Goal: Task Accomplishment & Management: Complete application form

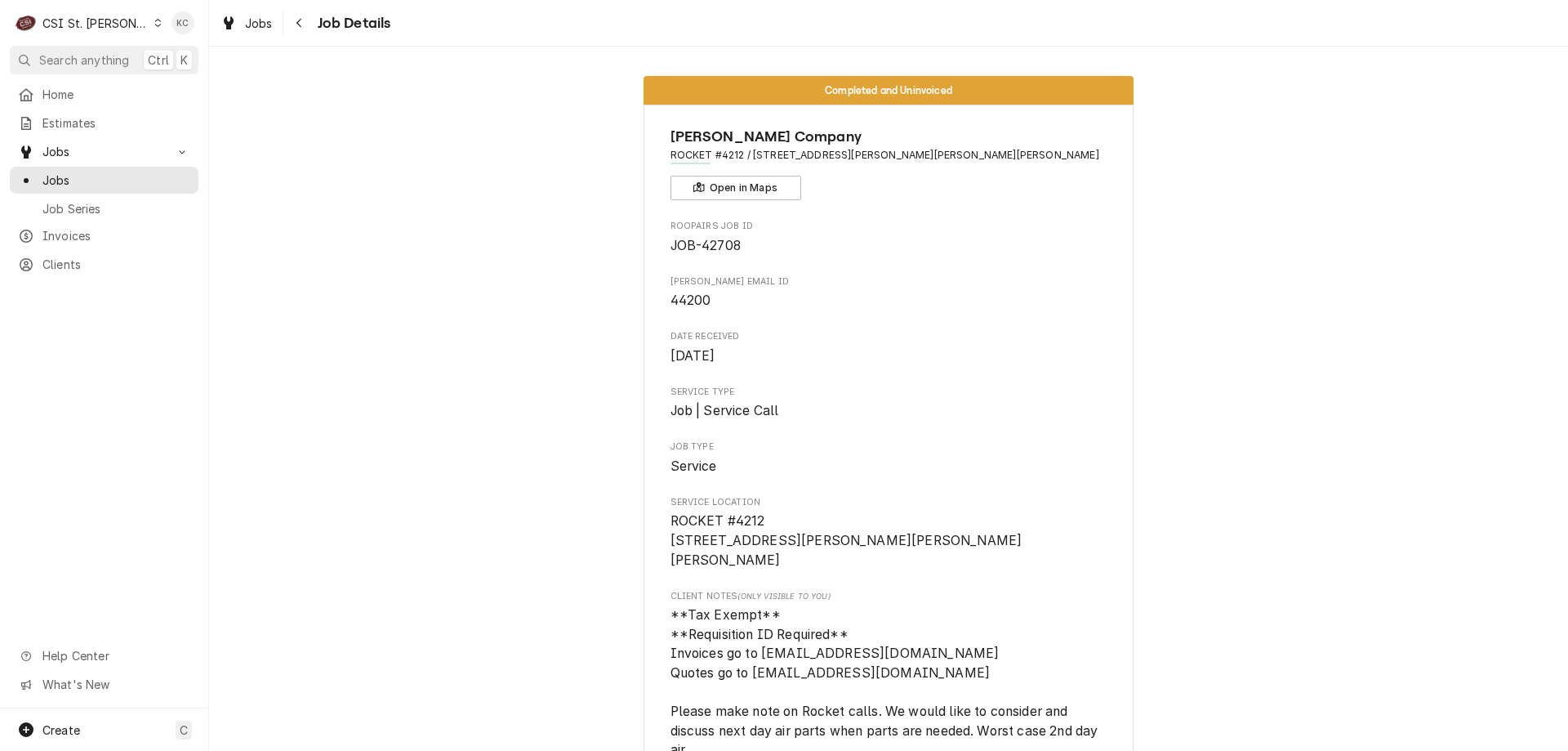
scroll to position [3514, 0]
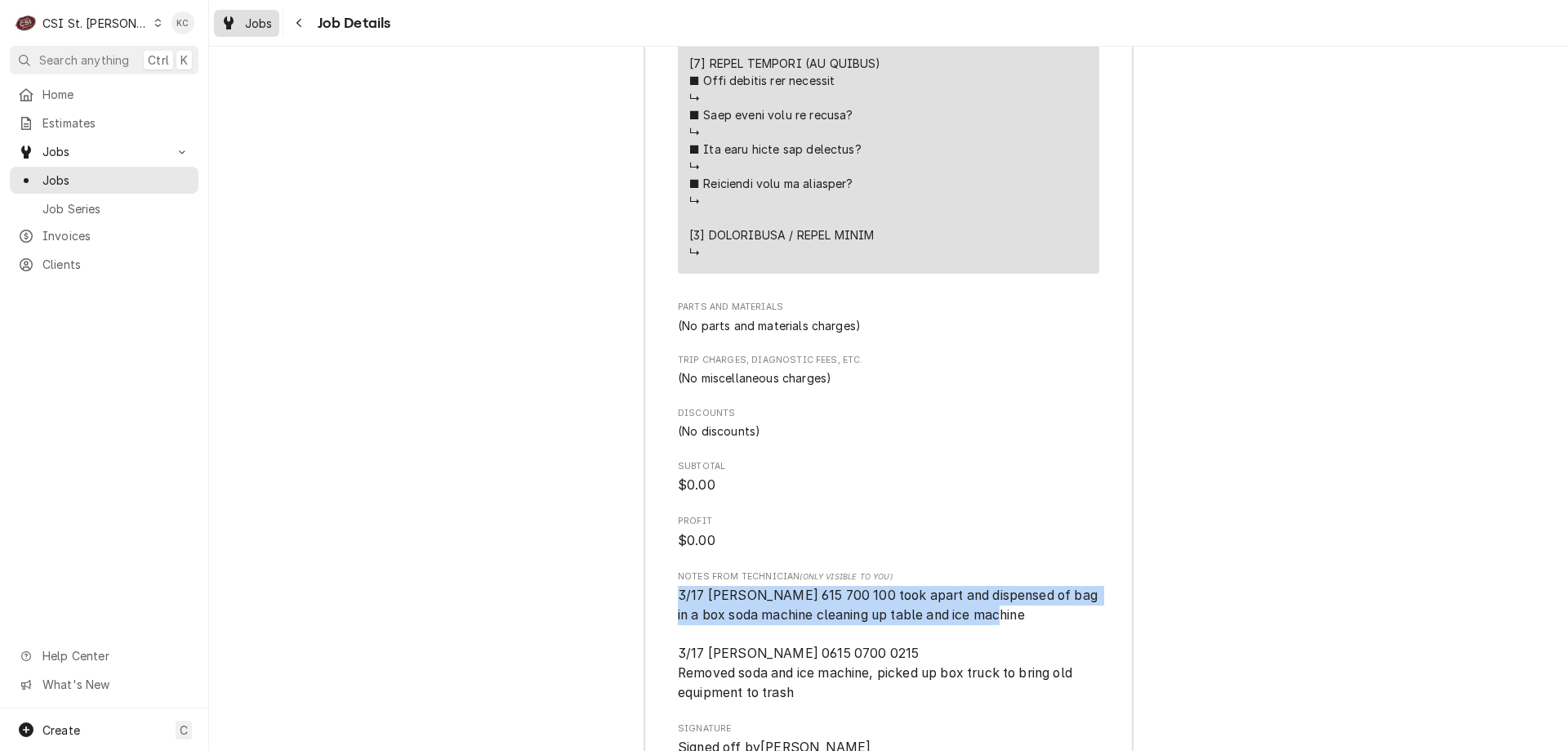
click at [249, 31] on div "Jobs" at bounding box center [247, 23] width 59 height 20
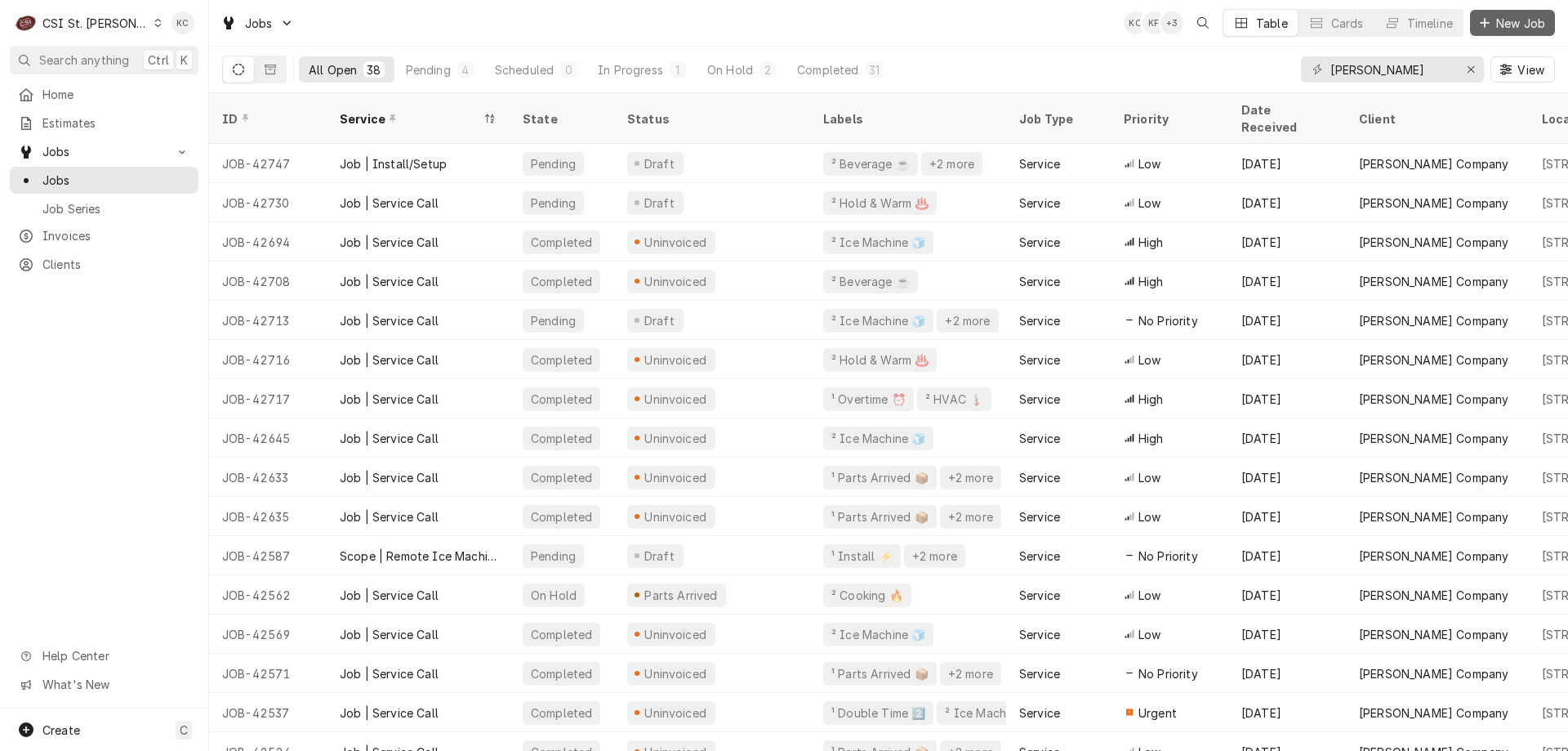
click at [1480, 28] on icon "Dynamic Content Wrapper" at bounding box center [1484, 23] width 10 height 11
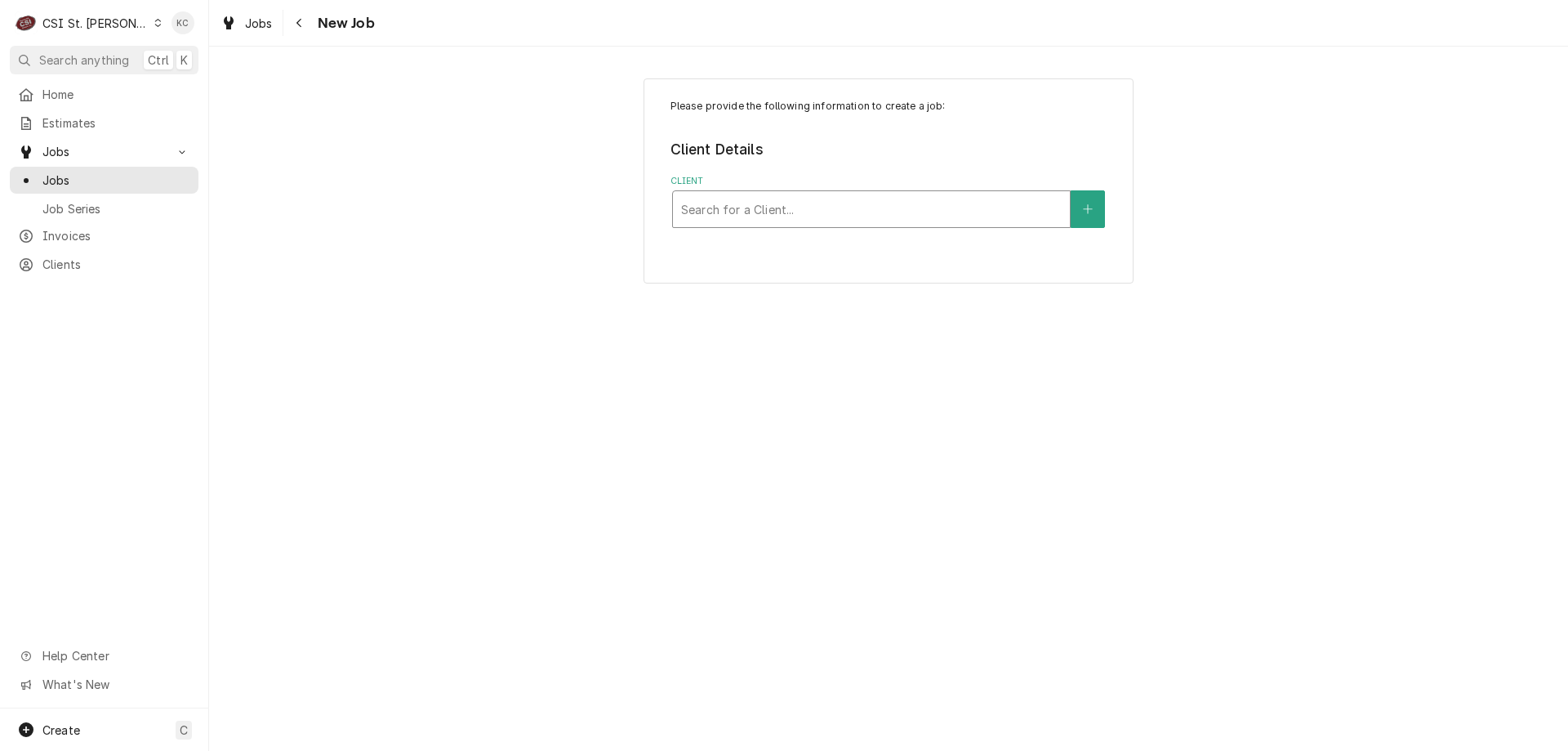
click at [999, 221] on div "Client" at bounding box center [871, 209] width 381 height 30
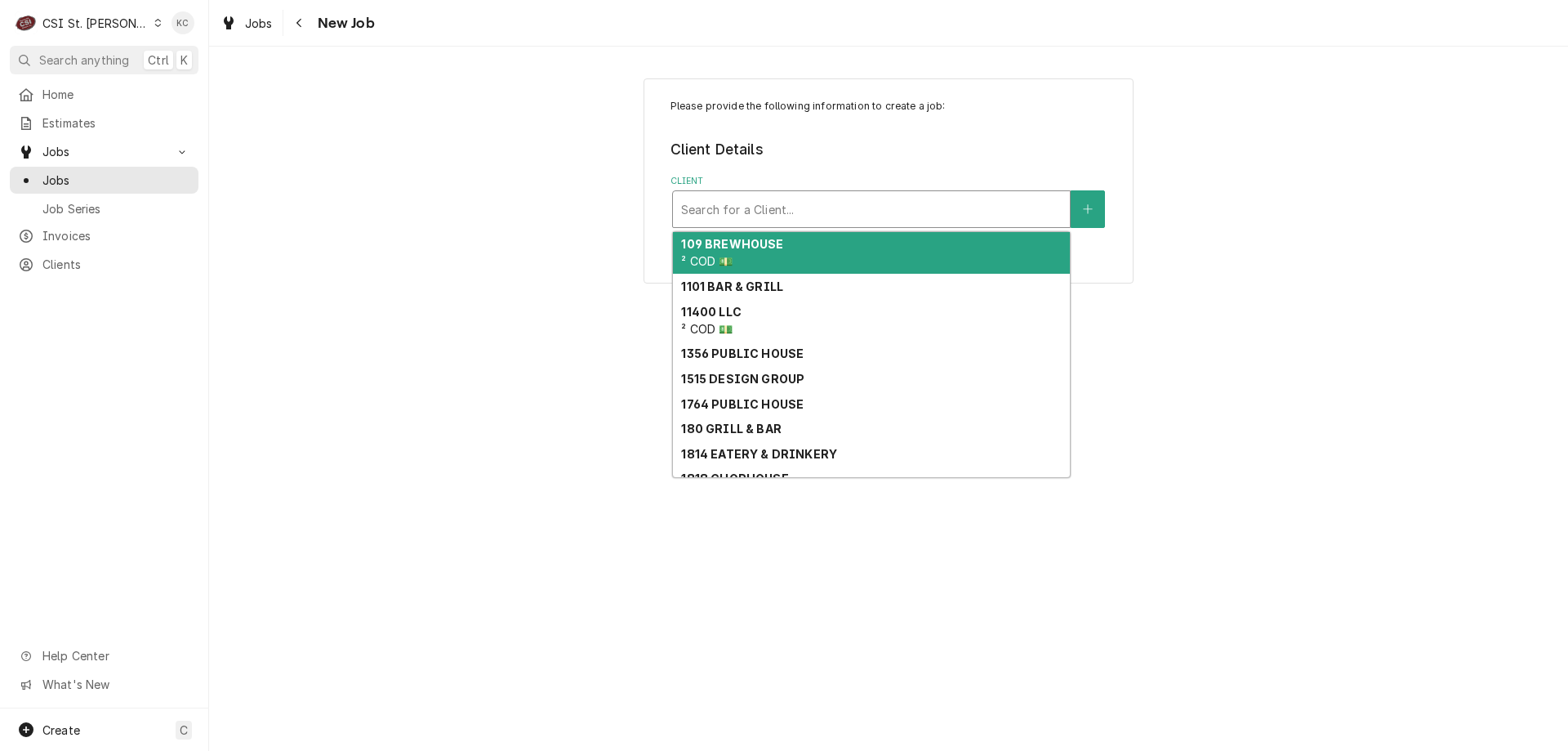
click at [823, 199] on div "Client" at bounding box center [871, 209] width 381 height 30
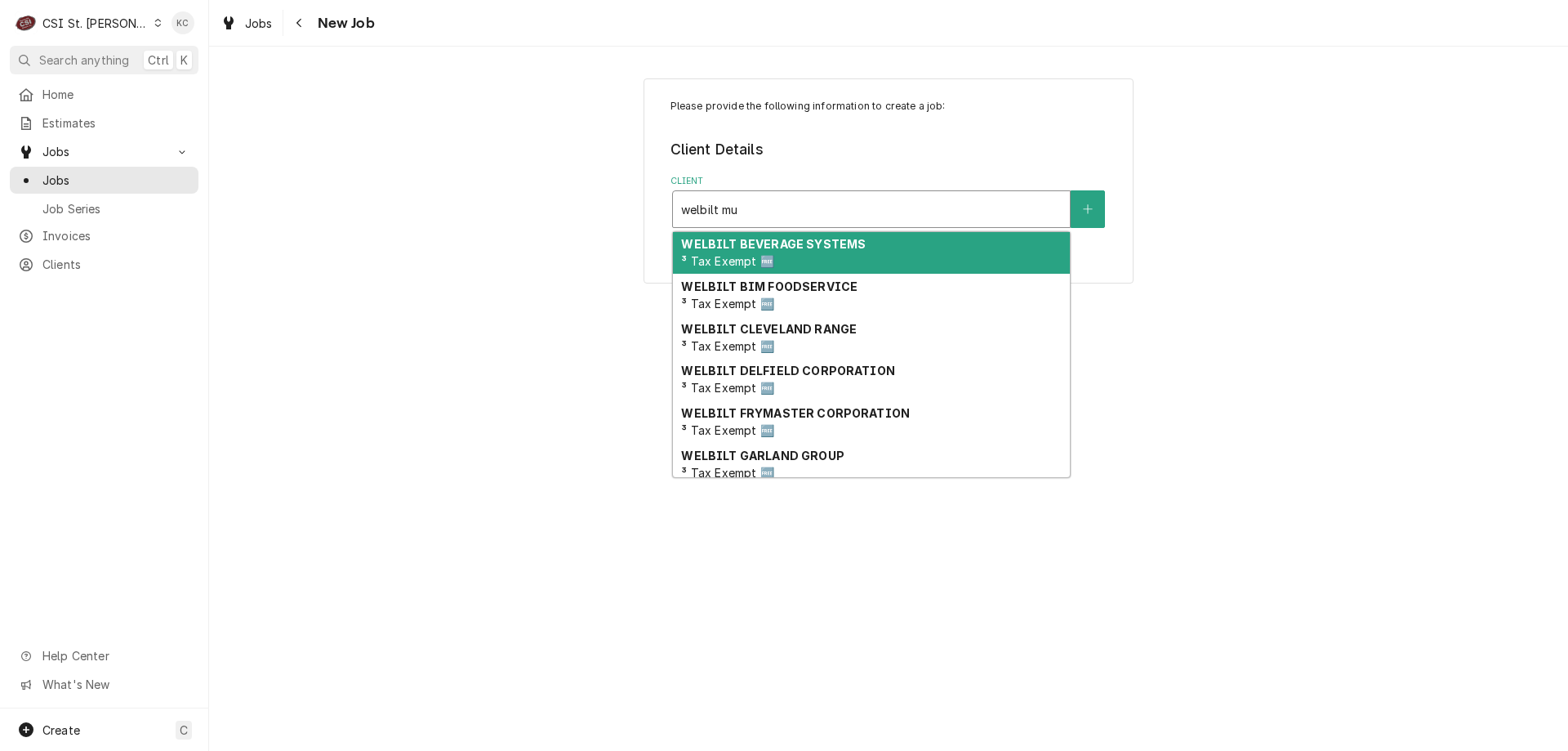
type input "welbilt mu"
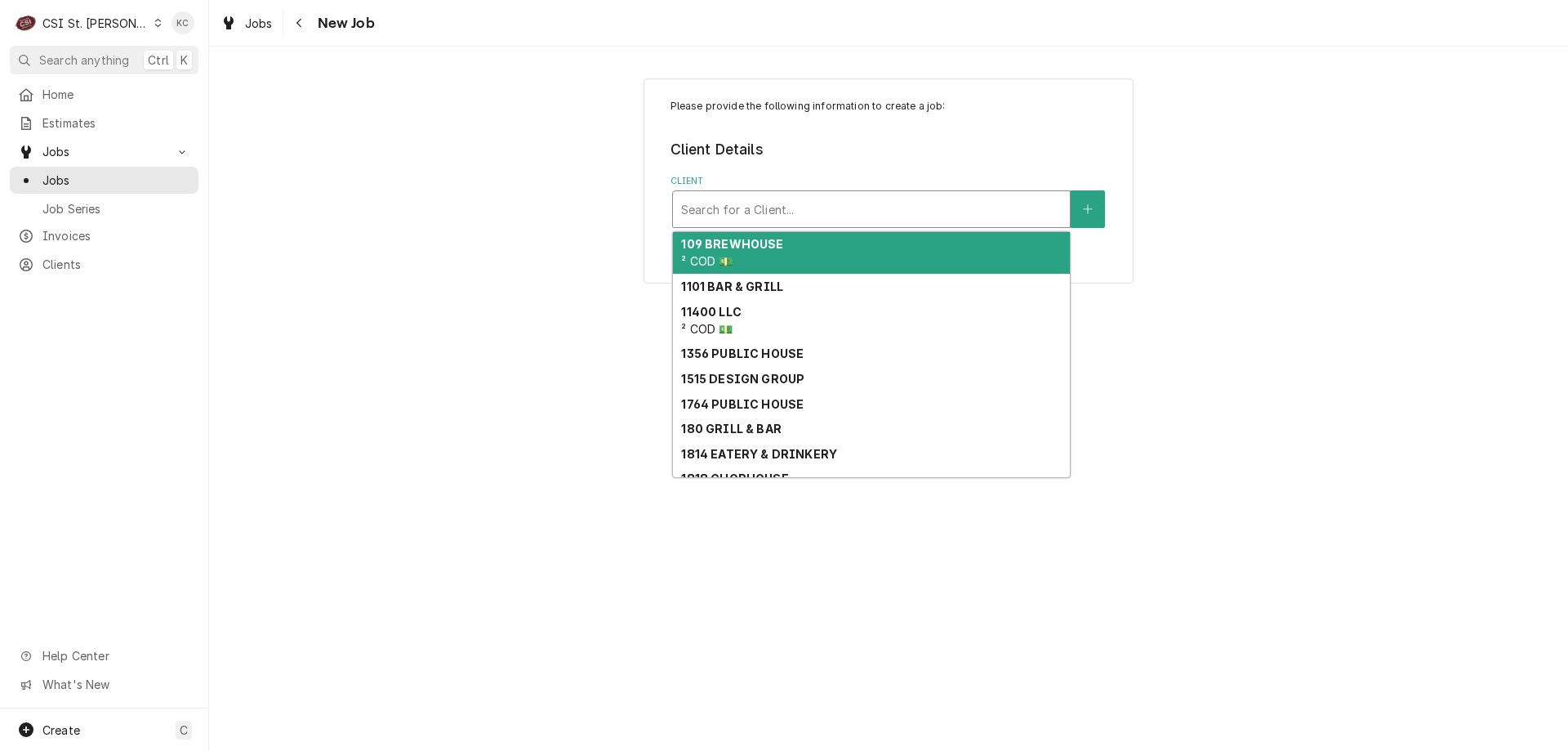
click at [847, 203] on div "Client" at bounding box center [871, 209] width 381 height 30
click at [791, 223] on div "Client" at bounding box center [871, 209] width 381 height 30
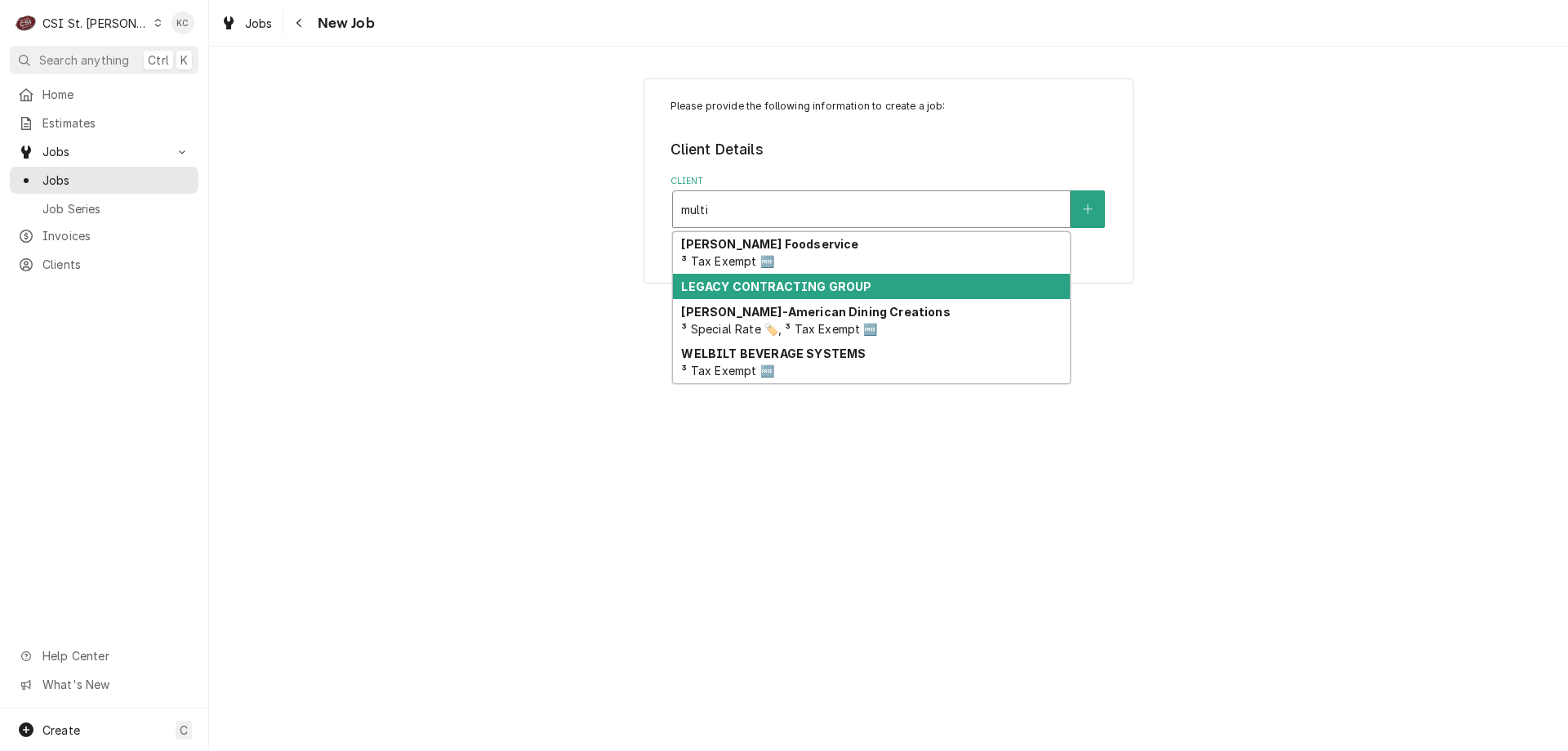
type input "multi"
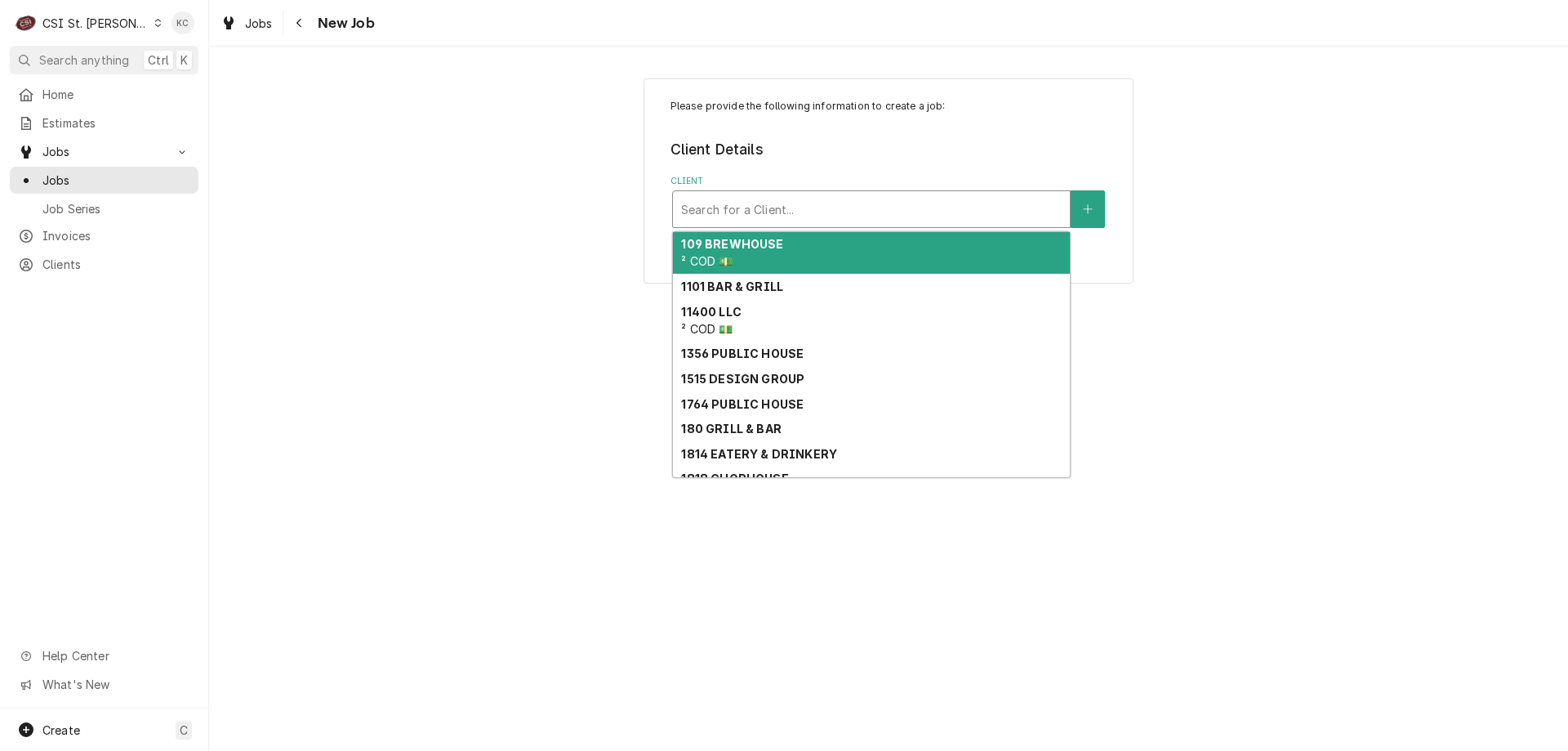
click at [725, 206] on div "Client" at bounding box center [871, 209] width 381 height 30
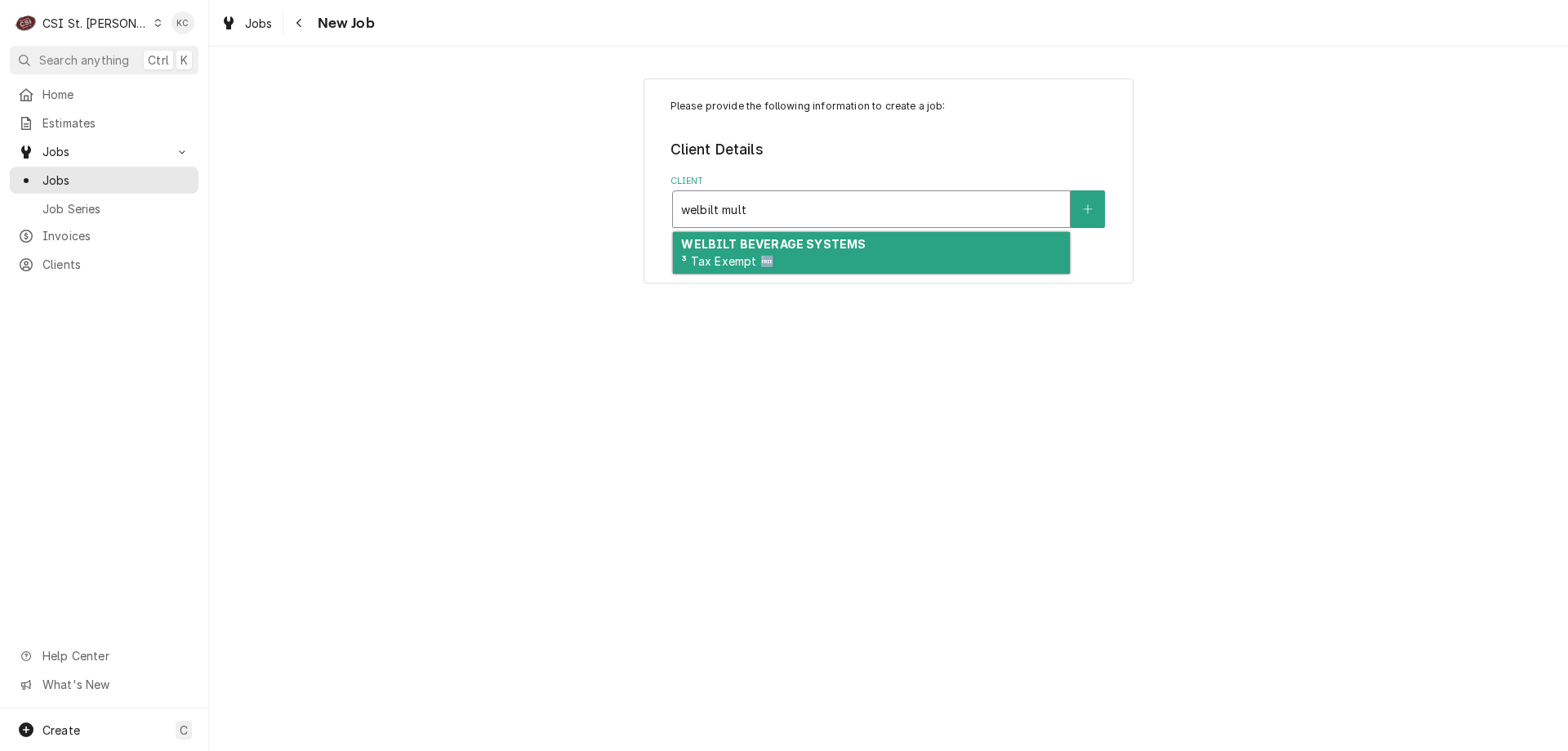
type input "welbilt multi"
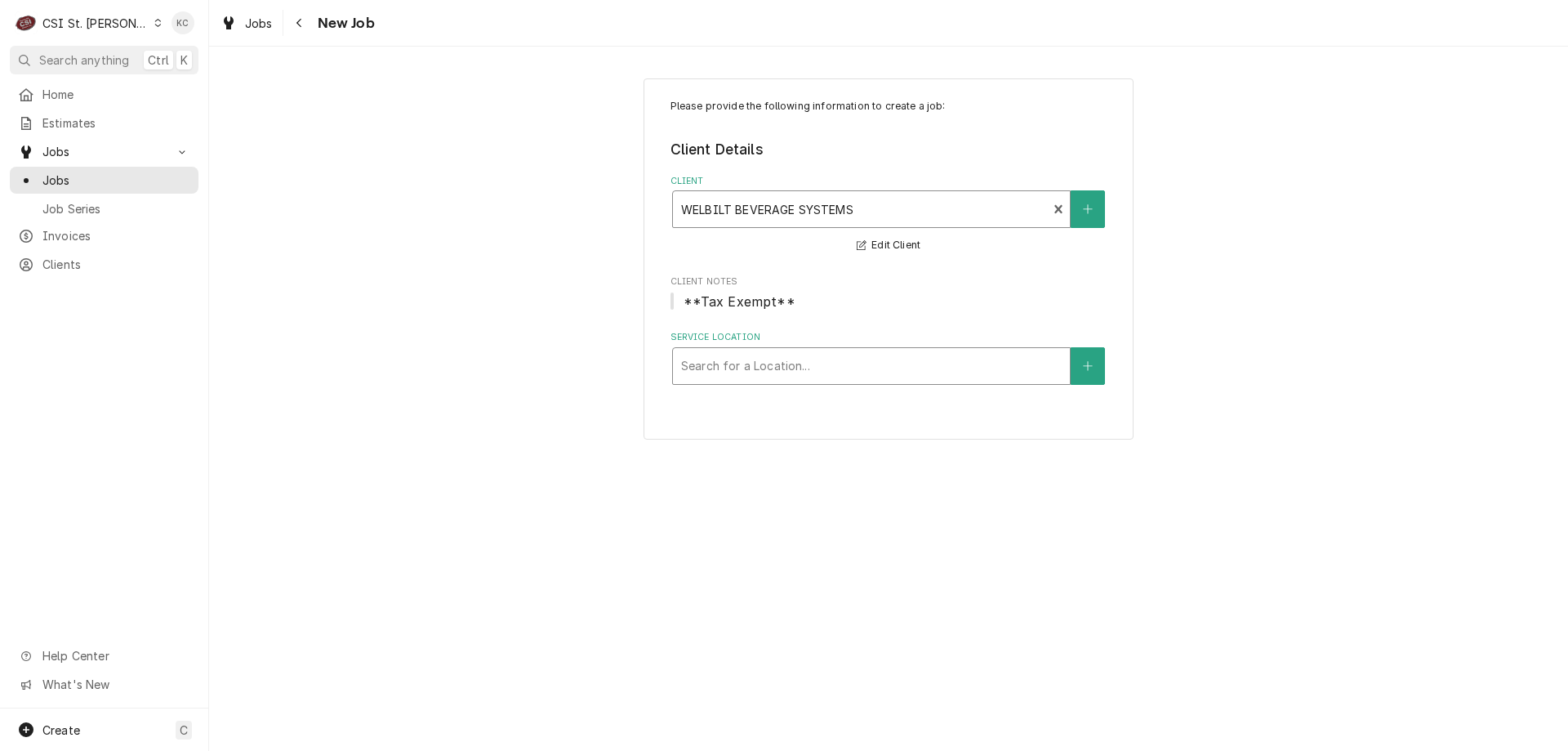
click at [905, 365] on div "Service Location" at bounding box center [871, 365] width 381 height 30
type input "mcdonalds 25911"
click at [1089, 361] on icon "Create New Location" at bounding box center [1087, 366] width 10 height 11
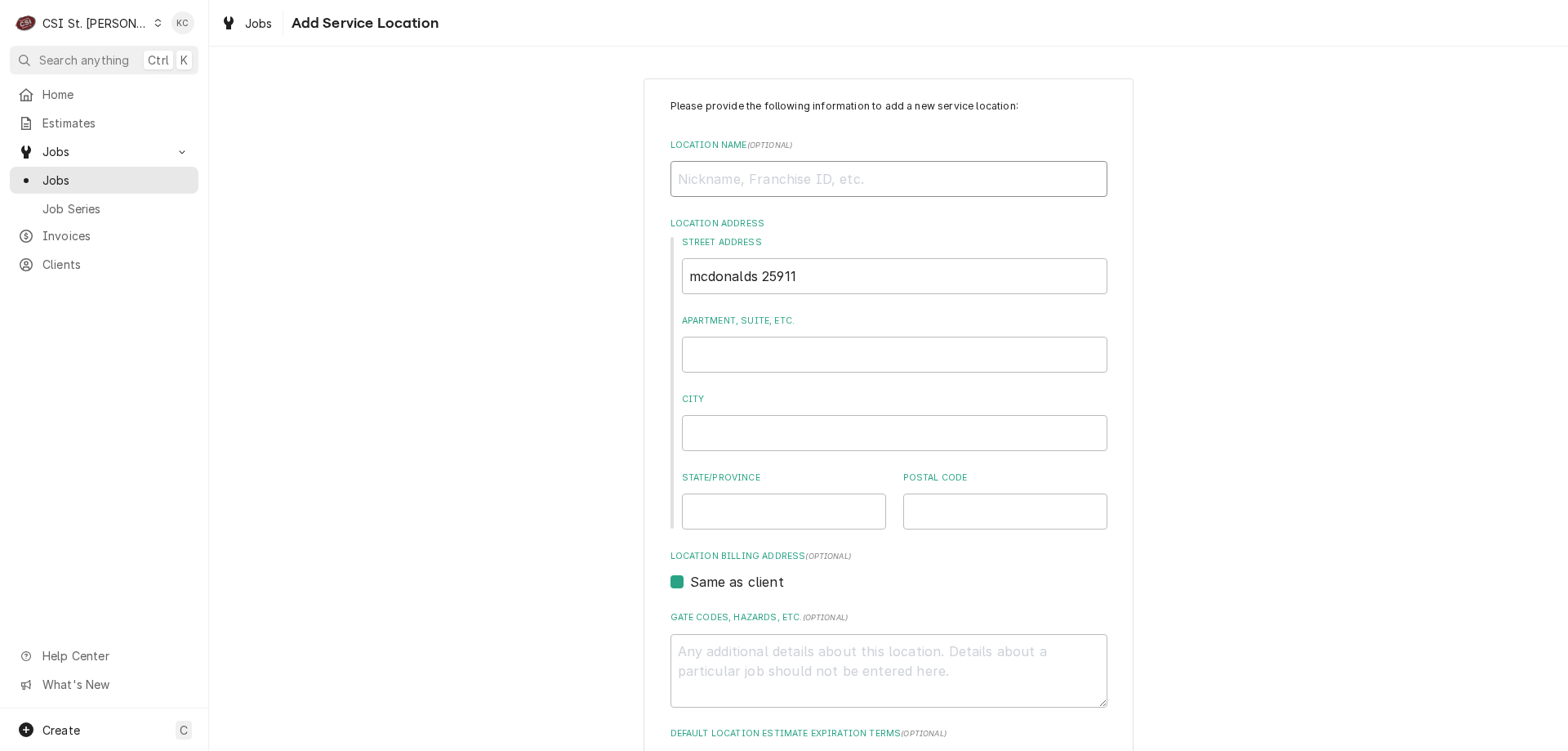
click at [798, 172] on input "Location Name ( optional )" at bounding box center [889, 179] width 437 height 36
type input "M"
type textarea "x"
type input "MC"
type textarea "x"
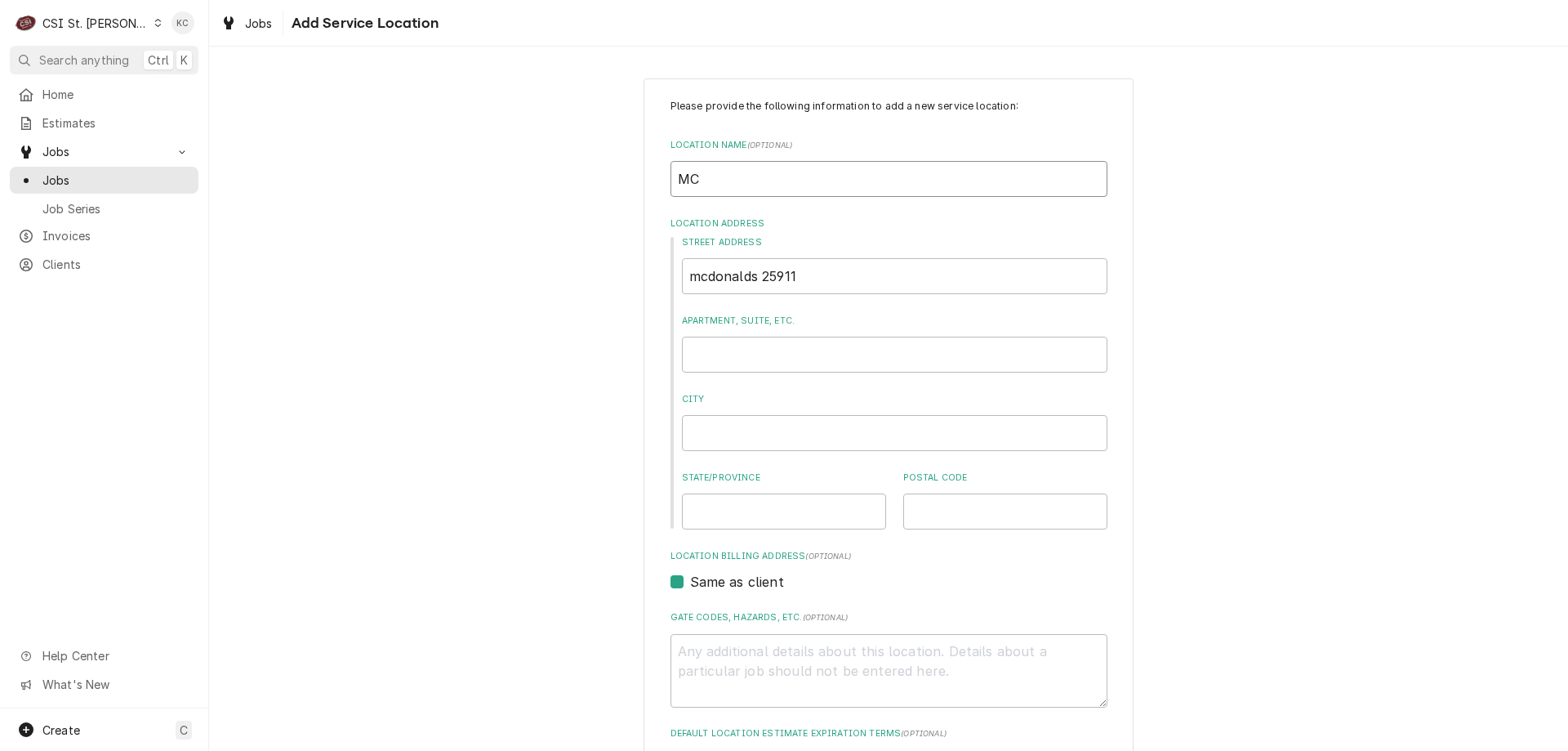
type input "MCD"
type textarea "x"
type input "MCDO"
type textarea "x"
type input "MCDON"
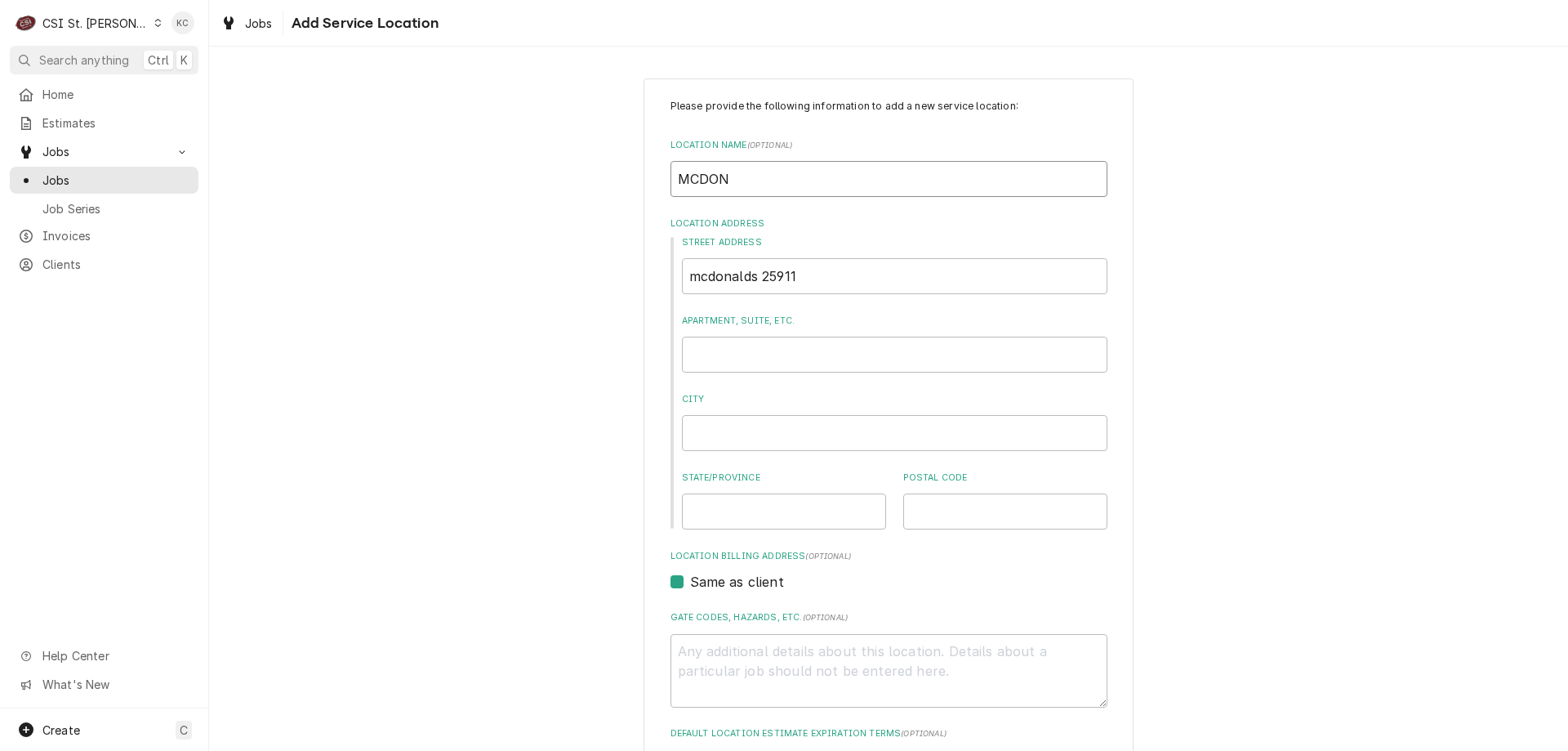
type textarea "x"
type input "MCDONA"
type textarea "x"
type input "MCDONAL"
type textarea "x"
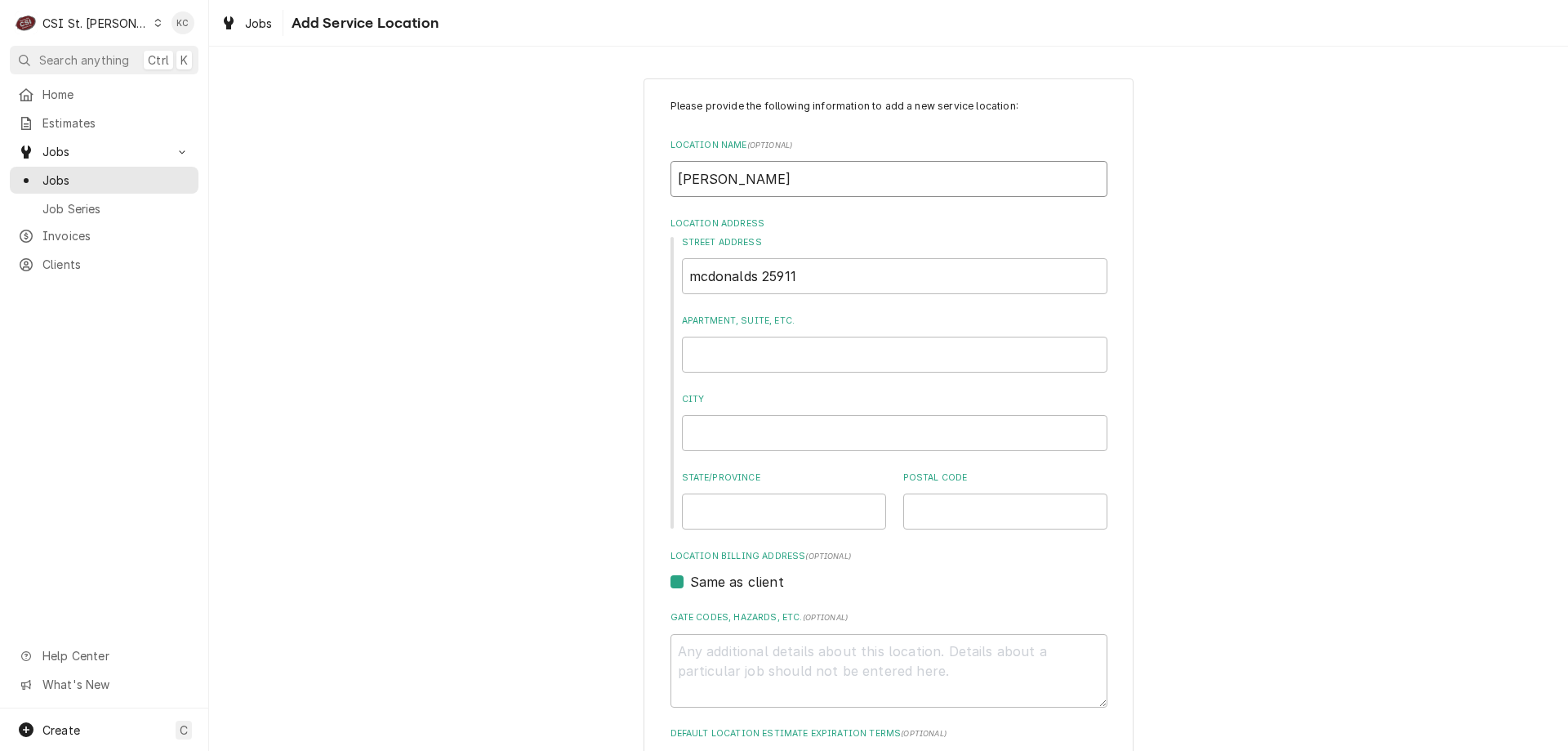
type input "MCDONALD"
type textarea "x"
type input "MCDONALDS"
type textarea "x"
type input "MCDONALDS"
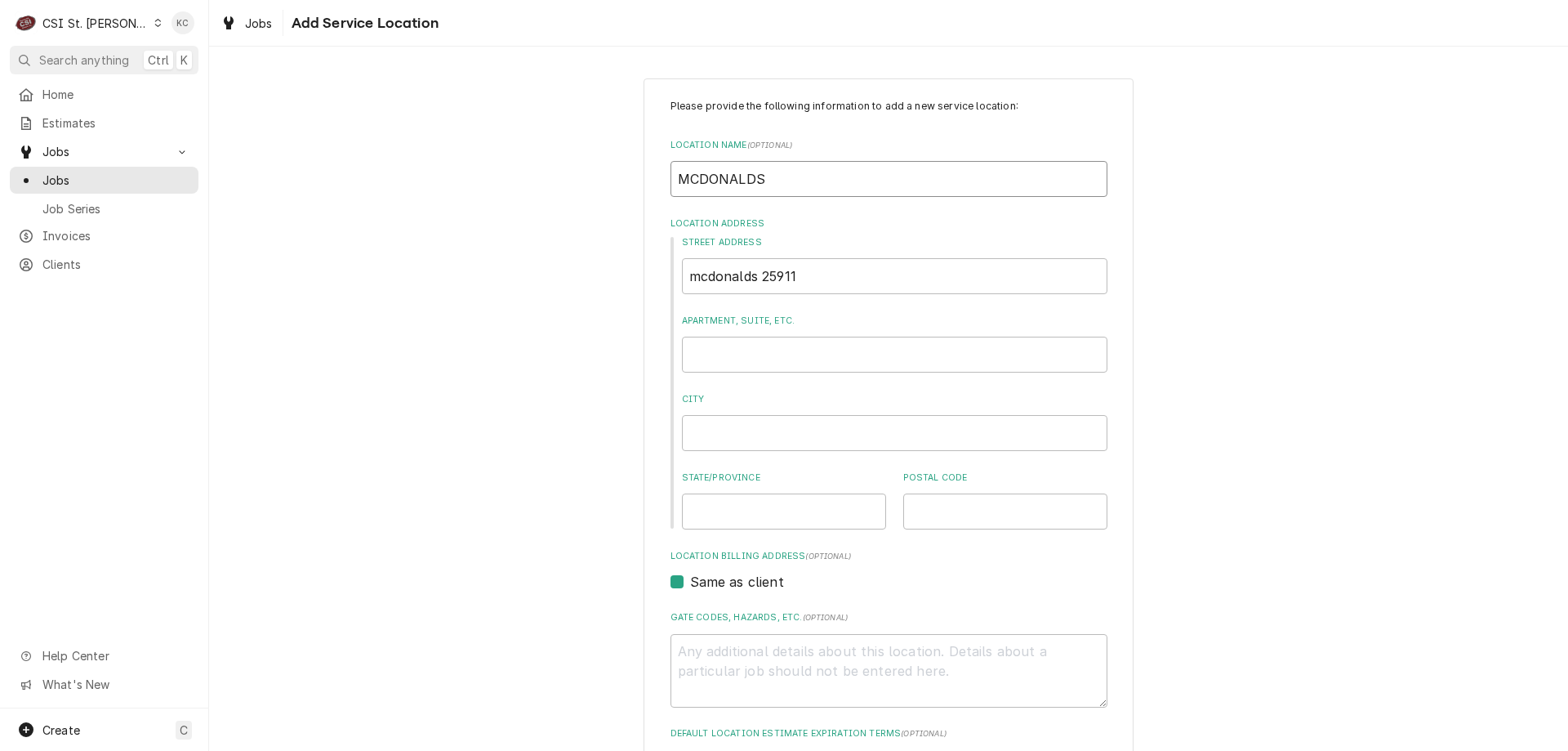
type textarea "x"
type input "MCDONALDS #"
type textarea "x"
type input "MCDONALDS #2"
type textarea "x"
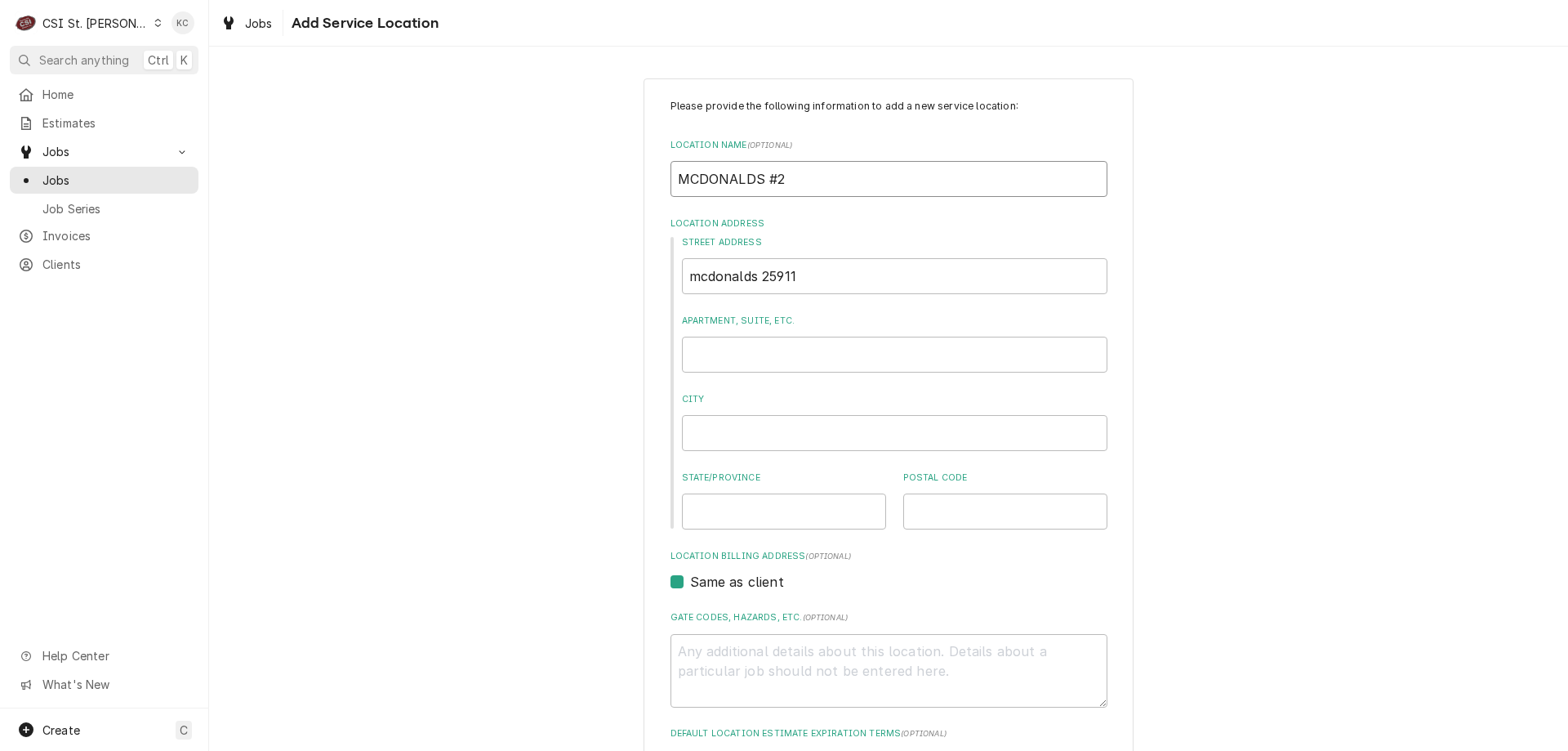
type input "MCDONALDS #25"
type textarea "x"
type input "MCDONALDS #259"
type textarea "x"
type input "MCDONALDS #2591"
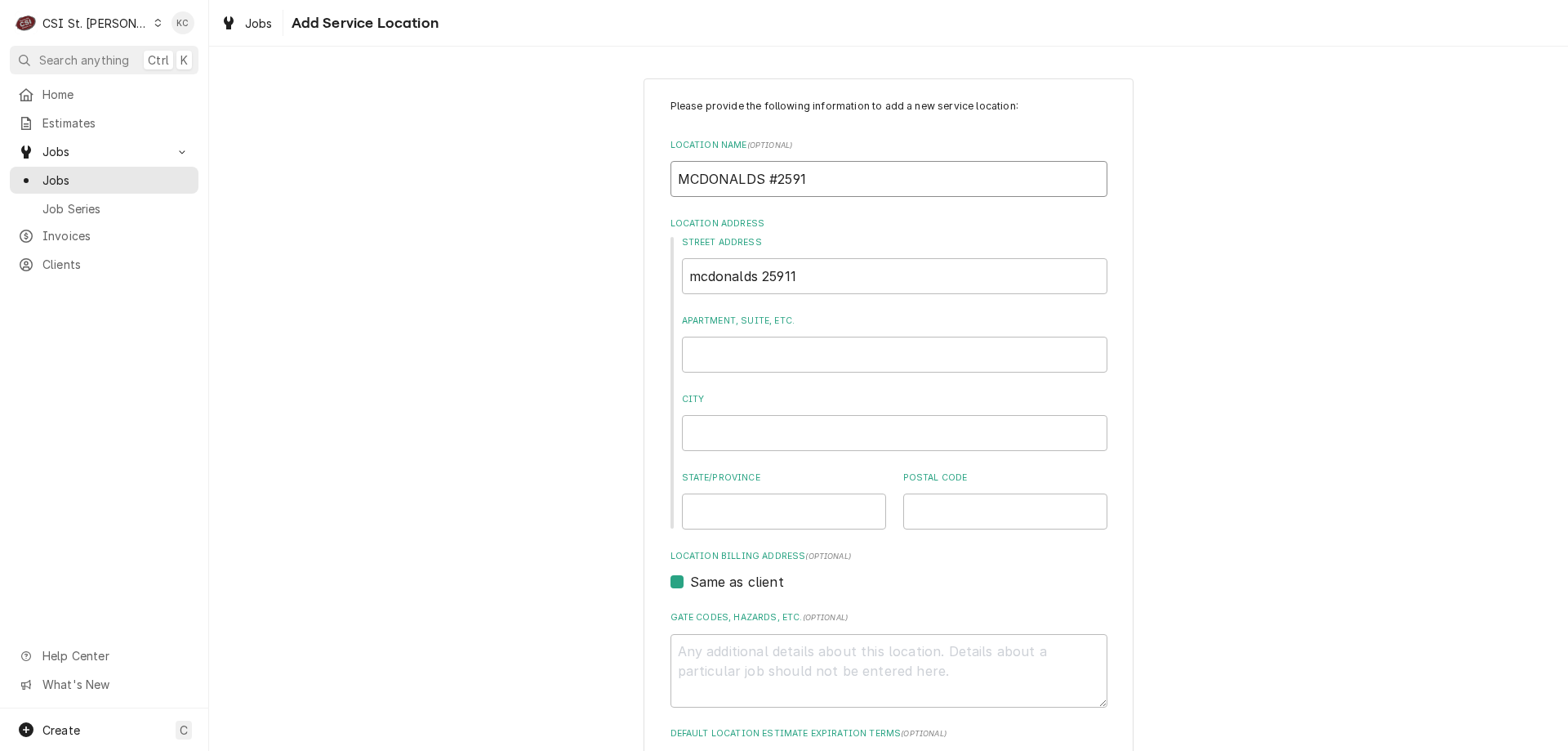
type textarea "x"
type input "MCDONALDS #25911"
type textarea "x"
type input "MCDONALDS #25911"
type textarea "x"
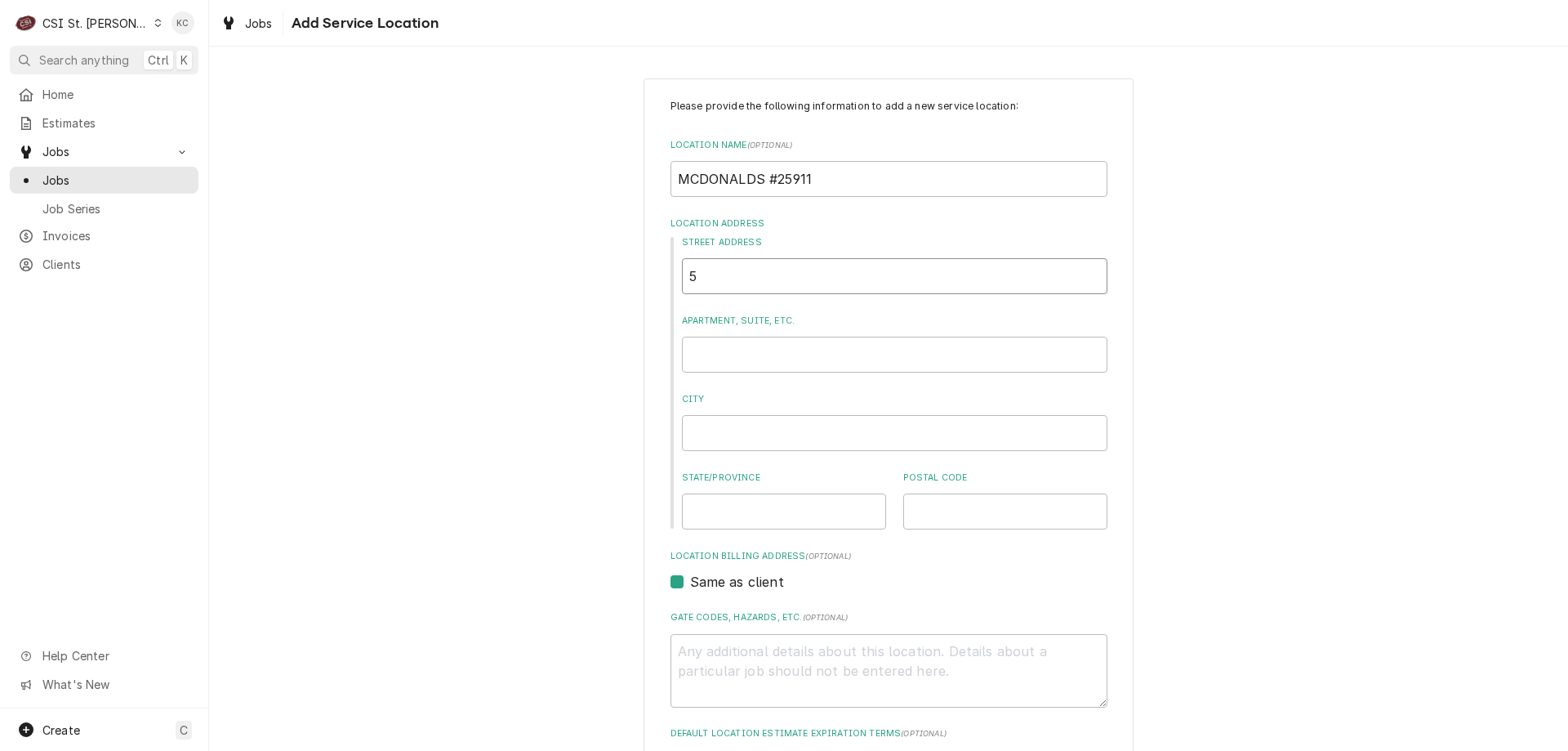
type input "5"
type textarea "x"
type input "51"
type textarea "x"
type input "515"
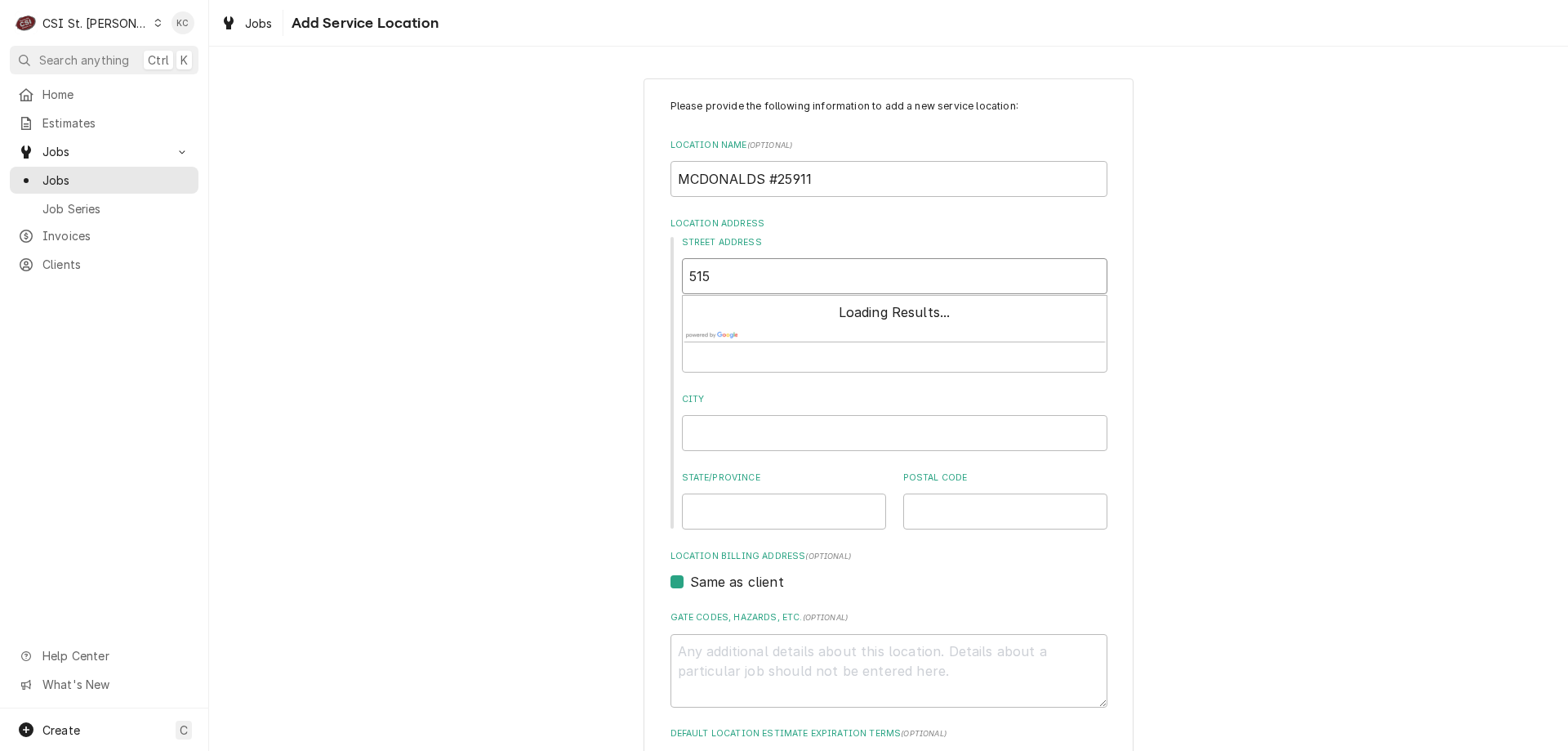
type textarea "x"
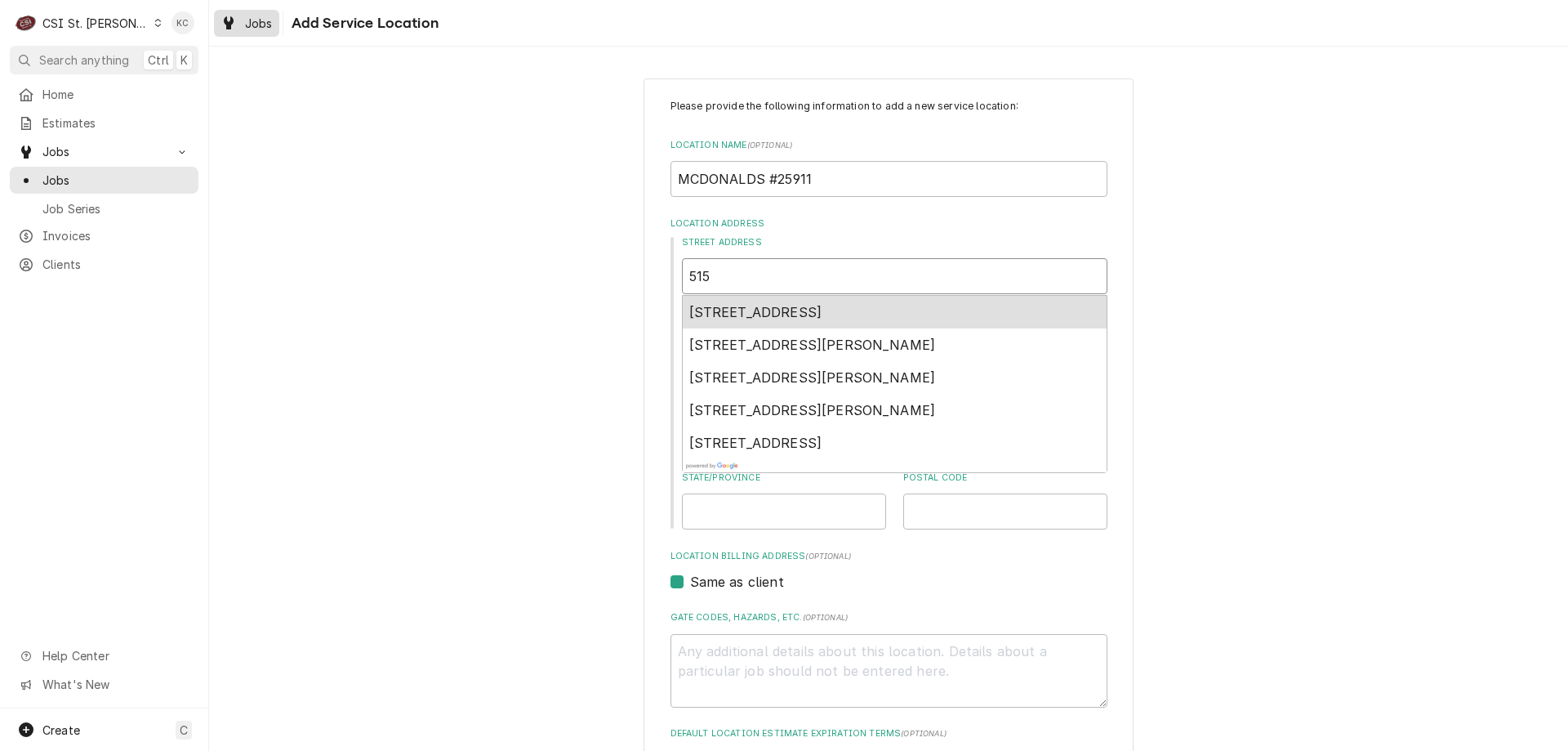
type input "515"
click at [266, 22] on span "Jobs" at bounding box center [258, 23] width 28 height 17
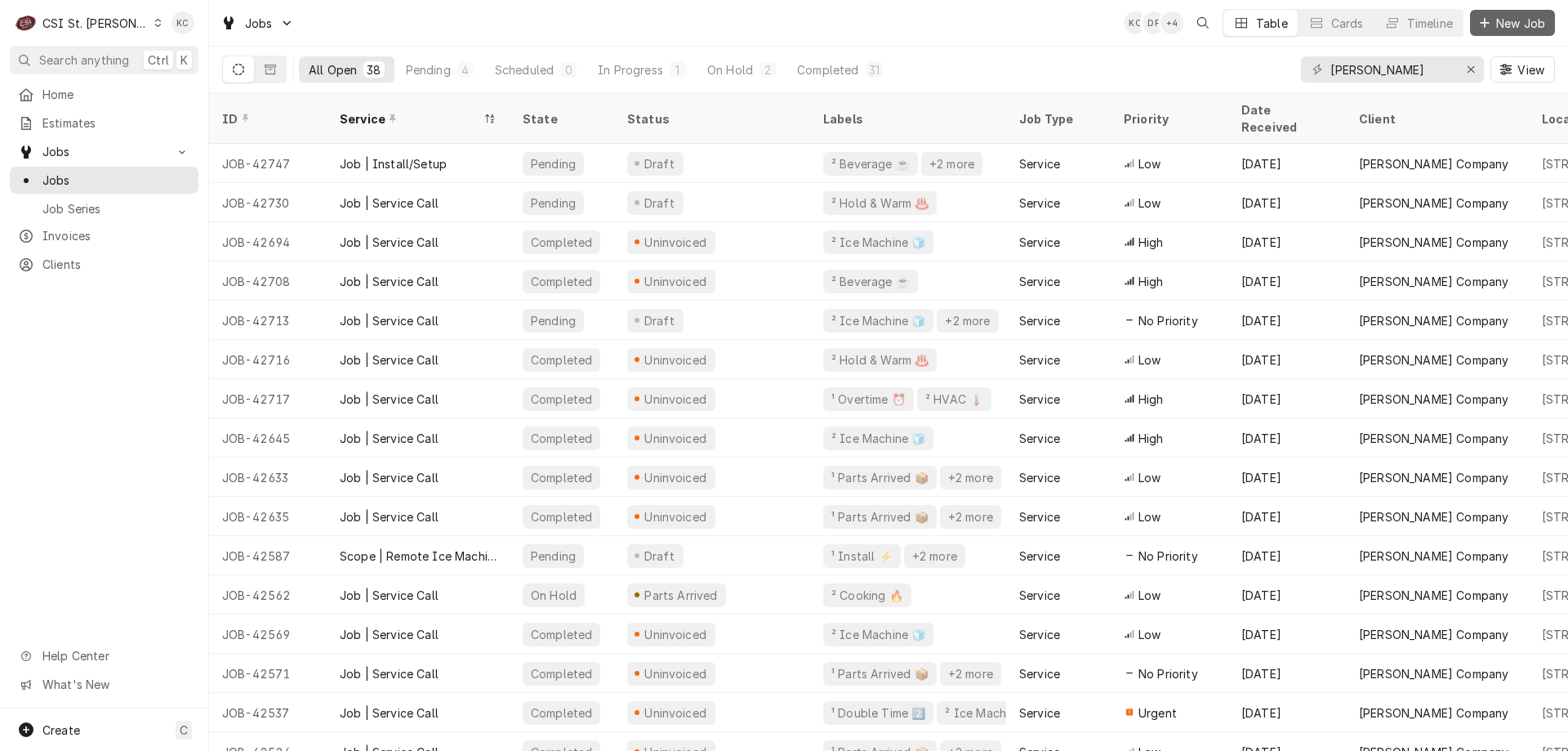
click at [1511, 34] on button "New Job" at bounding box center [1512, 22] width 85 height 26
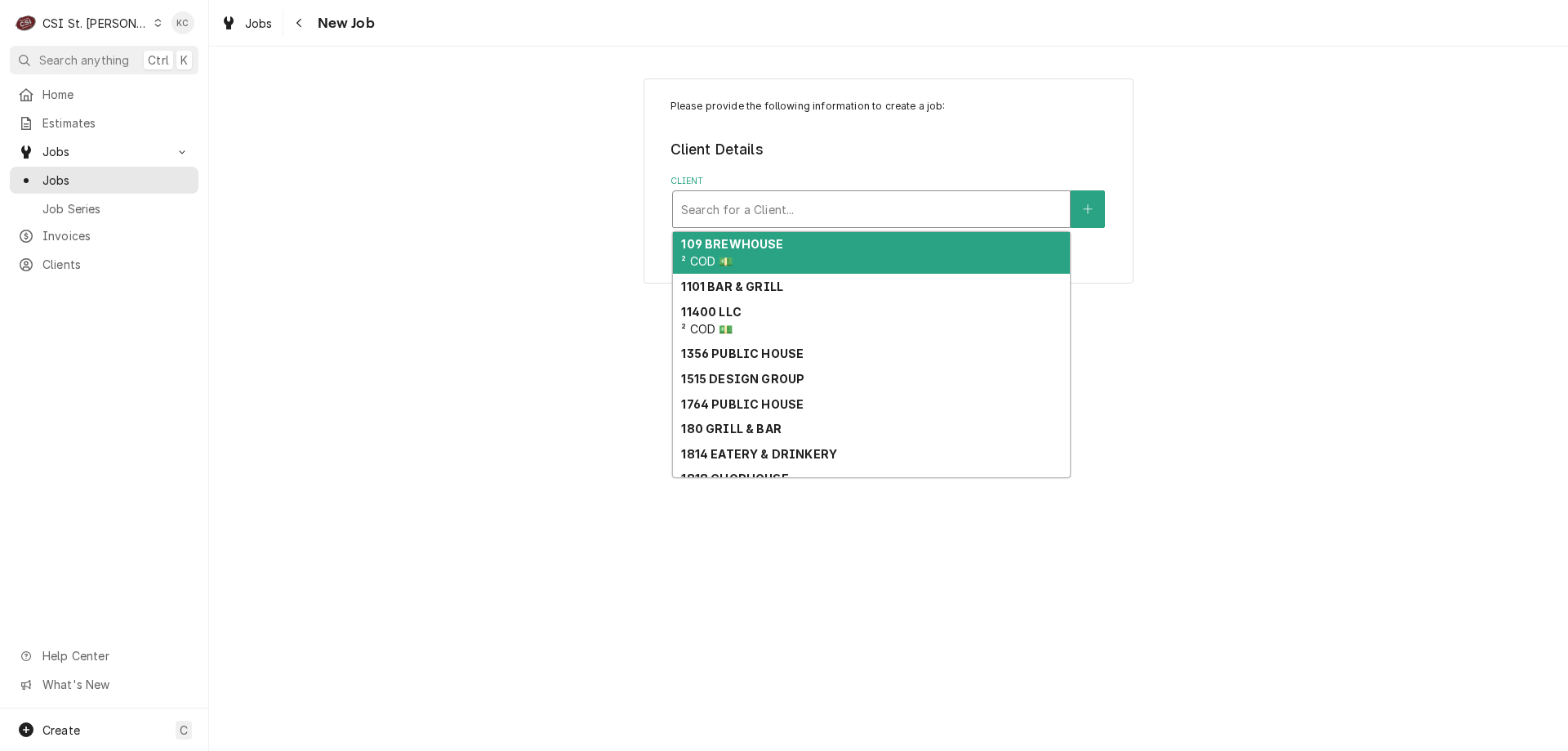
click at [713, 200] on div "Client" at bounding box center [871, 209] width 381 height 30
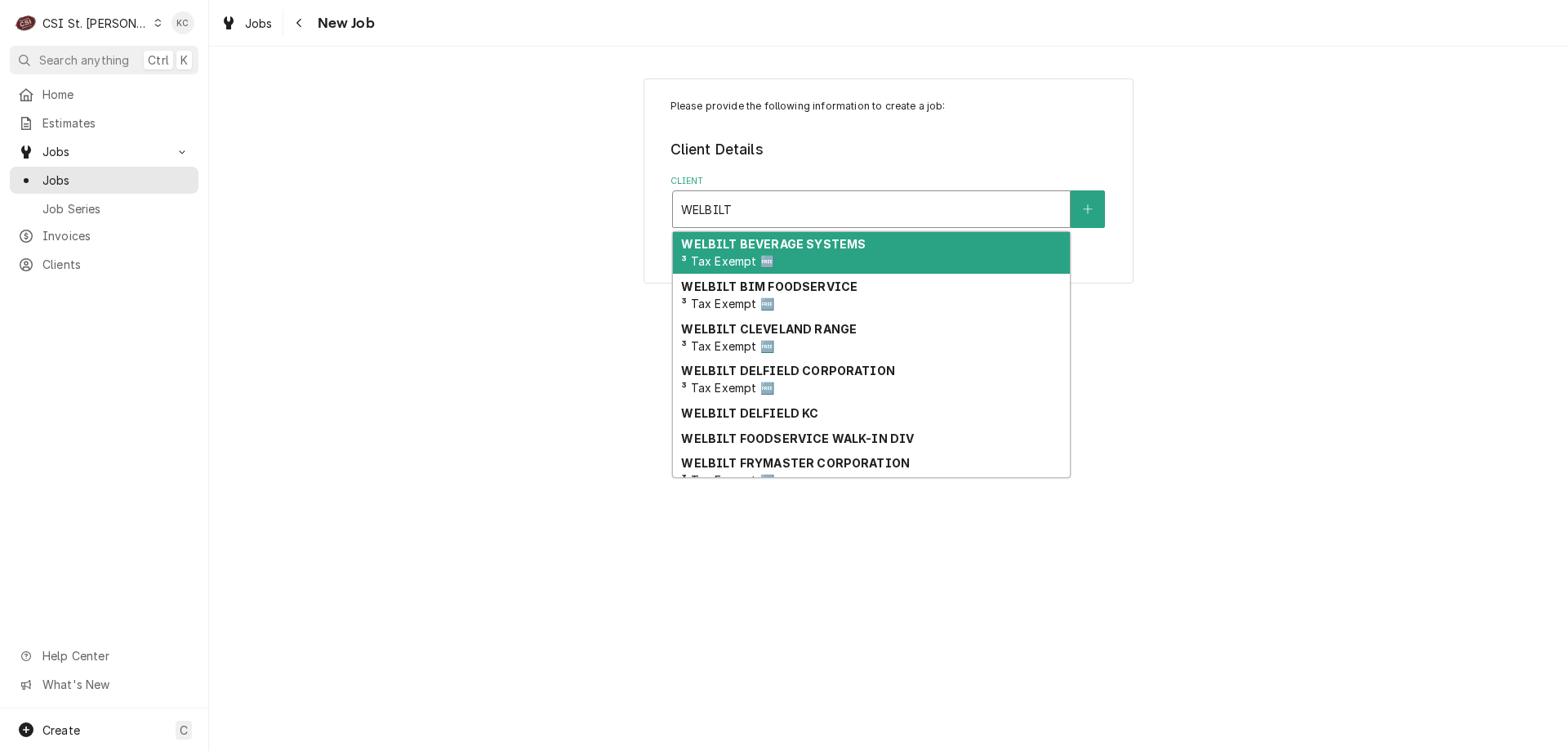
type input "WELBILT"
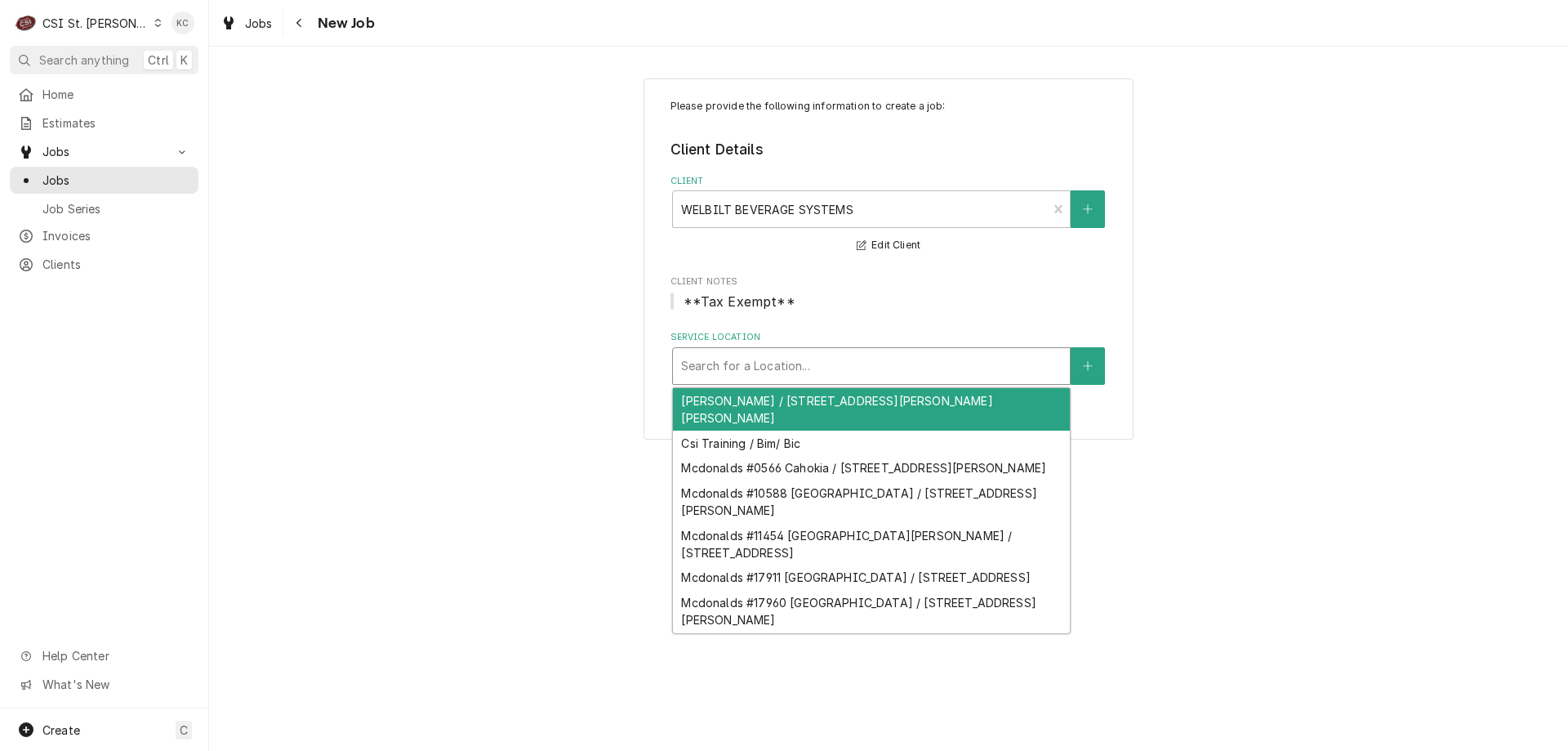
click at [819, 366] on div "Service Location" at bounding box center [871, 365] width 381 height 30
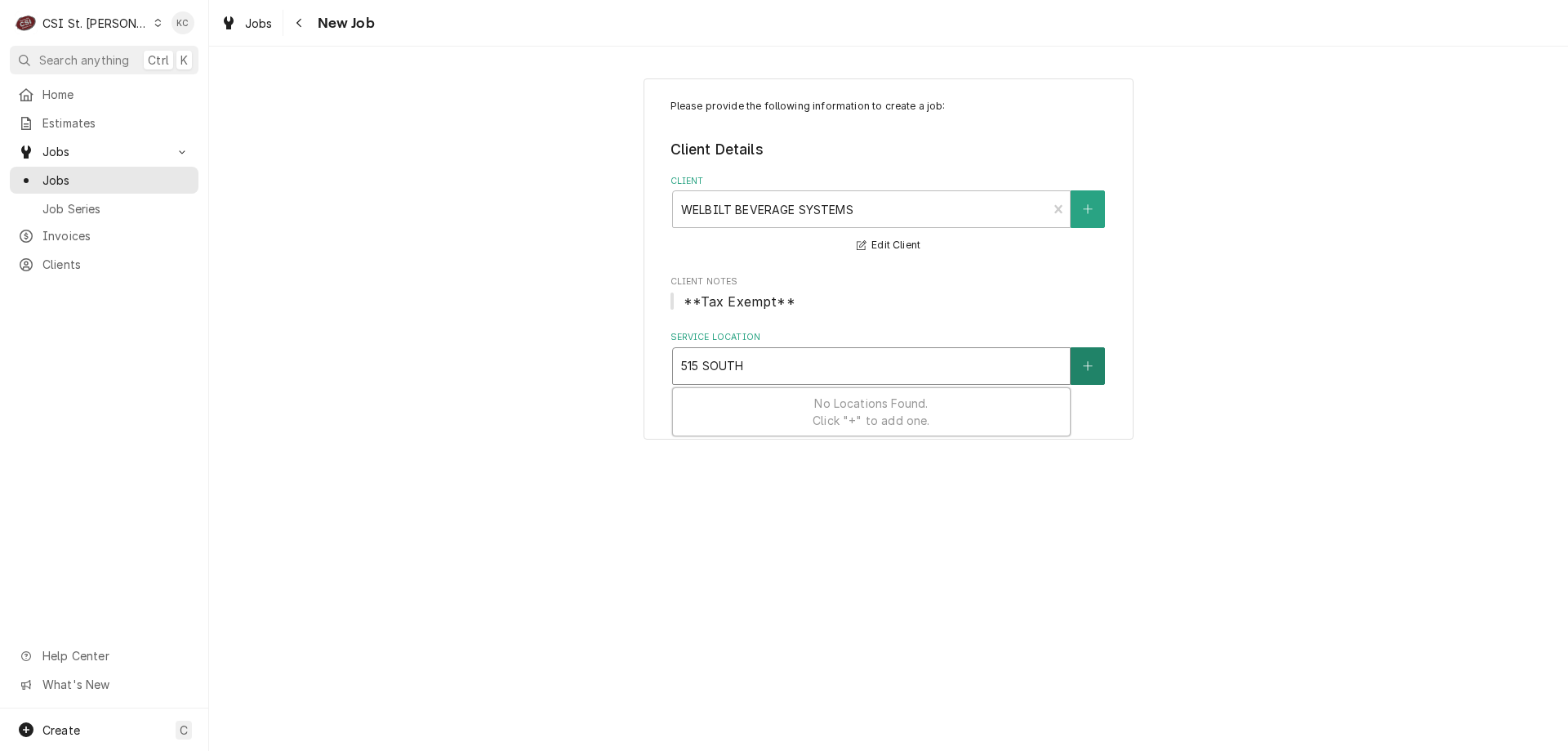
type input "515 SOUTH"
click at [1076, 372] on button "Service Location" at bounding box center [1087, 365] width 34 height 37
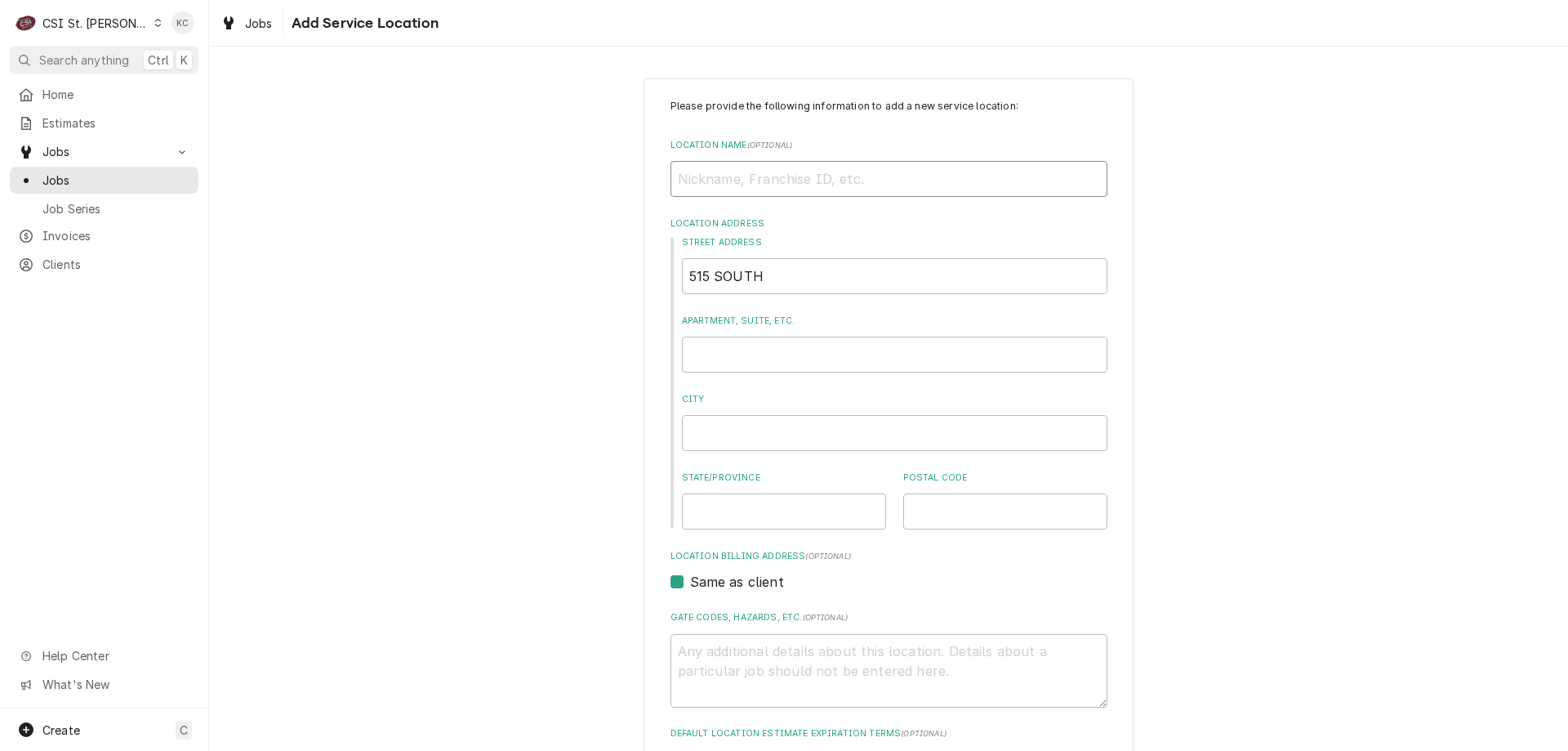
click at [706, 175] on input "Location Name ( optional )" at bounding box center [889, 179] width 437 height 36
type textarea "x"
type input "M"
type textarea "x"
type input "MC"
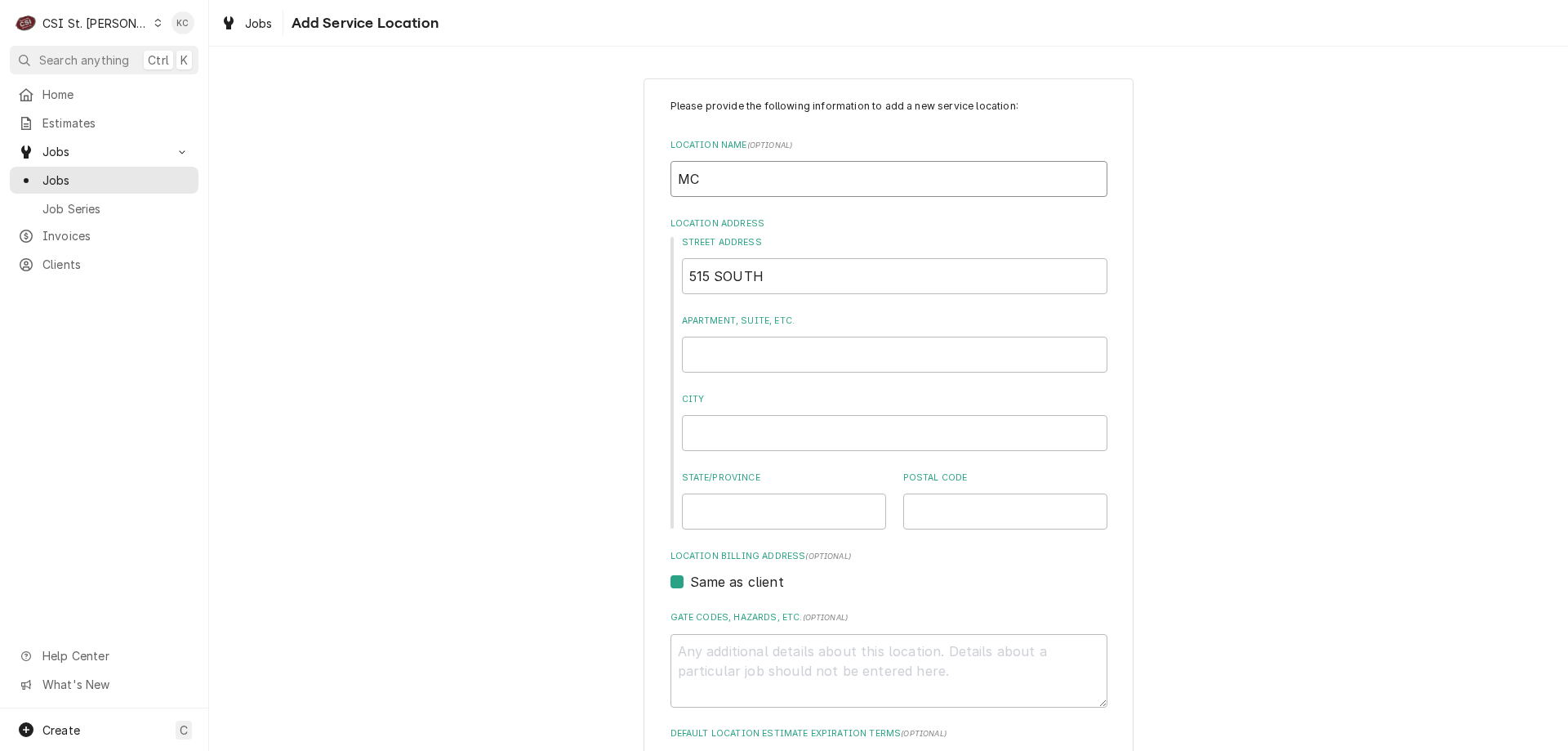
type textarea "x"
type input "MCD"
type textarea "x"
type input "MCDO"
type textarea "x"
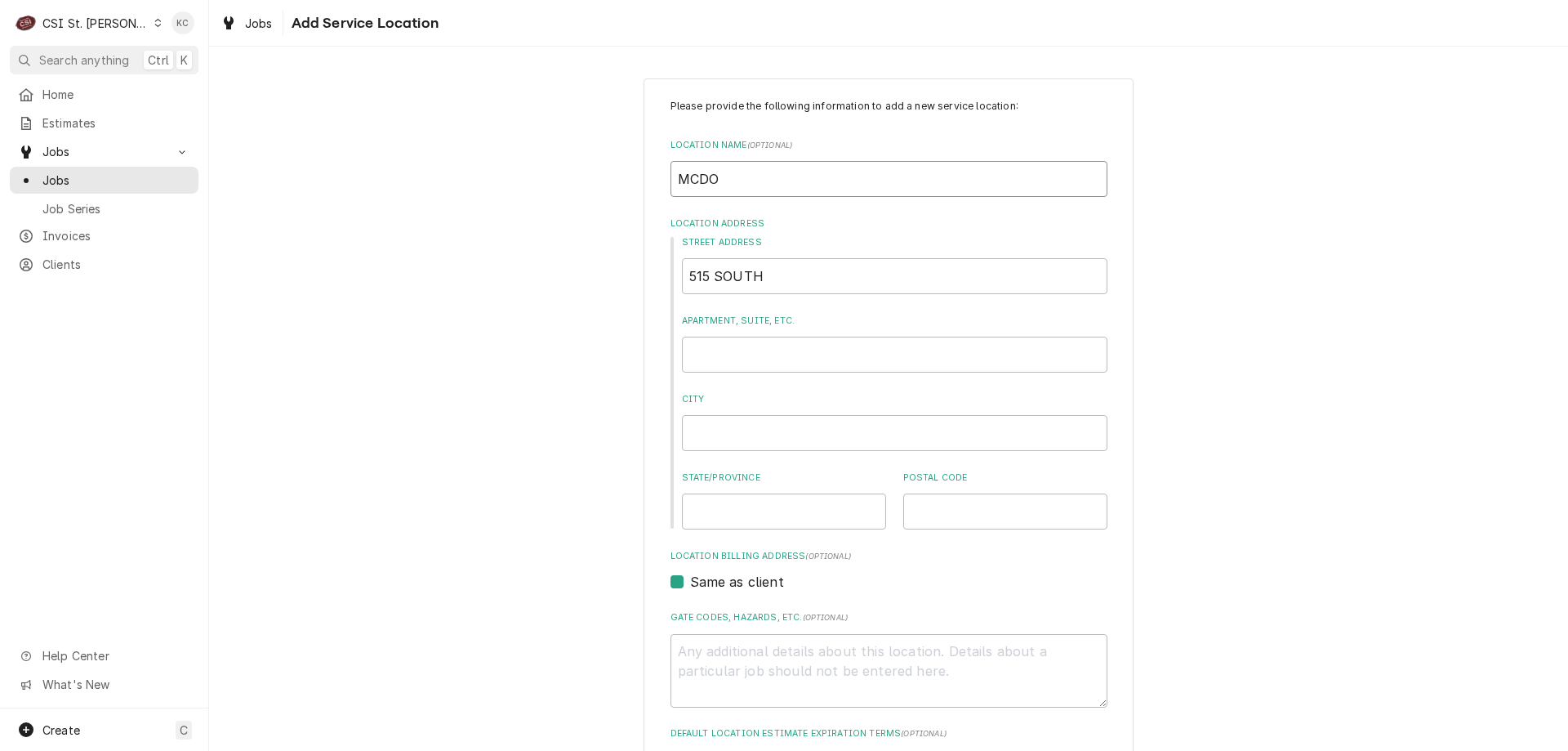
type input "MCDOA"
type textarea "x"
type input "MCDOAN"
type textarea "x"
type input "MCDOA"
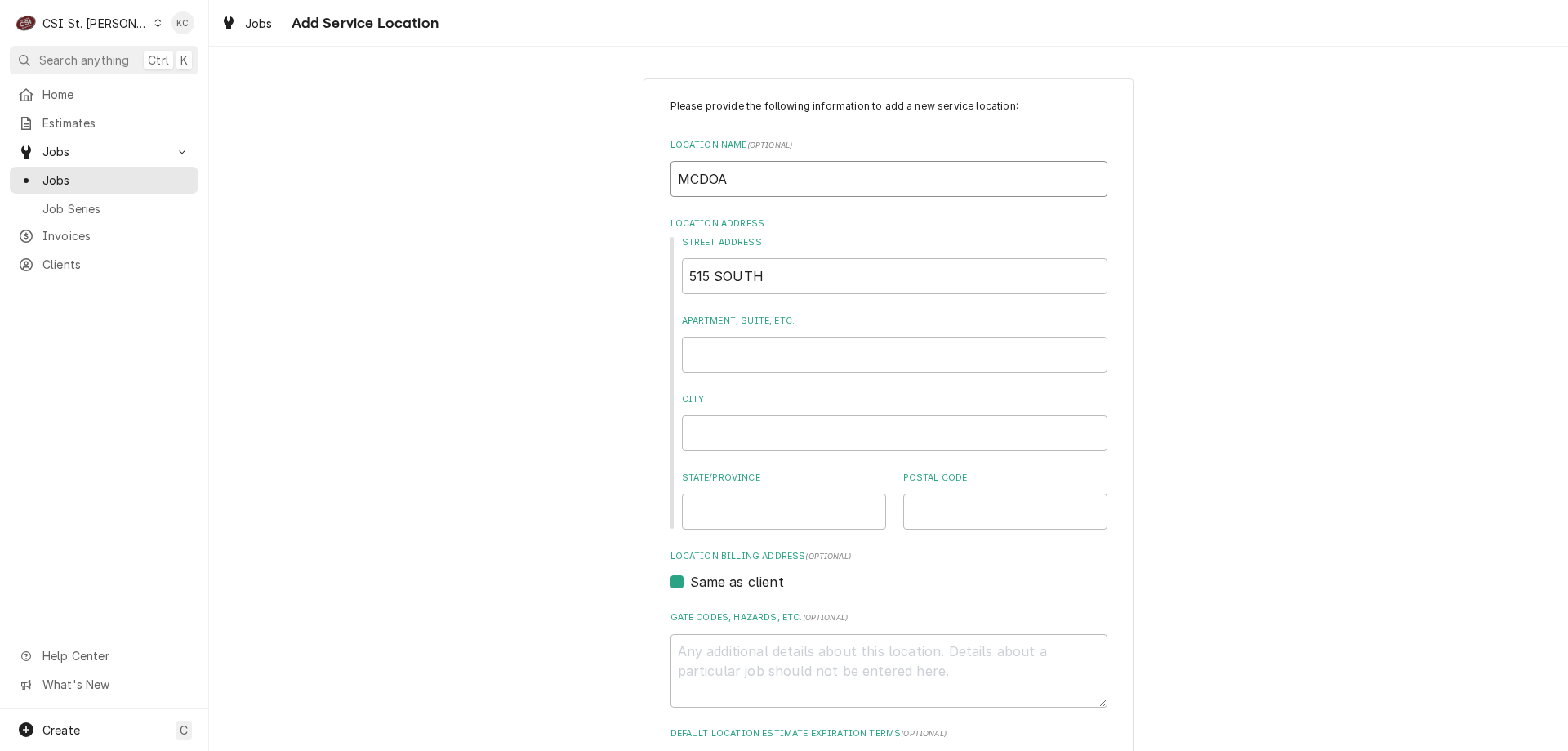
type textarea "x"
type input "MCDO"
type textarea "x"
type input "MCDON"
type textarea "x"
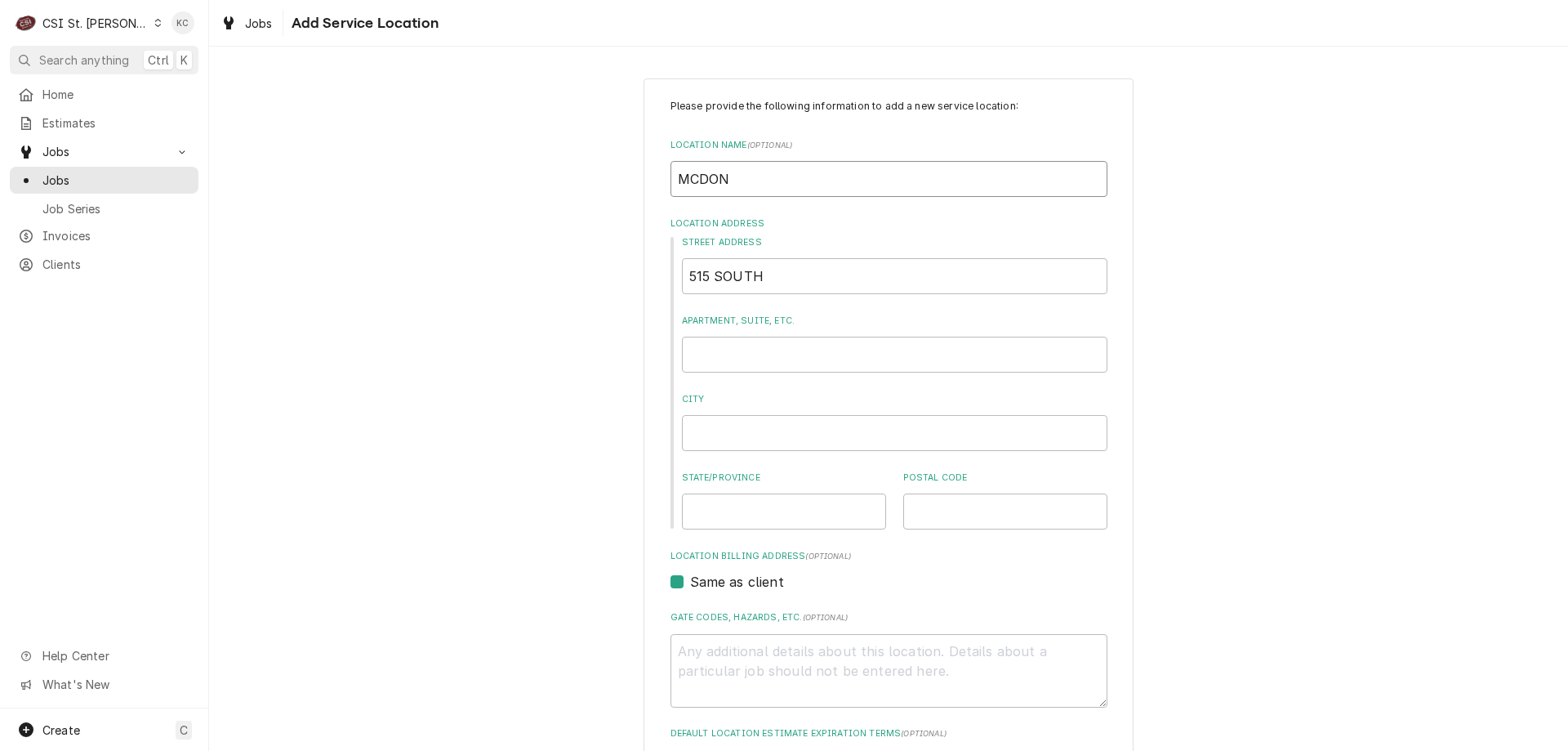
type input "MCDONA"
type textarea "x"
type input "MCDONAL"
type textarea "x"
type input "MCDONALD"
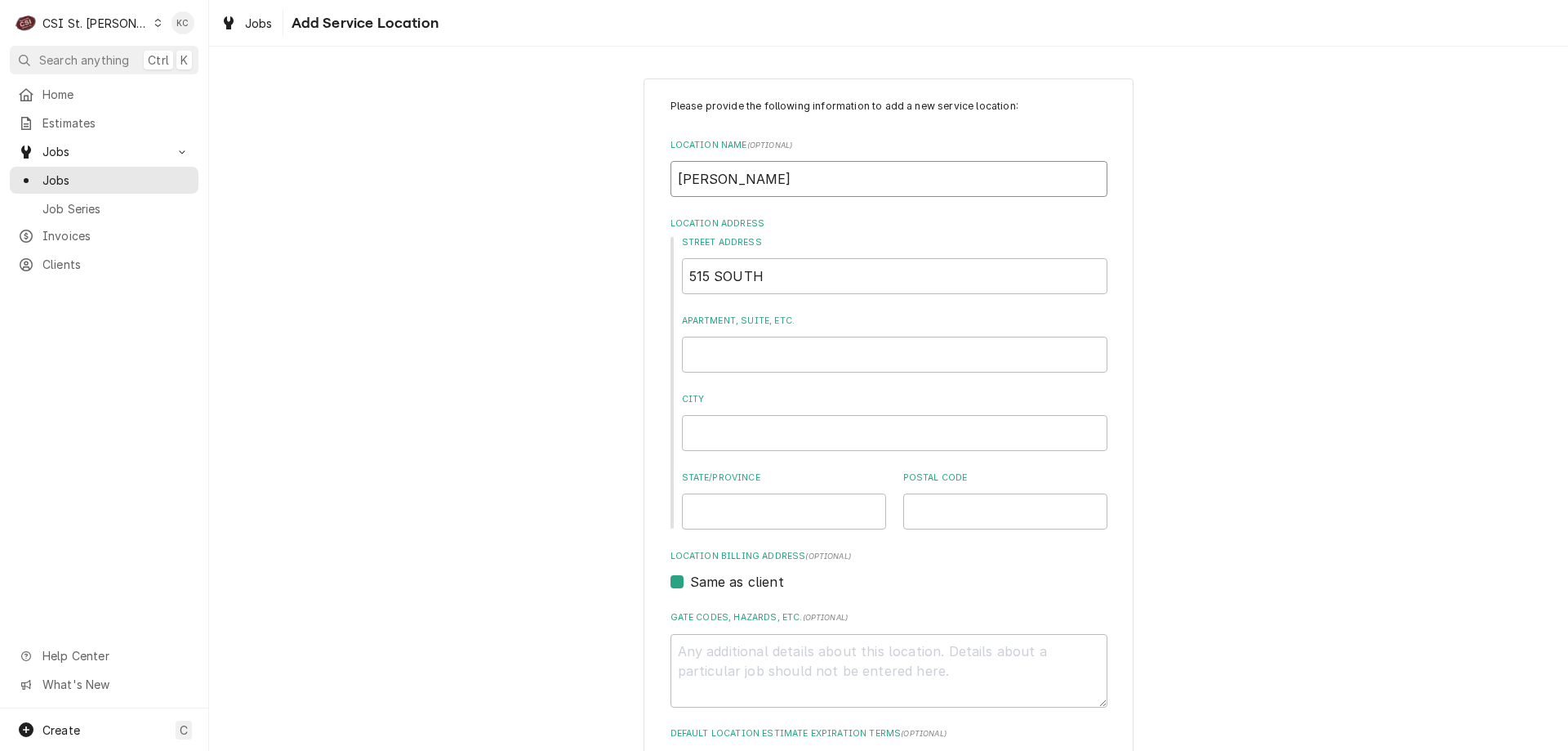
type textarea "x"
type input "MCDONALDS"
type textarea "x"
type input "MCDONALDS"
type textarea "x"
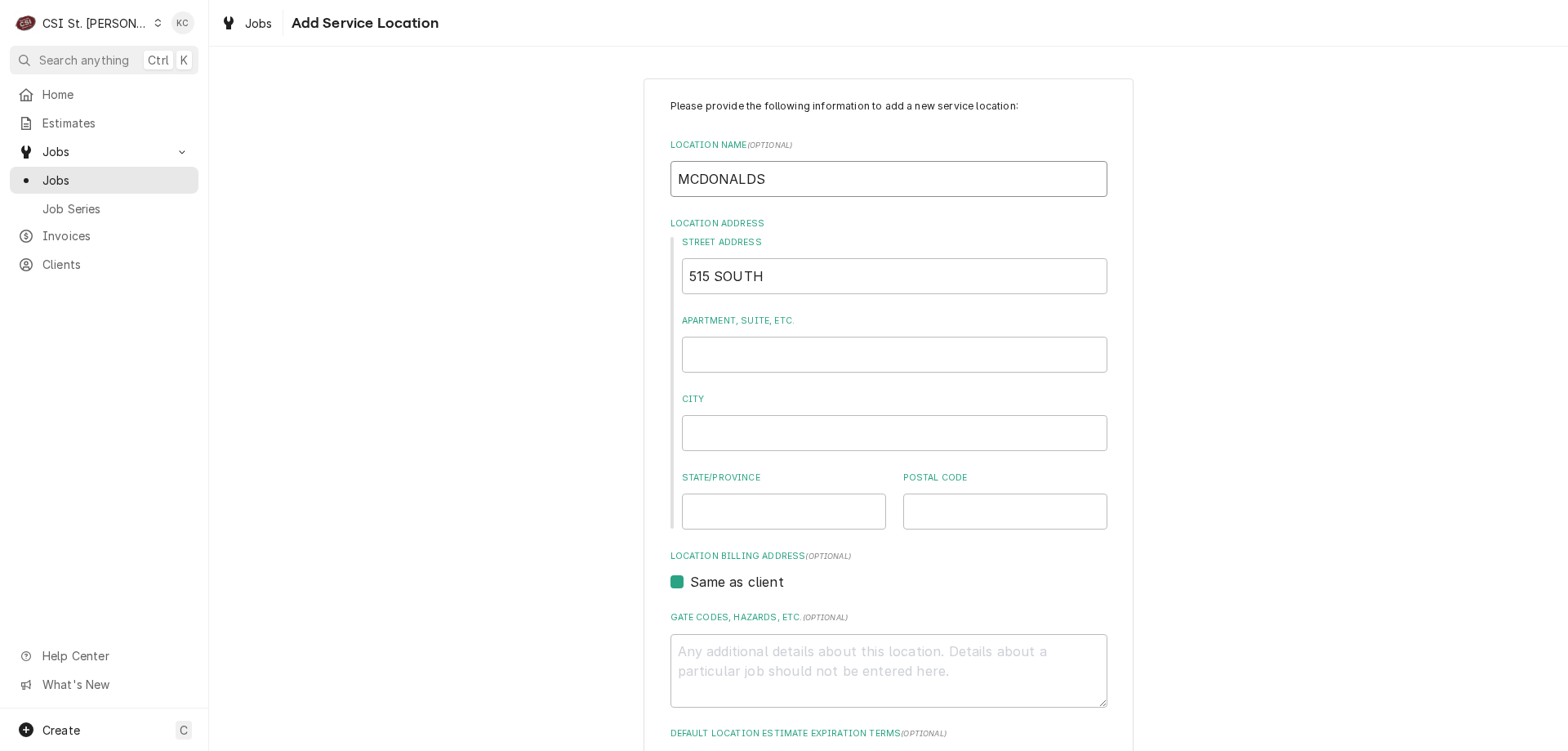
type input "MCDONALDS #"
type textarea "x"
type input "MCDONALDS #2"
type textarea "x"
type input "MCDONALDS #25"
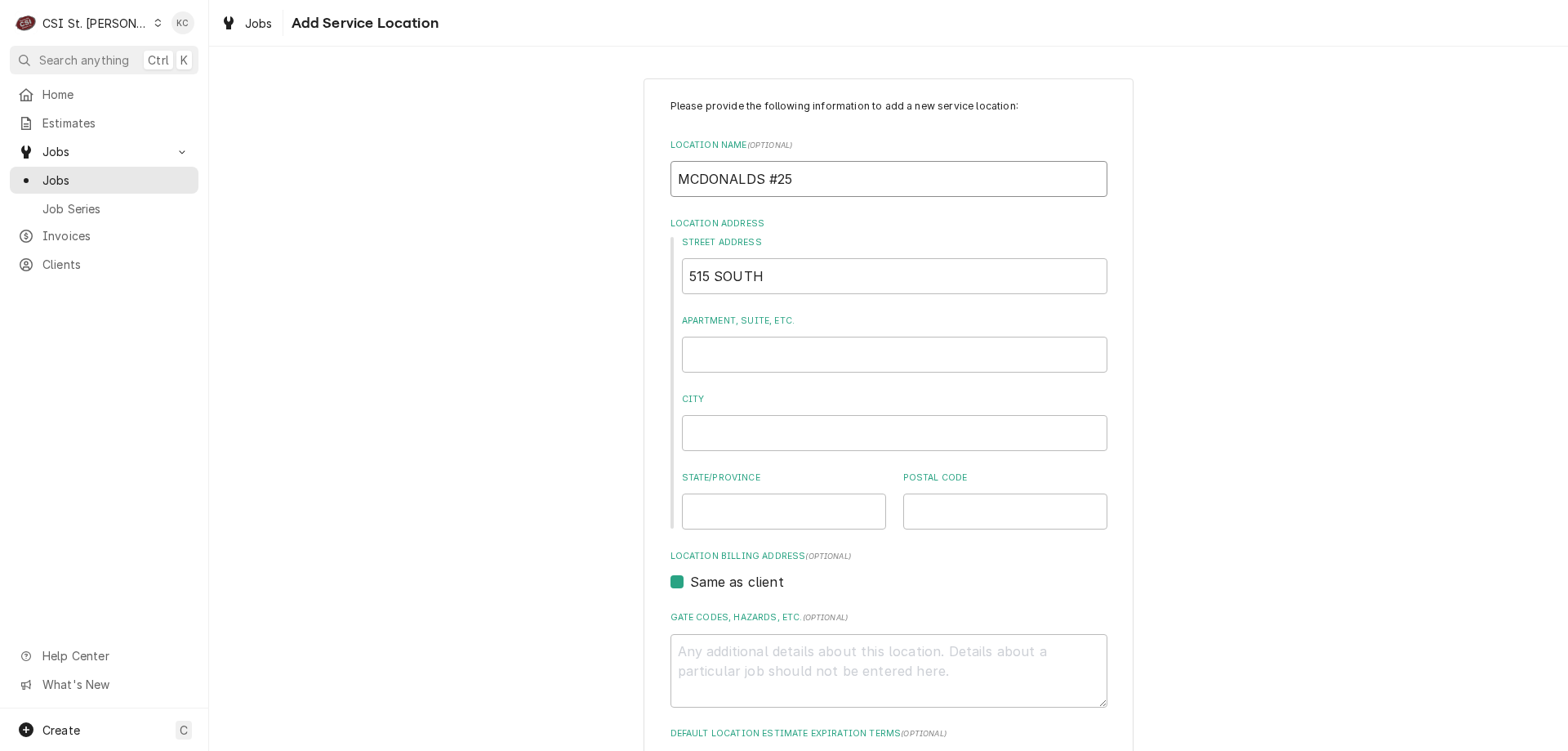
type textarea "x"
type input "MCDONALDS #259"
type textarea "x"
type input "MCDONALDS #2591"
type textarea "x"
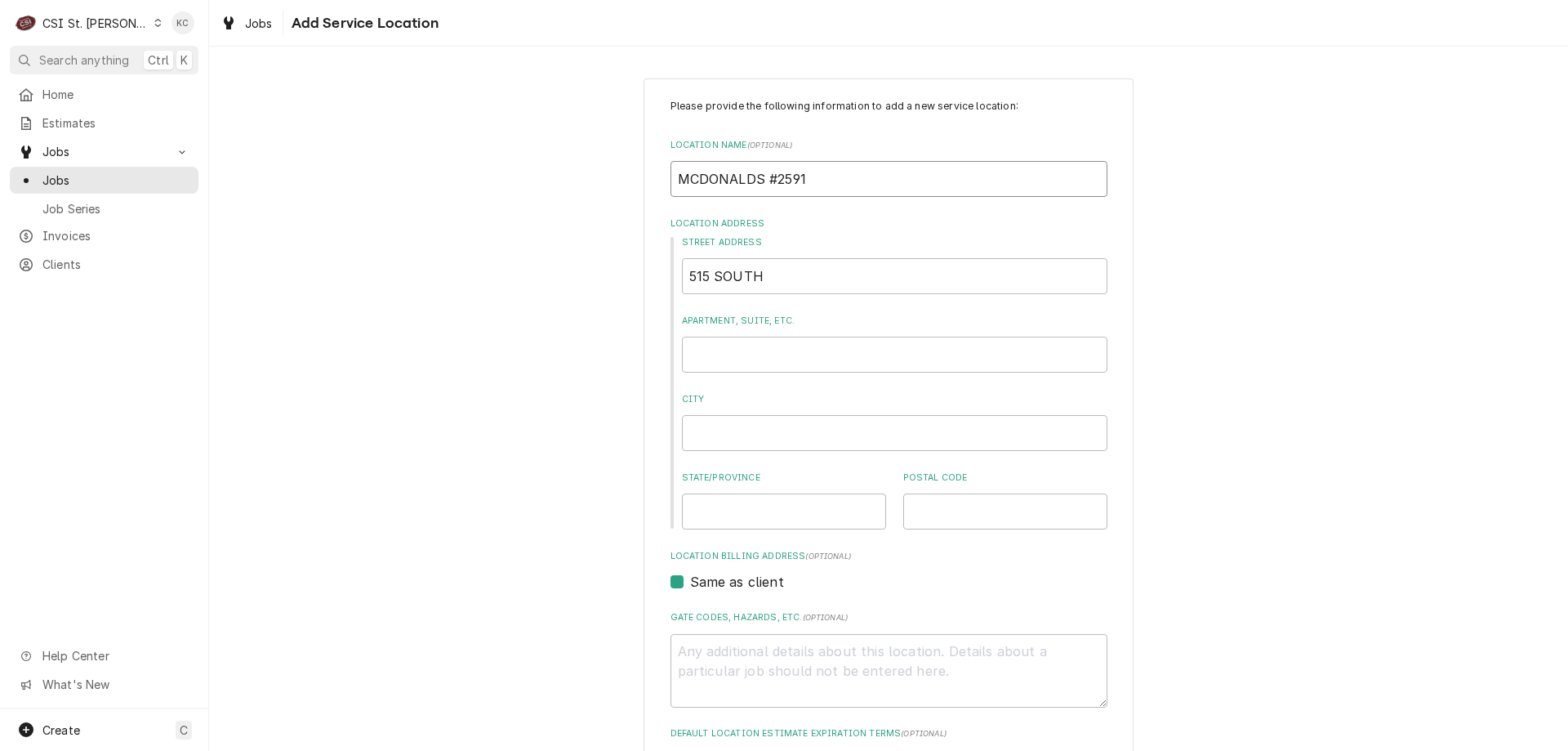
type input "MCDONALDS #25911"
type textarea "x"
type input "MCDONALDS #25911"
type textarea "x"
type input "515 SOUTH T"
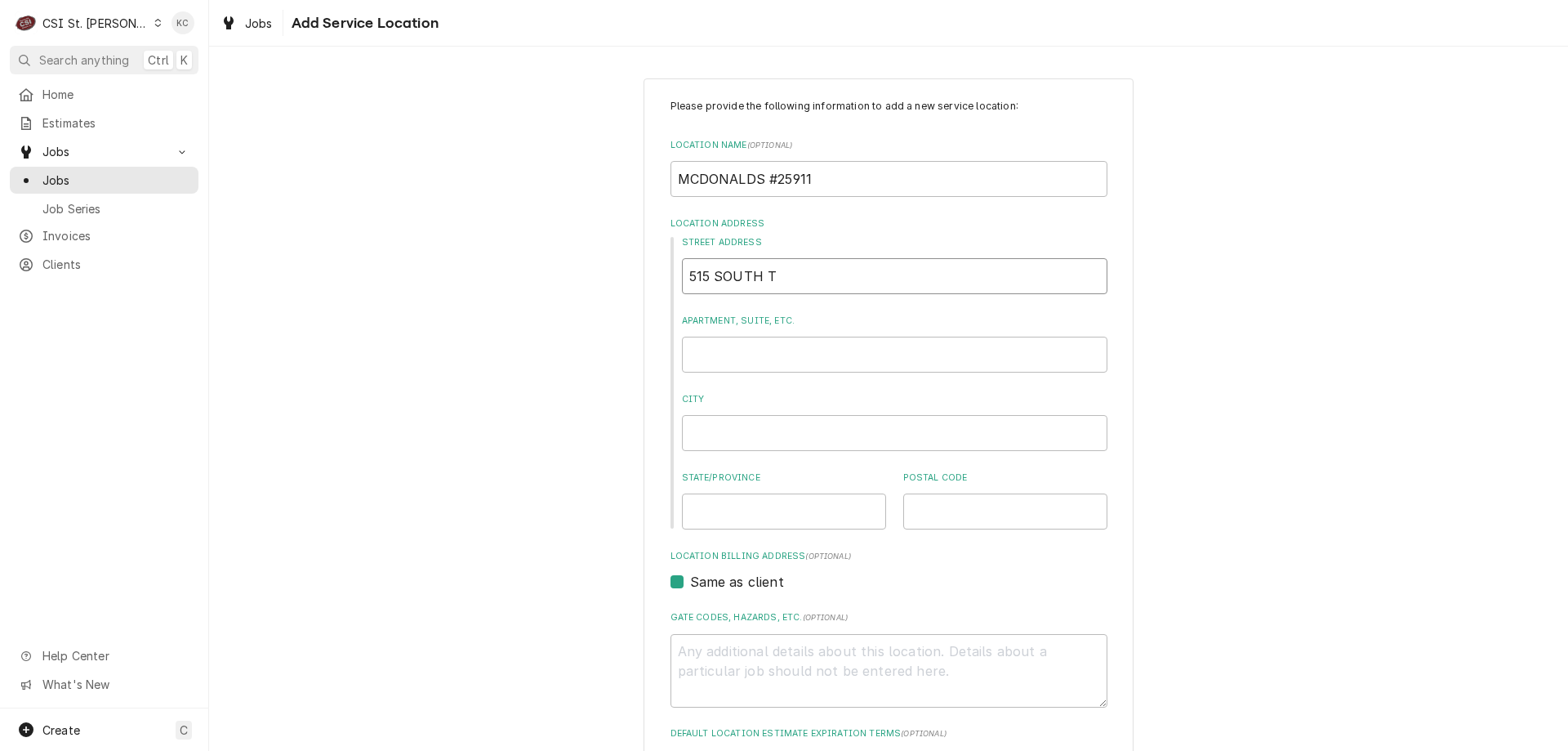
type textarea "x"
type input "515 SOUTH TR"
type textarea "x"
type input "515 SOUTH TRU"
type textarea "x"
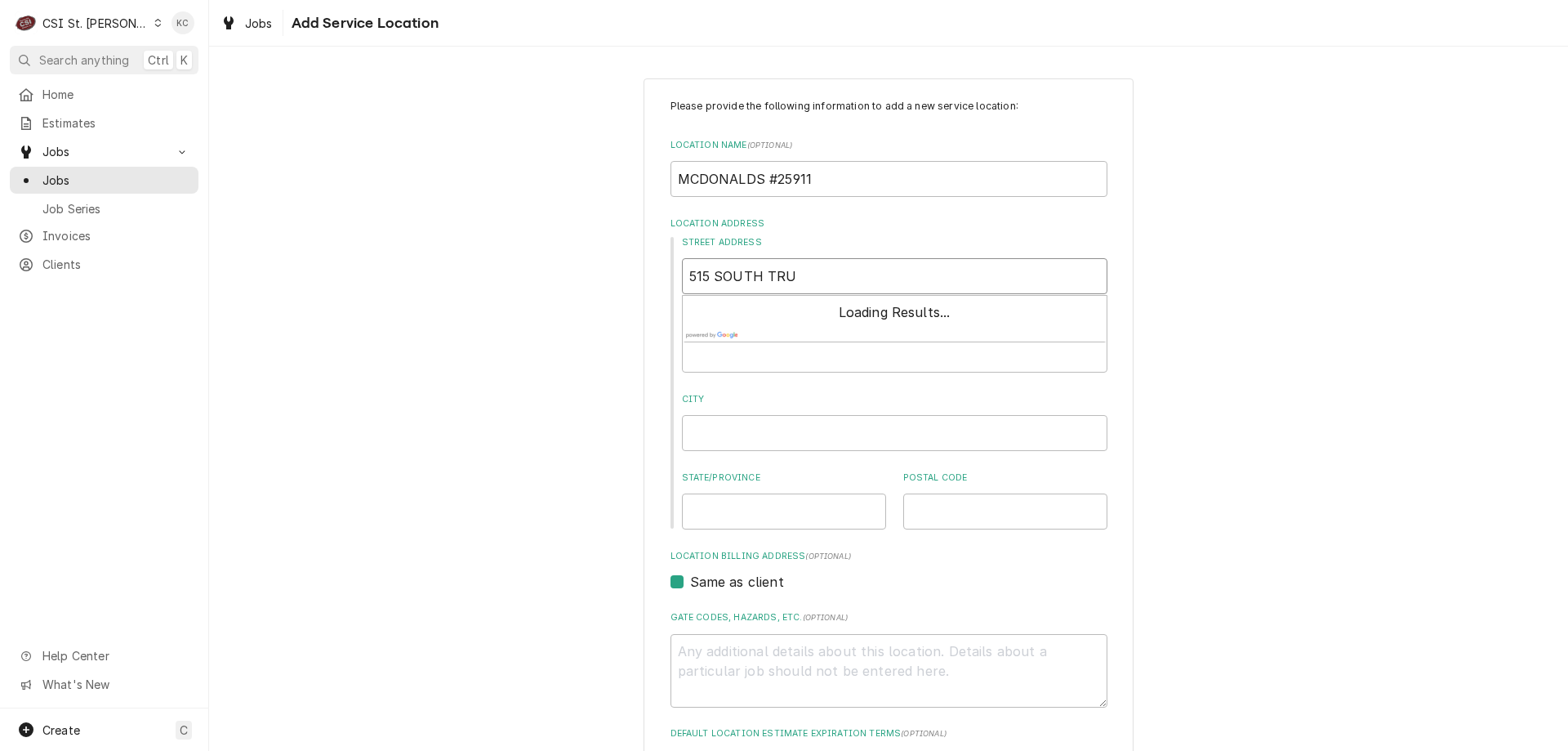
type input "515 SOUTH TRUM"
type textarea "x"
type input "515 SOUTH TRUMA"
type textarea "x"
type input "515 SOUTH TRUMAN"
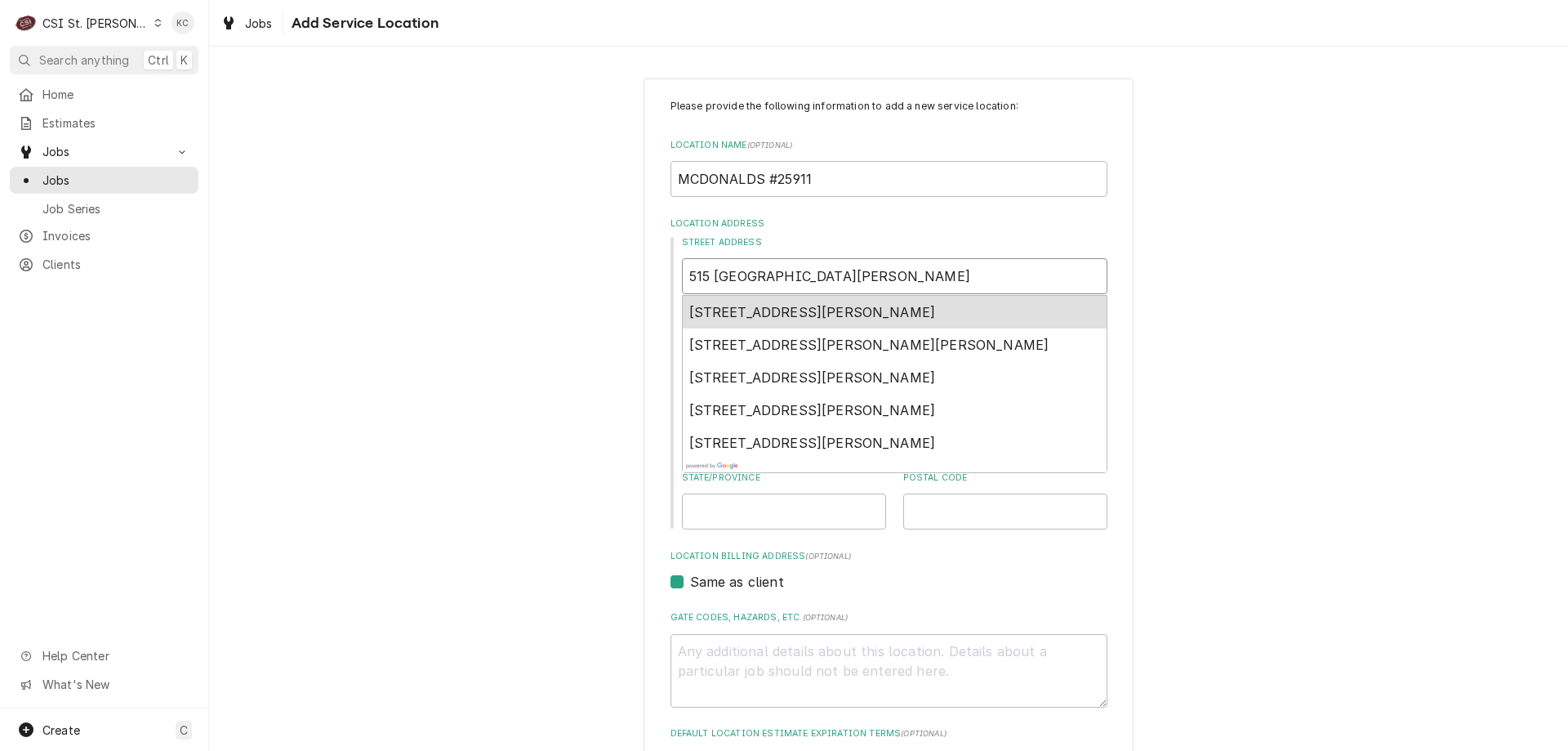
click at [785, 309] on span "515 South Truman Boulevard, Festus, MO, USA" at bounding box center [812, 311] width 247 height 16
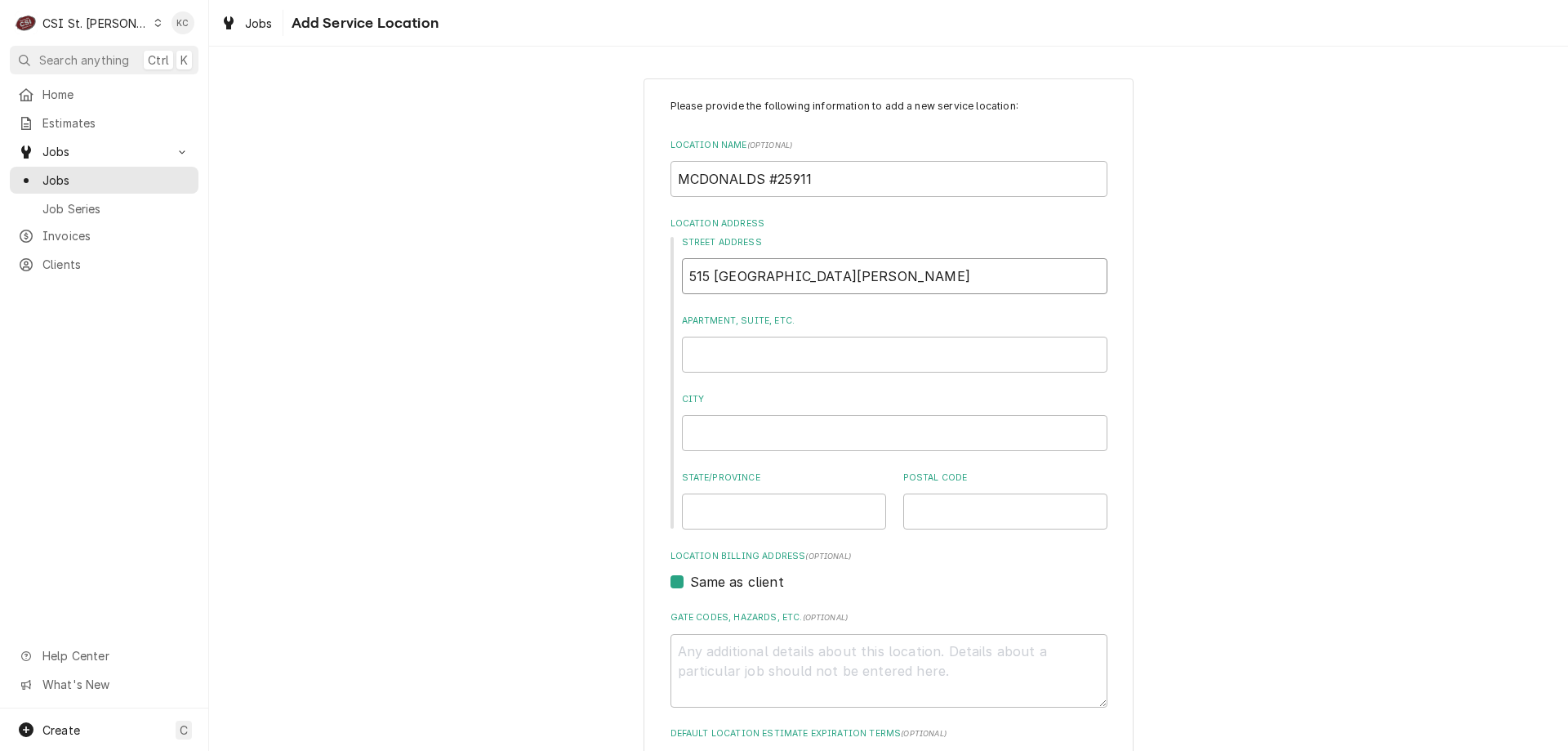
type textarea "x"
type input "515 S Truman Blvd"
type textarea "x"
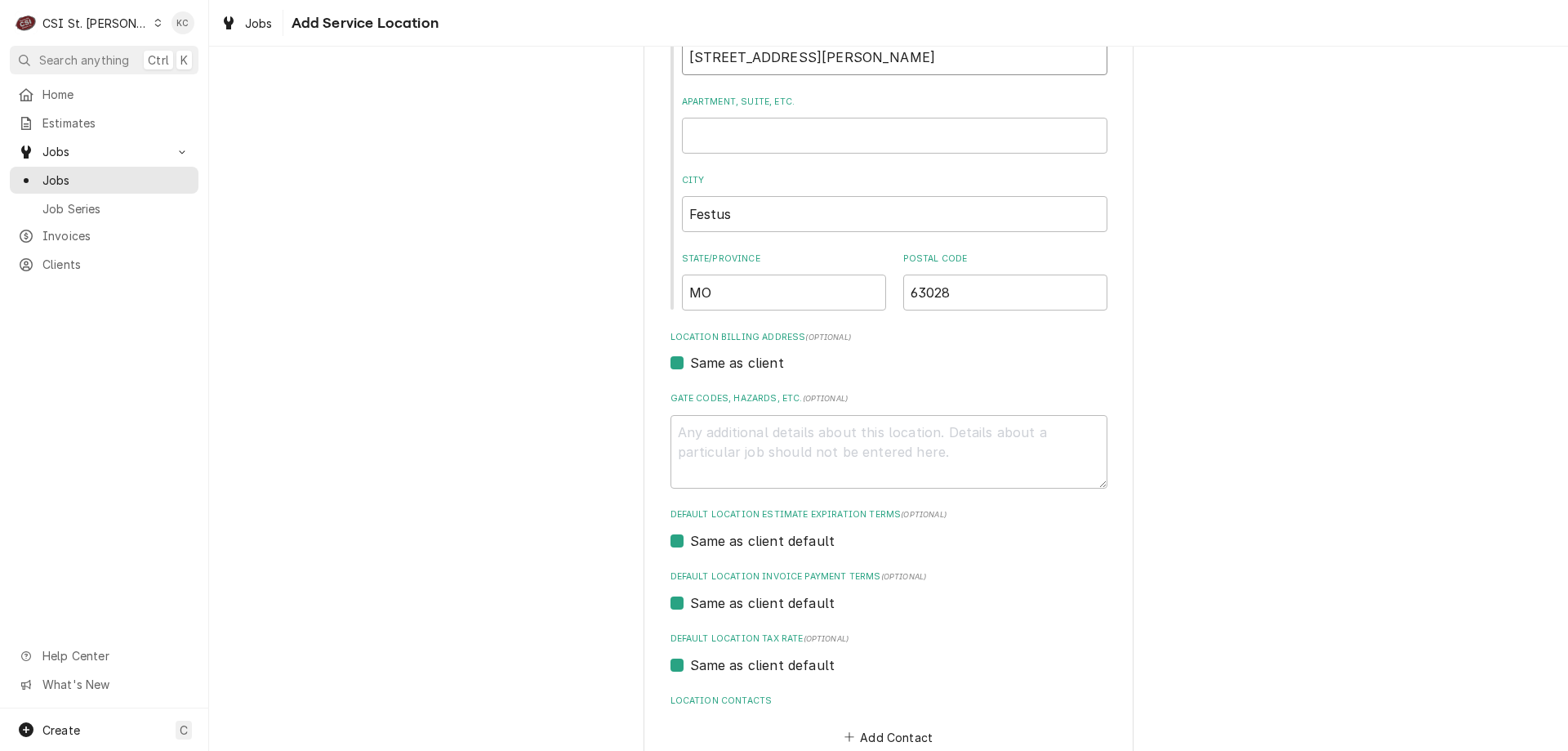
scroll to position [316, 0]
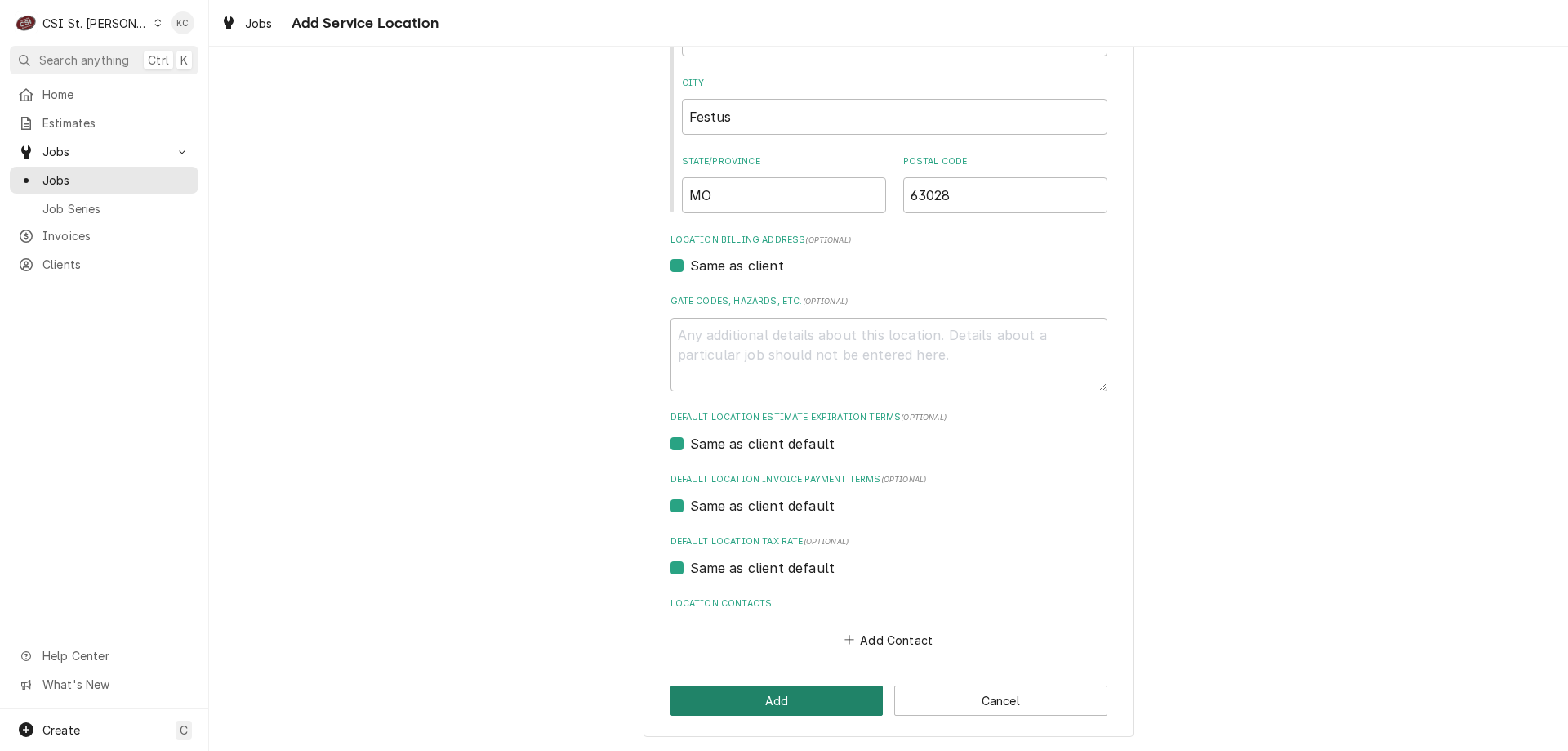
type input "515 S Truman Blvd"
click at [800, 696] on button "Add" at bounding box center [776, 700] width 213 height 31
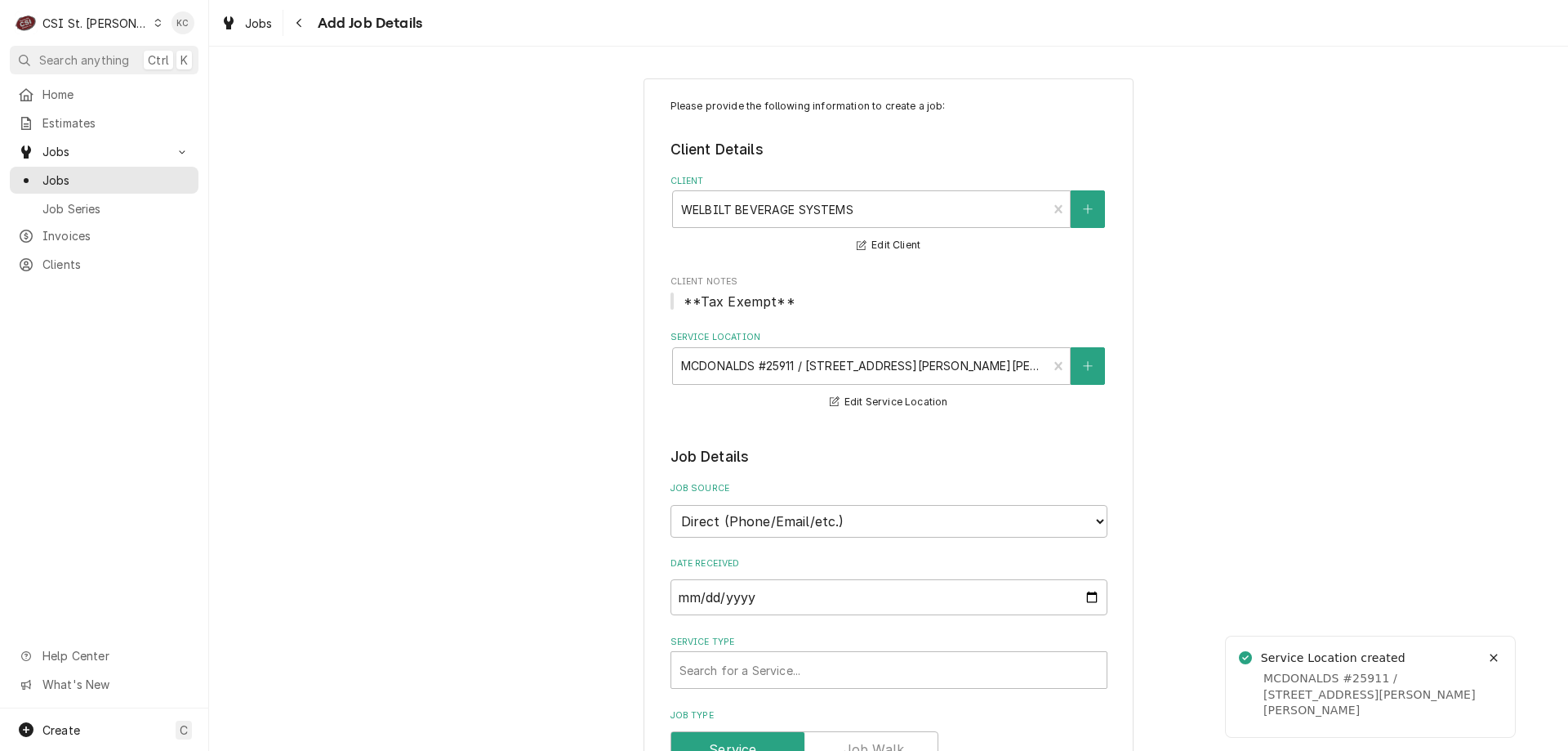
type textarea "x"
click at [830, 517] on select "Direct (Phone/Email/etc.) Service Channel Corrigo Ecotrak Other" at bounding box center [889, 521] width 437 height 32
select select "100"
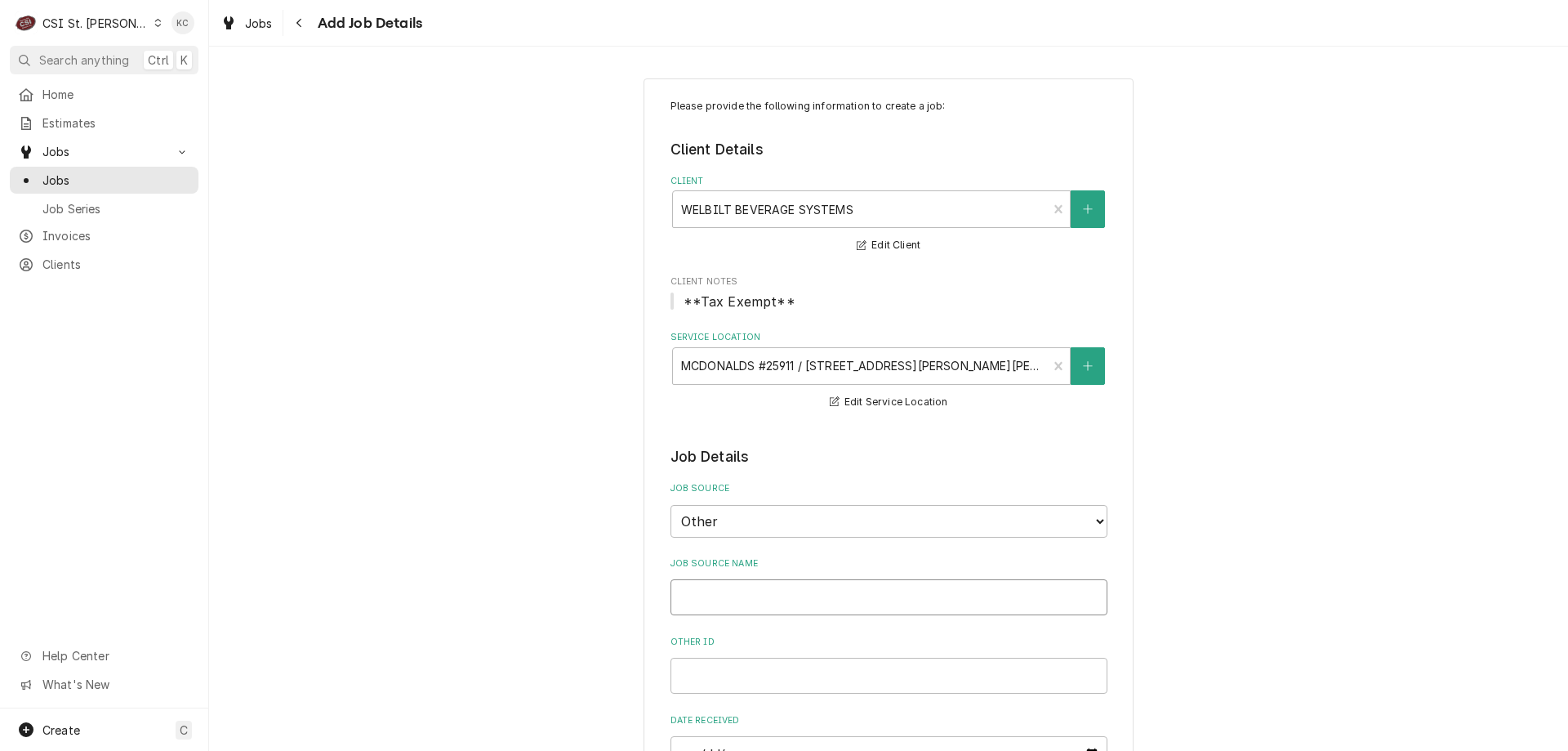
click at [819, 598] on input "Job Source Name" at bounding box center [889, 597] width 437 height 36
type textarea "x"
type input "W"
type textarea "x"
type input "We"
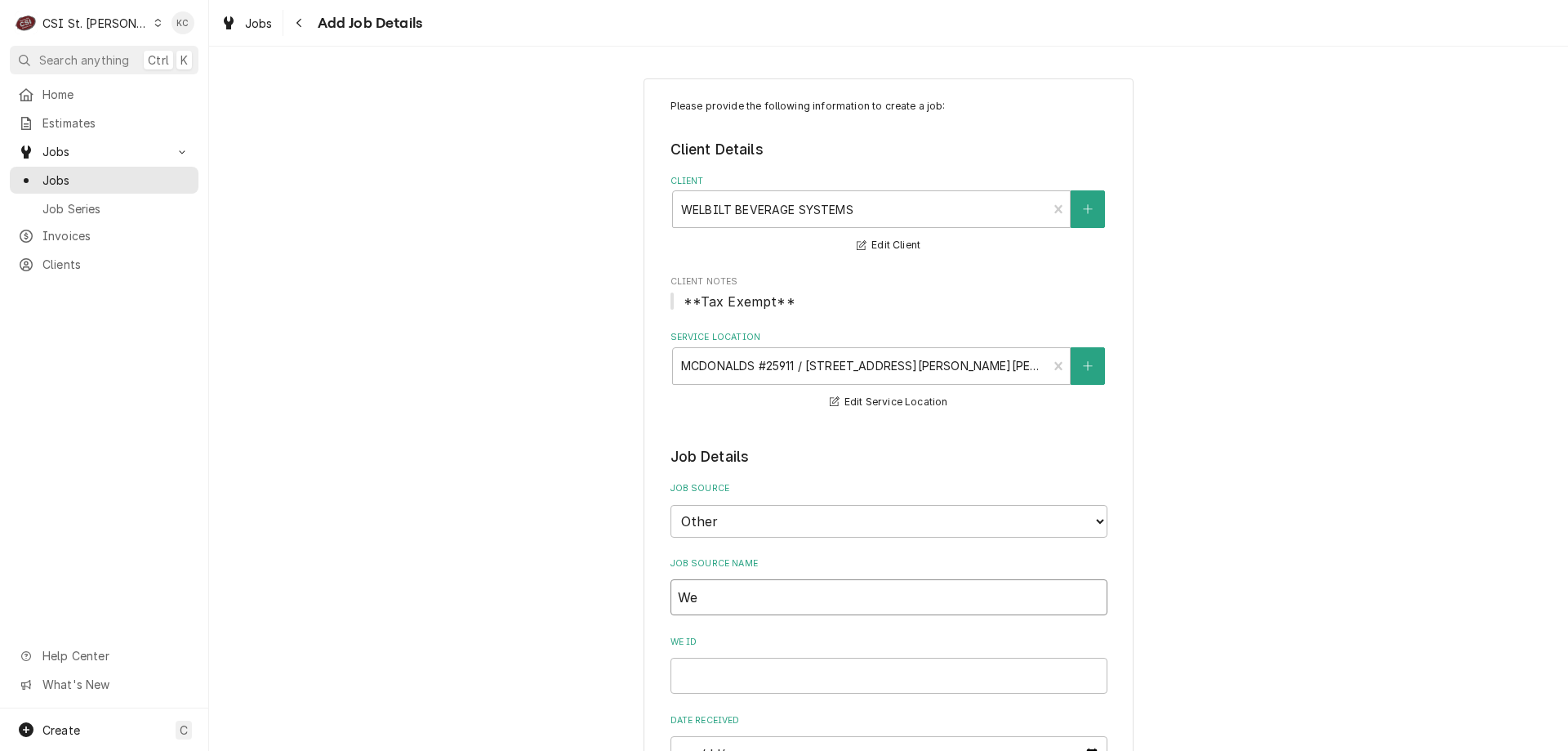
type textarea "x"
type input "Wel"
type textarea "x"
type input "Welb"
type textarea "x"
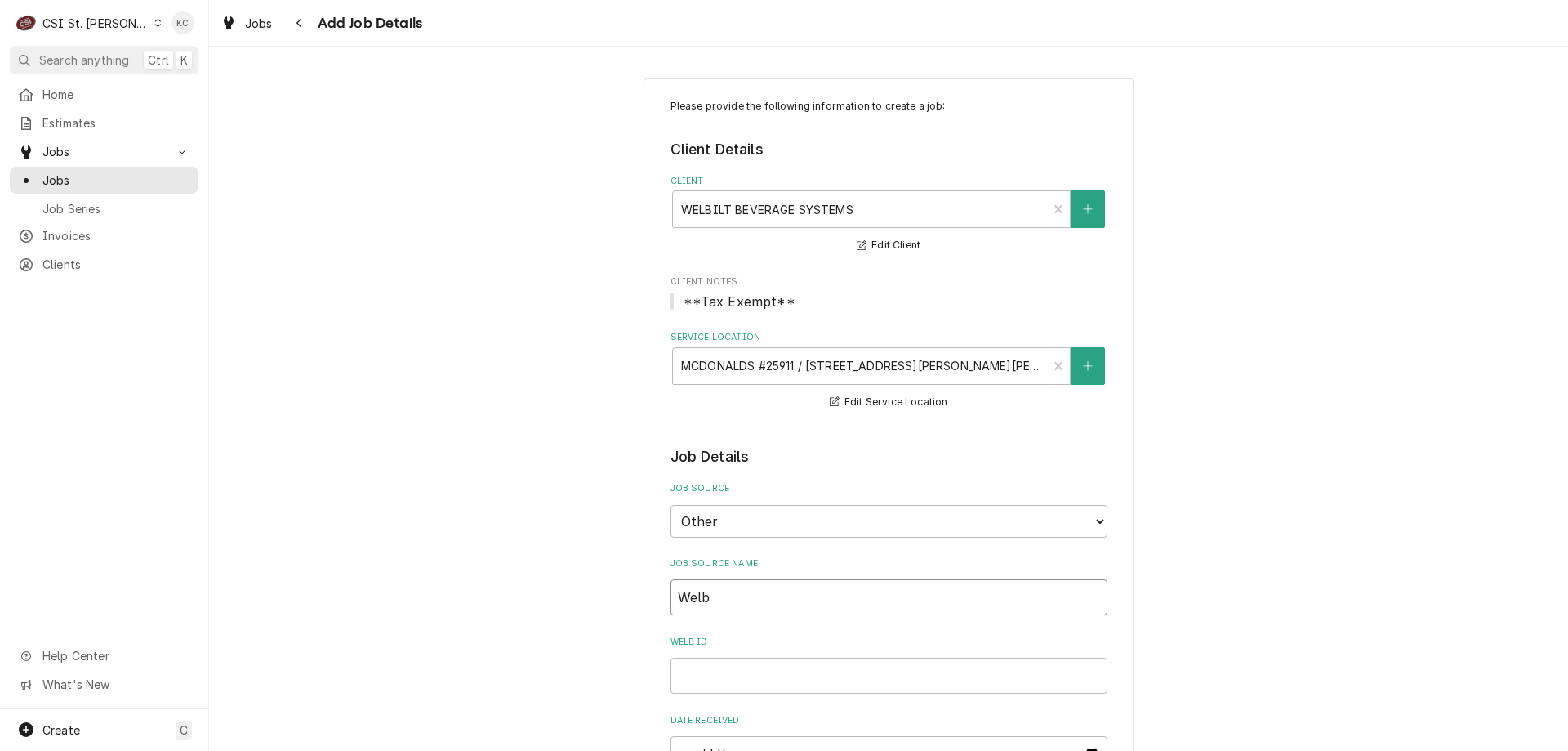
type input "Welbi"
type textarea "x"
type input "Welbil"
type textarea "x"
type input "Welbilt"
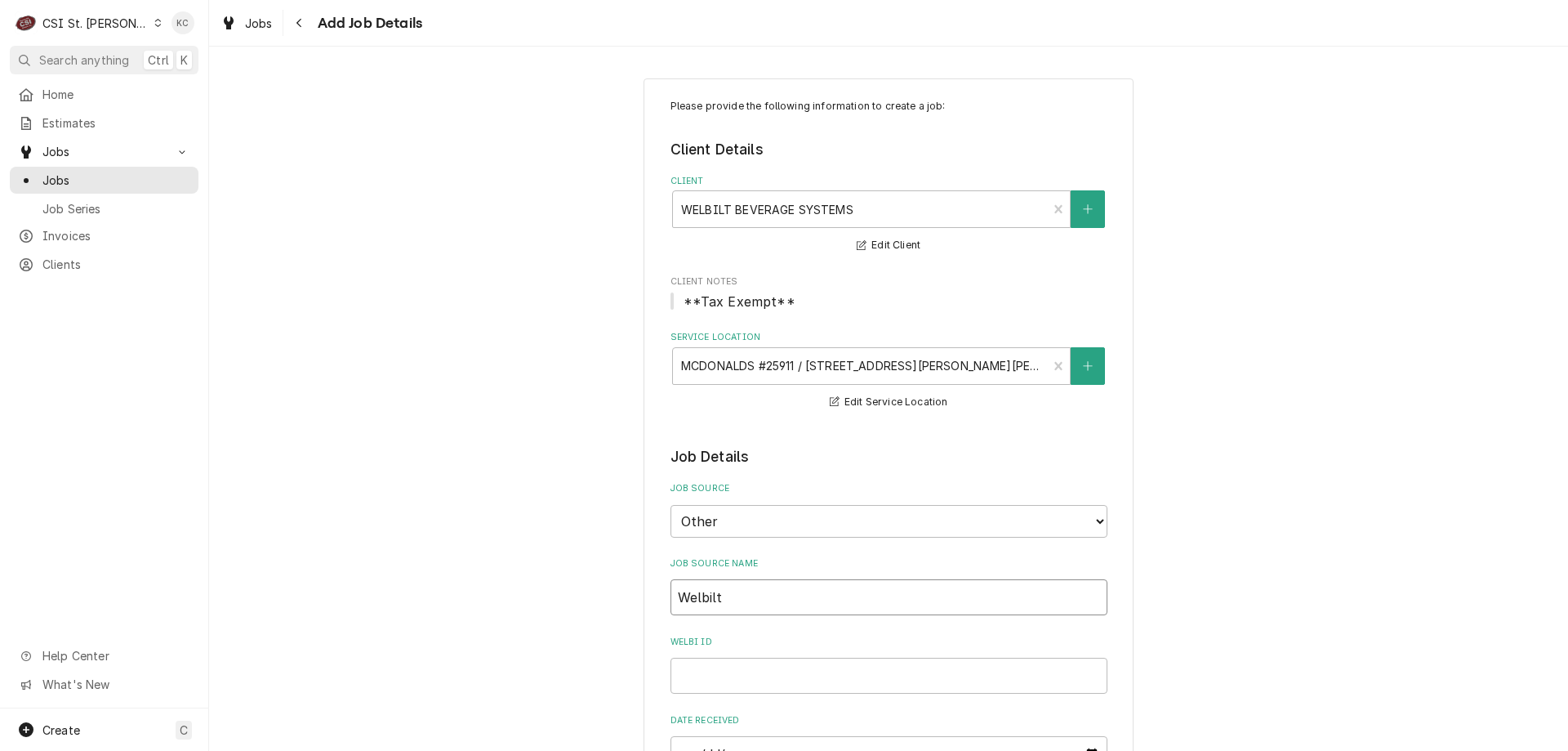
type textarea "x"
type input "Welbilt"
type textarea "x"
type input "Welbilt em"
type textarea "x"
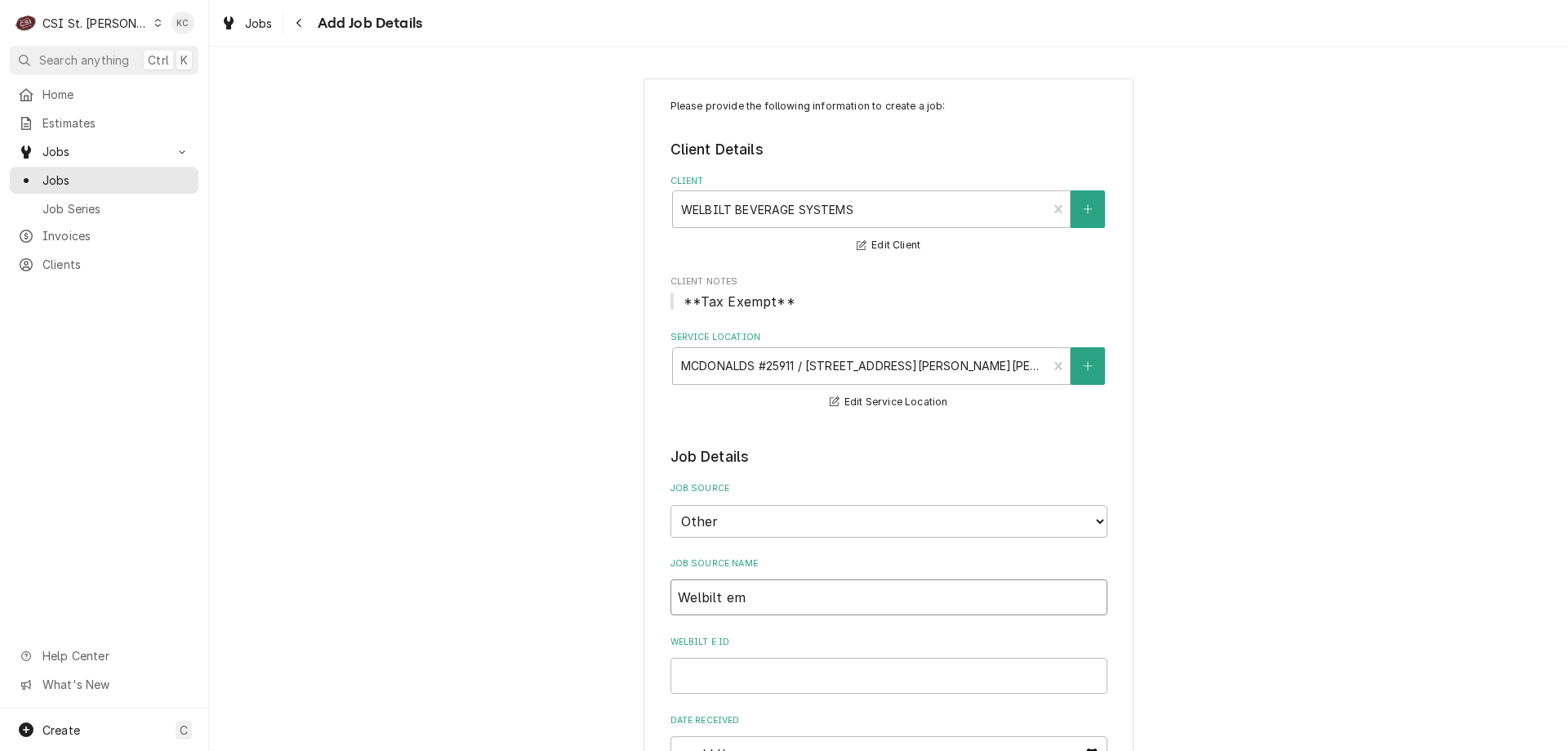
type input "Welbilt ema"
type textarea "x"
type input "Welbilt emai"
type textarea "x"
type input "Welbilt email"
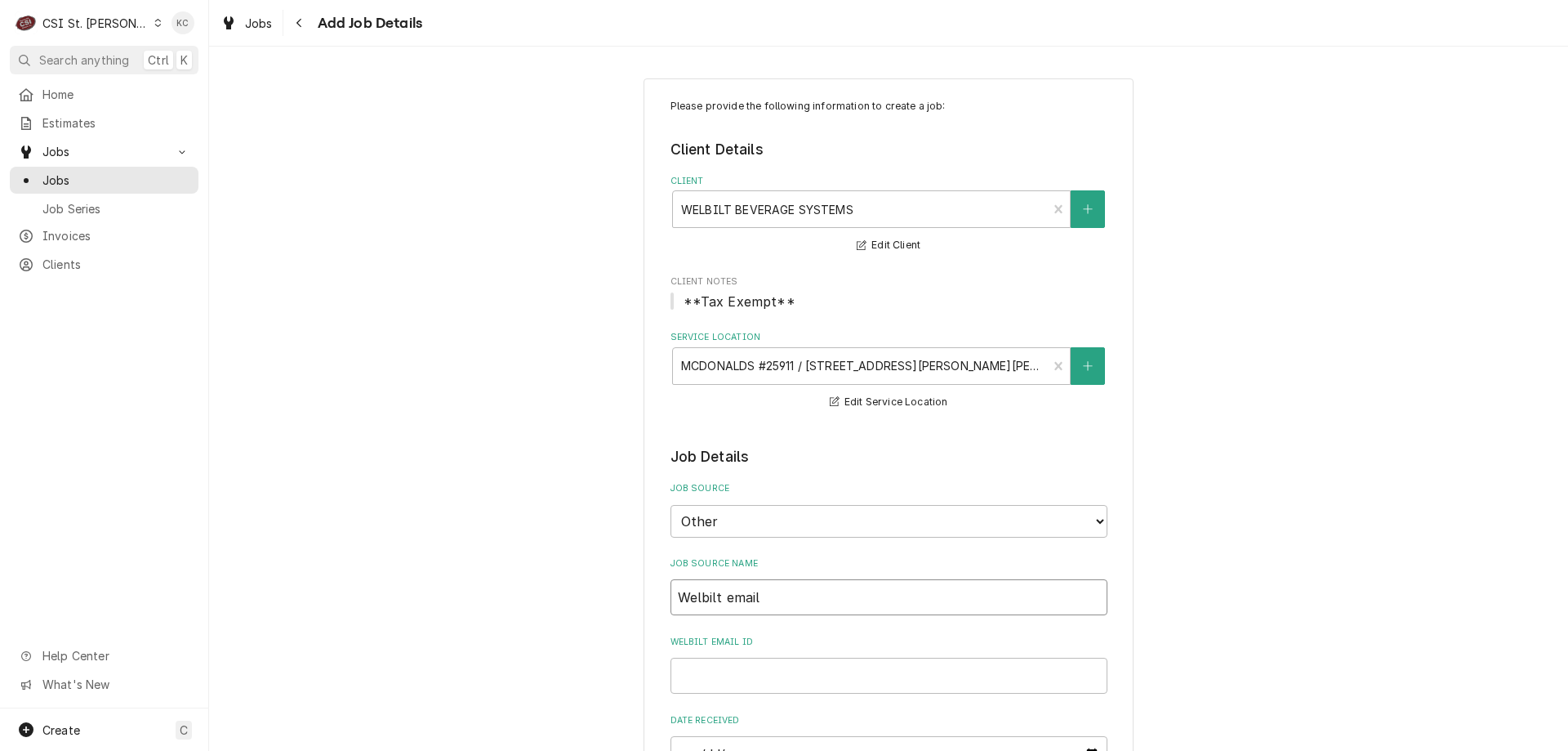
type textarea "x"
type input "Welbilt email"
click at [772, 673] on input "Welbilt email ID" at bounding box center [889, 676] width 437 height 36
paste input "00933490-1"
type textarea "x"
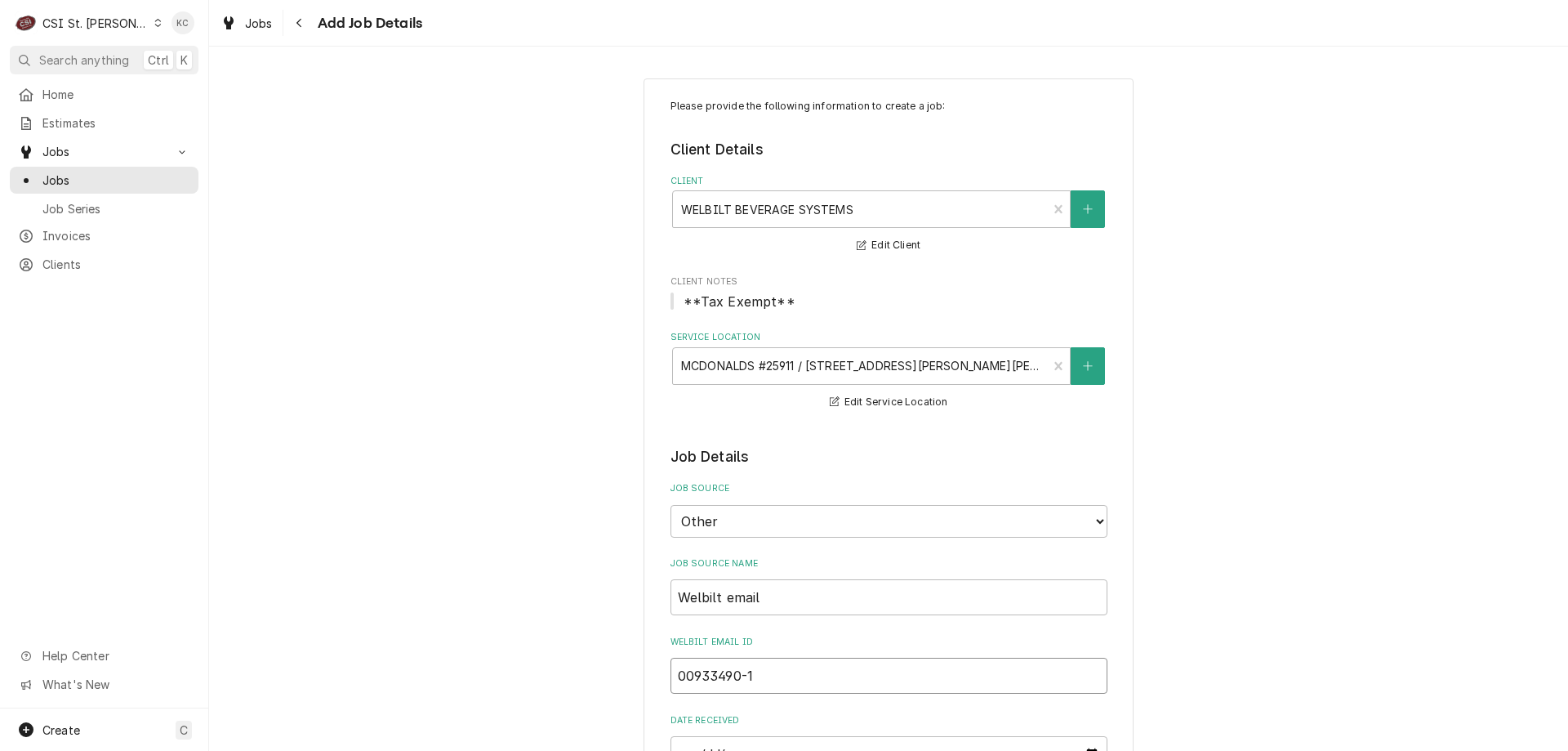
type input "00933490-1"
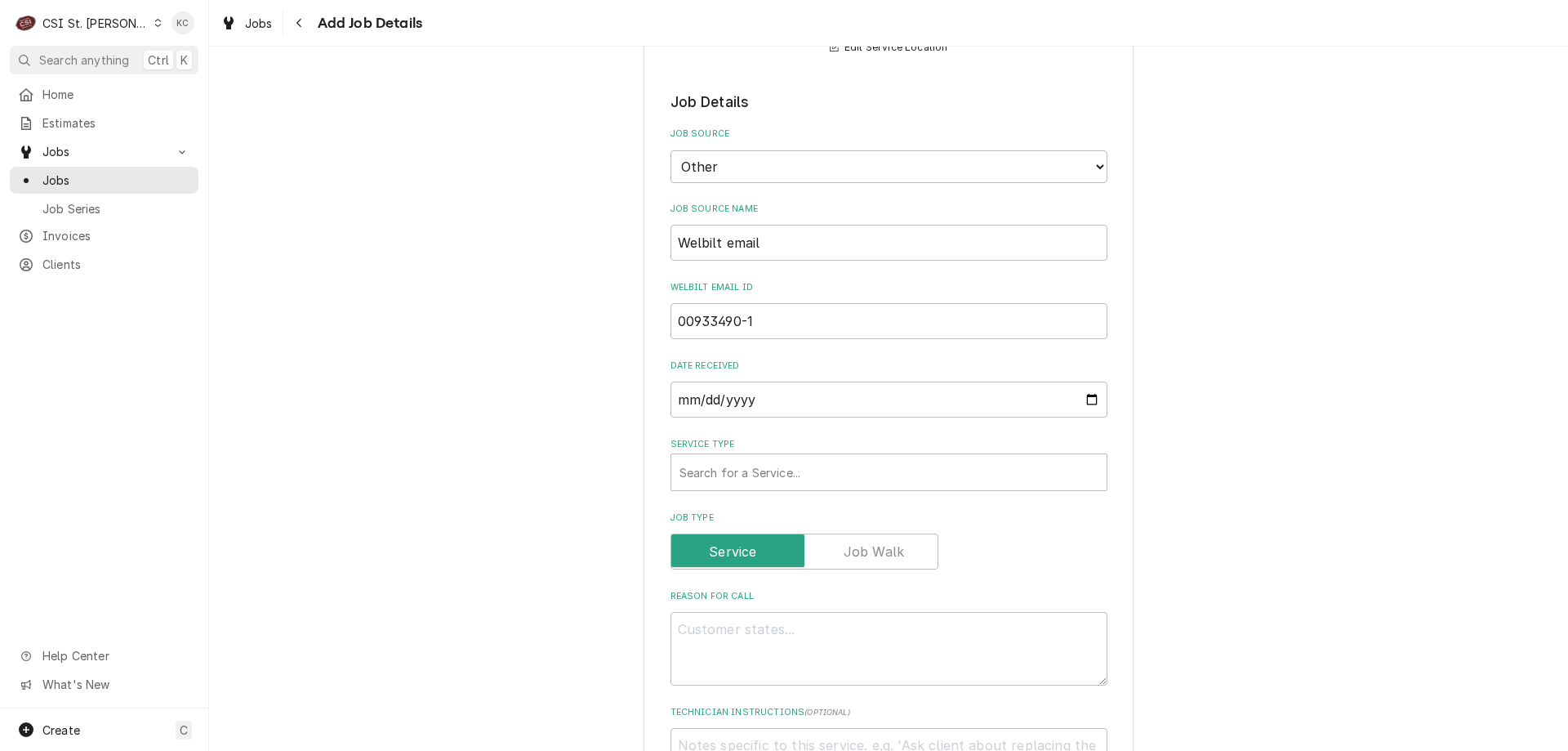
scroll to position [326, 0]
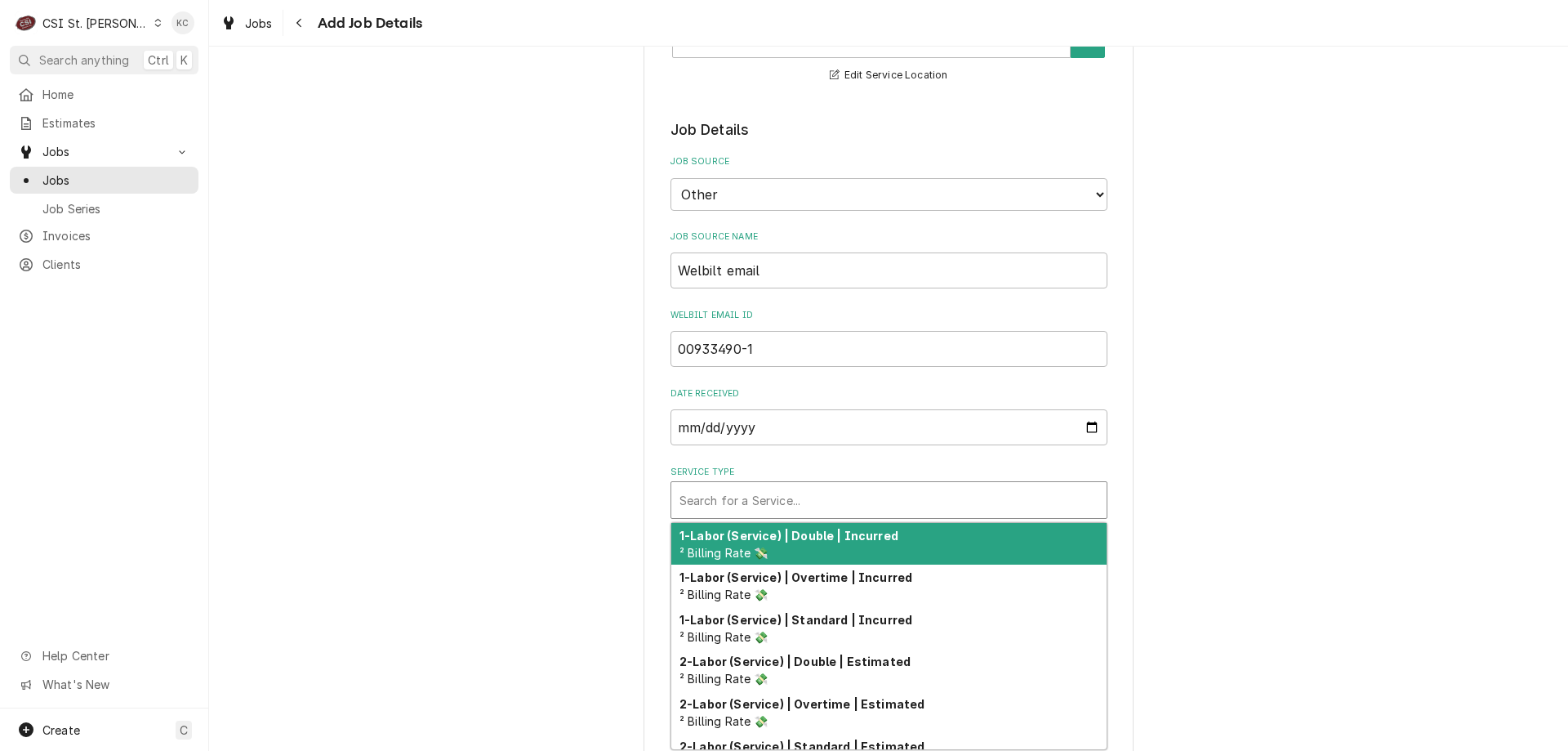
click at [802, 511] on div "Service Type" at bounding box center [888, 499] width 419 height 30
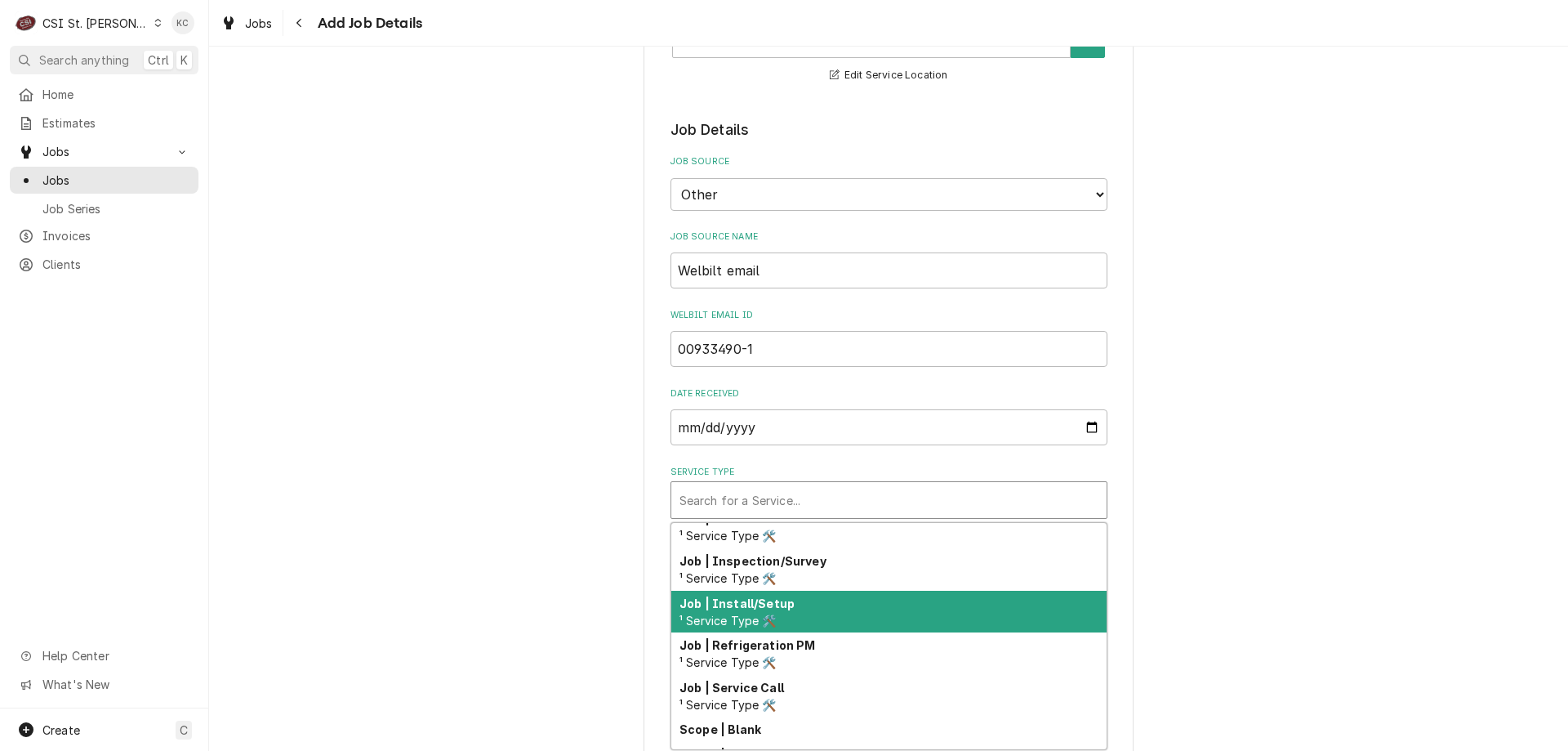
scroll to position [953, 0]
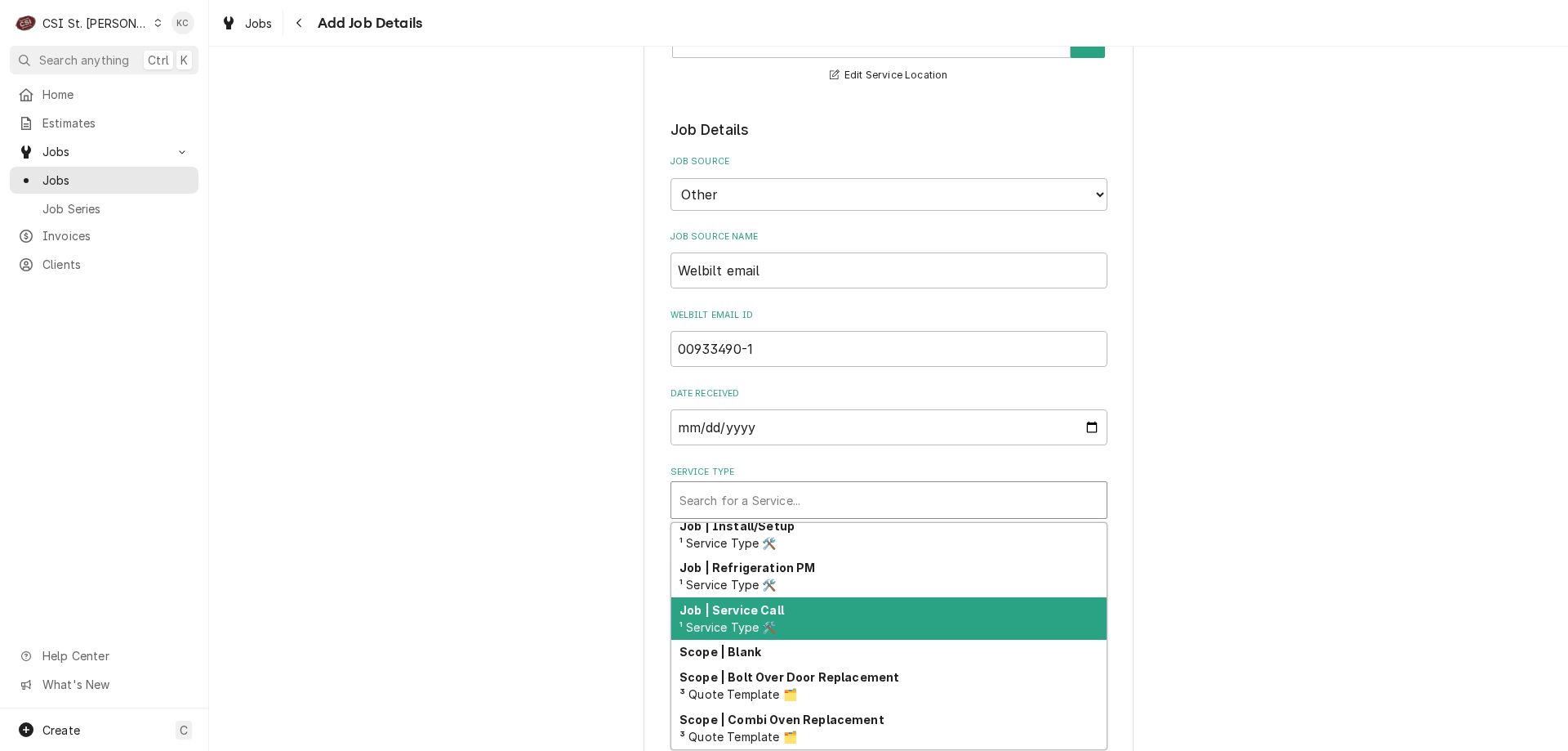
click at [861, 613] on div "Job | Service Call ¹ Service Type 🛠️" at bounding box center [889, 618] width 435 height 43
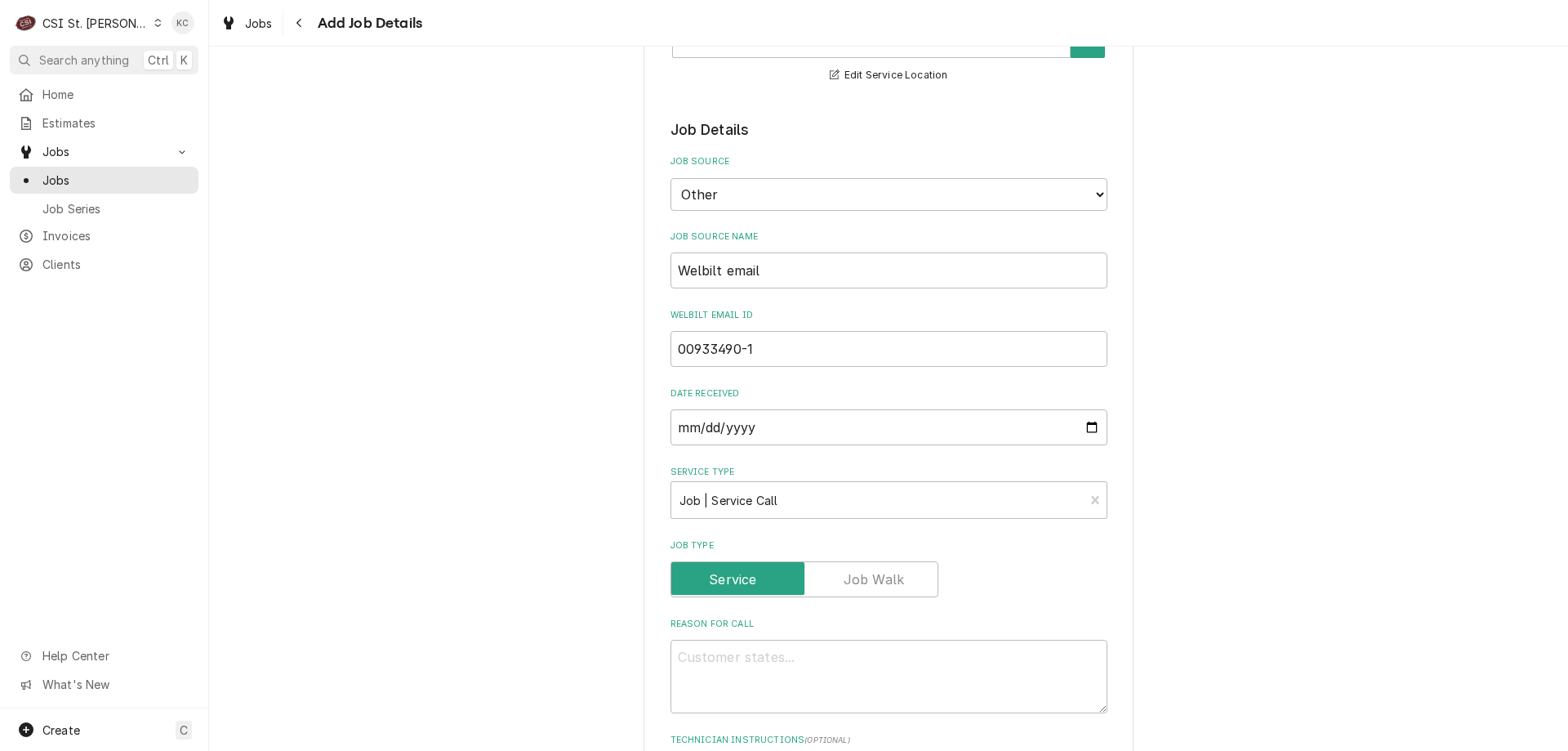
click at [1205, 600] on div "Please provide the following information to create a job: Client Details Client…" at bounding box center [888, 684] width 1358 height 1895
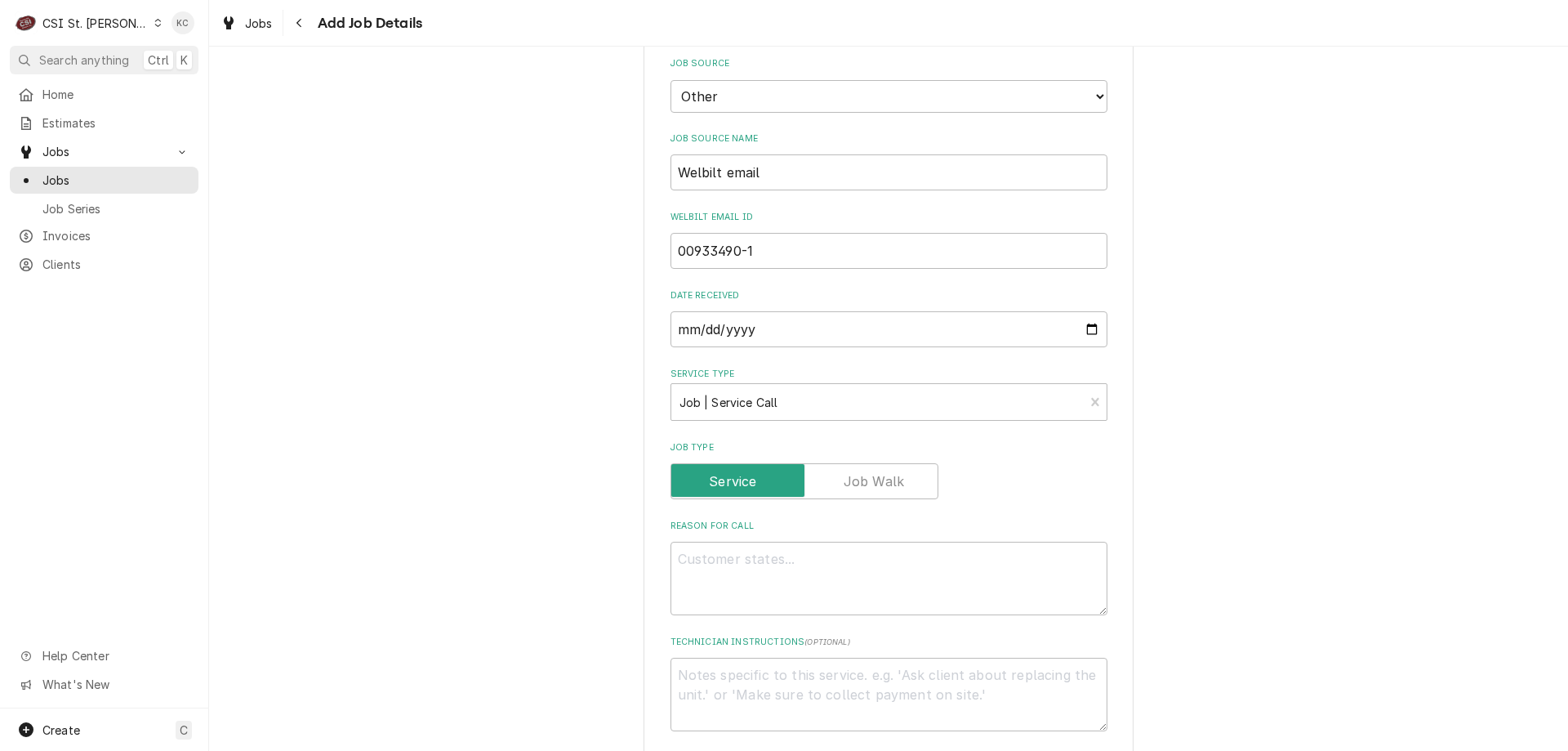
scroll to position [490, 0]
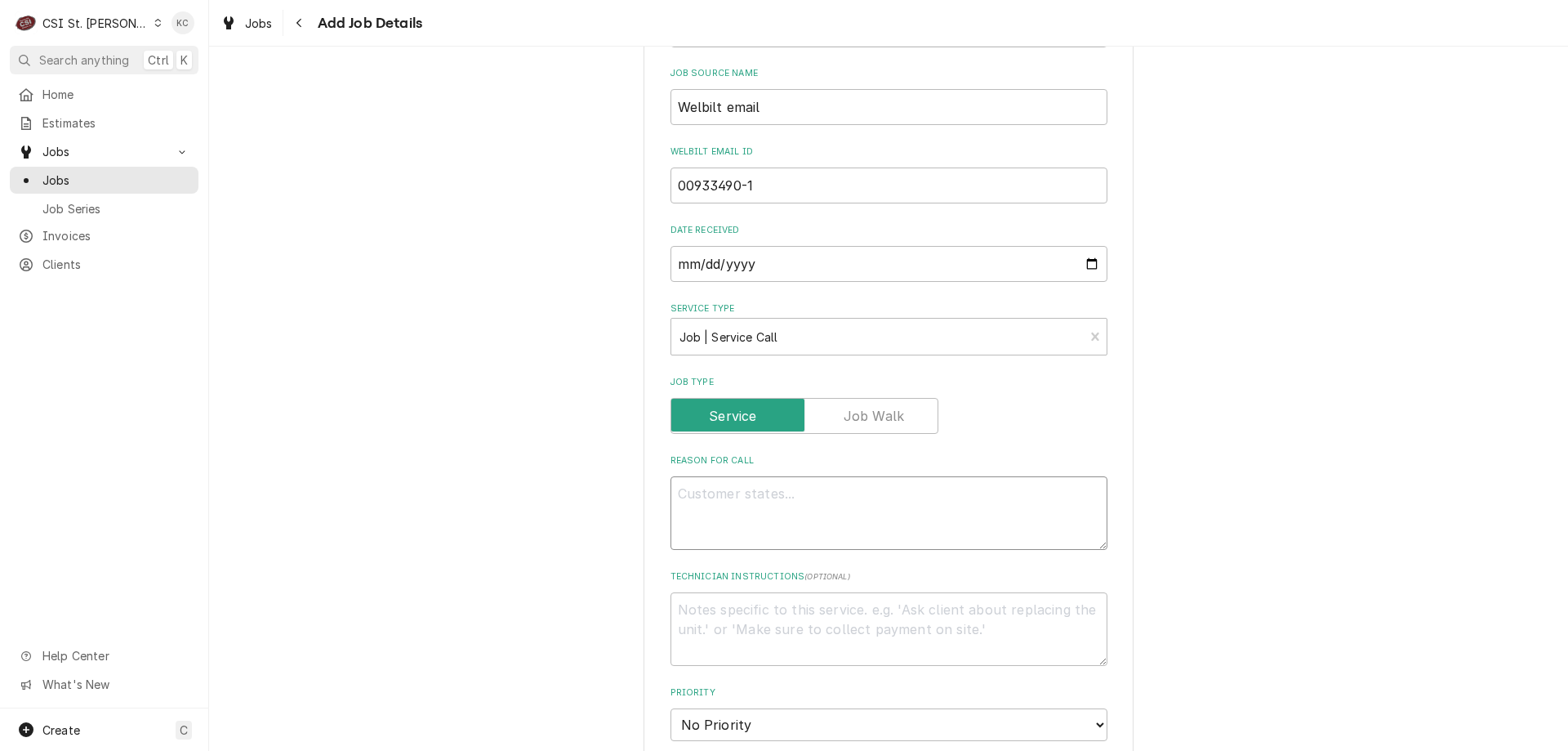
click at [773, 487] on textarea "Reason For Call" at bounding box center [889, 512] width 437 height 73
paste textarea "Multiplex MAM0004R-P Serial Number 650214488"
type textarea "x"
type textarea "Multiplex MAM0004R-P Serial Number 650214488"
click at [734, 492] on textarea "Multiplex MAM0004R-P Serial Number 650214488" at bounding box center [889, 512] width 437 height 73
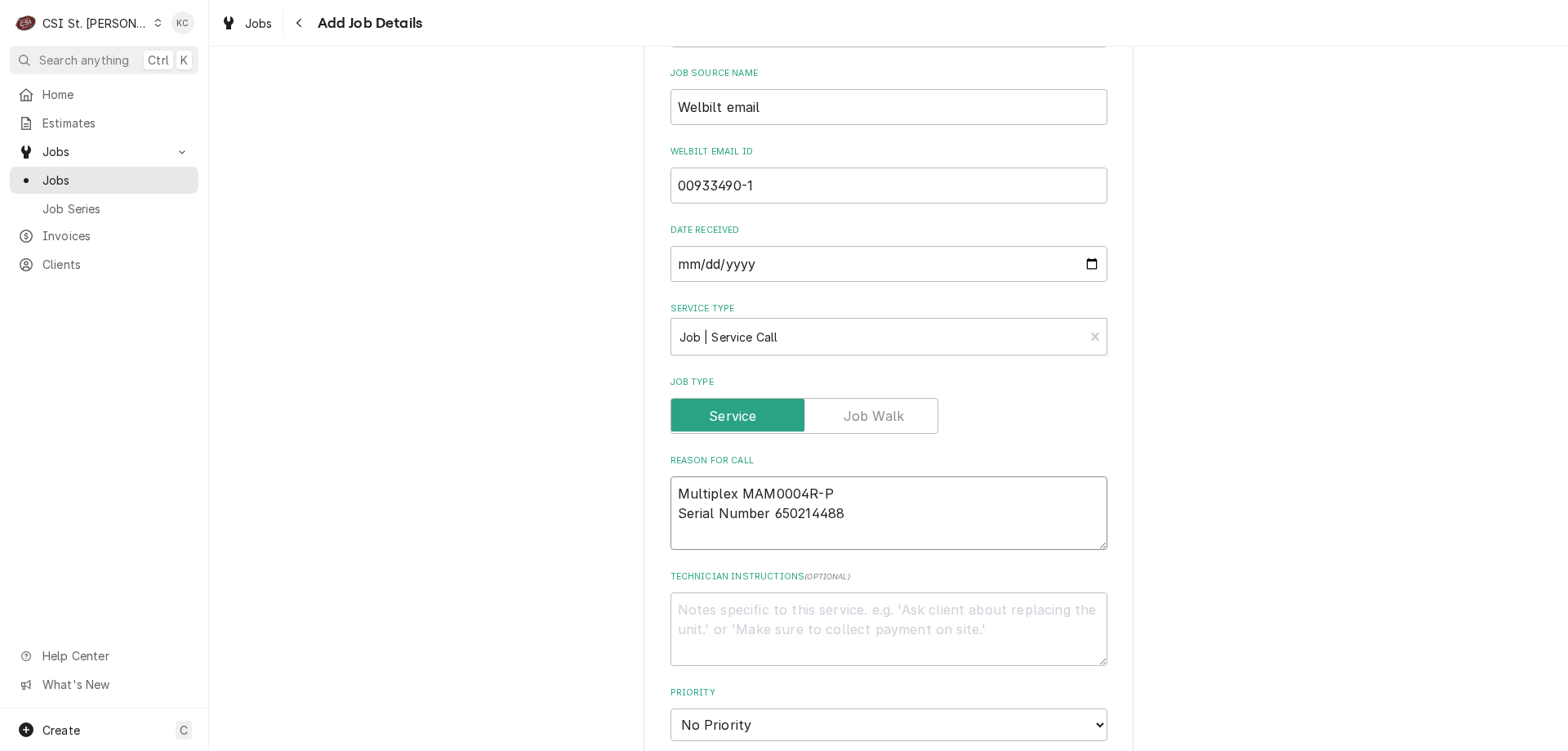
type textarea "x"
type textarea "Multiplex MAM0004R-P Serial Number 650214488"
type textarea "x"
type textarea "Multiplex MMAM0004R-P Serial Number 650214488"
type textarea "x"
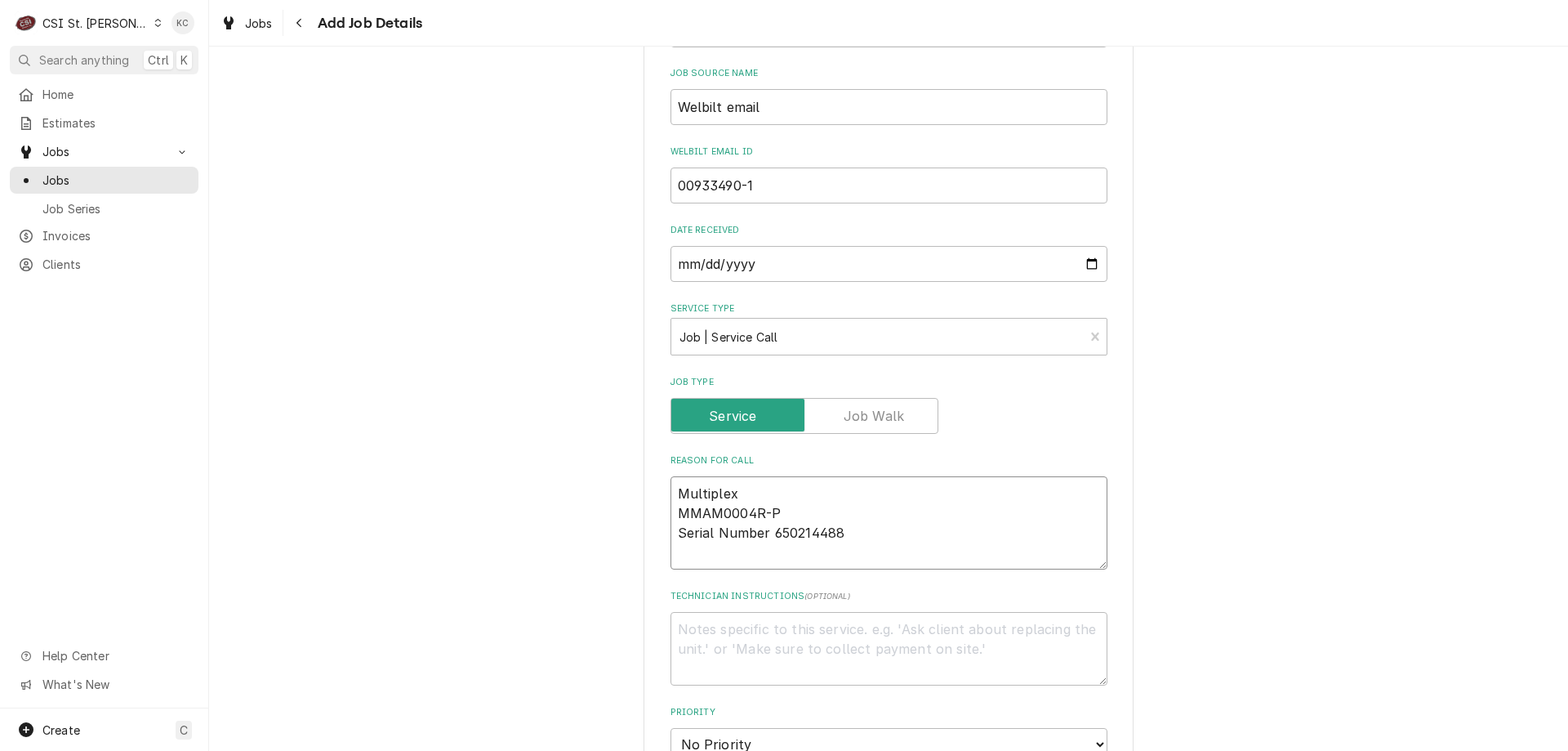
type textarea "Multiplex MoMAM0004R-P Serial Number 650214488"
type textarea "x"
type textarea "Multiplex ModMAM0004R-P Serial Number 650214488"
type textarea "x"
type textarea "Multiplex ModelMAM0004R-P Serial Number 650214488"
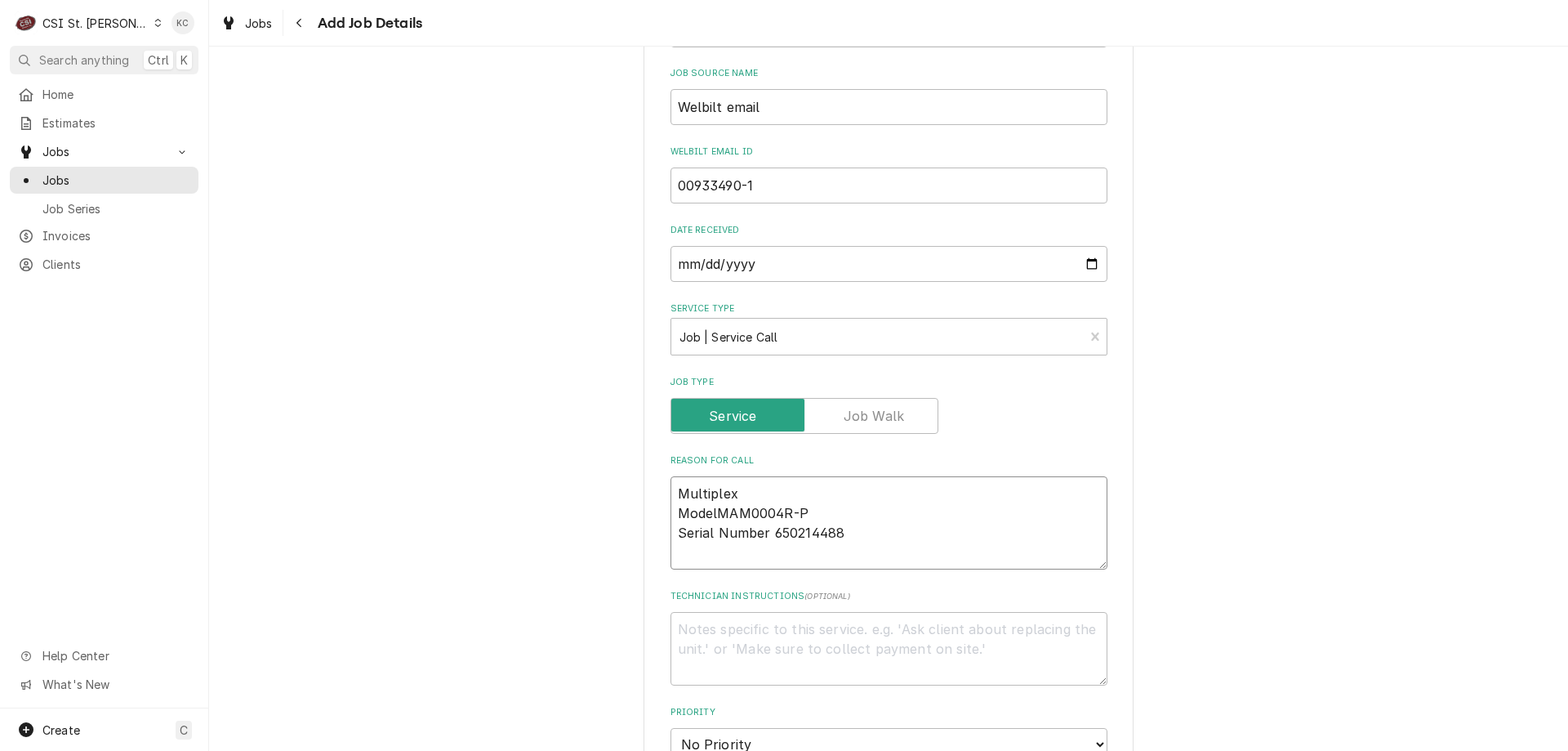
type textarea "x"
type textarea "Multiplex Model MAM0004R-P Serial Number 650214488"
type textarea "x"
type textarea "Multiplex Model -MAM0004R-P Serial Number 650214488"
type textarea "x"
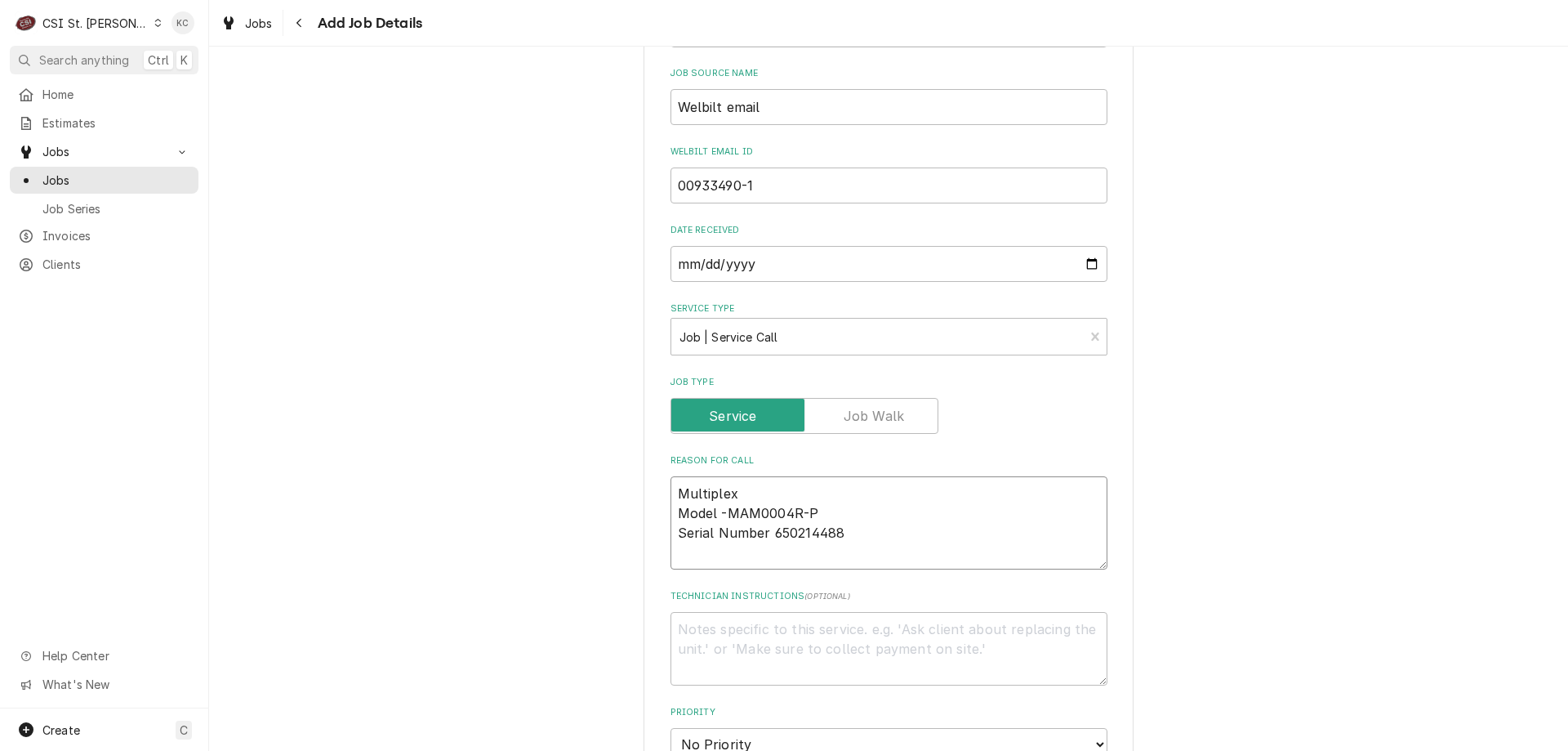
type textarea "Multiplex Model - MAM0004R-P Serial Number 650214488"
type textarea "x"
type textarea "Multiplex Model - MAM0004R-P Serial Number 650214488"
type textarea "x"
type textarea "Multiplex Model - MAM0004R-P Serial Number - 650214488"
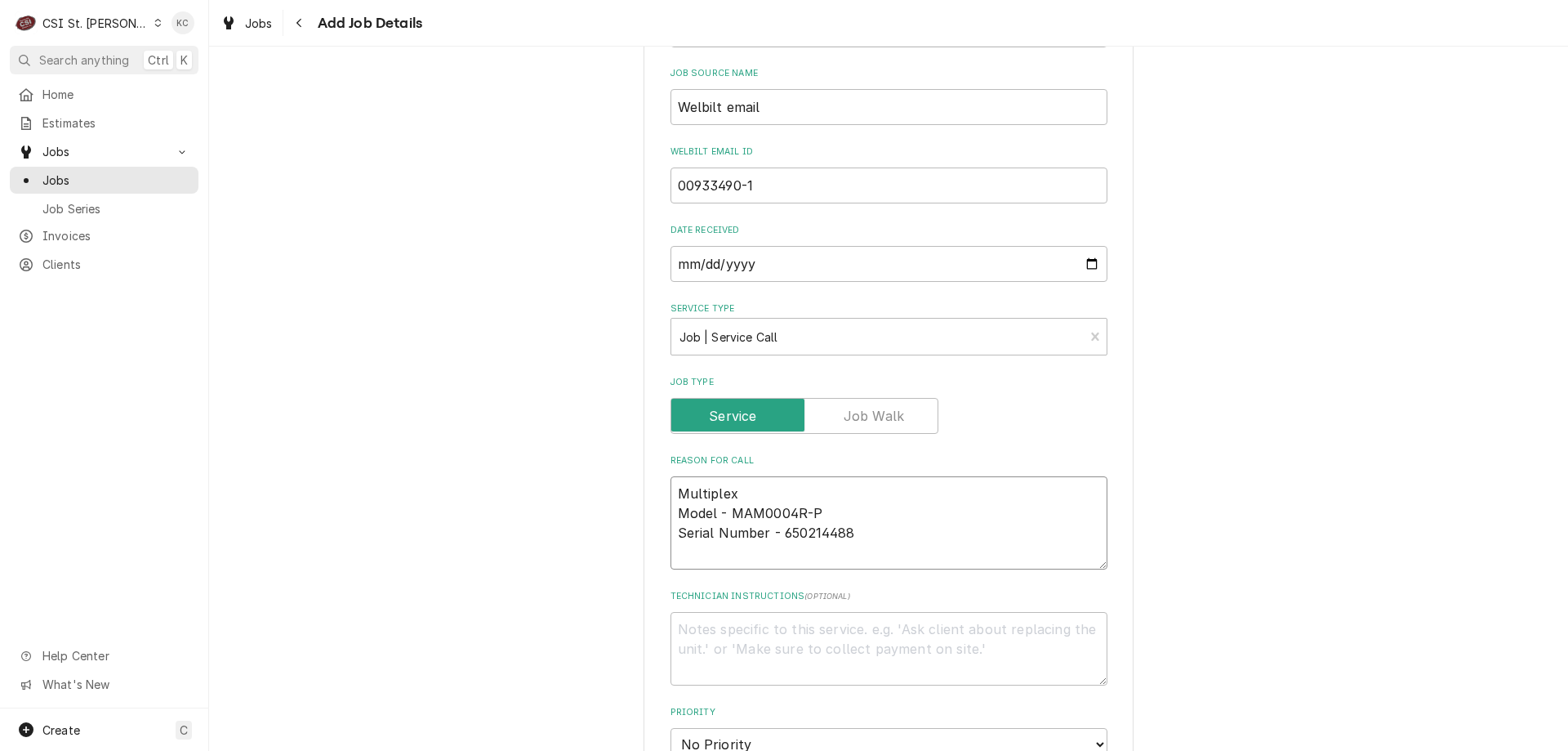
click at [864, 532] on textarea "Multiplex Model - MAM0004R-P Serial Number - 650214488" at bounding box center [889, 523] width 437 height 94
type textarea "x"
type textarea "Multiplex Model - MAM0004R-P Serial Number - 650214488"
type textarea "x"
type textarea "Multiplex Model - MAM0004R-P Serial Number - 650214488"
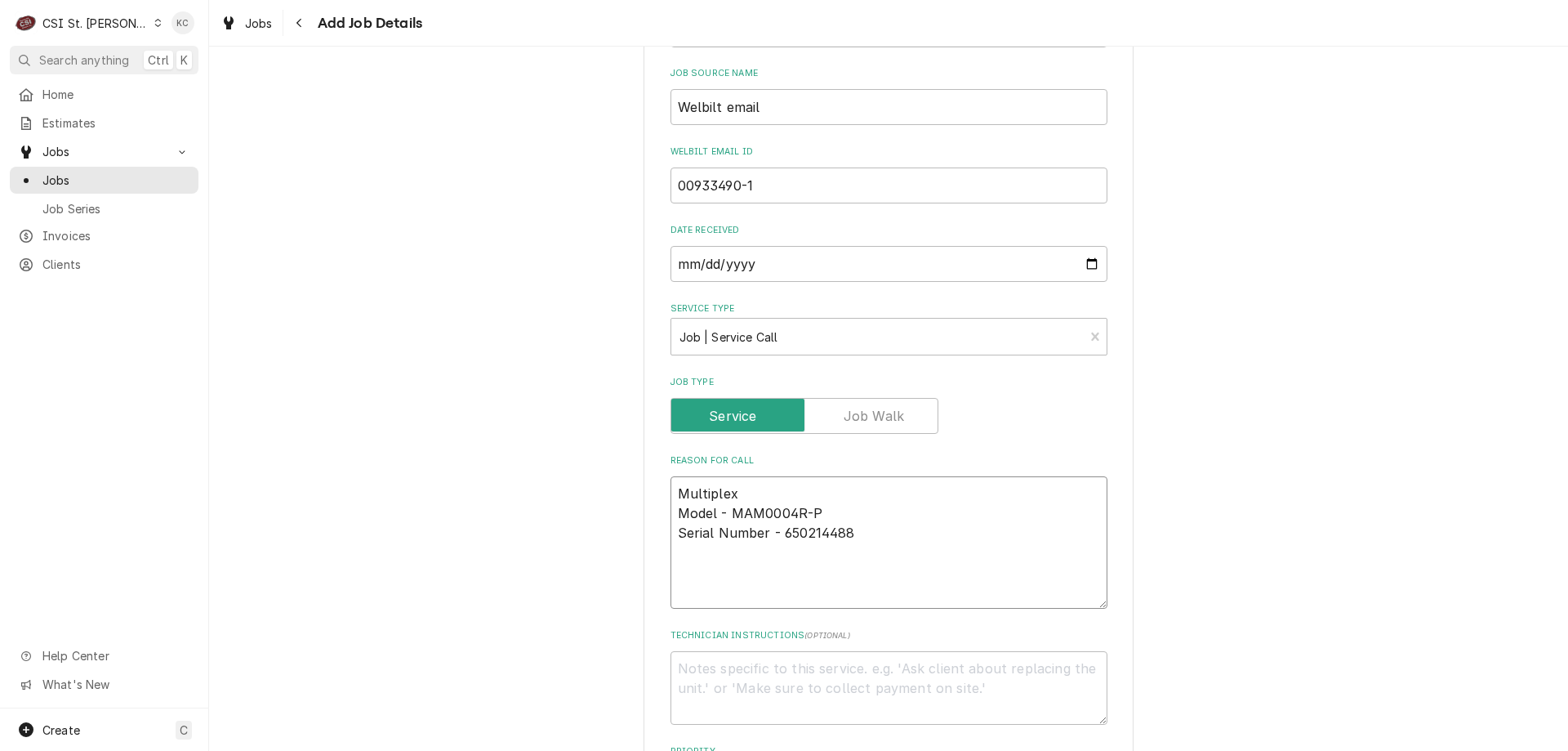
type textarea "x"
type textarea "Multiplex Model - MAM0004R-P Serial Number - 650214488 S"
type textarea "x"
type textarea "Multiplex Model - MAM0004R-P Serial Number - 650214488 Sh"
type textarea "x"
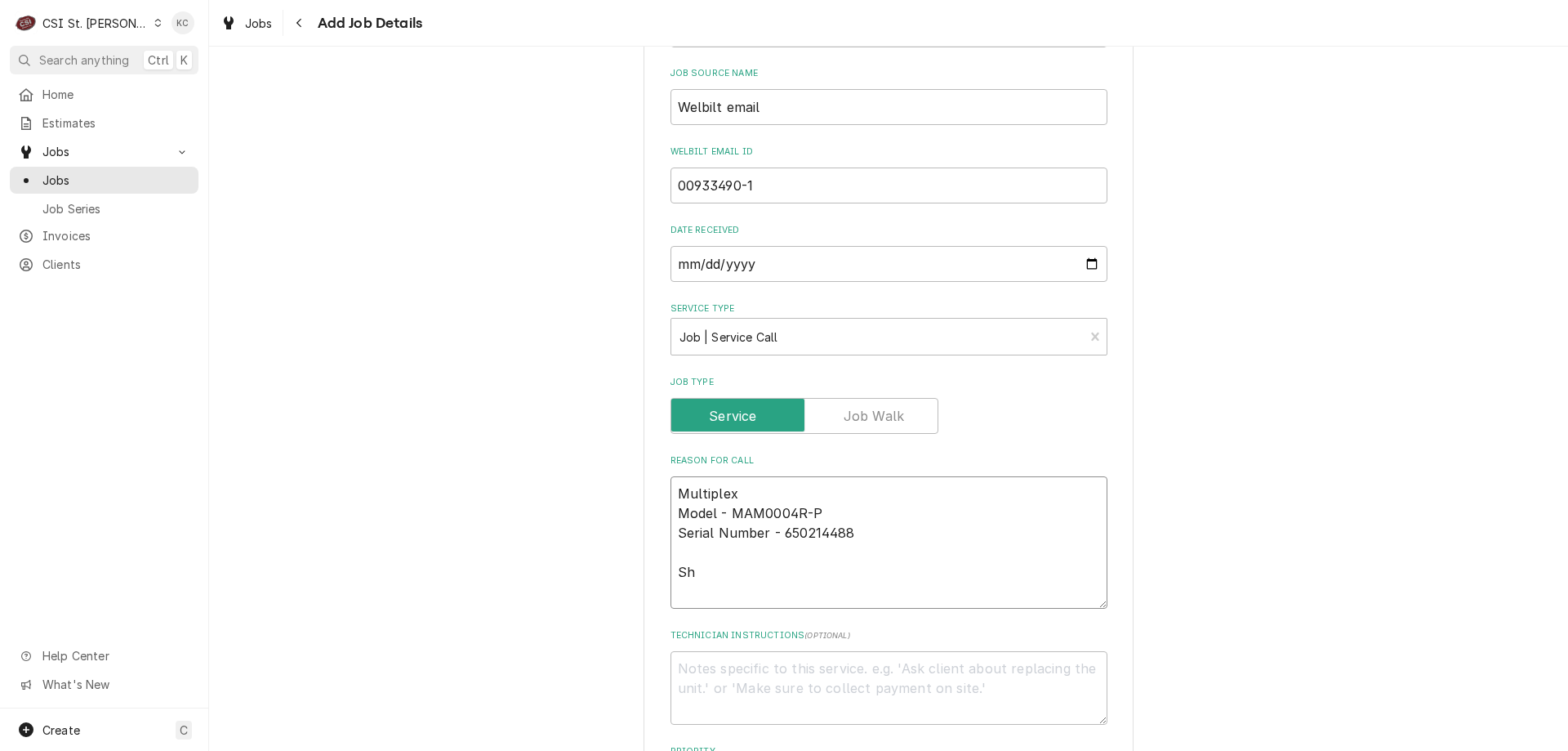
type textarea "Multiplex Model - MAM0004R-P Serial Number - 650214488 Sha"
type textarea "x"
type textarea "Multiplex Model - MAM0004R-P Serial Number - 650214488 Shav"
type textarea "x"
type textarea "Multiplex Model - MAM0004R-P Serial Number - 650214488 Shave"
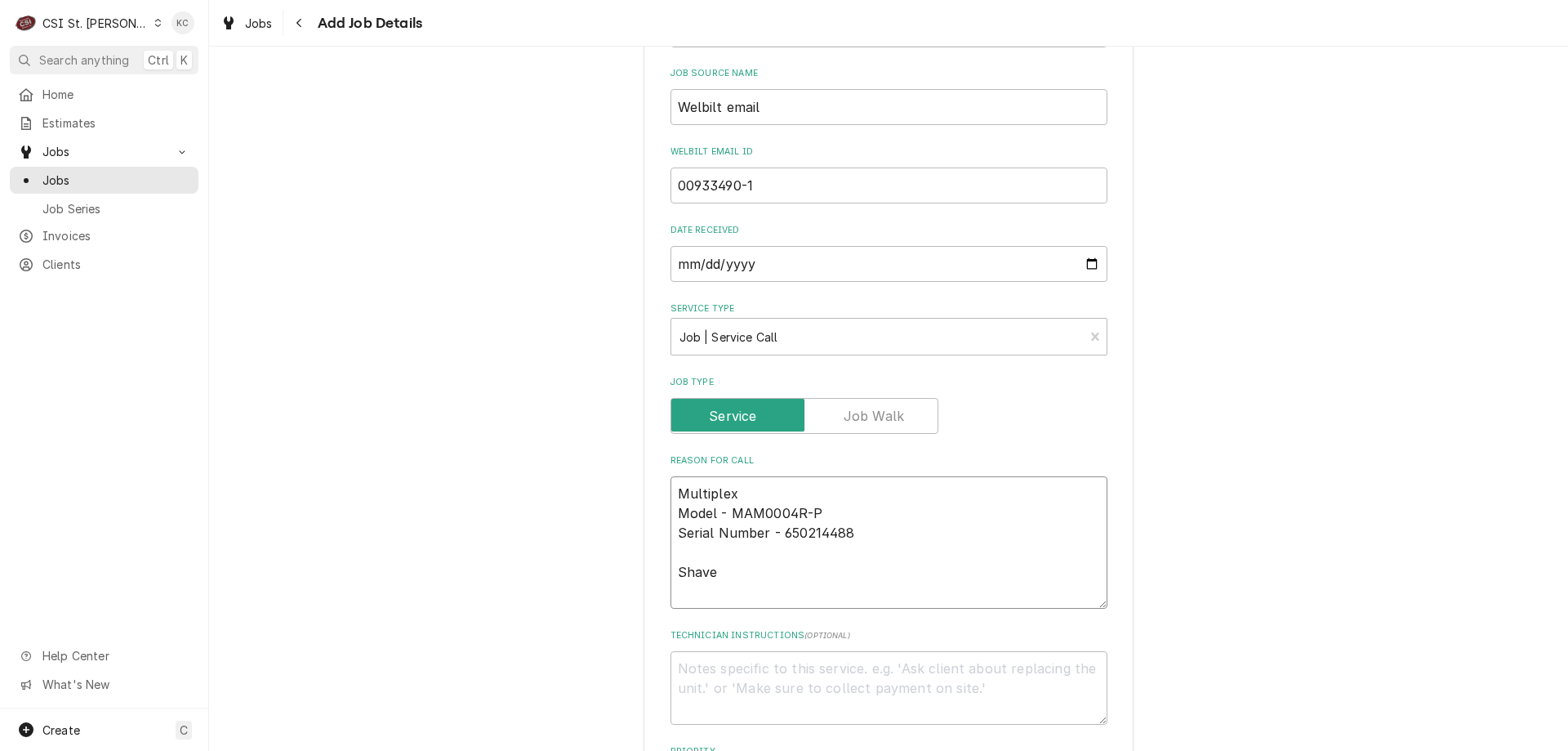
type textarea "x"
type textarea "Multiplex Model - MAM0004R-P Serial Number - 650214488 Shaver"
type textarea "x"
type textarea "Multiplex Model - MAM0004R-P Serial Number - 650214488 Shaver"
type textarea "x"
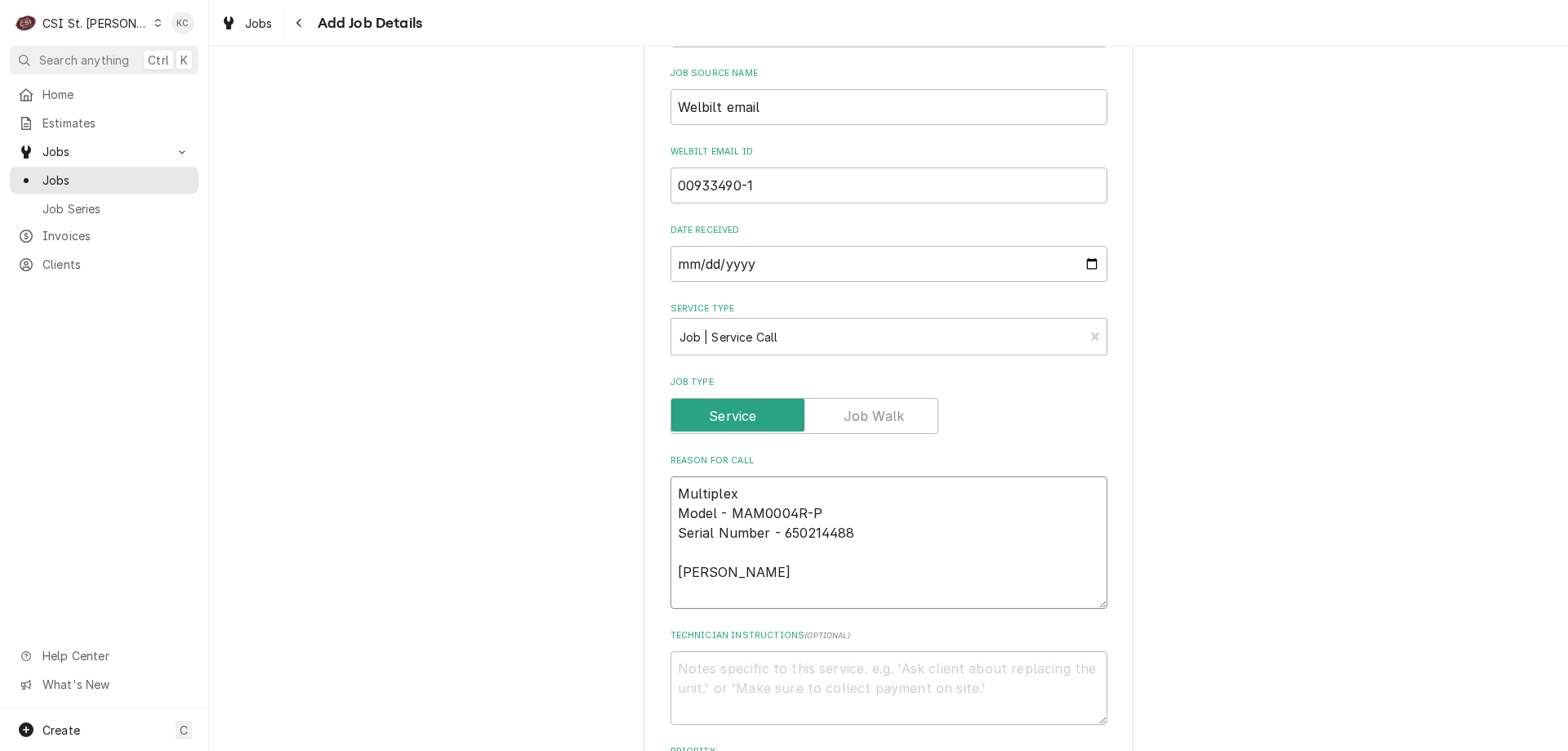
type textarea "Multiplex Model - MAM0004R-P Serial Number - 650214488 Shaver i"
type textarea "x"
type textarea "Multiplex Model - MAM0004R-P Serial Number - 650214488 Shaver is"
type textarea "x"
type textarea "Multiplex Model - MAM0004R-P Serial Number - 650214488 Shaver iss"
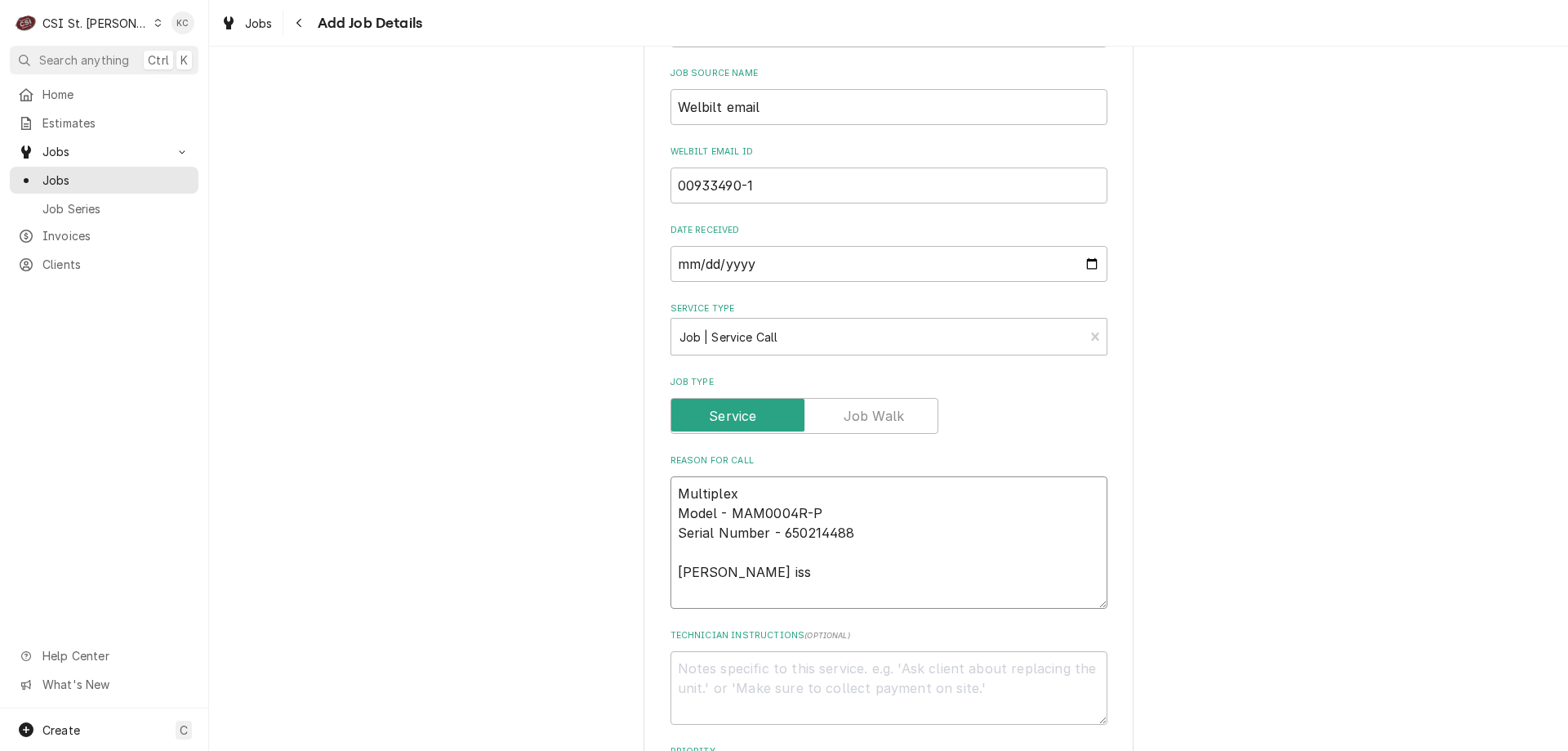
type textarea "x"
type textarea "Multiplex Model - MAM0004R-P Serial Number - 650214488 Shaver issu"
type textarea "x"
type textarea "Multiplex Model - MAM0004R-P Serial Number - 650214488 Shaver issue"
type textarea "x"
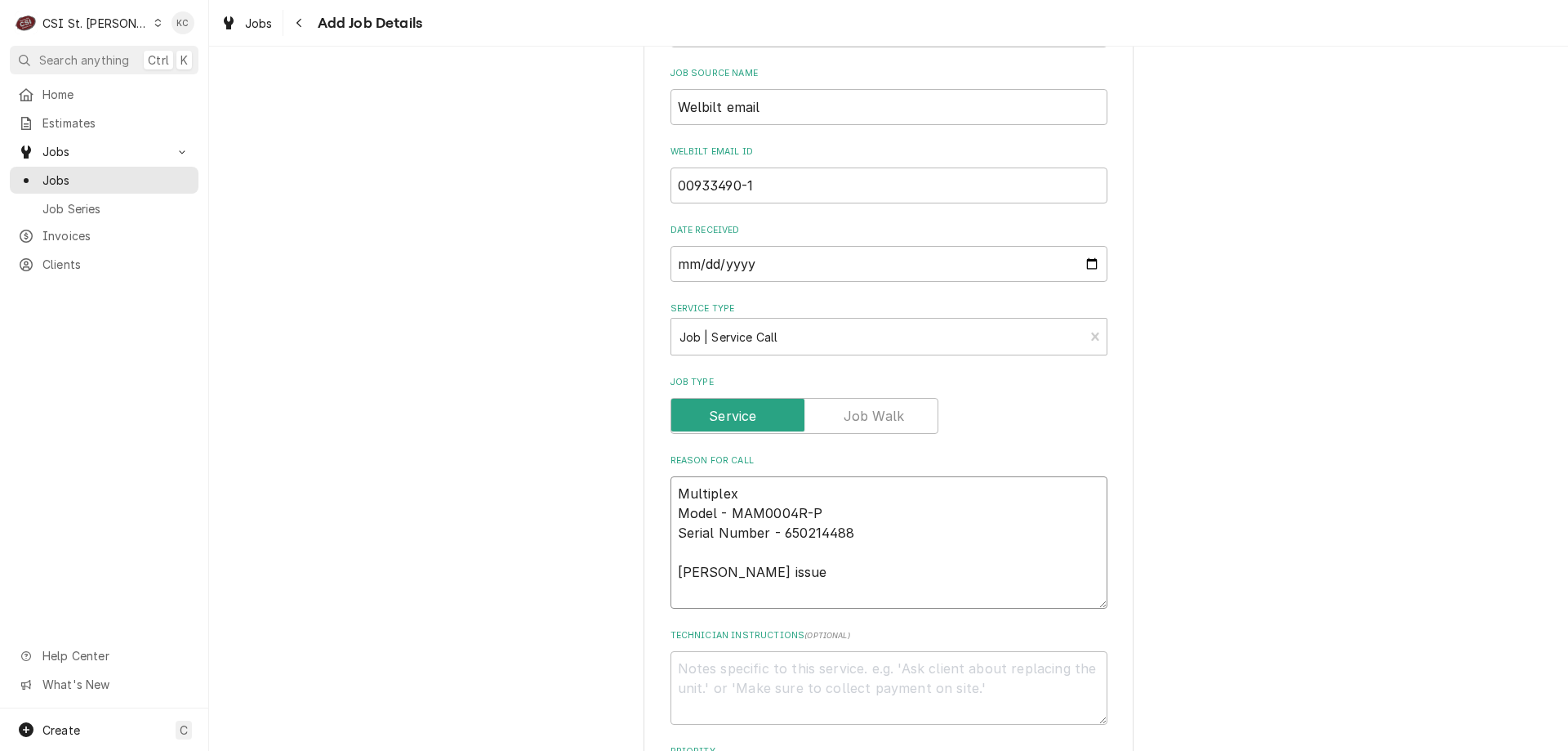
type textarea "Multiplex Model - MAM0004R-P Serial Number - 650214488 Shaver issues"
type textarea "x"
type textarea "Multiplex Model - MAM0004R-P Serial Number - 650214488 Shaver issues"
type textarea "x"
type textarea "Multiplex Model - MAM0004R-P Serial Number - 650214488 Shaver issues"
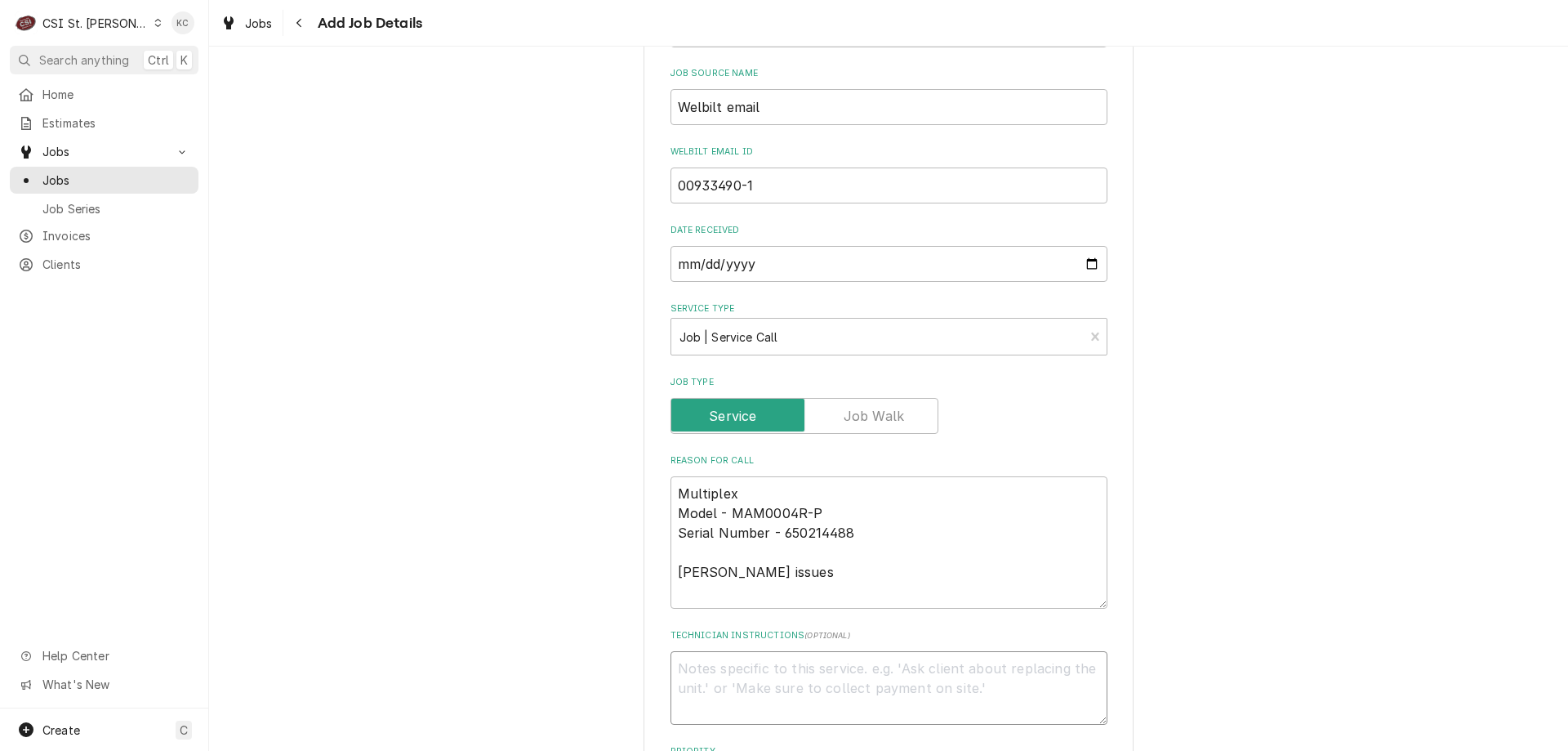
click at [738, 670] on textarea "Technician Instructions ( optional )" at bounding box center [889, 687] width 437 height 73
paste textarea "Jesse Husky 314-910-1502"
type textarea "x"
type textarea "Jesse Husky 314-910-1502"
type textarea "x"
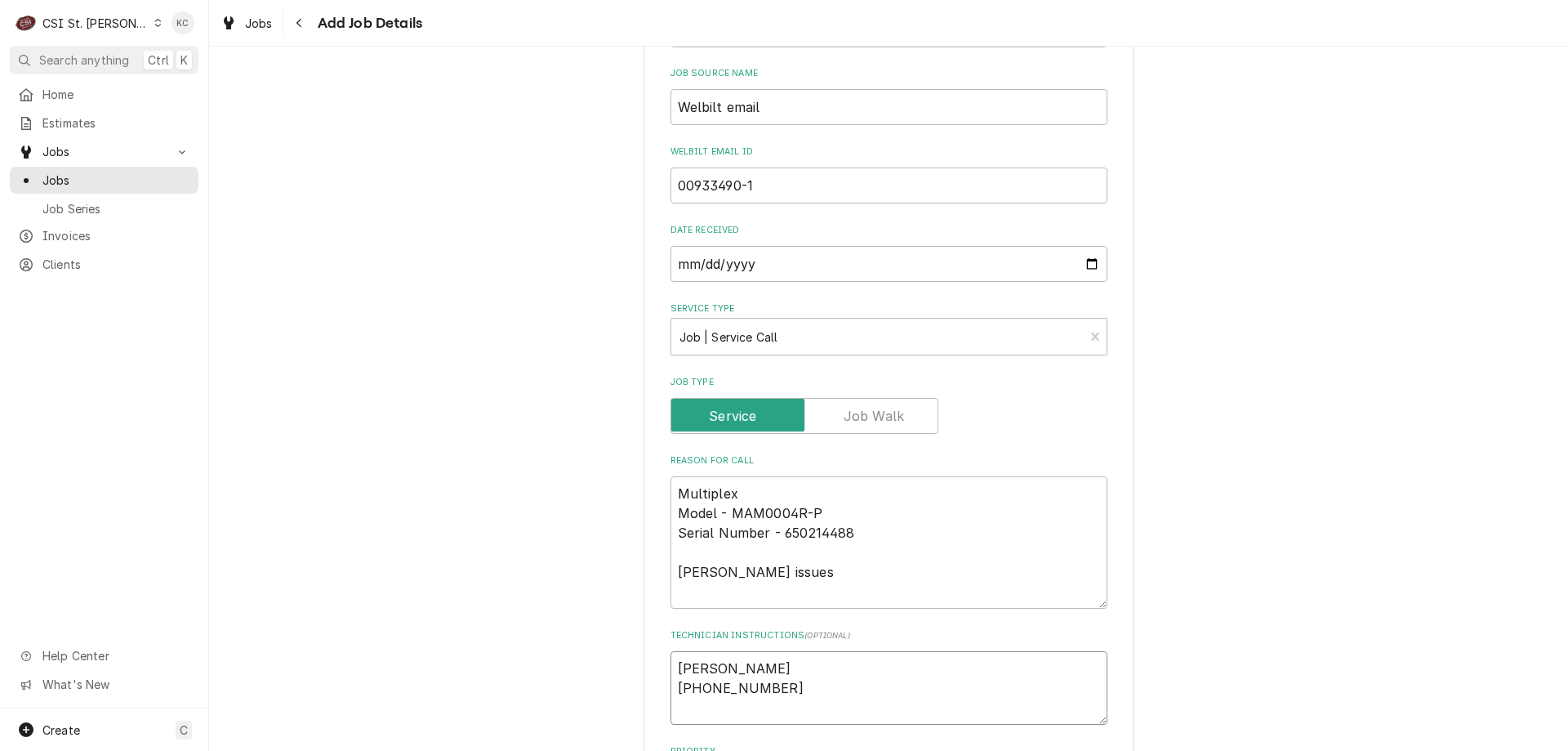
type textarea "Jesse Husky314-910-1502"
type textarea "x"
type textarea "Jesse Husky 314-910-1502"
type textarea "x"
type textarea "Jesse Husky -314-910-1502"
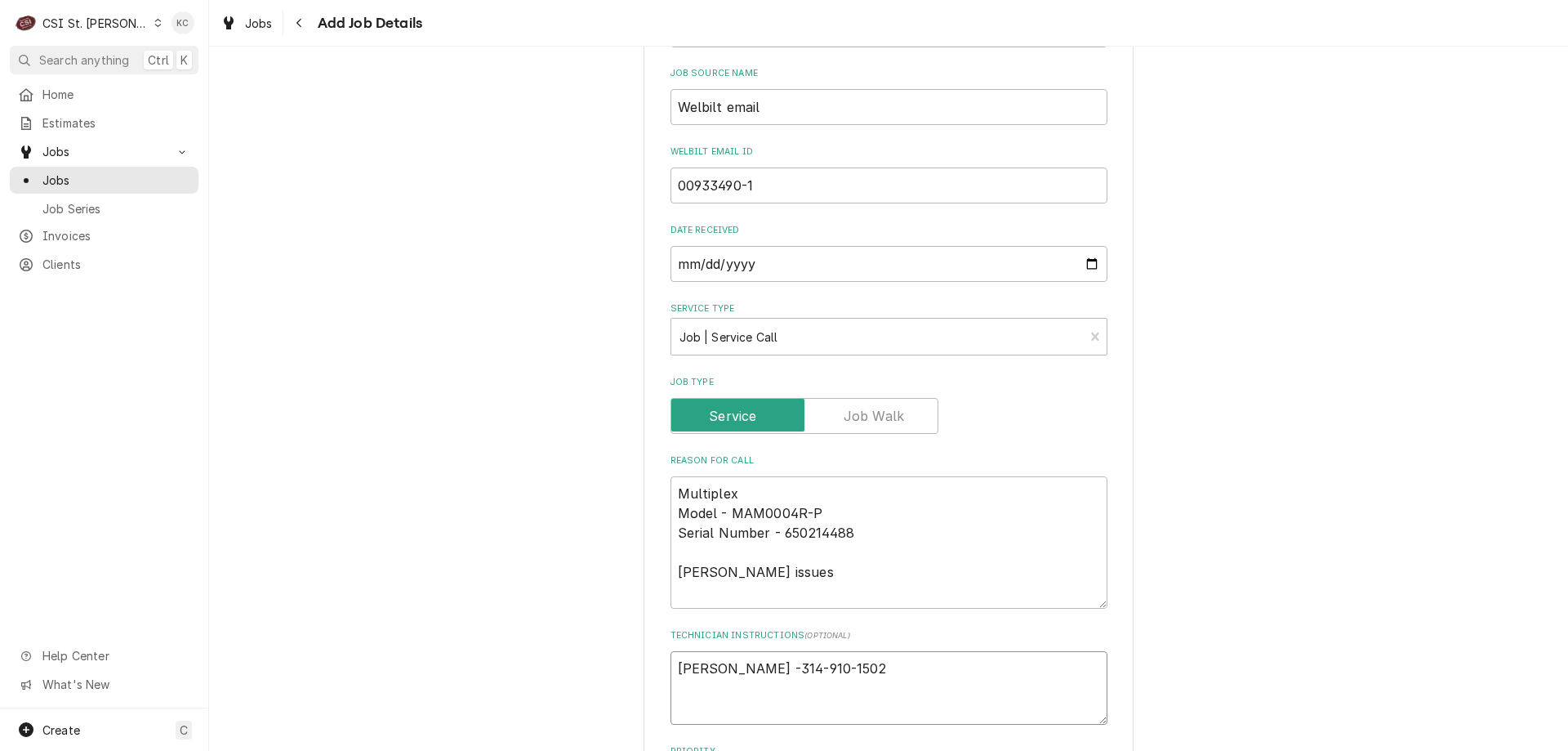
type textarea "x"
type textarea "Jesse Husky - 314-910-1502"
type textarea "x"
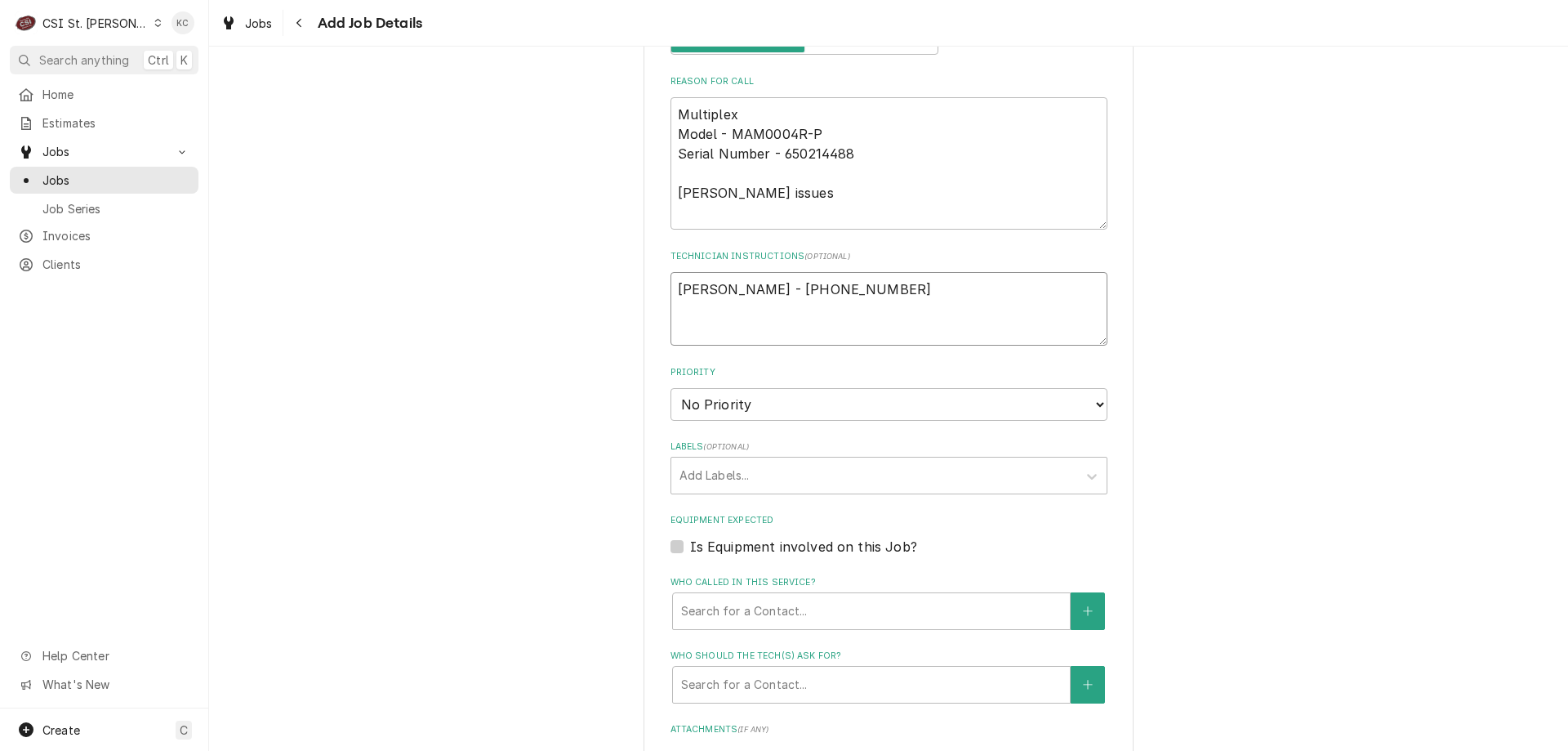
scroll to position [1062, 0]
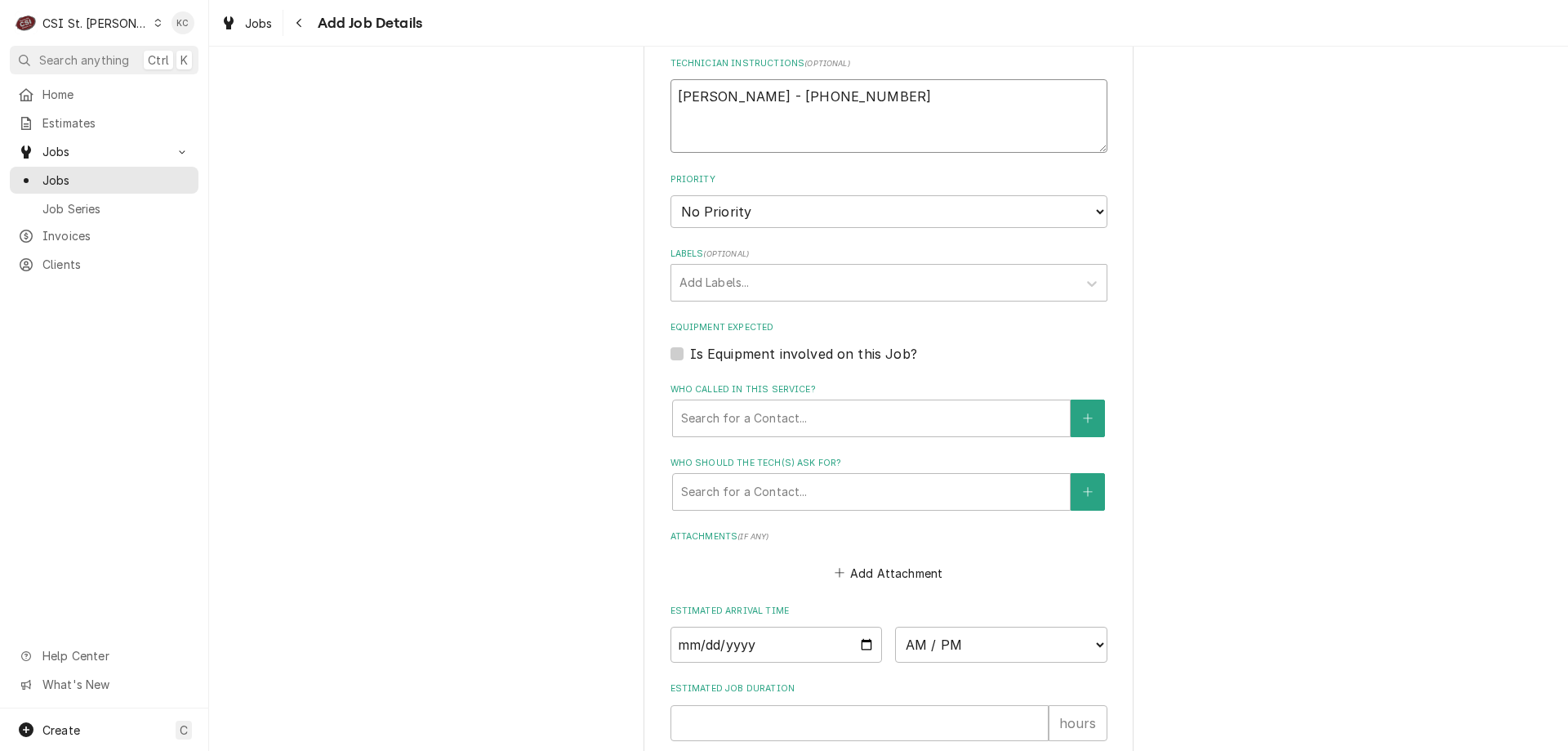
type textarea "Jesse Husky - 314-910-1502"
click at [740, 219] on select "No Priority Urgent High Medium Low" at bounding box center [889, 212] width 437 height 32
select select "4"
click at [671, 196] on select "No Priority Urgent High Medium Low" at bounding box center [889, 212] width 437 height 32
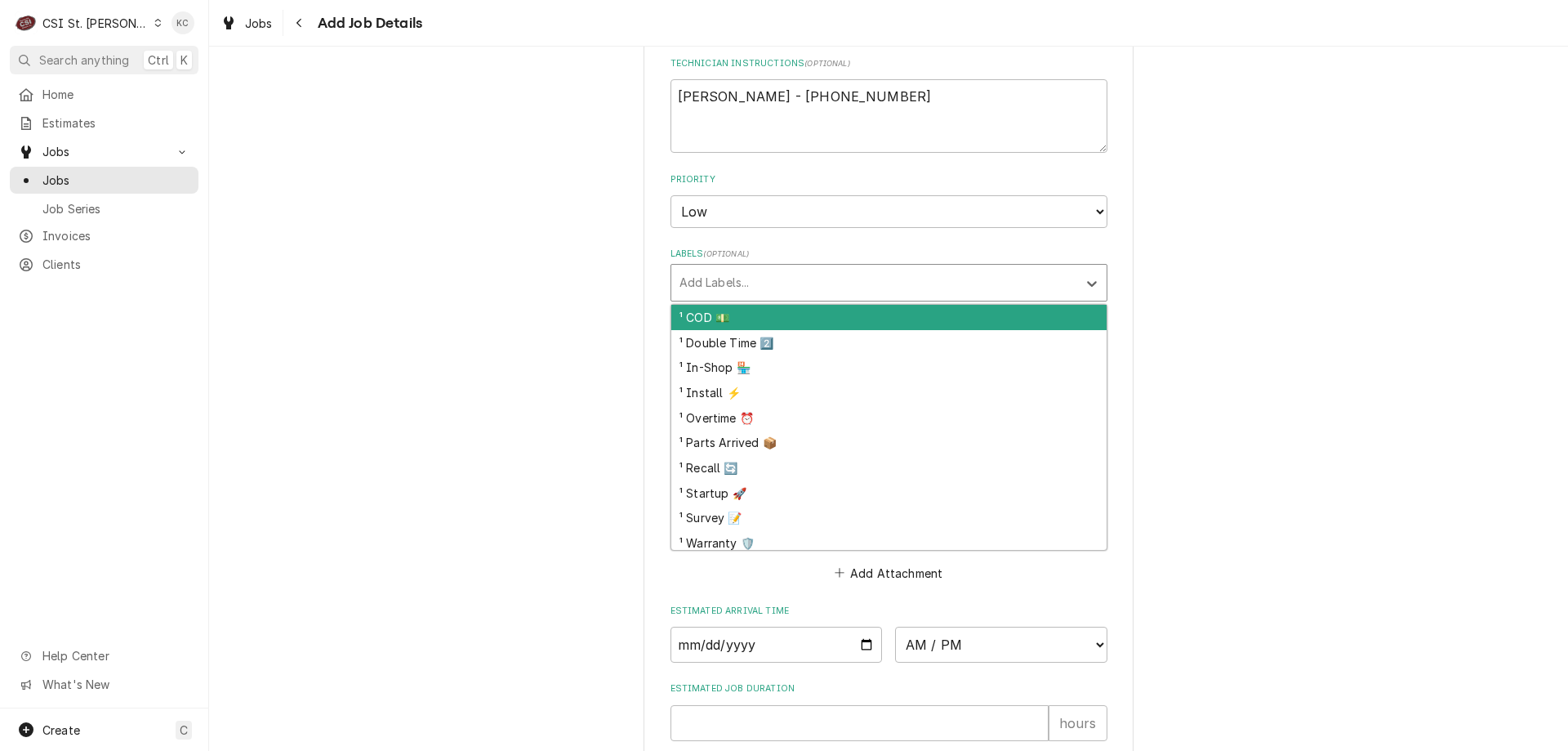
click at [745, 286] on div "Labels" at bounding box center [874, 282] width 389 height 30
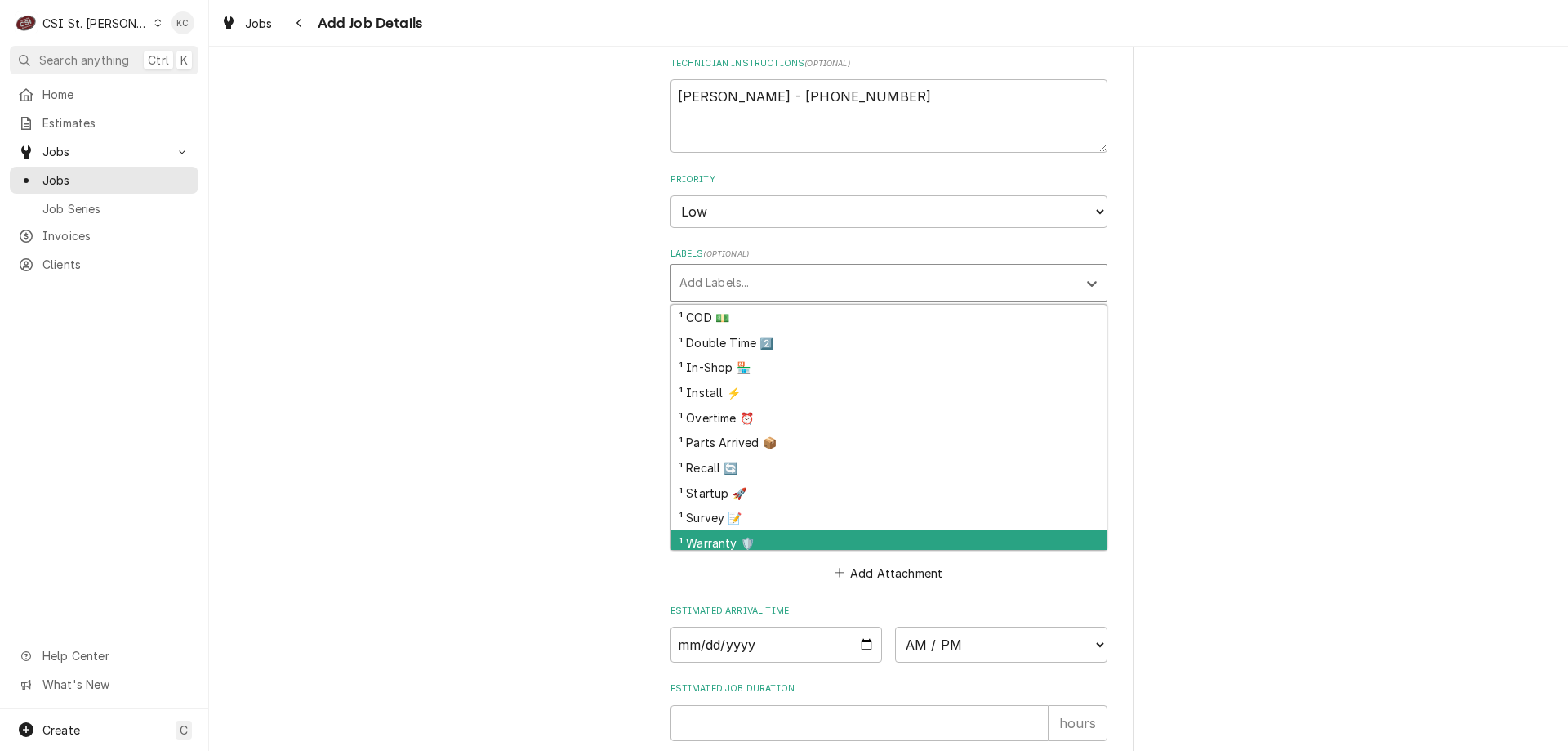
click at [773, 536] on div "¹ Warranty 🛡️" at bounding box center [889, 543] width 435 height 26
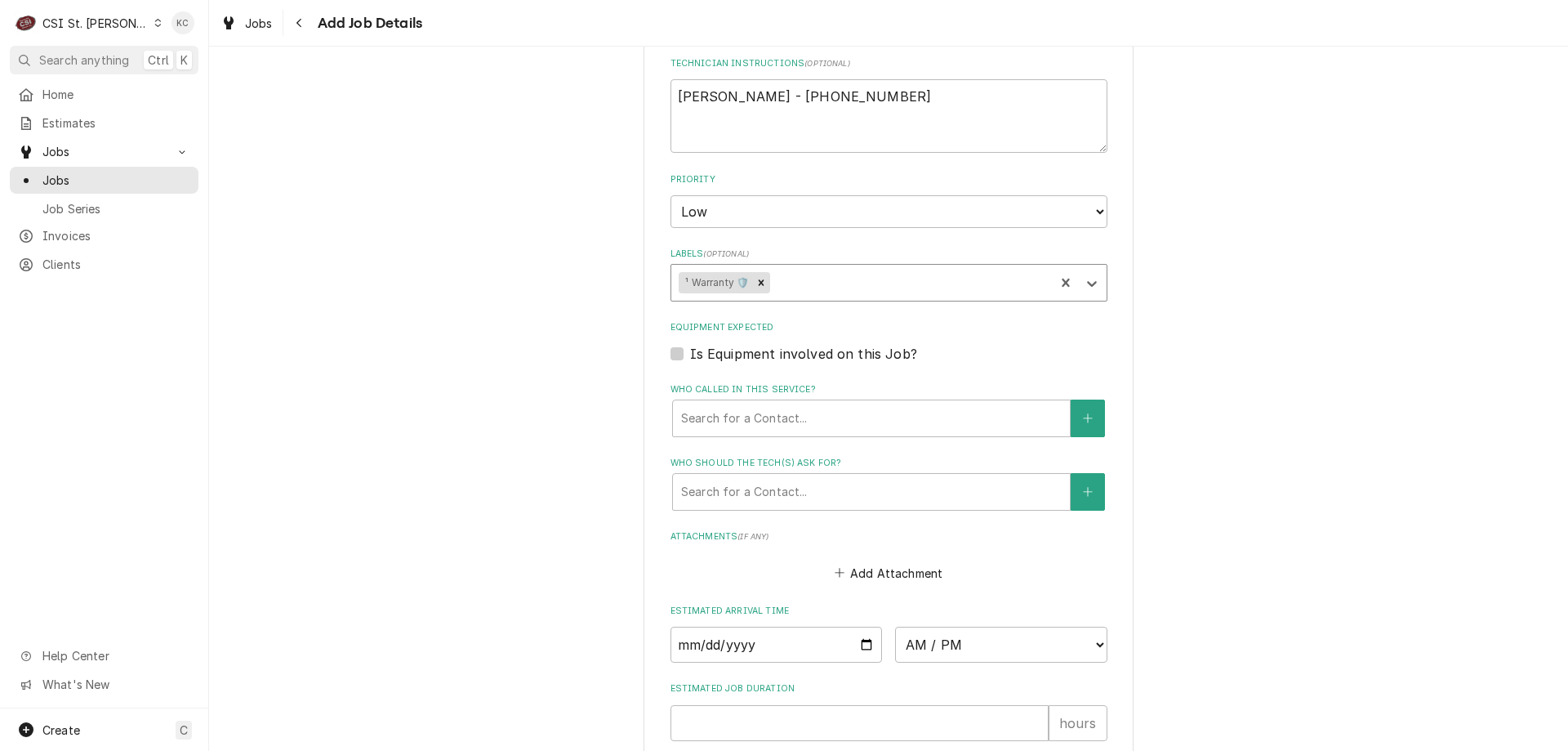
click at [782, 275] on div "Labels" at bounding box center [910, 282] width 274 height 30
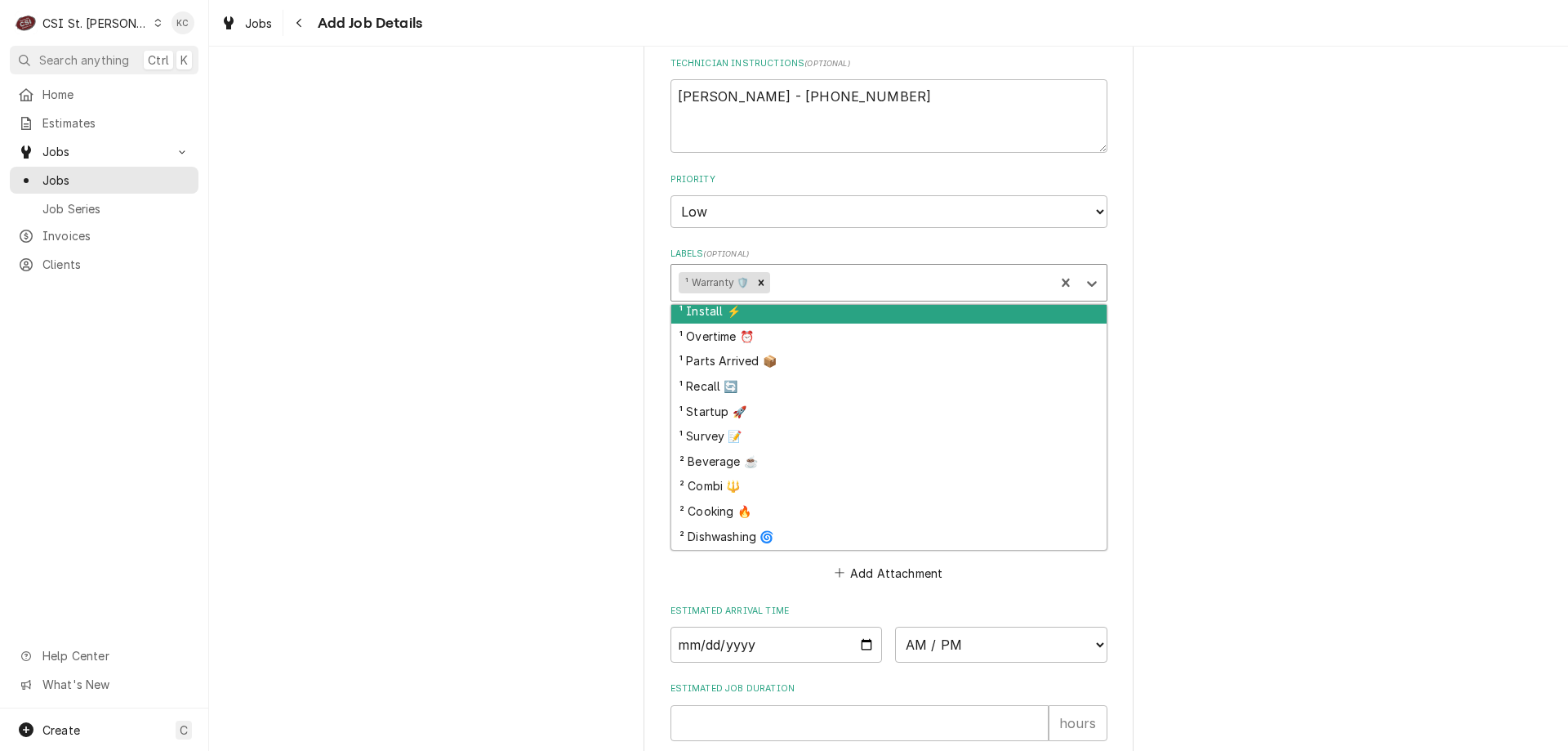
scroll to position [163, 0]
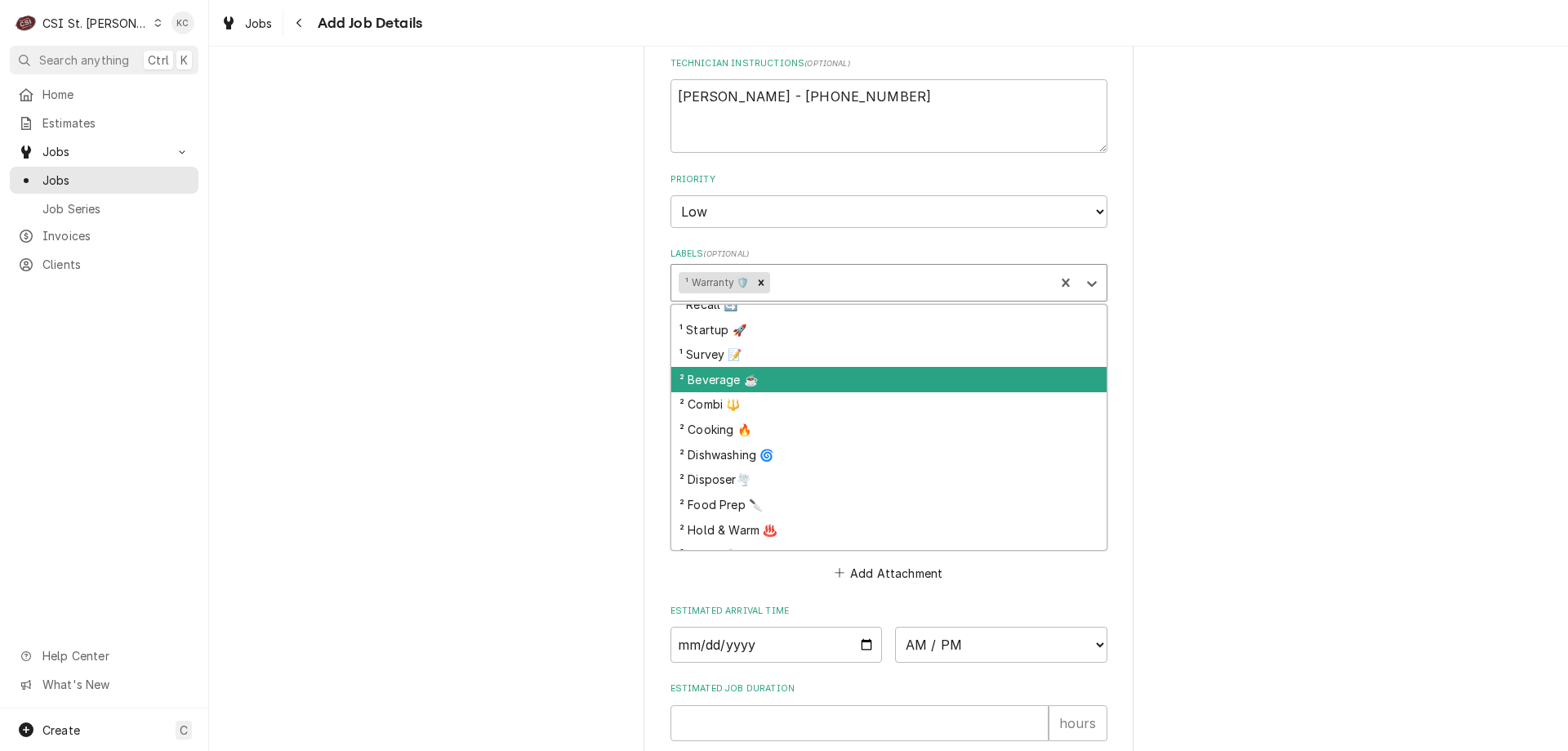
click at [803, 383] on div "² Beverage ☕️" at bounding box center [889, 379] width 435 height 26
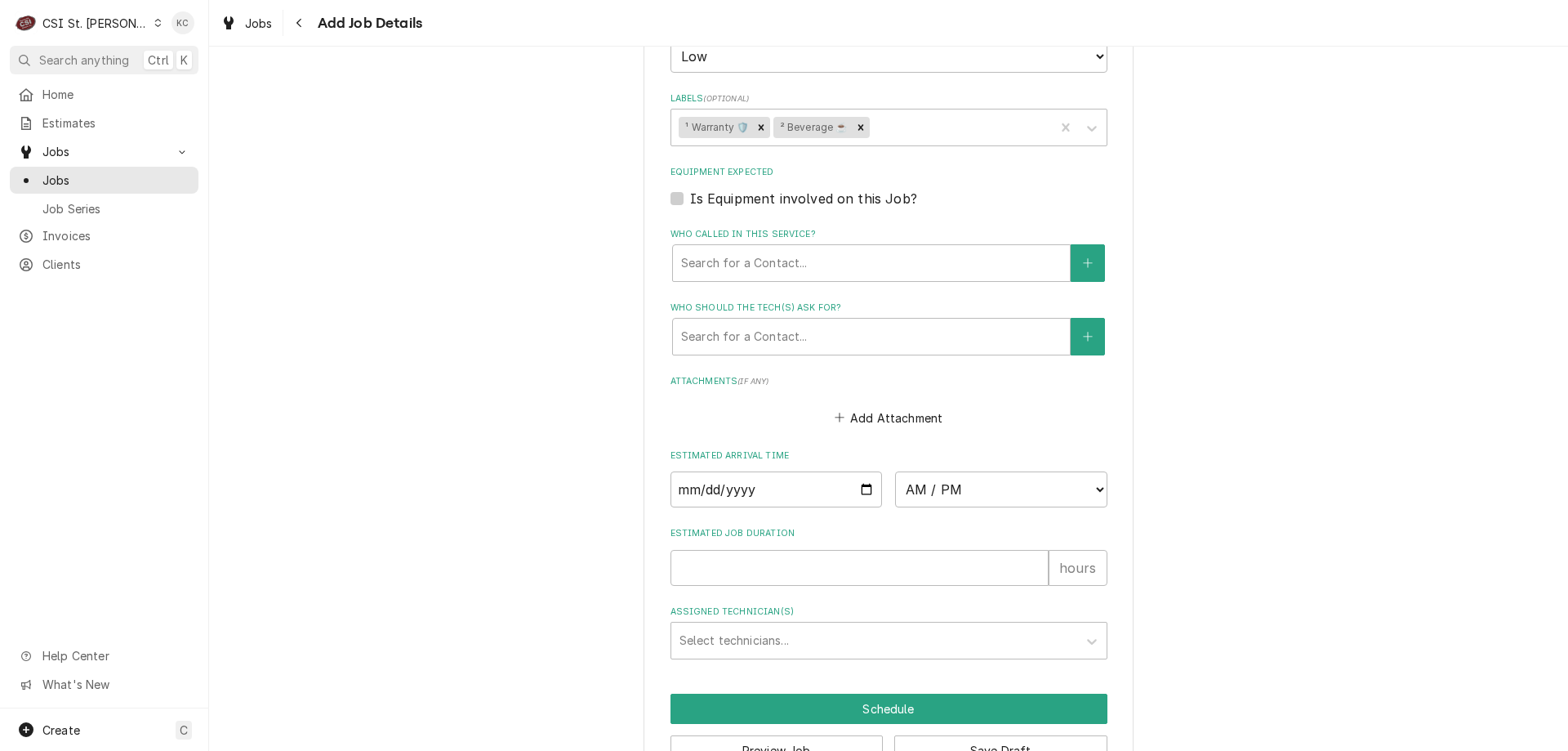
scroll to position [1267, 0]
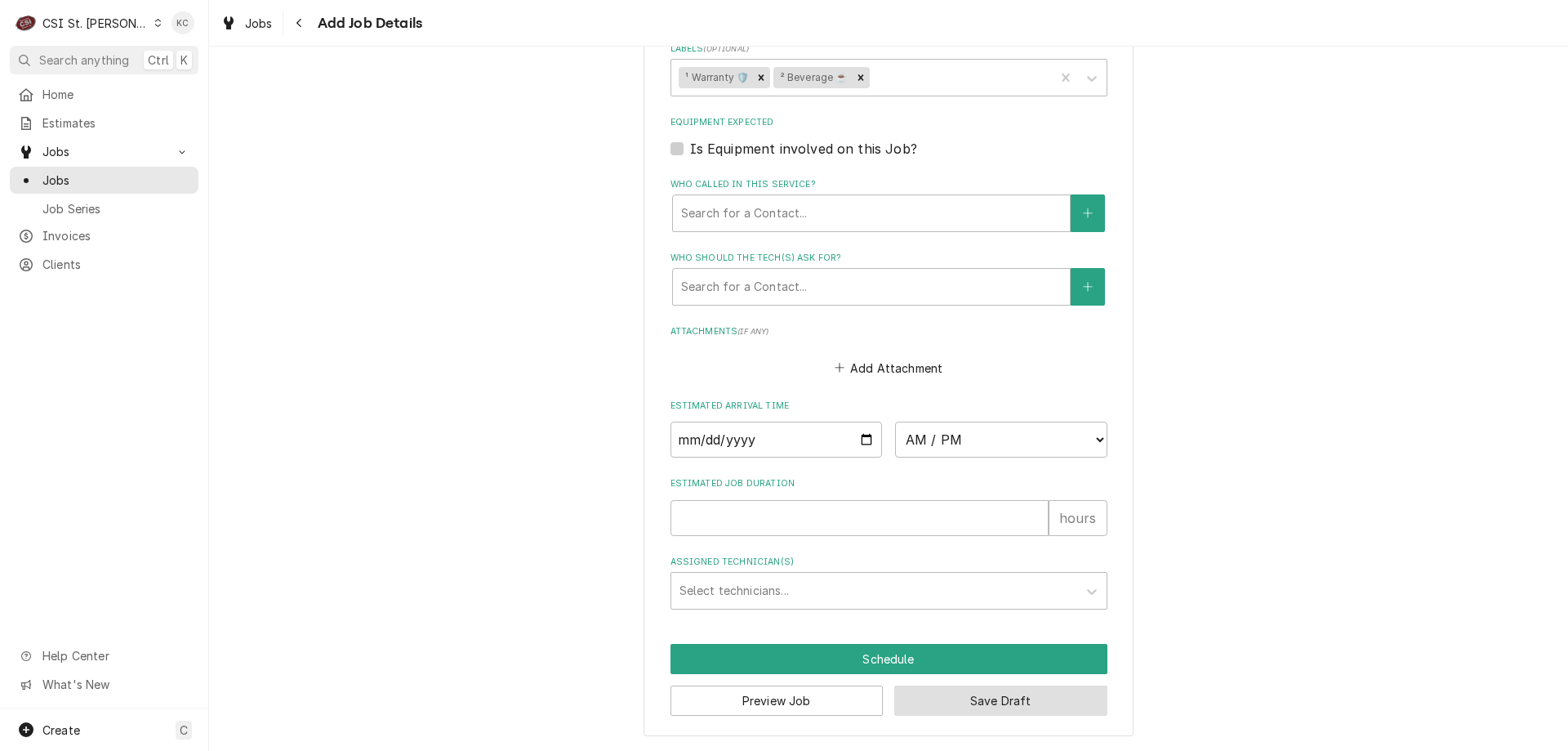
click at [939, 704] on button "Save Draft" at bounding box center [1000, 700] width 213 height 31
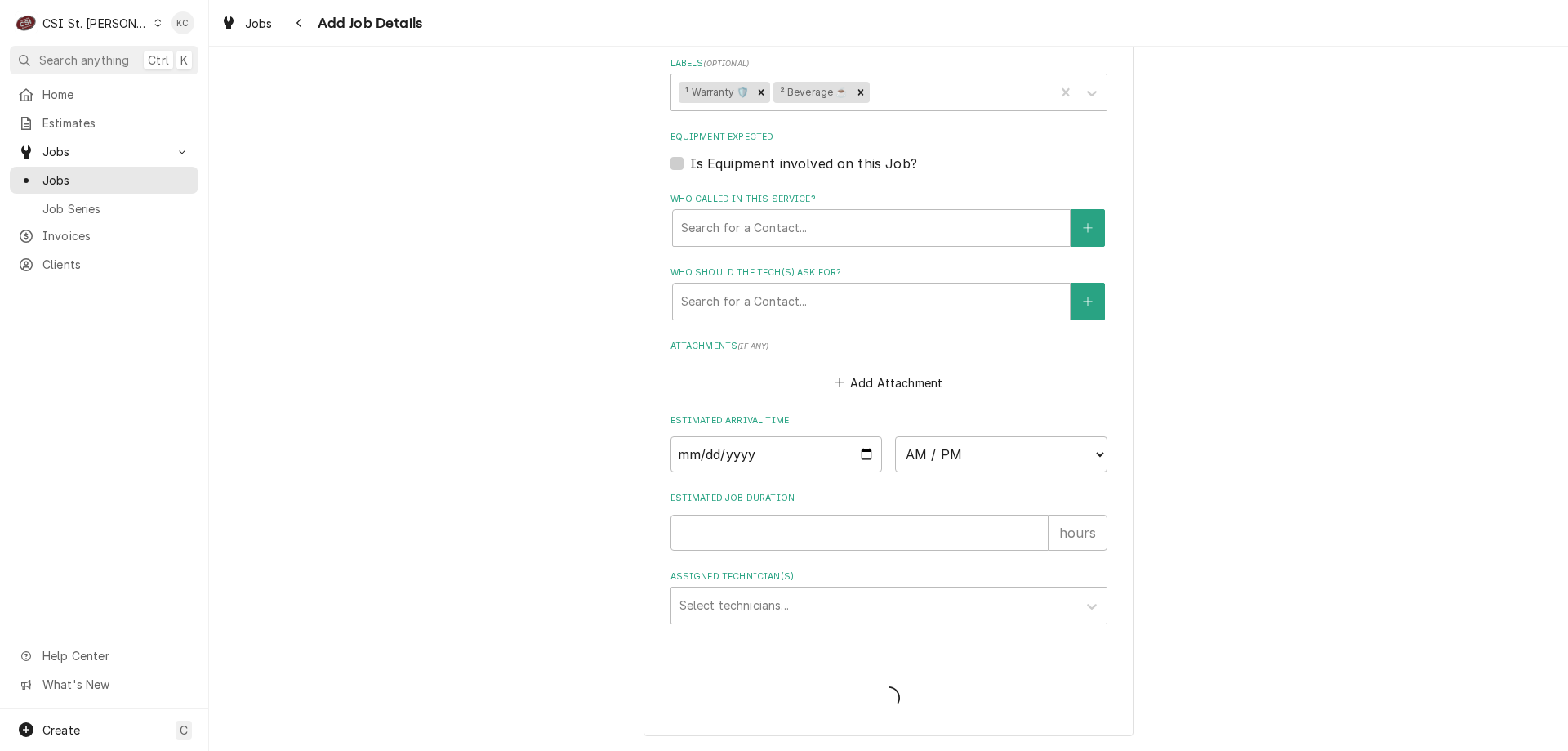
type textarea "x"
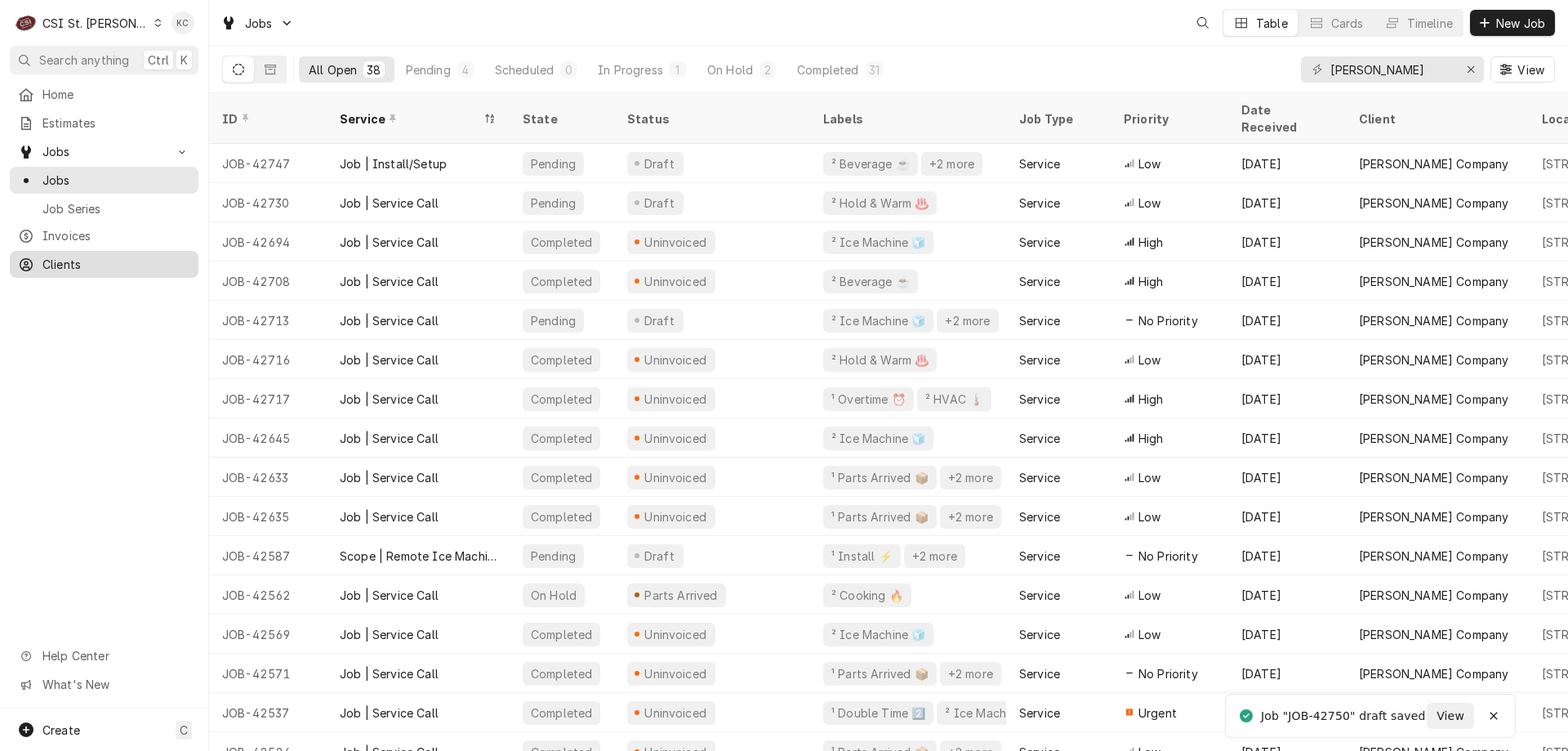
click at [64, 254] on div "Clients" at bounding box center [104, 263] width 182 height 20
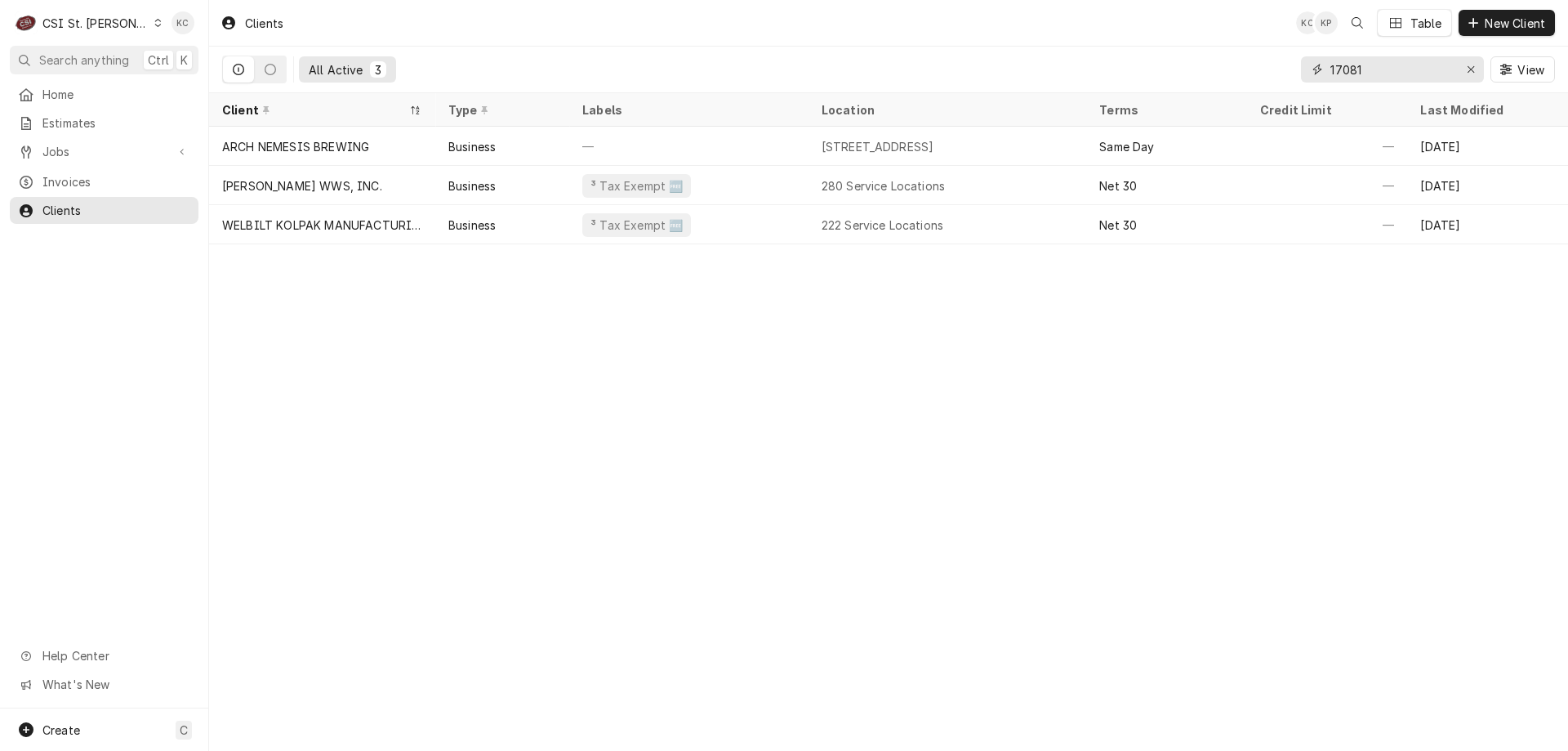
drag, startPoint x: 1401, startPoint y: 65, endPoint x: 1221, endPoint y: 93, distance: 182.2
click at [1221, 93] on div "All Active 3 17081 View" at bounding box center [888, 70] width 1358 height 47
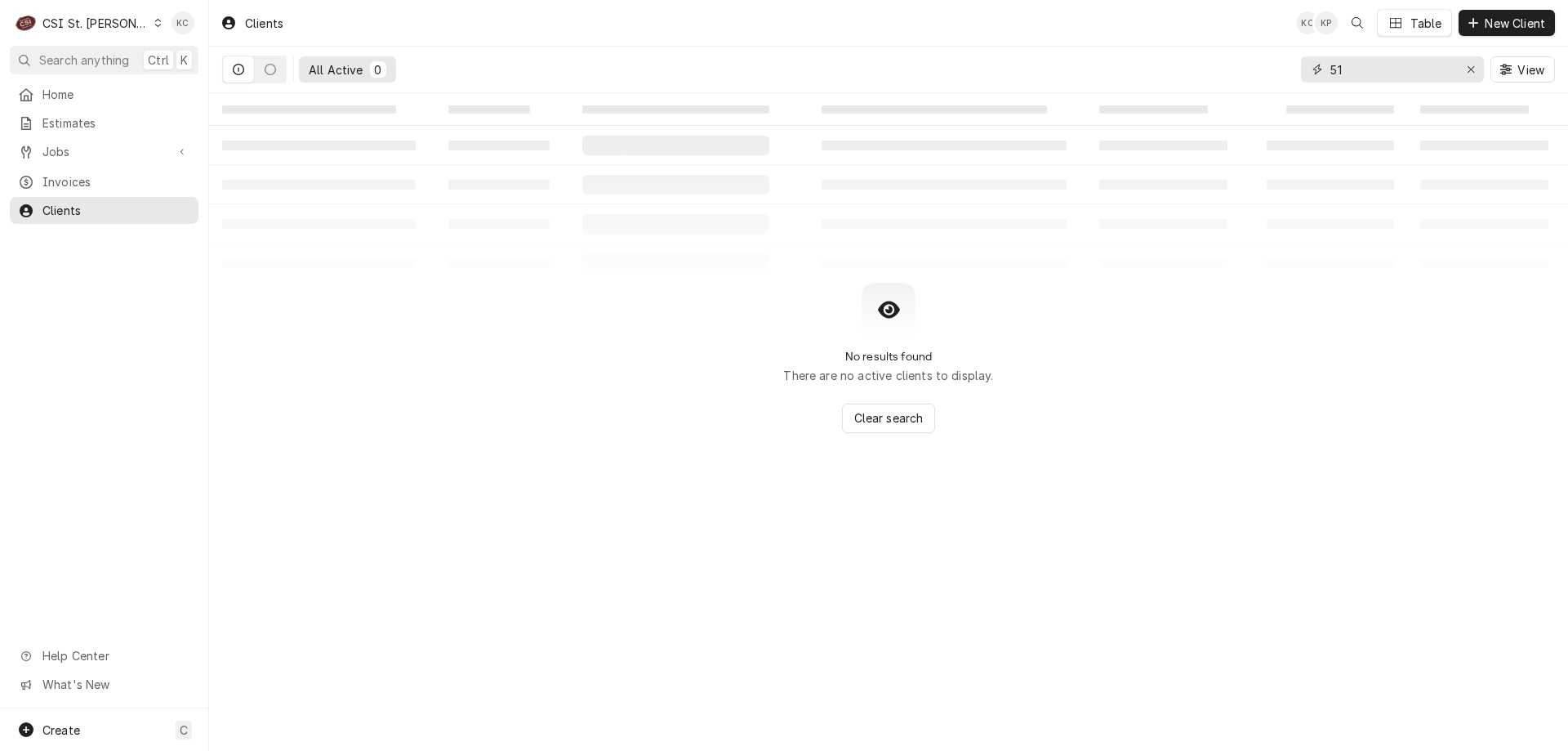
type input "5"
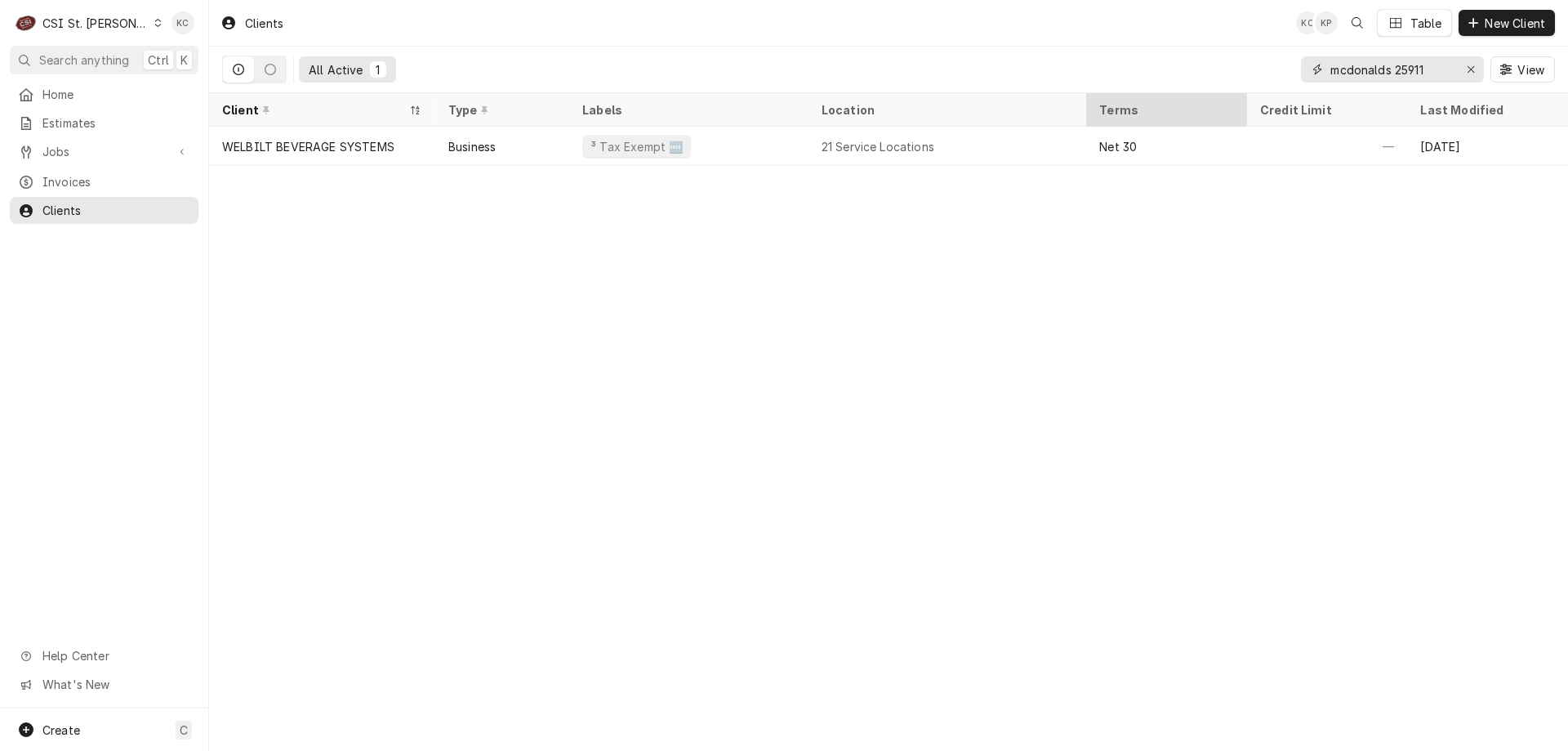
drag, startPoint x: 1443, startPoint y: 70, endPoint x: 1239, endPoint y: 109, distance: 207.7
click at [1239, 109] on div "Clients KC KP Table New Client All Active 1 mcdonalds 25911 View Client Type La…" at bounding box center [888, 375] width 1358 height 751
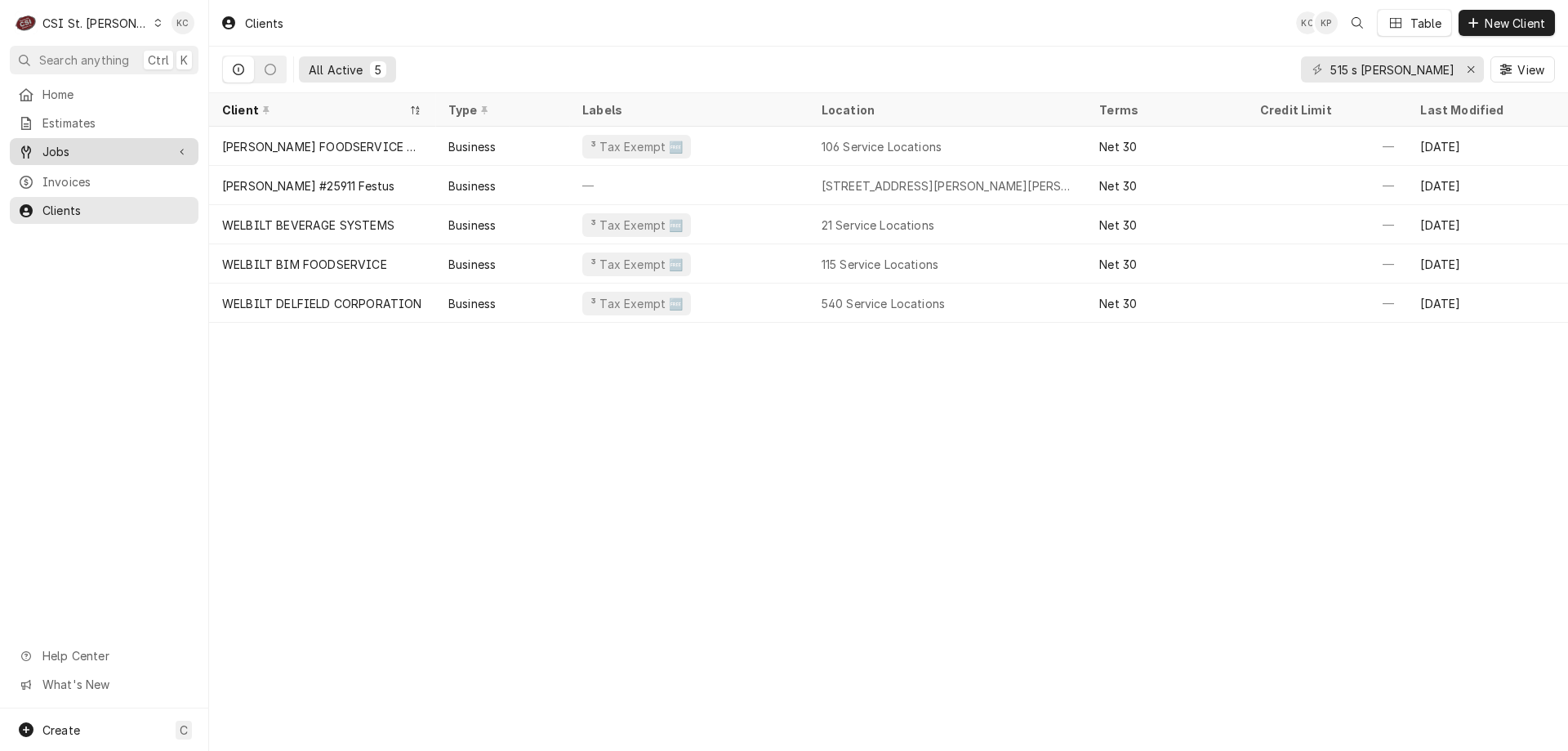
click at [93, 151] on span "Jobs" at bounding box center [104, 152] width 123 height 17
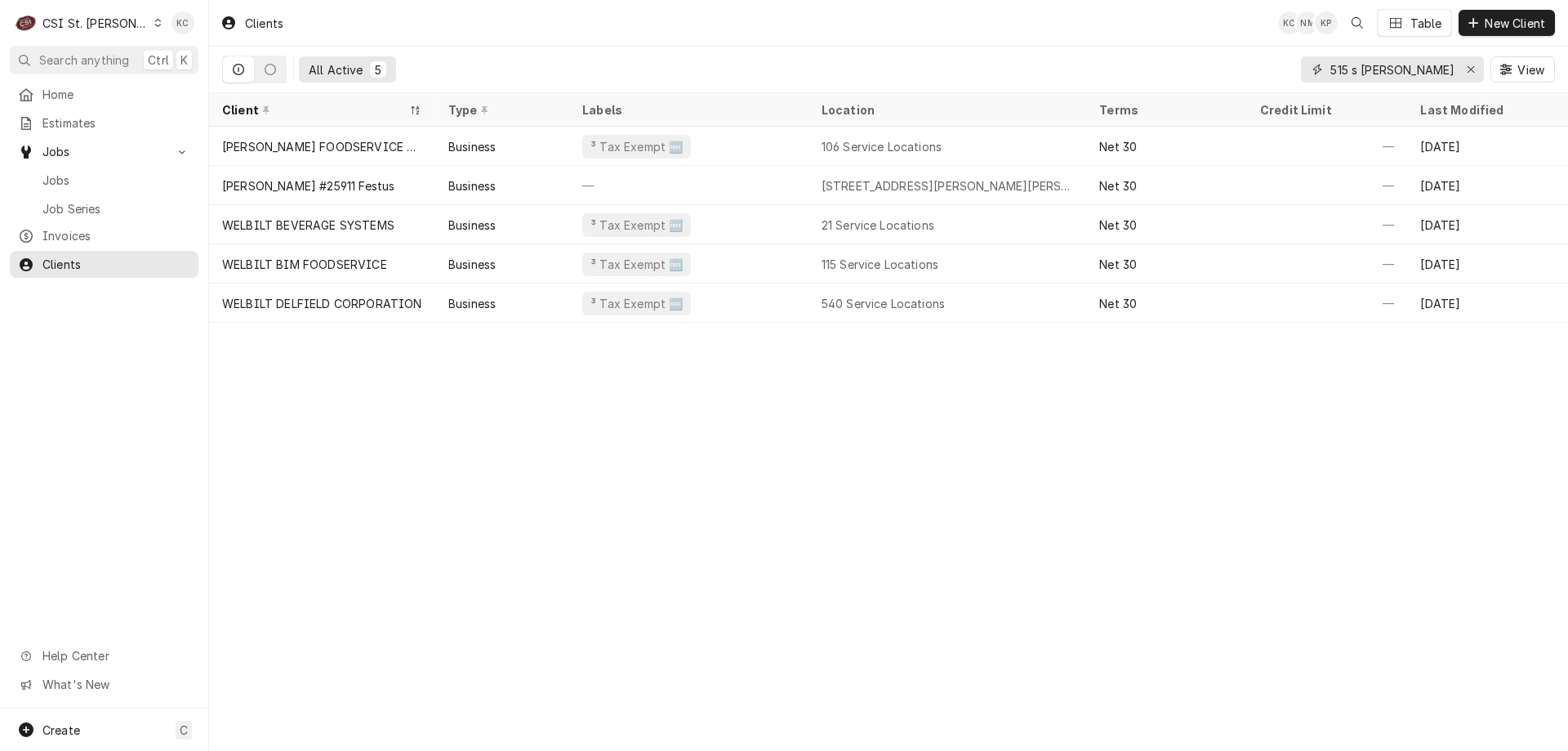
drag, startPoint x: 1433, startPoint y: 76, endPoint x: 1163, endPoint y: 62, distance: 270.4
click at [1163, 62] on div "All Active 5 515 s truman View" at bounding box center [888, 70] width 1332 height 46
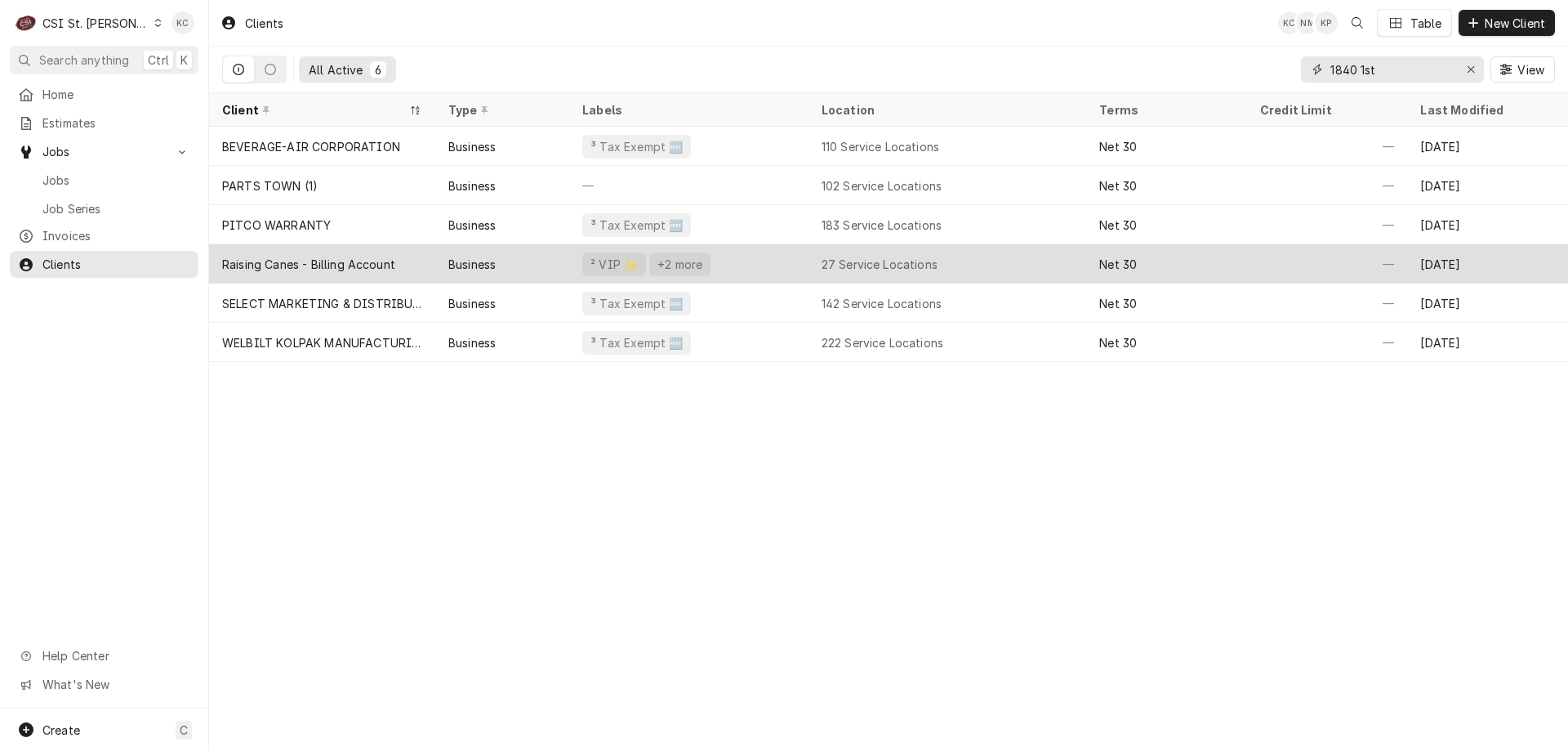
type input "1840 1st"
click at [332, 267] on div "Raising Canes - Billing Account" at bounding box center [308, 264] width 173 height 17
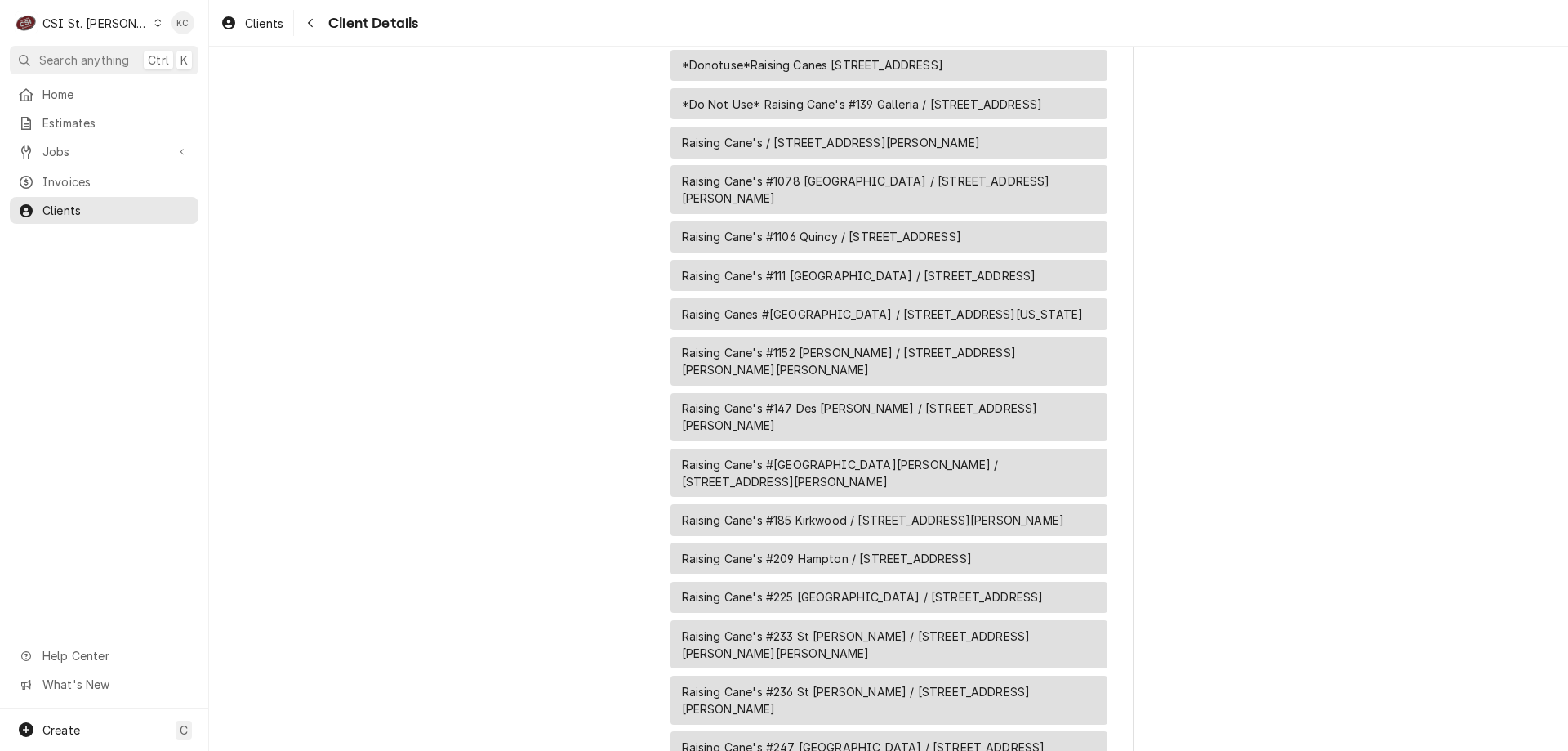
scroll to position [1225, 0]
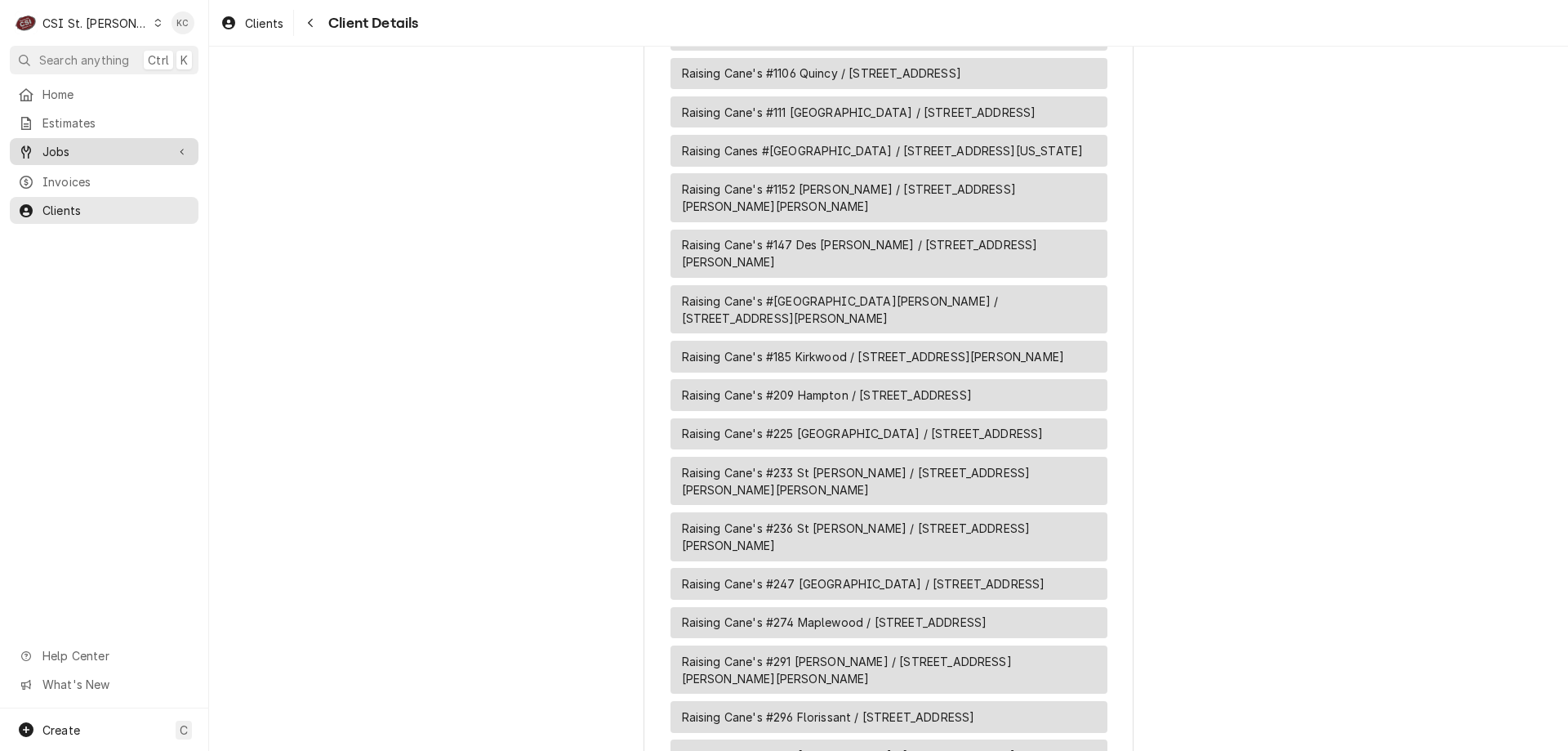
click at [110, 146] on span "Jobs" at bounding box center [104, 152] width 123 height 17
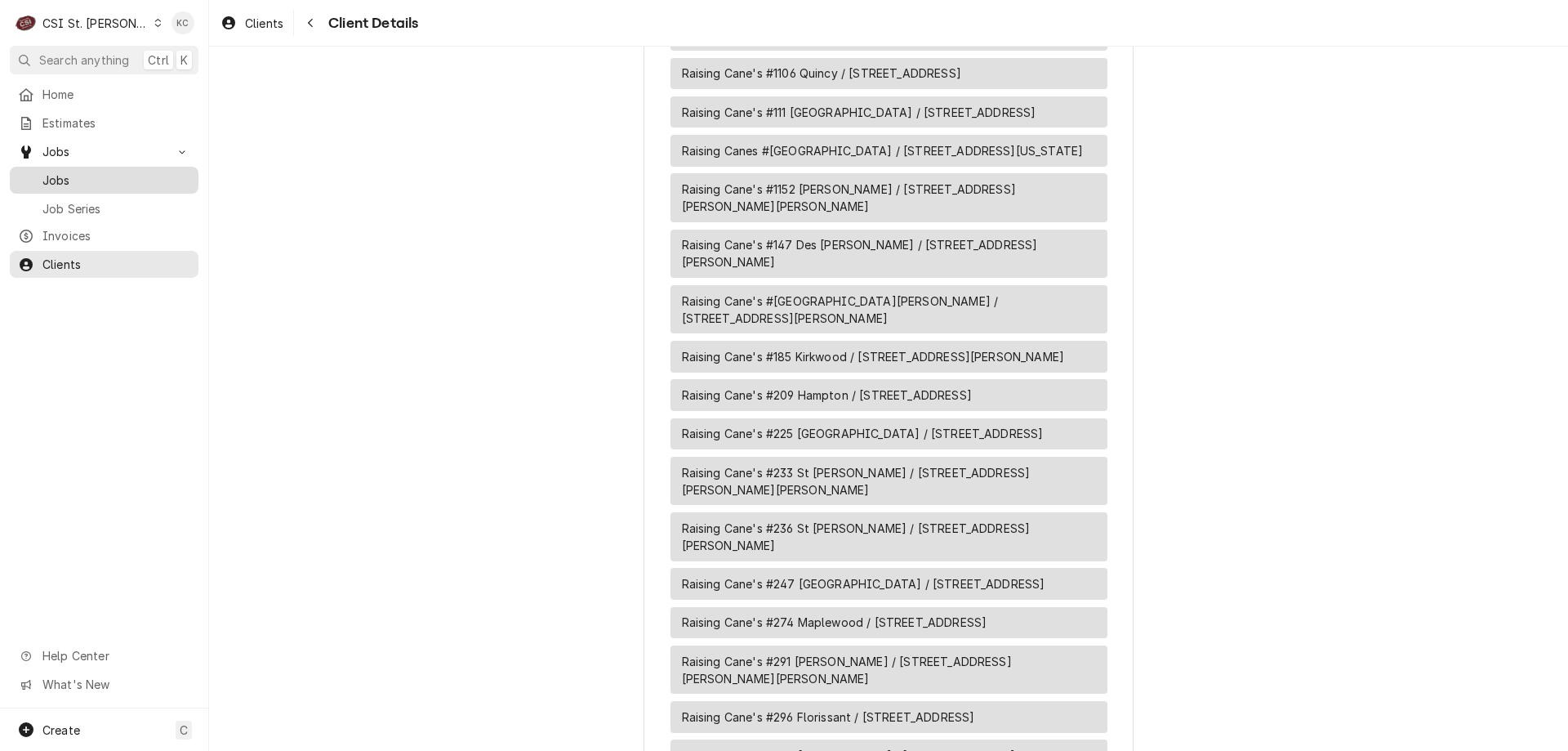
click at [65, 182] on span "Jobs" at bounding box center [116, 180] width 148 height 17
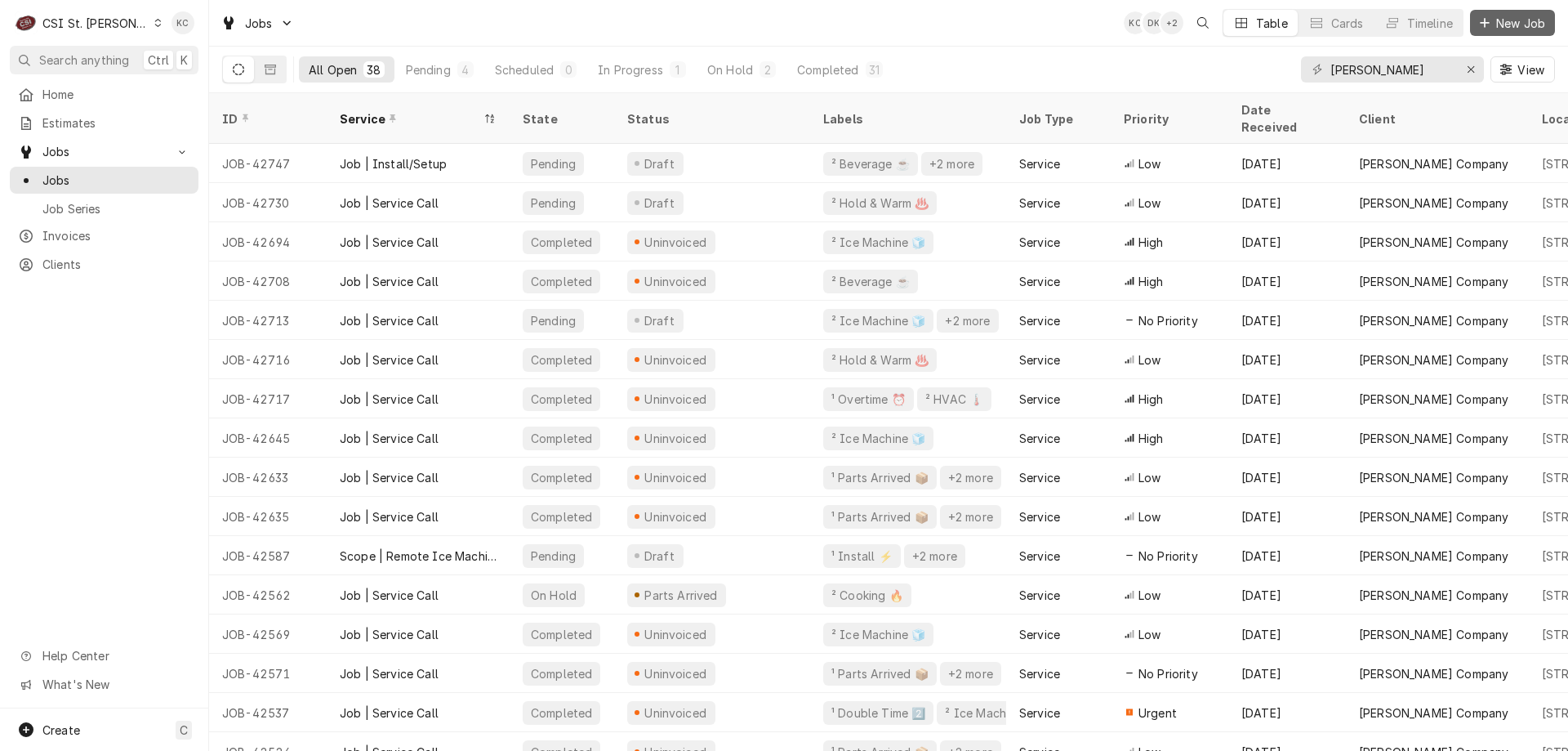
click at [1488, 30] on div "Dynamic Content Wrapper" at bounding box center [1484, 22] width 16 height 16
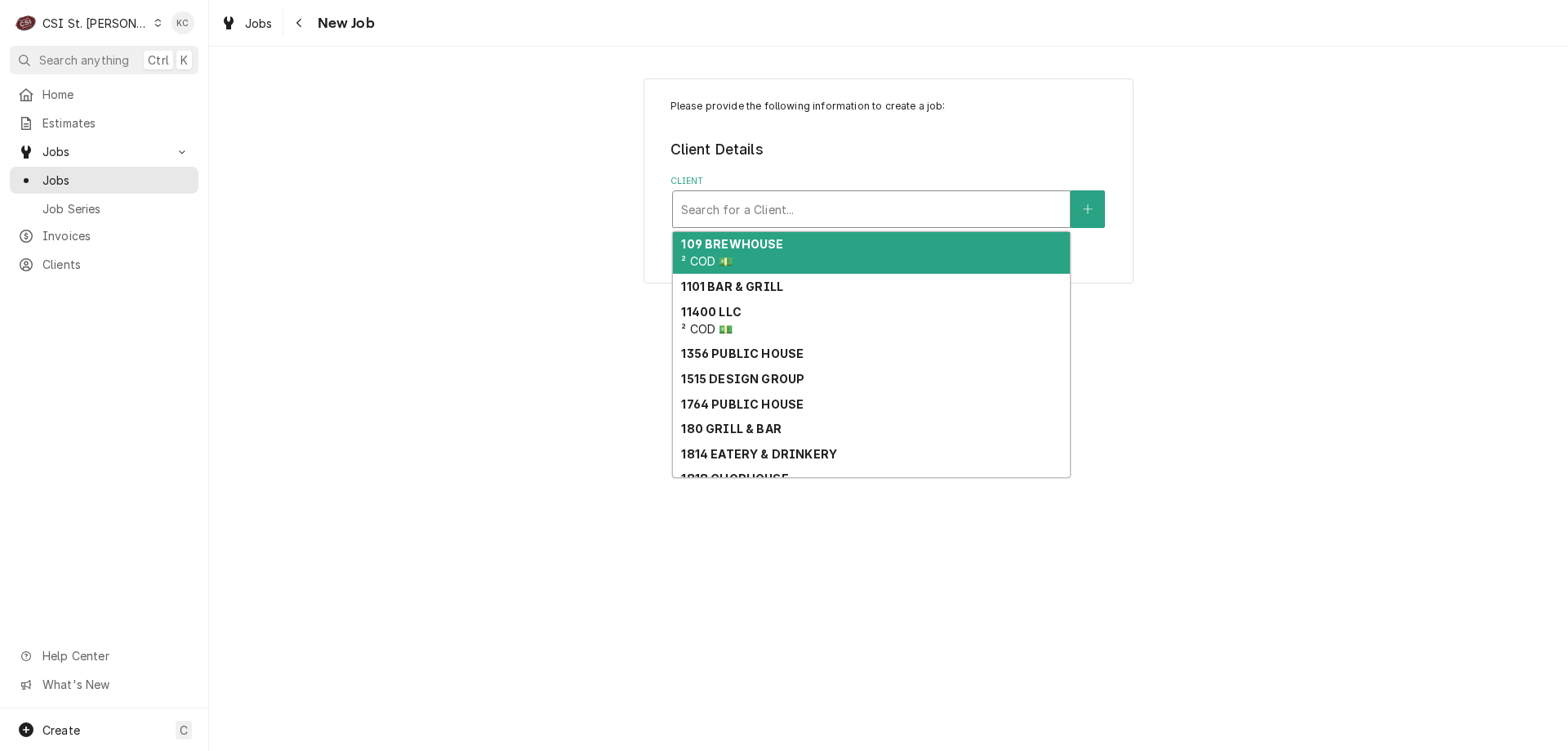
click at [805, 222] on div "Client" at bounding box center [871, 209] width 381 height 30
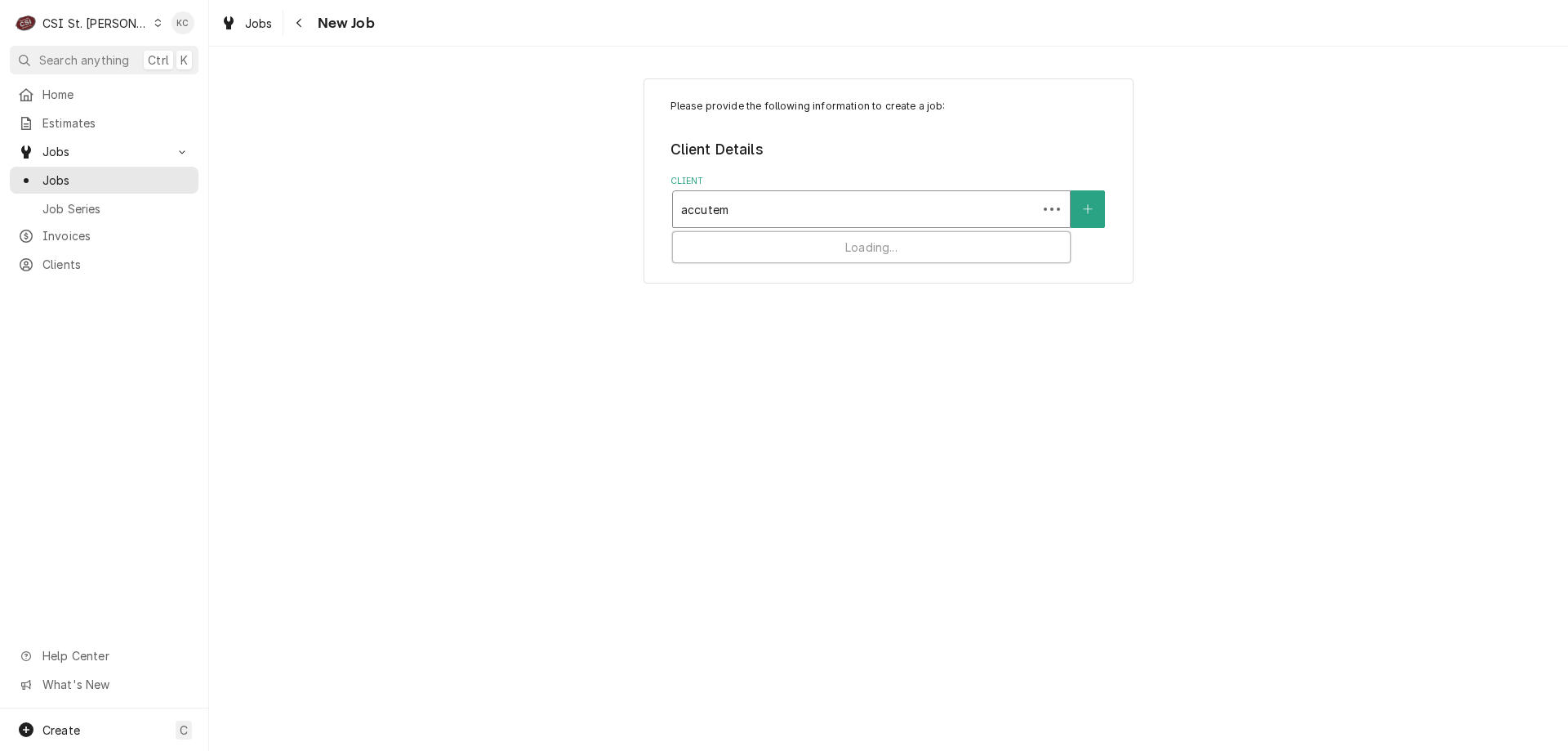
type input "accutemp"
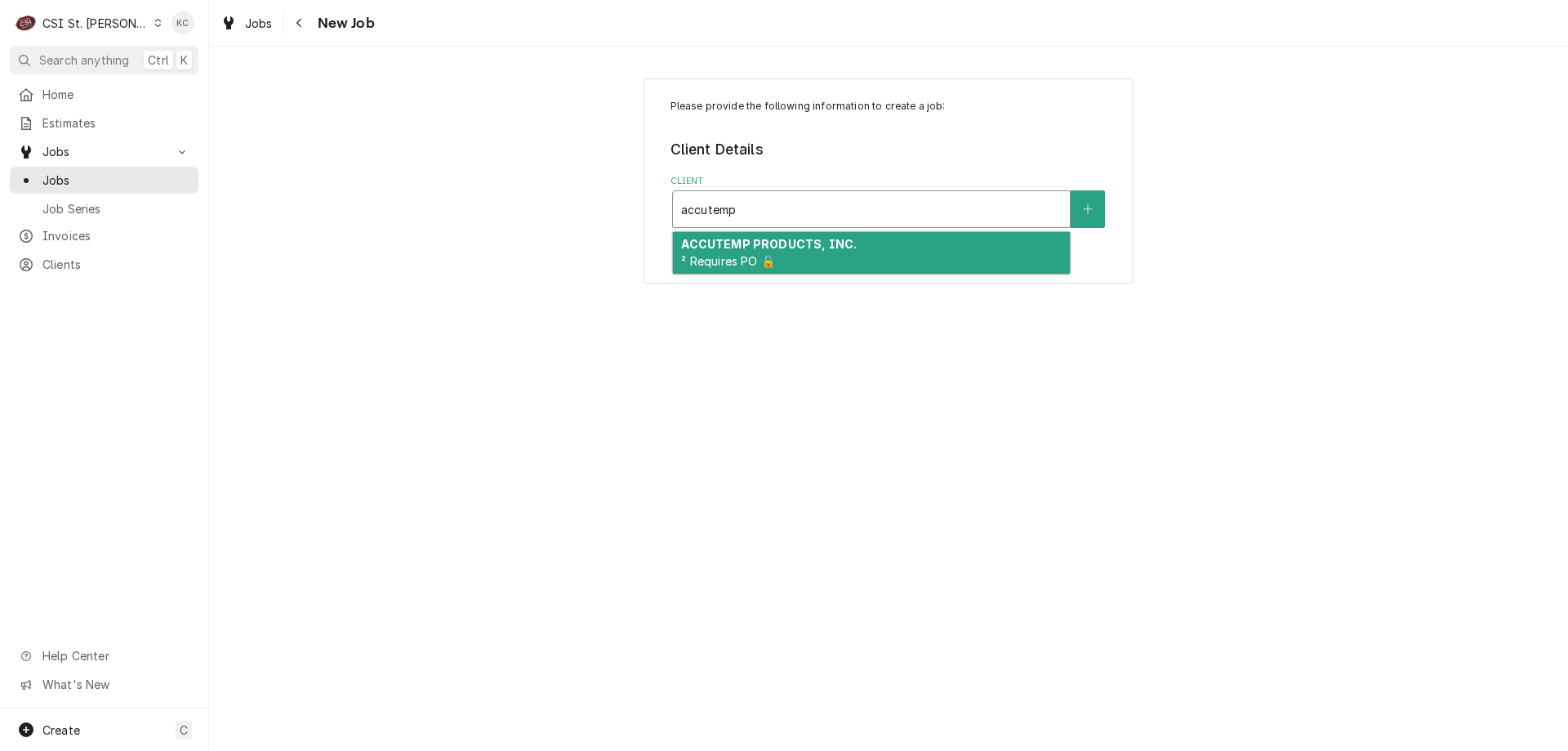
click at [805, 241] on strong "ACCUTEMP PRODUCTS, INC." at bounding box center [769, 243] width 175 height 14
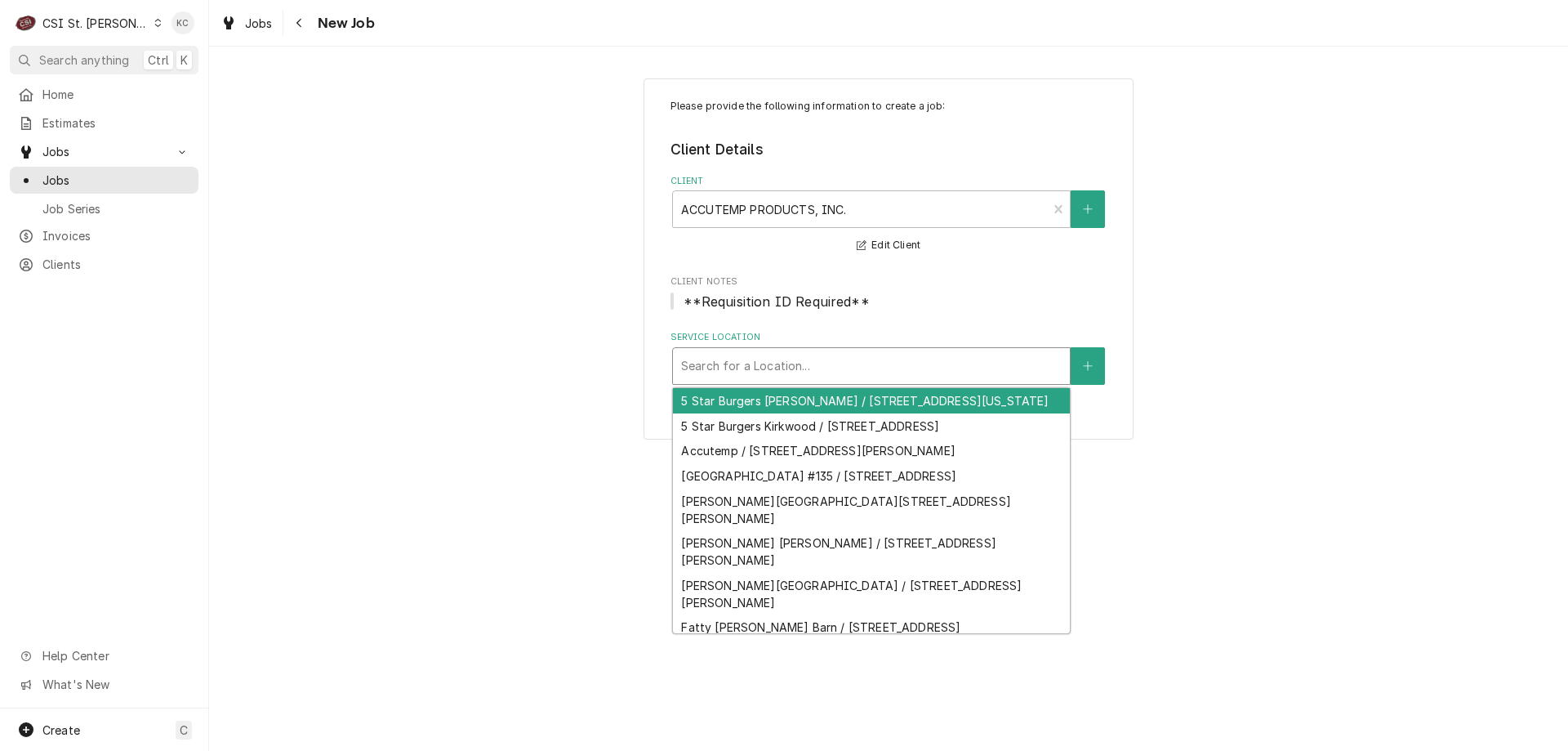
click at [844, 373] on div "Service Location" at bounding box center [871, 365] width 381 height 30
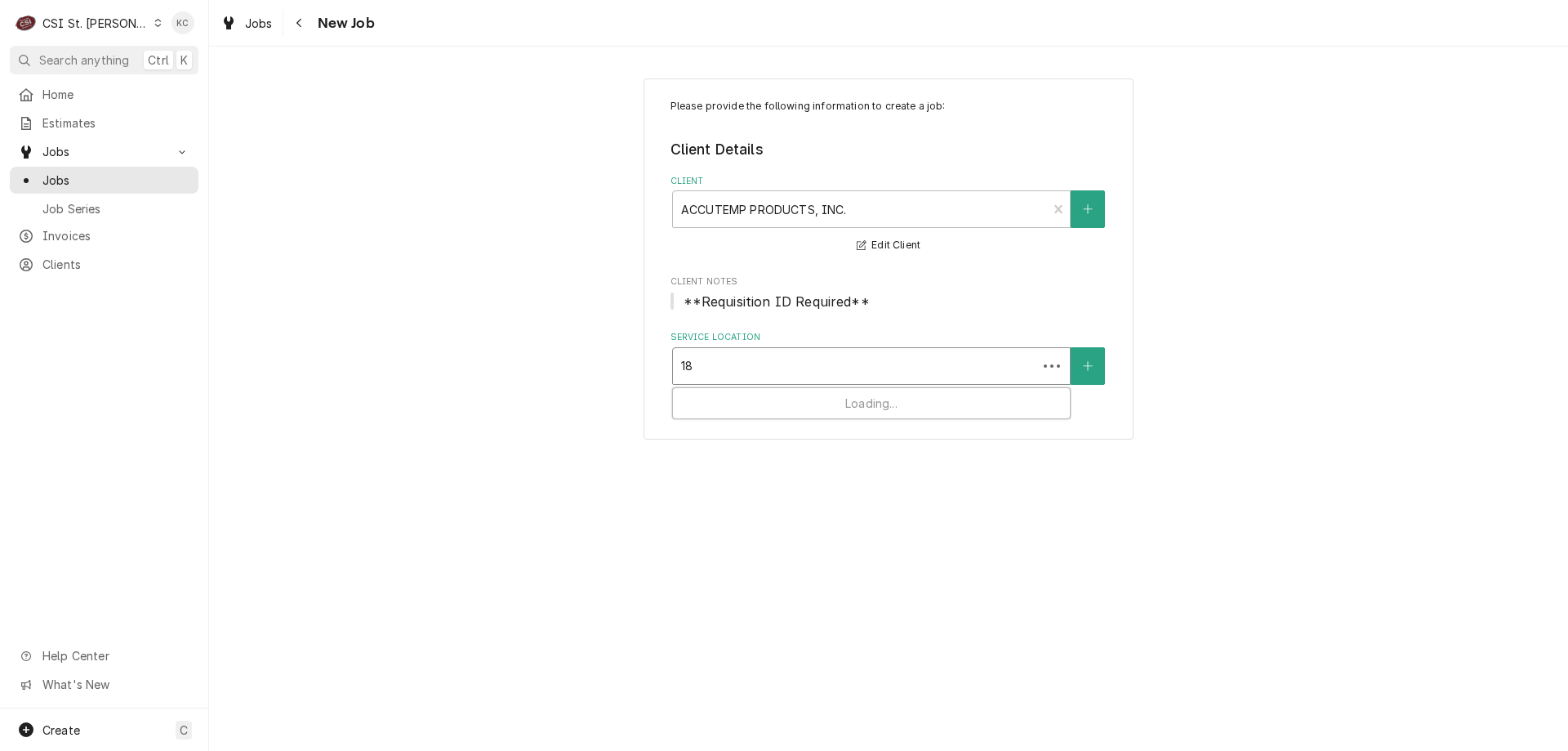
type input "1"
type input "raising canes #236"
click at [1101, 379] on button "Service Location" at bounding box center [1087, 365] width 34 height 37
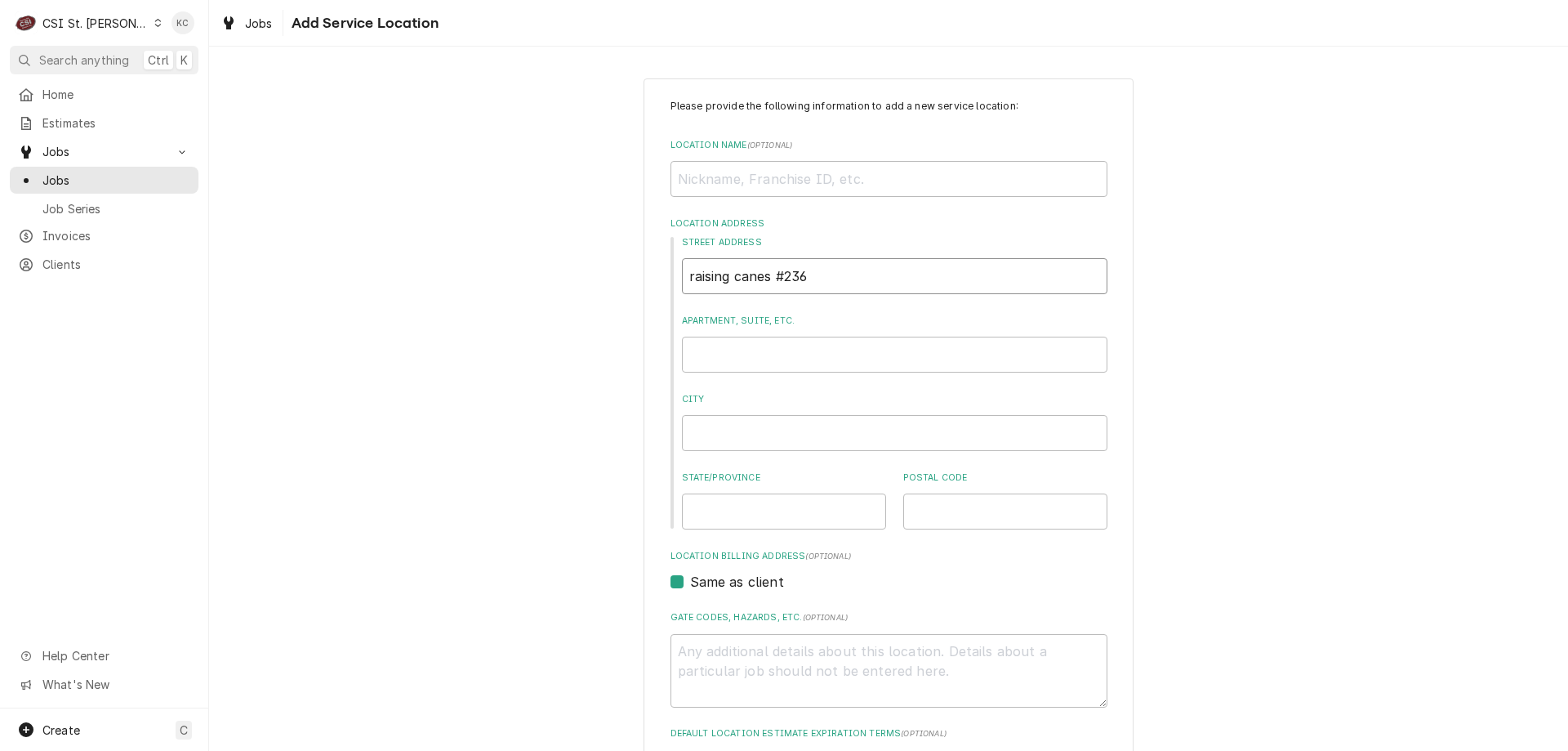
drag, startPoint x: 834, startPoint y: 275, endPoint x: 662, endPoint y: 281, distance: 172.1
click at [662, 281] on div "Please provide the following information to add a new service location: Locatio…" at bounding box center [889, 565] width 490 height 974
type textarea "x"
type input "R"
type textarea "x"
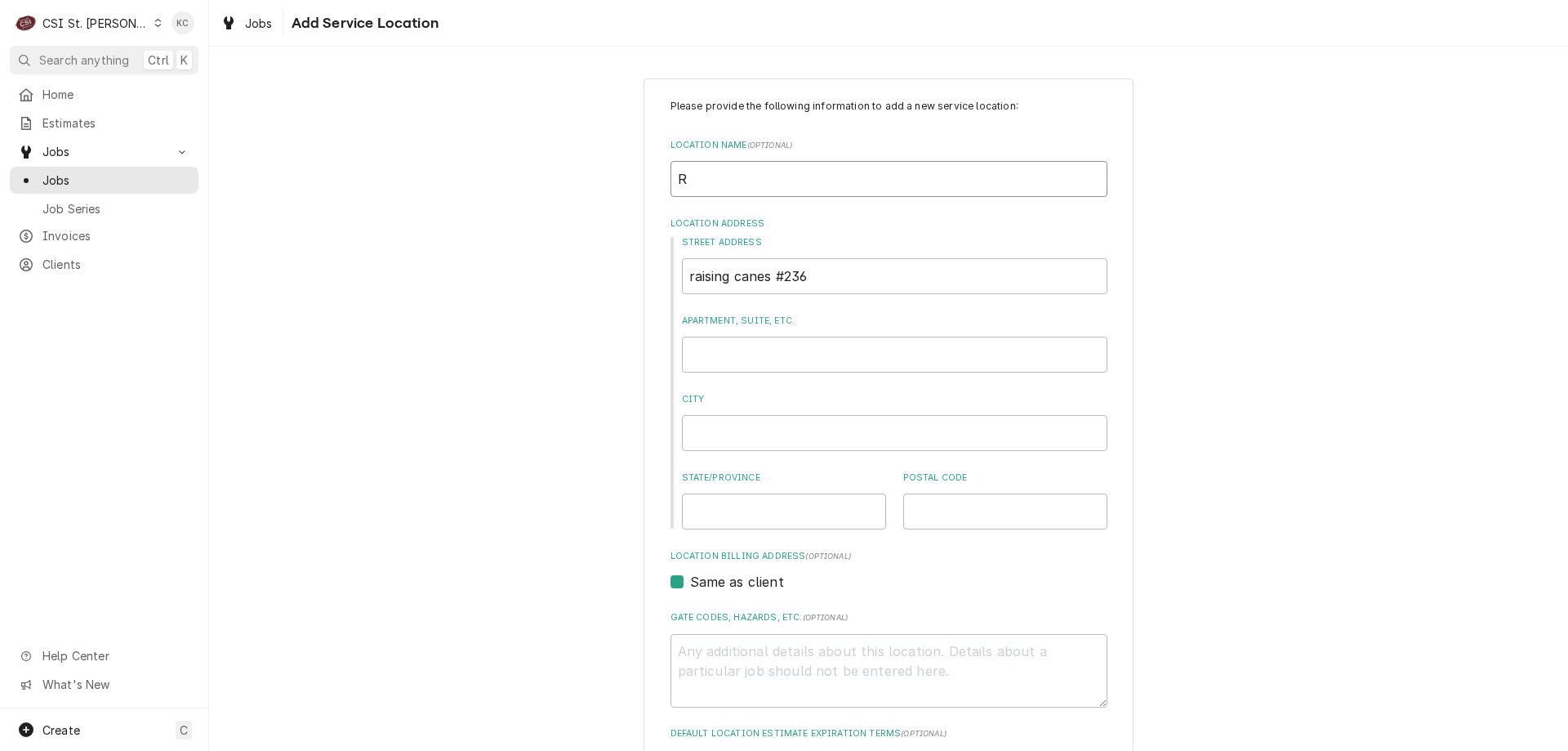
type input "RA"
type textarea "x"
type input "RAI"
type textarea "x"
type input "RAIS"
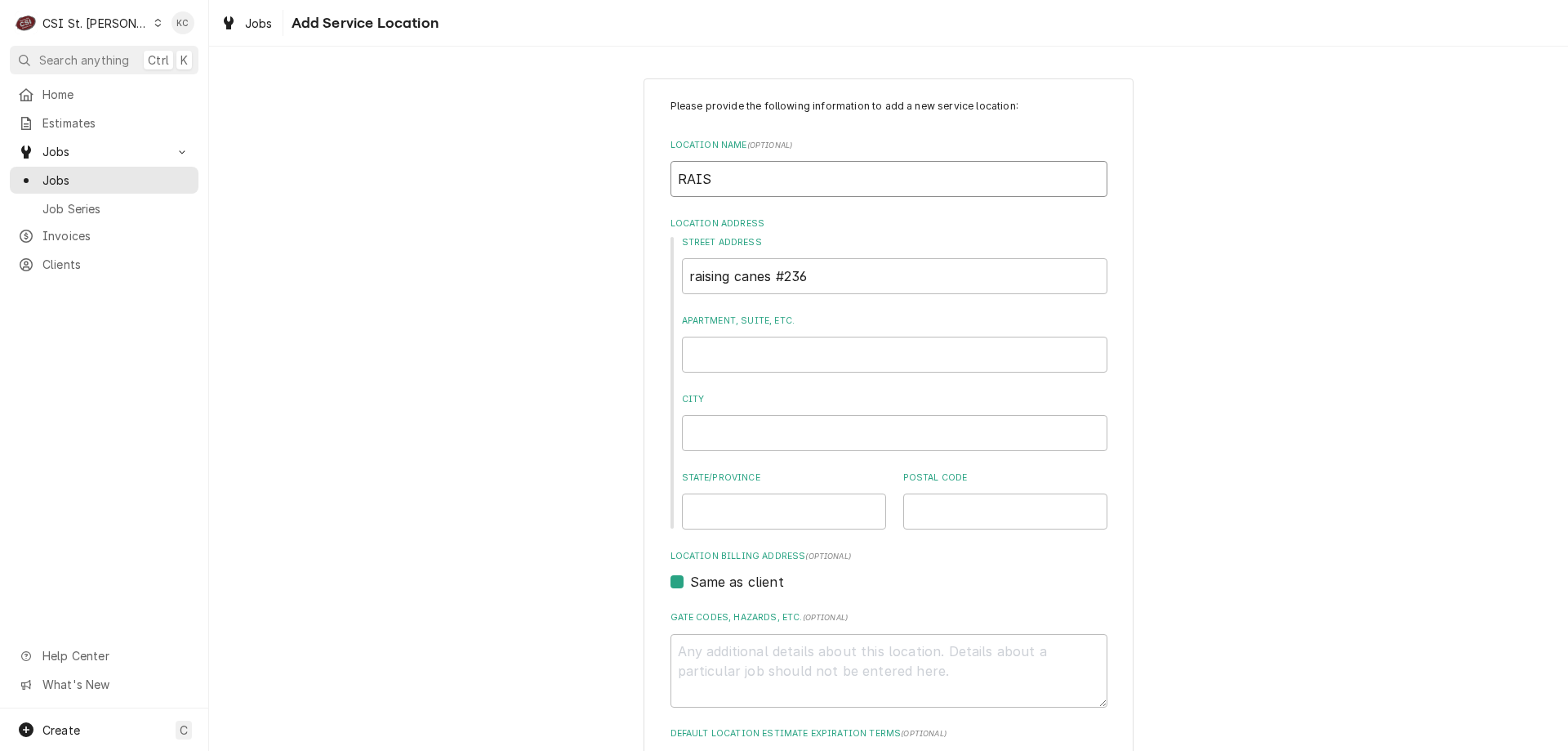
type textarea "x"
type input "RAISI"
type textarea "x"
type input "RAISING"
type textarea "x"
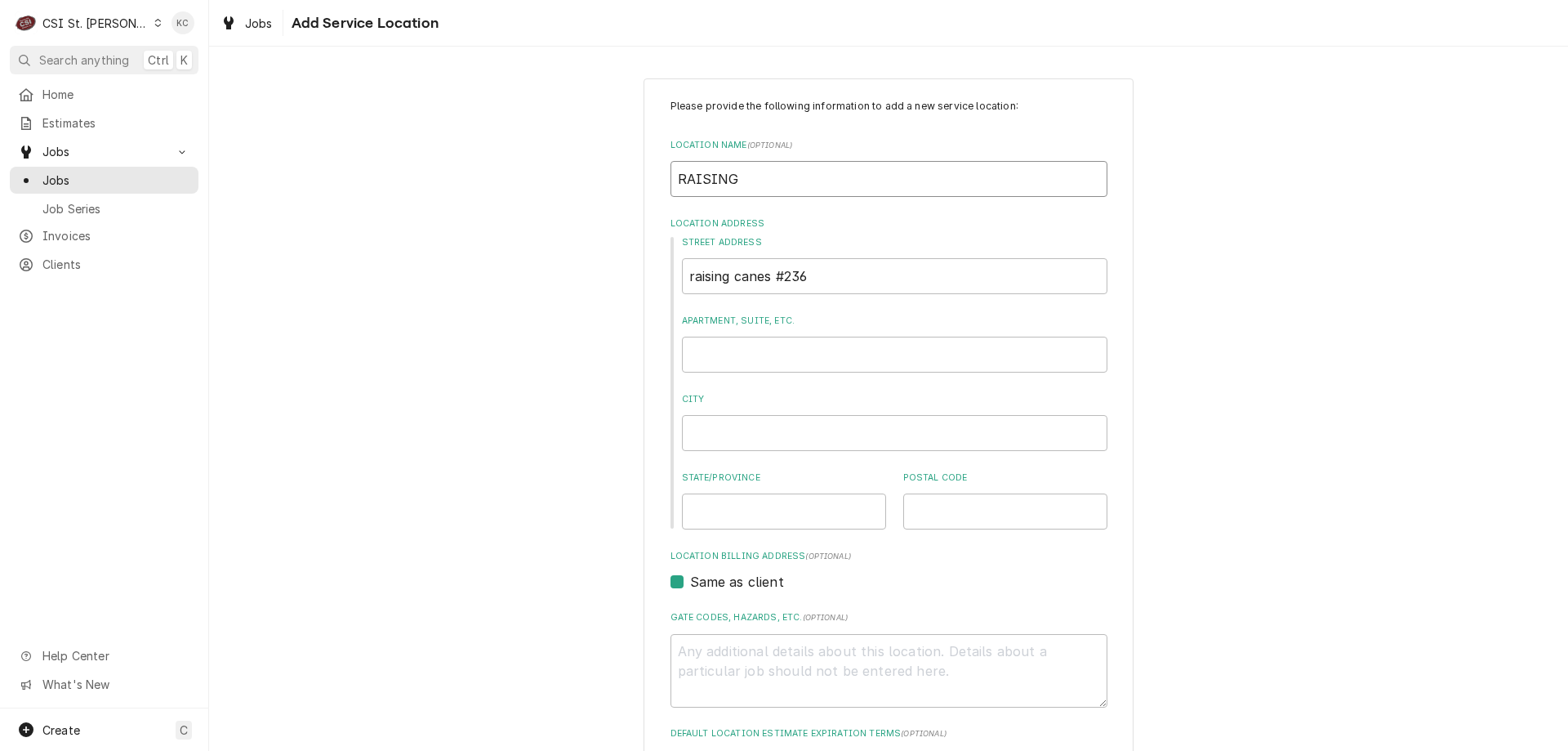
type input "RAISING"
type textarea "x"
type input "RAISING C"
type textarea "x"
type input "RAISING CA"
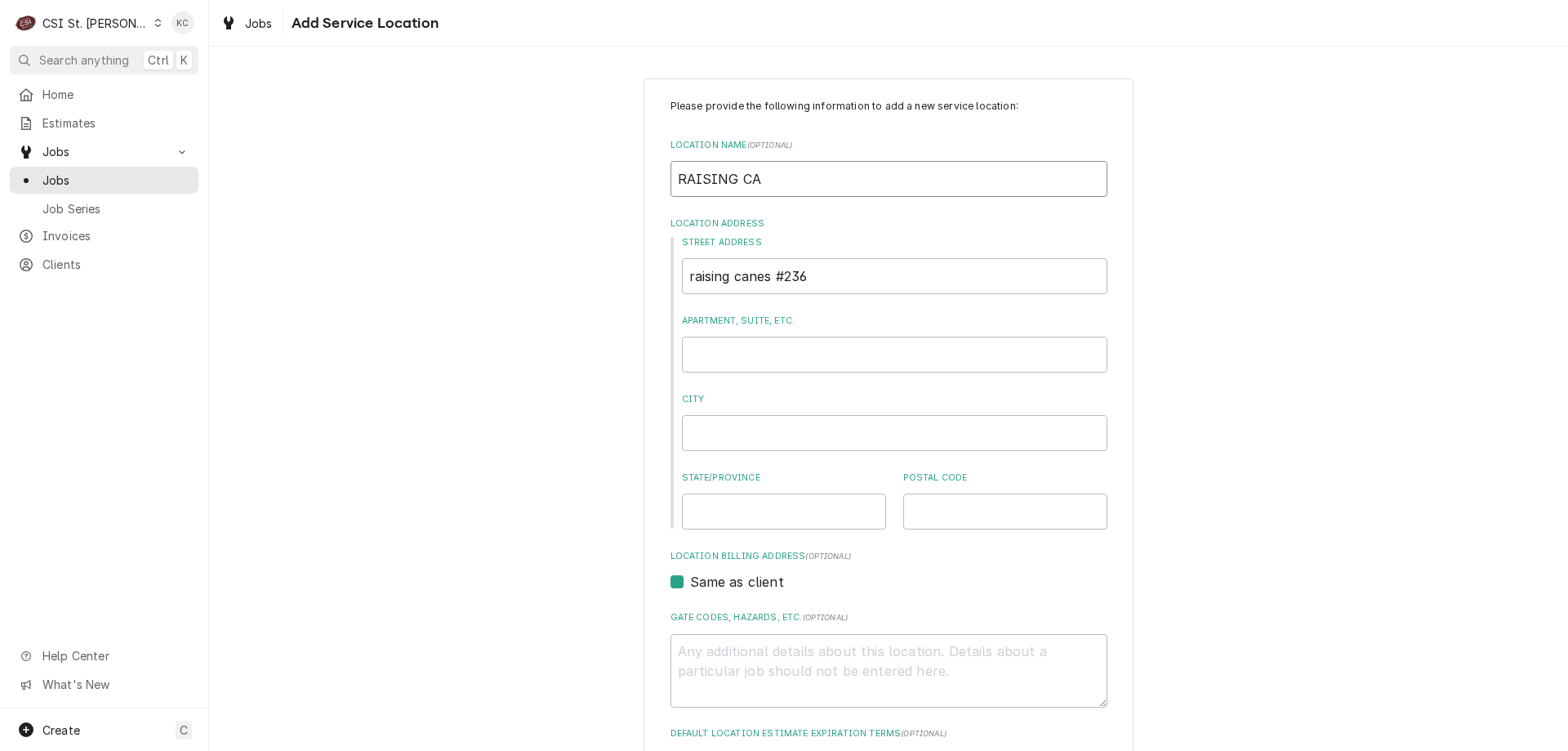
type textarea "x"
type input "RAISING CAN"
type textarea "x"
type input "RAISING CANE"
type textarea "x"
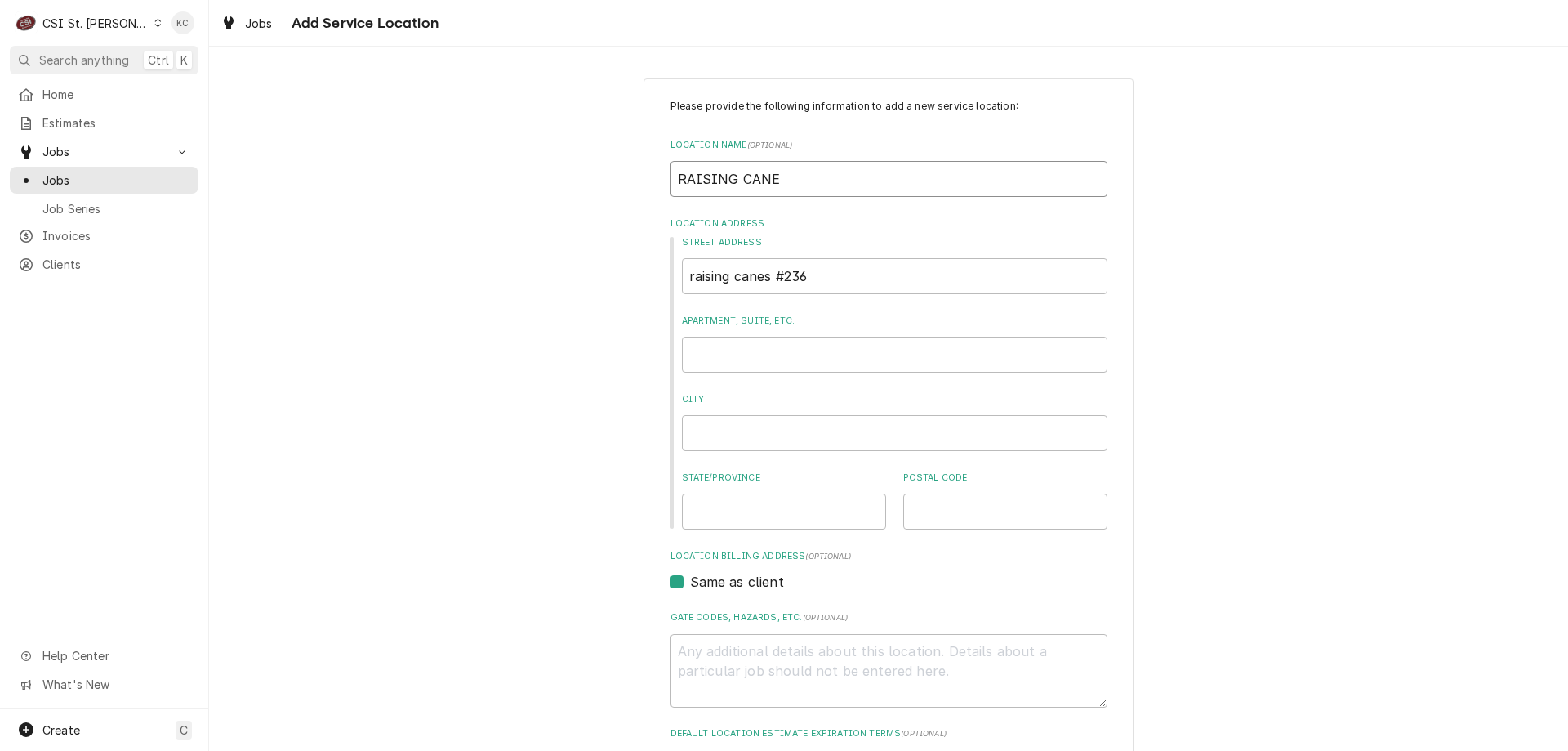
type input "RAISING CANES"
type textarea "x"
type input "RAISING CANES"
type textarea "x"
type input "RAISING CANES #"
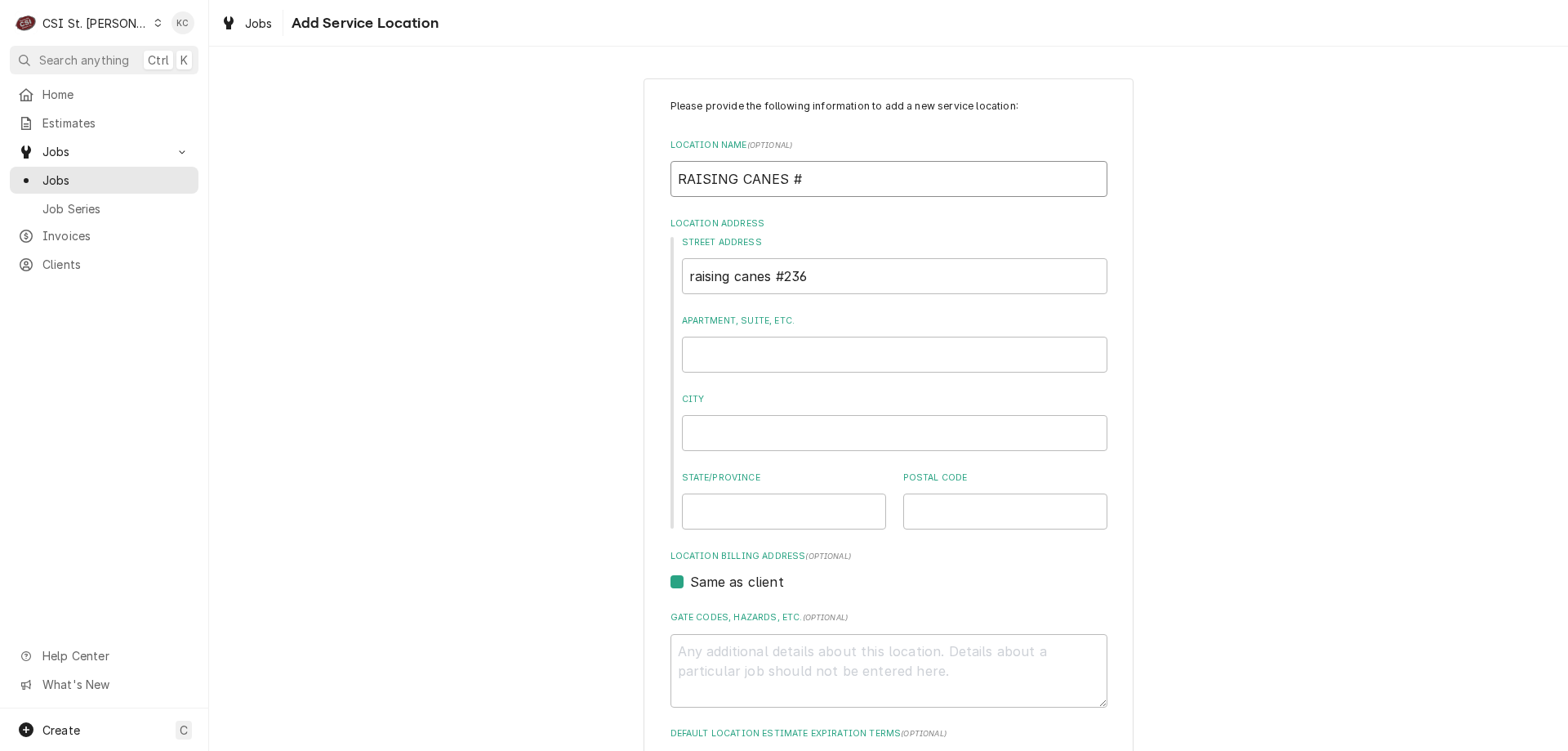
type textarea "x"
type input "RAISING CANES #2"
type textarea "x"
type input "RAISING CANES #23"
type textarea "x"
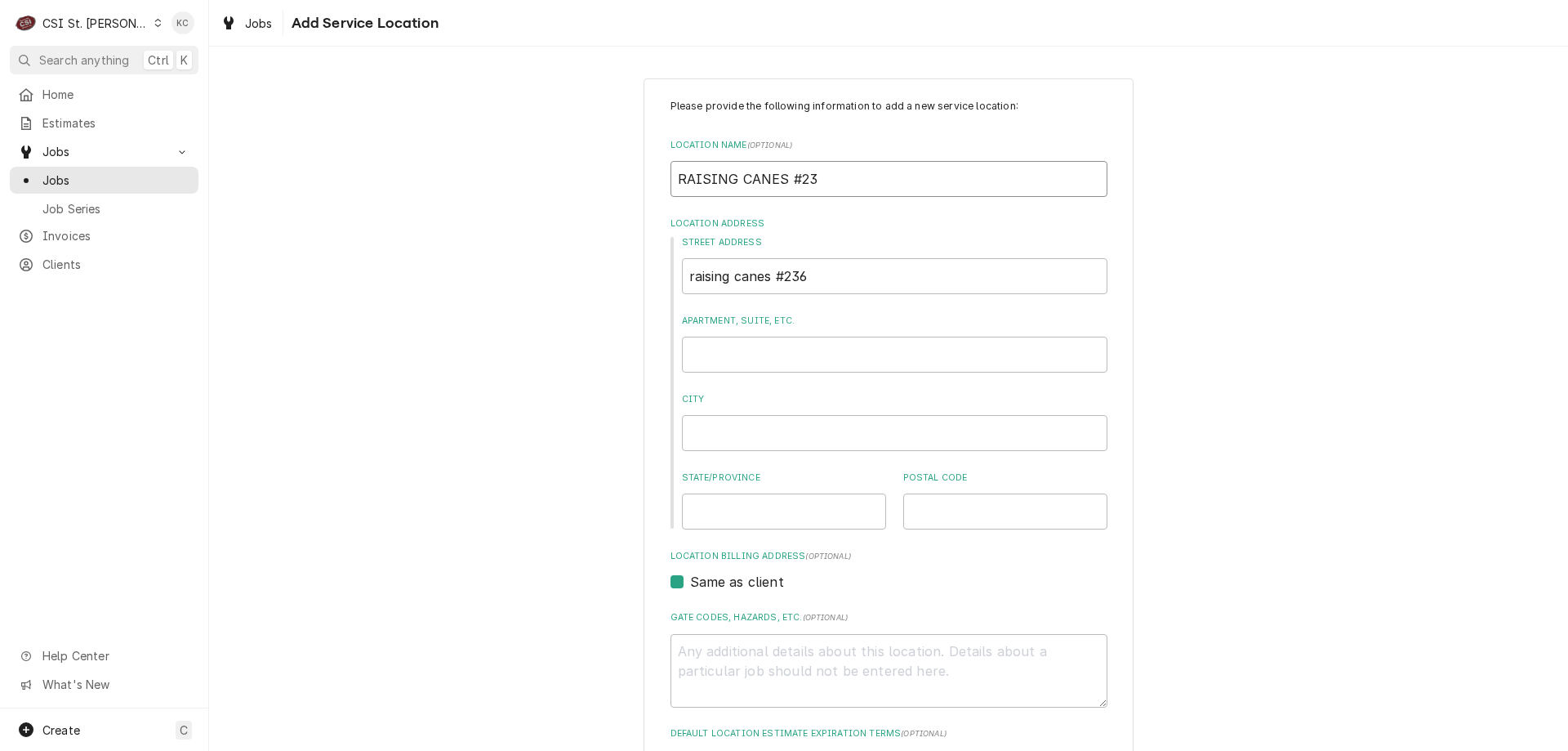
type input "RAISING CANES #236"
type textarea "x"
type input "RAISING CANES #236"
type textarea "x"
type input "1"
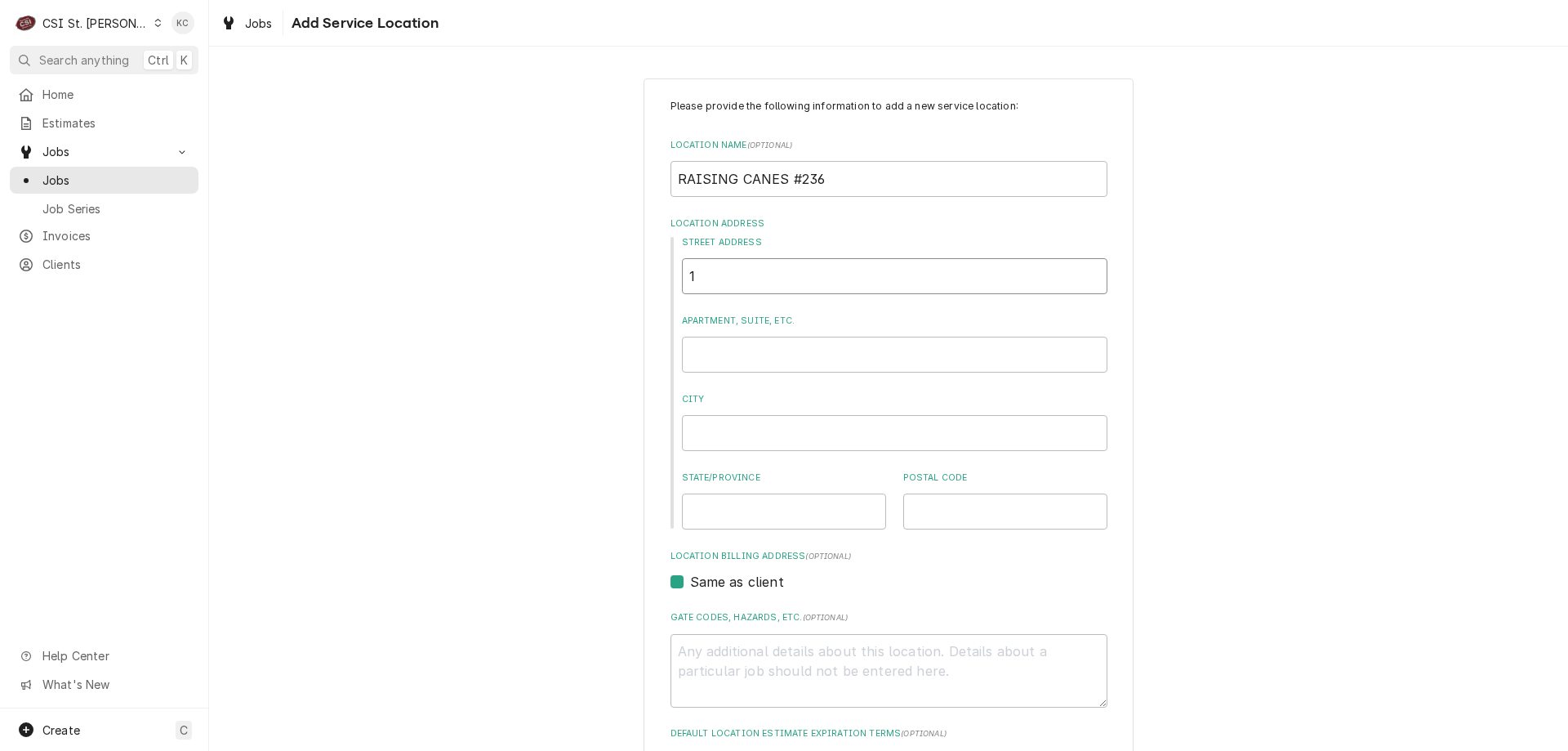
type textarea "x"
type input "18"
type textarea "x"
type input "184"
type textarea "x"
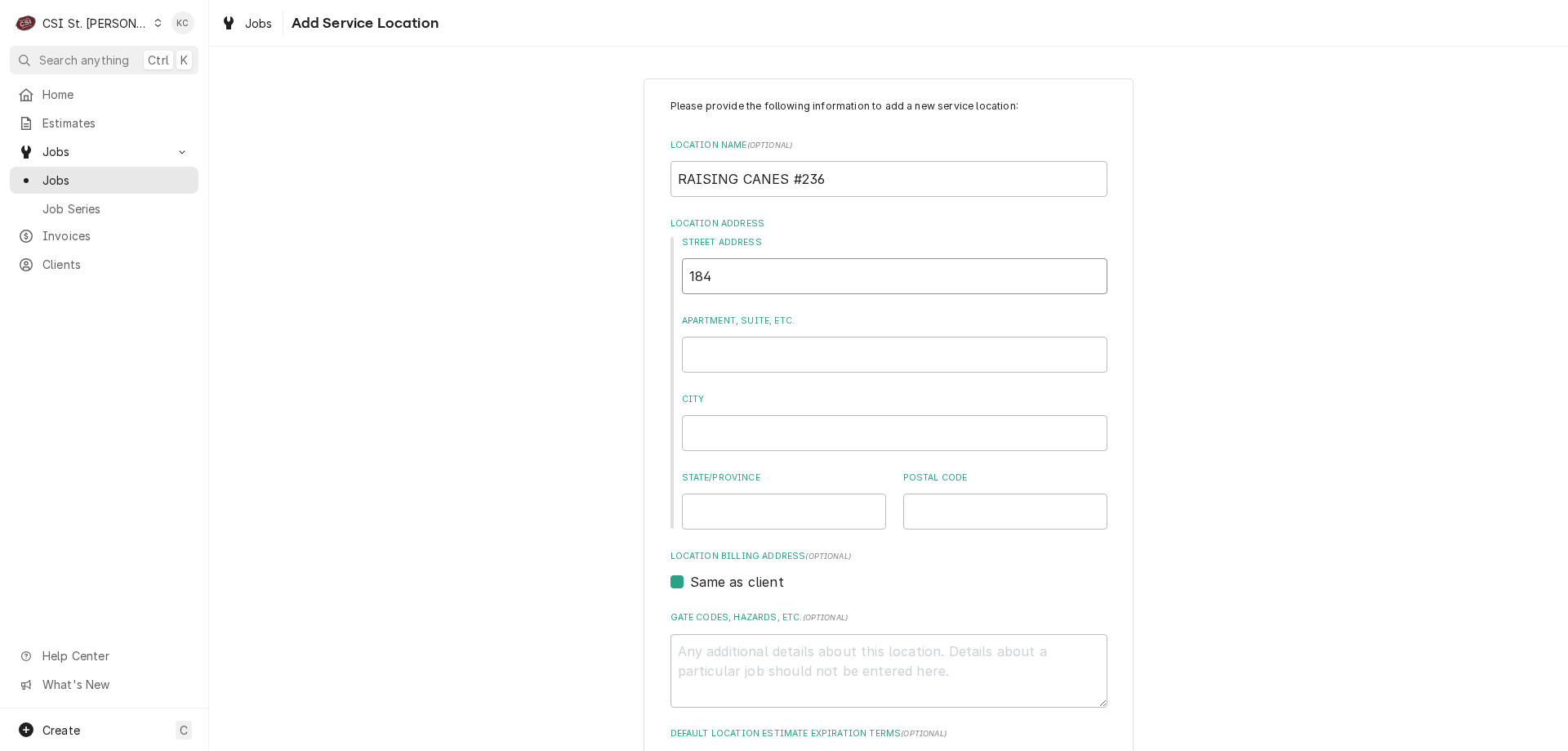
type input "1840"
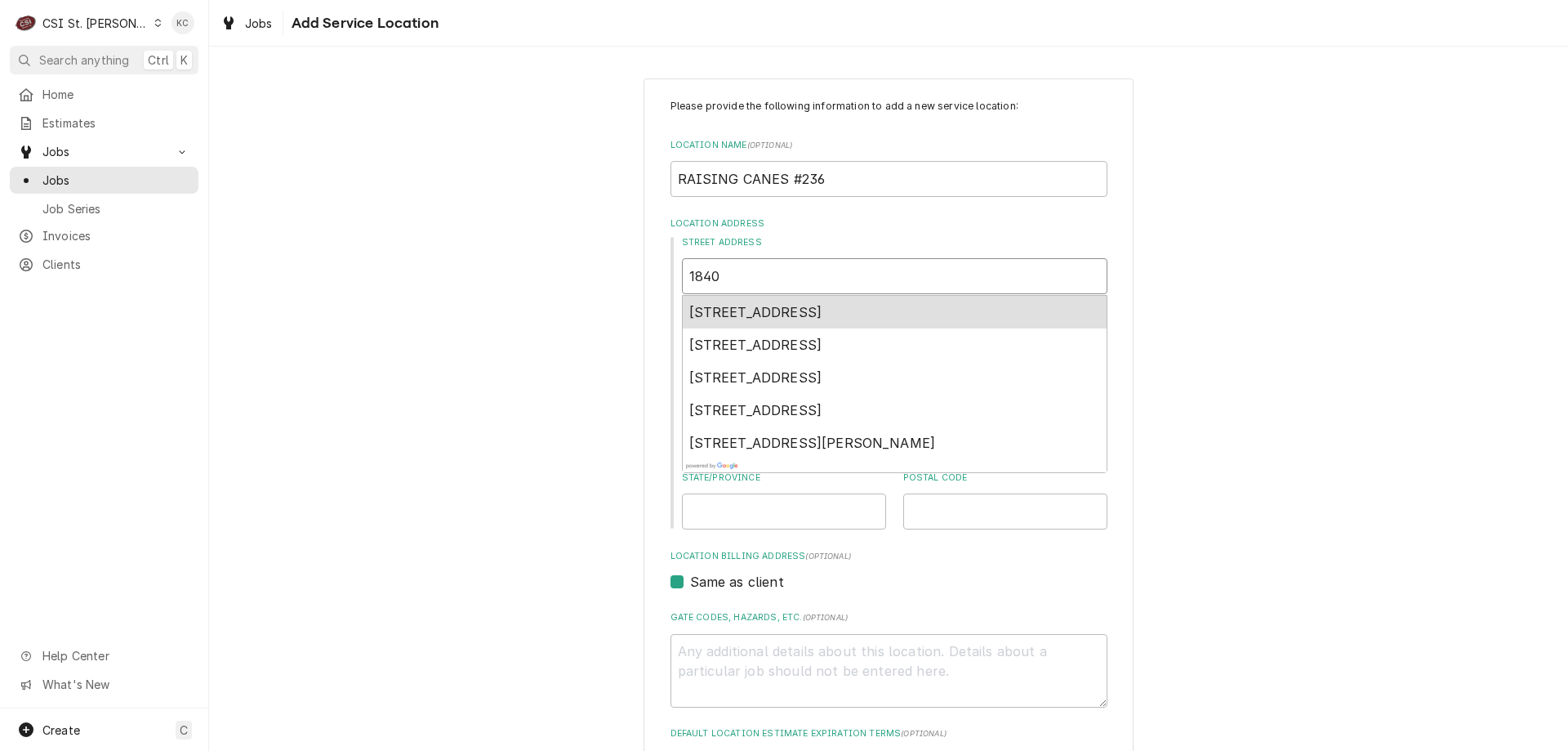
type textarea "x"
type input "1840"
type textarea "x"
type input "1840 1"
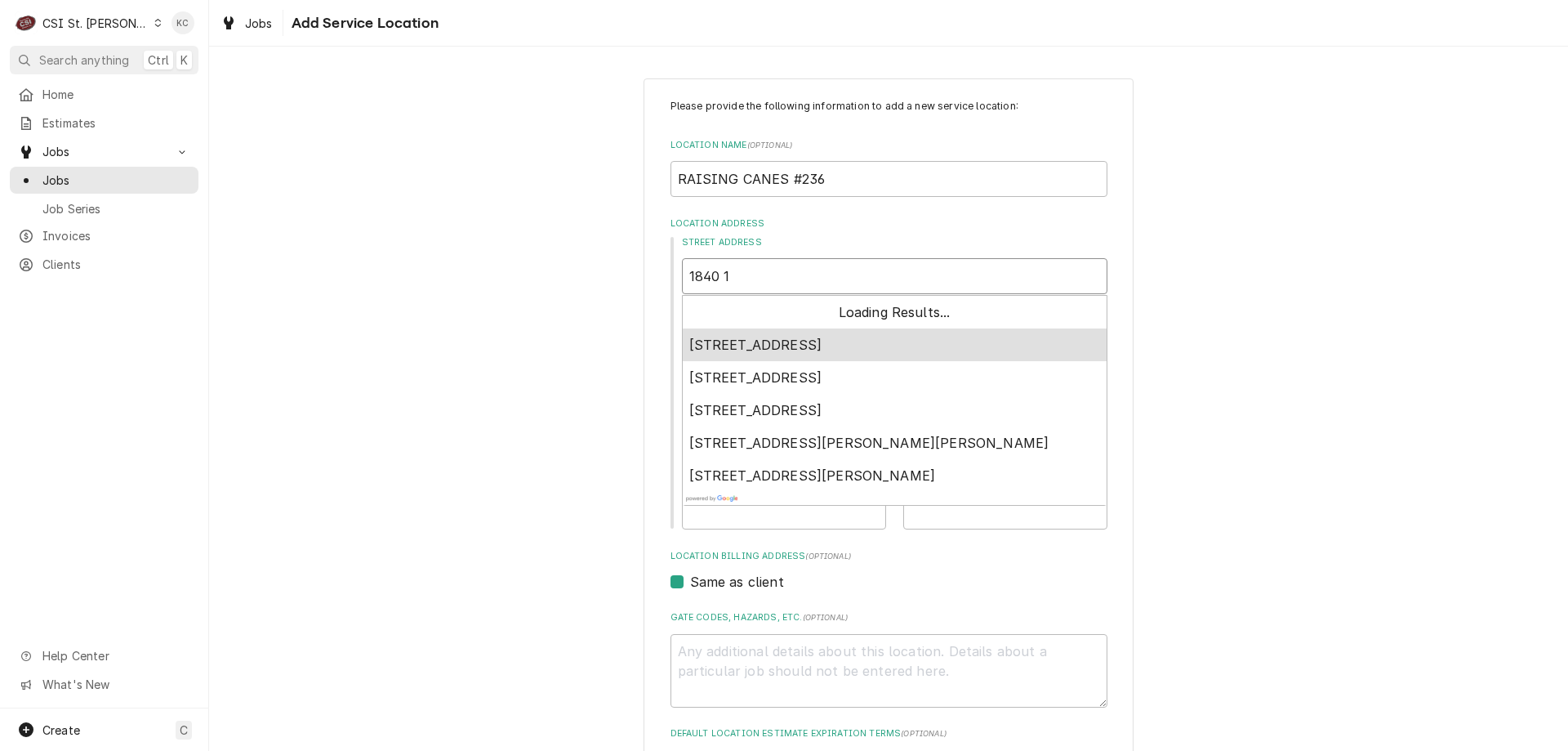
type textarea "x"
type input "1840 1S"
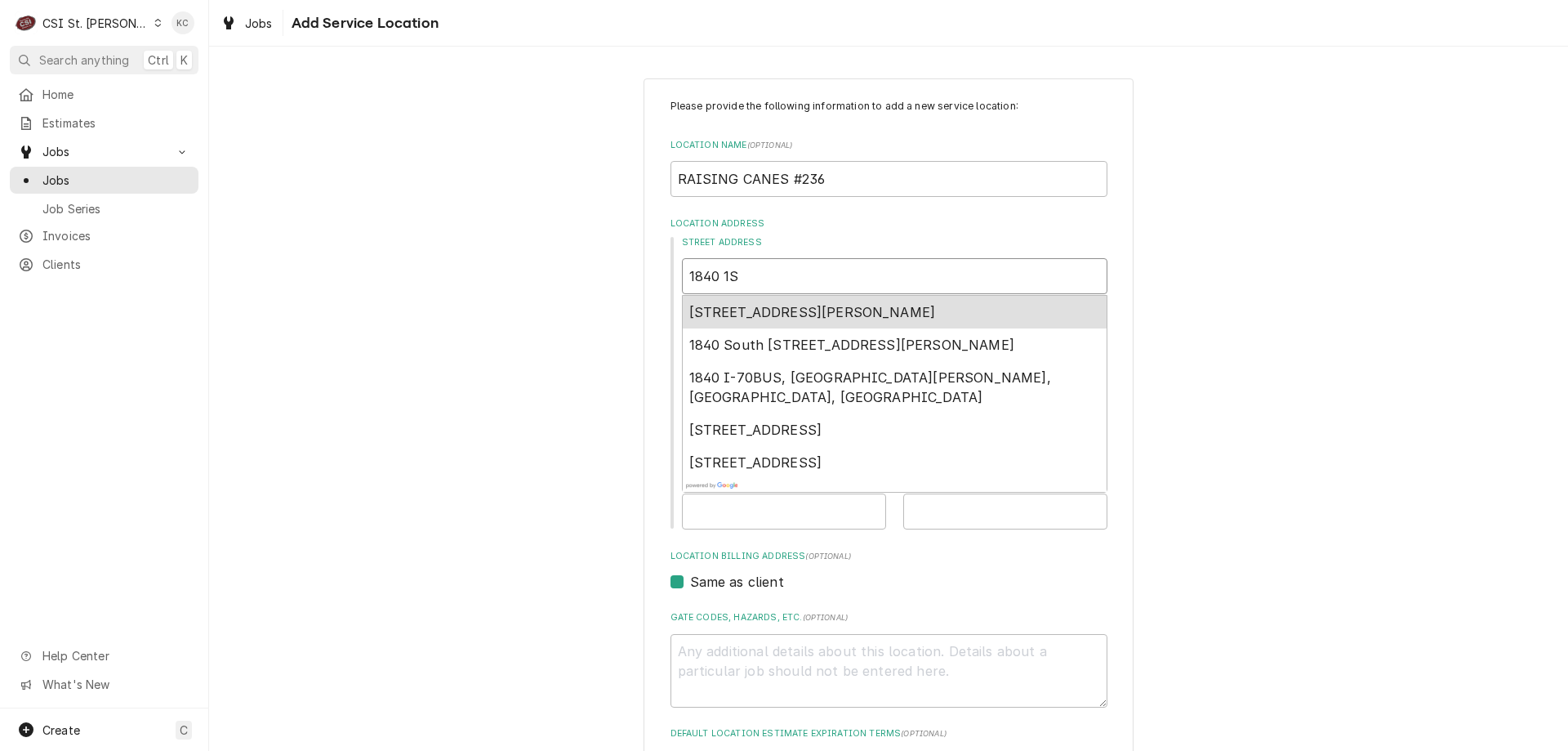
type textarea "x"
type input "1840 1SY"
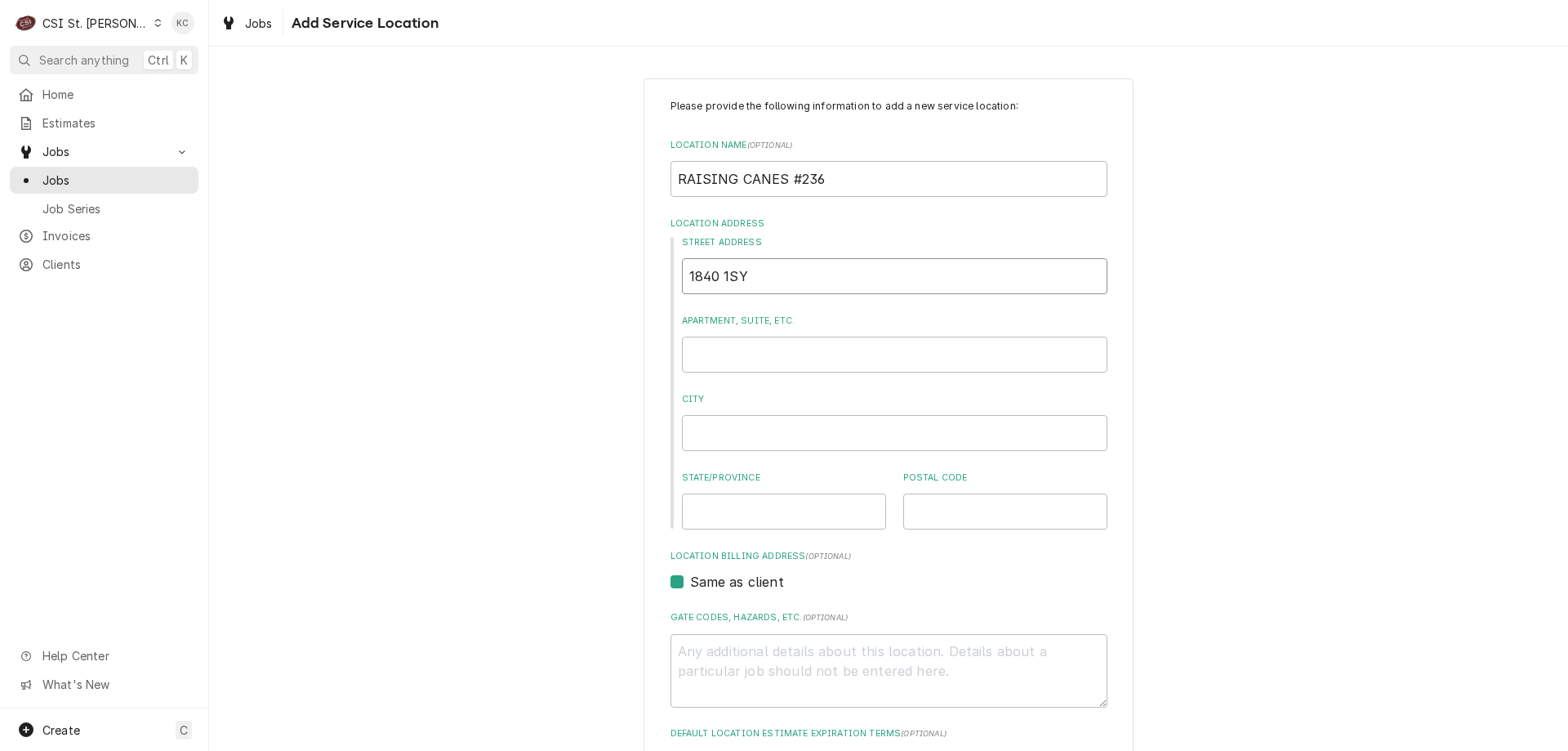
type textarea "x"
type input "1840 1S"
type textarea "x"
type input "1840 1ST"
type textarea "x"
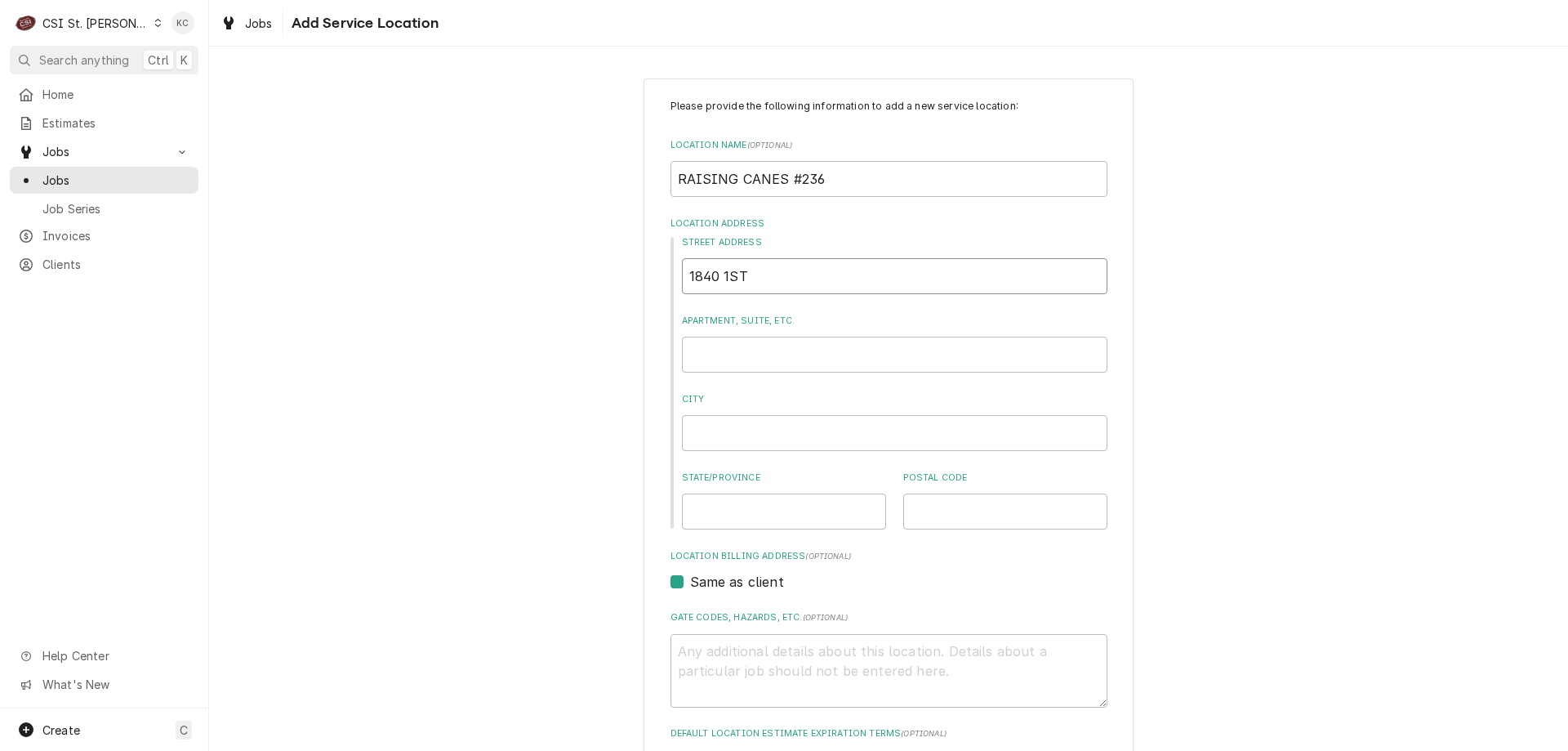
type input "1840 1ST"
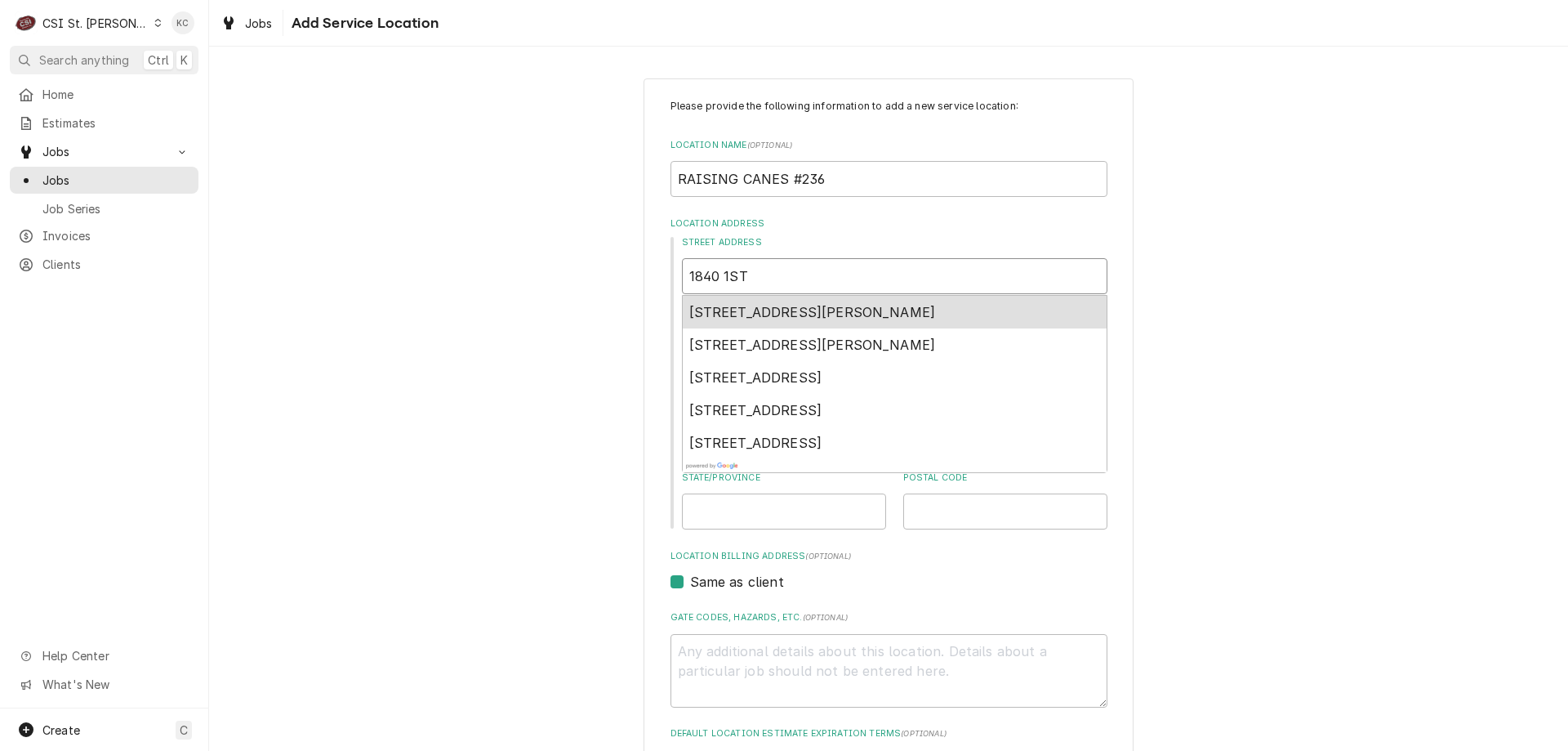
click at [916, 323] on div "1840 1st Capitol Drive, Saint Charles, MO, USA" at bounding box center [895, 312] width 423 height 32
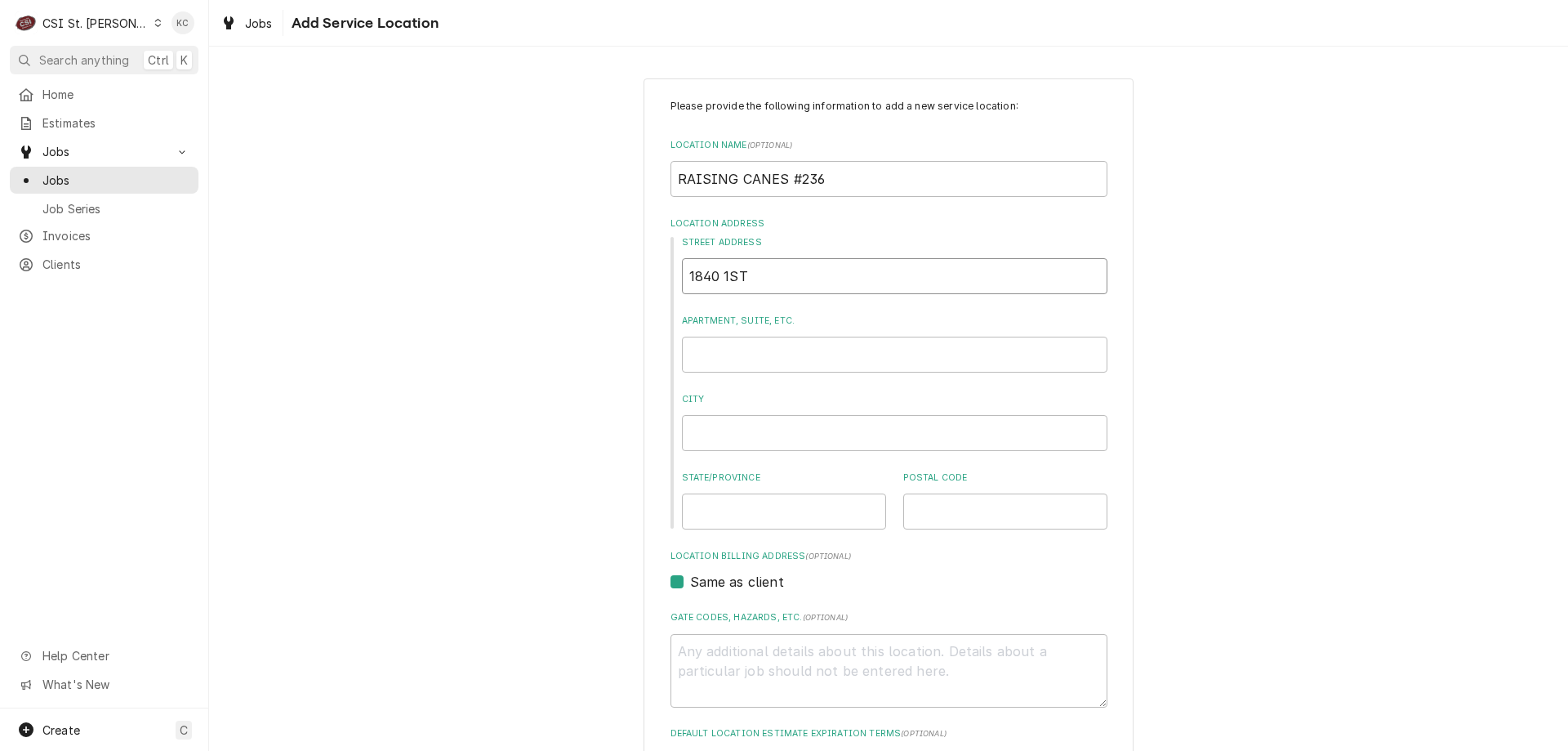
type textarea "x"
type input "1840 1st Capitol Dr"
type textarea "x"
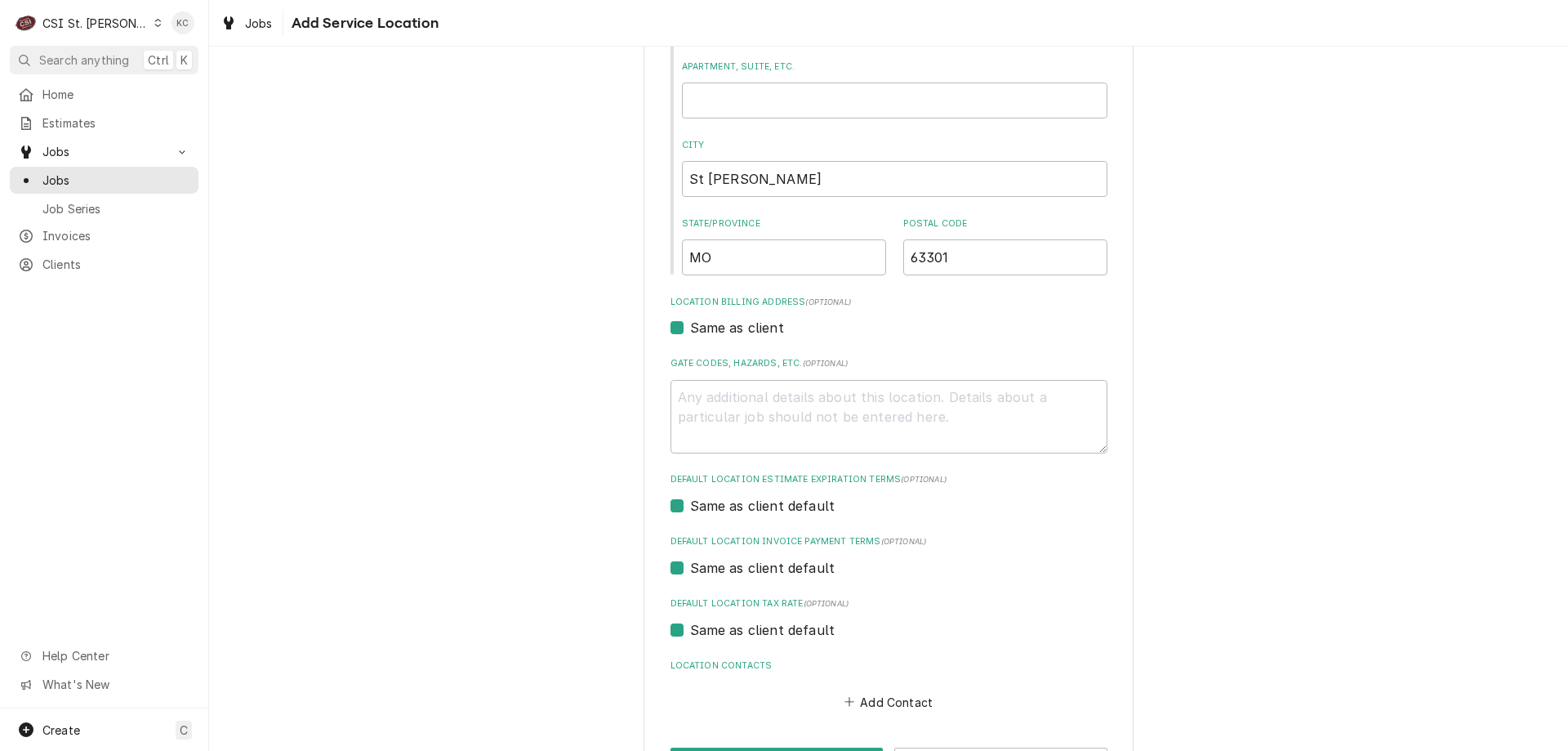
scroll to position [316, 0]
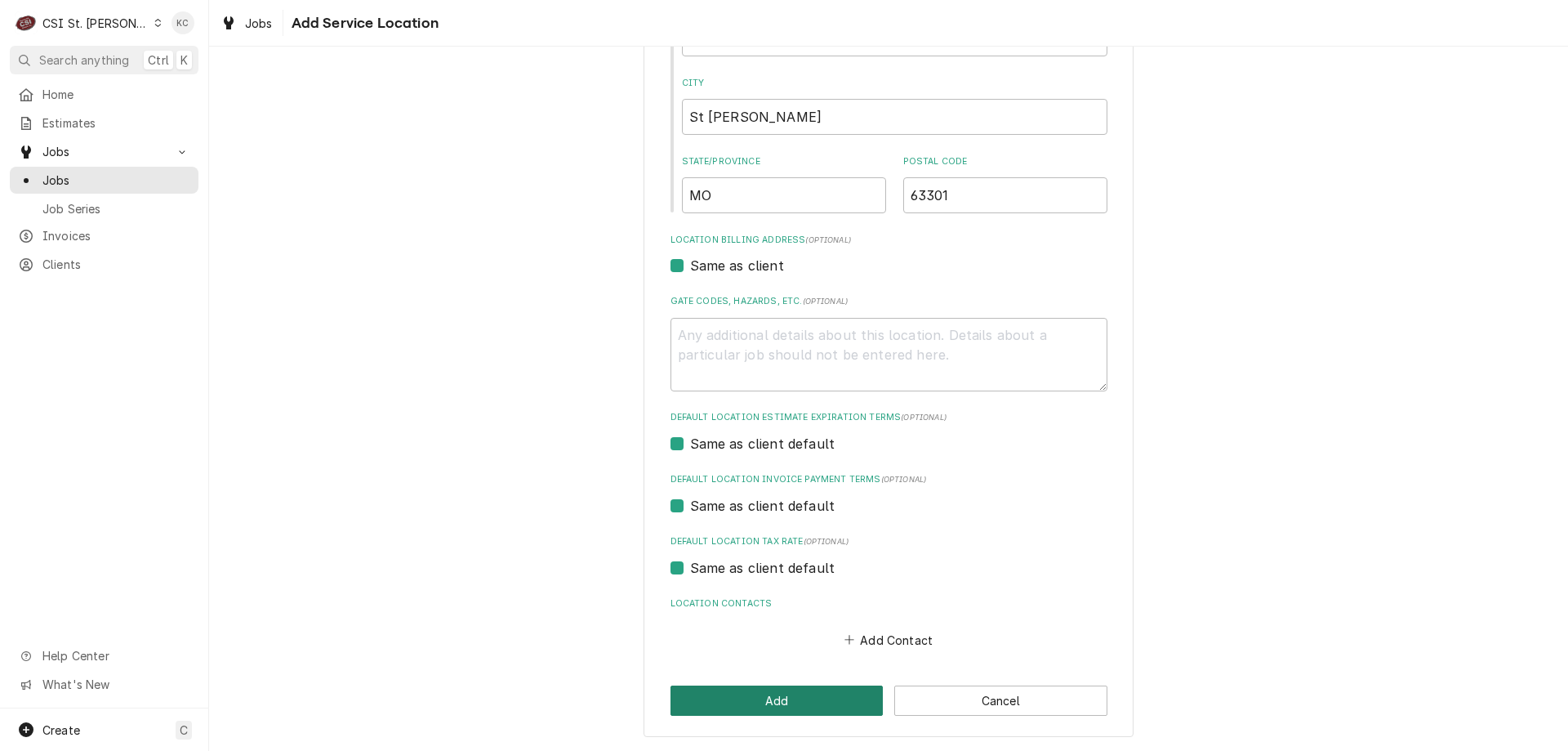
type input "1840 1st Capitol Dr"
click at [778, 708] on button "Add" at bounding box center [776, 700] width 213 height 31
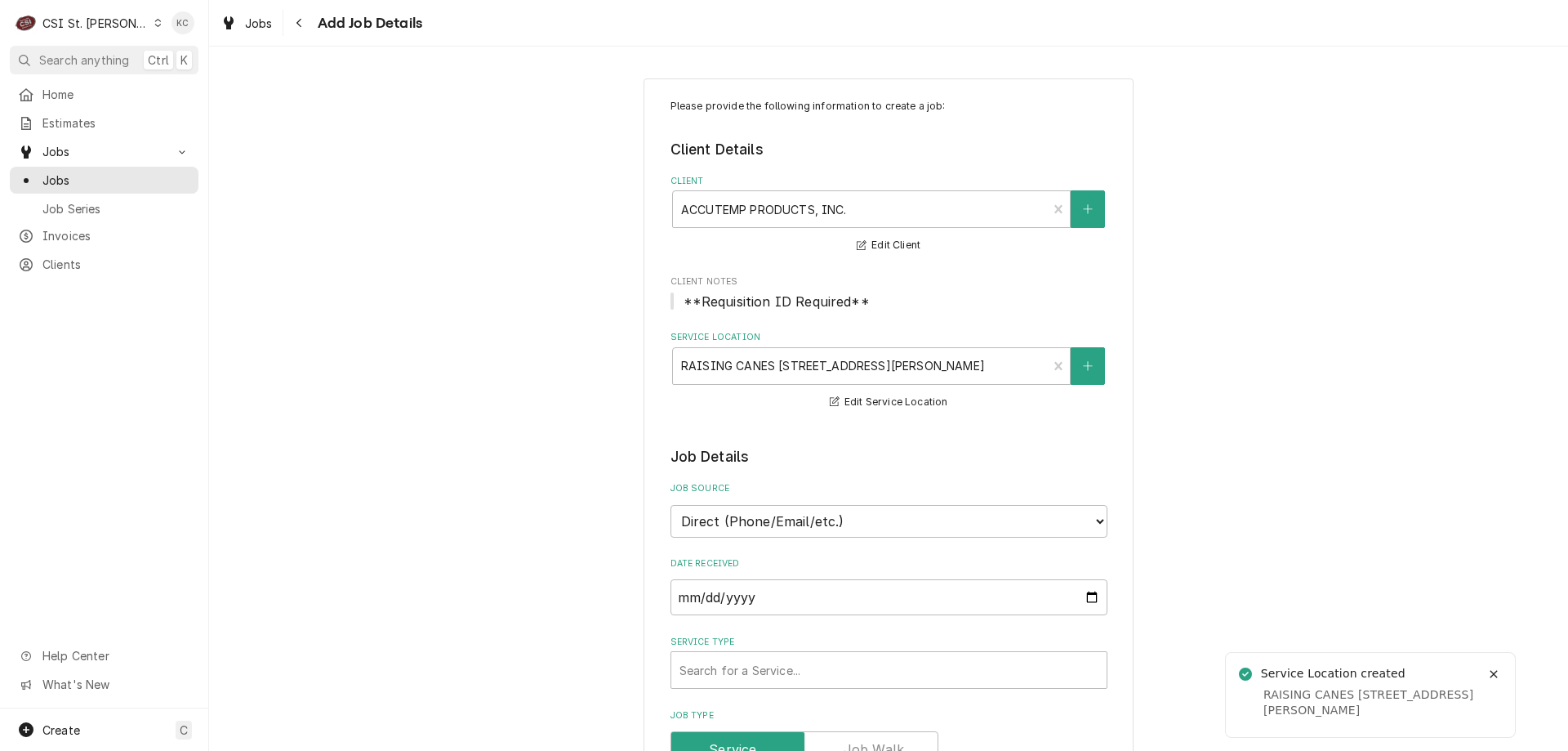
type textarea "x"
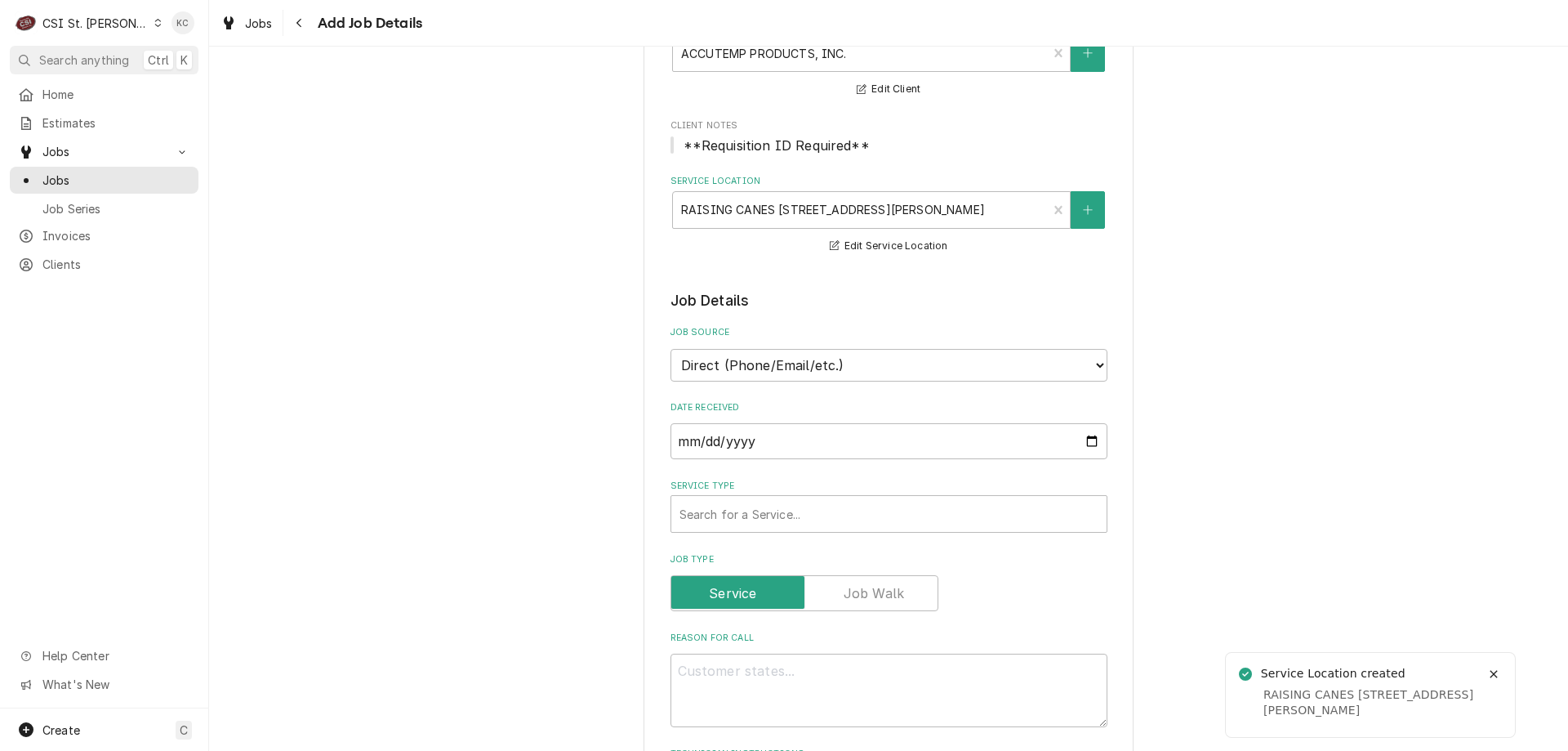
scroll to position [163, 0]
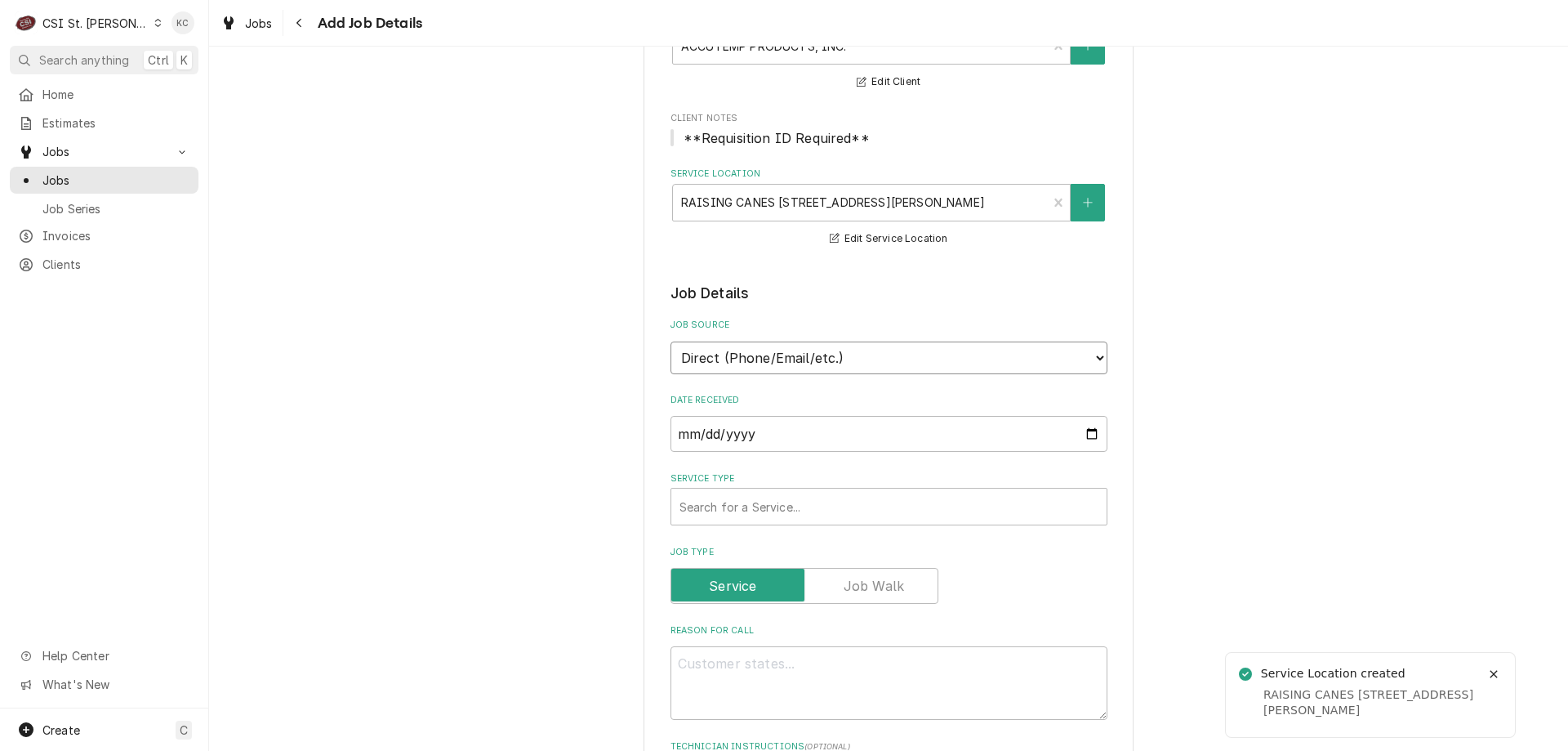
click at [796, 364] on select "Direct (Phone/Email/etc.) Service Channel Corrigo Ecotrak Other" at bounding box center [889, 358] width 437 height 32
select select "100"
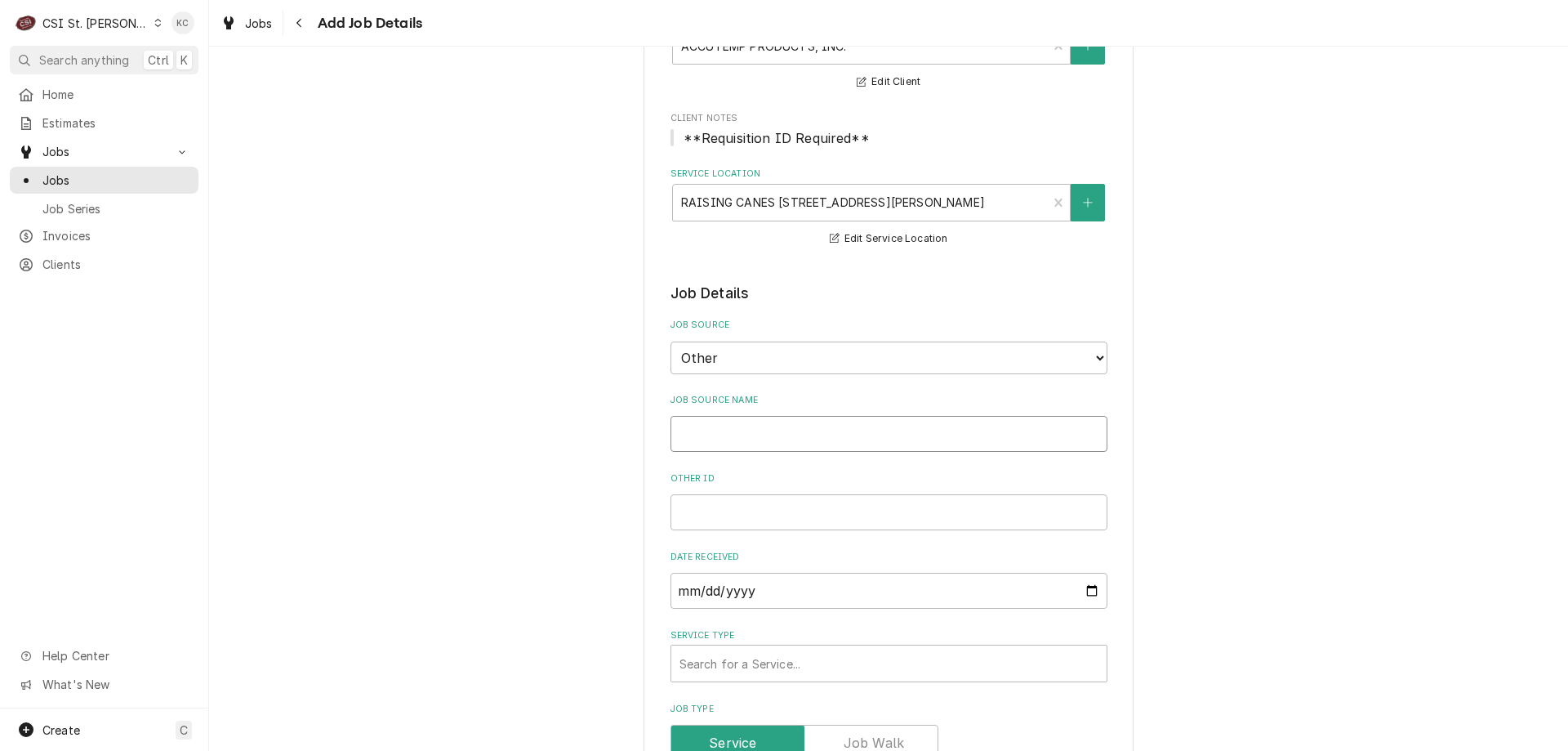
click at [785, 447] on input "Job Source Name" at bounding box center [889, 434] width 437 height 36
type textarea "x"
type input "A"
type textarea "x"
type input "Ac"
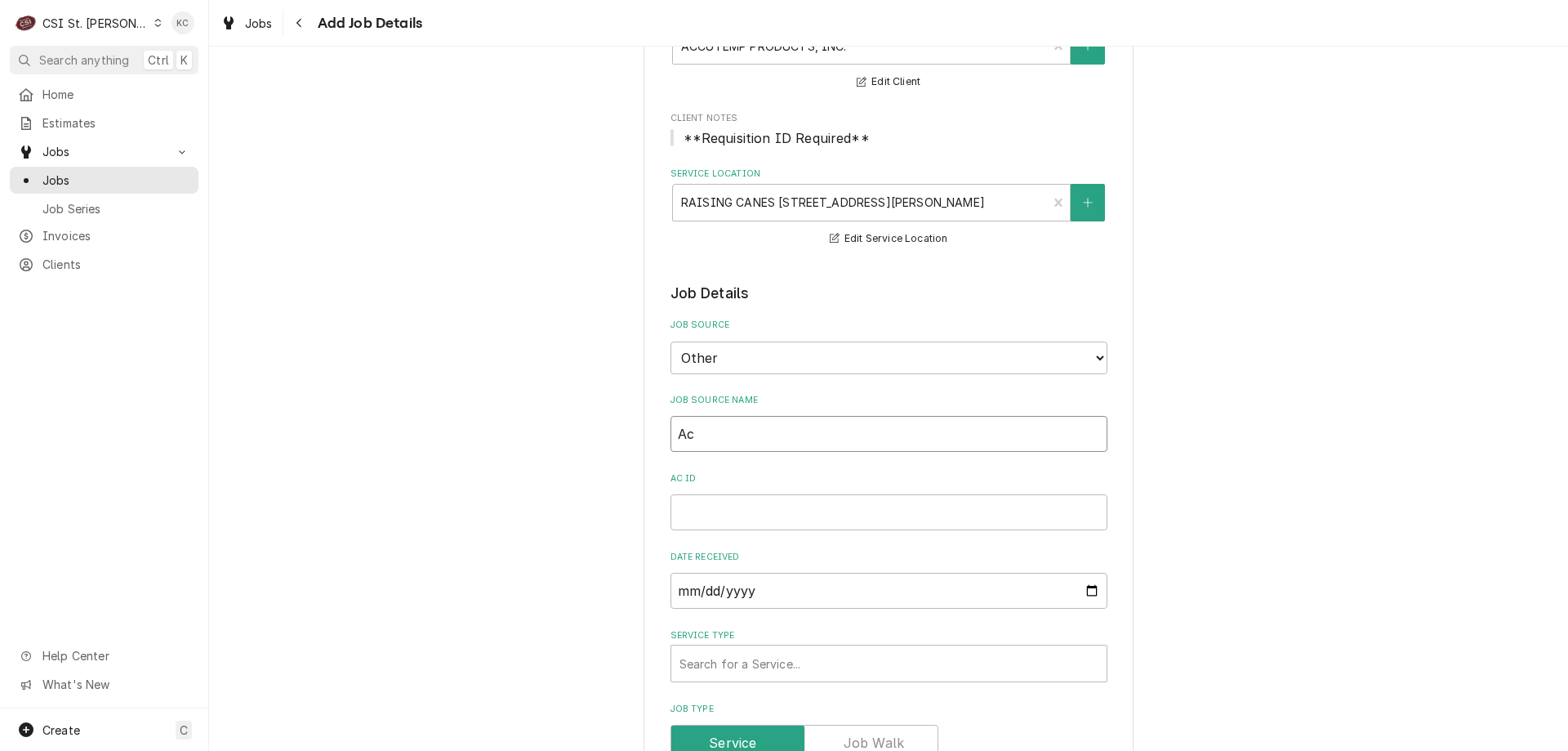
type textarea "x"
type input "Acc"
type textarea "x"
type input "Accu"
type textarea "x"
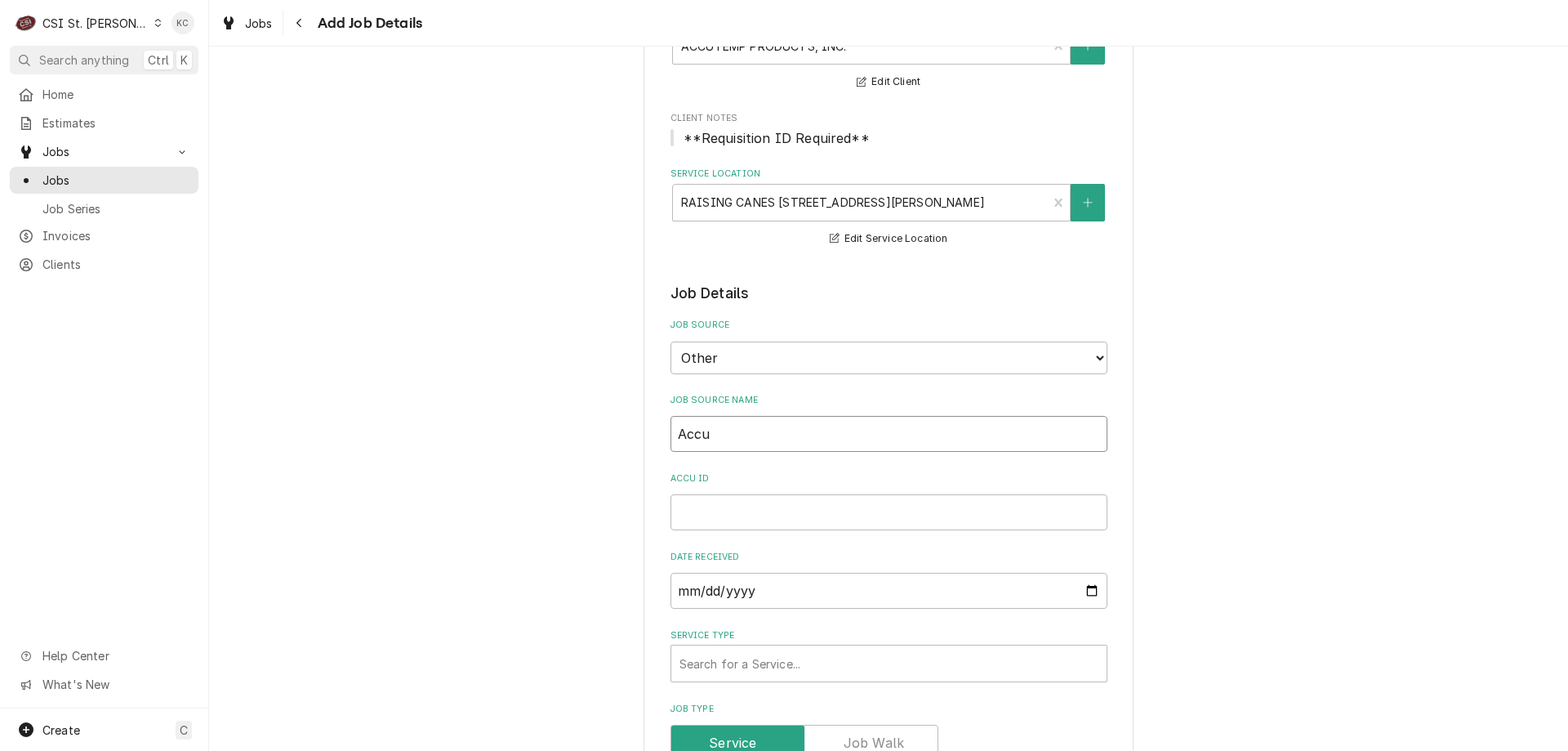
type input "Accut"
type textarea "x"
type input "Accute"
type textarea "x"
type input "Accutem"
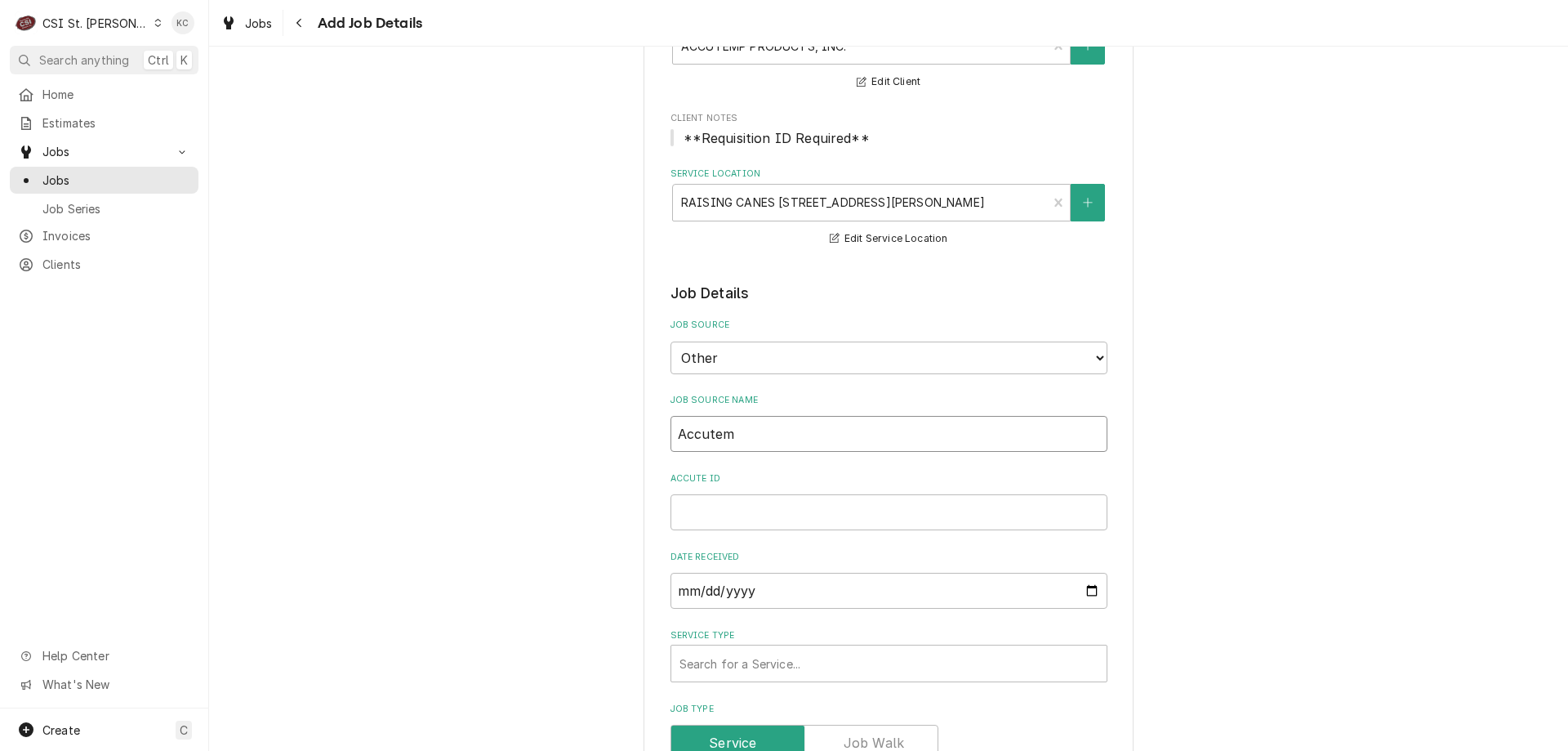
type textarea "x"
type input "Accutemp"
type textarea "x"
type input "Accutemp"
type textarea "x"
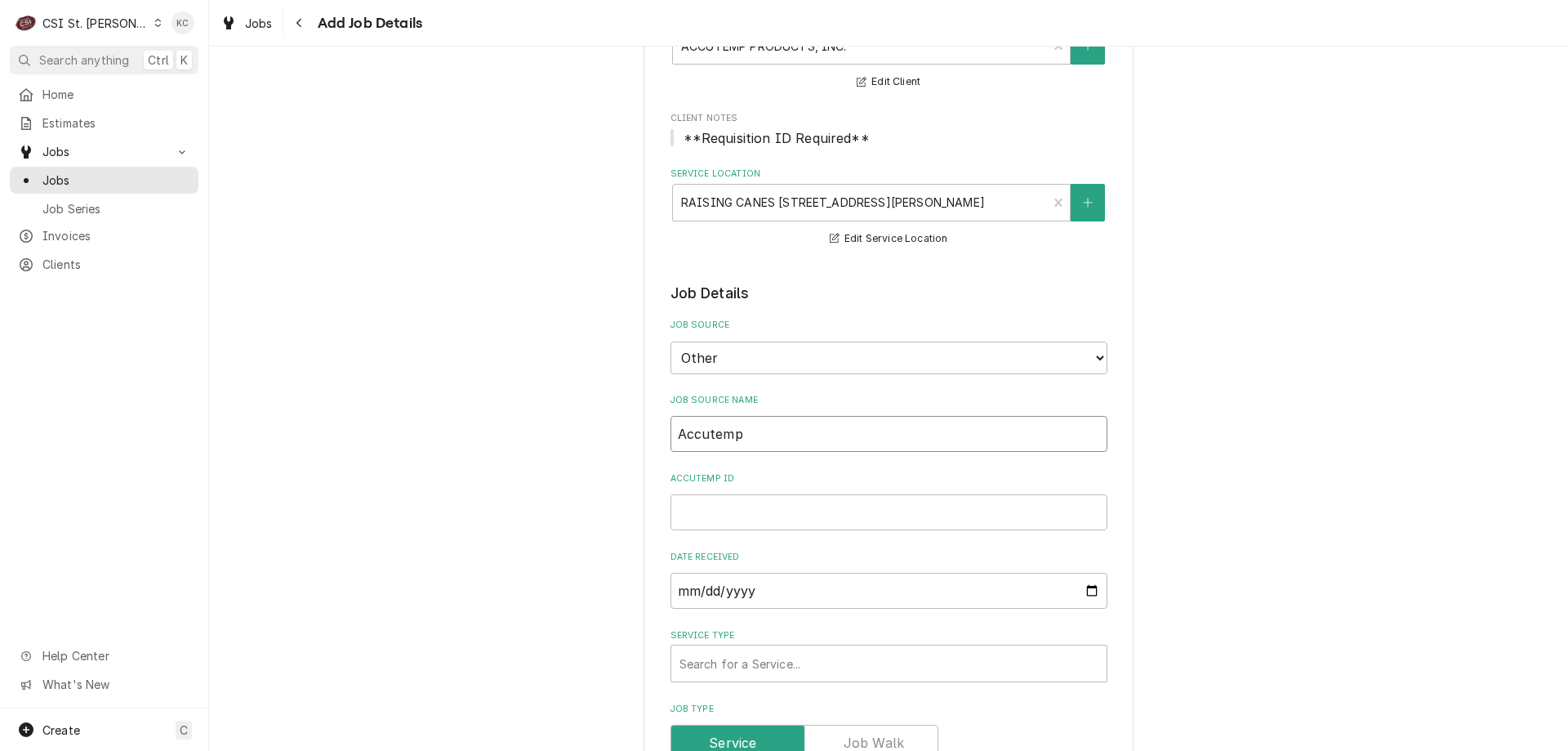
type input "Accutemp e"
type textarea "x"
type input "Accutemp em"
type textarea "x"
type input "Accutemp ema"
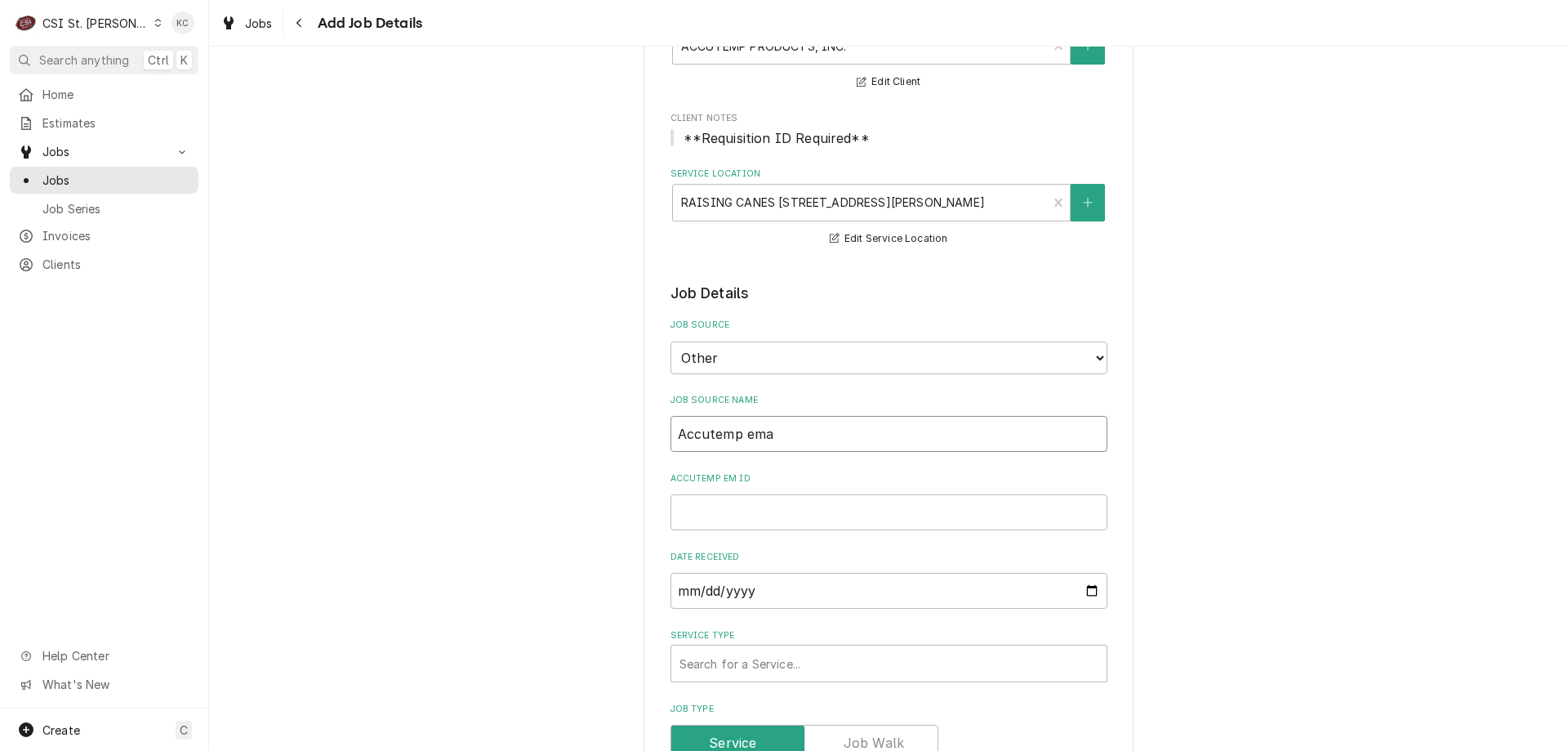
type textarea "x"
type input "Accutemp emai"
type textarea "x"
type input "Accutemp email"
type textarea "x"
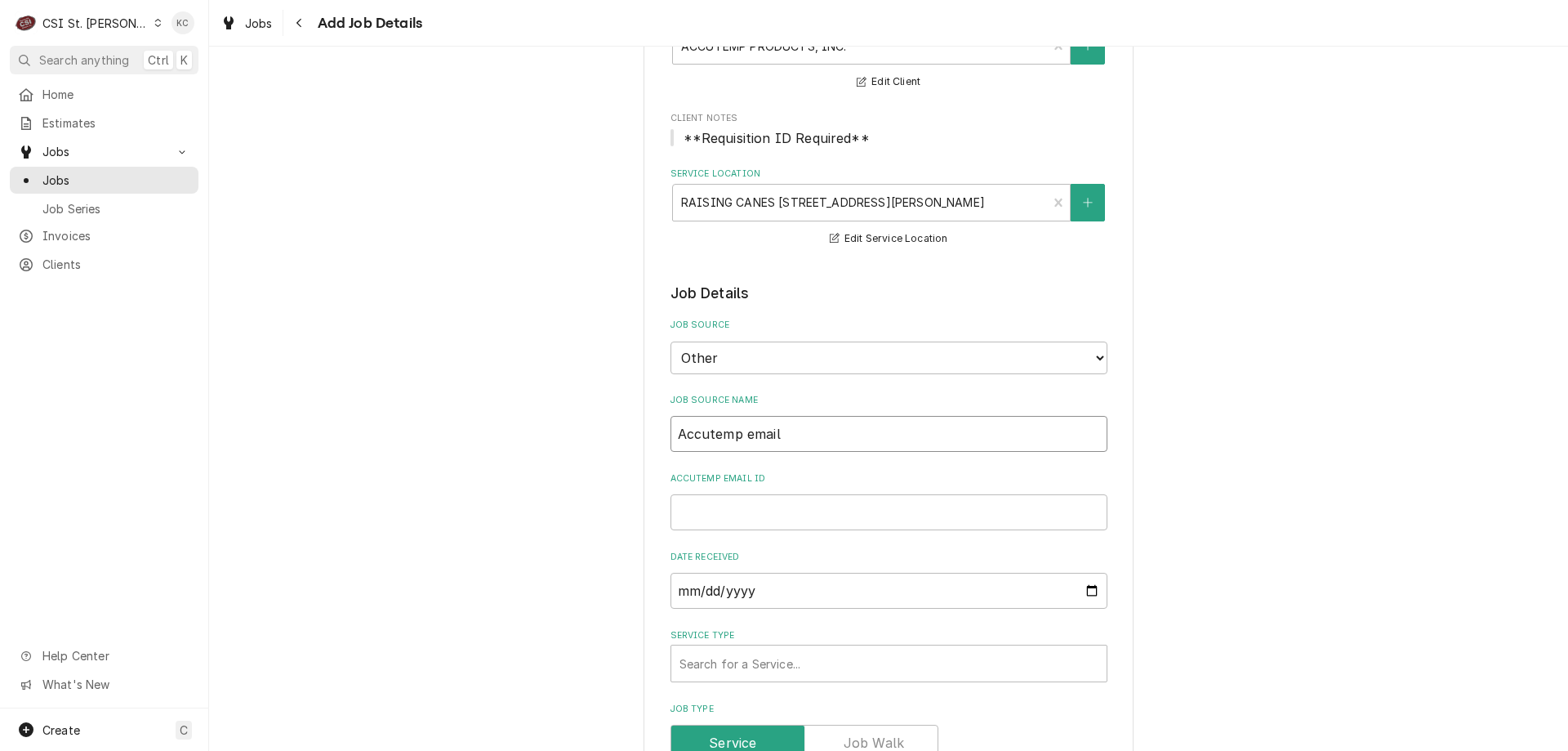
type input "Accutemp email"
click at [683, 513] on input "Accutemp email ID" at bounding box center [889, 512] width 437 height 36
paste input "29861240933"
type textarea "x"
type input "29861240933"
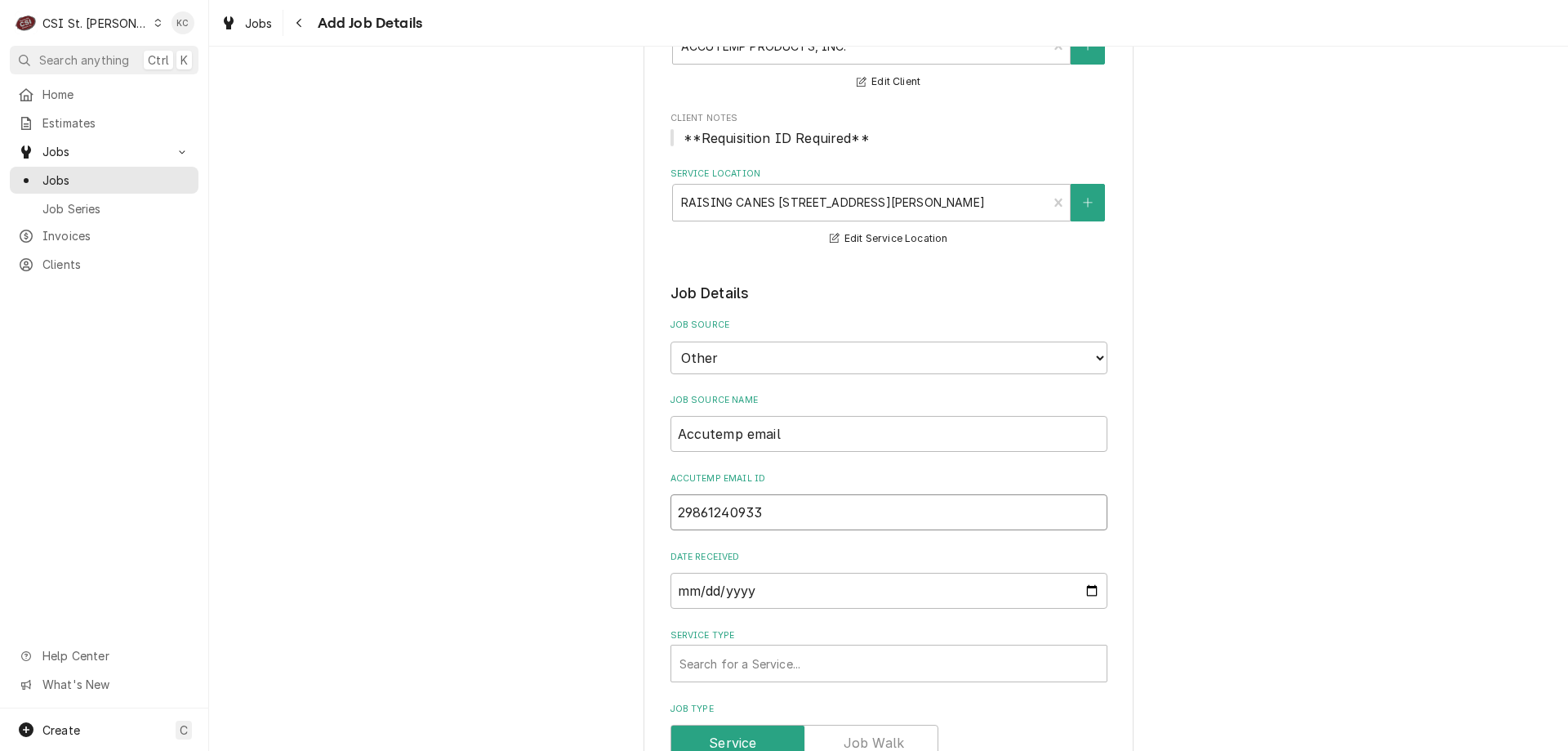
type textarea "x"
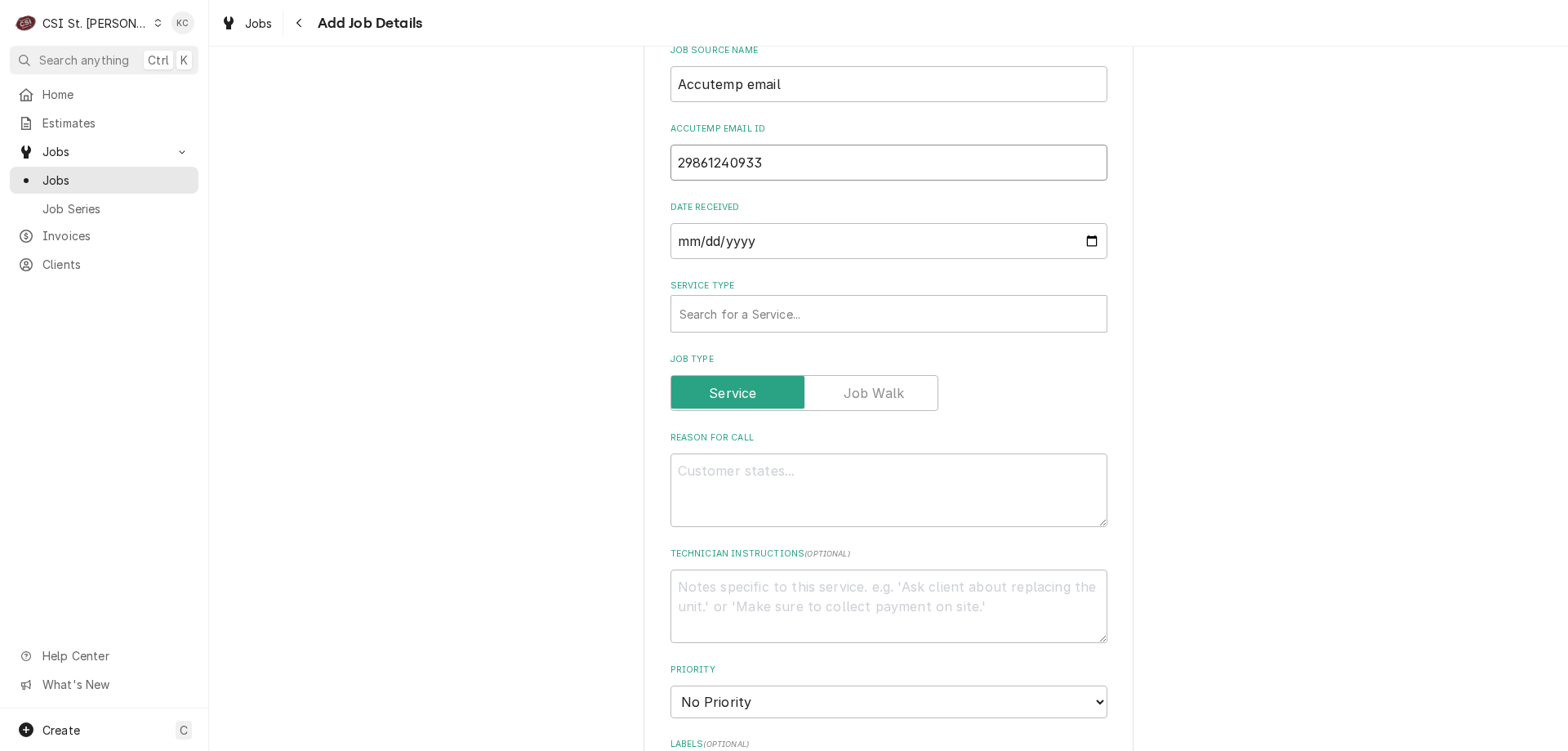
scroll to position [654, 0]
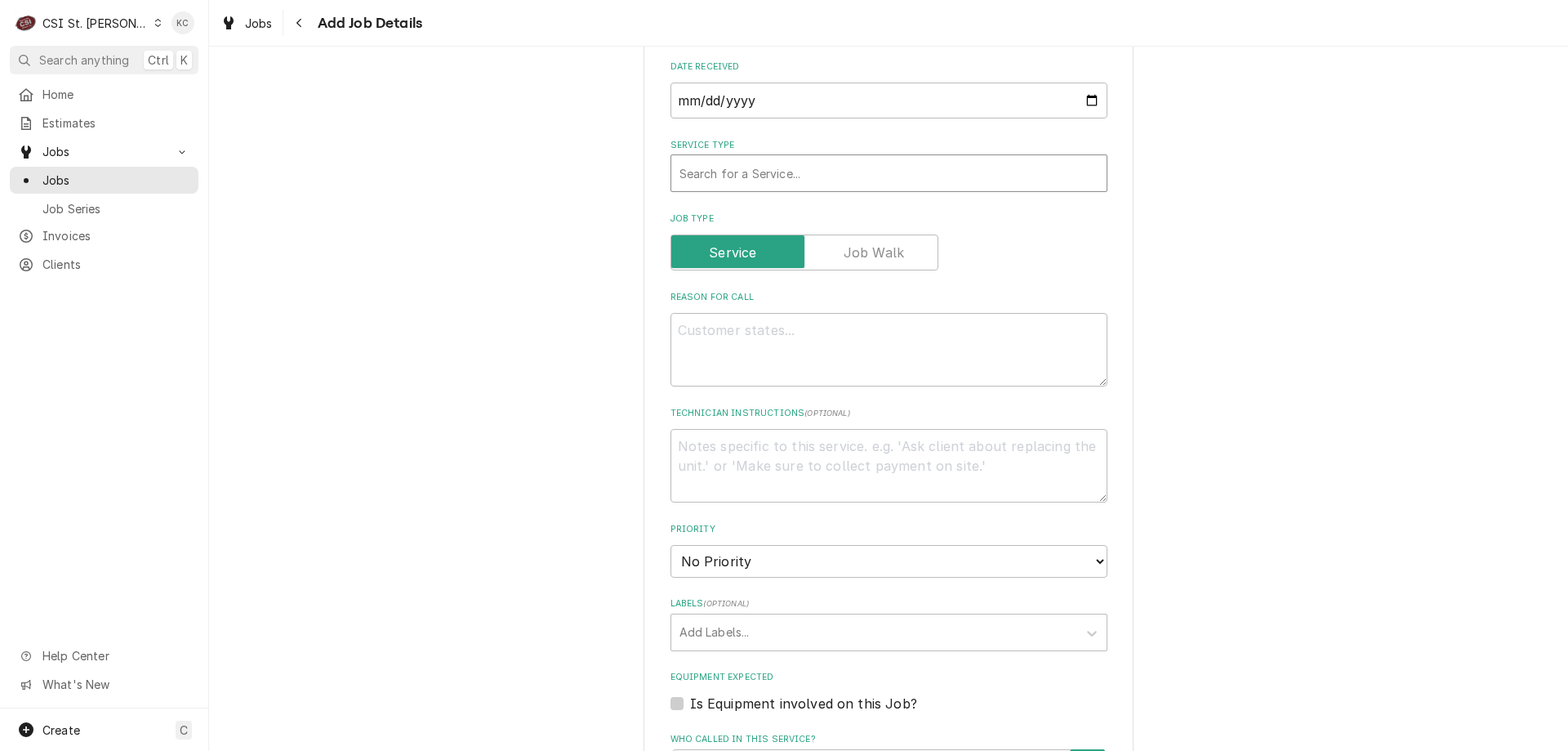
type input "29861240933"
click at [712, 184] on div "Service Type" at bounding box center [888, 173] width 419 height 30
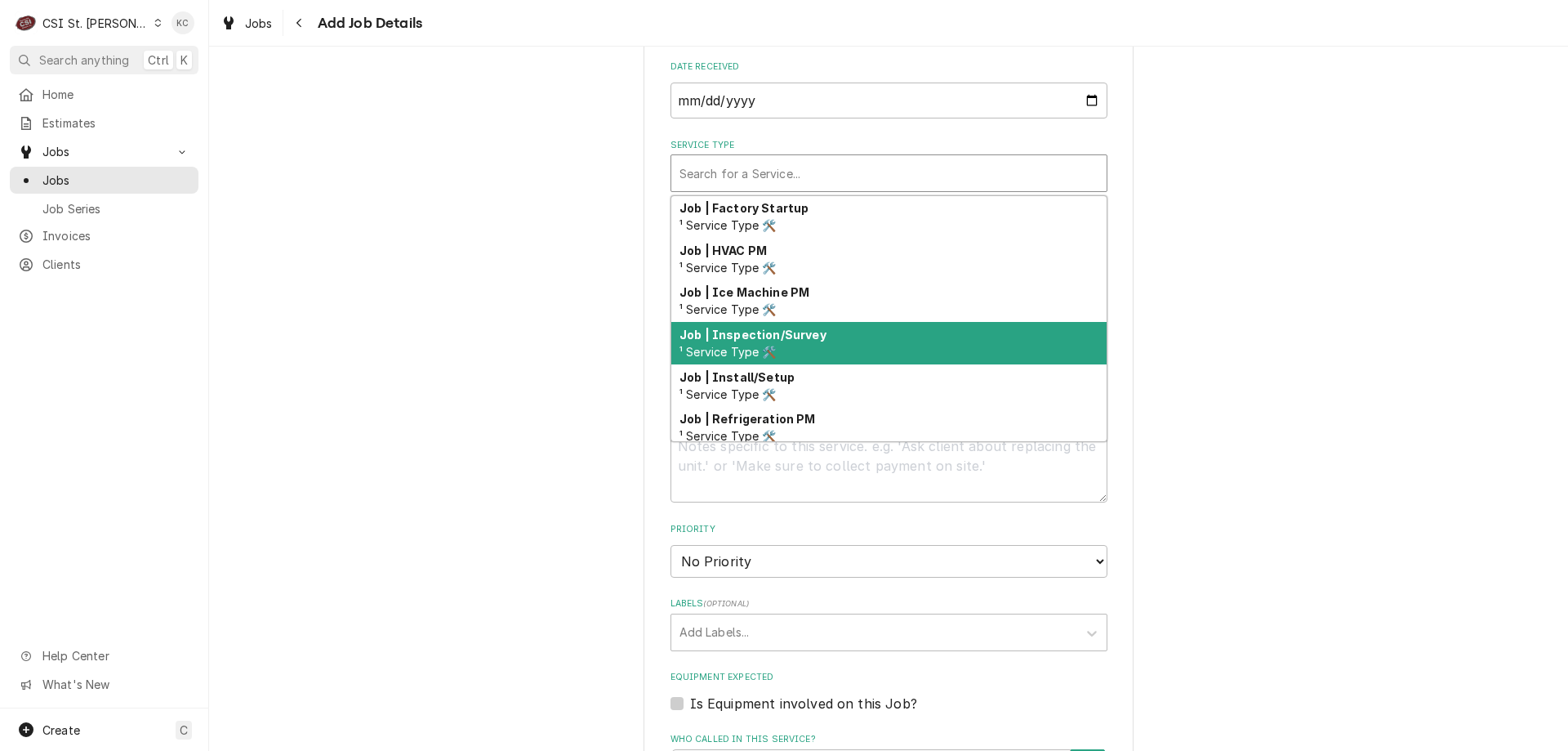
scroll to position [857, 0]
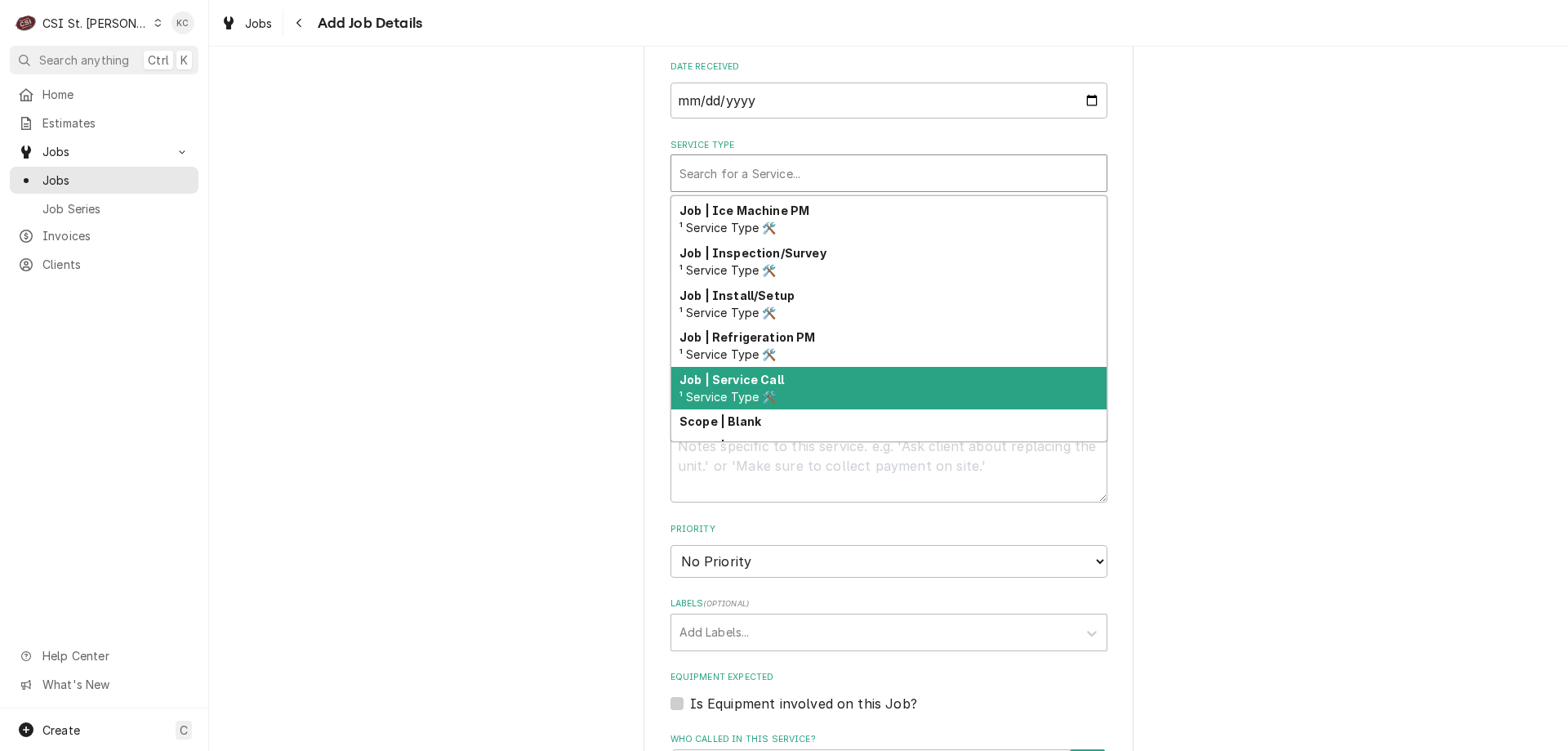
click at [788, 394] on div "Job | Service Call ¹ Service Type 🛠️" at bounding box center [889, 387] width 435 height 43
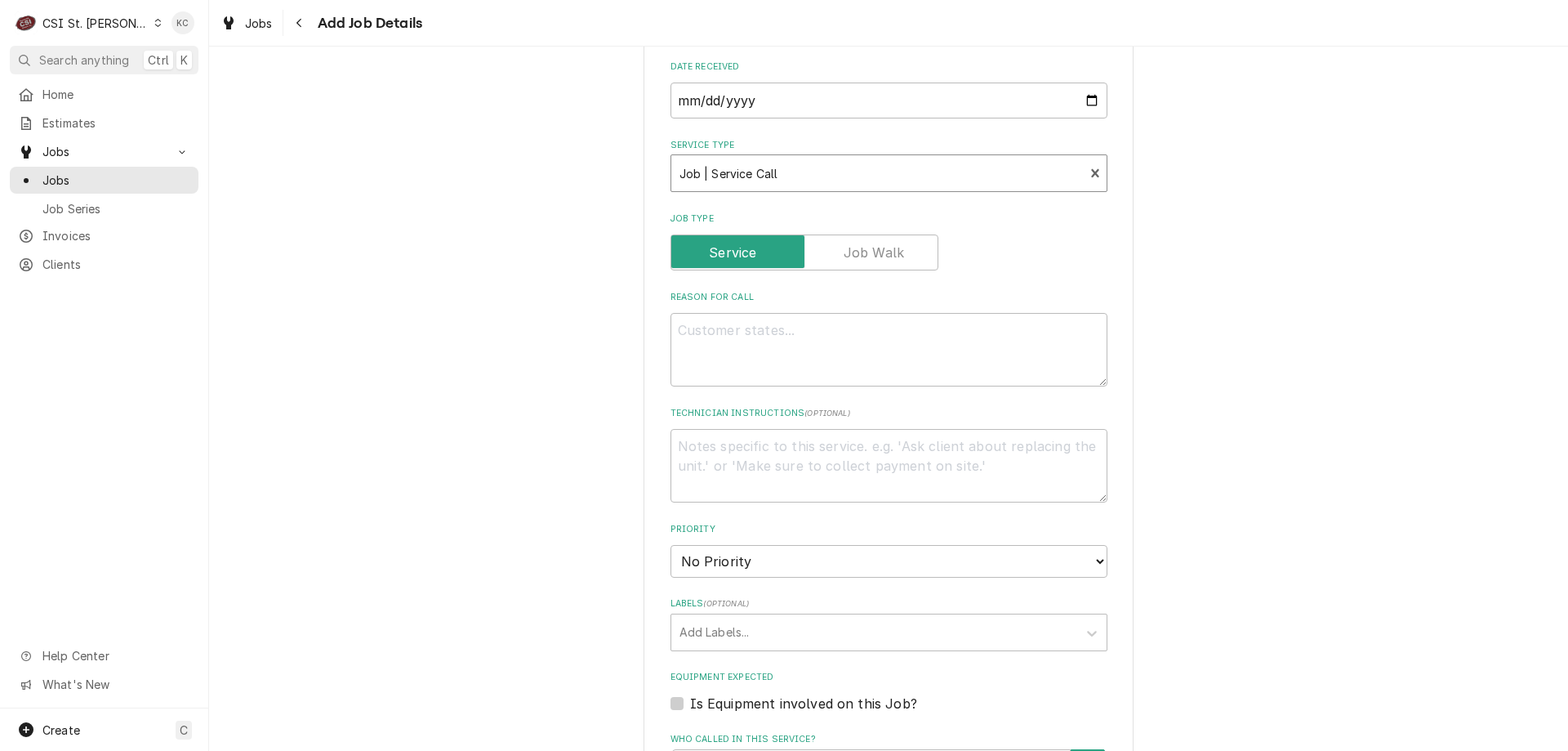
click at [1409, 232] on div "Please provide the following information to create a job: Client Details Client…" at bounding box center [888, 358] width 1358 height 1895
click at [700, 355] on textarea "Reason For Call" at bounding box center [889, 349] width 437 height 73
type textarea "x"
type textarea "A"
type textarea "x"
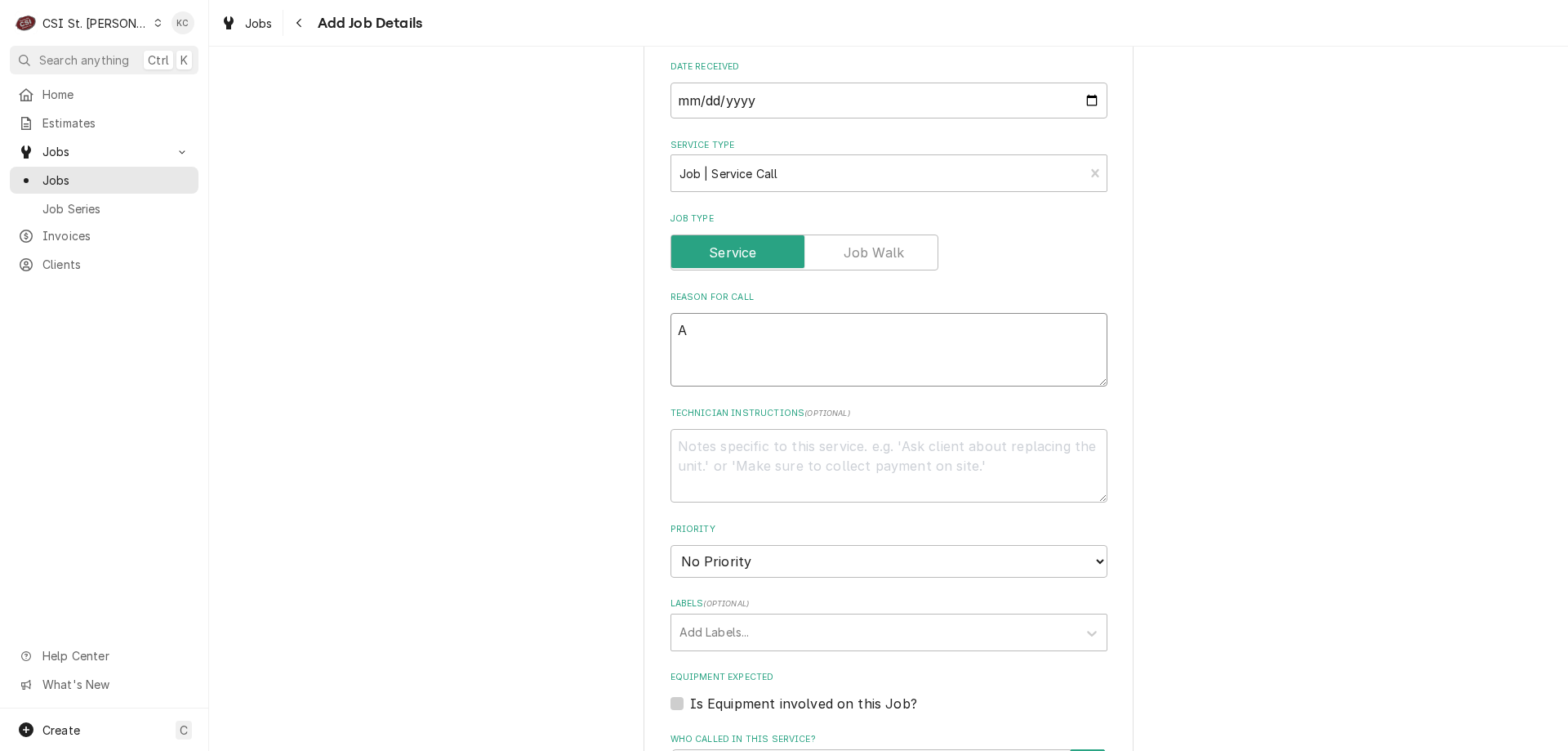
type textarea "Ac"
type textarea "x"
type textarea "Acc"
type textarea "x"
type textarea "Accu"
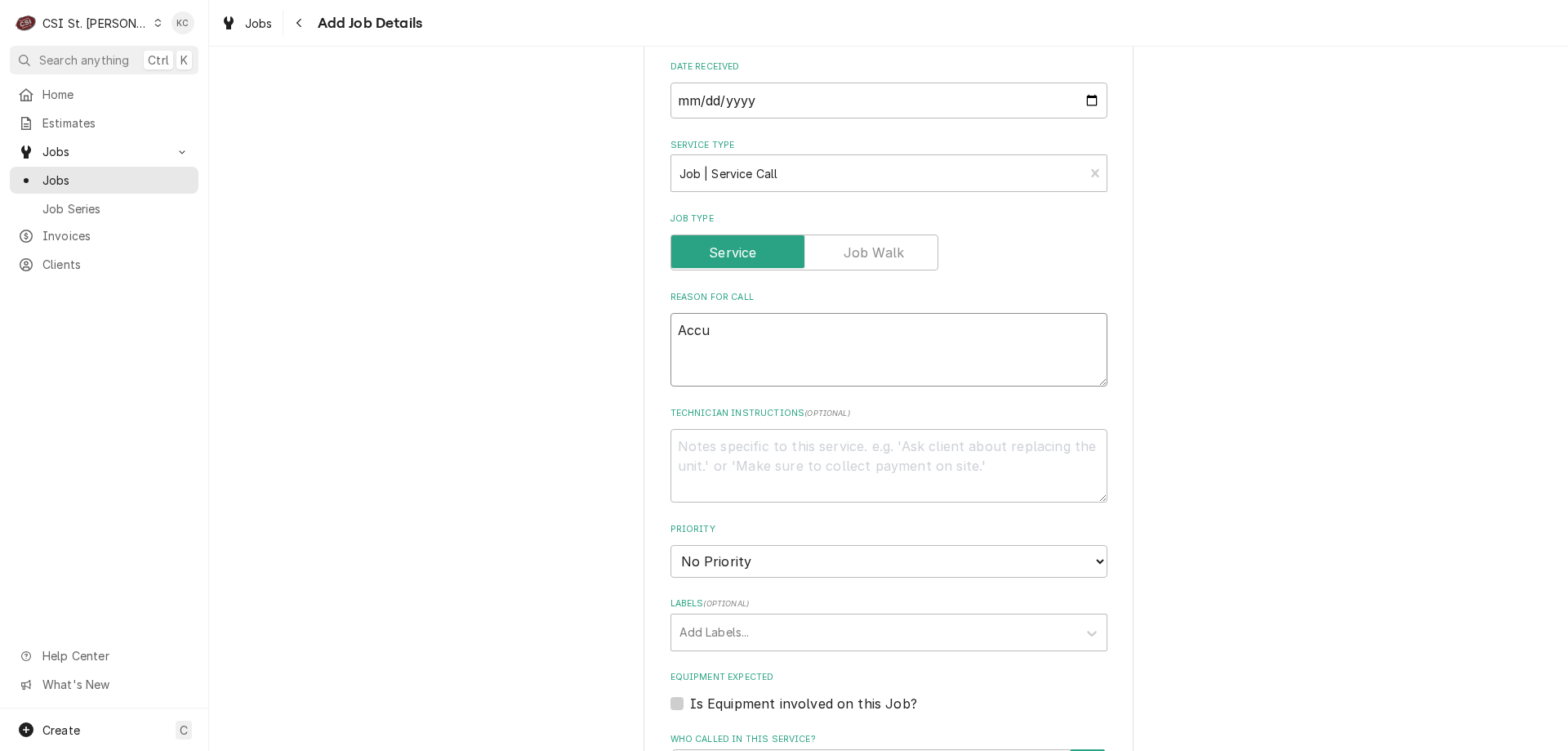
type textarea "x"
type textarea "Accut"
type textarea "x"
type textarea "Accute"
type textarea "x"
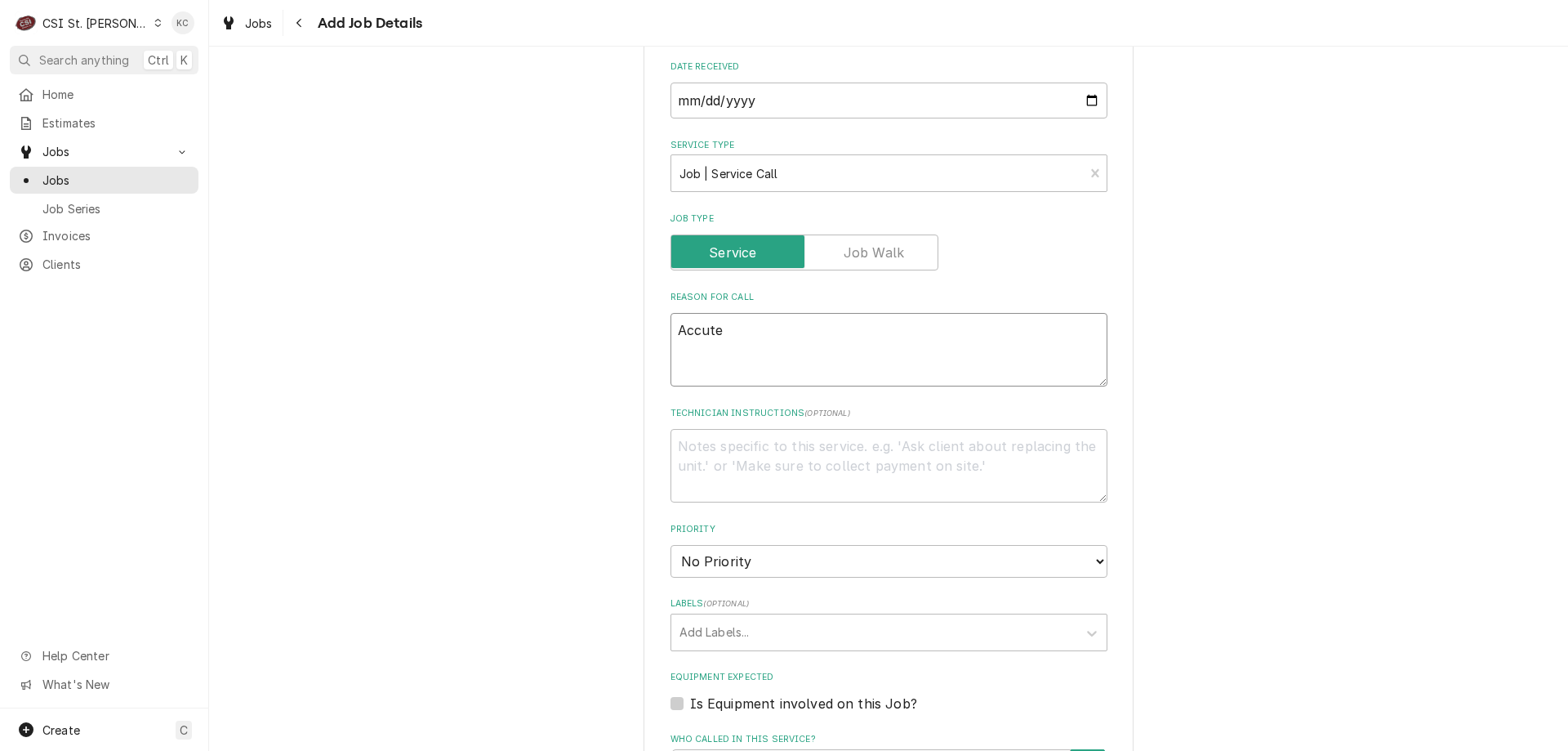
type textarea "Accutem"
type textarea "x"
type textarea "Accutemp"
type textarea "x"
type textarea "Accutemp"
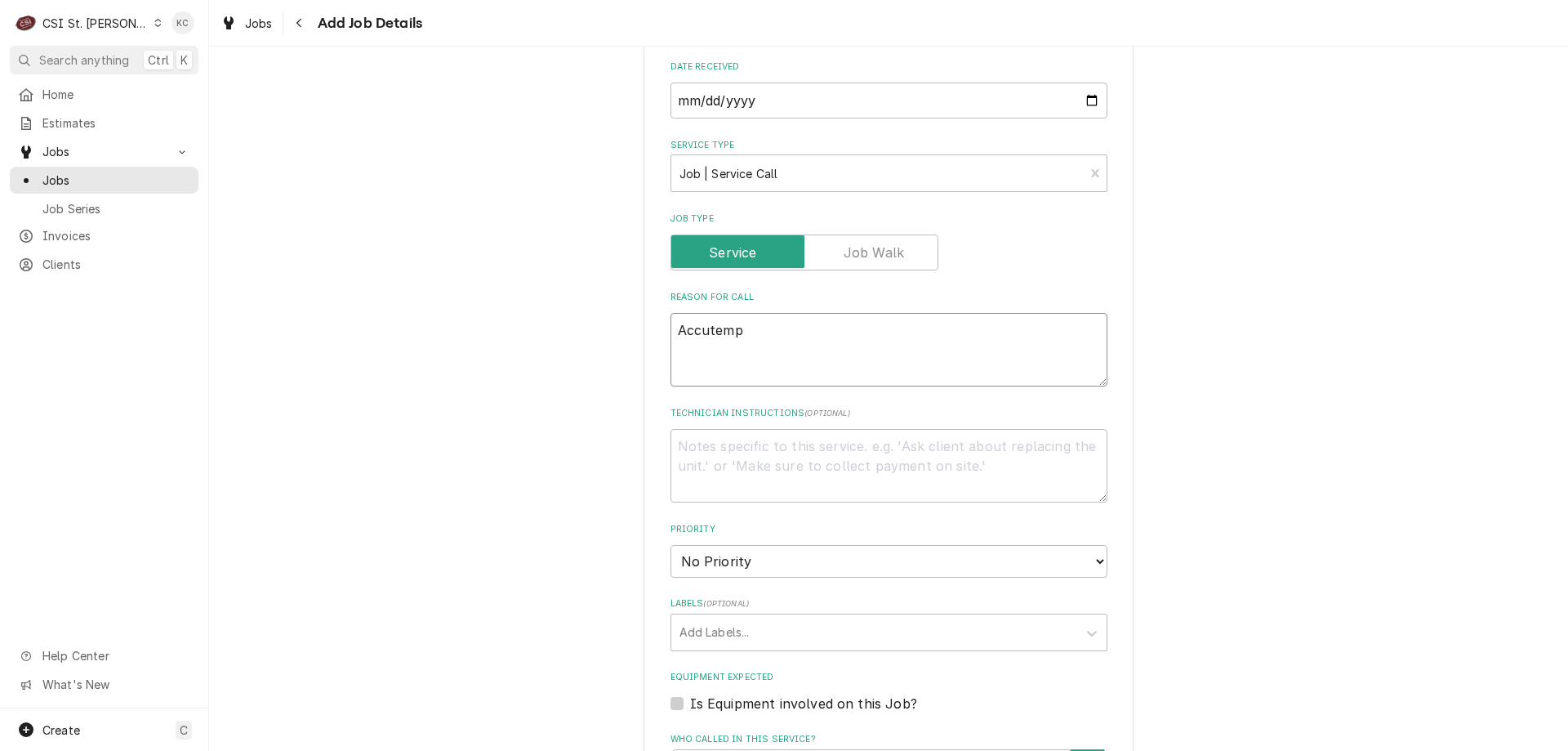
paste textarea "Model: GGF1201A2450-T1"
type textarea "x"
type textarea "Accutemp Model: GGF1201A2450-T1"
type textarea "x"
type textarea "Accutemp Model: GGF1201A2450-T1"
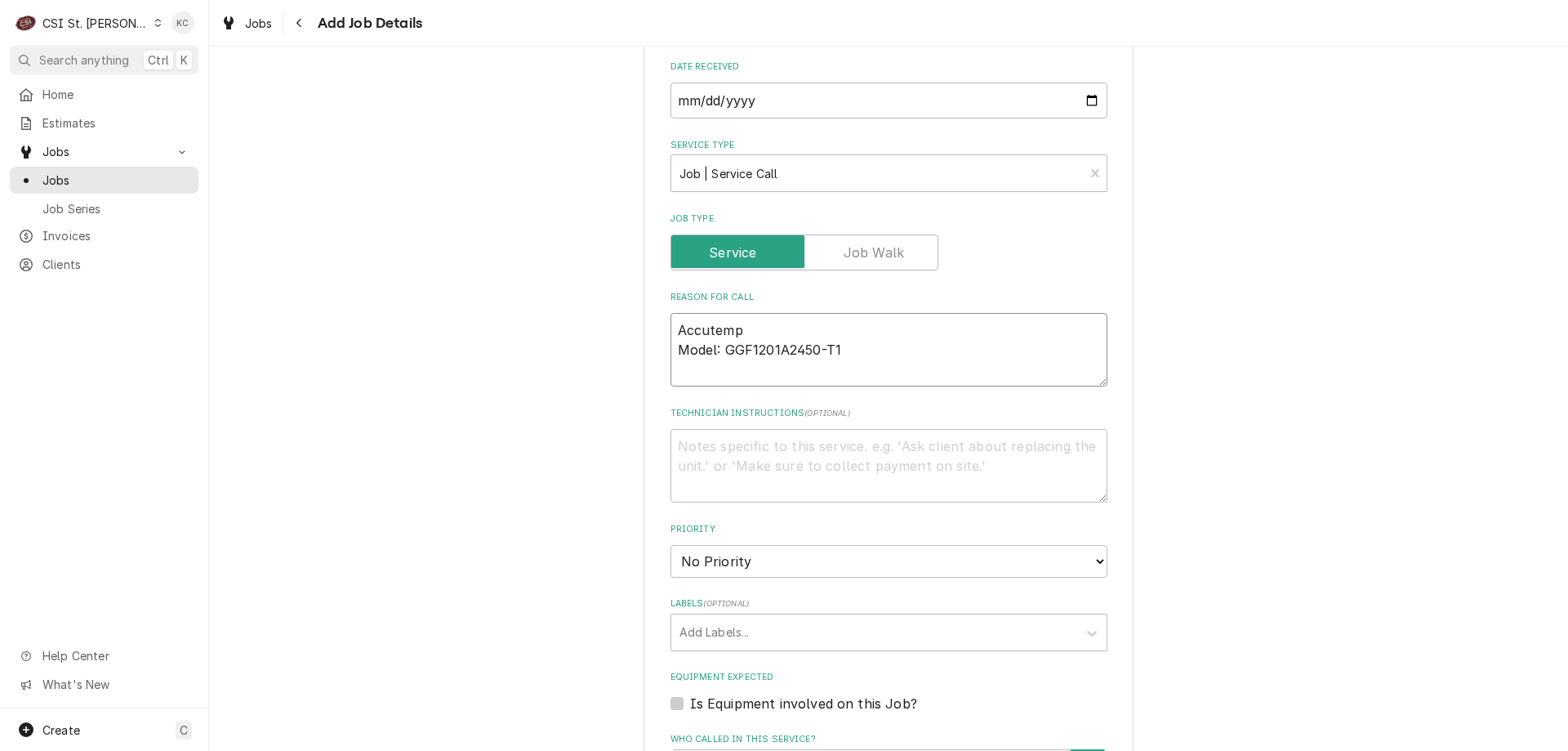
type textarea "x"
type textarea "Accutemp Model: GGF1201A2450-T1 S"
type textarea "x"
type textarea "Accutemp Model: GGF1201A2450-T1 Se"
type textarea "x"
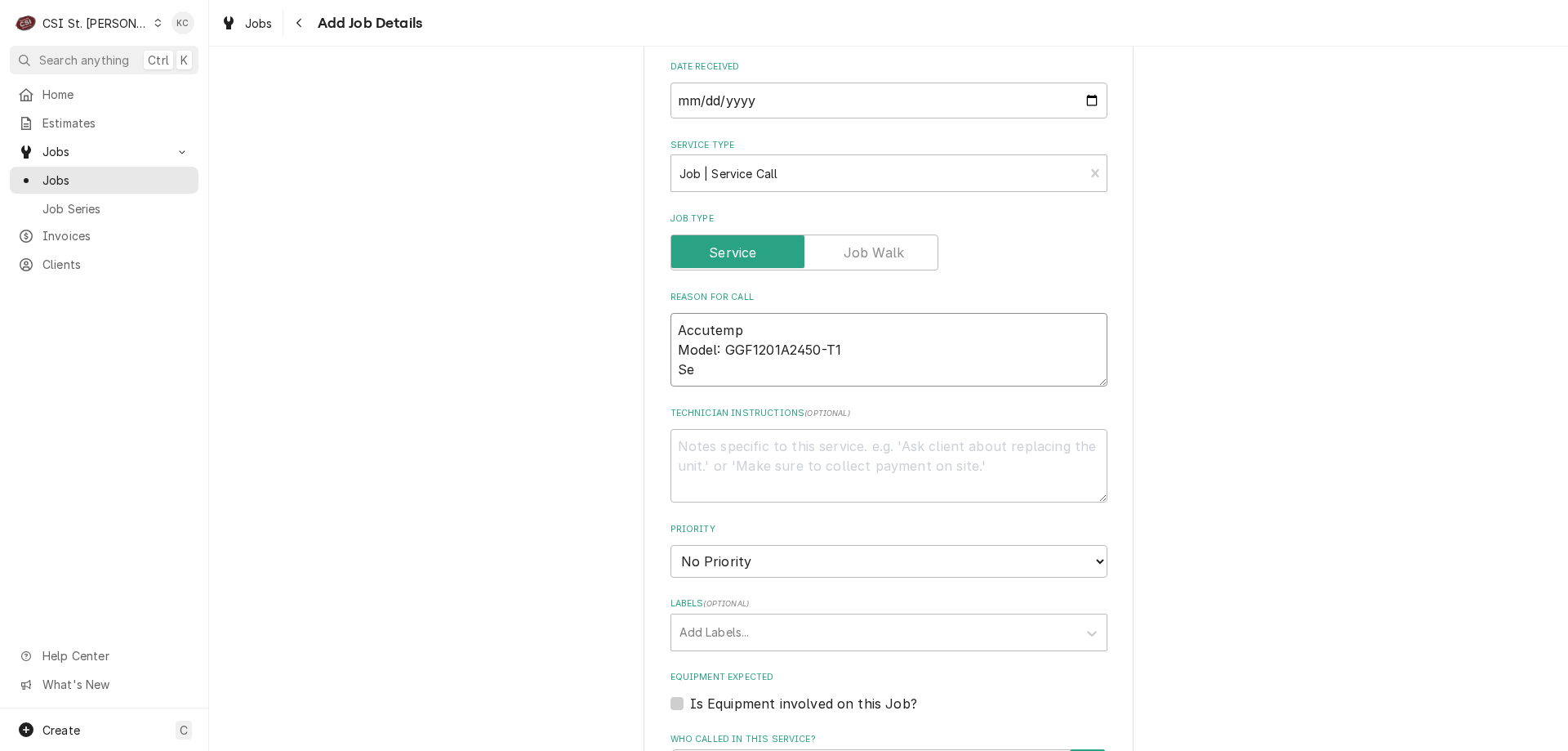
type textarea "Accutemp Model: GGF1201A2450-T1 Ser"
type textarea "x"
type textarea "Accutemp Model: GGF1201A2450-T1 Seri"
type textarea "x"
type textarea "Accutemp Model: GGF1201A2450-T1 Seria"
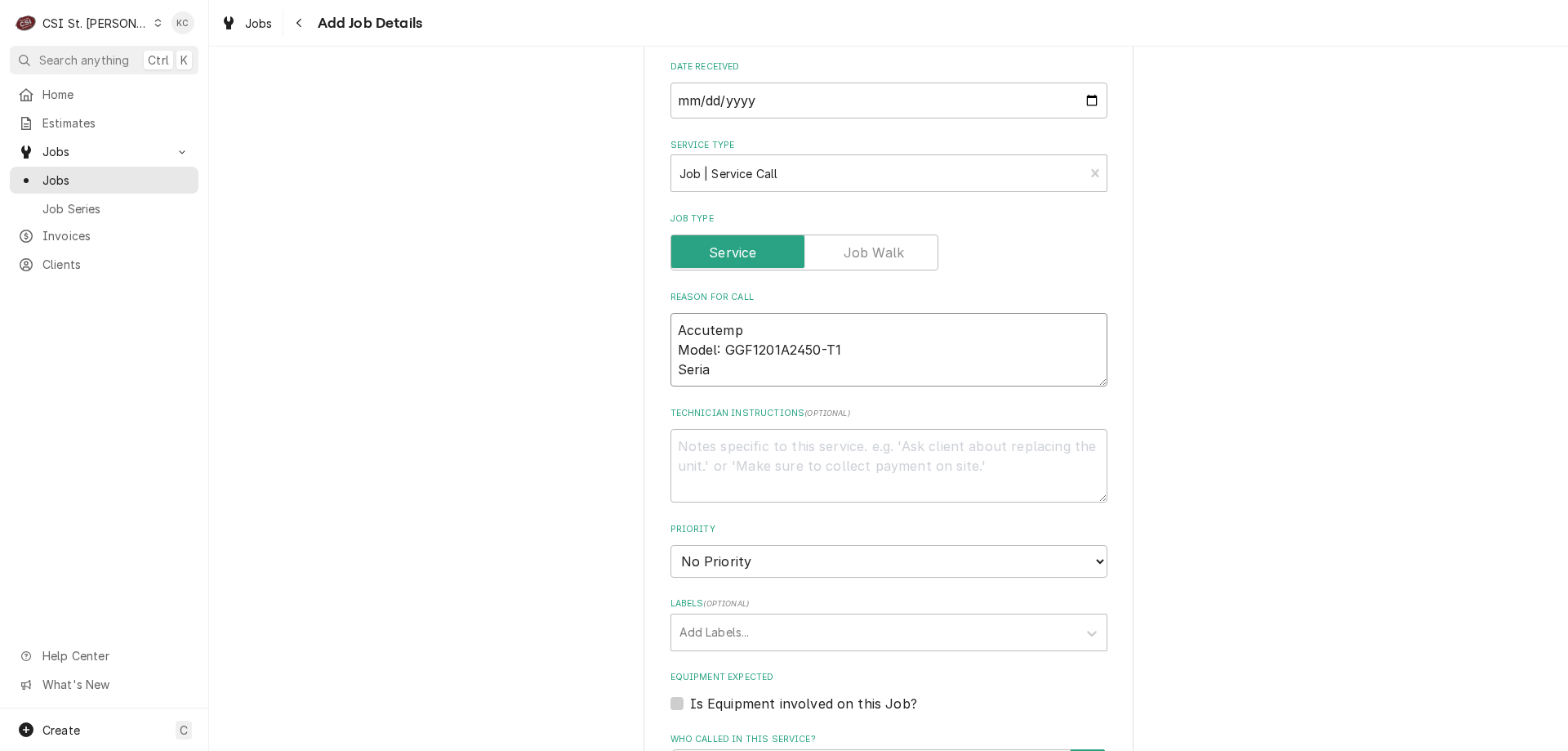
type textarea "x"
type textarea "Accutemp Model: GGF1201A2450-T1 Serial"
type textarea "x"
type textarea "Accutemp Model: GGF1201A2450-T1 Serial"
type textarea "x"
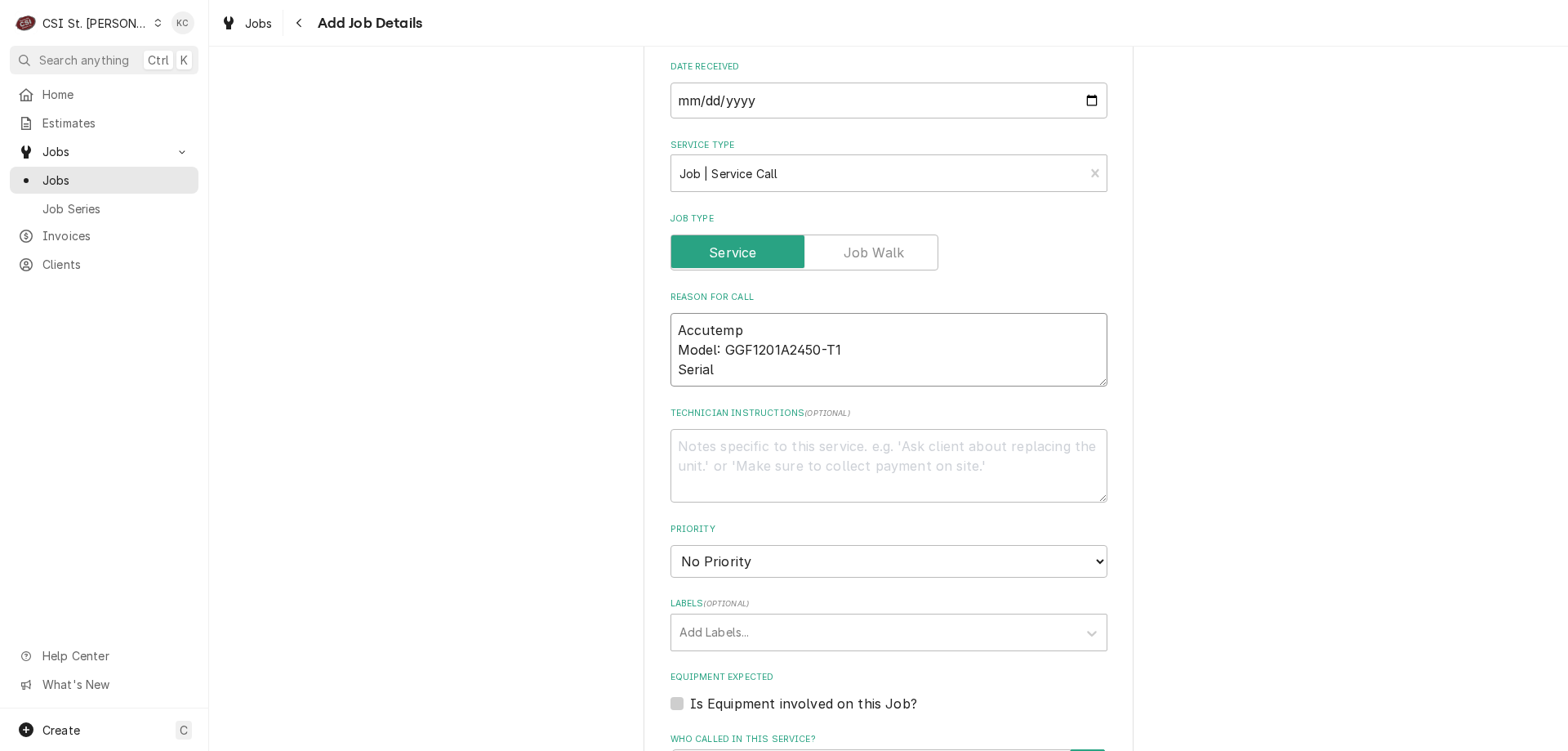
type textarea "Accutemp Model: GGF1201A2450-T1 Serial"
type textarea "x"
type textarea "Accutemp Model: GGF1201A2450-T1 Serial:"
type textarea "x"
type textarea "Accutemp Model: GGF1201A2450-T1 Serial:"
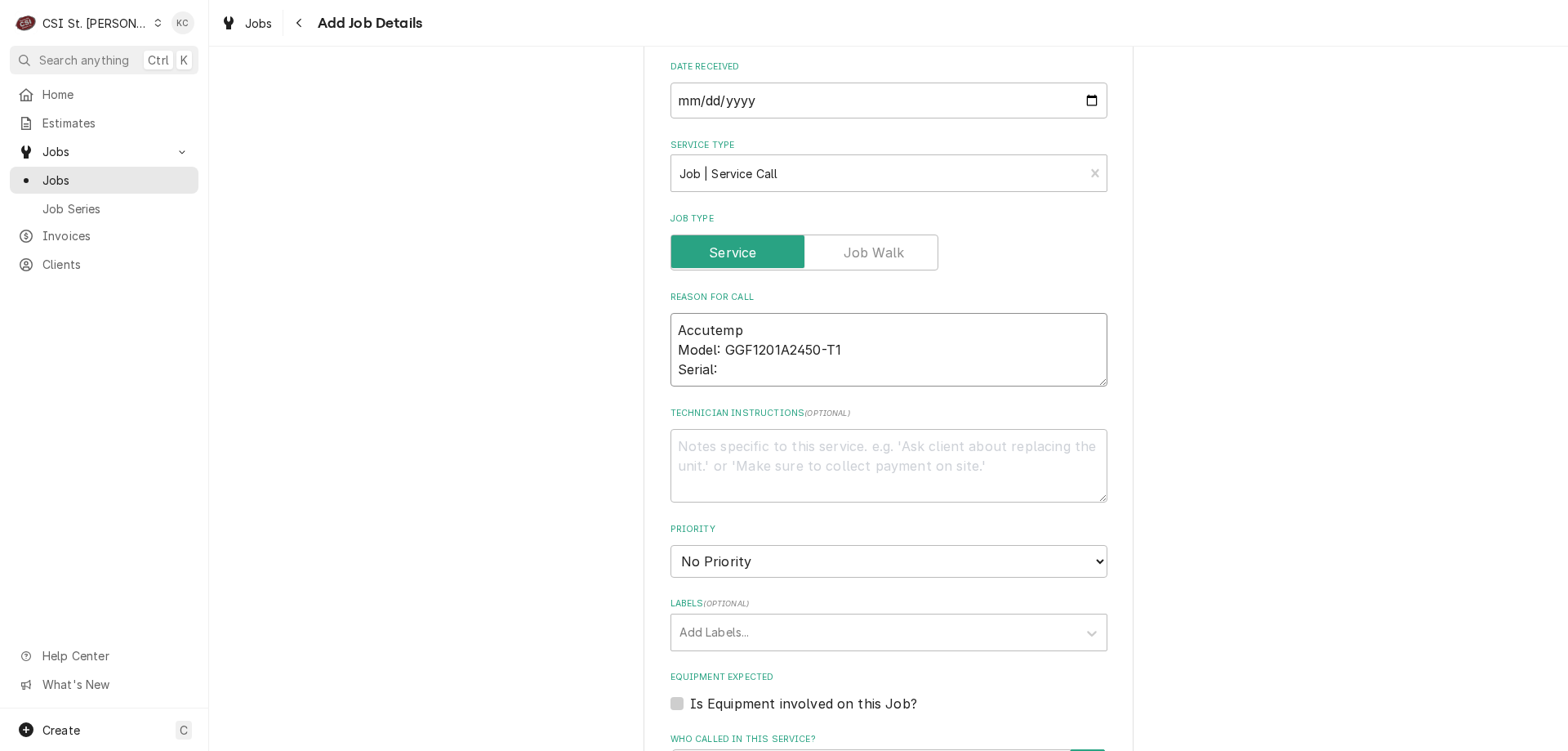
type textarea "x"
type textarea "Accutemp Model: GGF1201A2450-T1 Serial:"
click at [734, 370] on textarea "Accutemp Model: GGF1201A2450-T1 Serial:" at bounding box center [889, 349] width 437 height 73
paste textarea "29835"
type textarea "x"
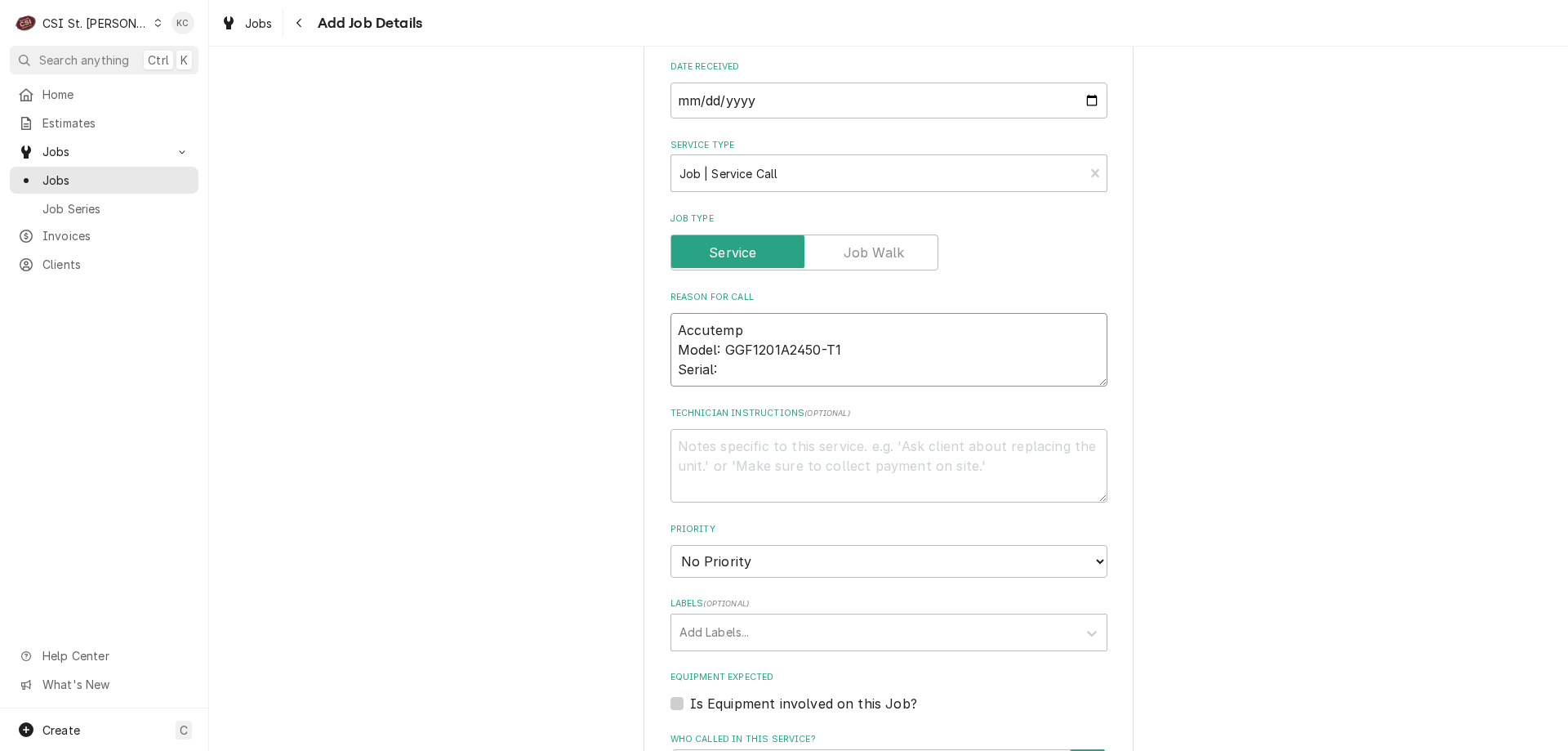
type textarea "Accutemp Model: GGF1201A2450-T1 Serial: 29835"
type textarea "x"
type textarea "Accutemp Model: GGF1201A2450-T1 Serial: 29835"
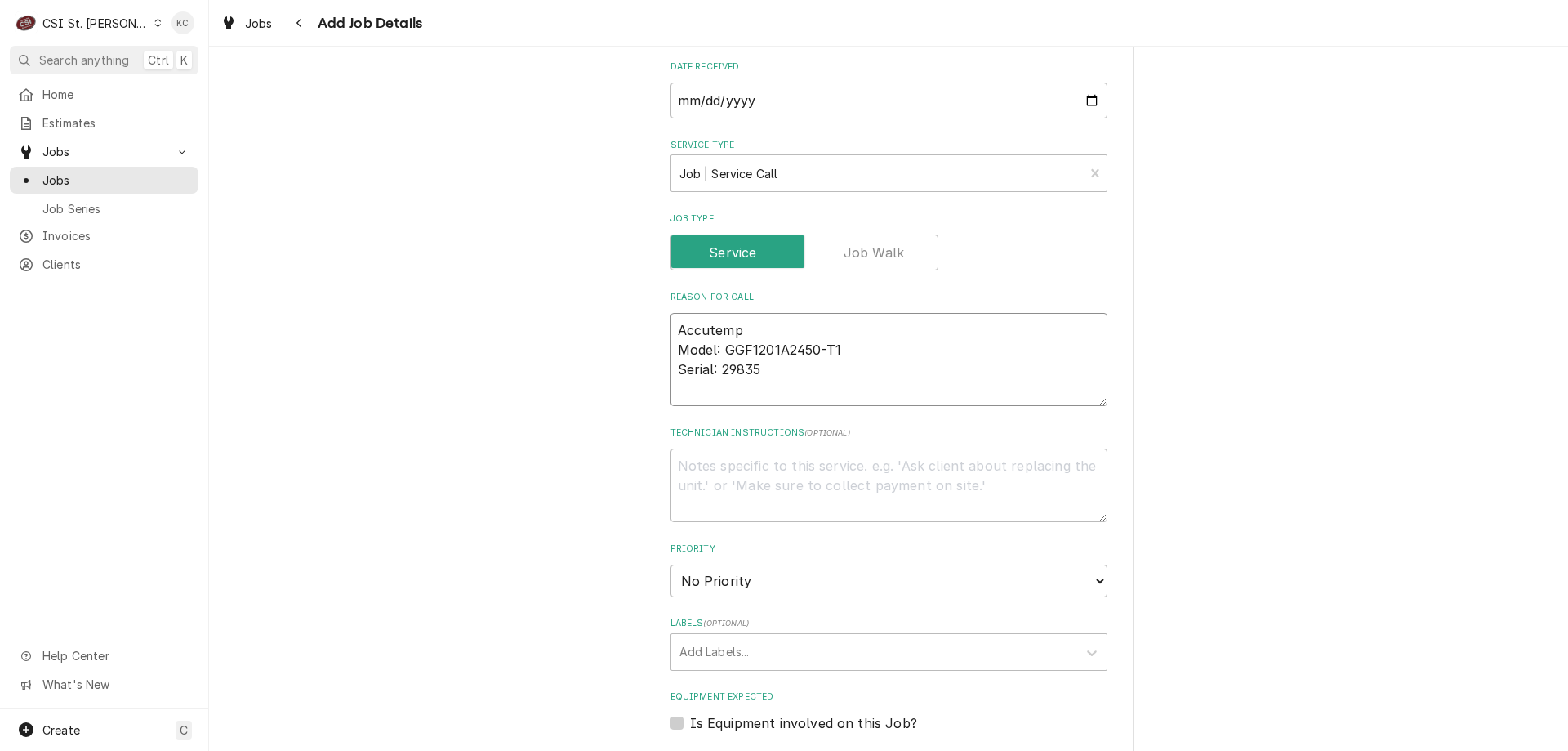
type textarea "x"
type textarea "Accutemp Model: GGF1201A2450-T1 Serial: 29835"
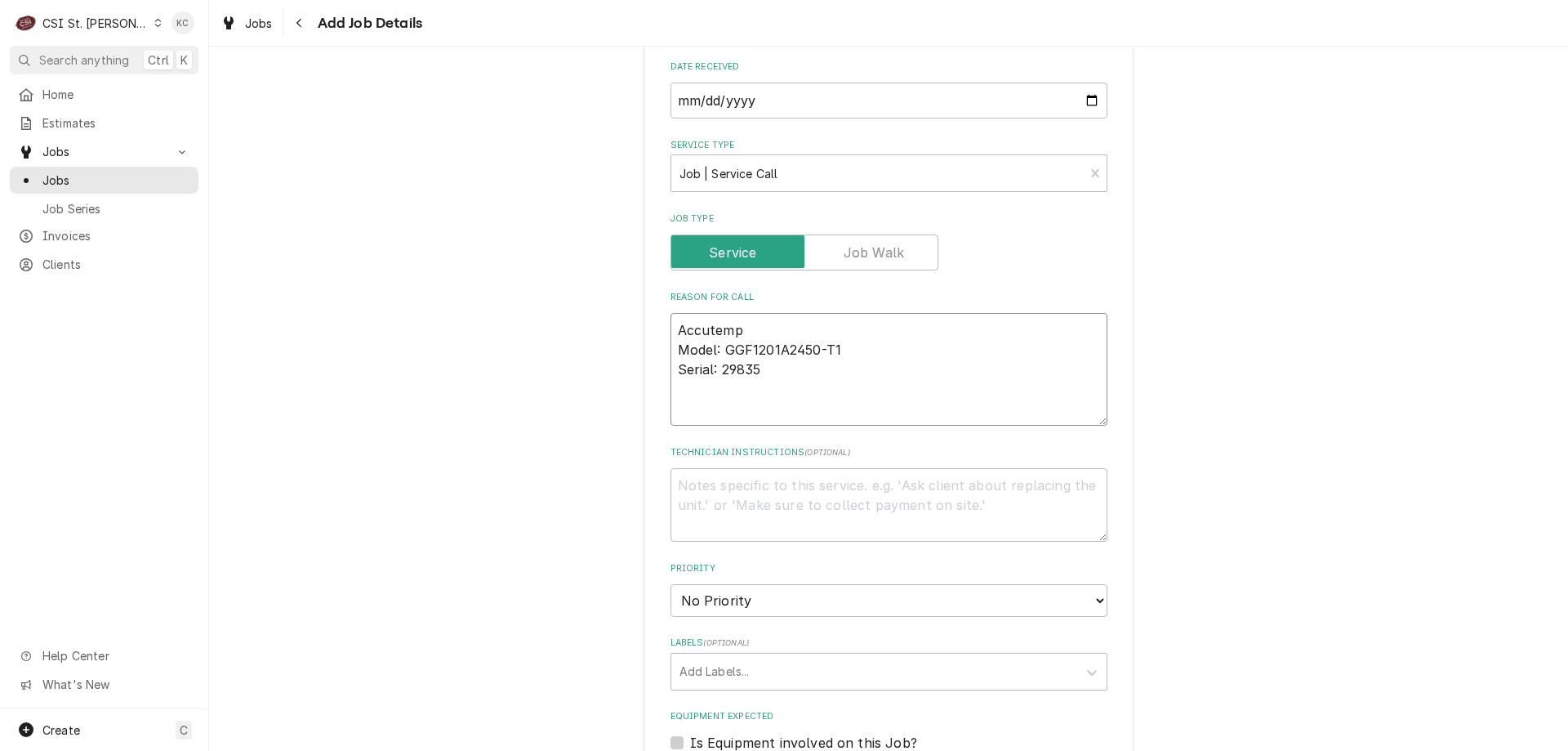
type textarea "x"
type textarea "Accutemp Model: GGF1201A2450-T1 Serial: 29835 B"
type textarea "x"
type textarea "Accutemp Model: GGF1201A2450-T1 Serial: 29835 Bu"
type textarea "x"
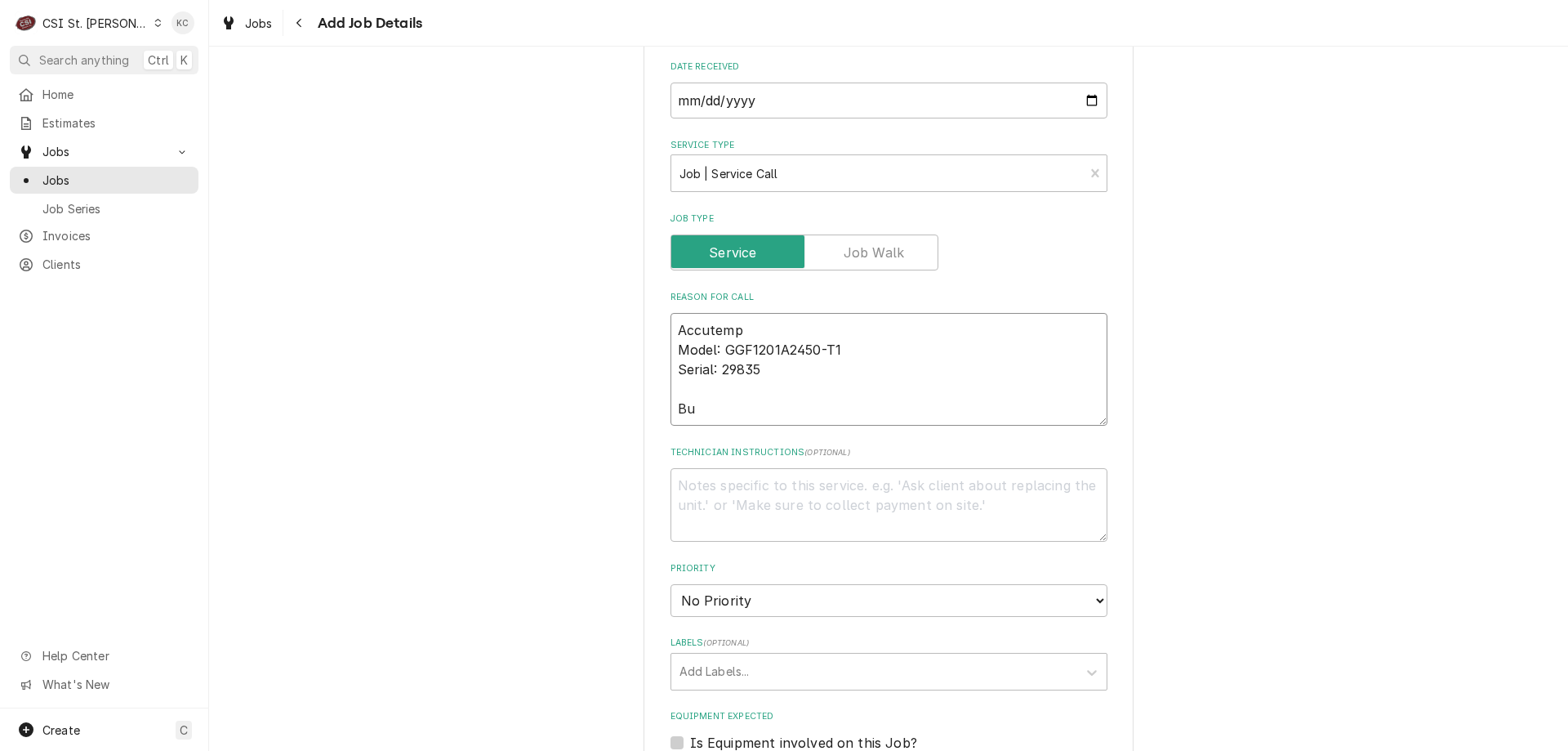
type textarea "Accutemp Model: GGF1201A2450-T1 Serial: 29835 Bur"
type textarea "x"
type textarea "Accutemp Model: GGF1201A2450-T1 Serial: 29835 Burn"
type textarea "x"
type textarea "Accutemp Model: GGF1201A2450-T1 Serial: 29835 Burne"
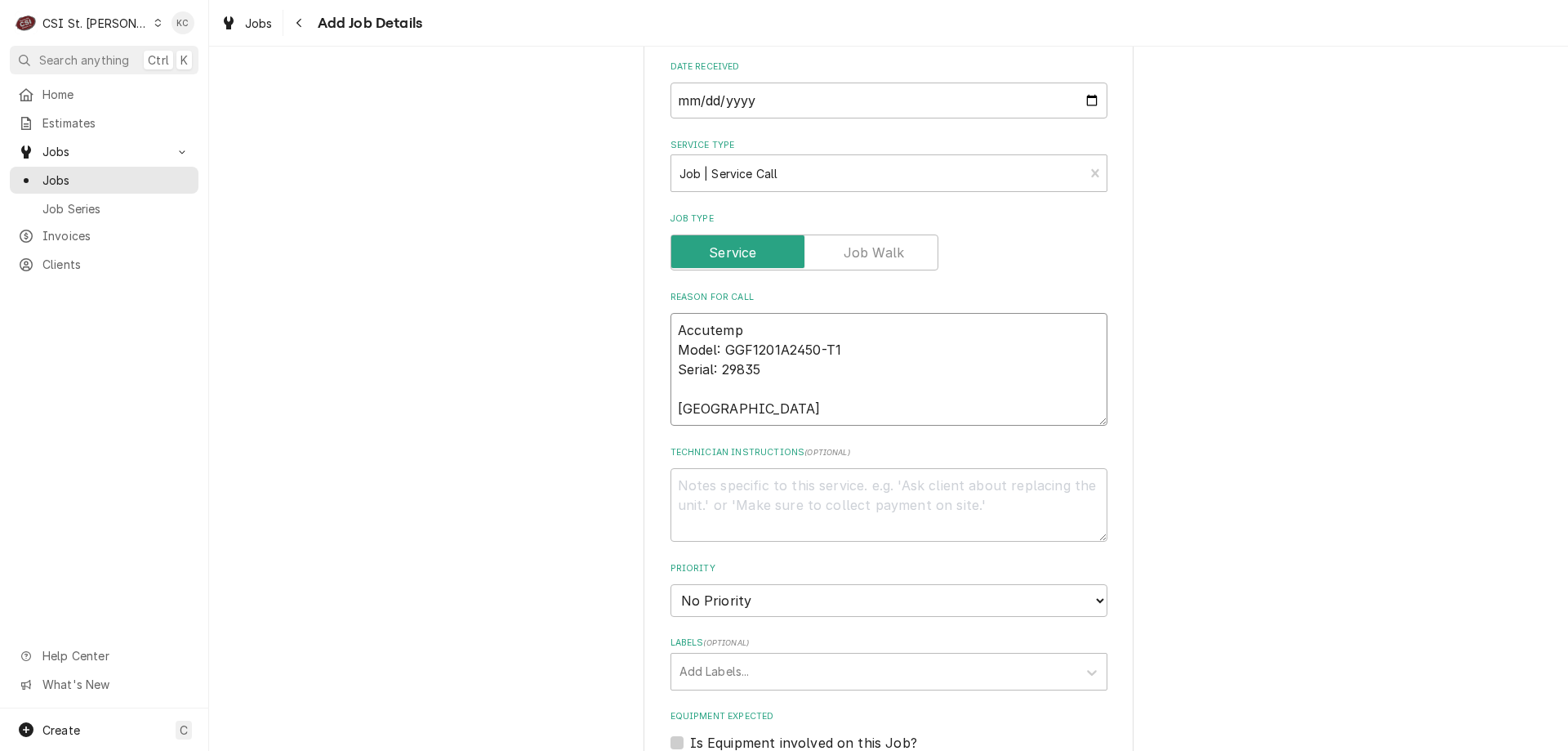
type textarea "x"
type textarea "Accutemp Model: GGF1201A2450-T1 Serial: 29835 Burner"
type textarea "x"
type textarea "Accutemp Model: GGF1201A2450-T1 Serial: 29835 Burner"
type textarea "x"
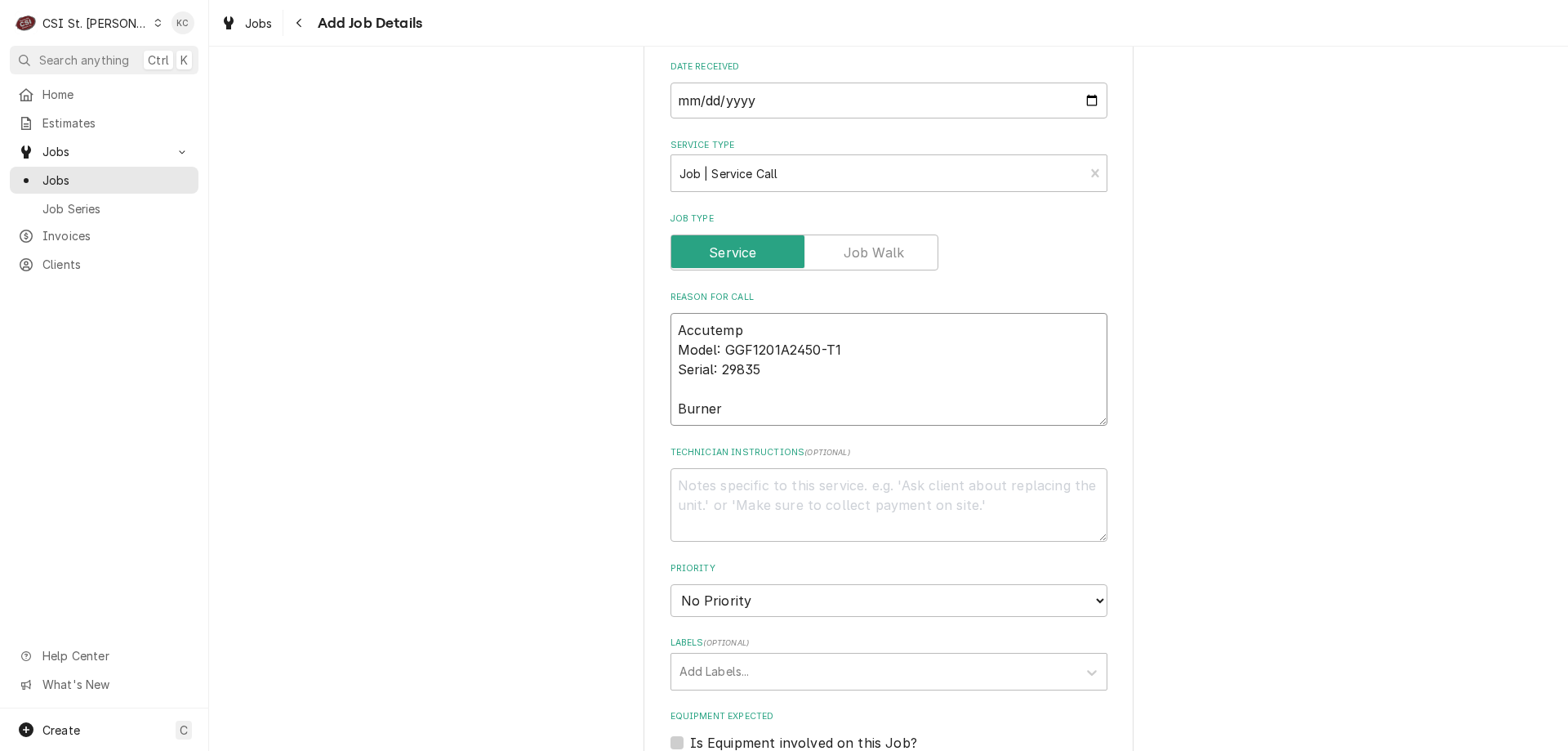
type textarea "Accutemp Model: GGF1201A2450-T1 Serial: 29835 Burner u"
type textarea "x"
type textarea "Accutemp Model: GGF1201A2450-T1 Serial: 29835 Burner up"
type textarea "x"
type textarea "Accutemp Model: GGF1201A2450-T1 Serial: 29835 Burner upd"
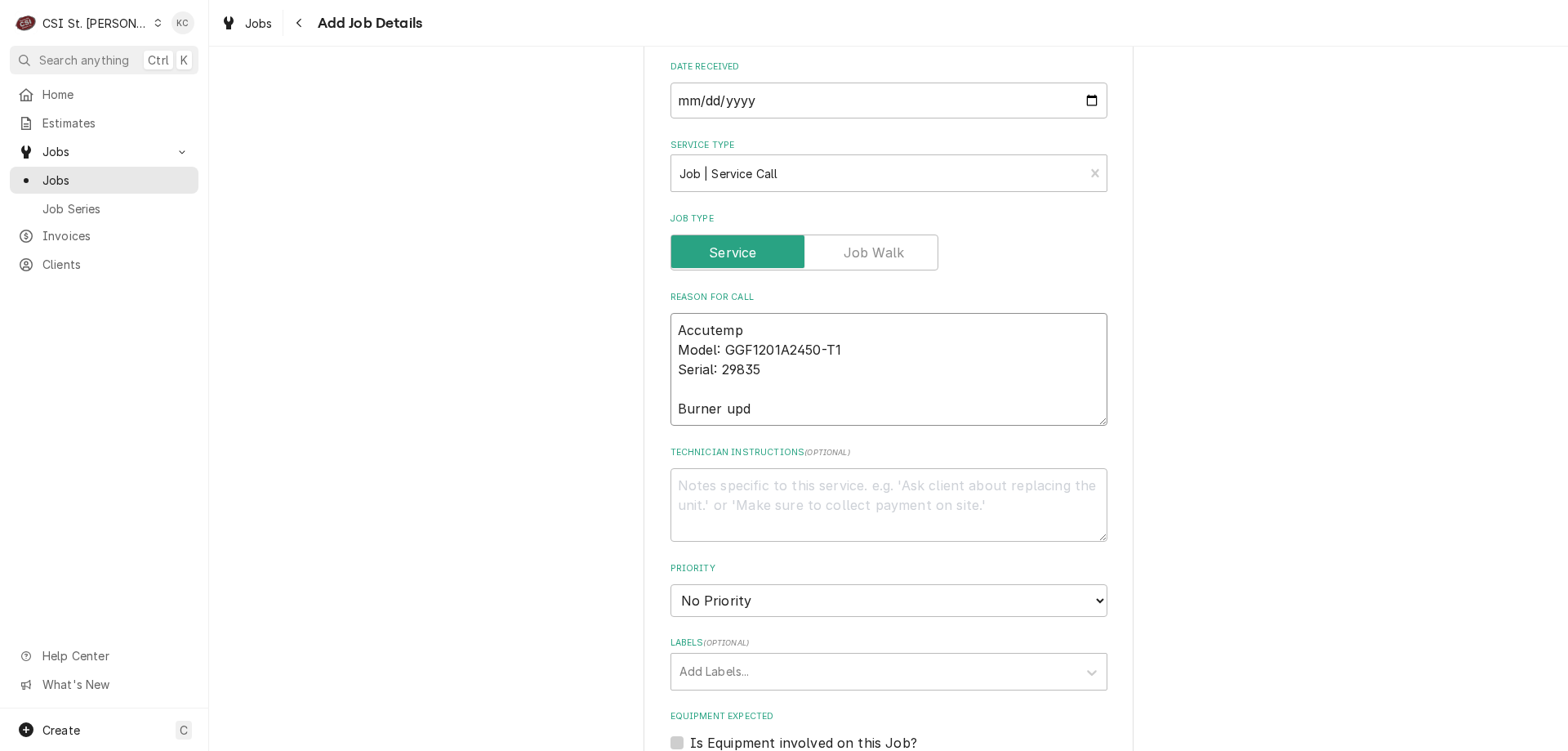
type textarea "x"
type textarea "Accutemp Model: GGF1201A2450-T1 Serial: 29835 Burner up"
type textarea "x"
type textarea "Accutemp Model: GGF1201A2450-T1 Serial: 29835 Burner upg"
type textarea "x"
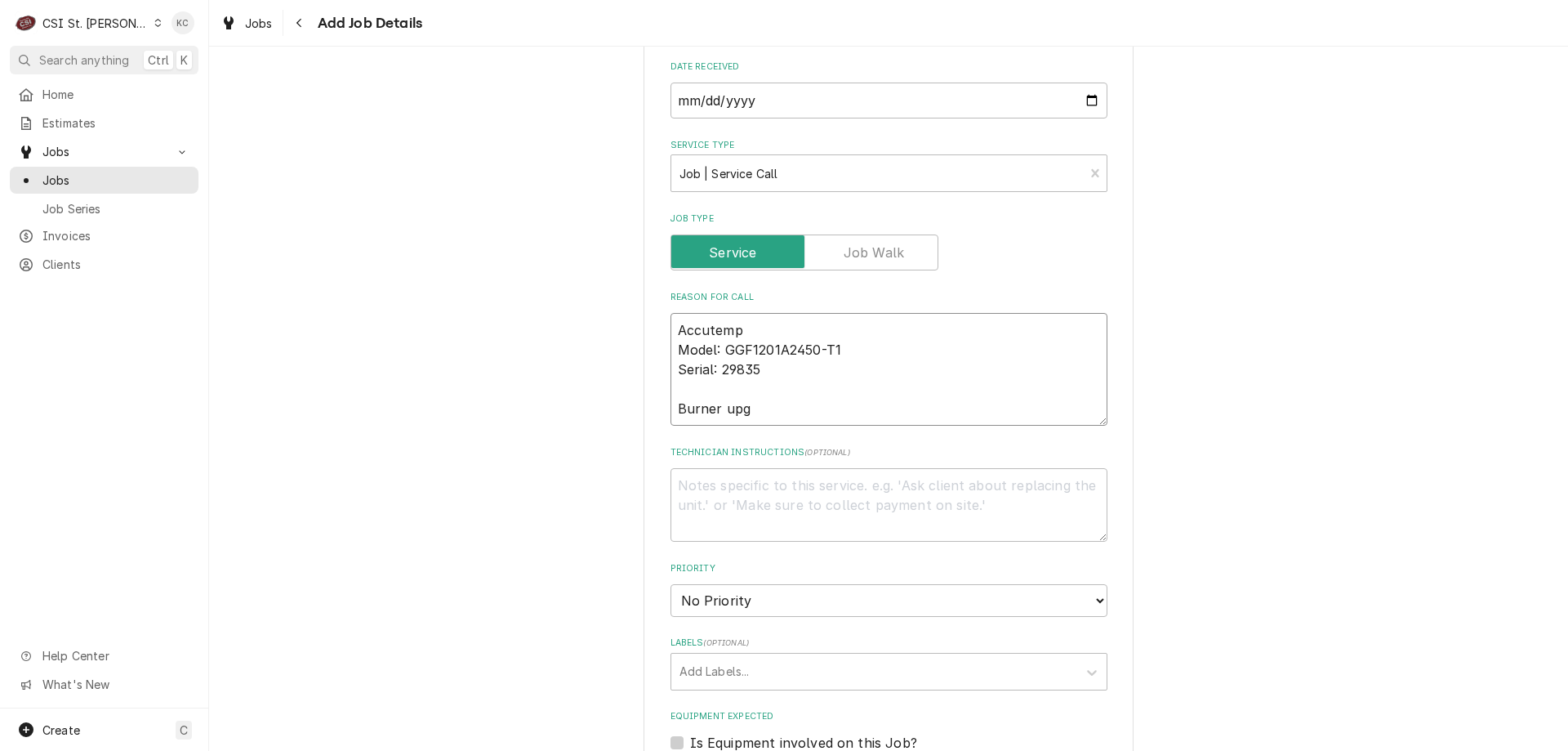
type textarea "Accutemp Model: GGF1201A2450-T1 Serial: 29835 Burner upgr"
type textarea "x"
type textarea "Accutemp Model: GGF1201A2450-T1 Serial: 29835 Burner upgra"
type textarea "x"
type textarea "Accutemp Model: GGF1201A2450-T1 Serial: 29835 Burner upgrad"
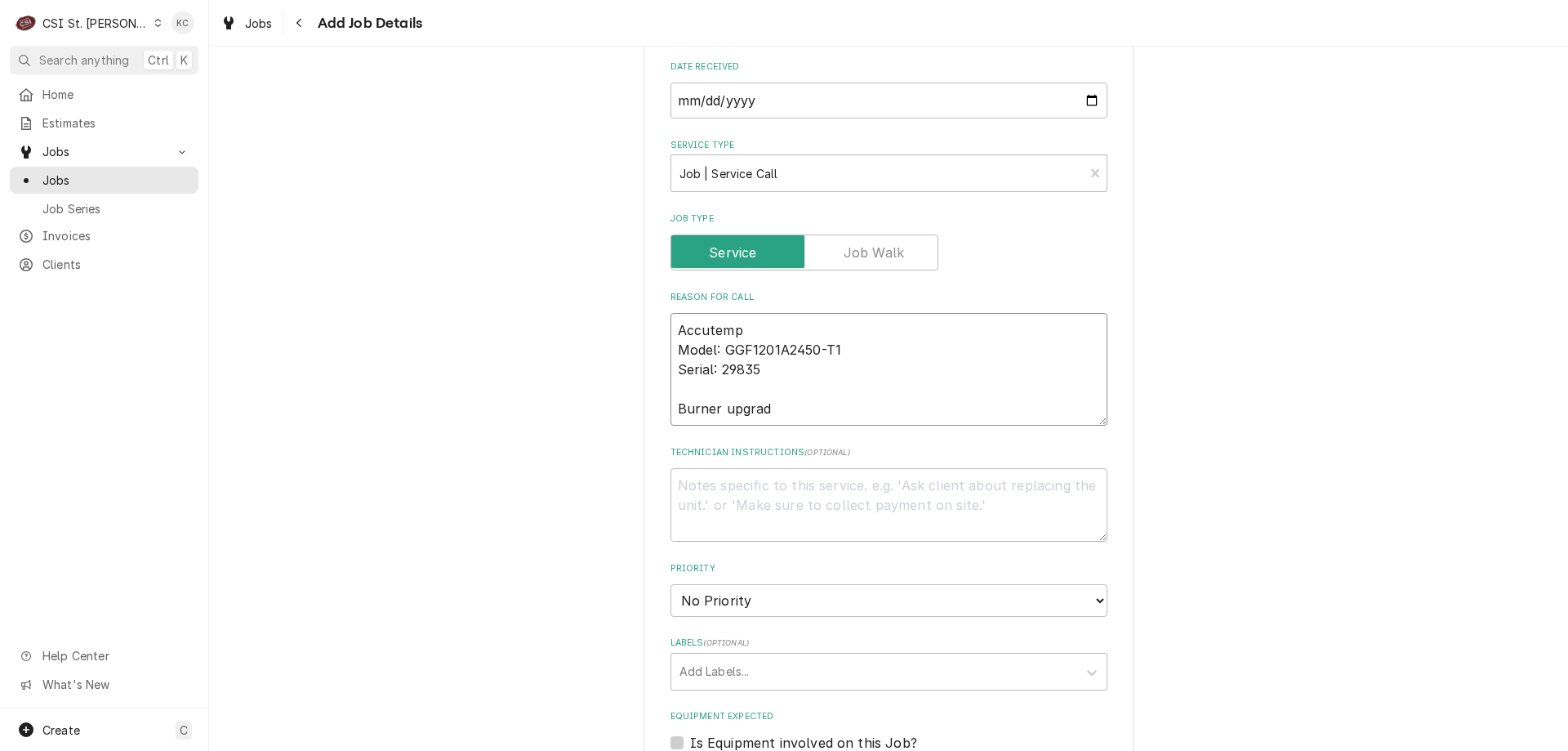
type textarea "x"
type textarea "Accutemp Model: GGF1201A2450-T1 Serial: 29835 Burner upgrade"
type textarea "x"
type textarea "Accutemp Model: GGF1201A2450-T1 Serial: 29835 Burner upgrade"
click at [724, 490] on textarea "Technician Instructions ( optional )" at bounding box center [889, 504] width 437 height 73
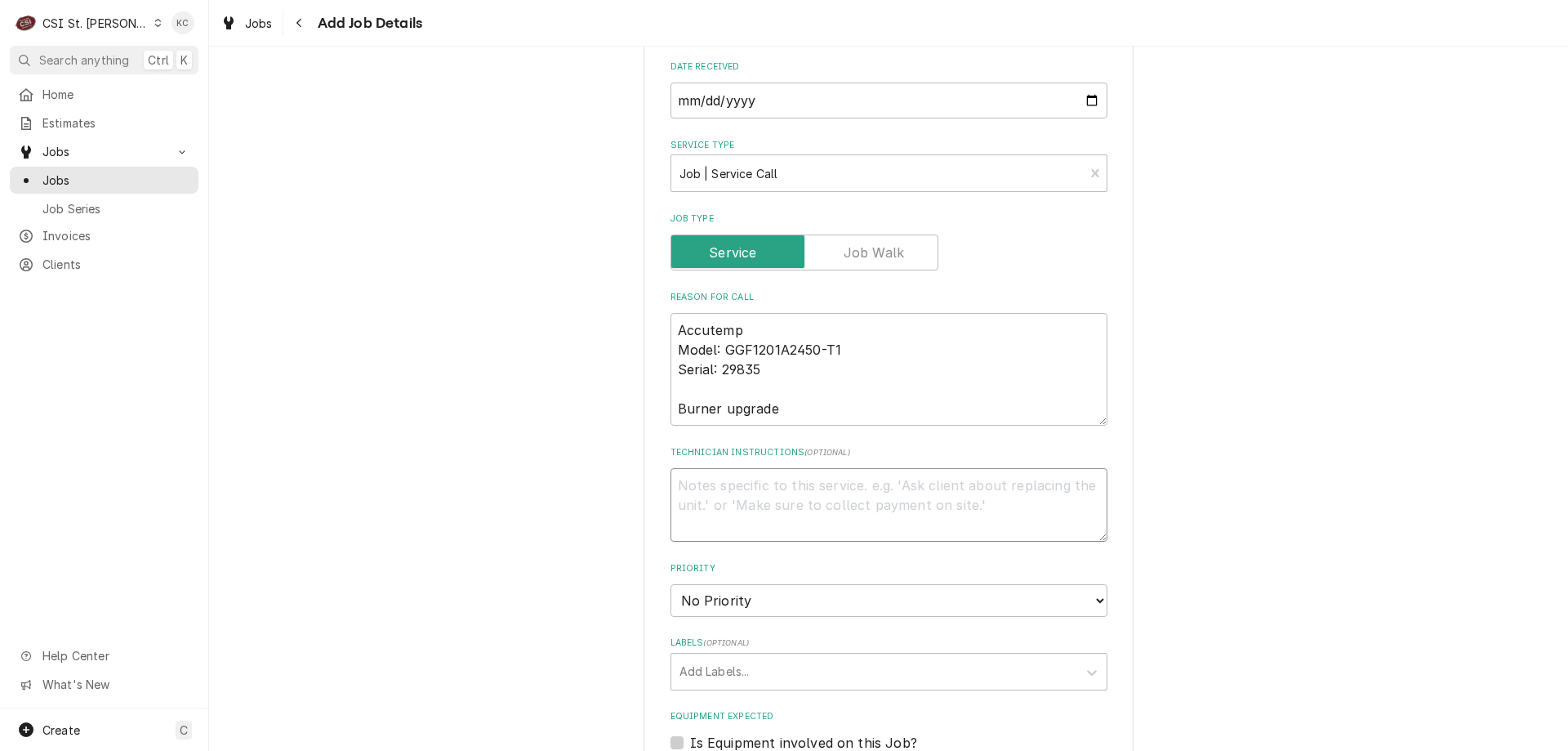
paste textarea "Jeff Costa Phone: +1 (636) 925-0132 Mobile: +1 (636) 399-1299"
type textarea "x"
type textarea "Jeff Costa Phone: +1 (636) 925-0132 Mobile: +1 (636) 399-1299"
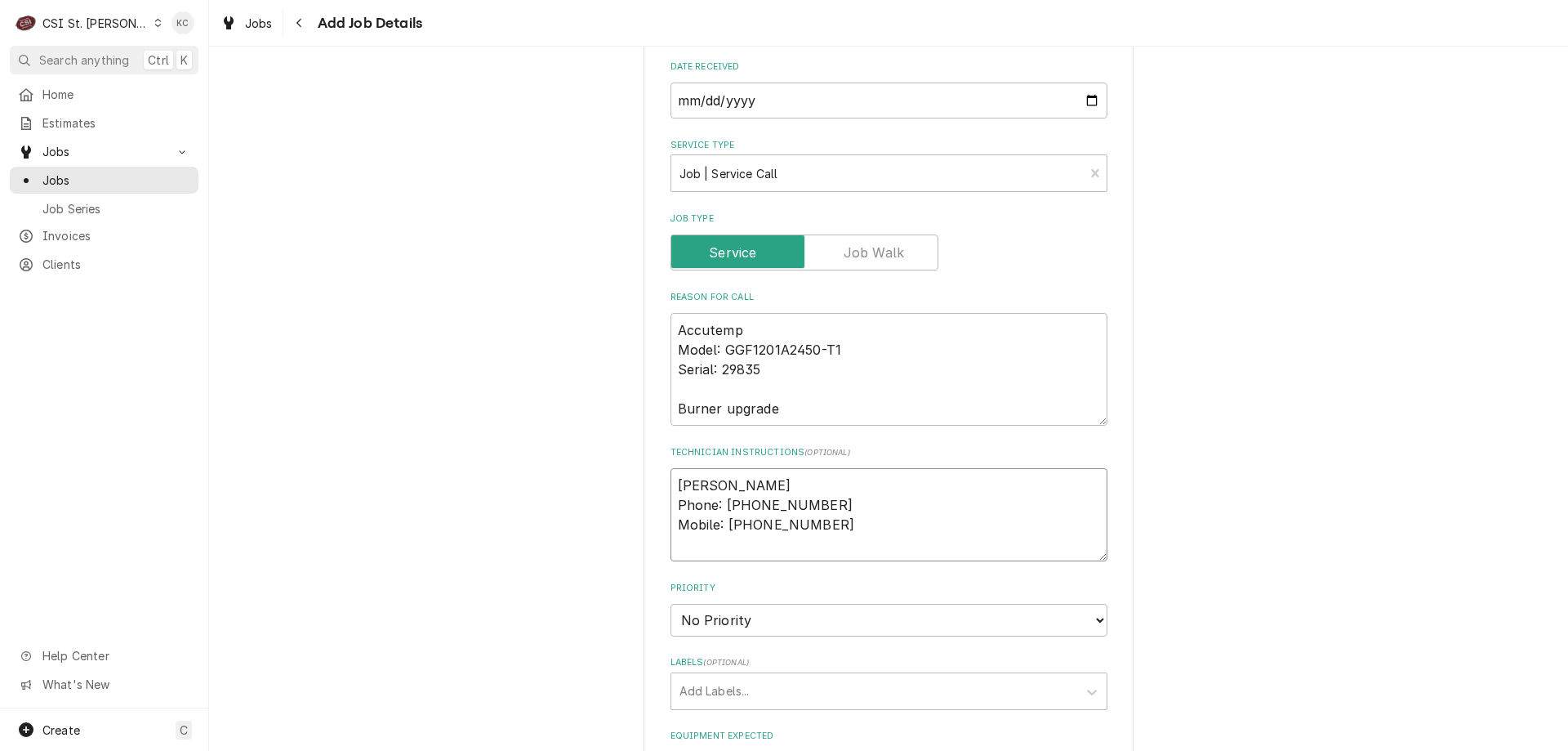
click at [732, 505] on textarea "Jeff Costa Phone: +1 (636) 925-0132 Mobile: +1 (636) 399-1299" at bounding box center [889, 514] width 437 height 94
type textarea "x"
type textarea "Jeff Costa Phone: + (636) 925-0132 Mobile: +1 (636) 399-1299"
type textarea "x"
type textarea "Jeff Costa Phone: (636) 925-0132 Mobile: +1 (636) 399-1299"
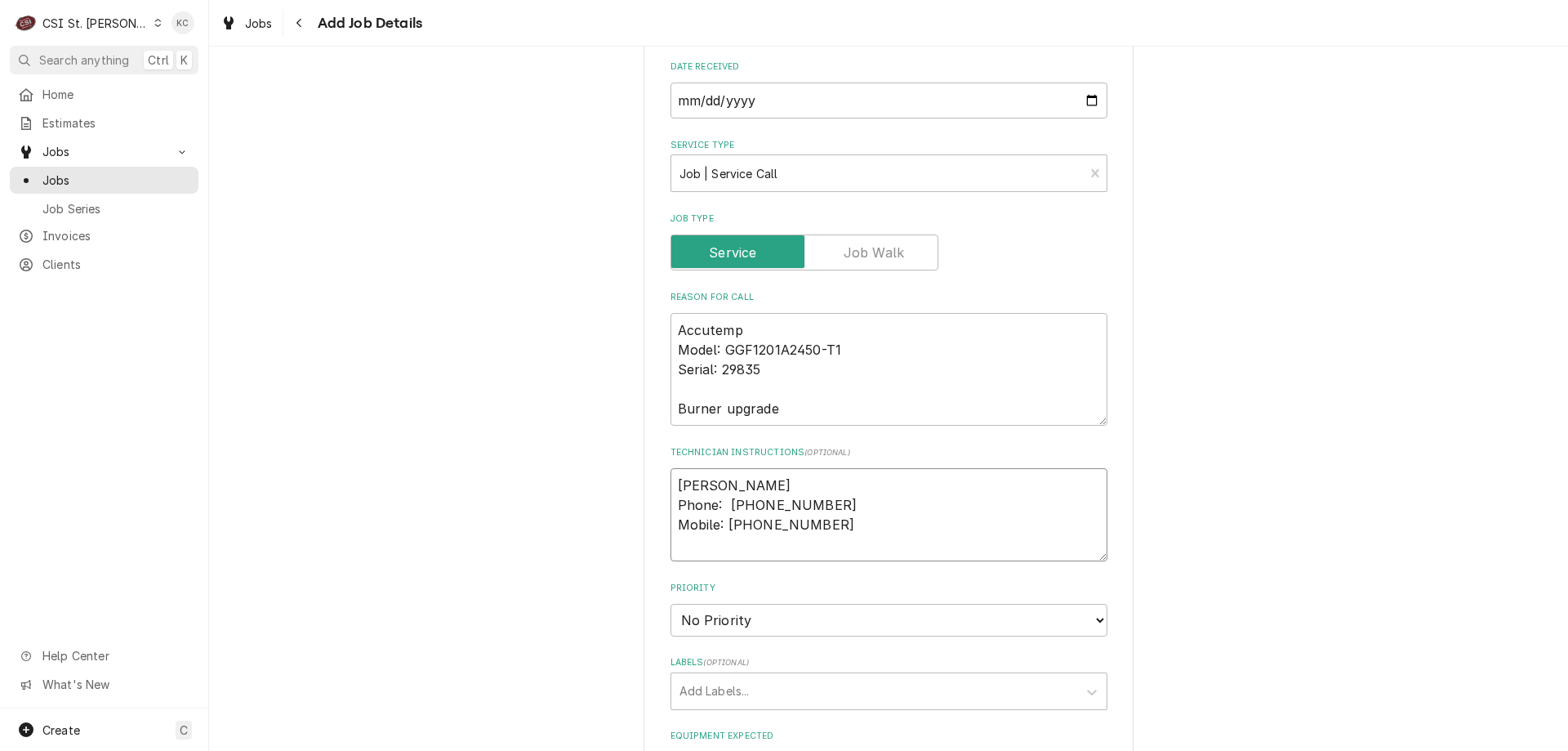
type textarea "x"
type textarea "Jeff Costa Phone: (636) 925-0132 Mobile: +1 (636) 399-1299"
type textarea "x"
type textarea "Jeff Costa Phone (636) 925-0132 Mobile: +1 (636) 399-1299"
type textarea "x"
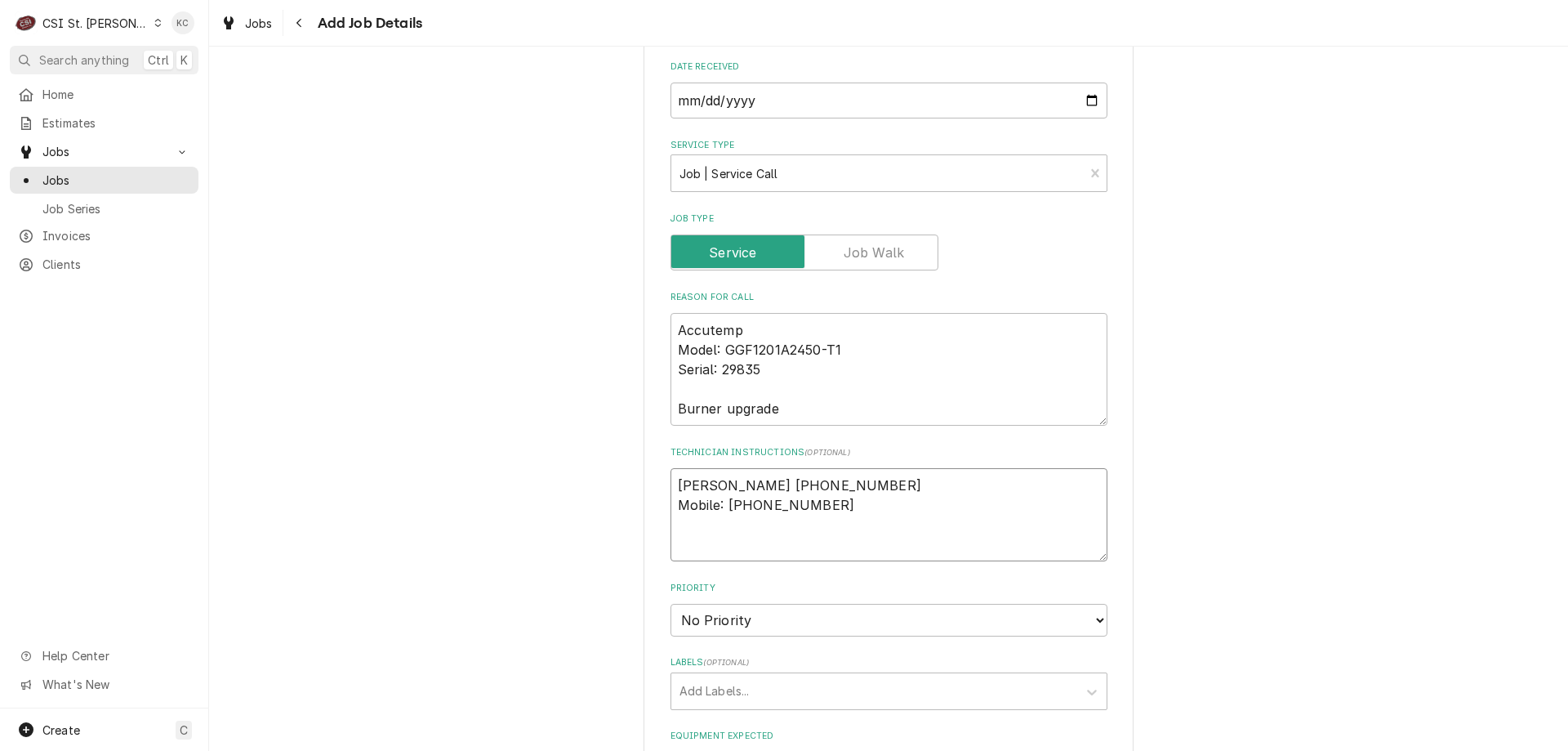
type textarea "Jeff Costa Pho (636) 925-0132 Mobile: +1 (636) 399-1299"
type textarea "x"
click at [738, 505] on textarea "Jeff Costa (636) 925-0132 Mobile: +1 (636) 399-1299" at bounding box center [889, 504] width 437 height 73
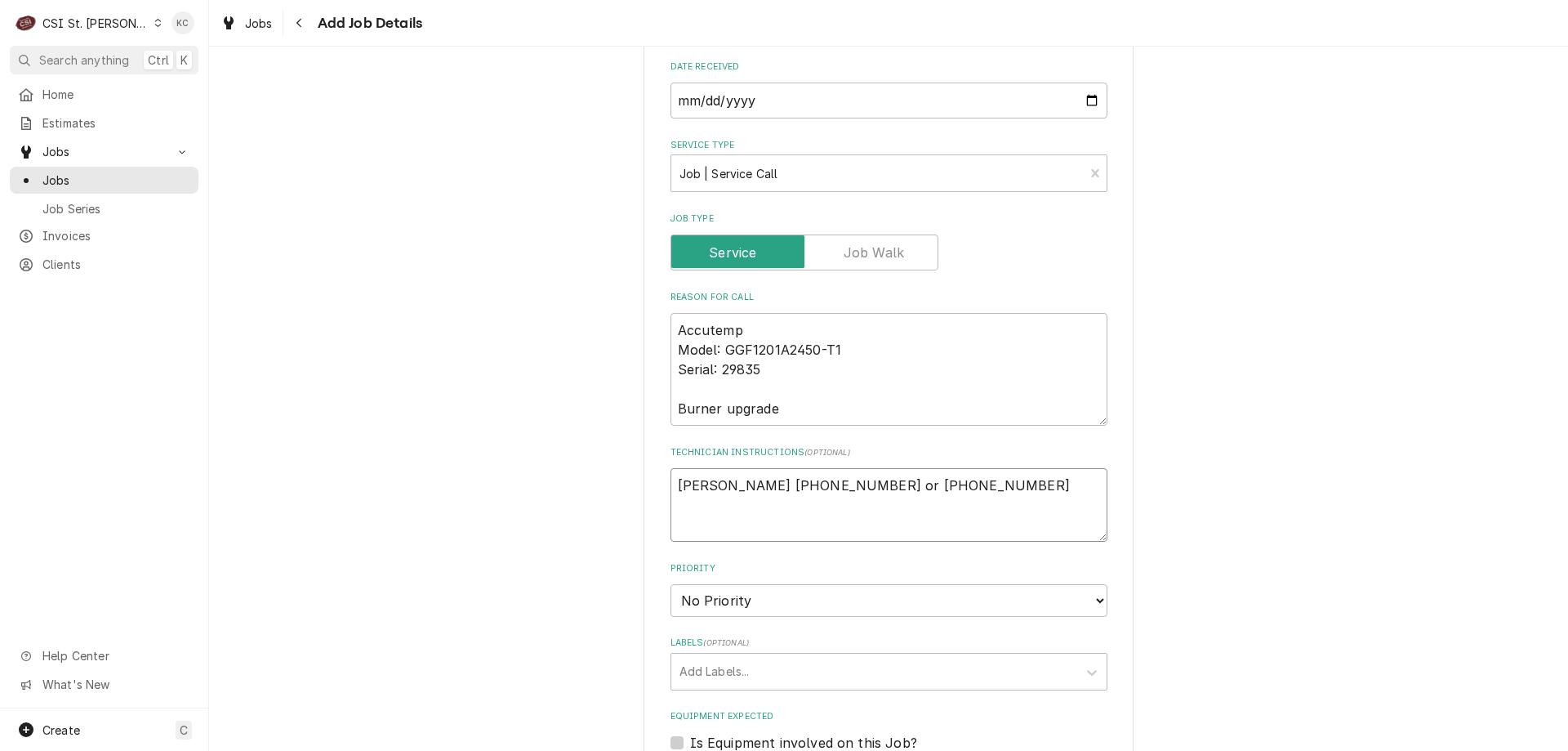
click at [1000, 488] on textarea "Jeff Costa (636) 925-0132 or (636) 399-1299" at bounding box center [889, 504] width 437 height 73
click at [671, 483] on textarea "Jeff Costa (636) 925-0132 or (636) 399-1299" at bounding box center [889, 504] width 437 height 73
paste textarea "Parts Required for the Work Order AT2A-7002-1, AT2A-7177-1"
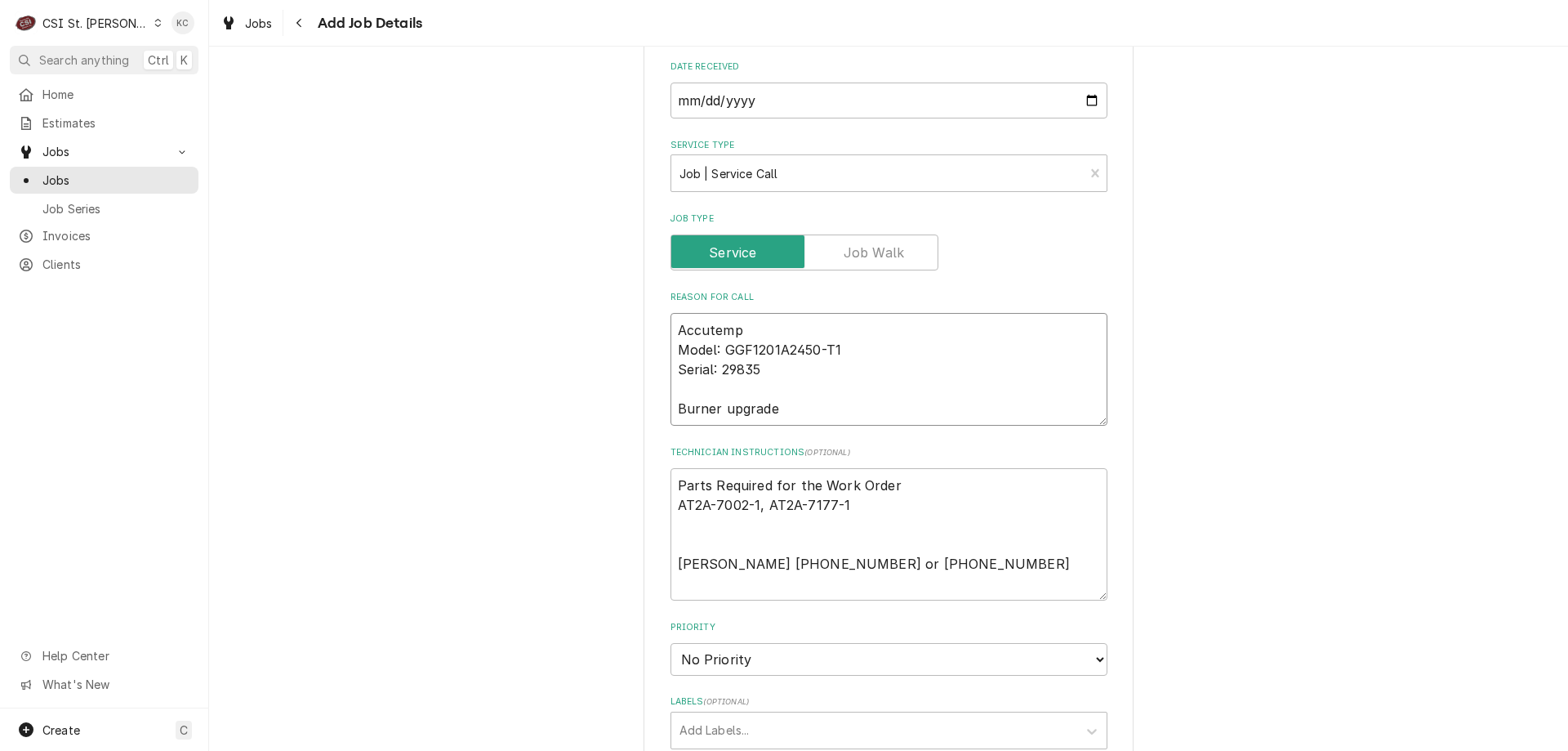
click at [790, 410] on textarea "Accutemp Model: GGF1201A2450-T1 Serial: 29835 Burner upgrade" at bounding box center [889, 369] width 437 height 113
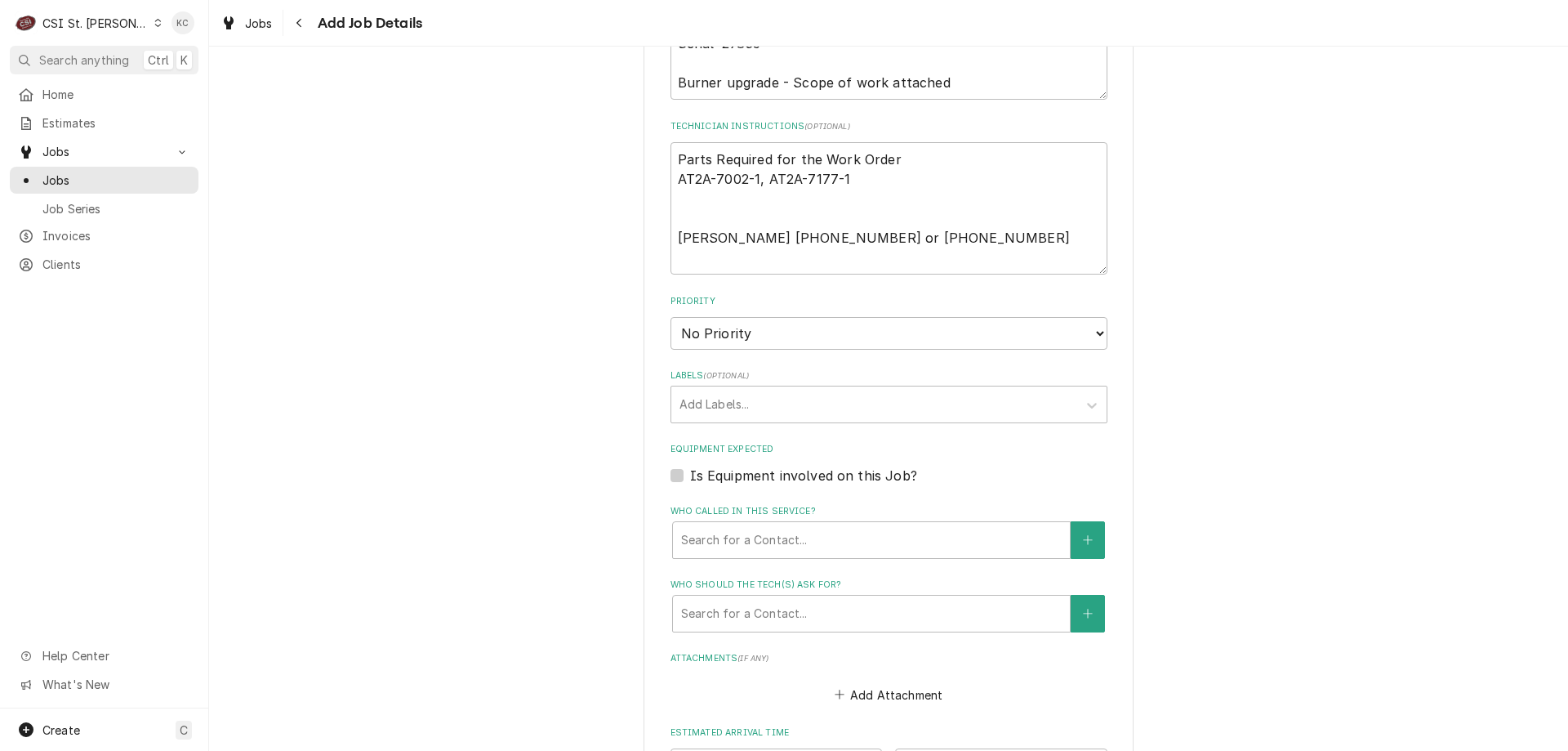
scroll to position [980, 0]
click at [789, 335] on select "No Priority Urgent High Medium Low" at bounding box center [889, 332] width 437 height 32
click at [671, 316] on select "No Priority Urgent High Medium Low" at bounding box center [889, 332] width 437 height 32
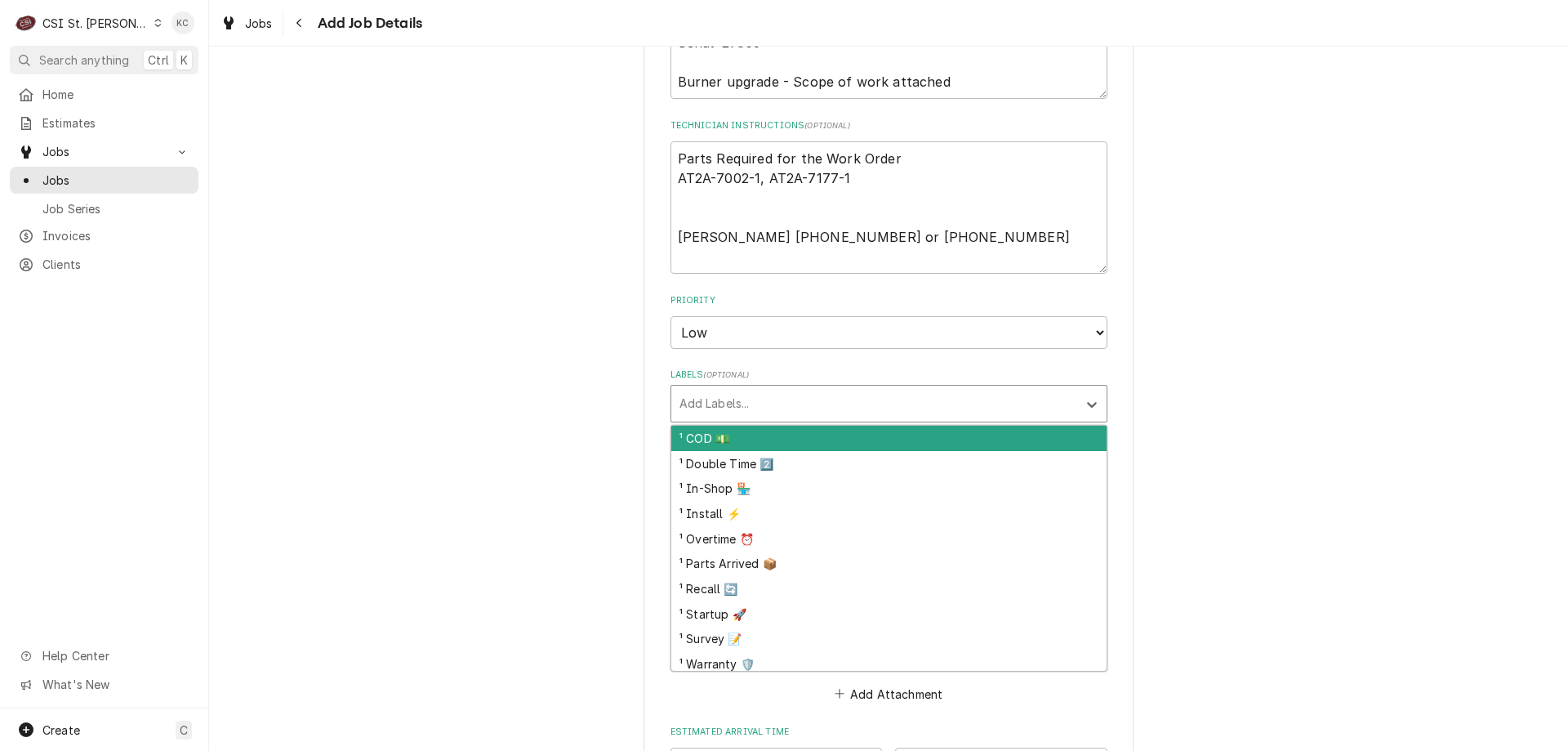
click at [783, 411] on div "Labels" at bounding box center [874, 403] width 389 height 30
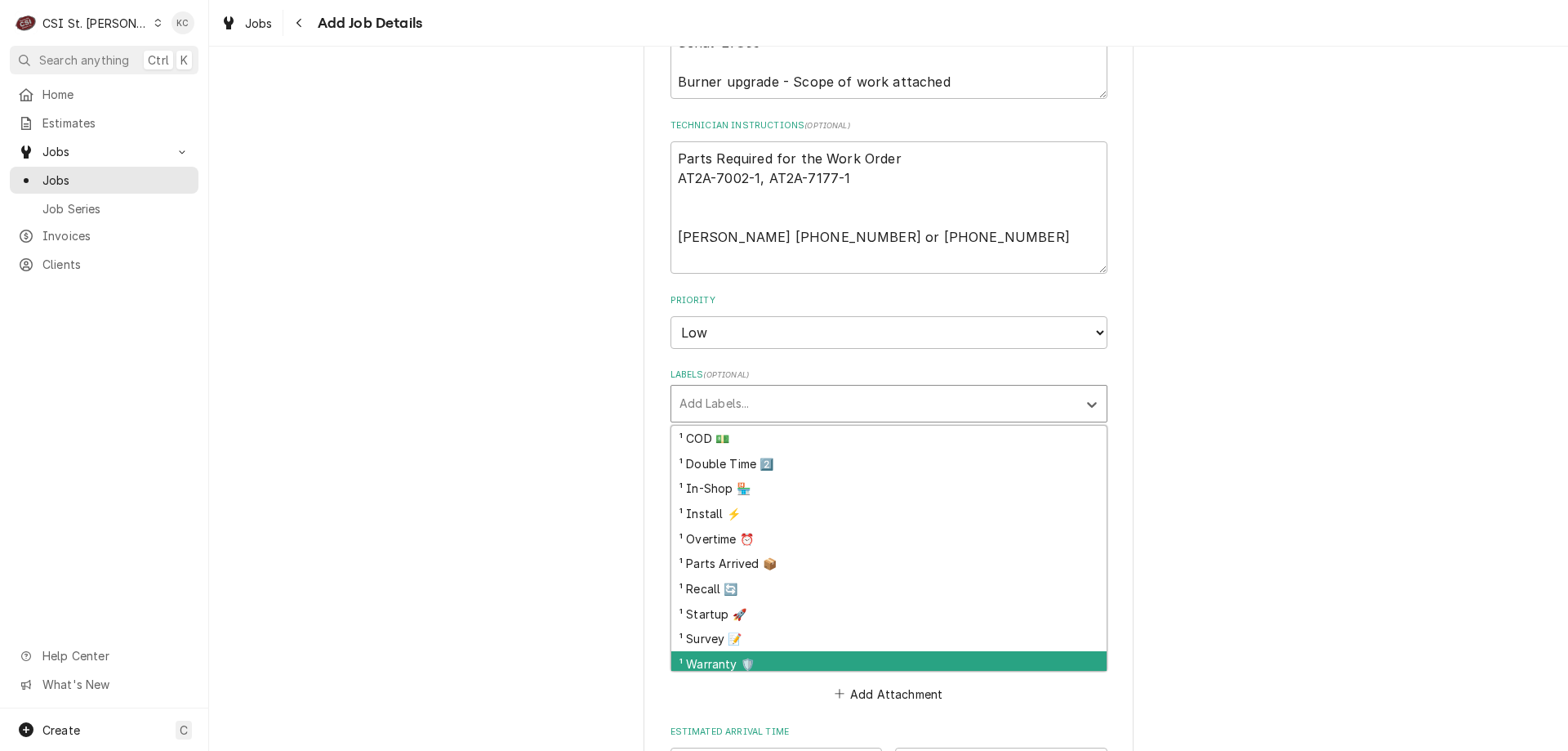
click at [769, 655] on div "¹ Warranty 🛡️" at bounding box center [889, 663] width 435 height 26
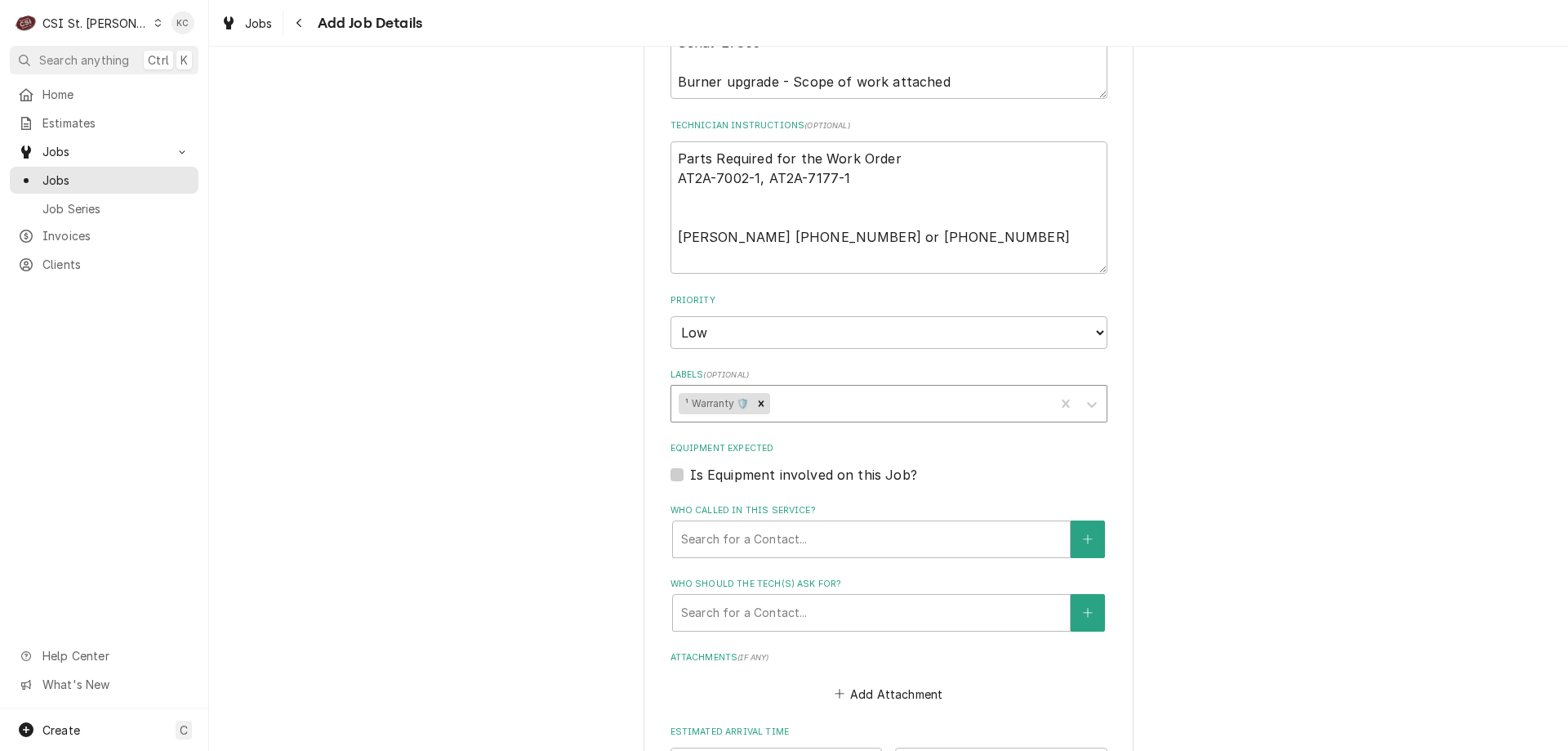
drag, startPoint x: 1147, startPoint y: 410, endPoint x: 1042, endPoint y: 393, distance: 106.4
click at [1148, 409] on div "Please provide the following information to create a job: Client Details Client…" at bounding box center [888, 80] width 1358 height 1993
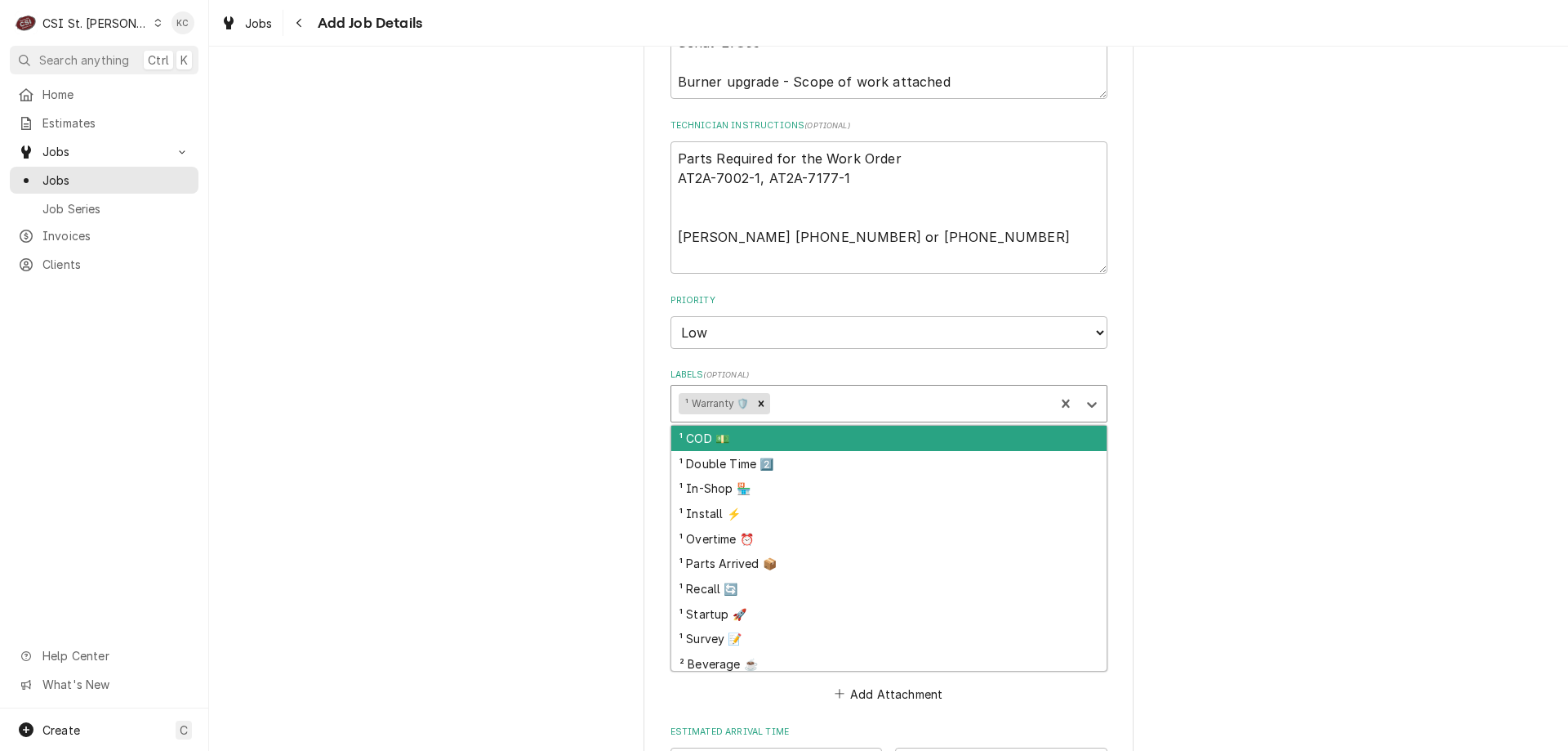
click at [842, 391] on div "Labels" at bounding box center [910, 403] width 274 height 30
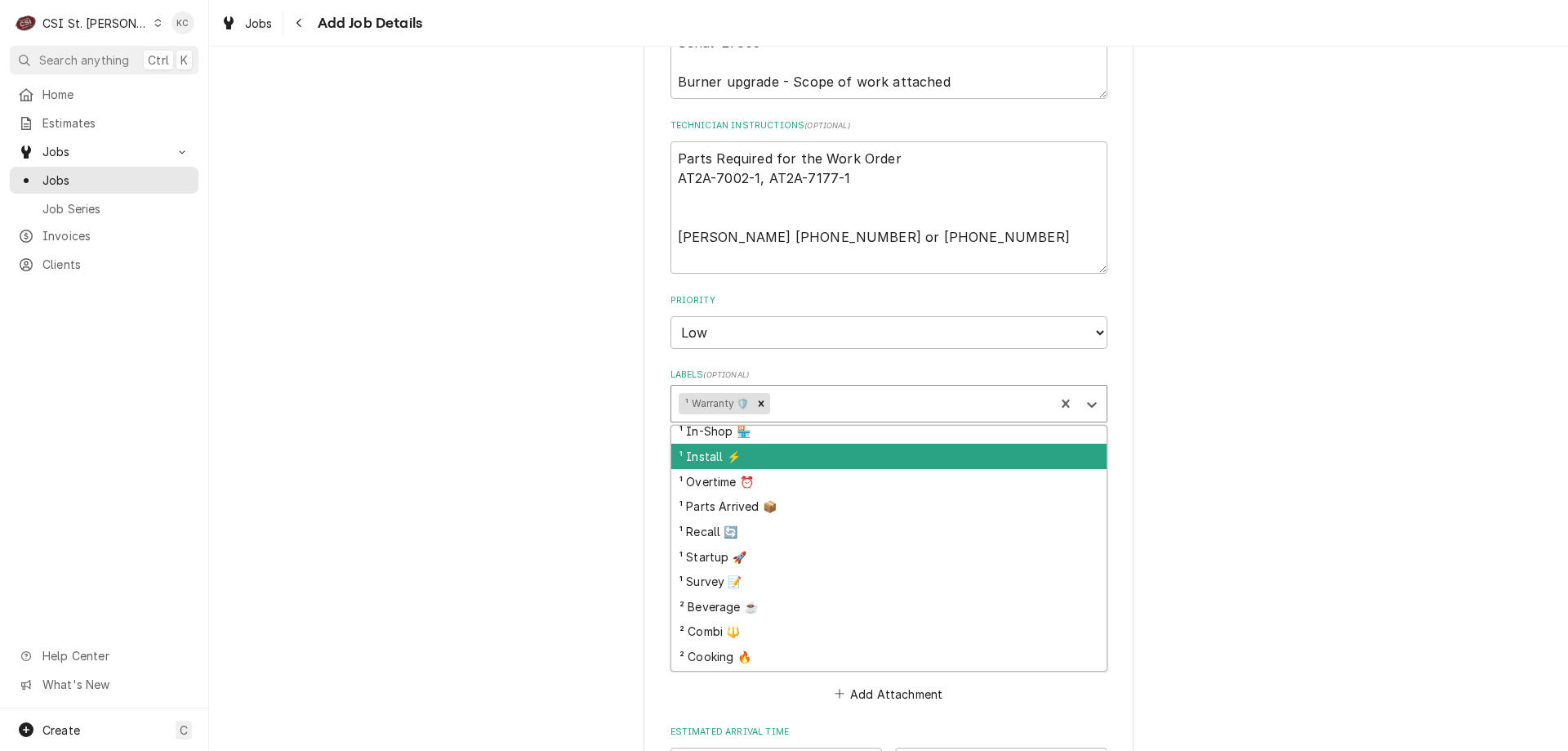
scroll to position [82, 0]
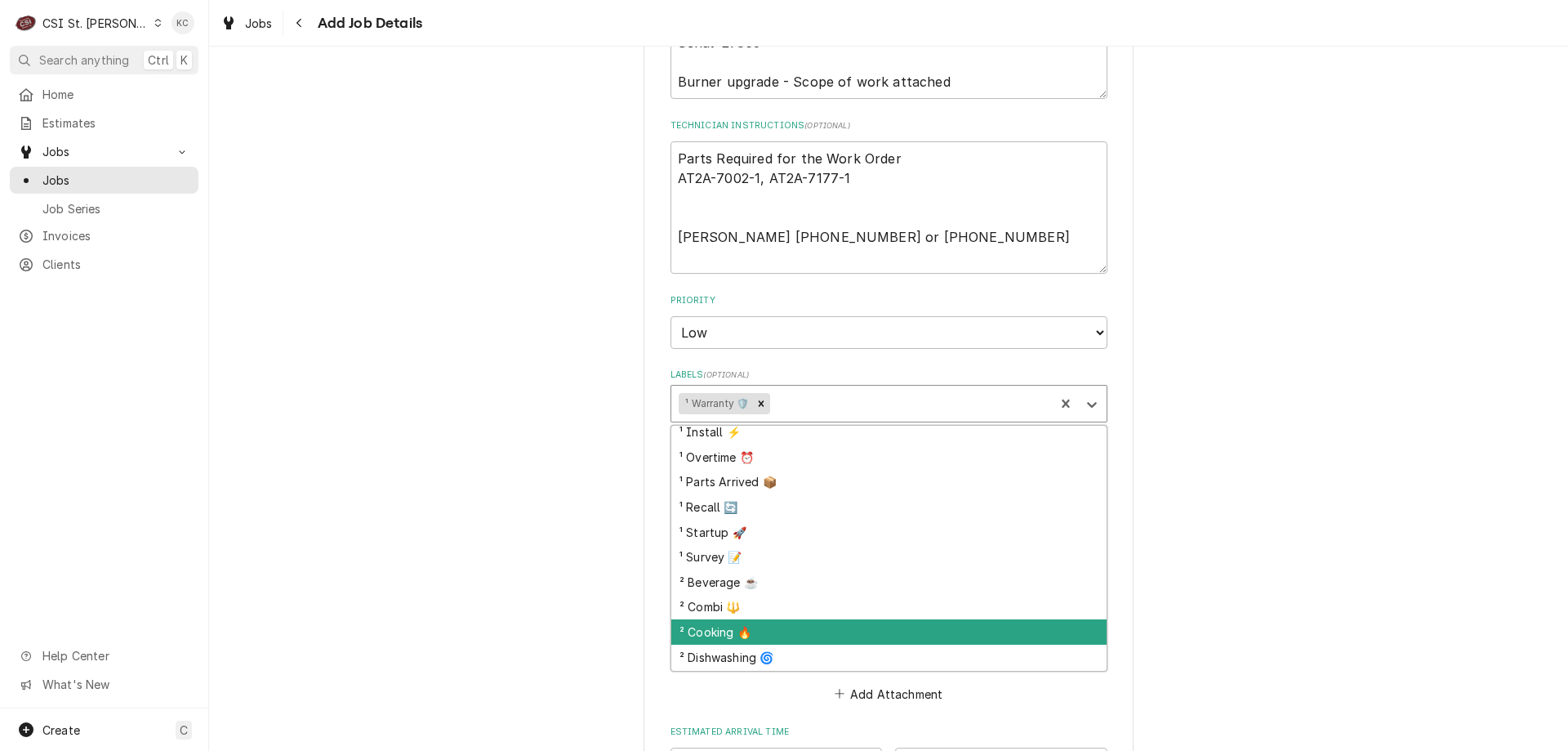
click at [785, 636] on div "² Cooking 🔥" at bounding box center [889, 632] width 435 height 26
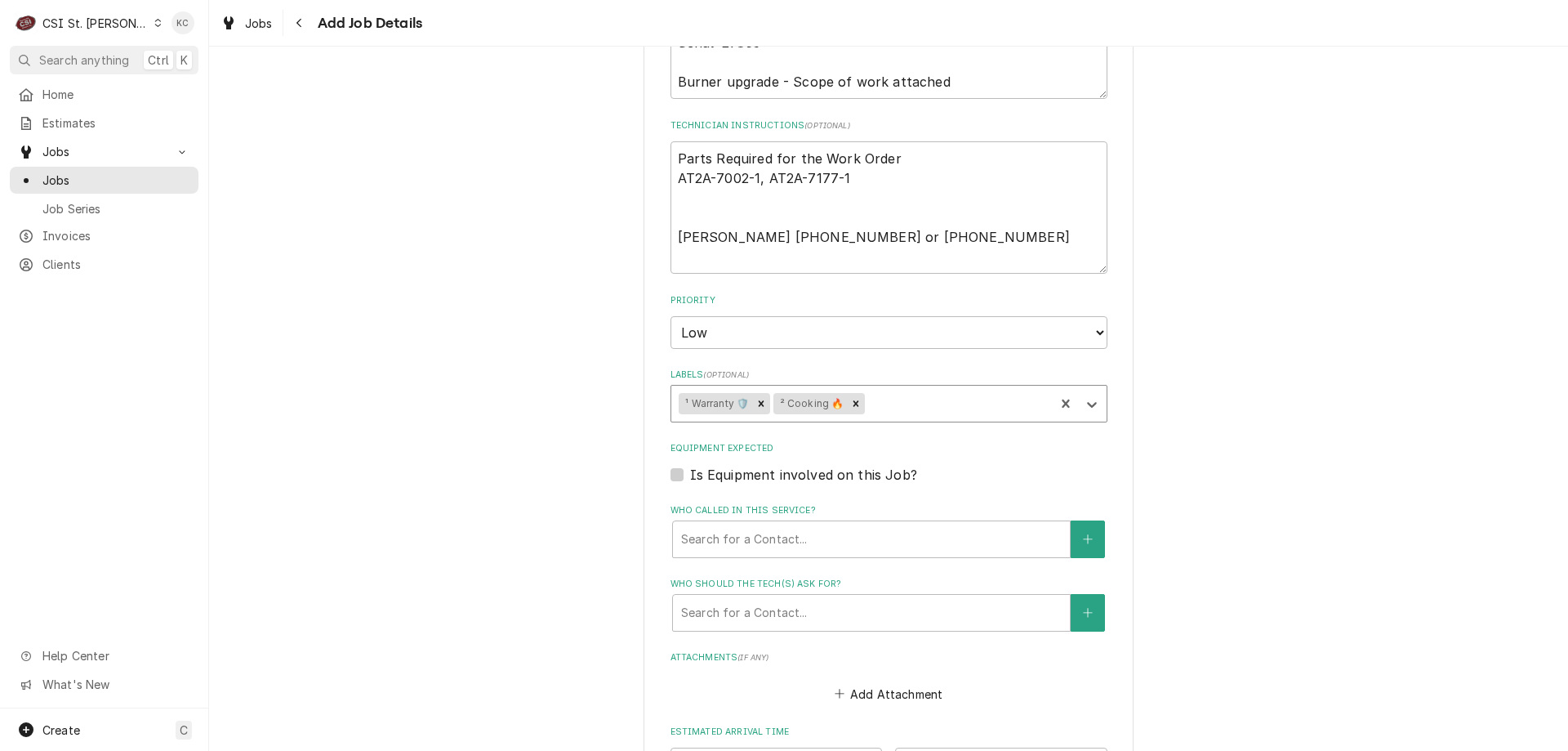
click at [887, 409] on div "Labels" at bounding box center [957, 403] width 178 height 30
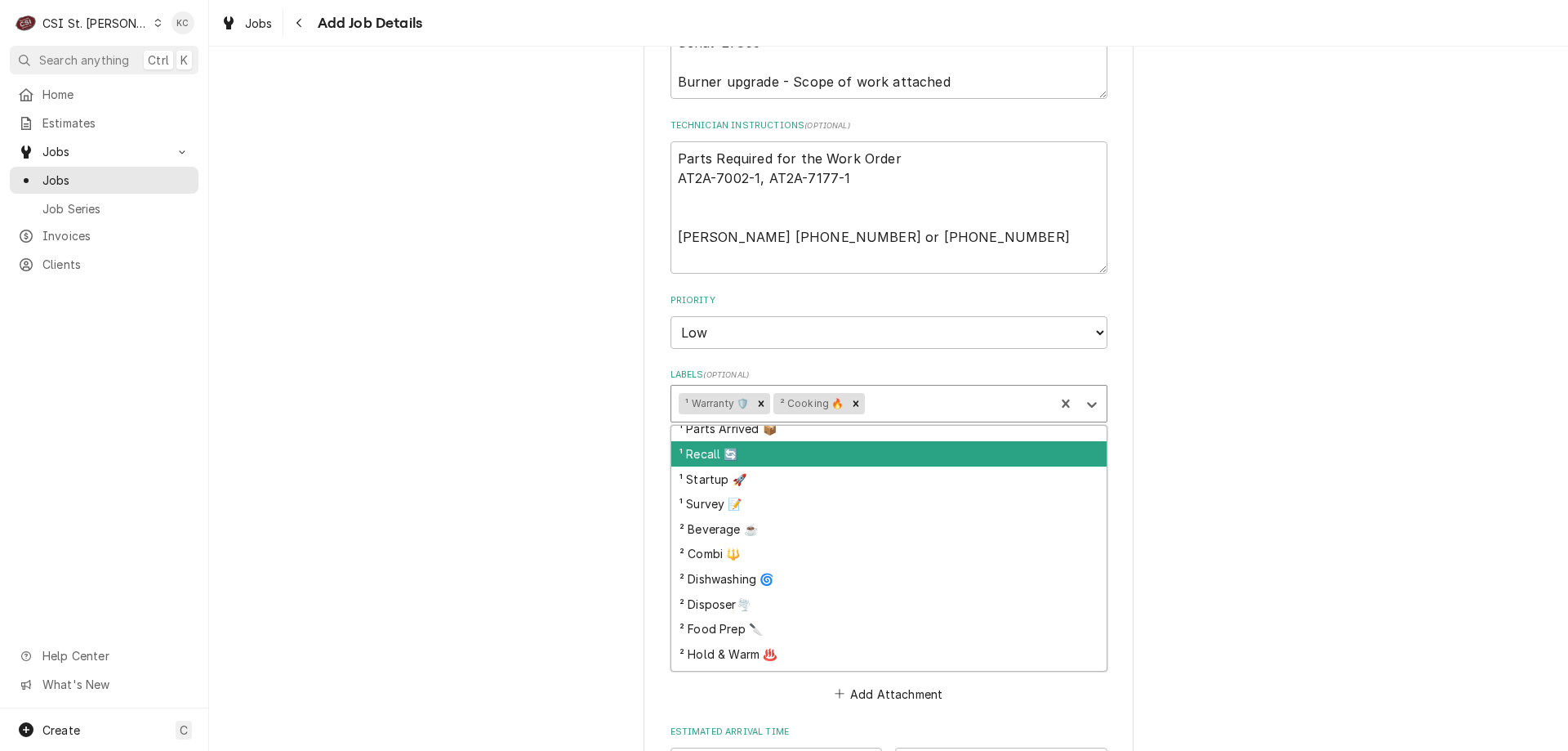
scroll to position [349, 0]
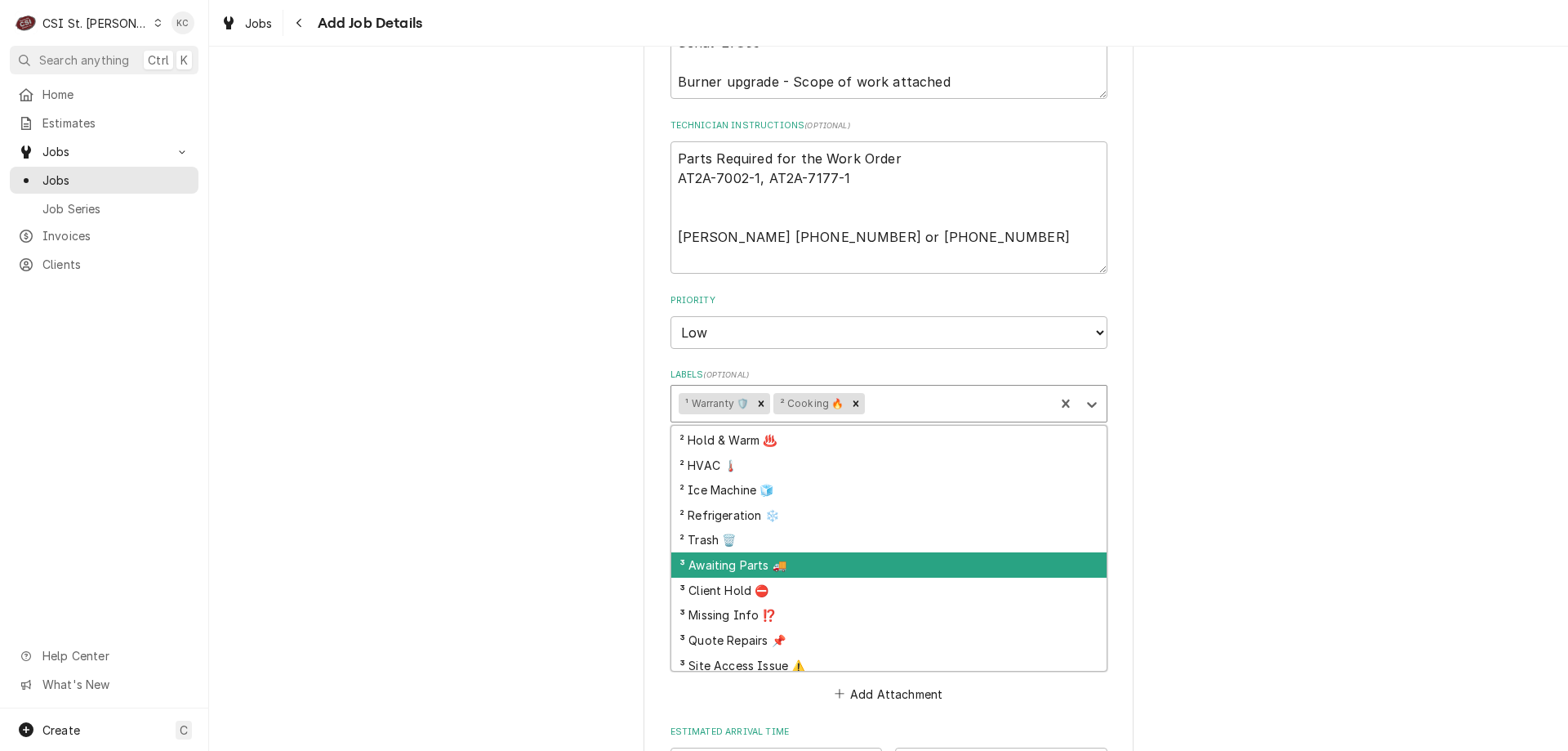
click at [857, 566] on div "³ Awaiting Parts 🚚" at bounding box center [889, 565] width 435 height 26
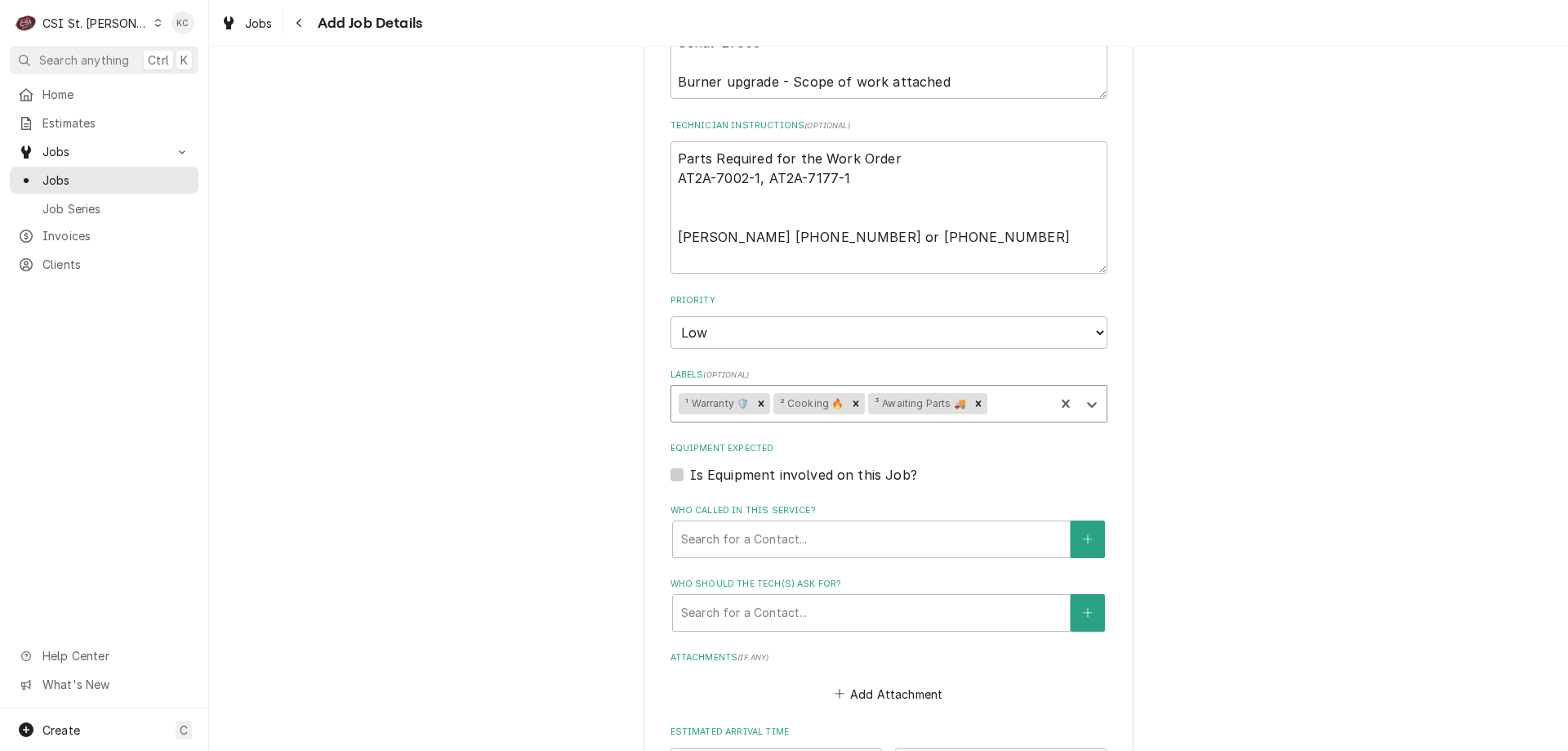
click at [1228, 368] on div "Please provide the following information to create a job: Client Details Client…" at bounding box center [888, 80] width 1358 height 1993
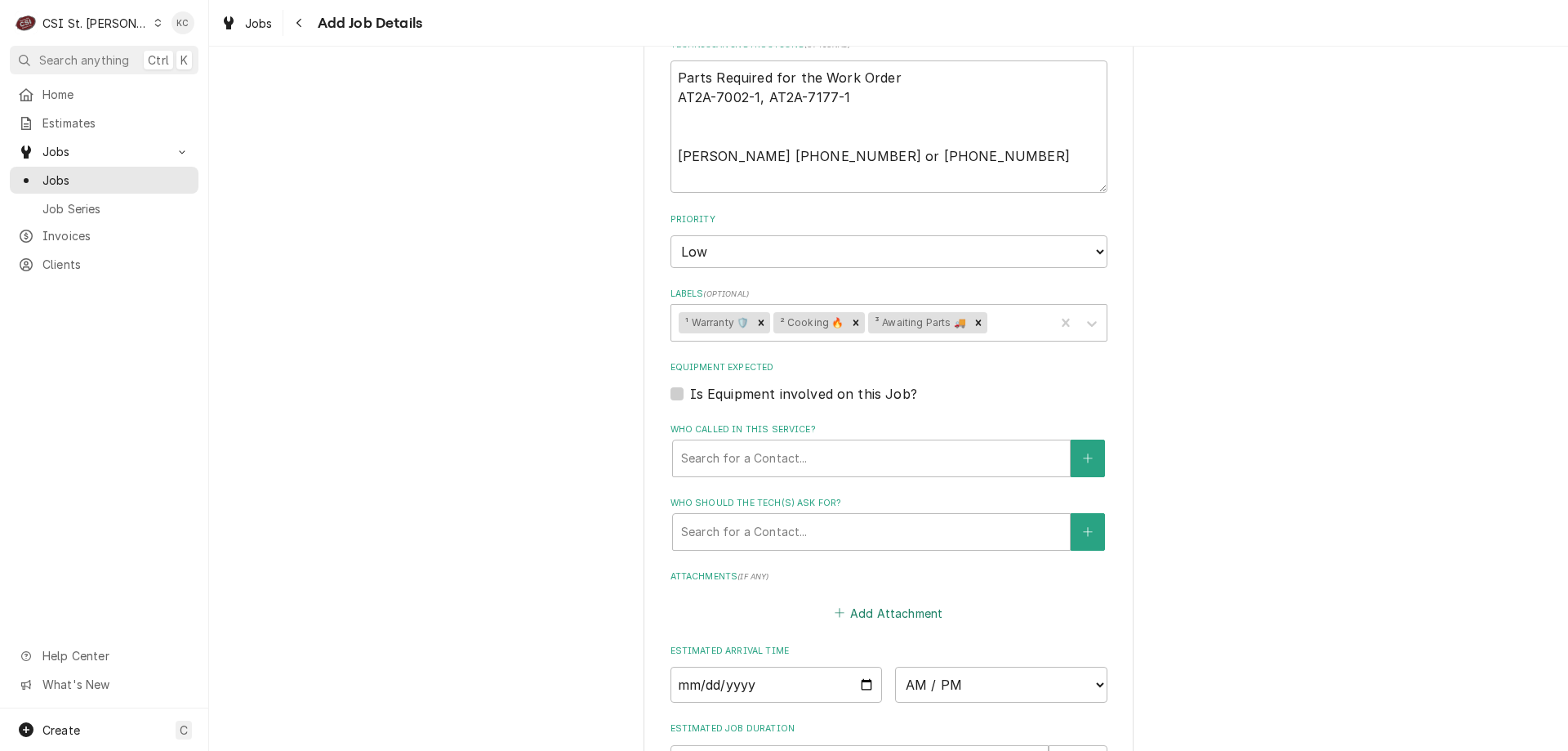
click at [904, 604] on button "Add Attachment" at bounding box center [888, 613] width 114 height 23
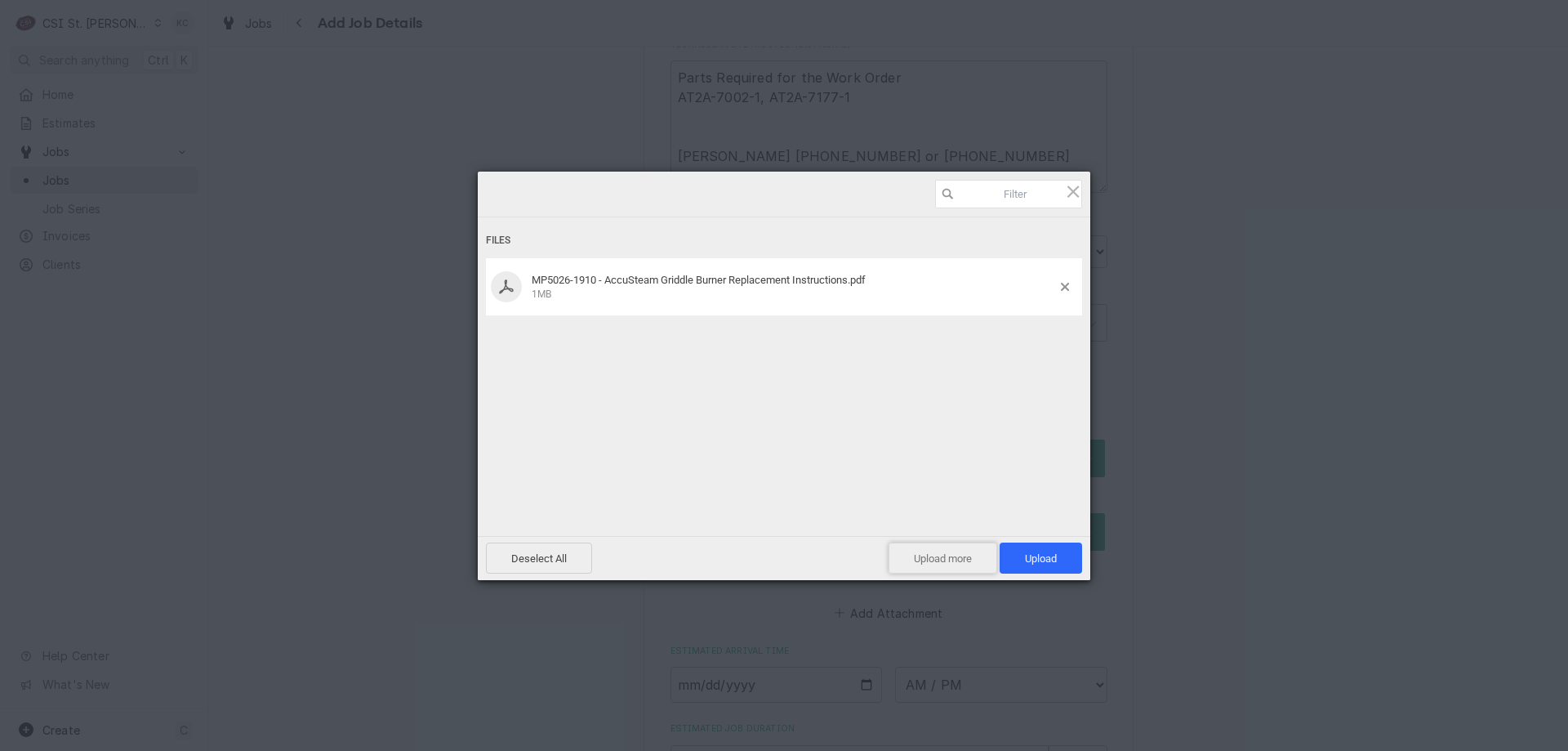
click at [967, 553] on span "Upload more" at bounding box center [942, 557] width 109 height 31
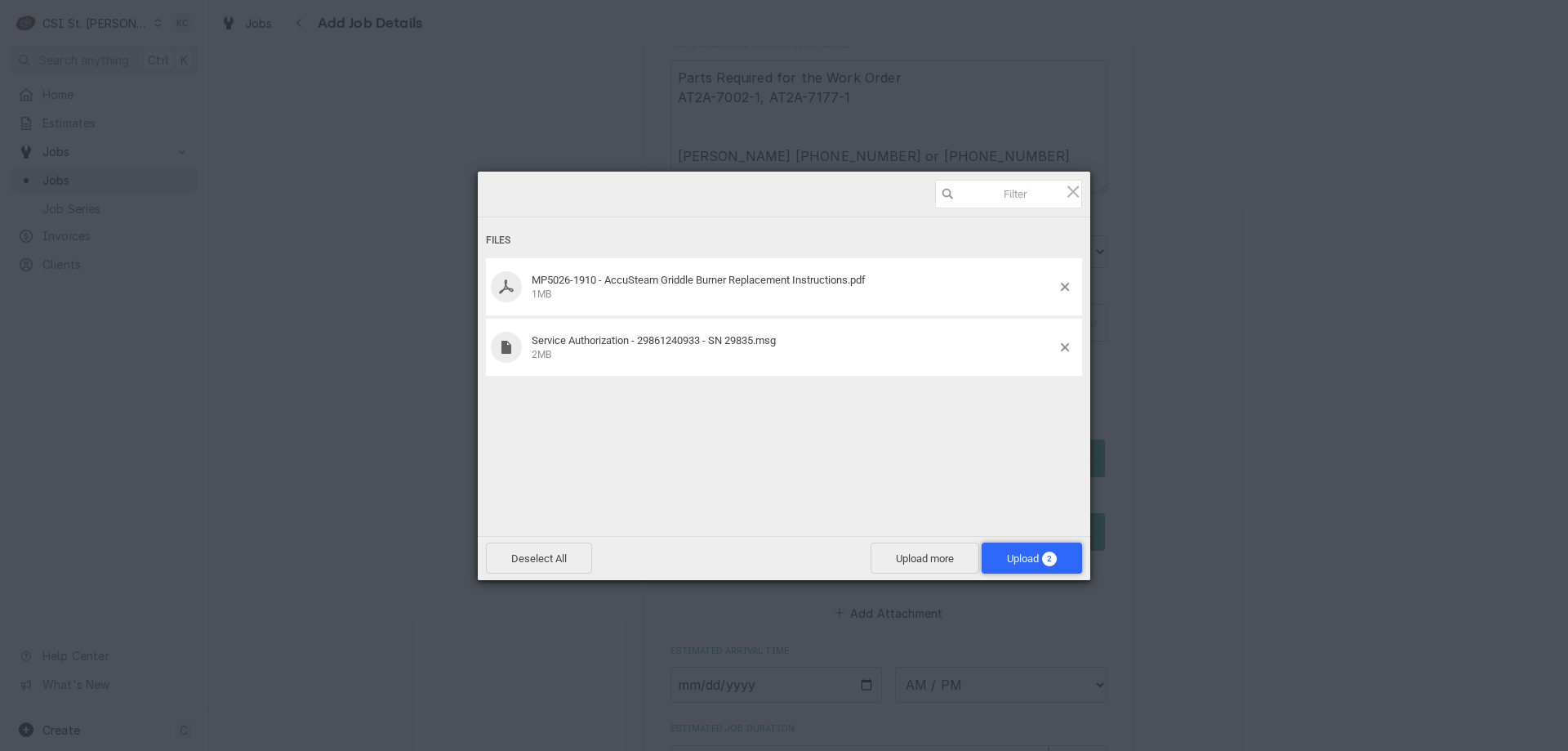
click at [1029, 560] on span "Upload 2" at bounding box center [1031, 558] width 50 height 12
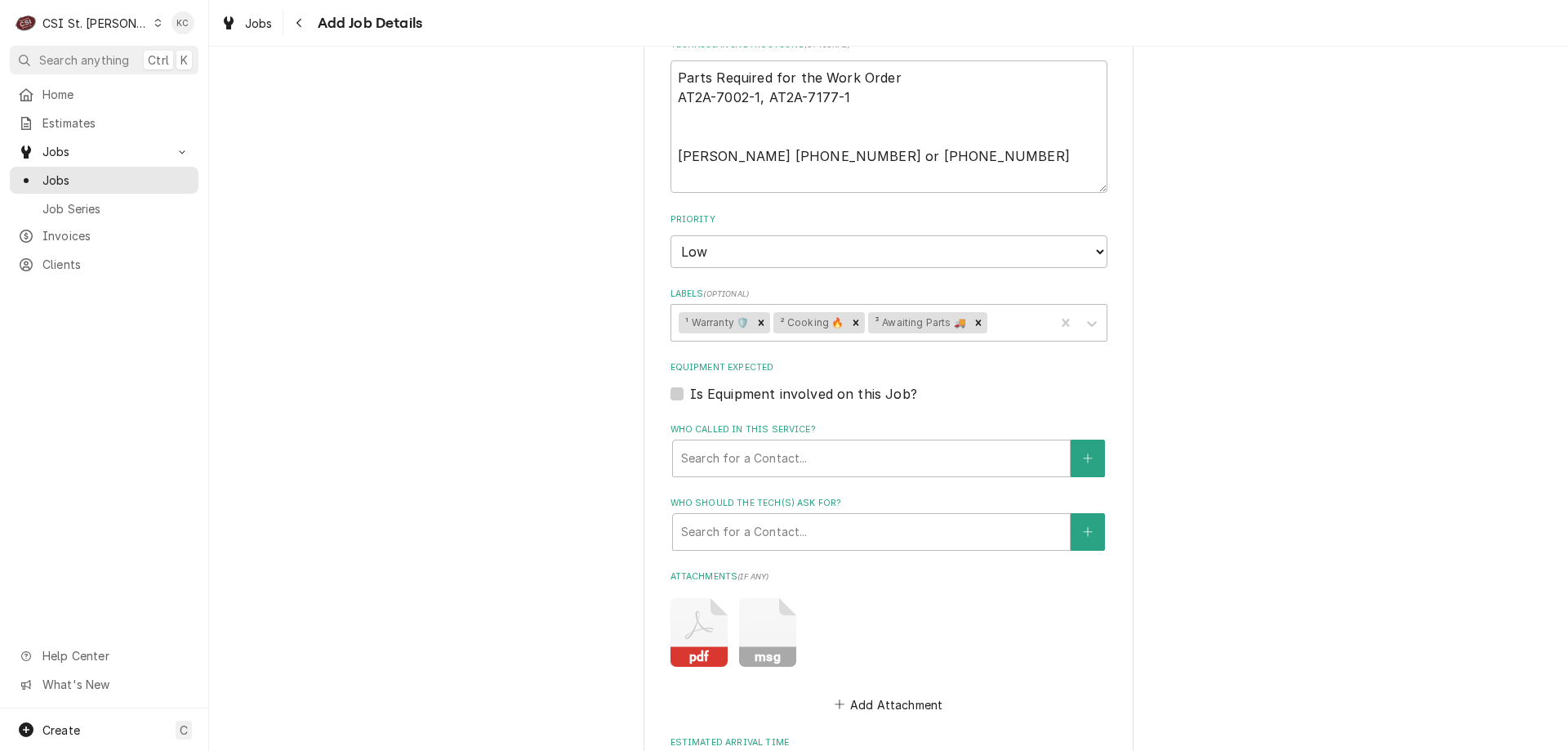
click at [1317, 380] on div "Please provide the following information to create a job: Client Details Client…" at bounding box center [888, 45] width 1358 height 2085
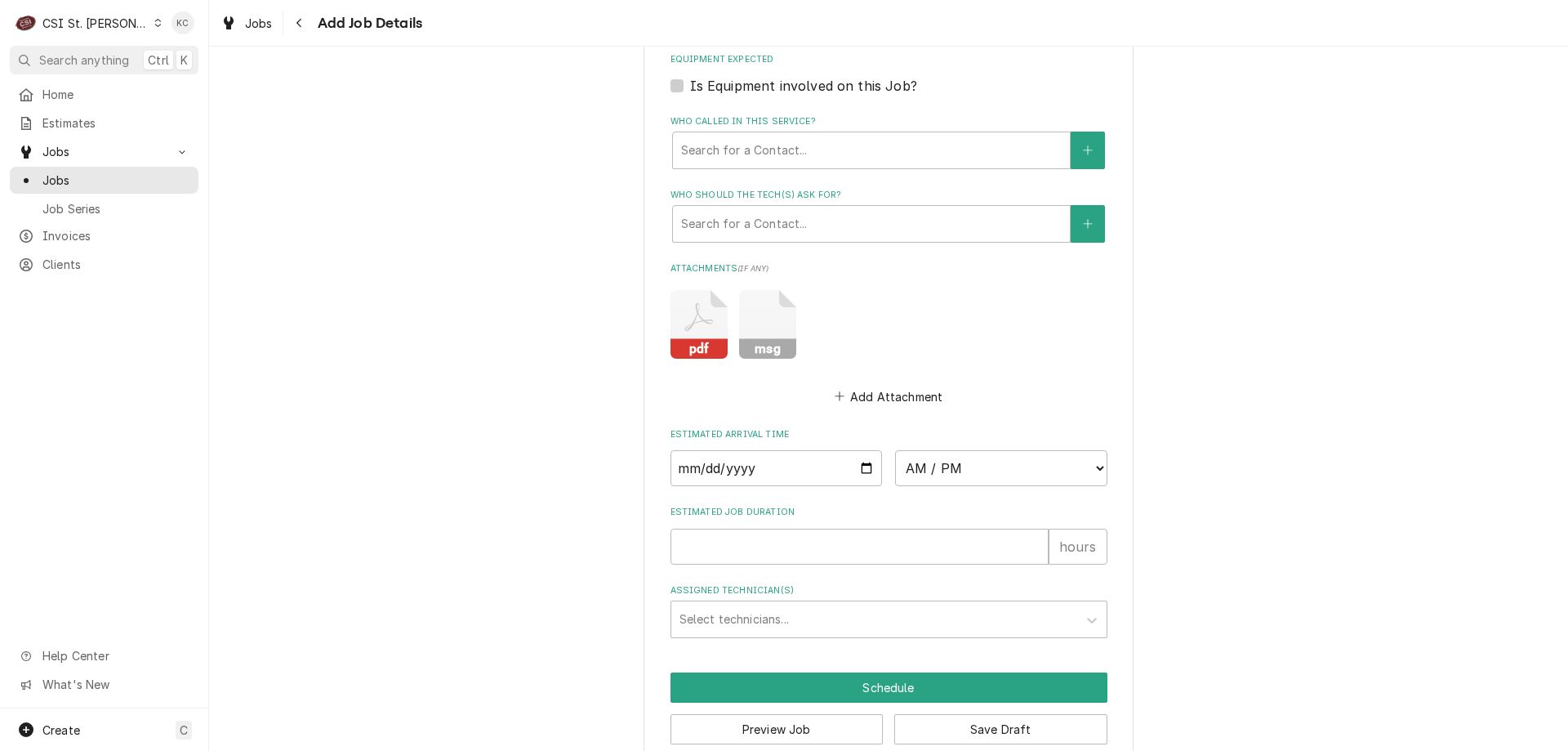
scroll to position [1398, 0]
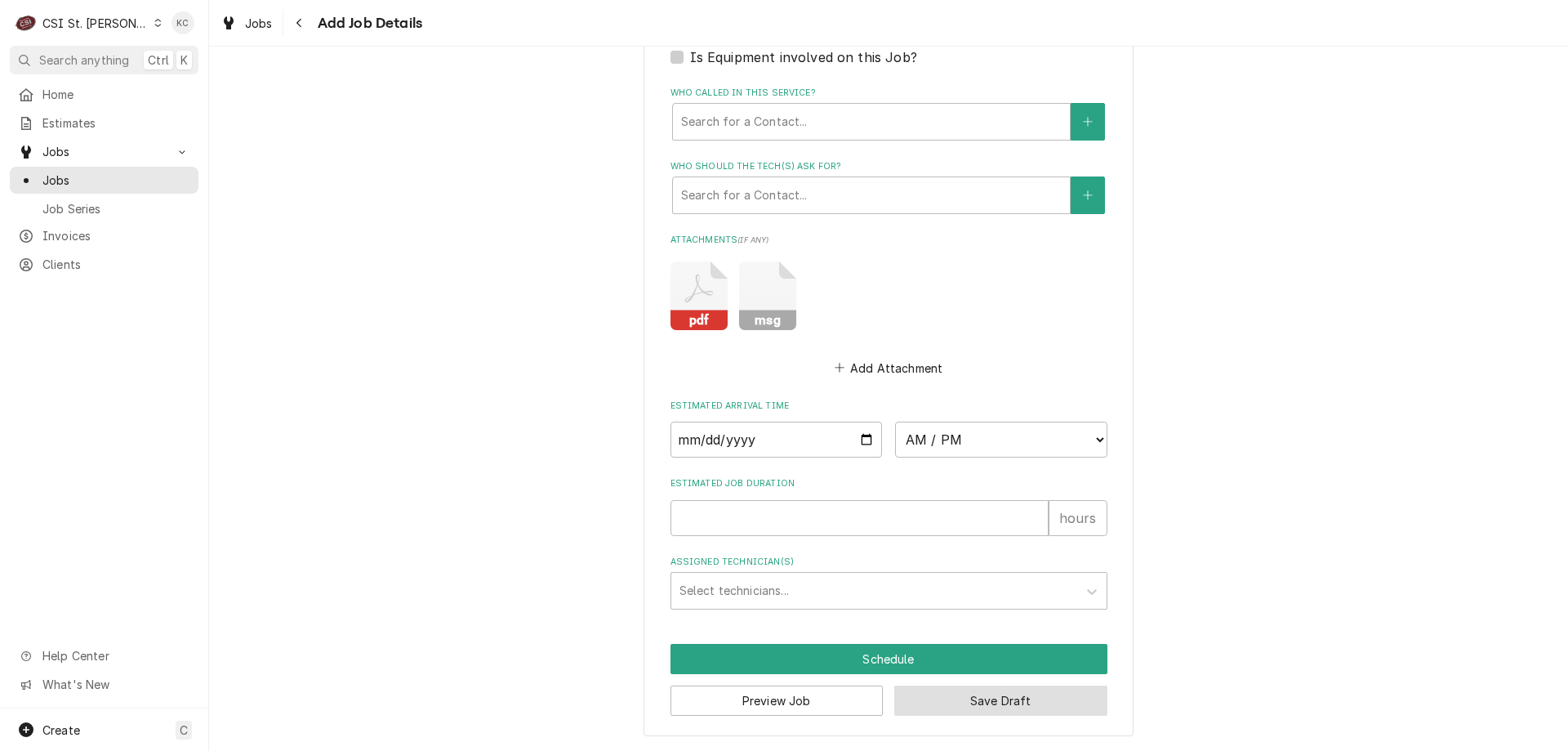
click at [1034, 709] on button "Save Draft" at bounding box center [1000, 700] width 213 height 31
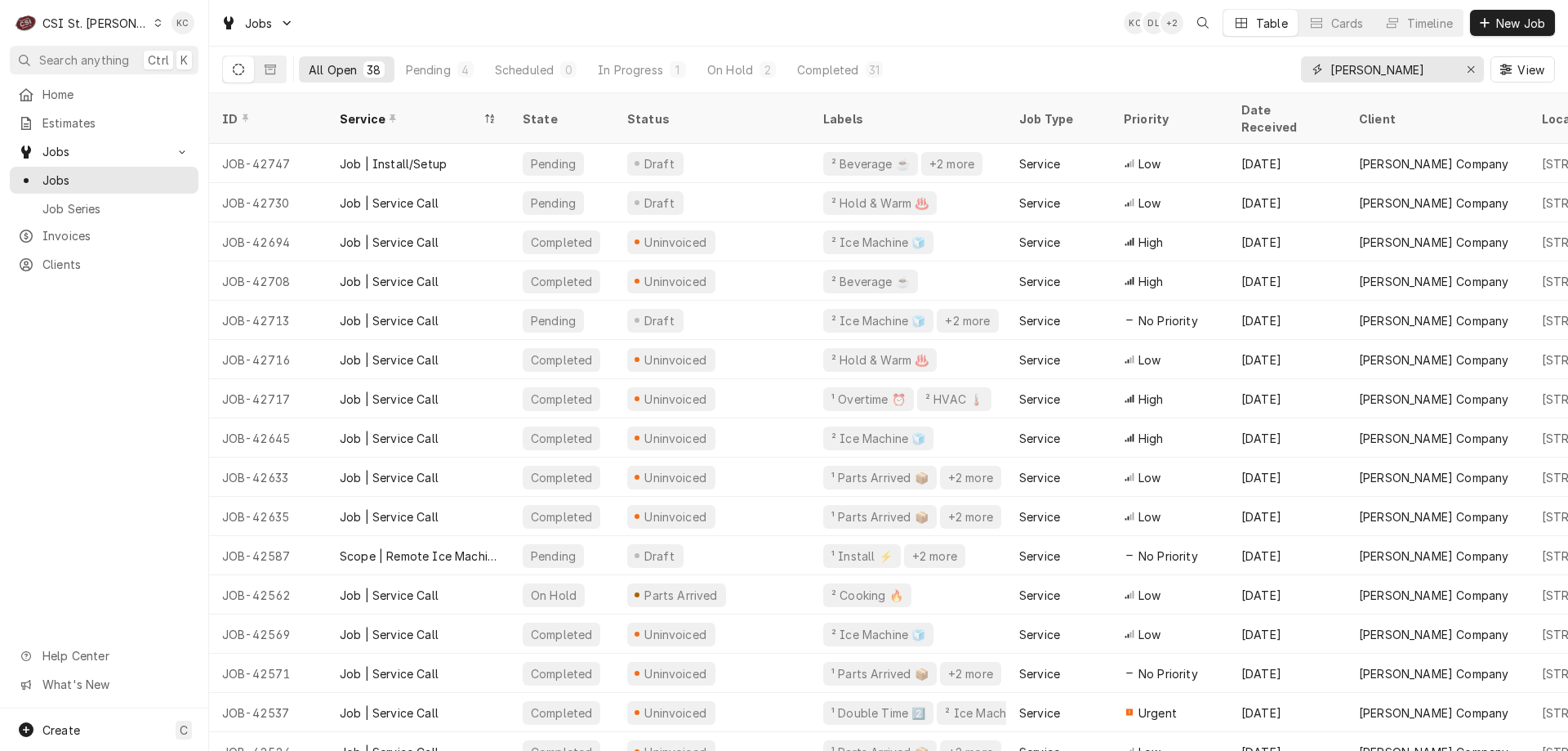
drag, startPoint x: 1375, startPoint y: 70, endPoint x: 1291, endPoint y: 85, distance: 85.3
click at [1291, 85] on div "All Open 38 Pending 4 Scheduled 0 In Progress 1 On Hold 2 Completed 31 [PERSON_…" at bounding box center [888, 70] width 1332 height 46
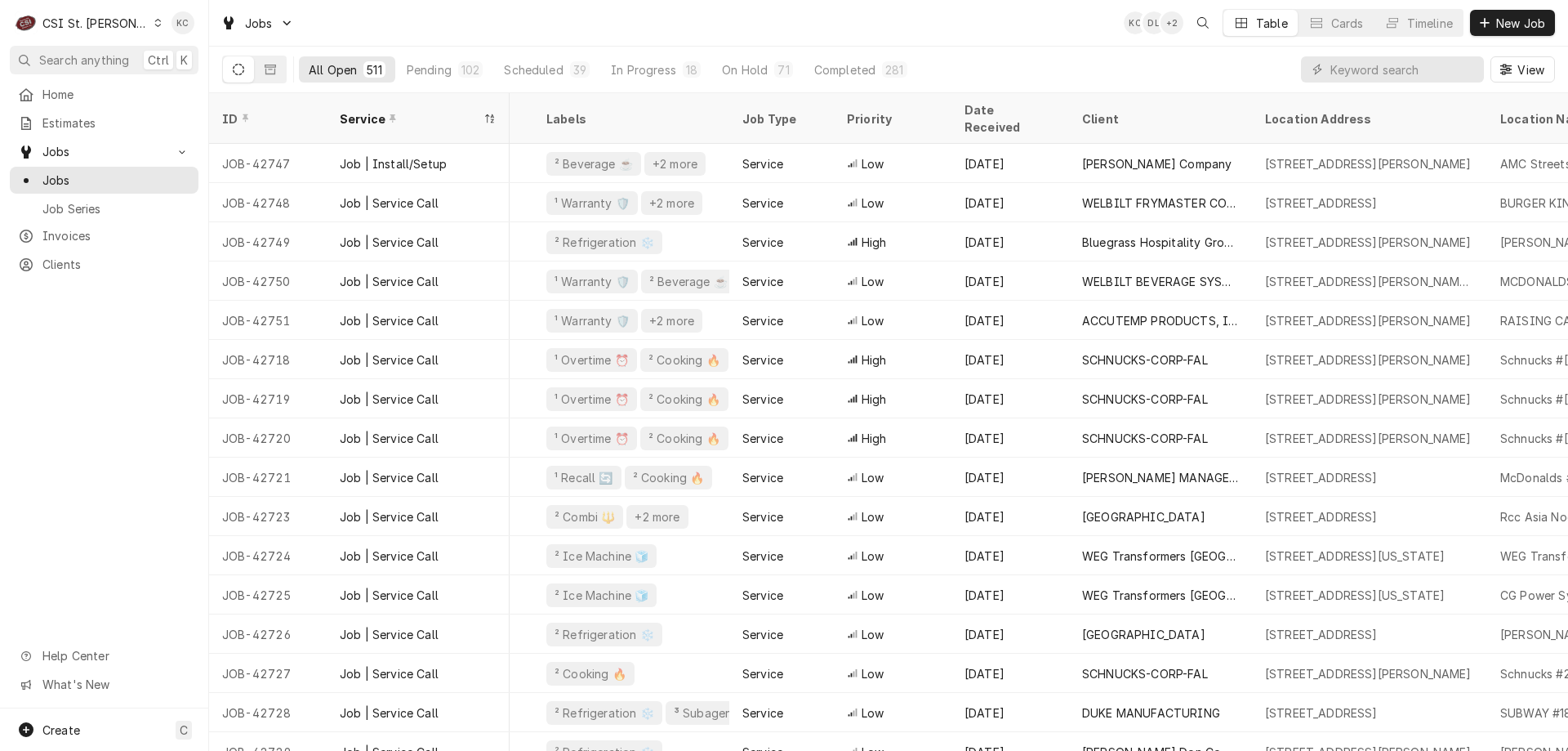
scroll to position [0, 330]
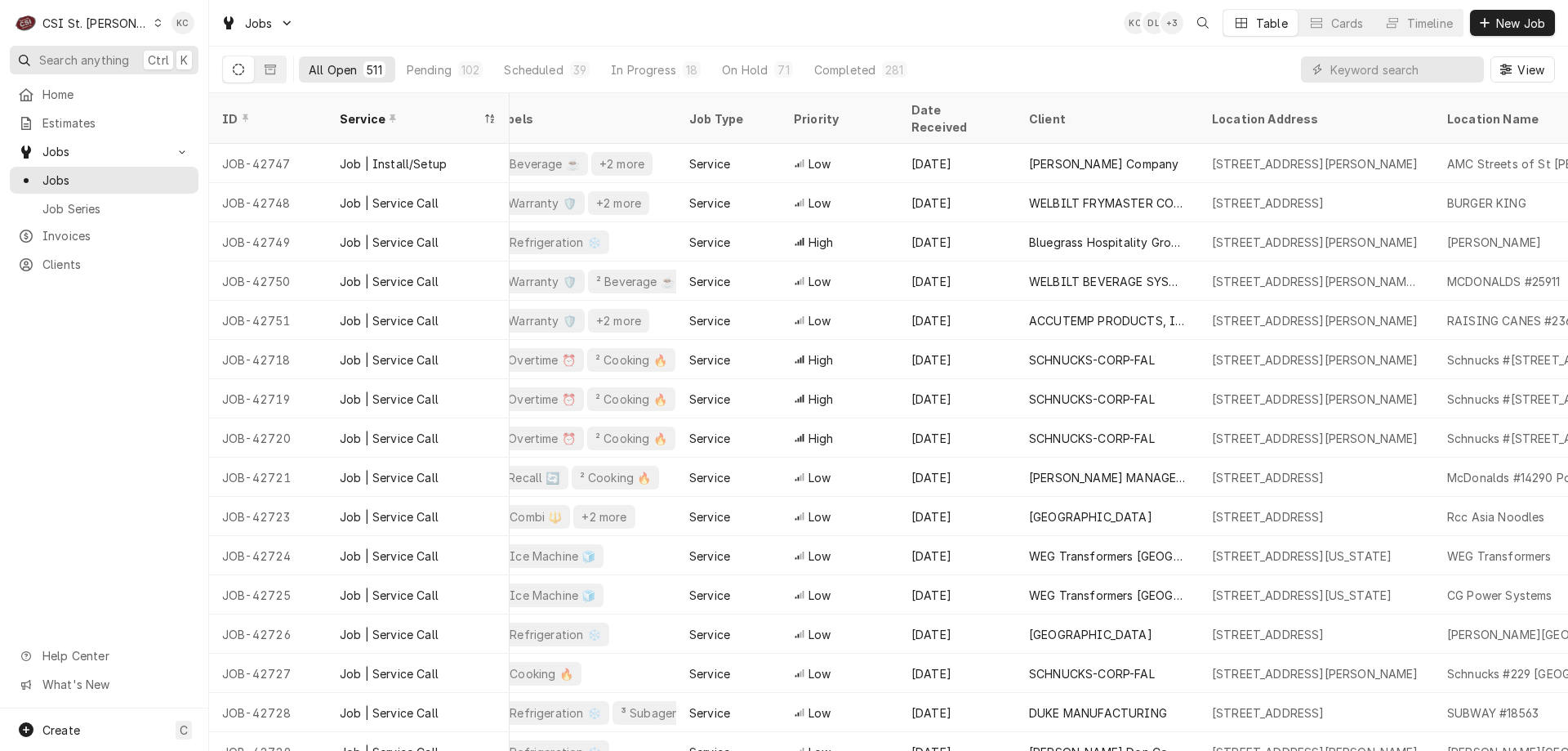
click at [113, 60] on span "Search anything" at bounding box center [84, 60] width 90 height 17
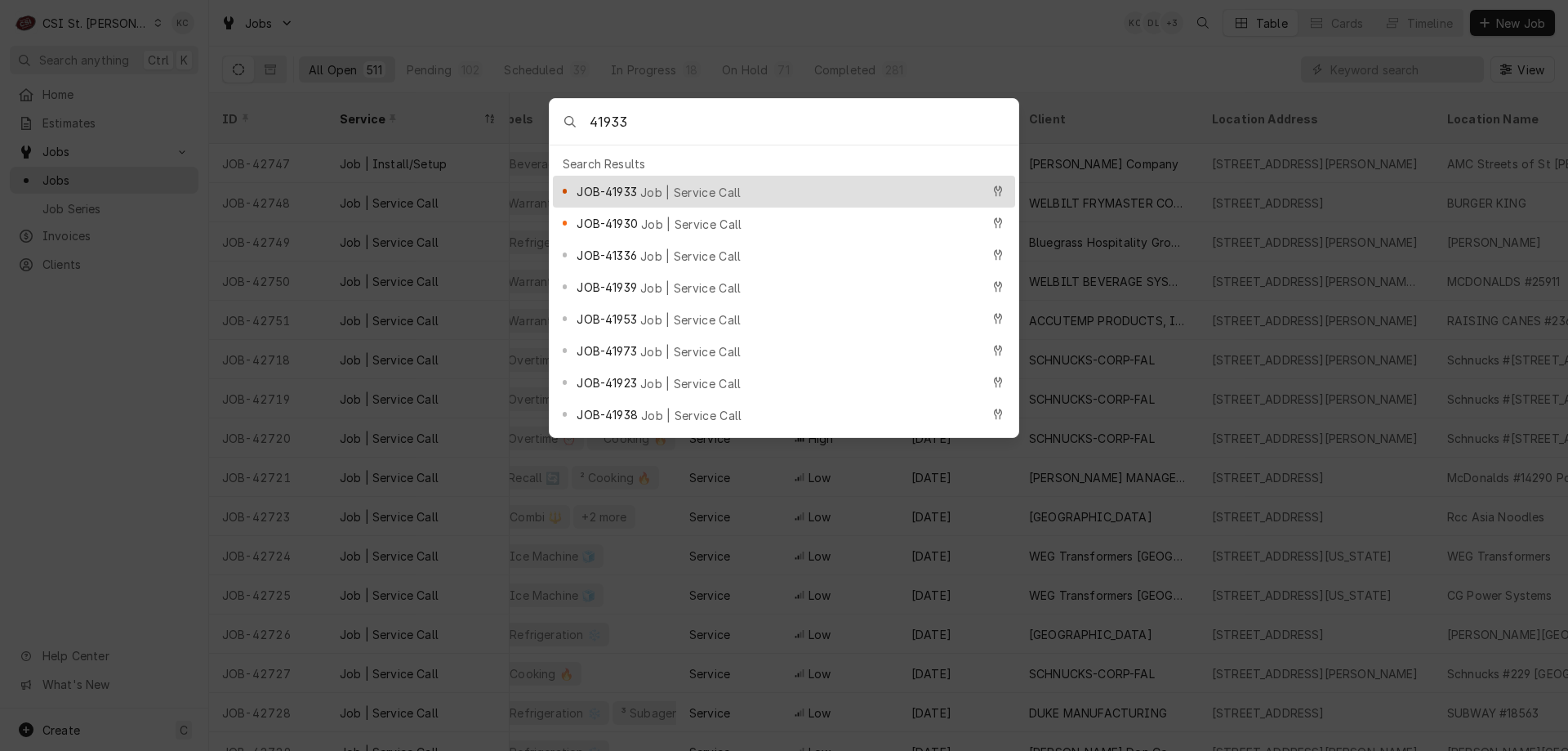
type input "41933"
click at [689, 184] on span "Job | Service Call" at bounding box center [691, 193] width 101 height 17
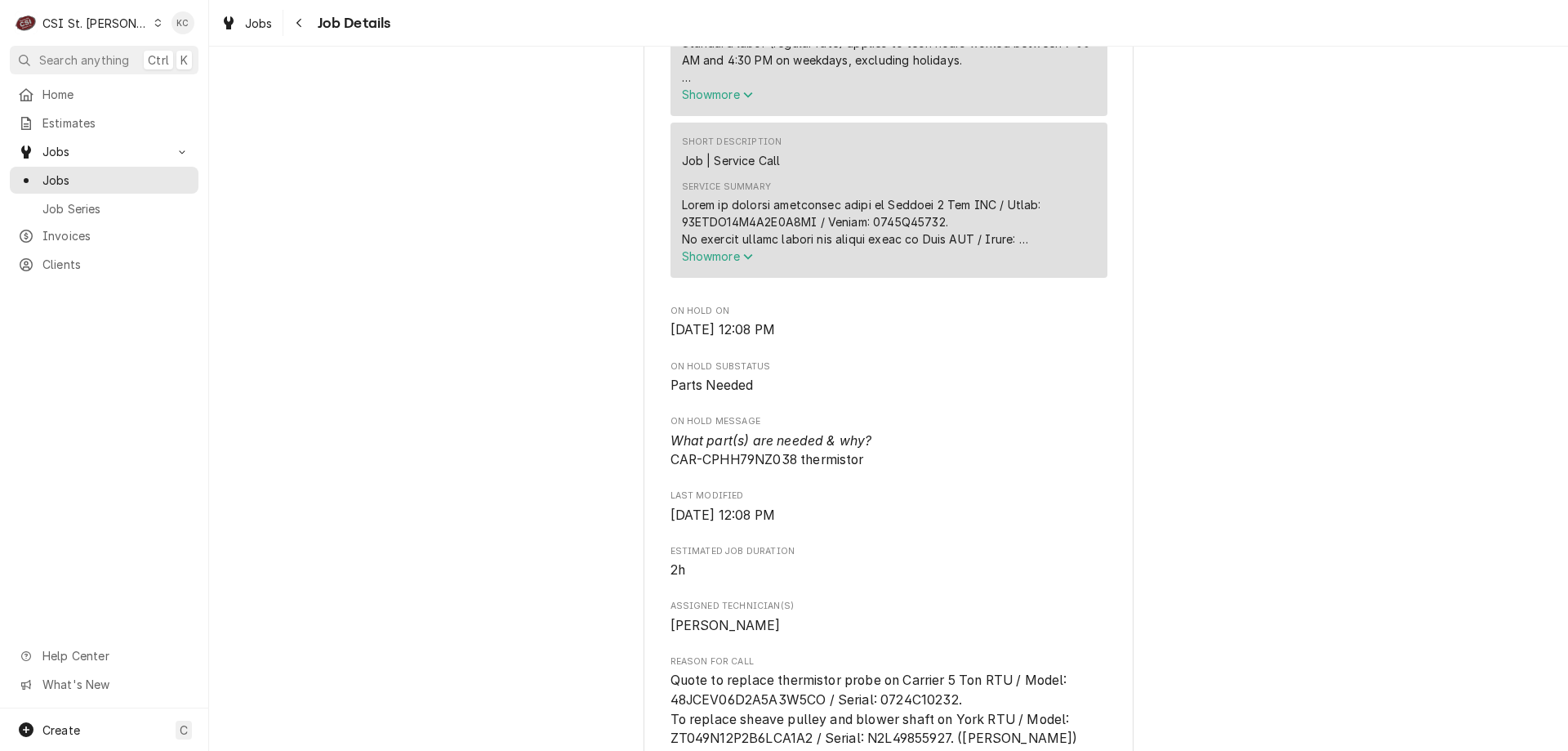
scroll to position [1225, 0]
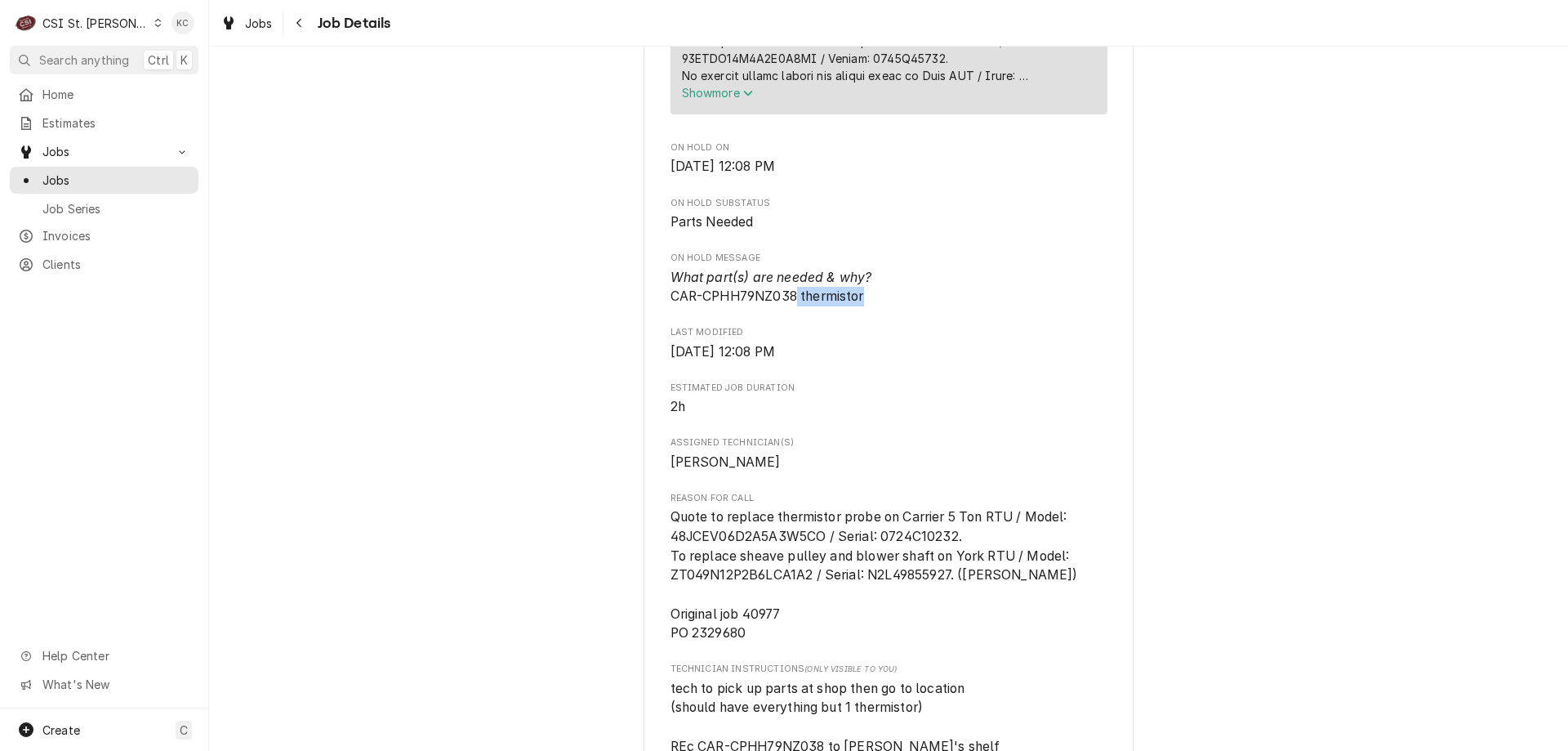
drag, startPoint x: 866, startPoint y: 323, endPoint x: 791, endPoint y: 321, distance: 75.0
click at [791, 306] on span "What part(s) are needed & why? CAR-CPHH79NZ038 thermistor" at bounding box center [889, 287] width 437 height 38
copy span "thermistor"
click at [297, 25] on icon "Navigate back" at bounding box center [299, 23] width 8 height 11
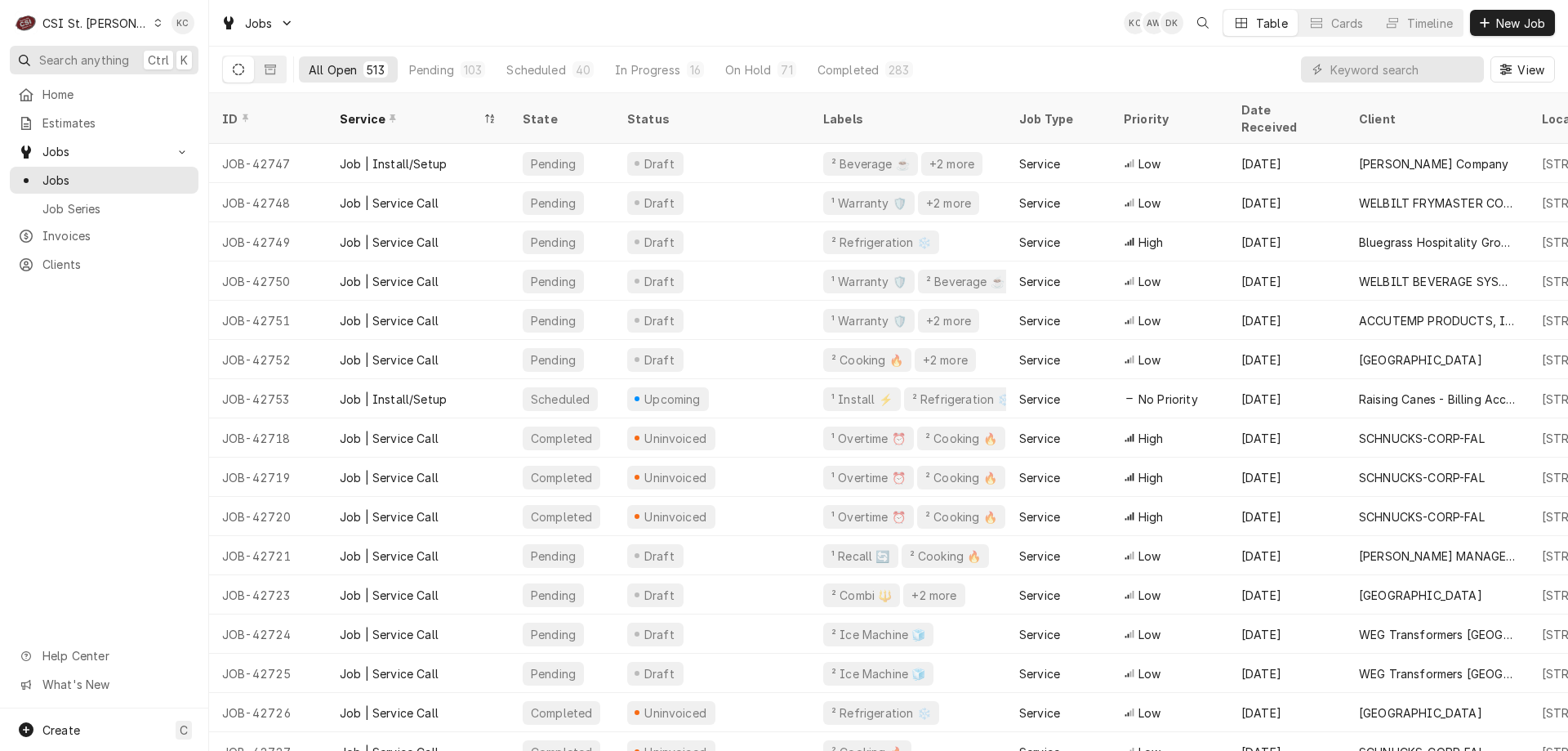
click at [97, 55] on span "Search anything" at bounding box center [84, 60] width 90 height 17
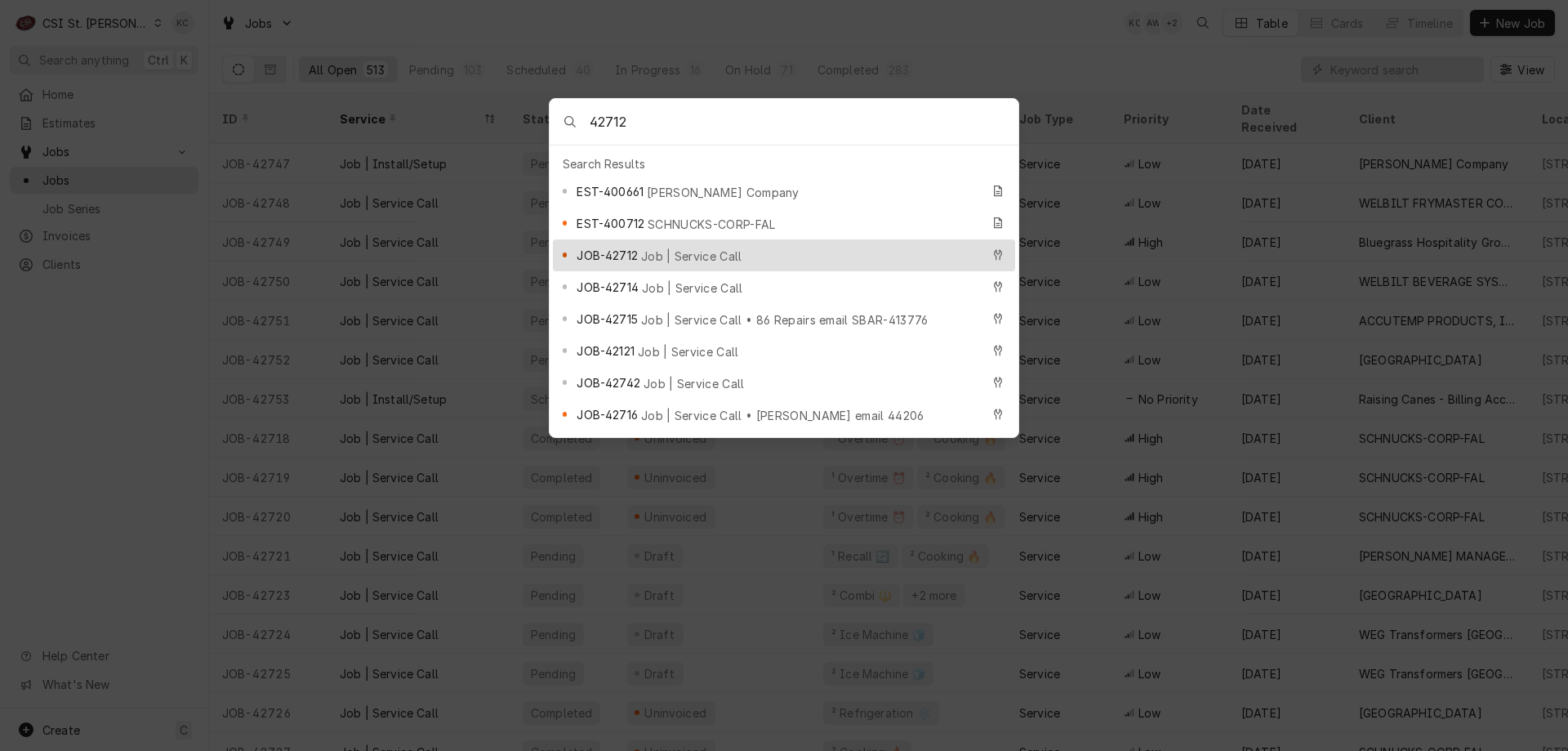
type input "42712"
click at [668, 246] on div "JOB-42712 Job | Service Call" at bounding box center [777, 256] width 403 height 19
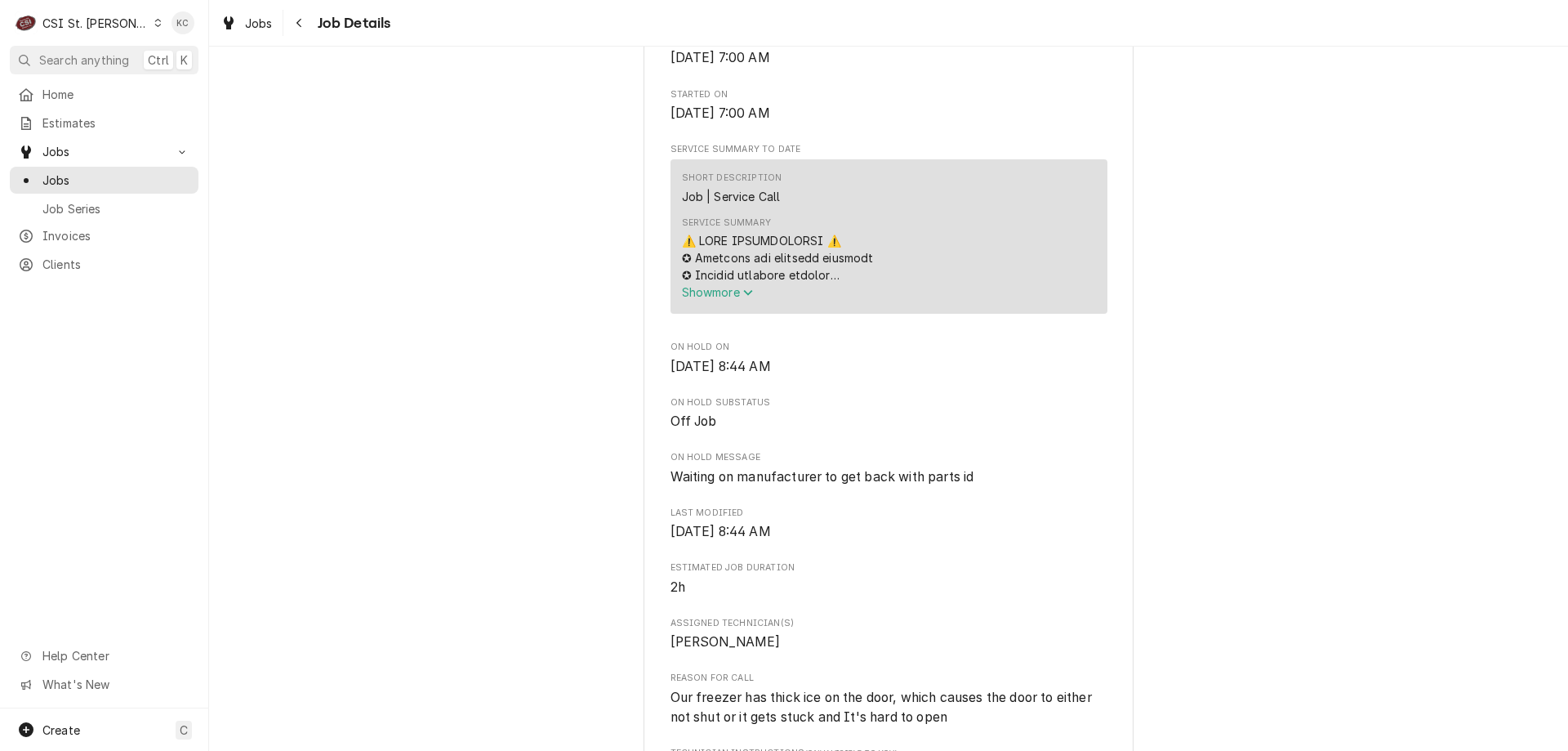
scroll to position [654, 0]
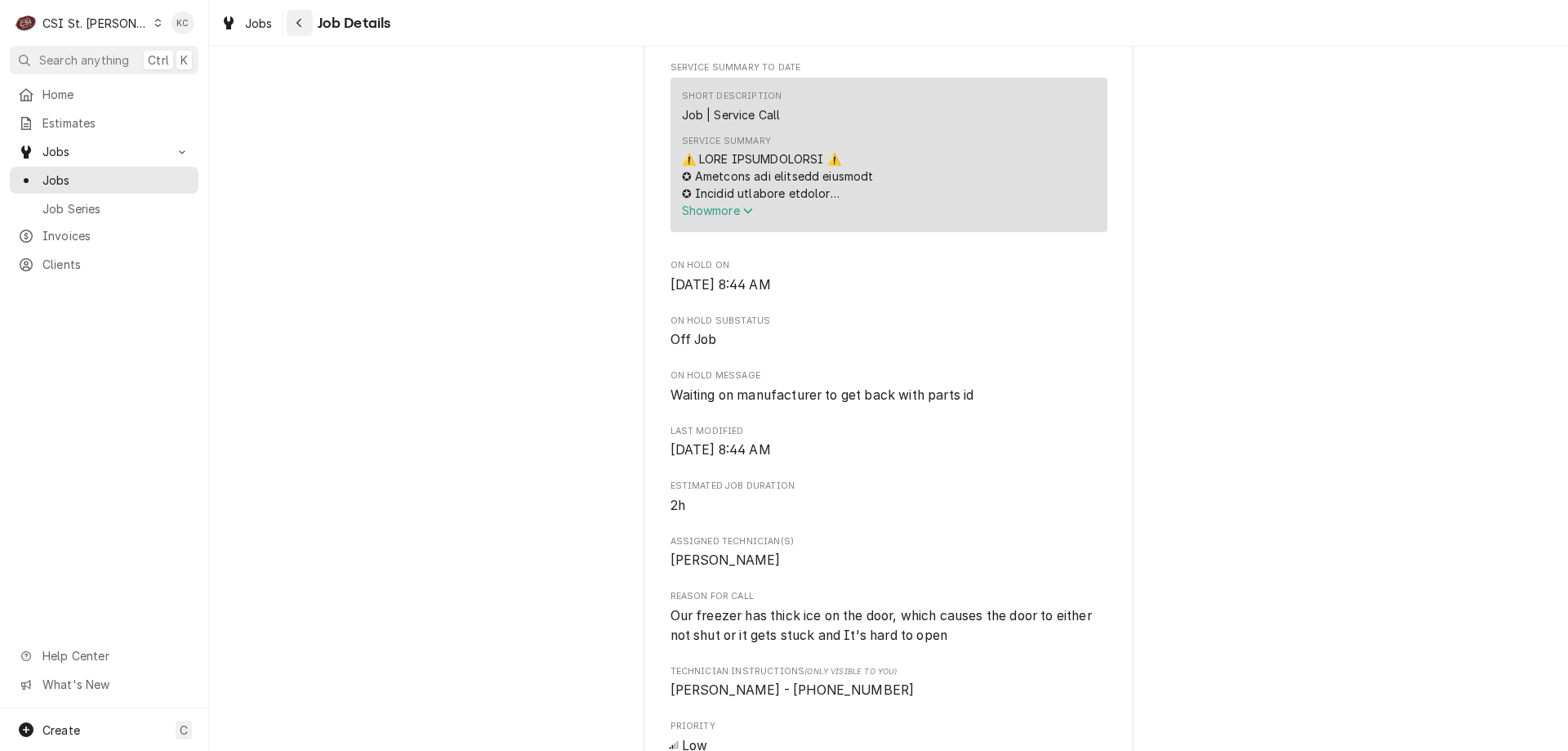
click at [296, 25] on icon "Navigate back" at bounding box center [299, 23] width 8 height 11
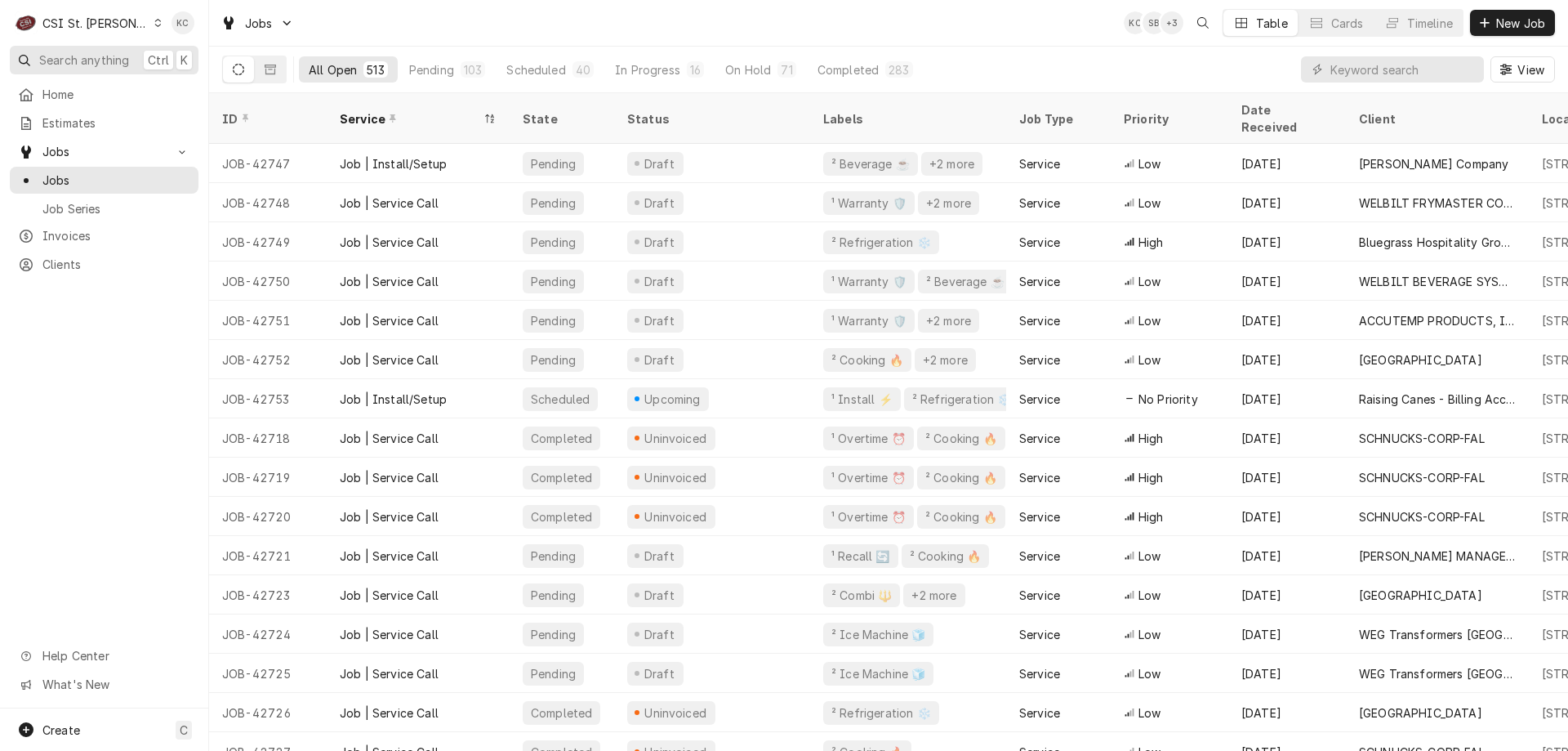
click at [93, 48] on button "Search anything Ctrl K" at bounding box center [104, 60] width 189 height 29
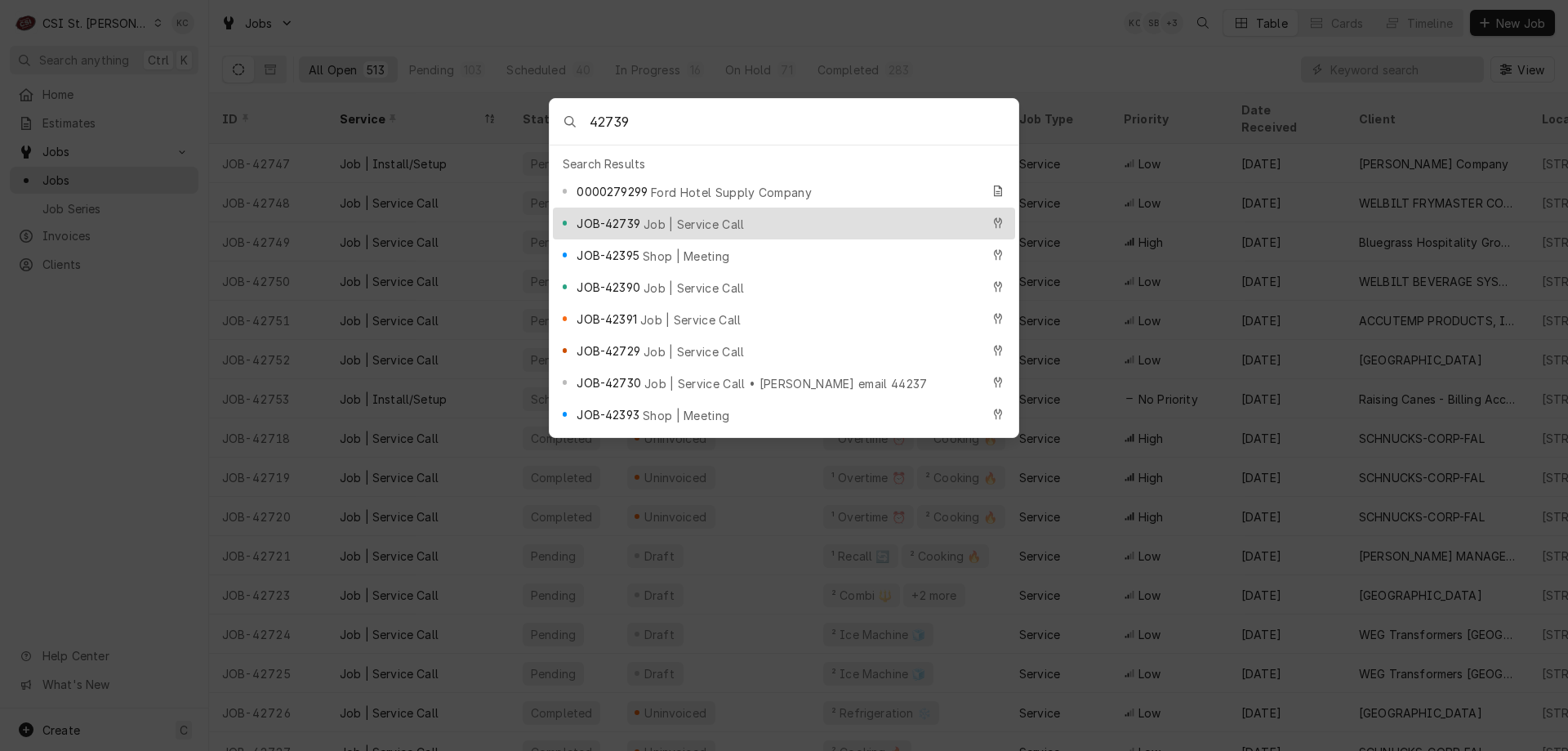
type input "42739"
click at [661, 223] on div "JOB-42739 Job | Service Call" at bounding box center [777, 223] width 403 height 19
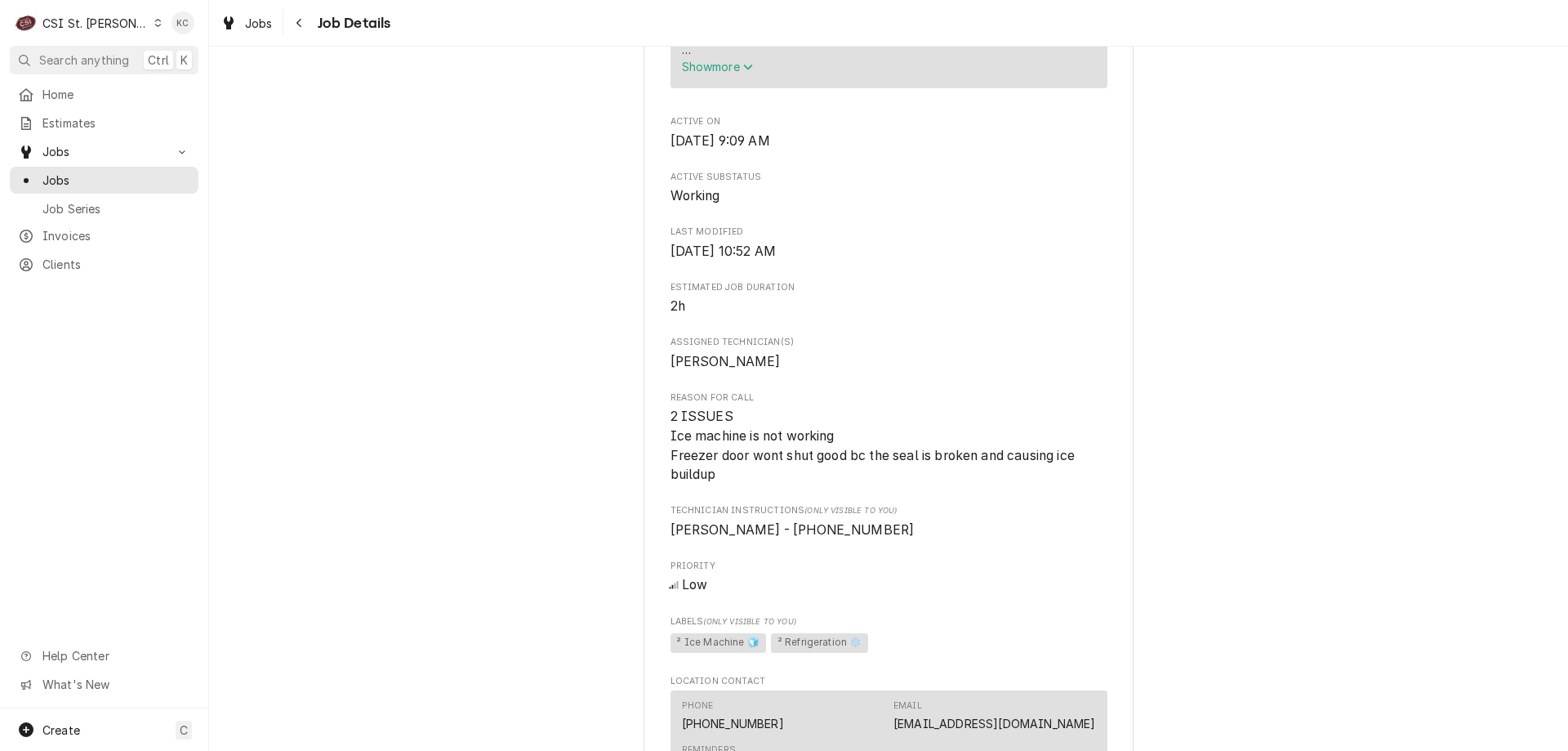
scroll to position [1062, 0]
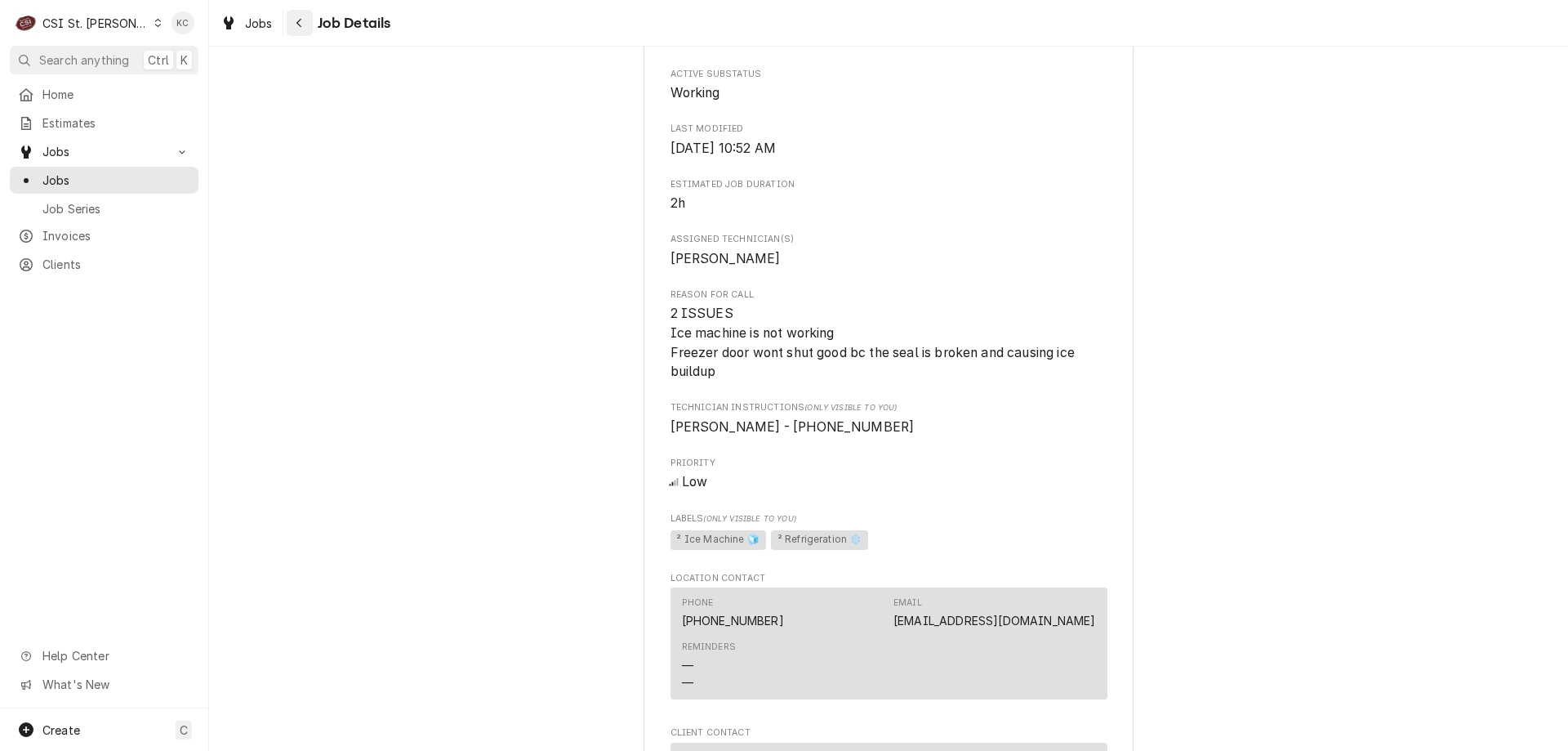
click at [302, 22] on icon "Navigate back" at bounding box center [299, 23] width 8 height 11
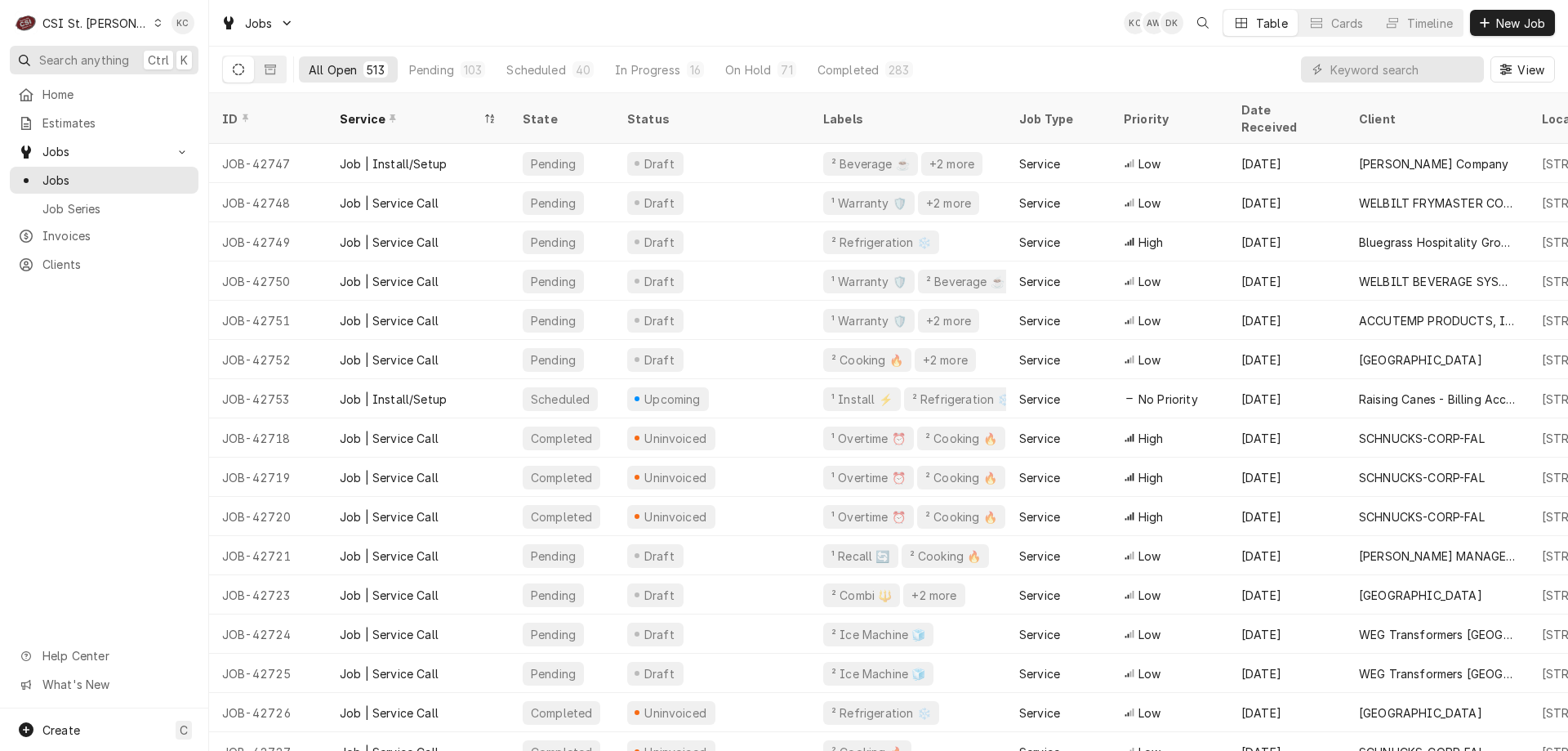
click at [100, 52] on span "Search anything" at bounding box center [84, 60] width 90 height 17
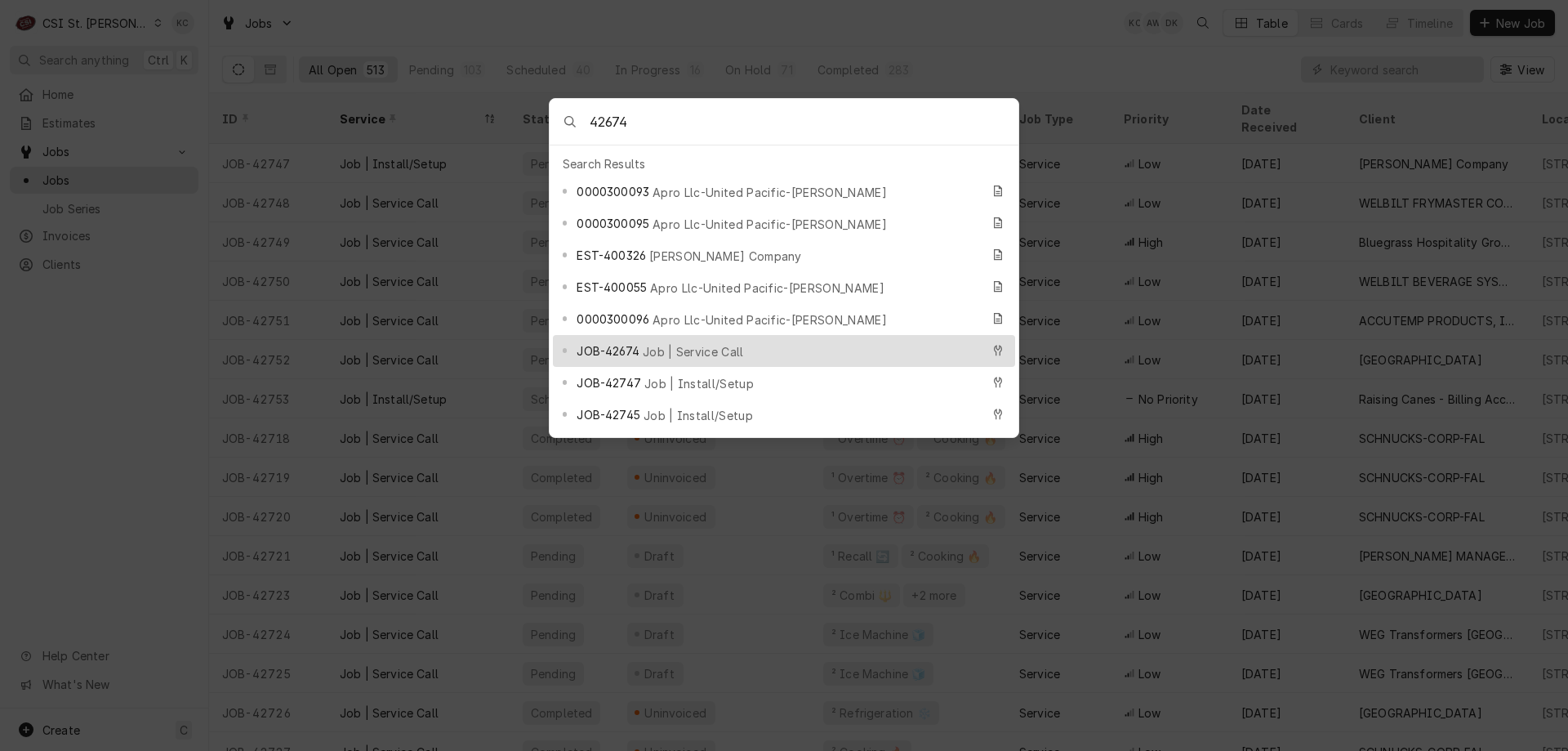
type input "42674"
click at [652, 344] on span "Job | Service Call" at bounding box center [693, 352] width 101 height 17
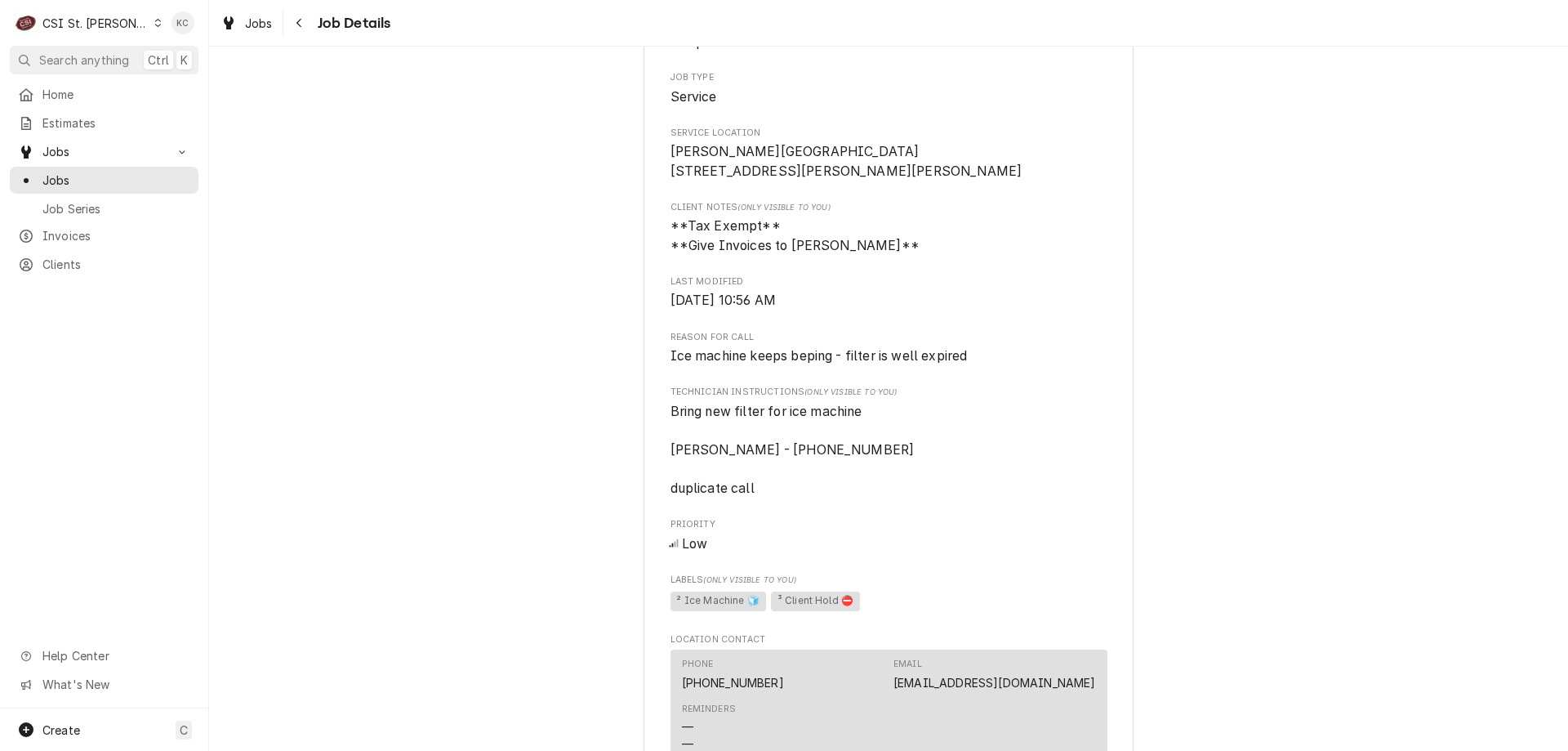
scroll to position [408, 0]
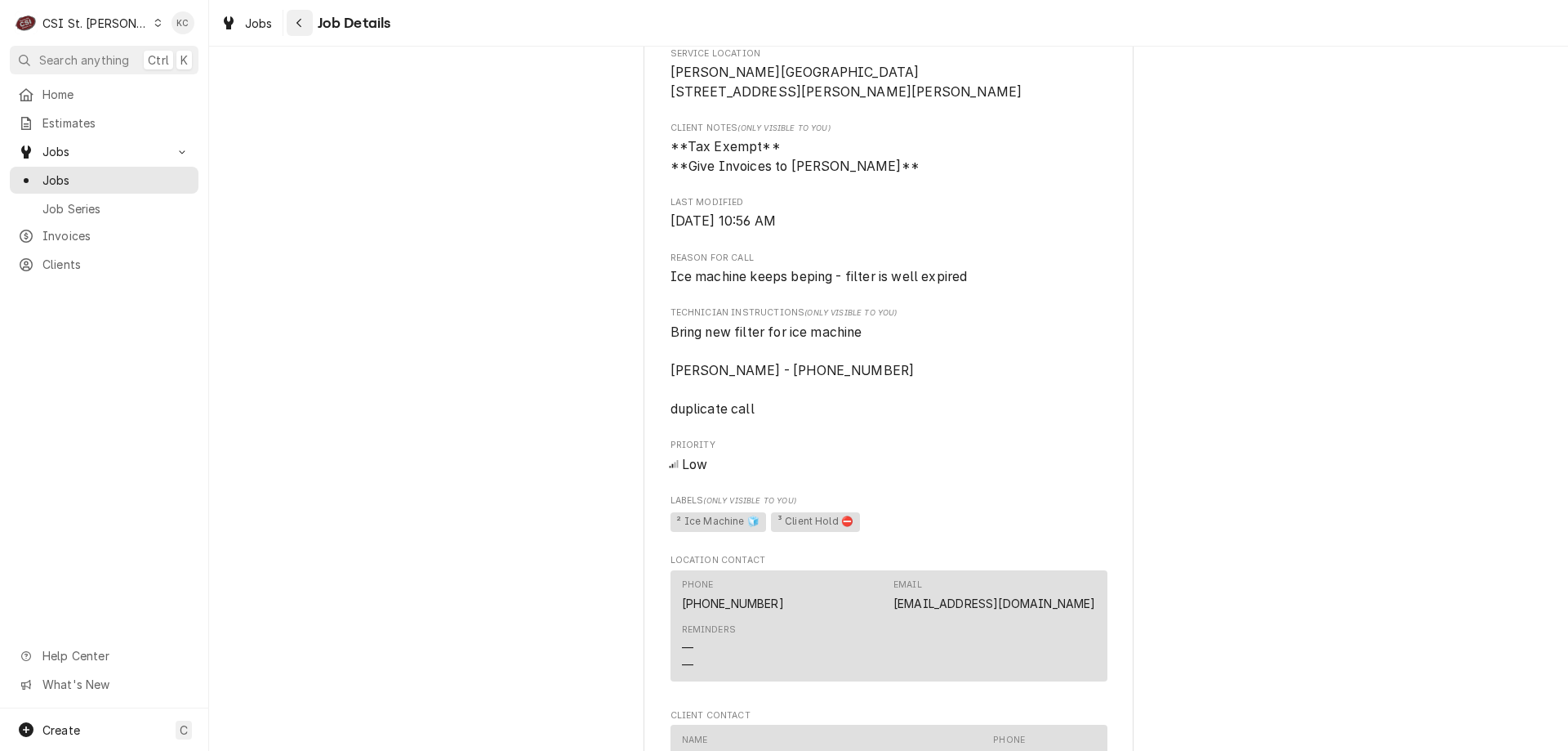
click at [309, 26] on button "Navigate back" at bounding box center [299, 22] width 26 height 26
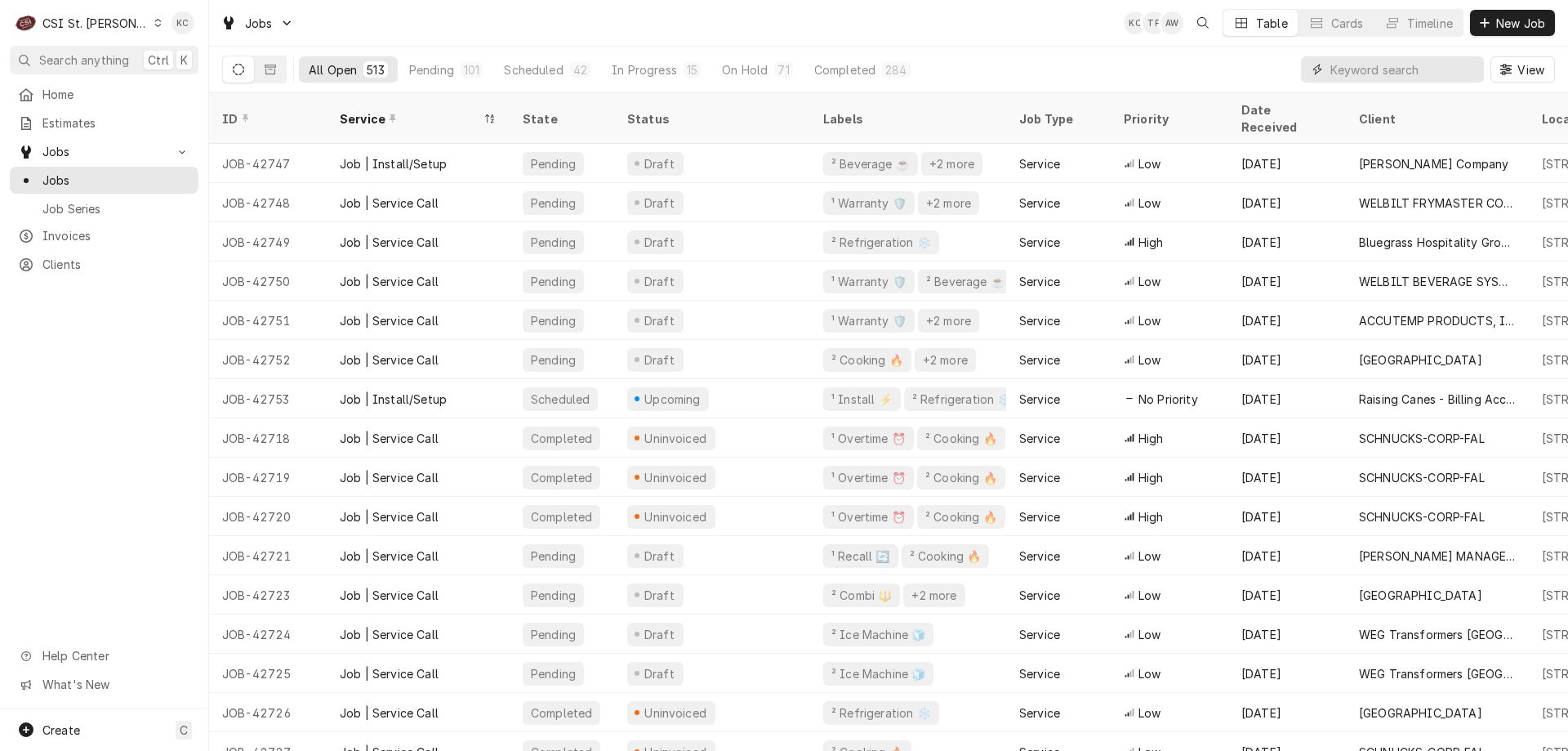
click at [1416, 72] on input "Dynamic Content Wrapper" at bounding box center [1402, 69] width 145 height 26
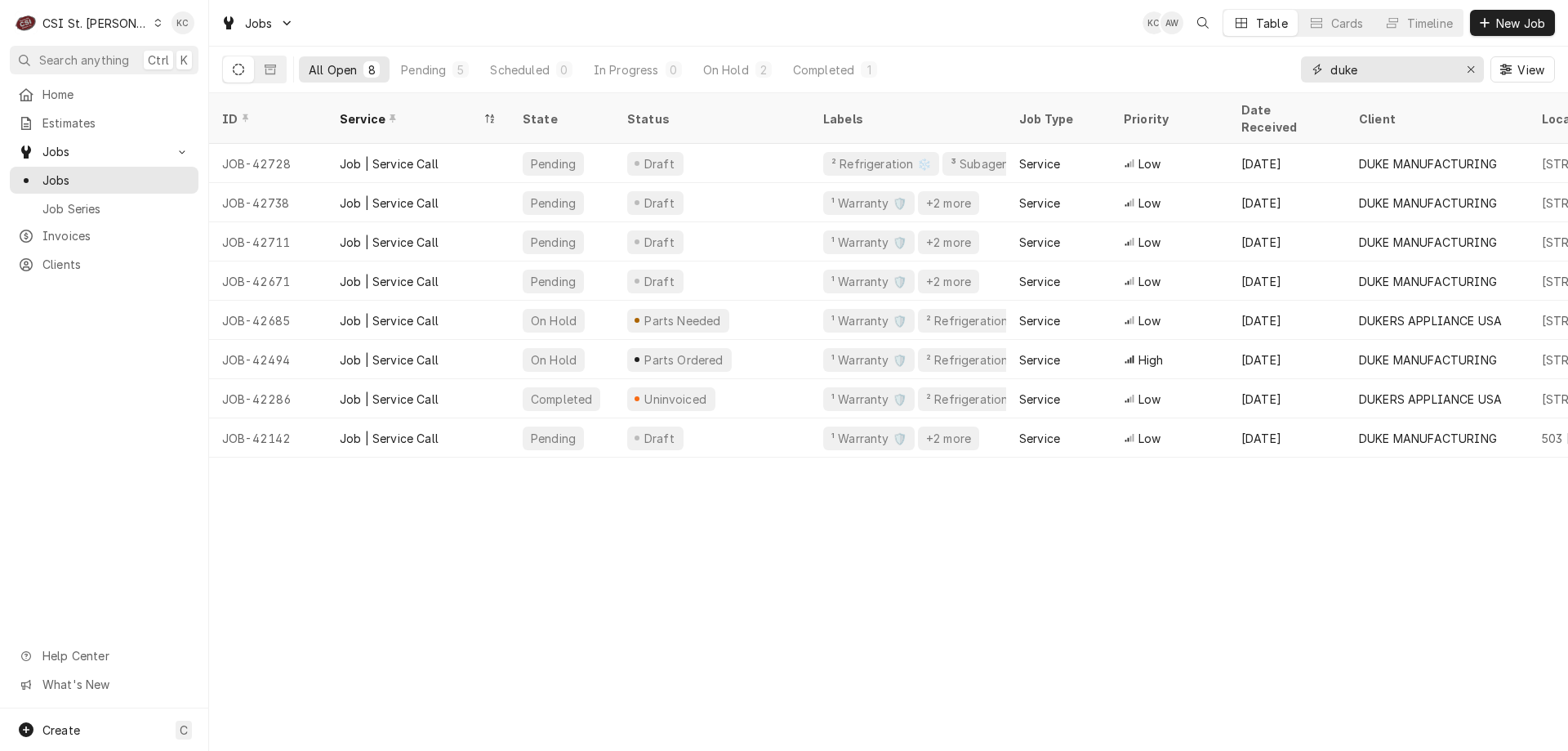
type input "duke"
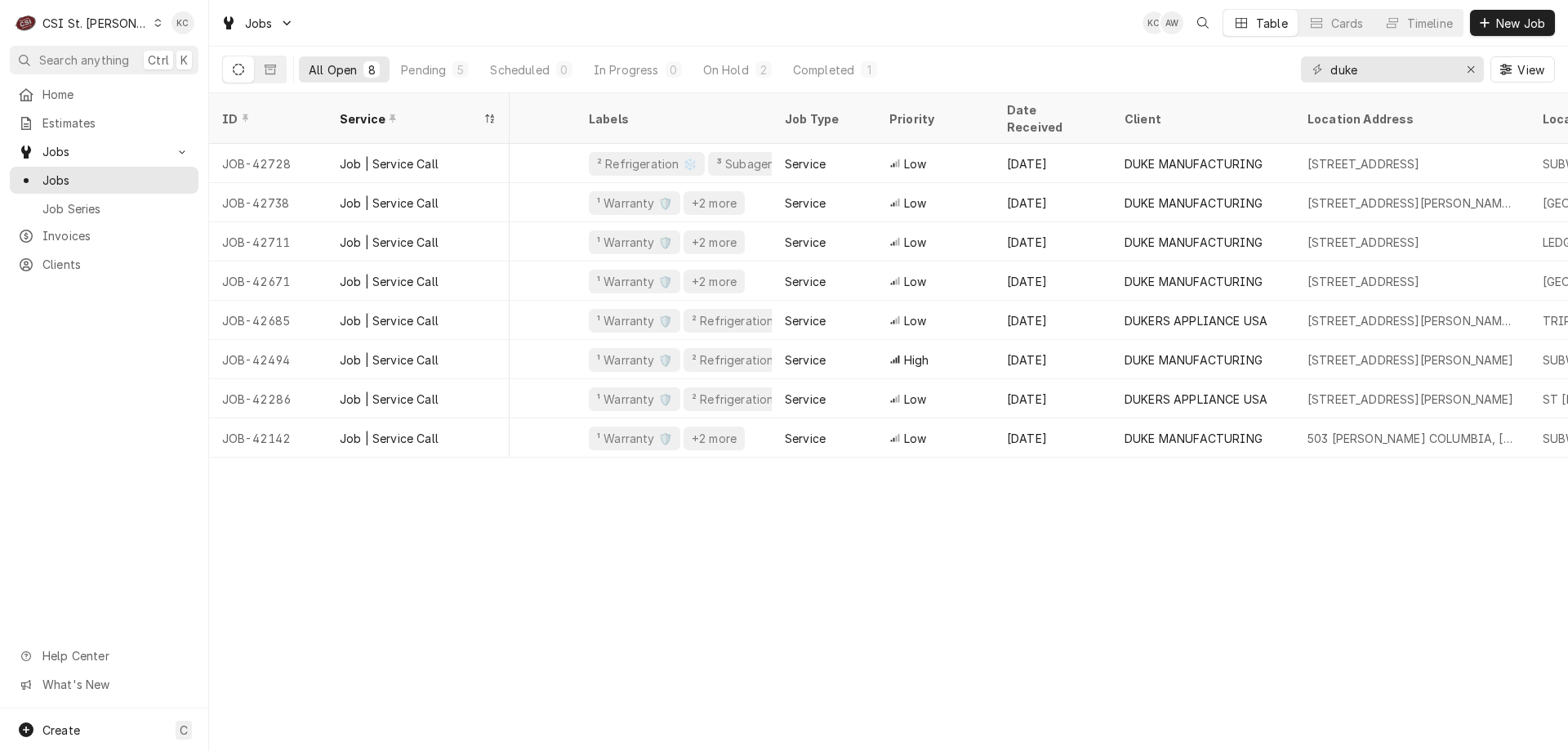
scroll to position [0, 218]
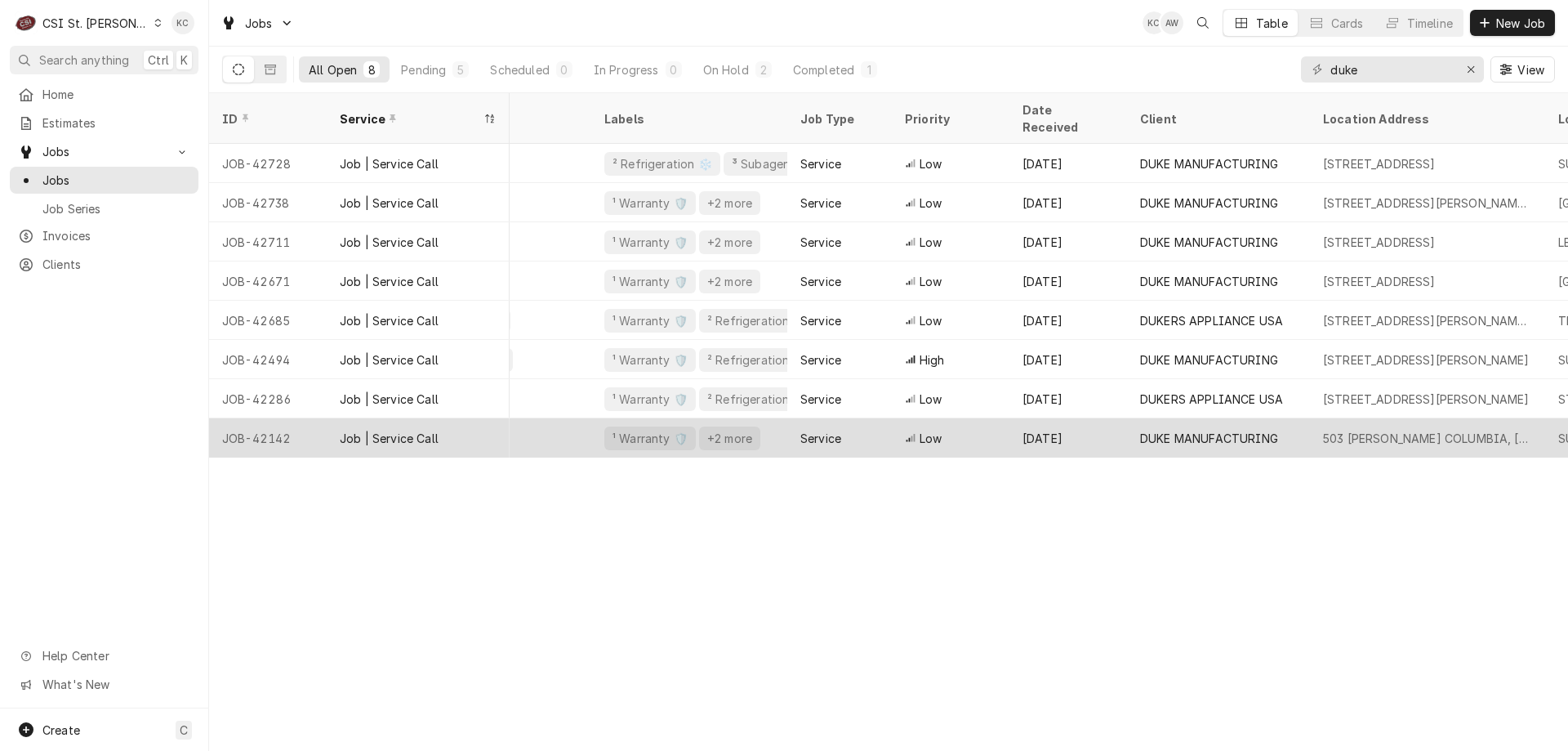
click at [888, 418] on div "Service" at bounding box center [839, 437] width 105 height 39
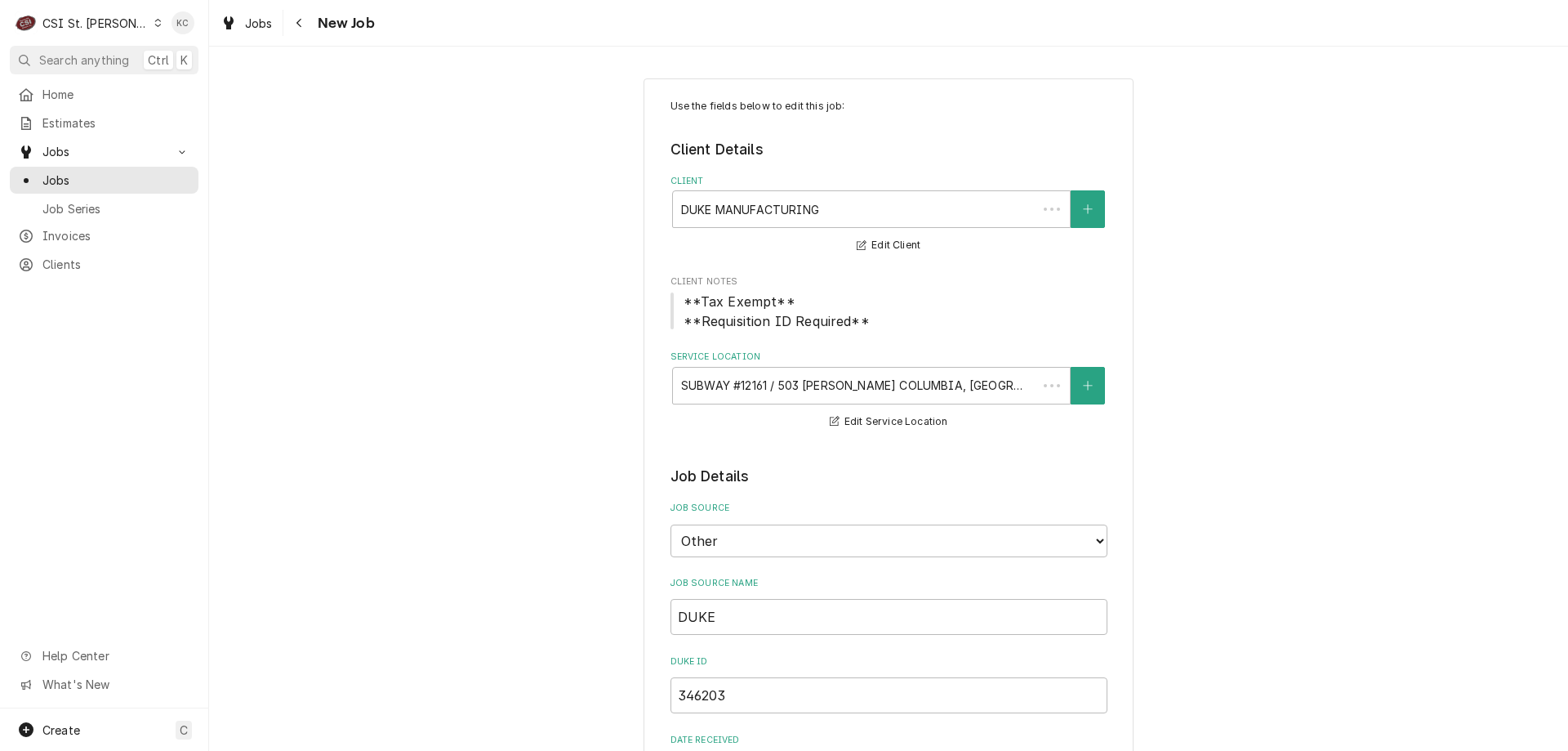
type textarea "x"
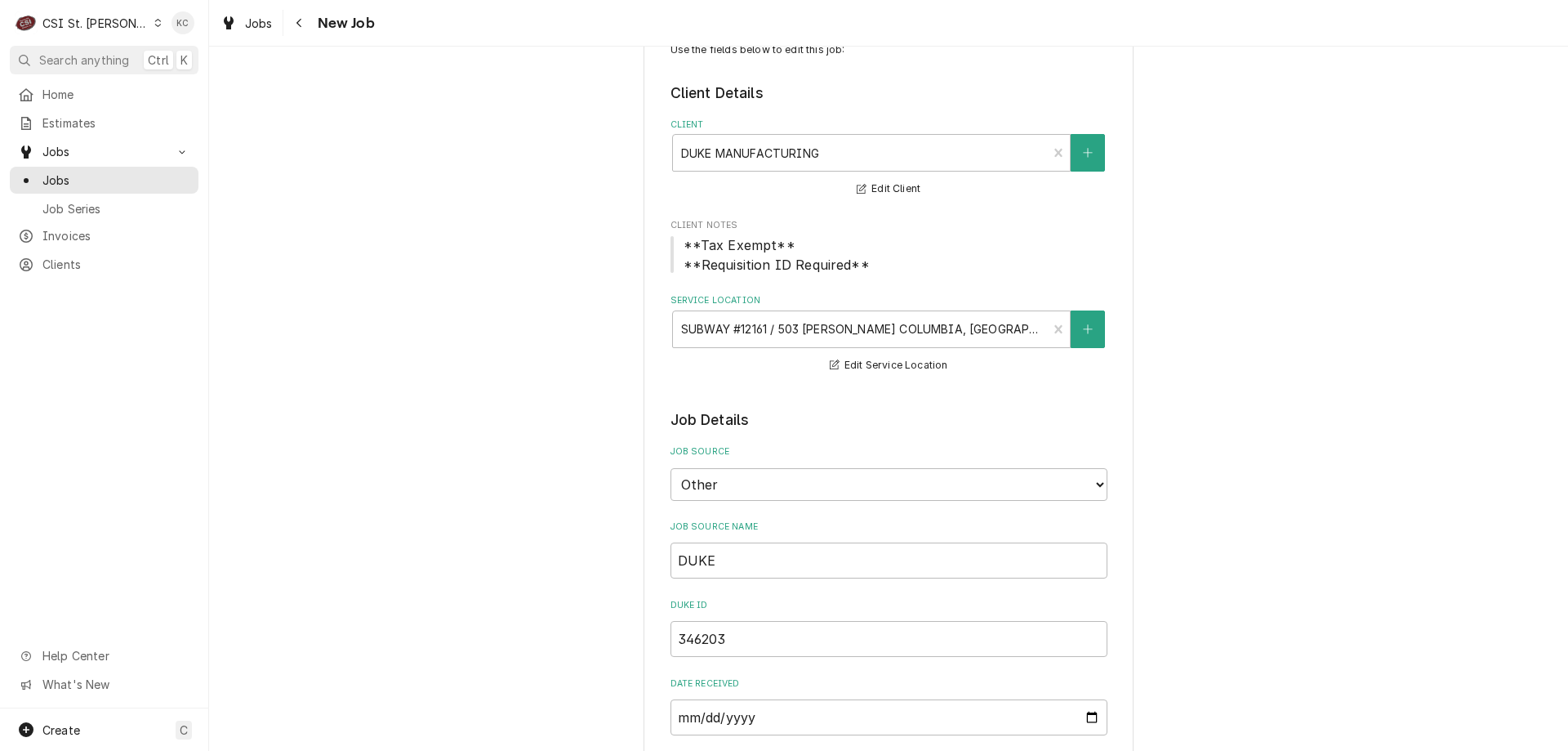
scroll to position [82, 0]
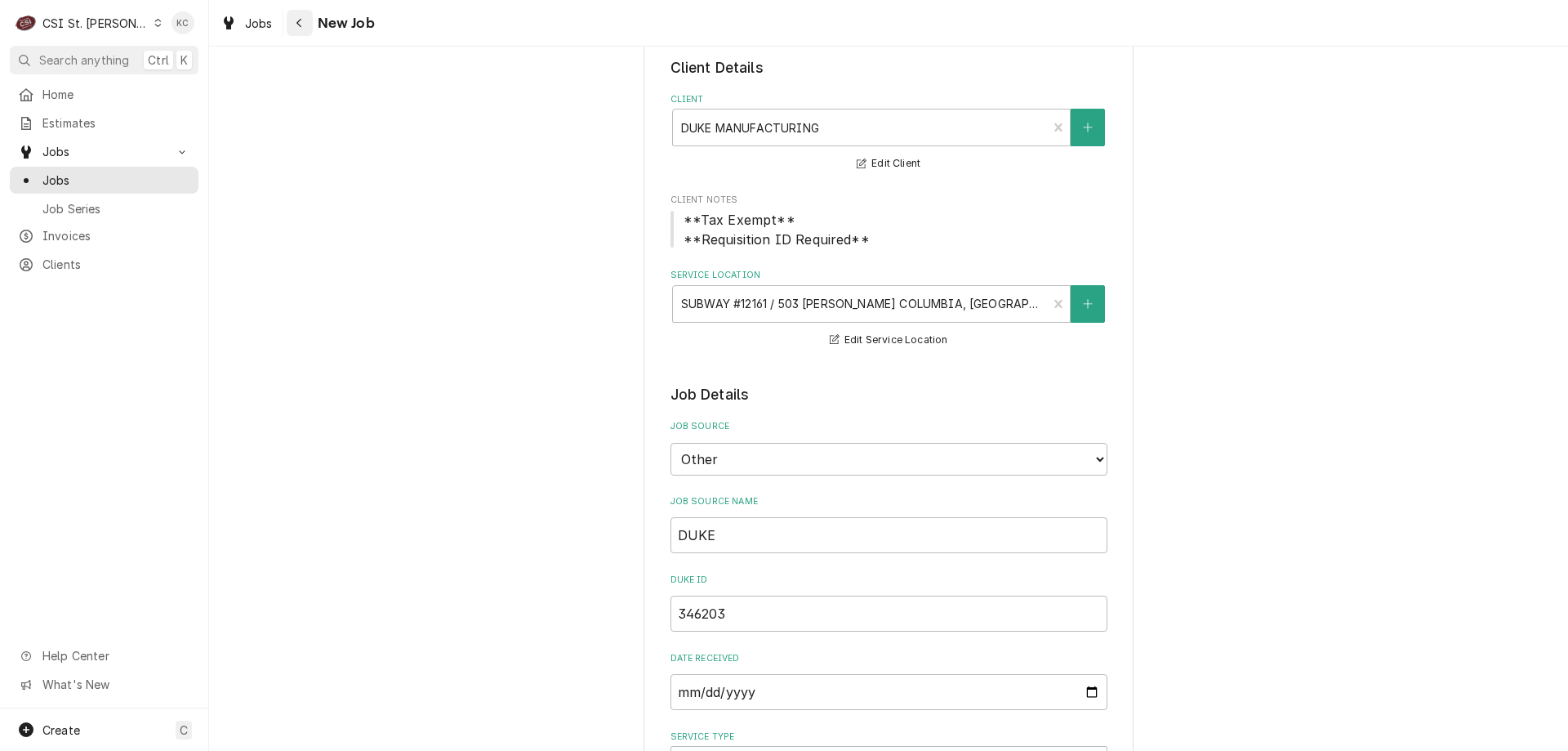
click at [298, 16] on div "Navigate back" at bounding box center [299, 22] width 16 height 16
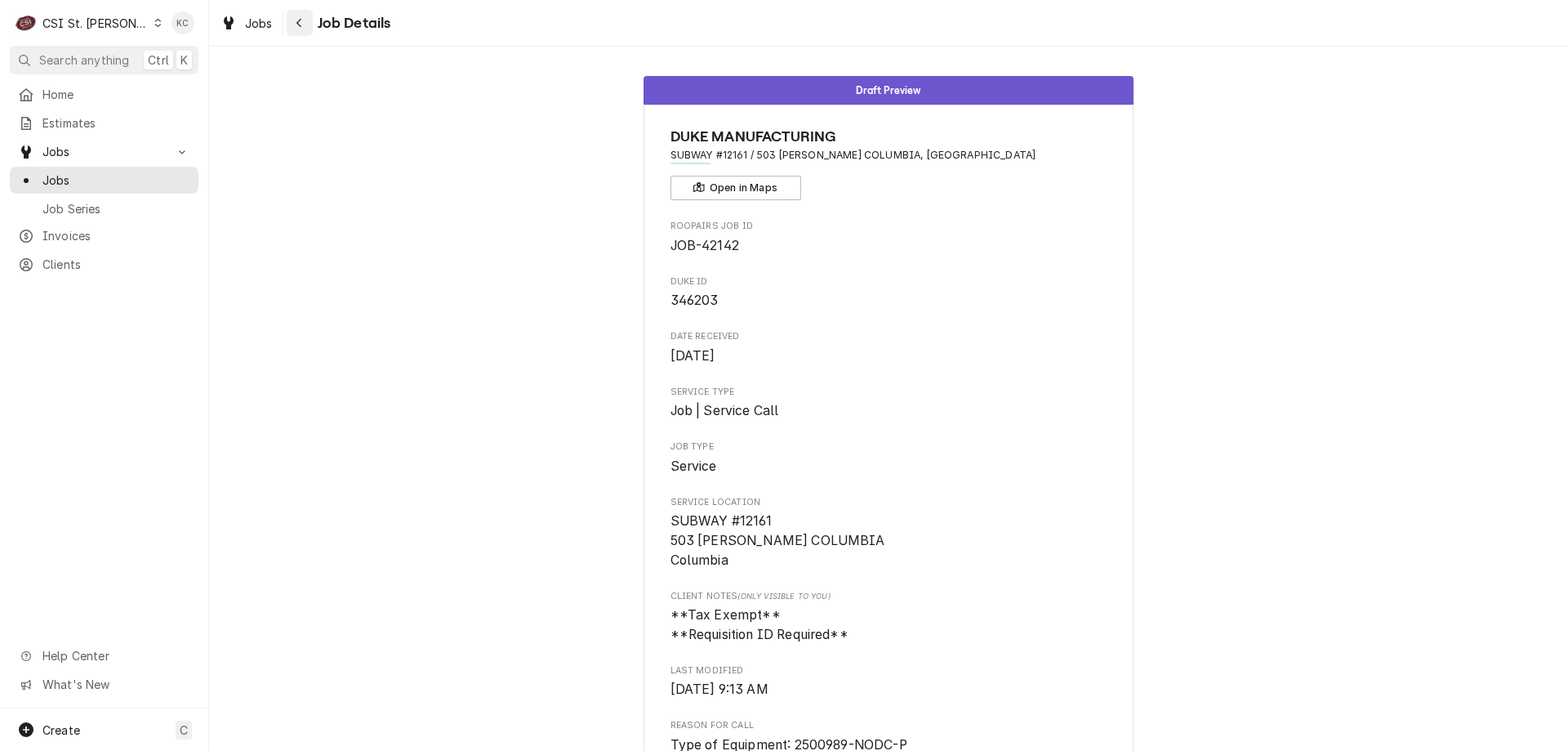
click at [303, 26] on div "Navigate back" at bounding box center [299, 22] width 16 height 16
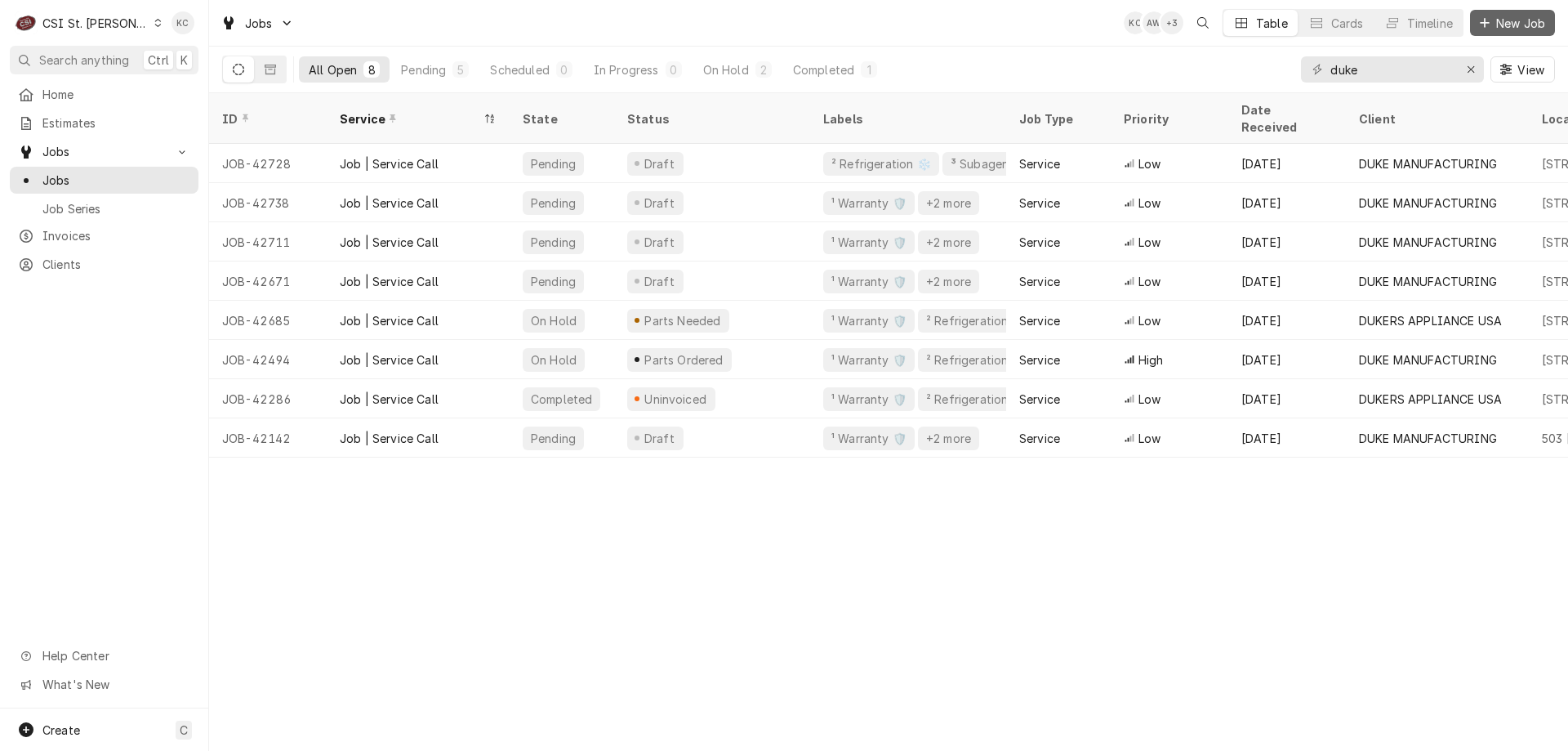
click at [1515, 20] on span "New Job" at bounding box center [1520, 23] width 55 height 17
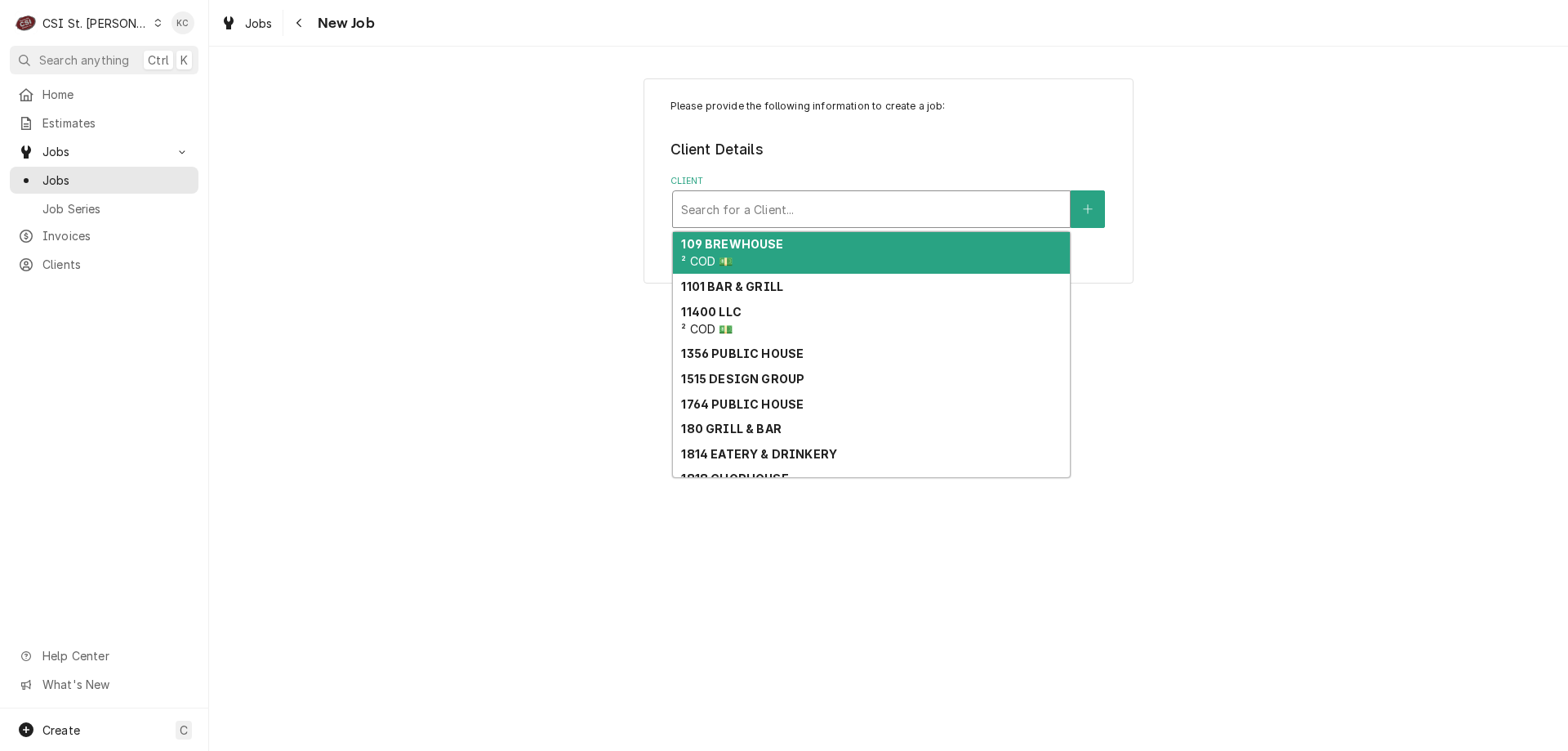
click at [748, 211] on div "Client" at bounding box center [871, 209] width 381 height 30
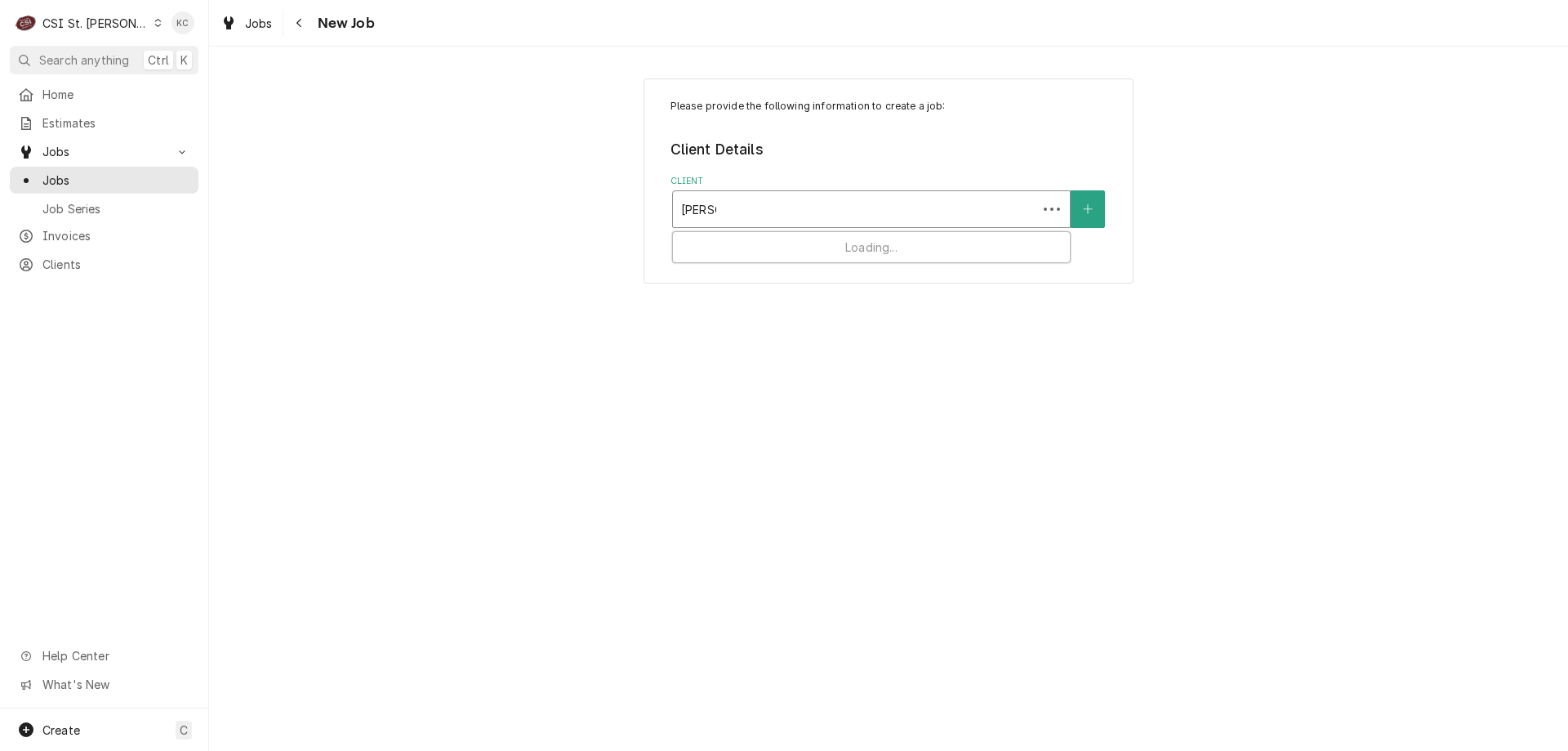
type input "vivian"
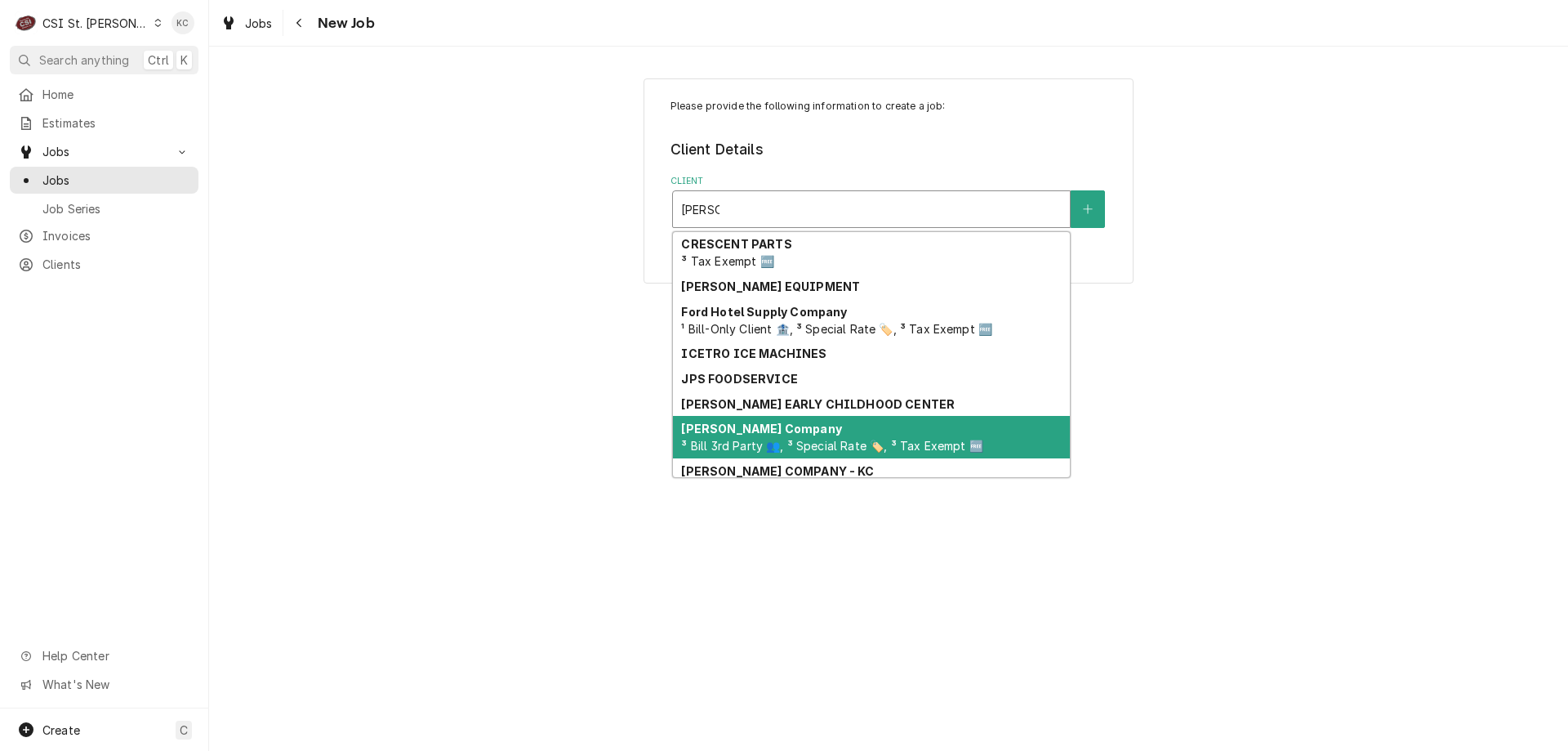
click at [742, 448] on span "³ Bill 3rd Party 👥, ³ Special Rate 🏷️, ³ Tax Exempt 🆓" at bounding box center [832, 446] width 301 height 14
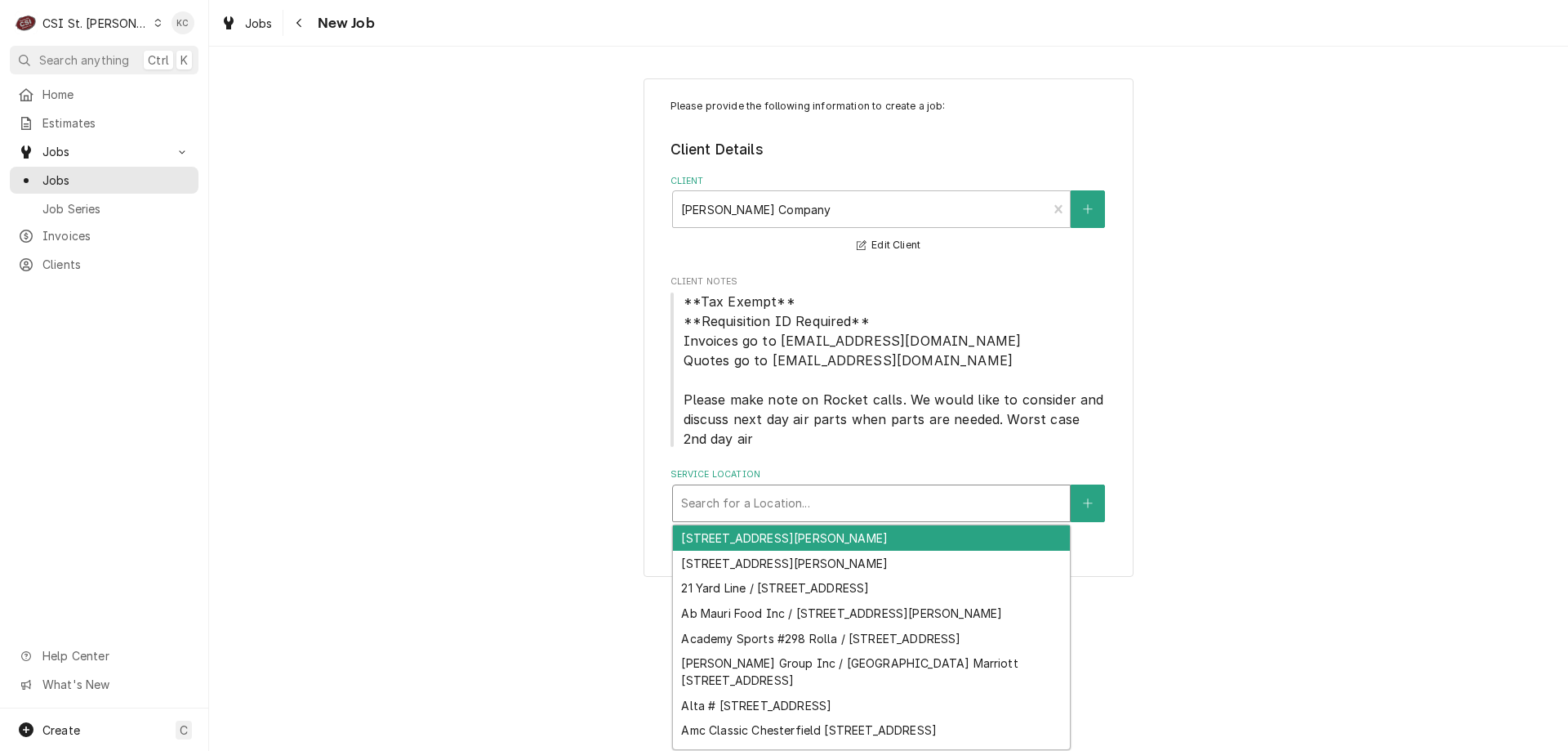
click at [812, 507] on div "Service Location" at bounding box center [871, 503] width 381 height 30
click at [802, 499] on div "Service Location" at bounding box center [871, 503] width 381 height 30
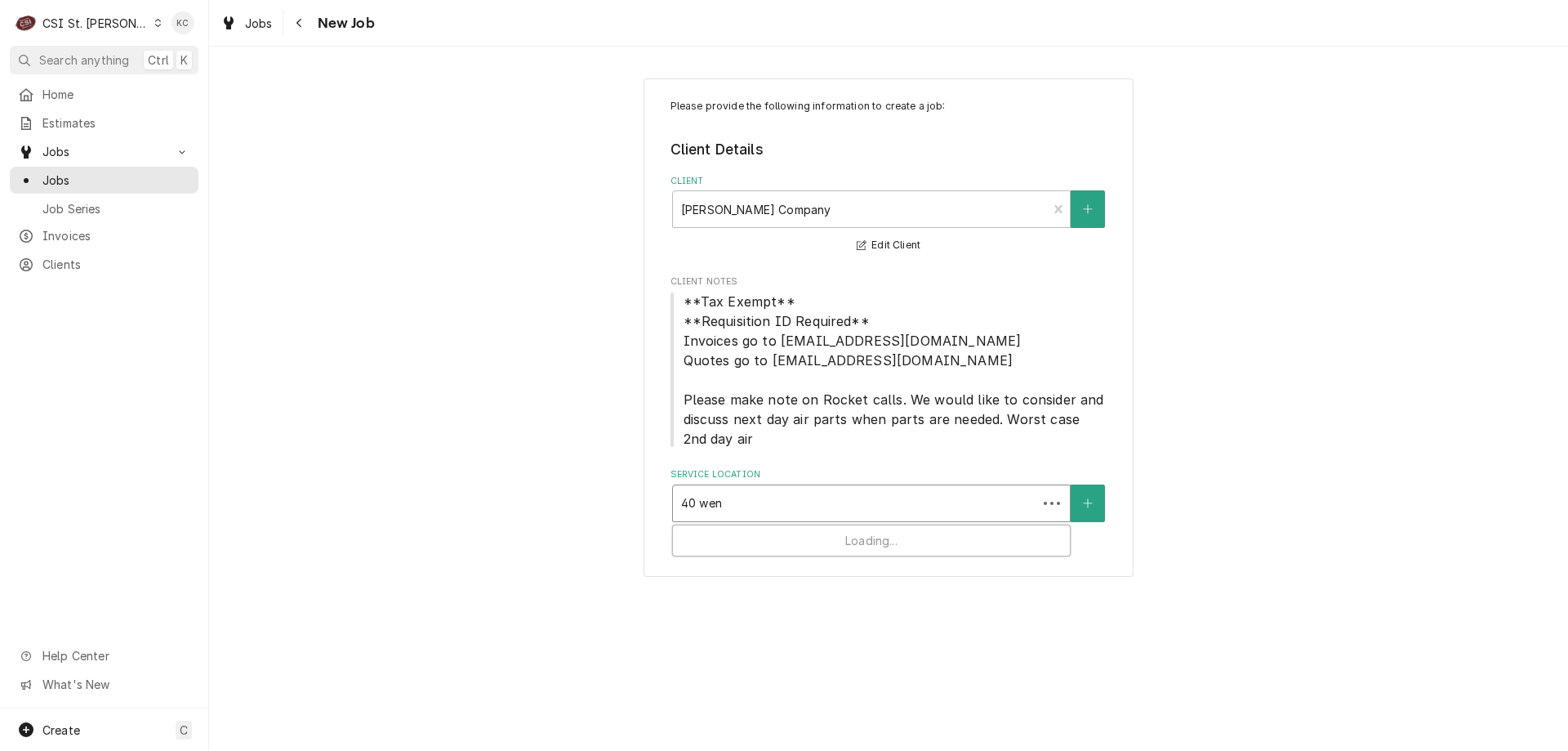
type input "40 went"
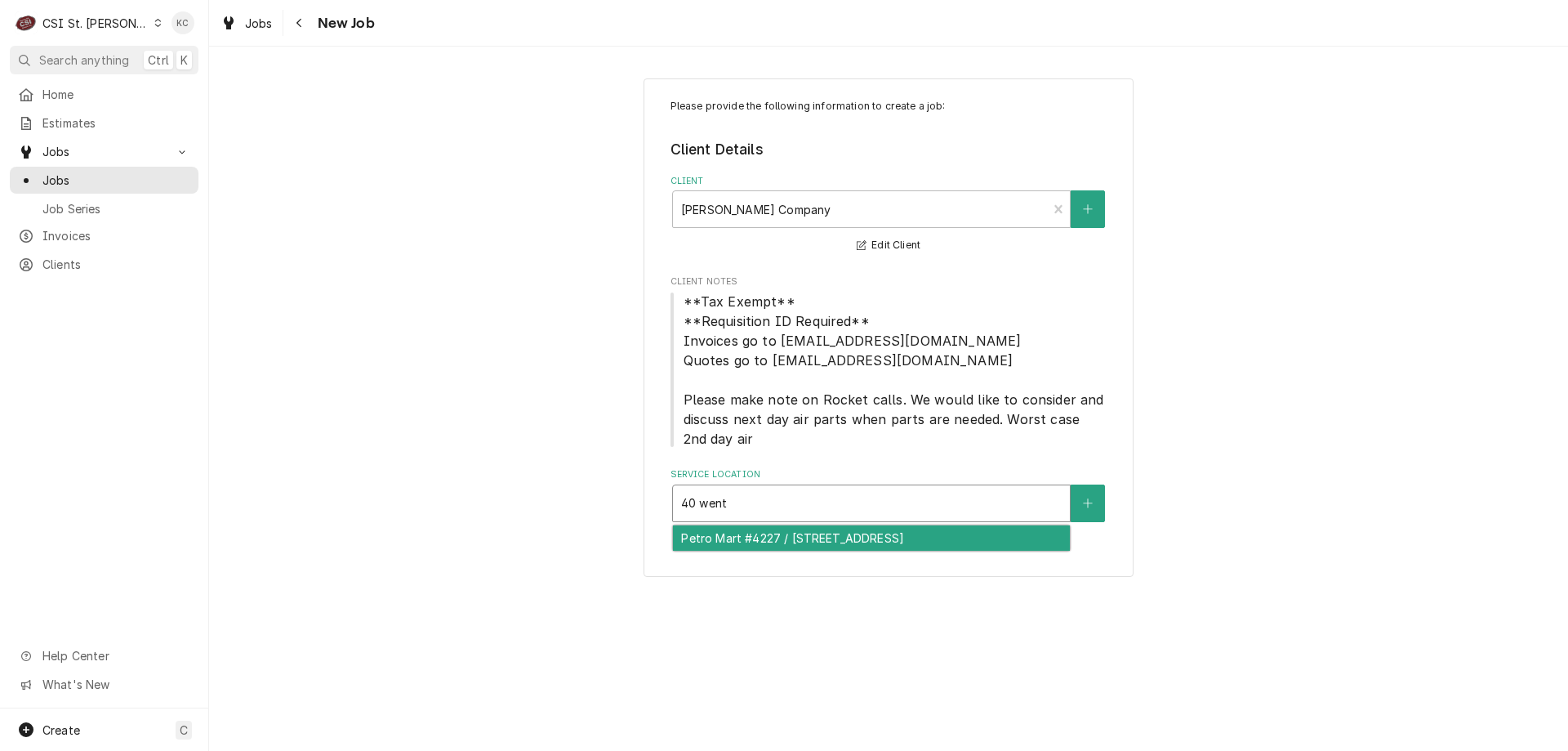
click at [863, 539] on div "Petro Mart #4227 / 40 Wentzville Parkway, Wentzville, MO 63385" at bounding box center [871, 537] width 397 height 26
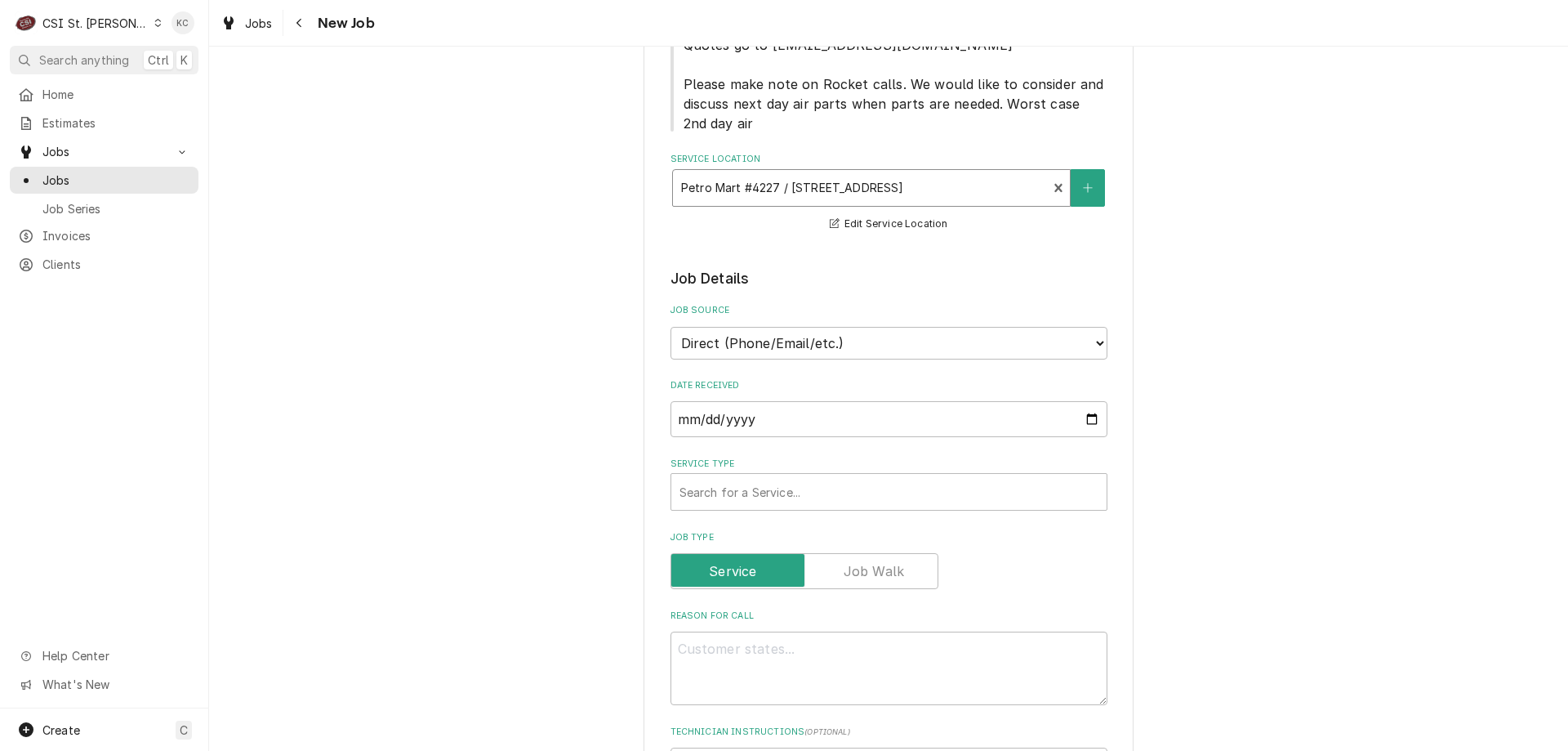
scroll to position [326, 0]
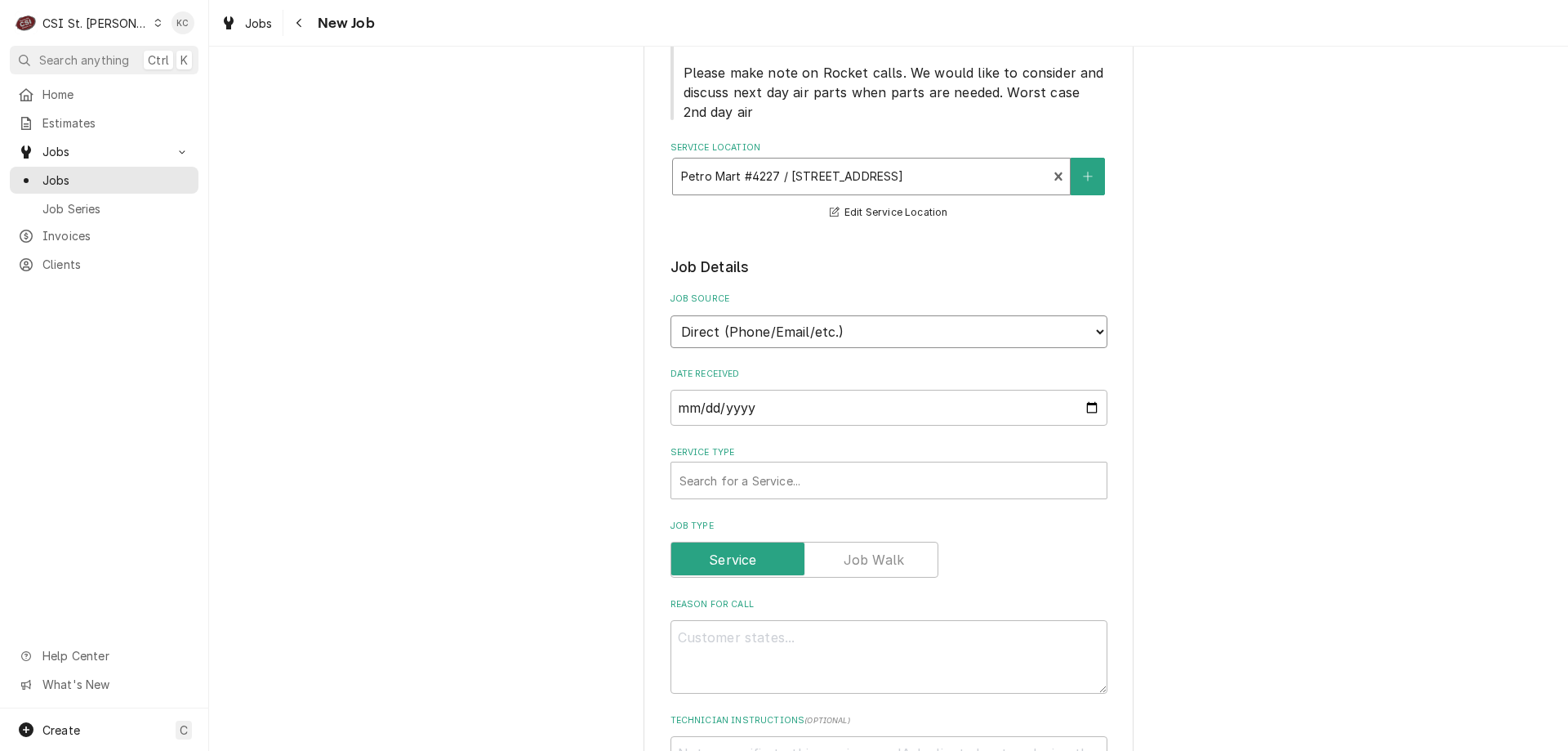
click at [859, 338] on select "Direct (Phone/Email/etc.) Service Channel Corrigo Ecotrak Other" at bounding box center [889, 331] width 437 height 32
select select "100"
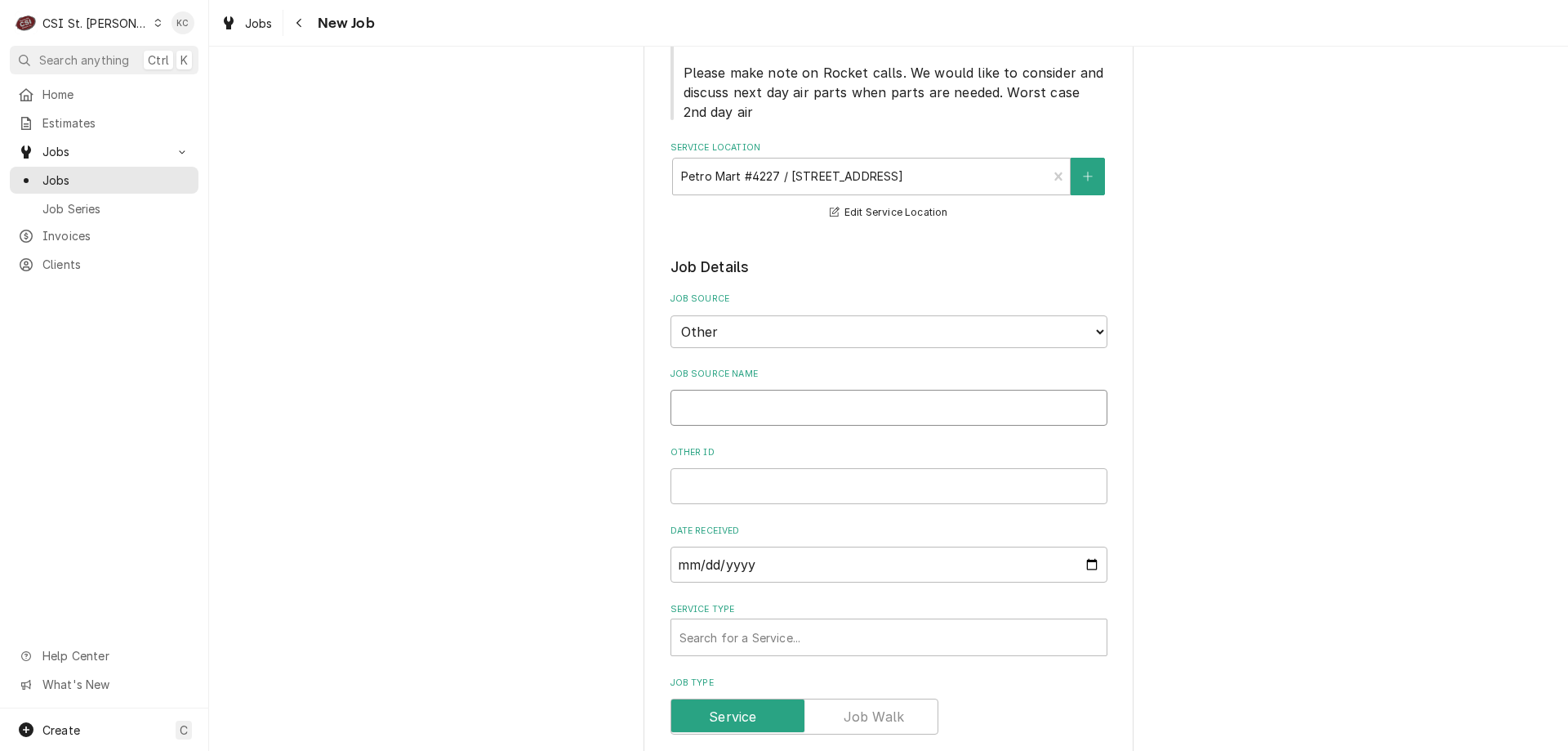
click at [795, 411] on input "Job Source Name" at bounding box center [889, 407] width 437 height 36
type textarea "x"
type input "V"
type textarea "x"
type input "Vi"
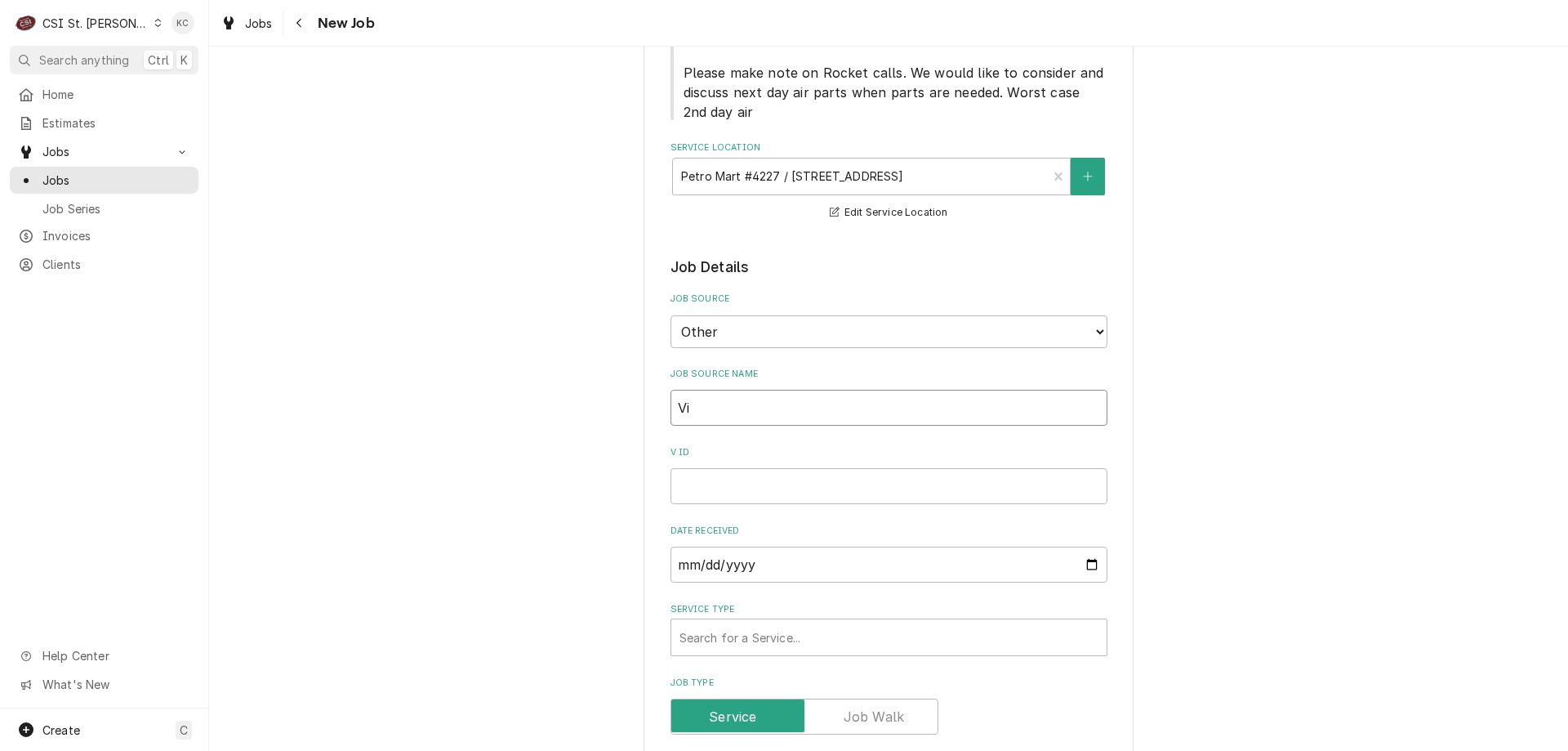
type textarea "x"
type input "Viv"
type textarea "x"
type input "Vivia"
type textarea "x"
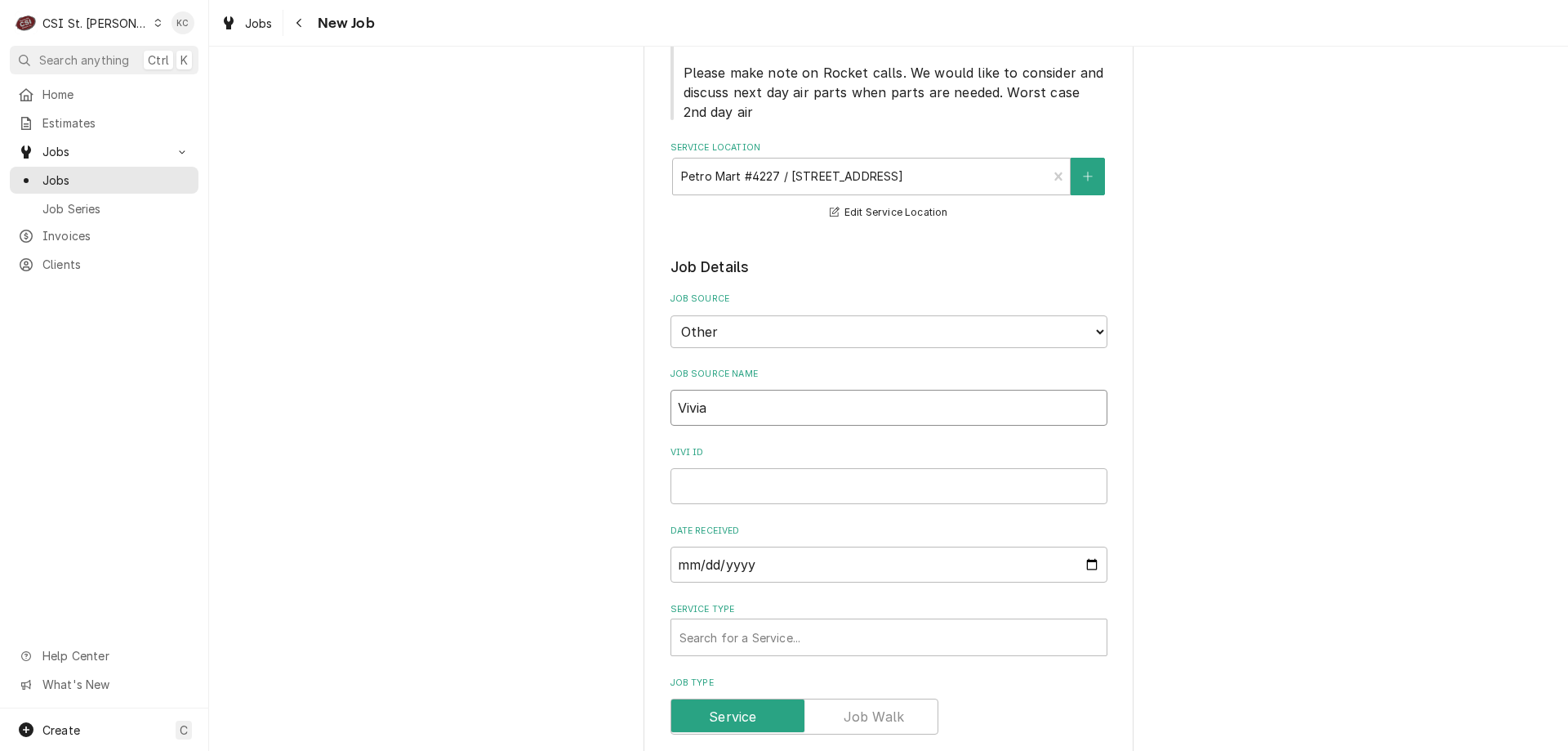
type input "Vivian"
type textarea "x"
type input "Vivian"
type textarea "x"
type input "Vivian e"
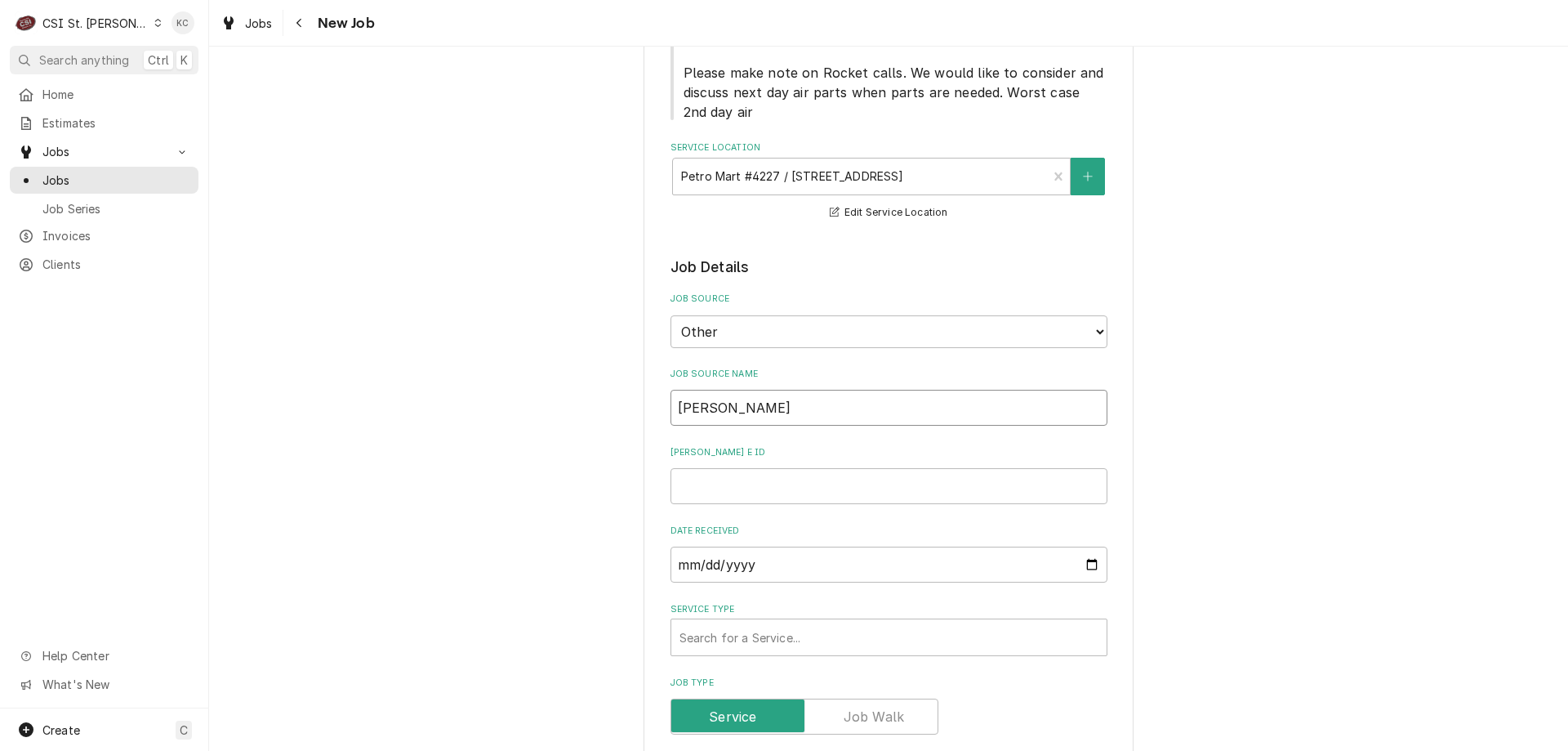
type textarea "x"
type input "Vivian em"
type textarea "x"
type input "Vivian ema"
type textarea "x"
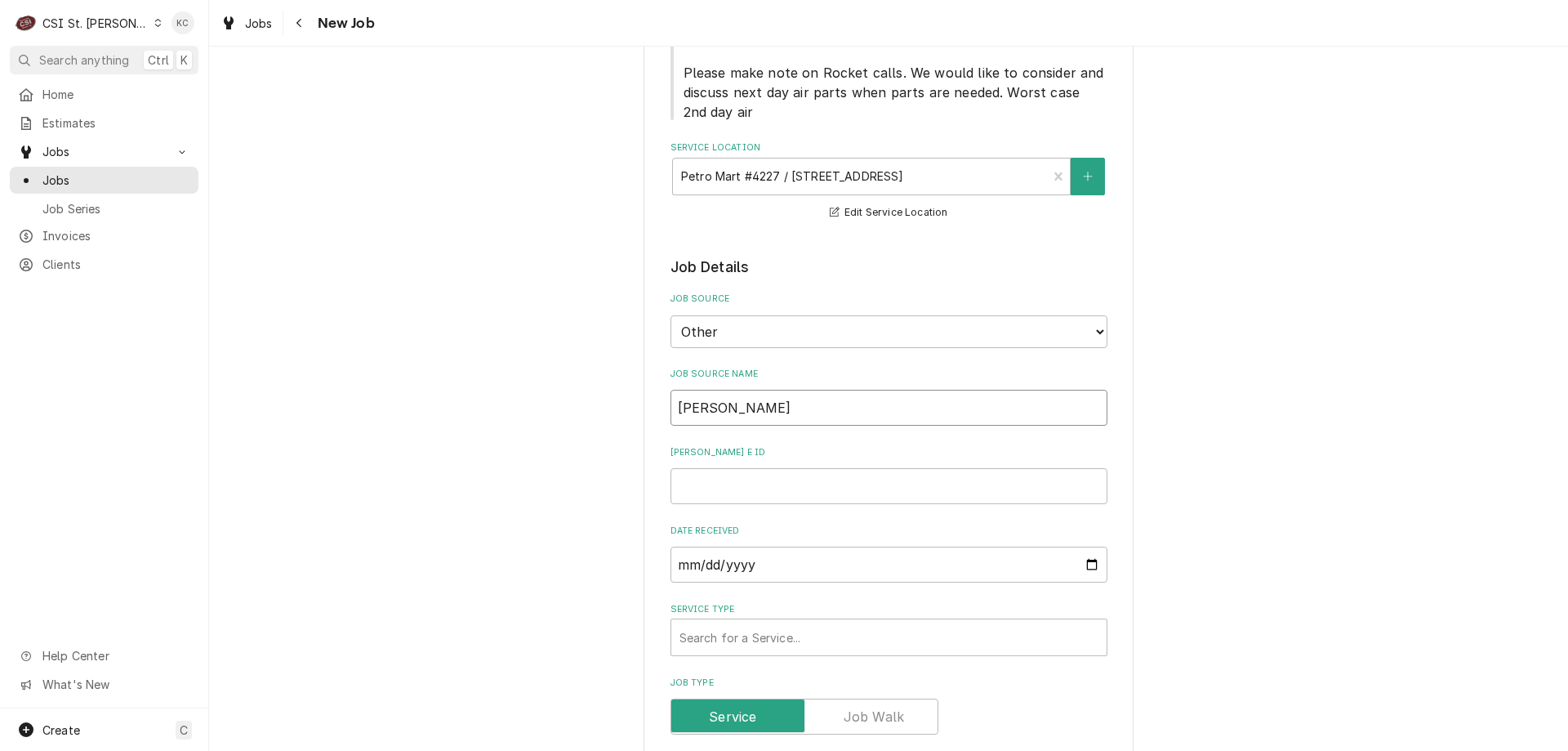
type input "Vivian emai"
type textarea "x"
type input "Vivian email"
type textarea "x"
type input "Vivian email"
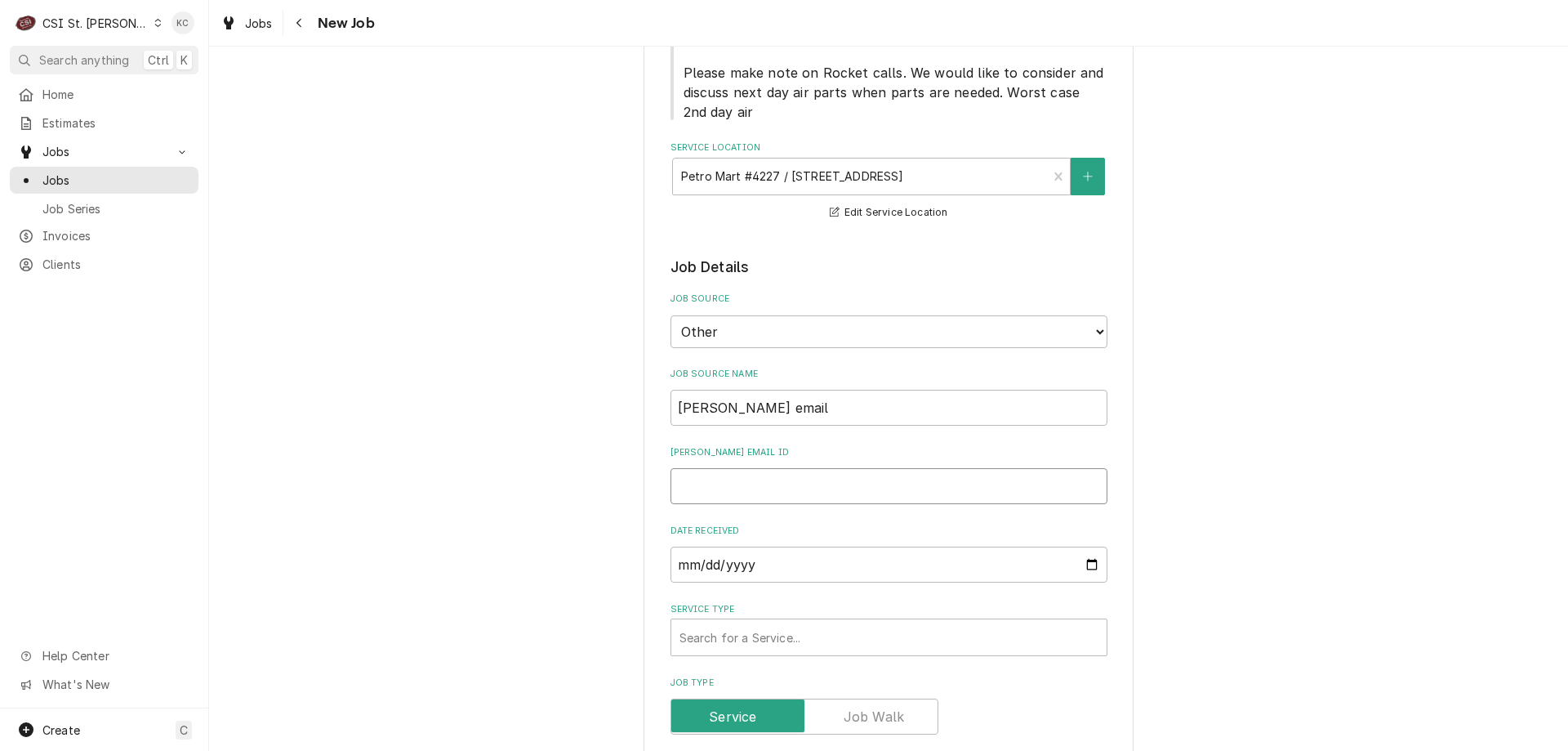
type textarea "x"
type input "4"
type textarea "x"
type input "44"
type textarea "x"
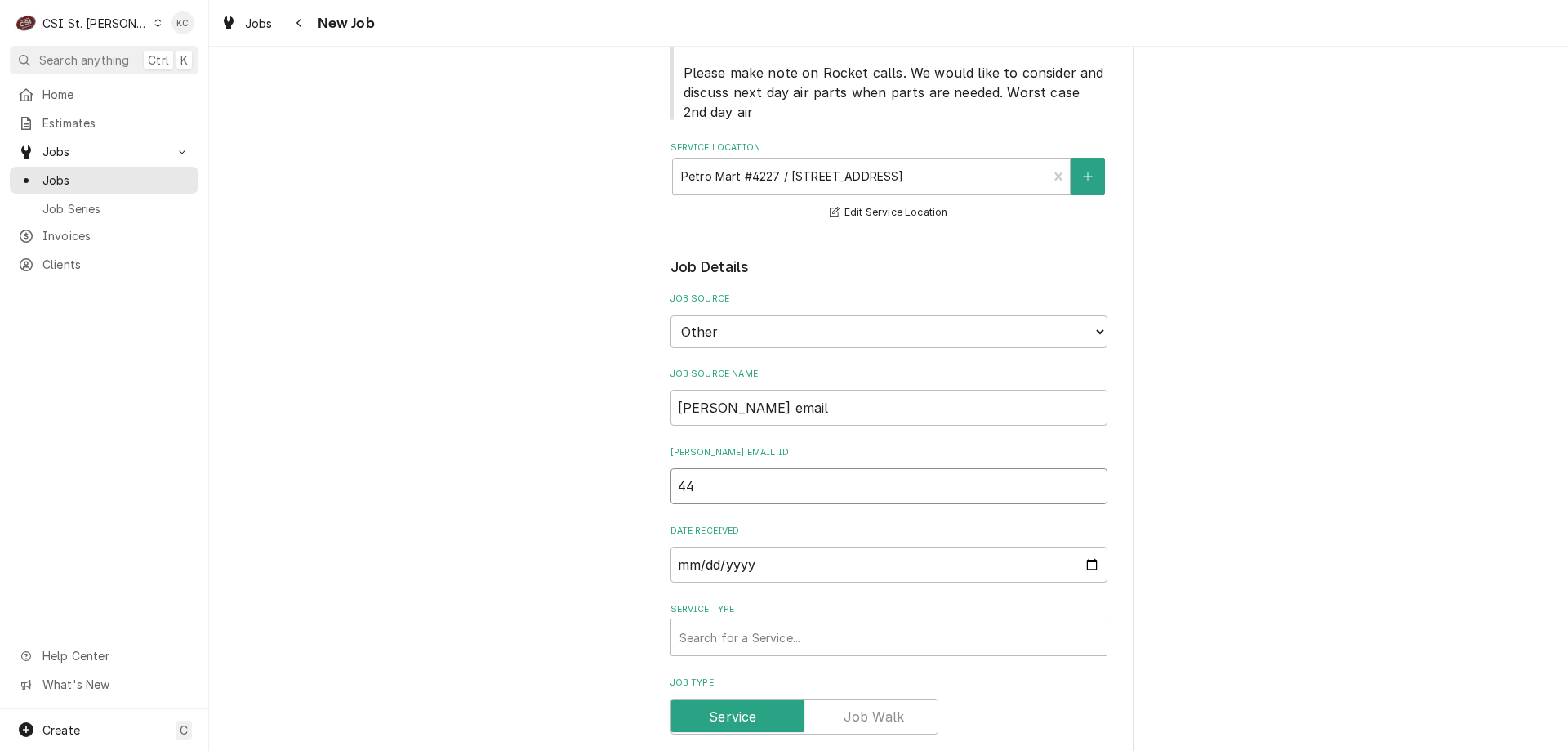
type input "442"
type textarea "x"
type input "4428"
type textarea "x"
type input "44280"
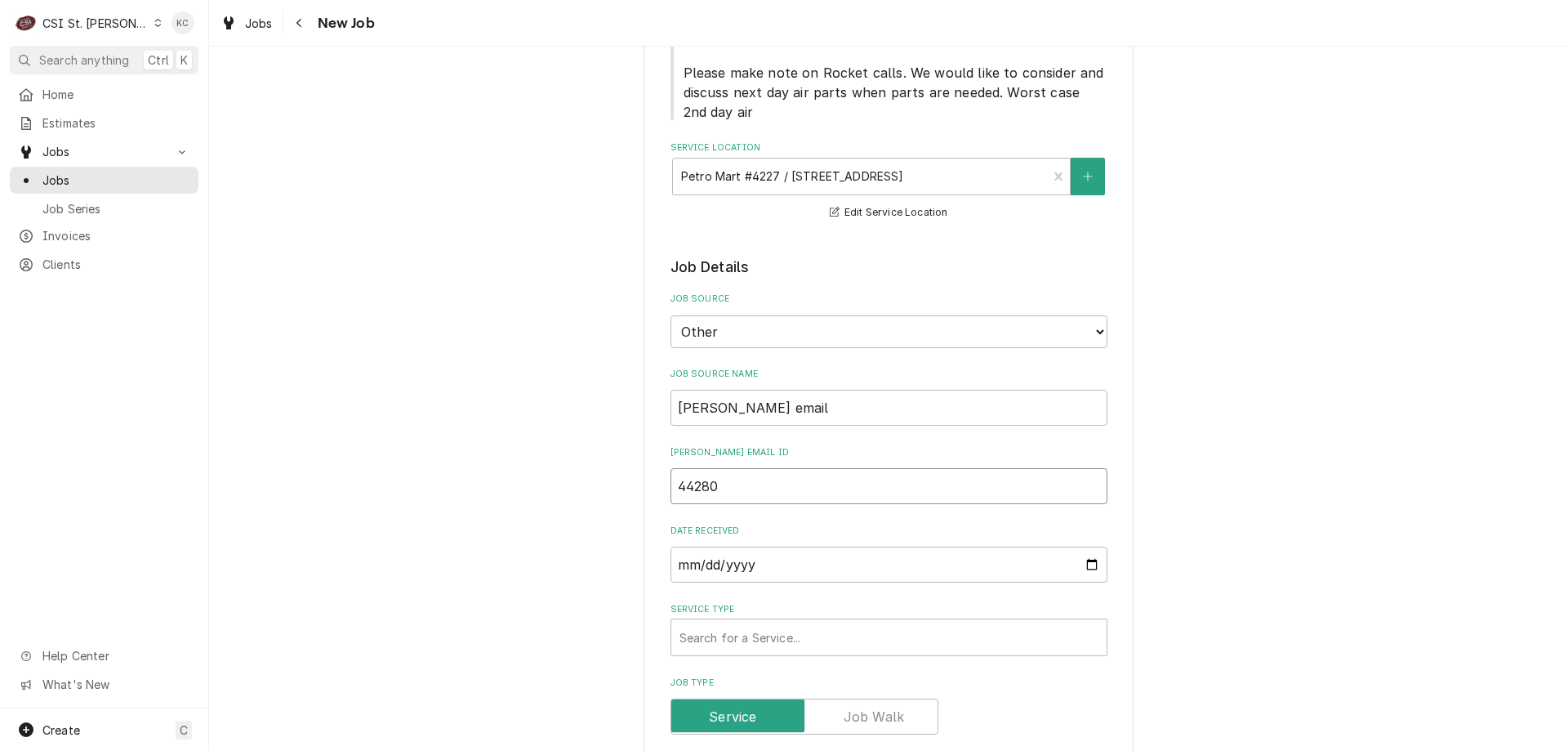
type textarea "x"
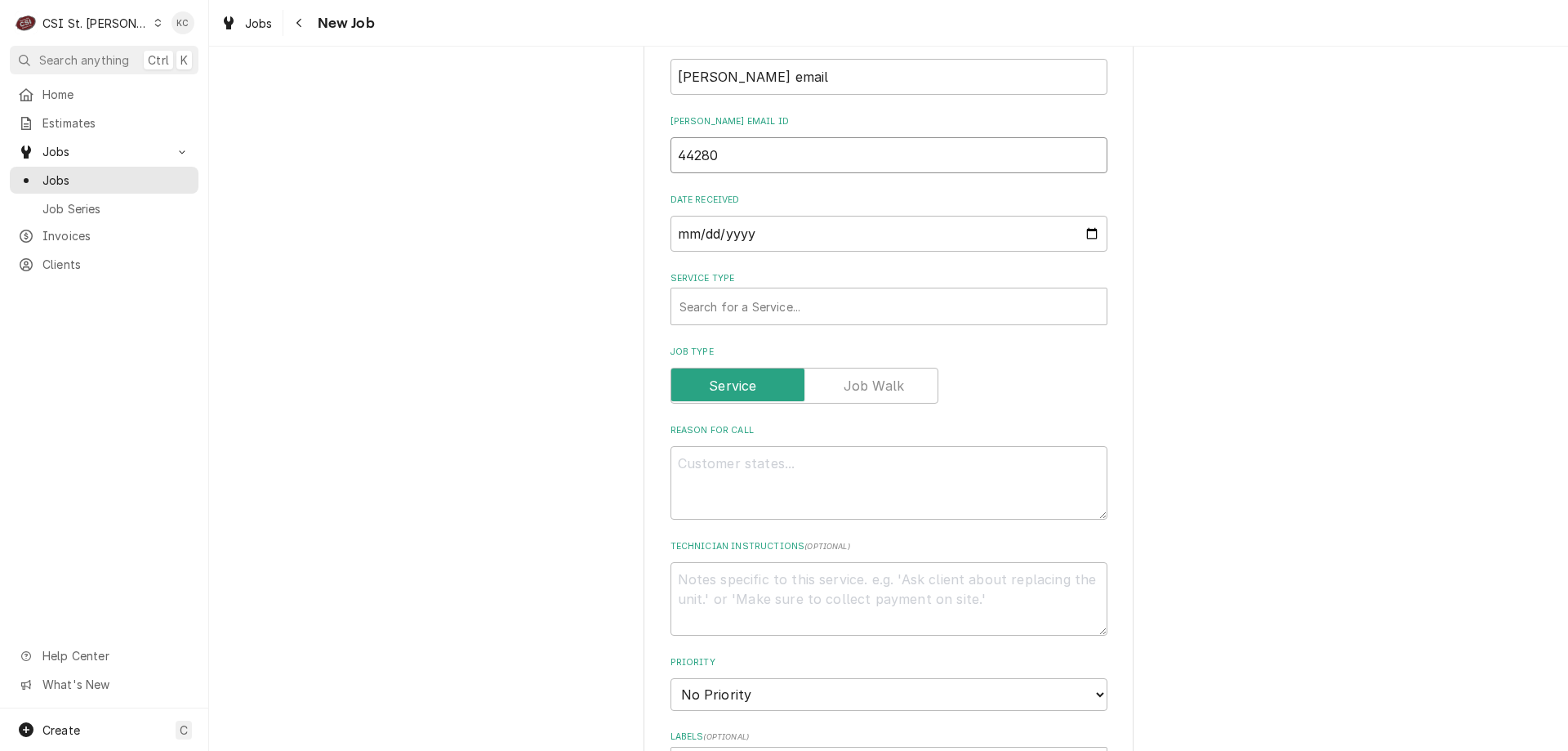
scroll to position [899, 0]
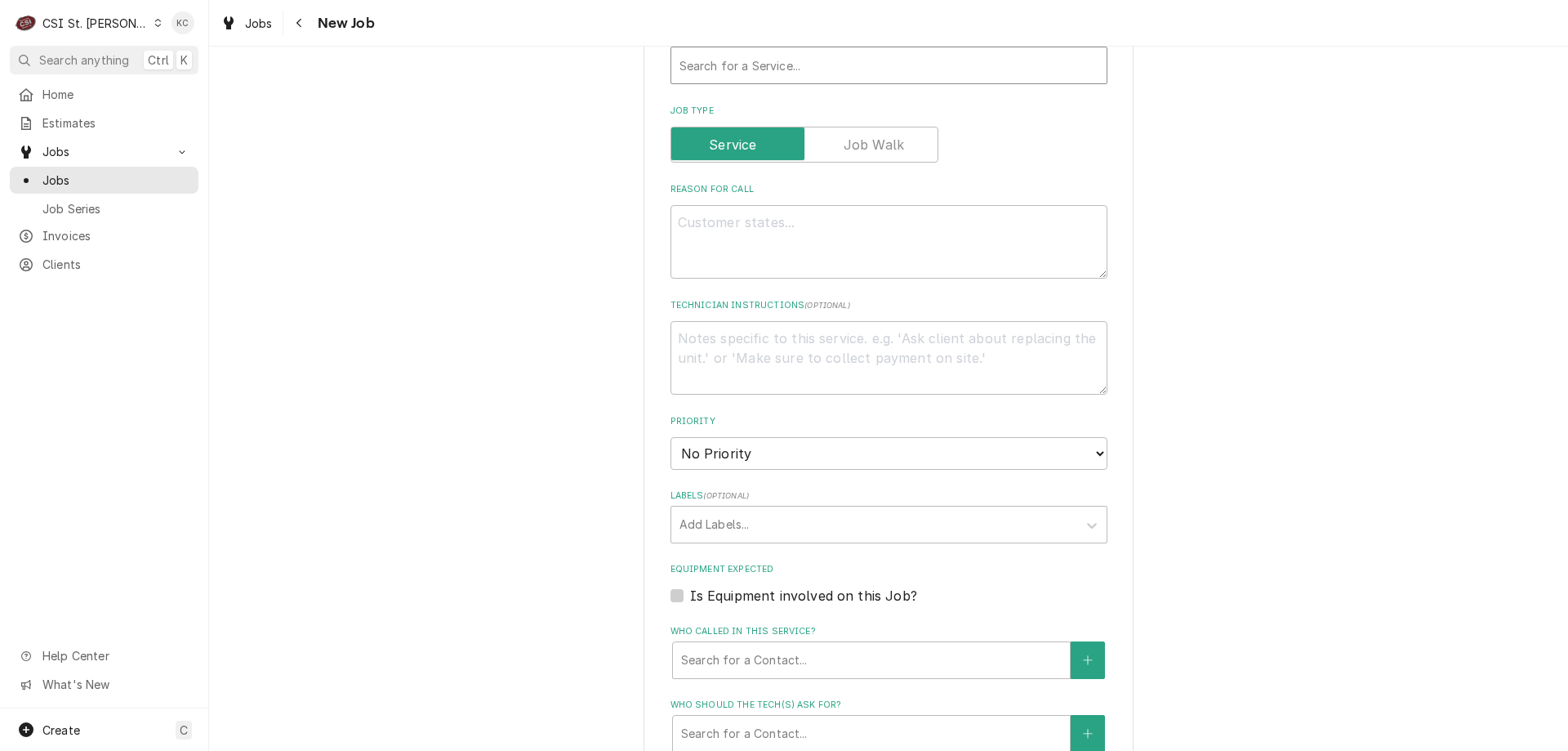
type input "44280"
click at [770, 71] on div "Service Type" at bounding box center [888, 65] width 419 height 30
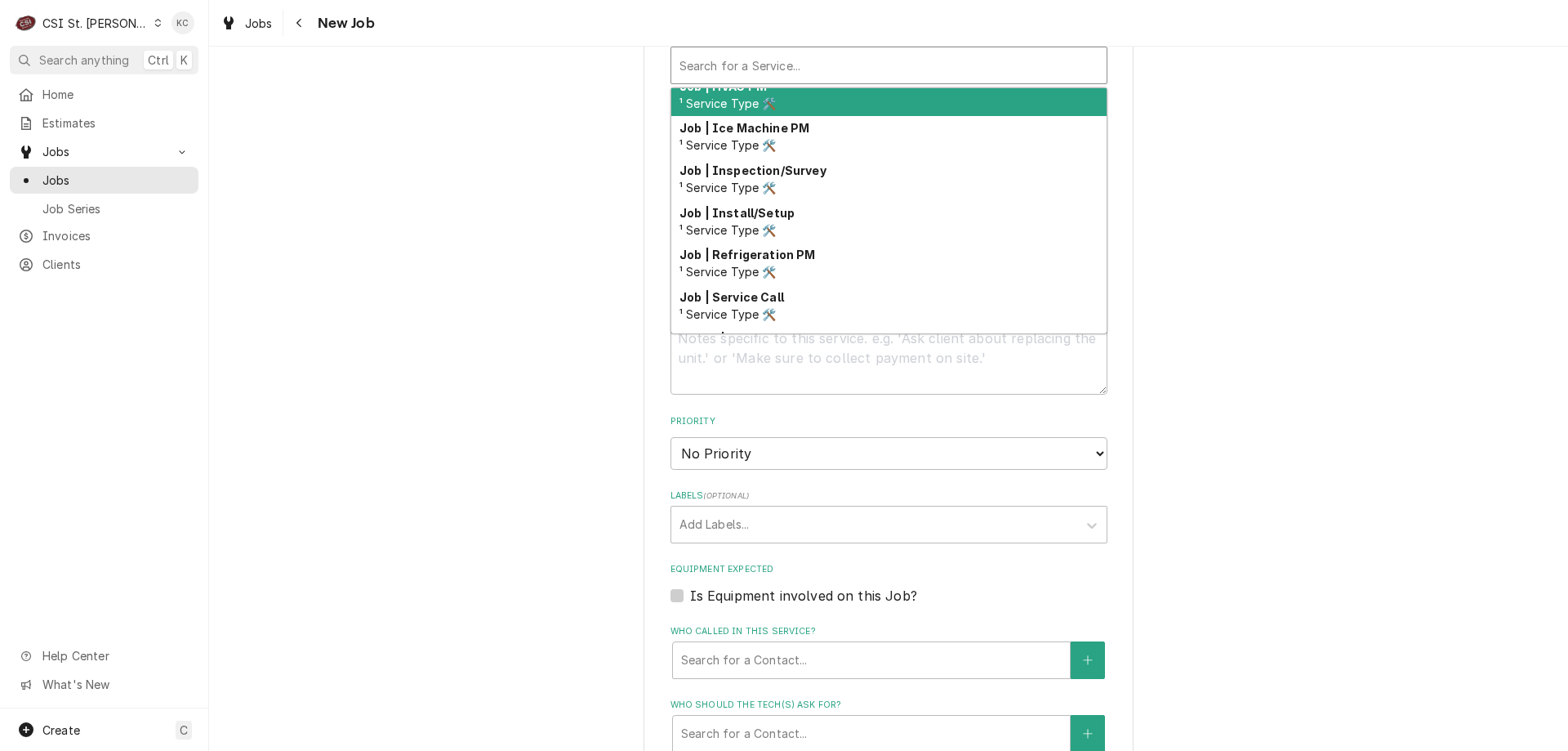
scroll to position [857, 0]
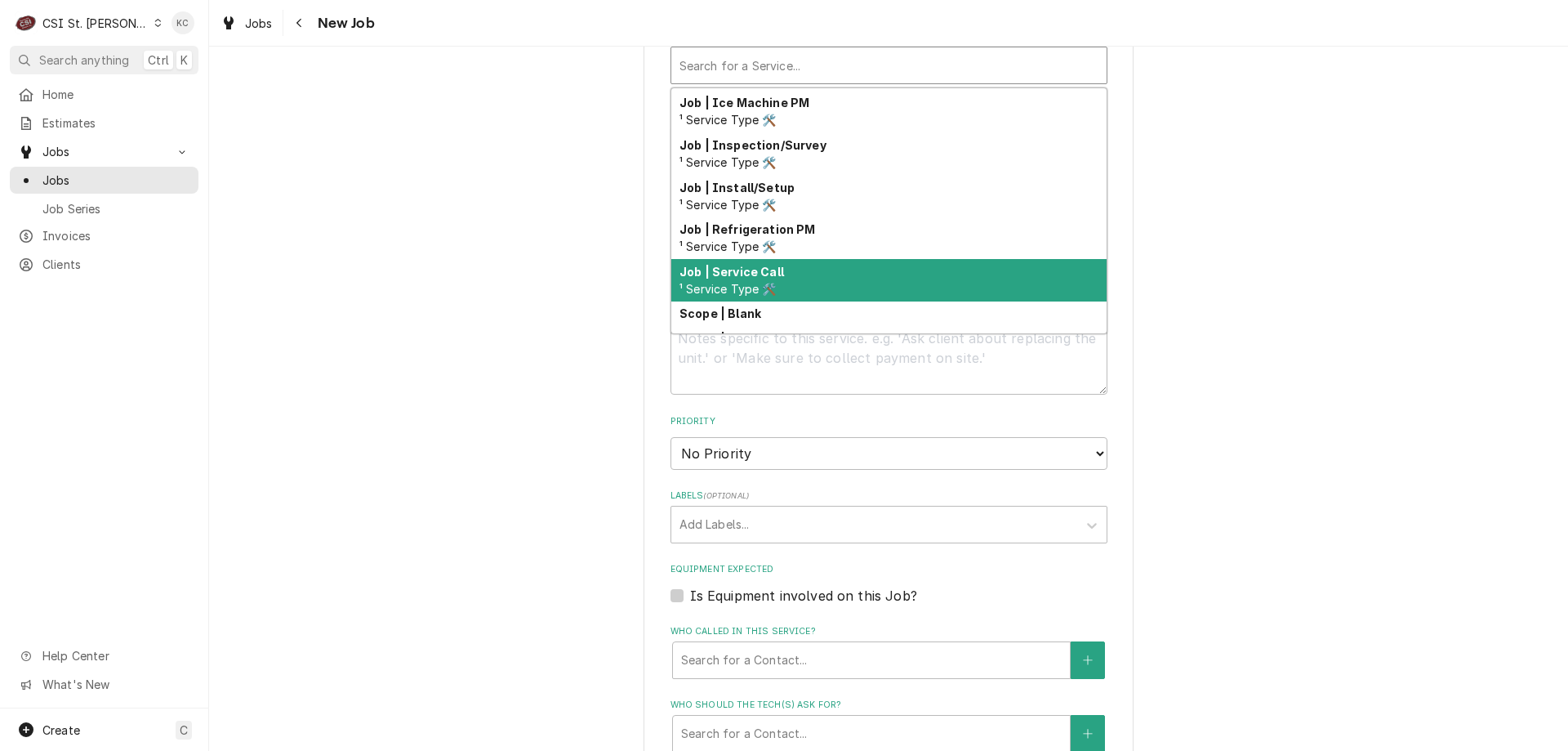
click at [798, 275] on div "Job | Service Call ¹ Service Type 🛠️" at bounding box center [889, 280] width 435 height 43
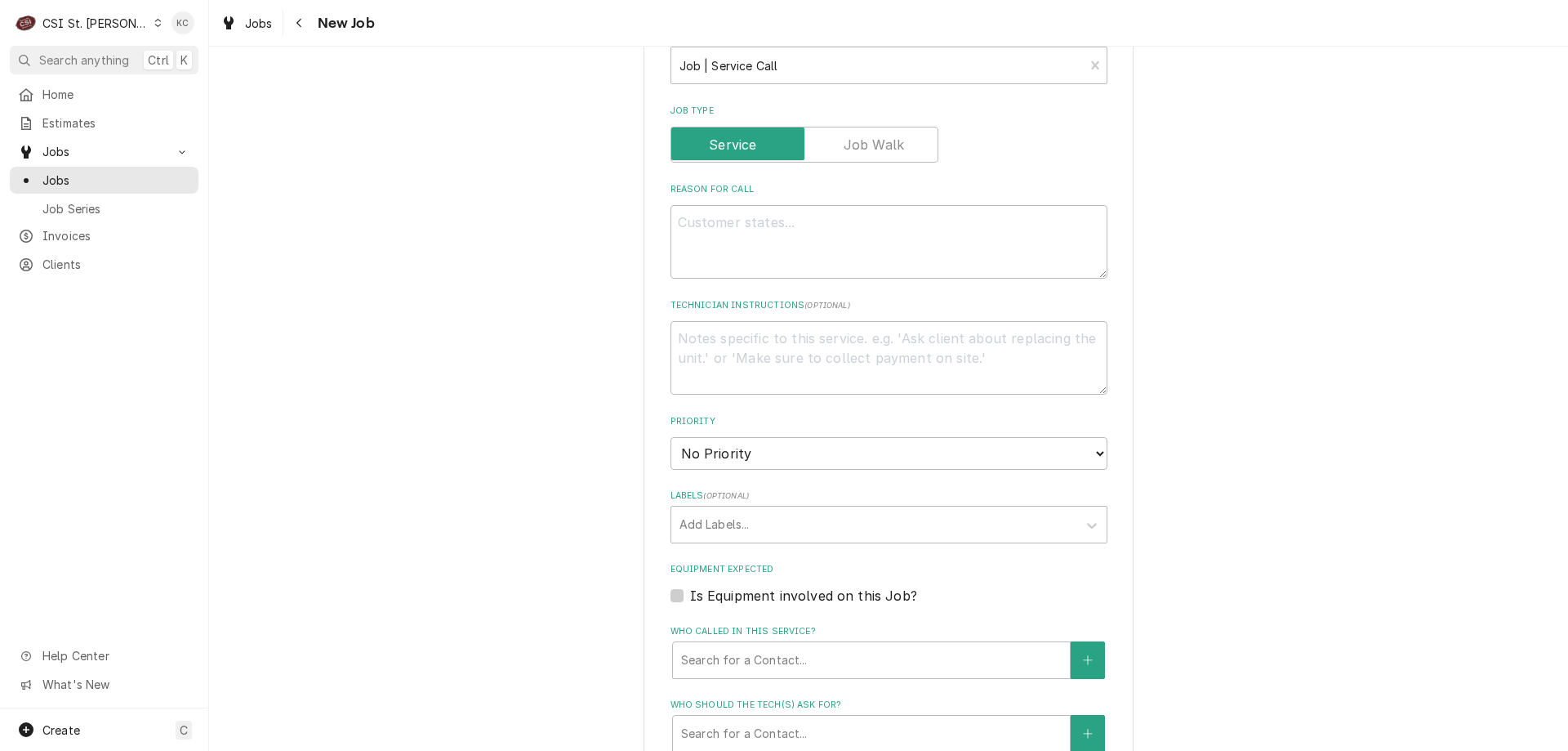
click at [1375, 269] on div "Please provide the following information to create a job: Client Details Client…" at bounding box center [888, 181] width 1358 height 2033
click at [698, 362] on textarea "Technician Instructions ( optional )" at bounding box center [889, 357] width 437 height 73
paste textarea "PLEASE HAVE TECH TEXT VIVIAN AT (314-756-3700 ) TO CHECK IN AND OUT OF THE CALL…"
type textarea "x"
type textarea "PLEASE HAVE TECH TEXT VIVIAN AT (314-756-3700 ) TO CHECK IN AND OUT OF THE CALL…"
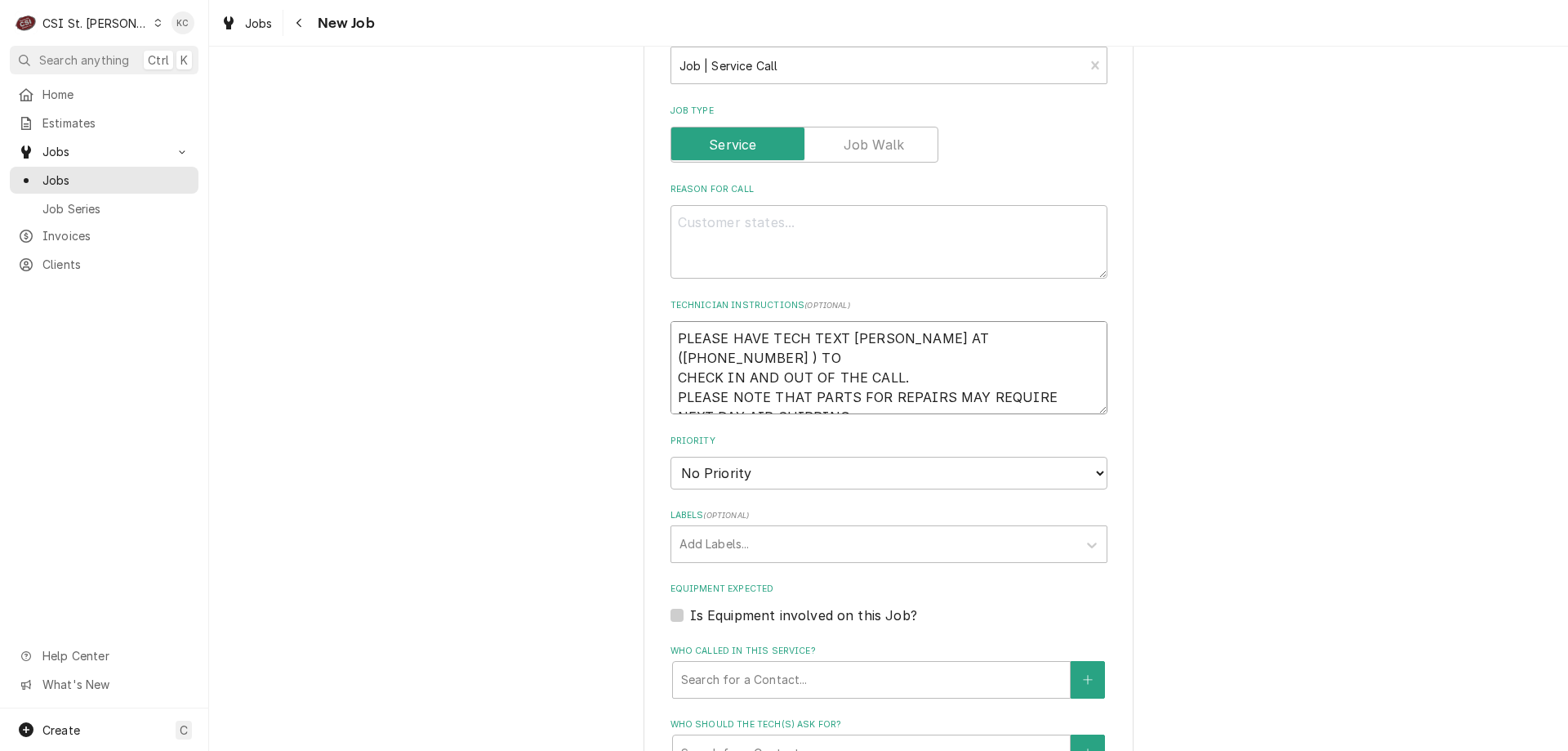
click at [674, 338] on textarea "PLEASE HAVE TECH TEXT VIVIAN AT (314-756-3700 ) TO CHECK IN AND OUT OF THE CALL…" at bounding box center [889, 367] width 437 height 94
type textarea "x"
type textarea "PLEASE HAVE TECH TEXT VIVIAN AT (314-756-3700 ) TO CHECK IN AND OUT OF THE CALL…"
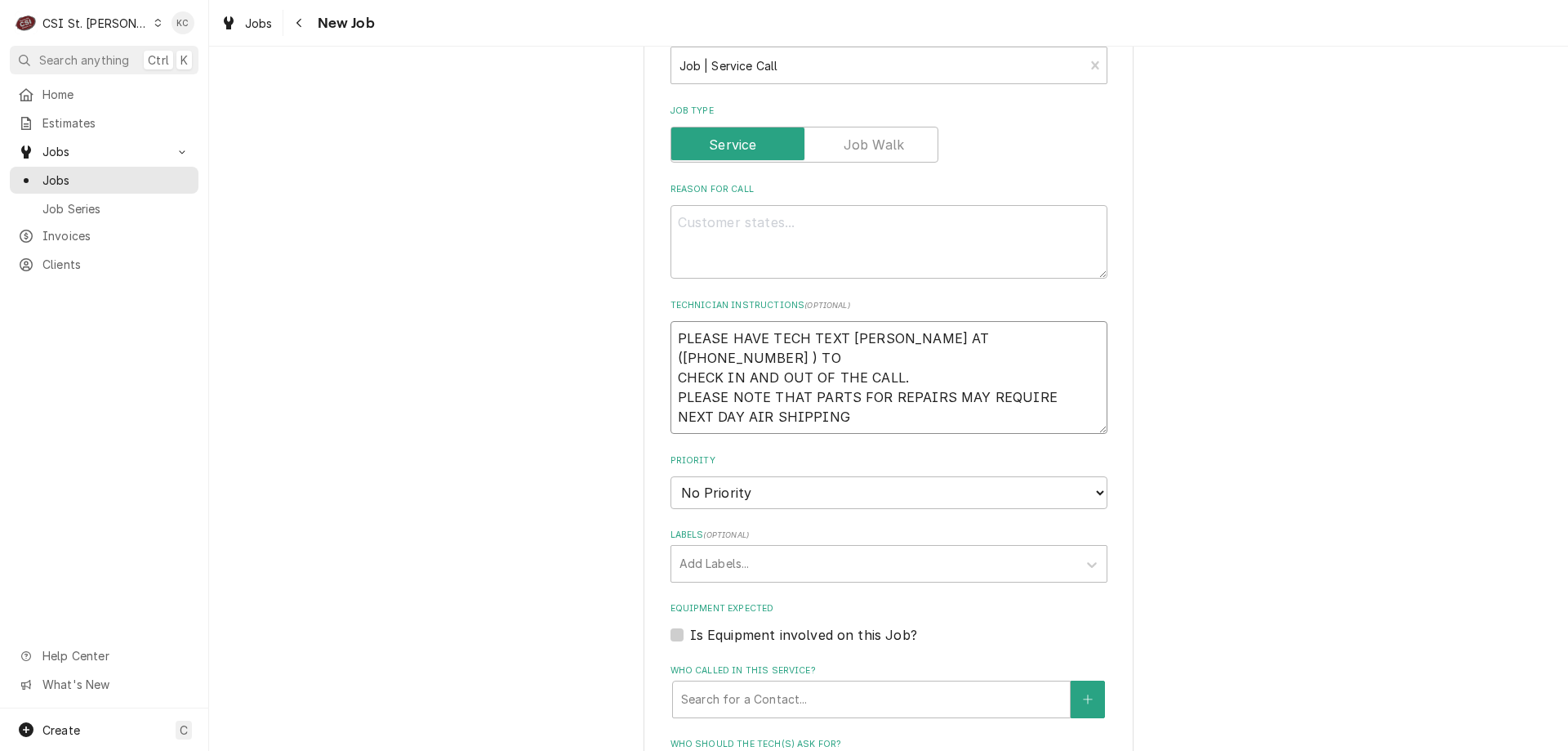
type textarea "x"
type textarea "N PLEASE HAVE TECH TEXT VIVIAN AT (314-756-3700 ) TO CHECK IN AND OUT OF THE CA…"
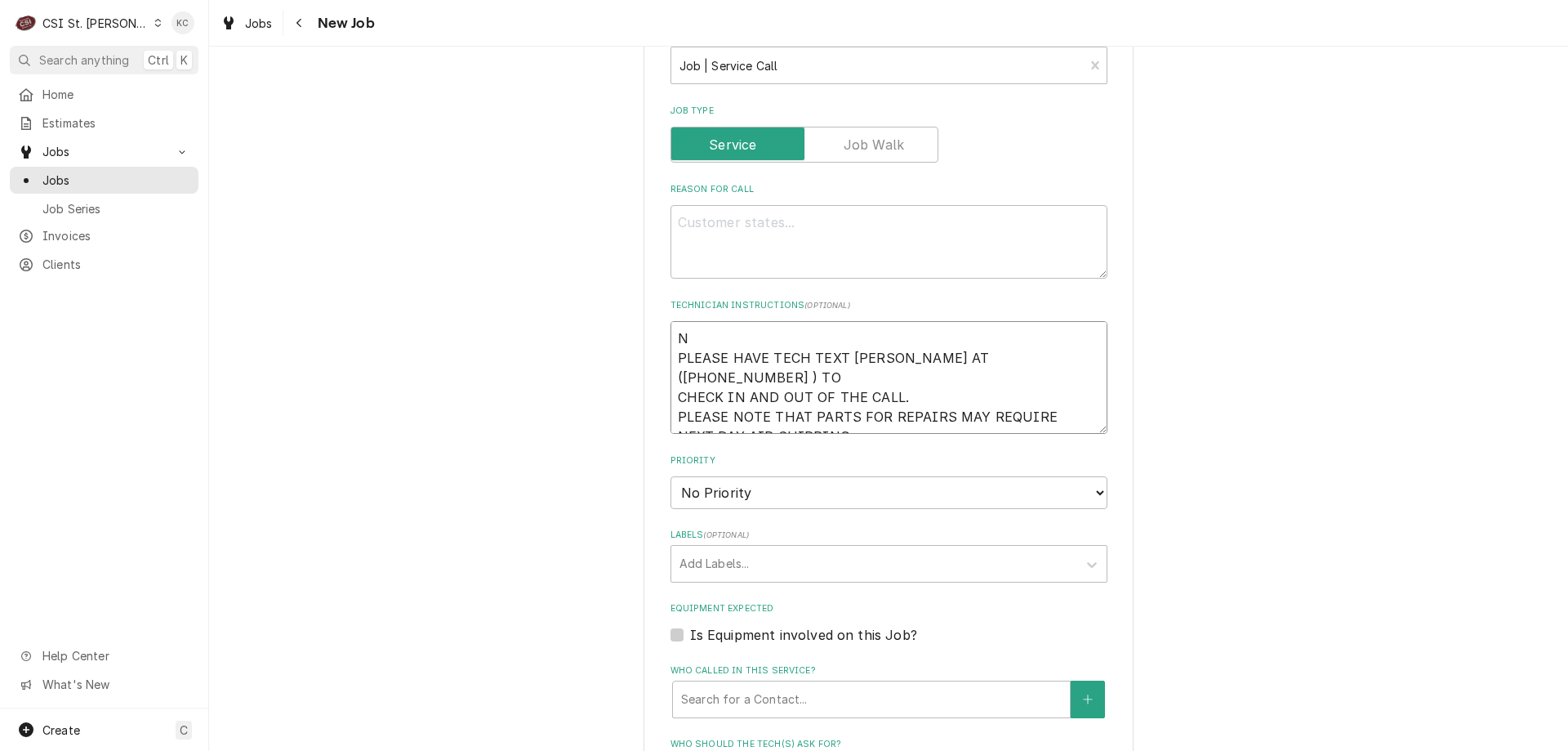
type textarea "x"
type textarea "NTE PLEASE HAVE TECH TEXT VIVIAN AT (314-756-3700 ) TO CHECK IN AND OUT OF THE …"
type textarea "x"
type textarea "NTE PLEASE HAVE TECH TEXT VIVIAN AT (314-756-3700 ) TO CHECK IN AND OUT OF THE …"
type textarea "x"
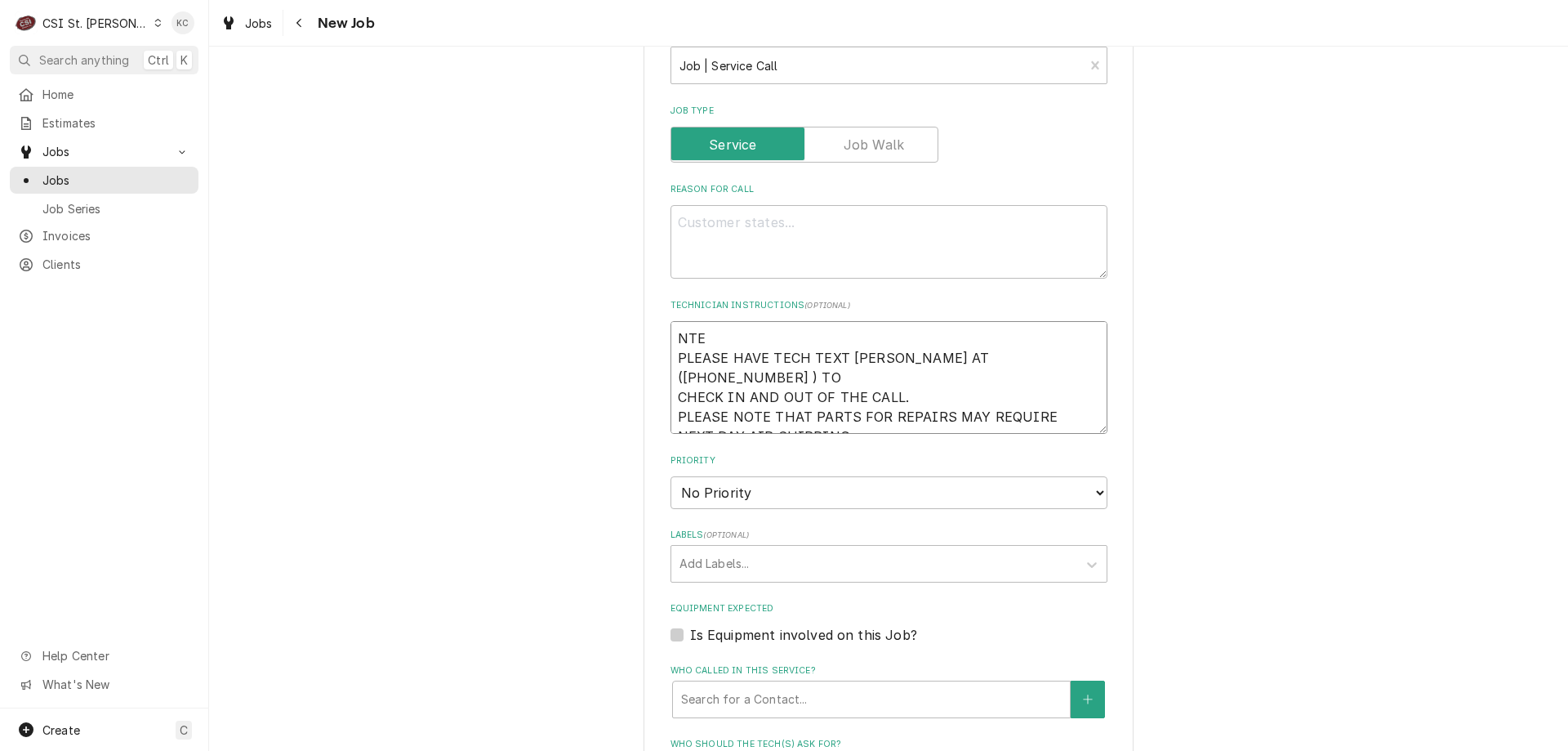
type textarea "NTE $ PLEASE HAVE TECH TEXT VIVIAN AT (314-756-3700 ) TO CHECK IN AND OUT OF TH…"
type textarea "x"
type textarea "NTE $6 PLEASE HAVE TECH TEXT VIVIAN AT (314-756-3700 ) TO CHECK IN AND OUT OF T…"
type textarea "x"
type textarea "NTE $60 PLEASE HAVE TECH TEXT VIVIAN AT (314-756-3700 ) TO CHECK IN AND OUT OF …"
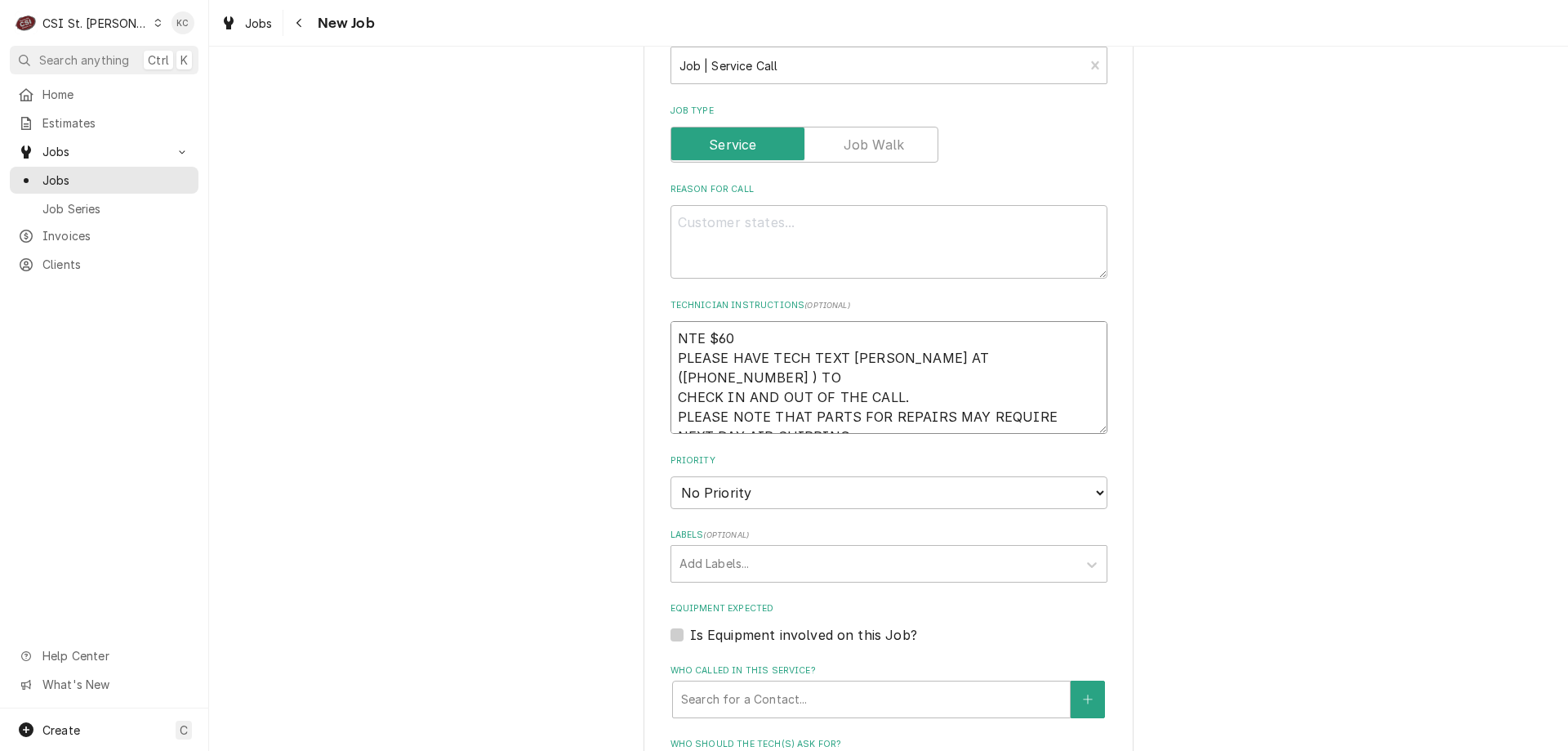
type textarea "x"
type textarea "NTE $600 PLEASE HAVE TECH TEXT VIVIAN AT (314-756-3700 ) TO CHECK IN AND OUT OF…"
click at [878, 430] on textarea "NTE $600 PLEASE HAVE TECH TEXT VIVIAN AT (314-756-3700 ) TO CHECK IN AND OUT OF…" at bounding box center [889, 377] width 437 height 113
type textarea "x"
type textarea "NTE $600 PLEASE HAVE TECH TEXT VIVIAN AT (314-756-3700 ) TO CHECK IN AND OUT OF…"
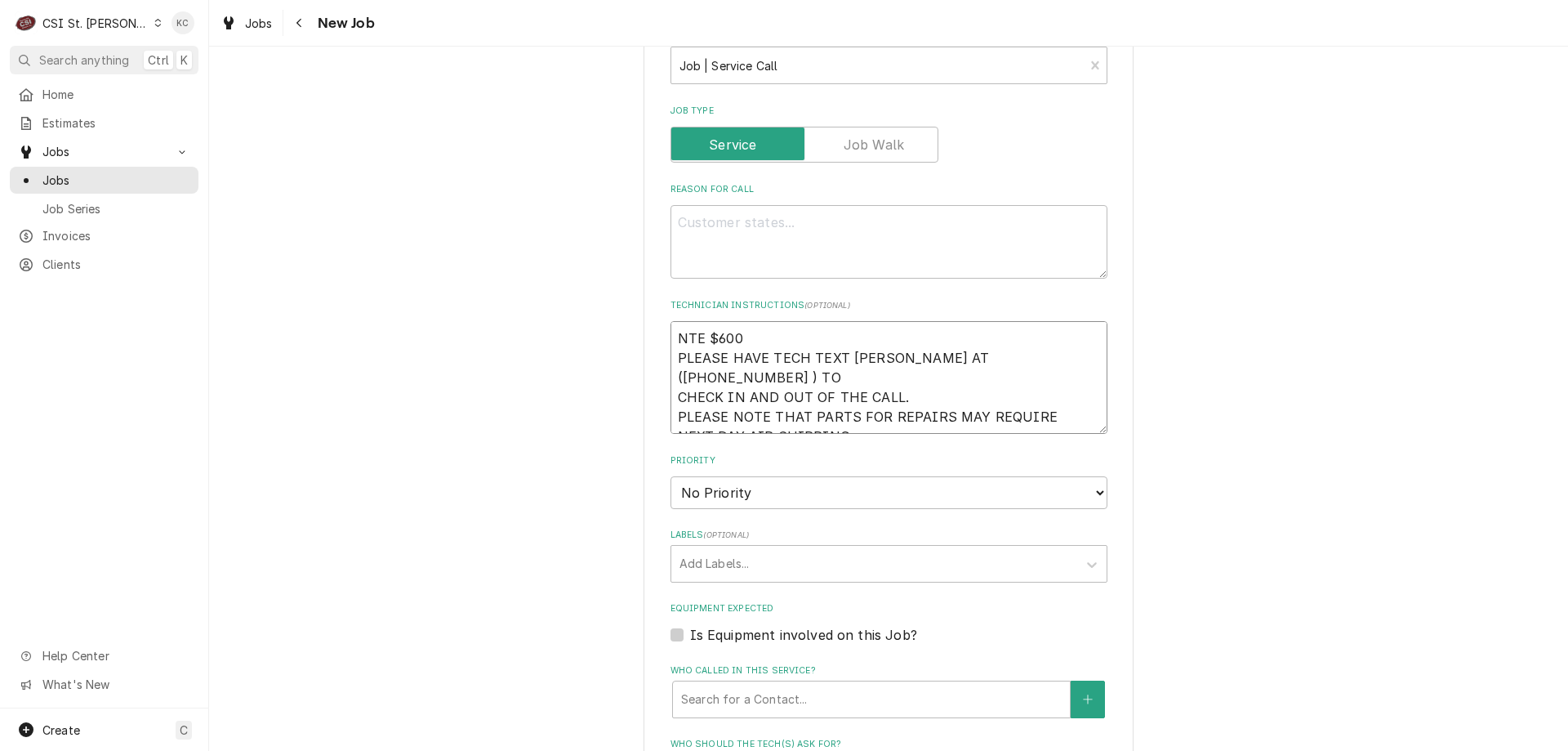
type textarea "x"
type textarea "NTE $600 PLEASE HAVE TECH TEXT VIVIAN AT (314-756-3700 ) TO CHECK IN AND OUT OF…"
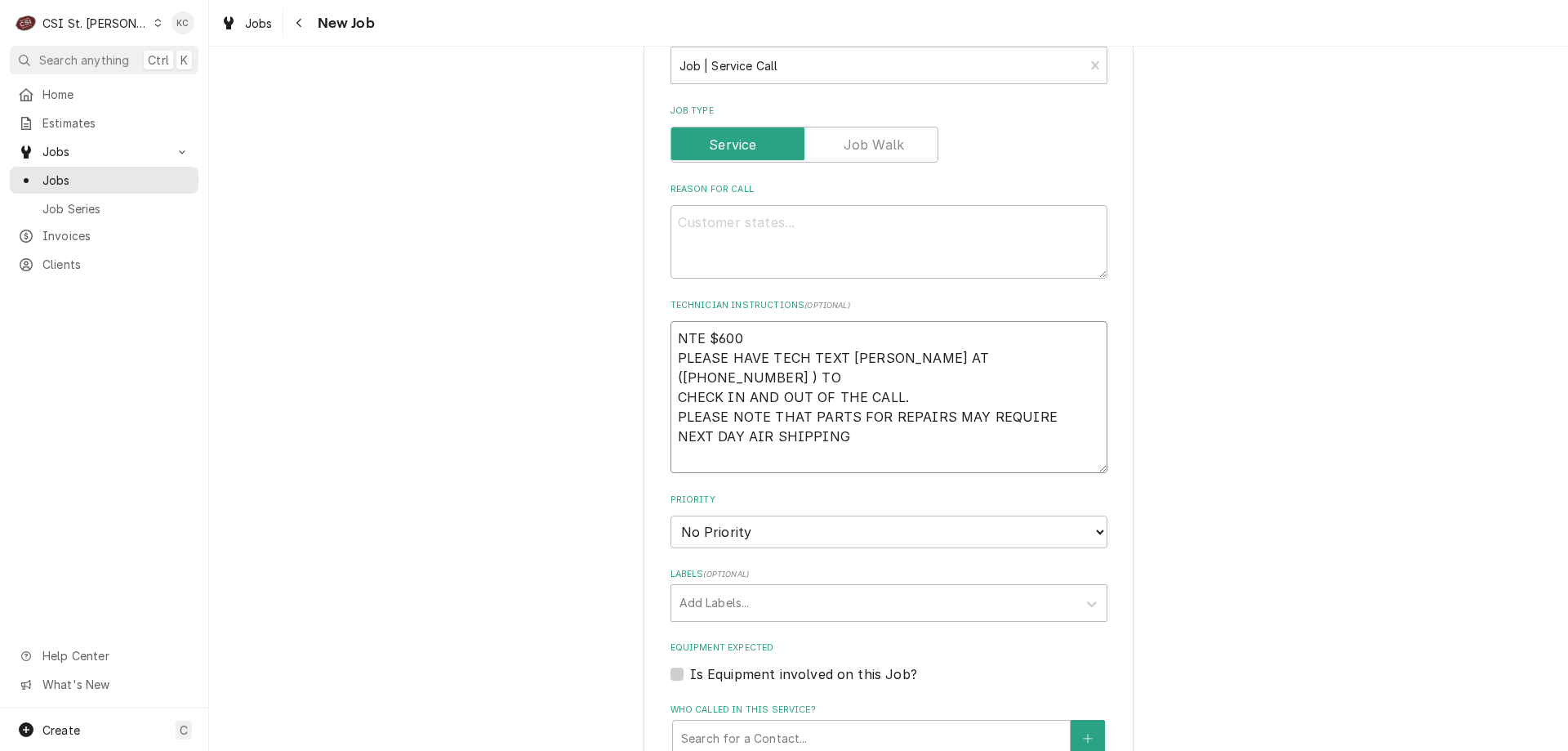
type textarea "x"
type textarea "NTE $600 PLEASE HAVE TECH TEXT VIVIAN AT (314-756-3700 ) TO CHECK IN AND OUT OF…"
type textarea "x"
type textarea "NTE $600 PLEASE HAVE TECH TEXT VIVIAN AT (314-756-3700 ) TO CHECK IN AND OUT OF…"
type textarea "x"
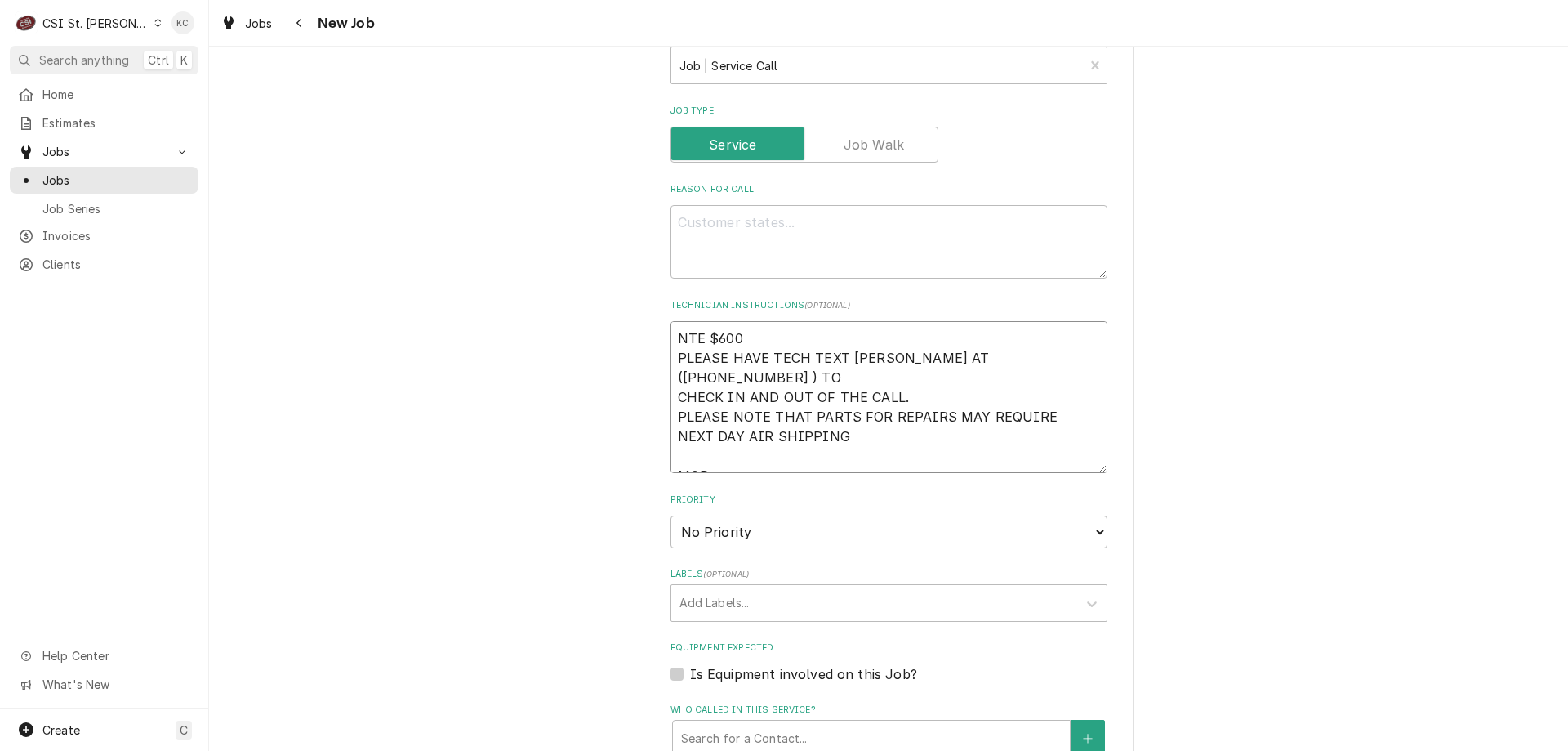
type textarea "NTE $600 PLEASE HAVE TECH TEXT VIVIAN AT (314-756-3700 ) TO CHECK IN AND OUT OF…"
type textarea "x"
type textarea "NTE $600 PLEASE HAVE TECH TEXT VIVIAN AT (314-756-3700 ) TO CHECK IN AND OUT OF…"
type textarea "x"
type textarea "NTE $600 PLEASE HAVE TECH TEXT VIVIAN AT (314-756-3700 ) TO CHECK IN AND OUT OF…"
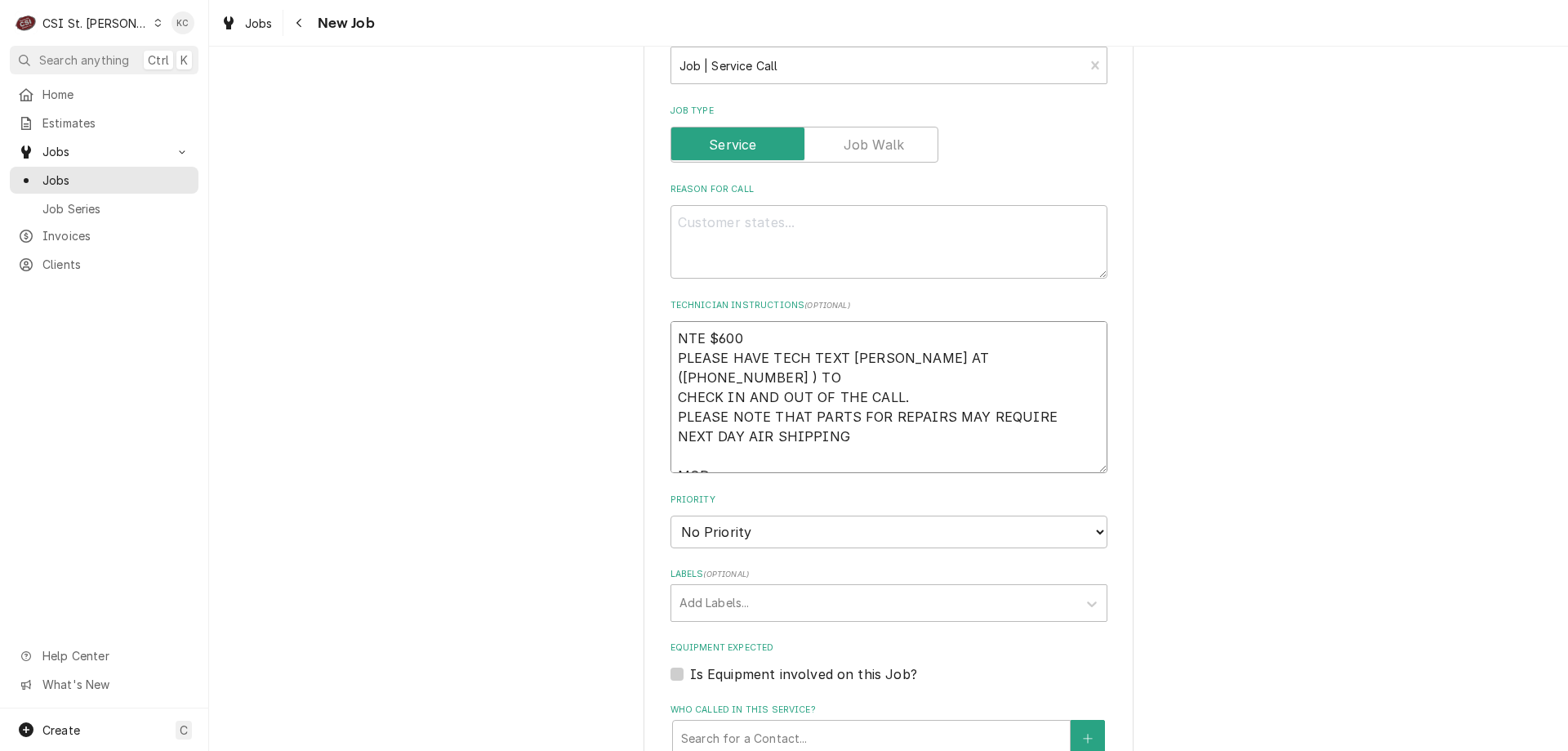
type textarea "x"
type textarea "NTE $600 PLEASE HAVE TECH TEXT VIVIAN AT (314-756-3700 ) TO CHECK IN AND OUT OF…"
type textarea "x"
type textarea "NTE $600 PLEASE HAVE TECH TEXT VIVIAN AT (314-756-3700 ) TO CHECK IN AND OUT OF…"
type textarea "x"
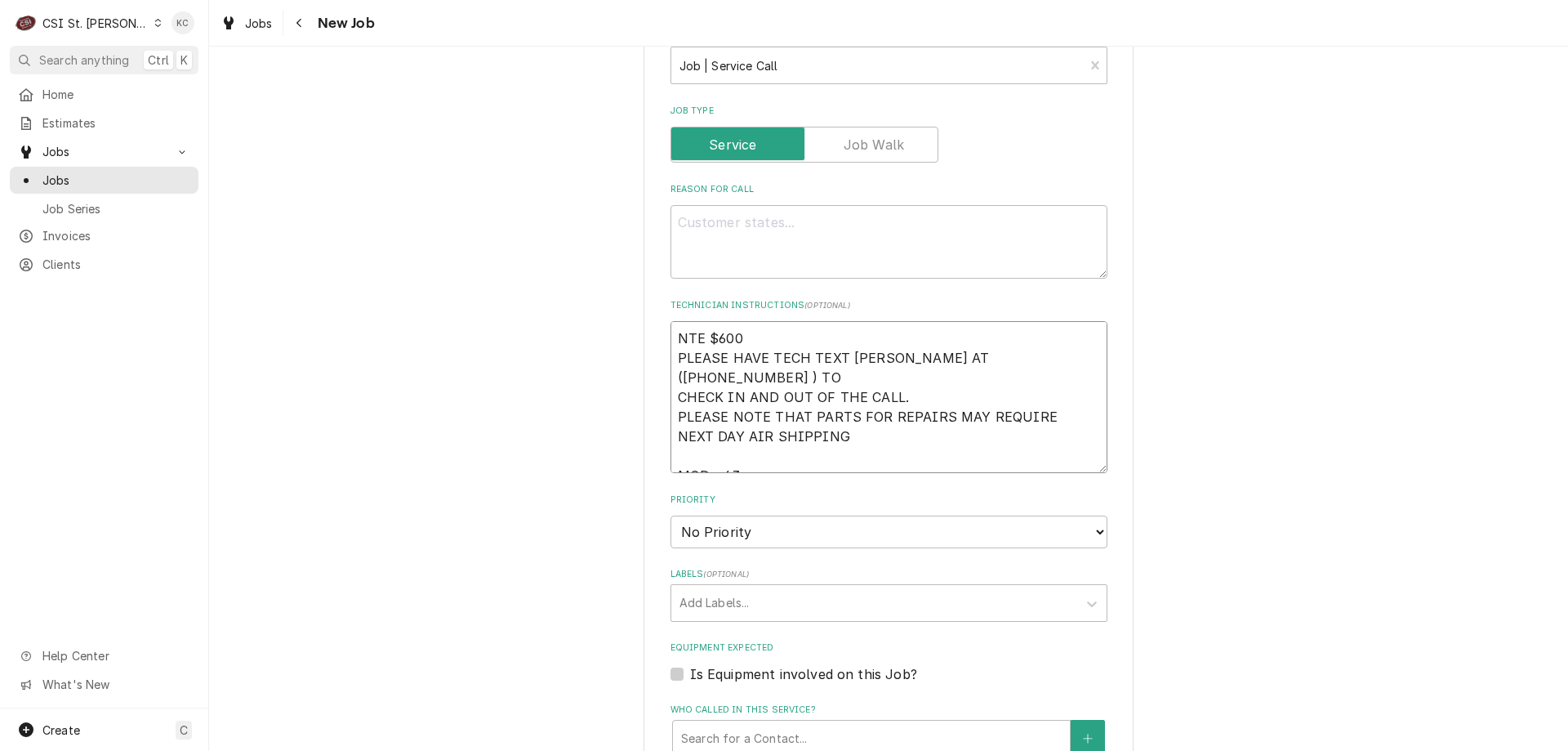
type textarea "NTE $600 PLEASE HAVE TECH TEXT VIVIAN AT (314-756-3700 ) TO CHECK IN AND OUT OF…"
type textarea "x"
type textarea "NTE $600 PLEASE HAVE TECH TEXT VIVIAN AT (314-756-3700 ) TO CHECK IN AND OUT OF…"
type textarea "x"
type textarea "NTE $600 PLEASE HAVE TECH TEXT VIVIAN AT (314-756-3700 ) TO CHECK IN AND OUT OF…"
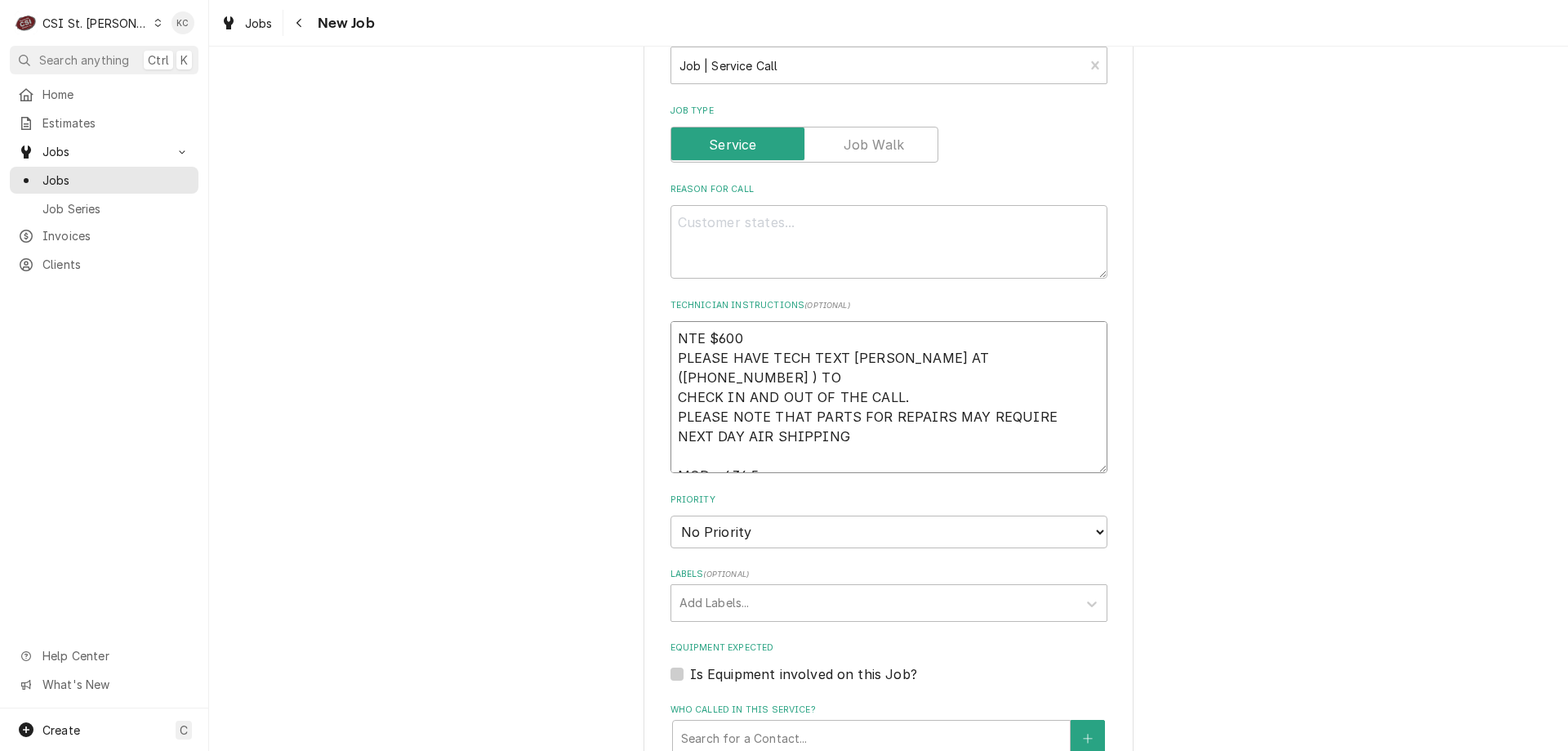
type textarea "x"
type textarea "NTE $600 PLEASE HAVE TECH TEXT VIVIAN AT (314-756-3700 ) TO CHECK IN AND OUT OF…"
type textarea "x"
type textarea "NTE $600 PLEASE HAVE TECH TEXT VIVIAN AT (314-756-3700 ) TO CHECK IN AND OUT OF…"
type textarea "x"
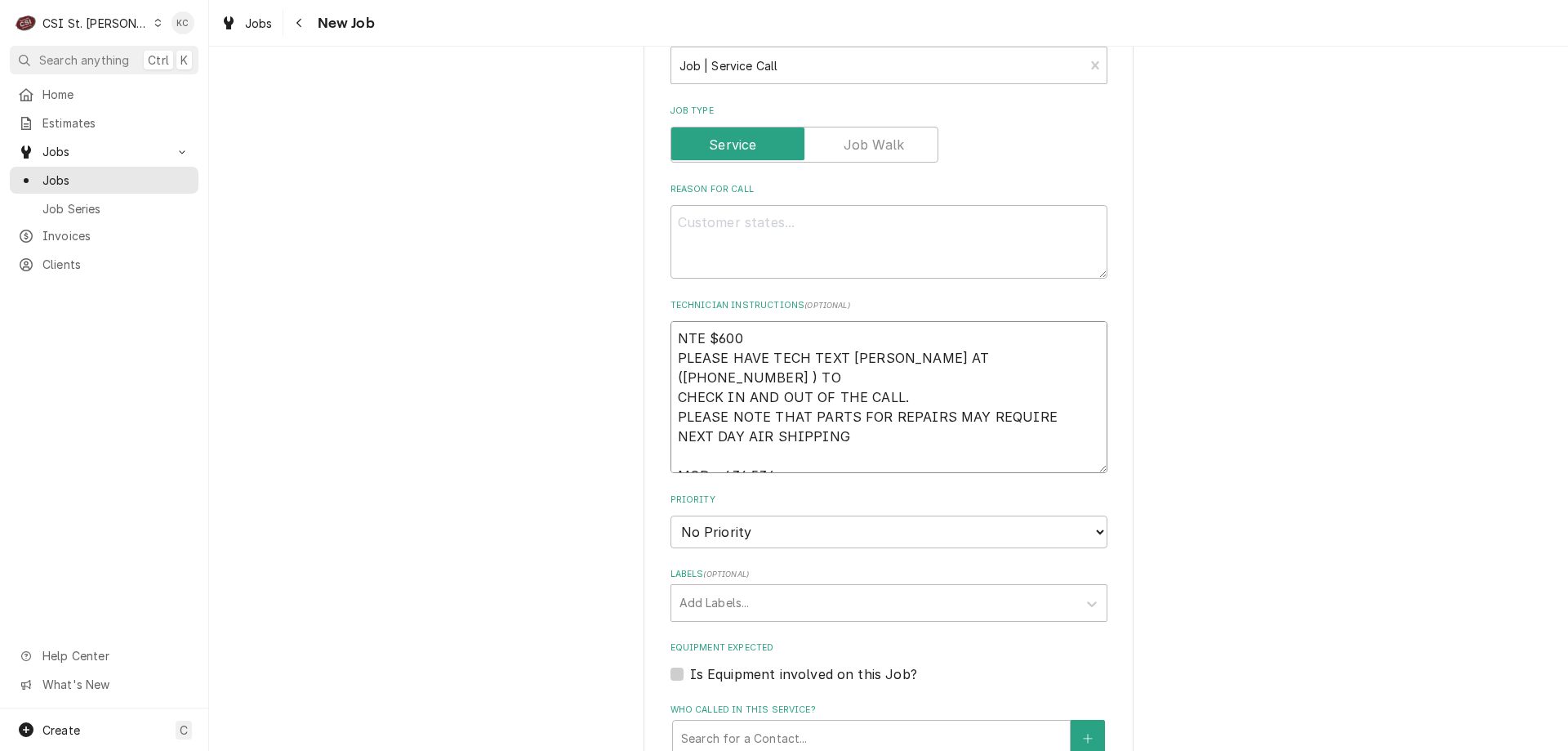
type textarea "NTE $600 PLEASE HAVE TECH TEXT VIVIAN AT (314-756-3700 ) TO CHECK IN AND OUT OF…"
type textarea "x"
type textarea "NTE $600 PLEASE HAVE TECH TEXT VIVIAN AT (314-756-3700 ) TO CHECK IN AND OUT OF…"
type textarea "x"
type textarea "NTE $600 PLEASE HAVE TECH TEXT VIVIAN AT (314-756-3700 ) TO CHECK IN AND OUT OF…"
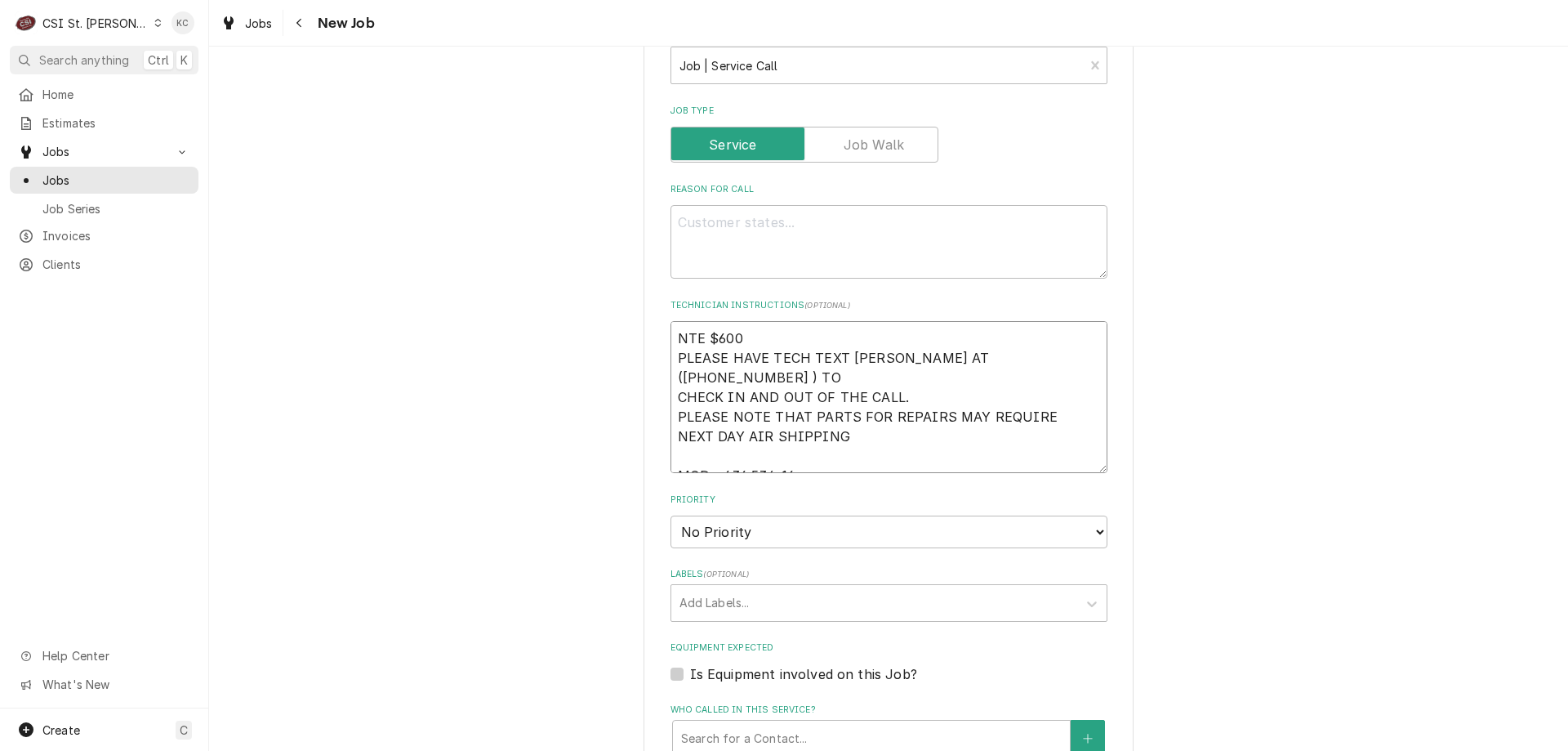
type textarea "x"
type textarea "NTE $600 PLEASE HAVE TECH TEXT VIVIAN AT (314-756-3700 ) TO CHECK IN AND OUT OF…"
type textarea "x"
type textarea "NTE $600 PLEASE HAVE TECH TEXT VIVIAN AT (314-756-3700 ) TO CHECK IN AND OUT OF…"
type textarea "x"
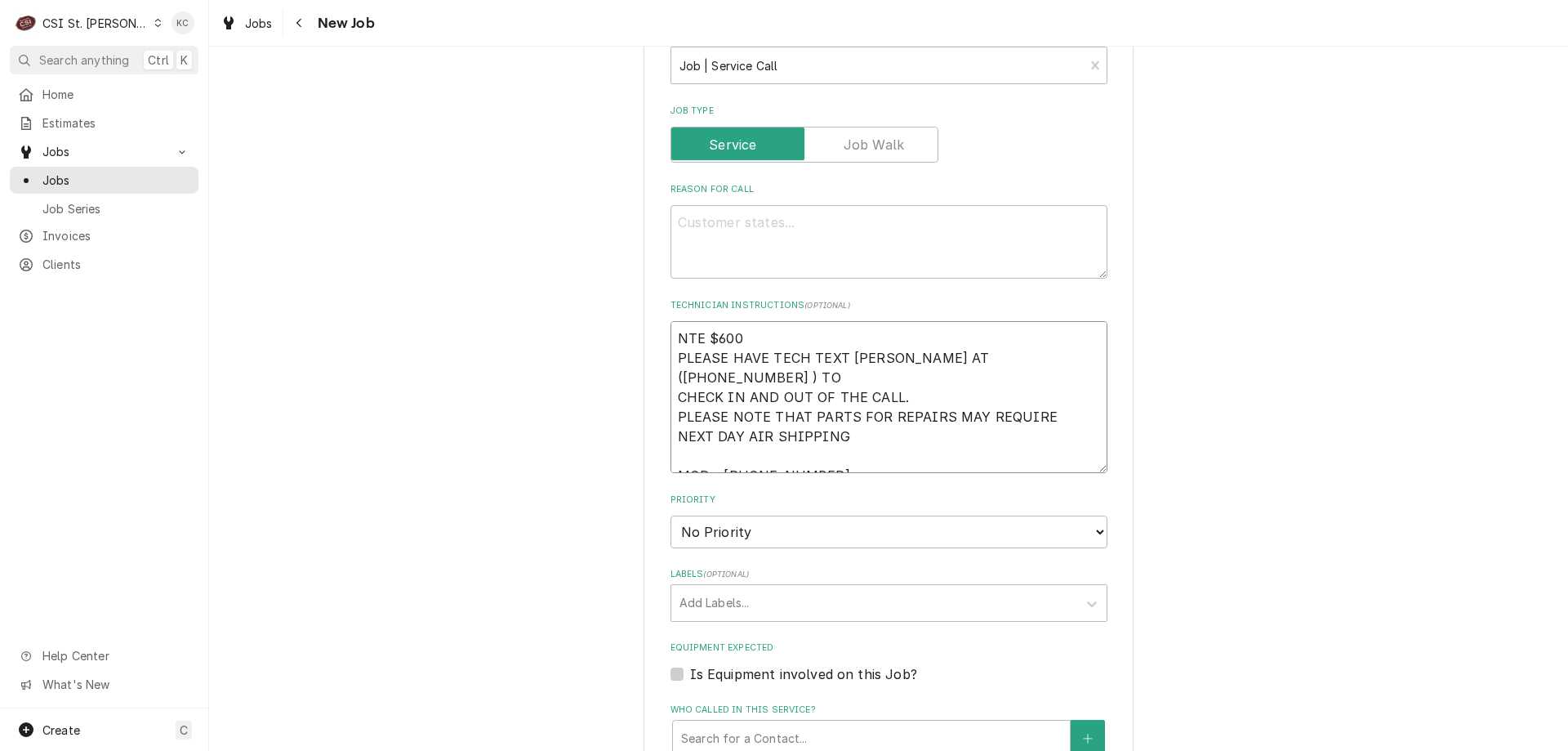
type textarea "NTE $600 PLEASE HAVE TECH TEXT VIVIAN AT (314-756-3700 ) TO CHECK IN AND OUT OF…"
click at [760, 234] on textarea "Reason For Call" at bounding box center [889, 241] width 437 height 73
paste textarea "ALL 4 FLAVORS HAVE MAINTENANCE LIGHTS ON AND ARE NOT OPERATIONAL"
type textarea "x"
type textarea "ALL 4 FLAVORS HAVE MAINTENANCE LIGHTS ON AND ARE NOT OPERATIONAL"
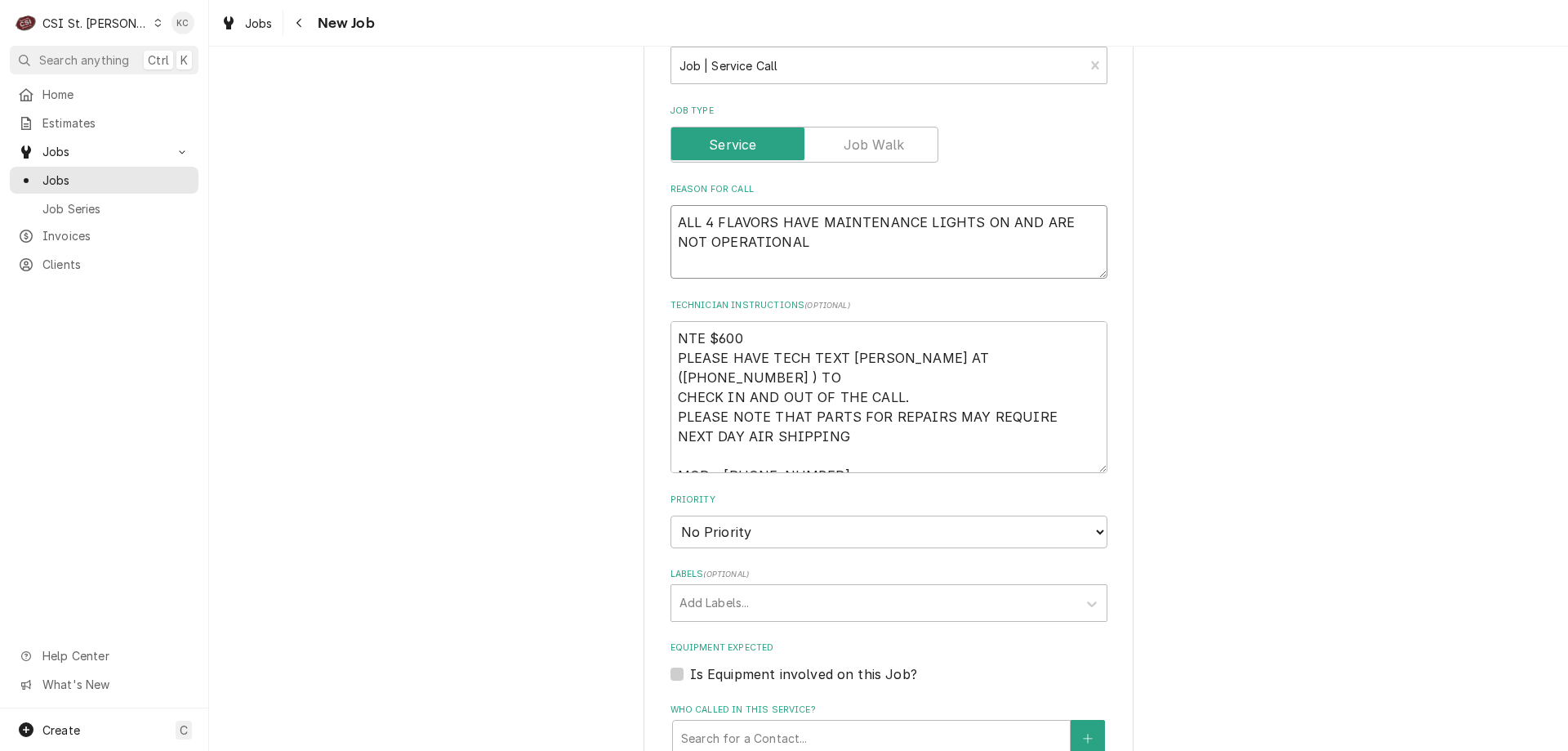
type textarea "x"
type textarea "ALL 4 FLAVORS HAVE MAINTENANCE LIGHTS ON AND ARE NOT OPERATIONAL"
click at [782, 540] on select "No Priority Urgent High Medium Low" at bounding box center [889, 532] width 437 height 32
select select "2"
click at [671, 515] on select "No Priority Urgent High Medium Low" at bounding box center [889, 532] width 437 height 32
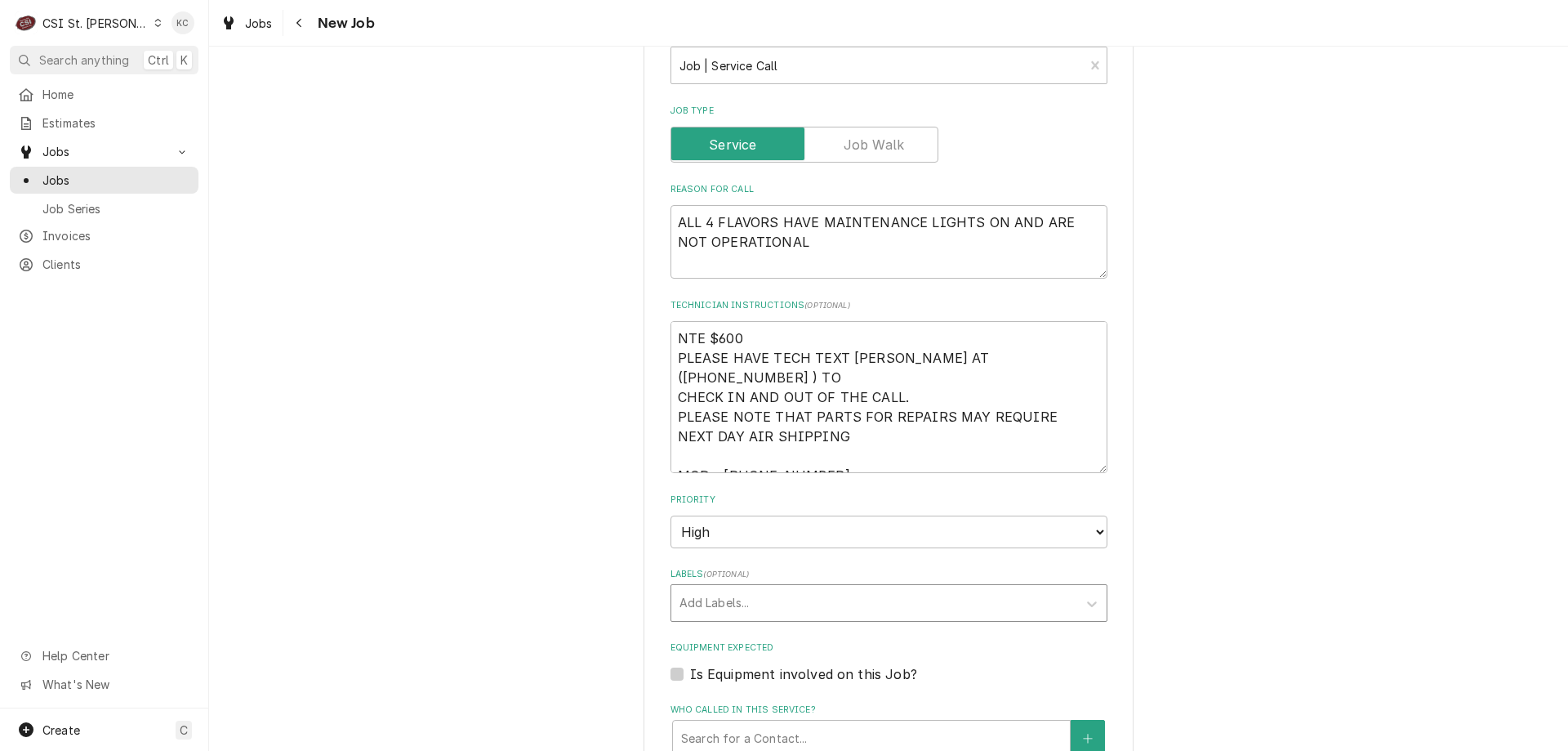
click at [757, 608] on div "Labels" at bounding box center [874, 602] width 389 height 30
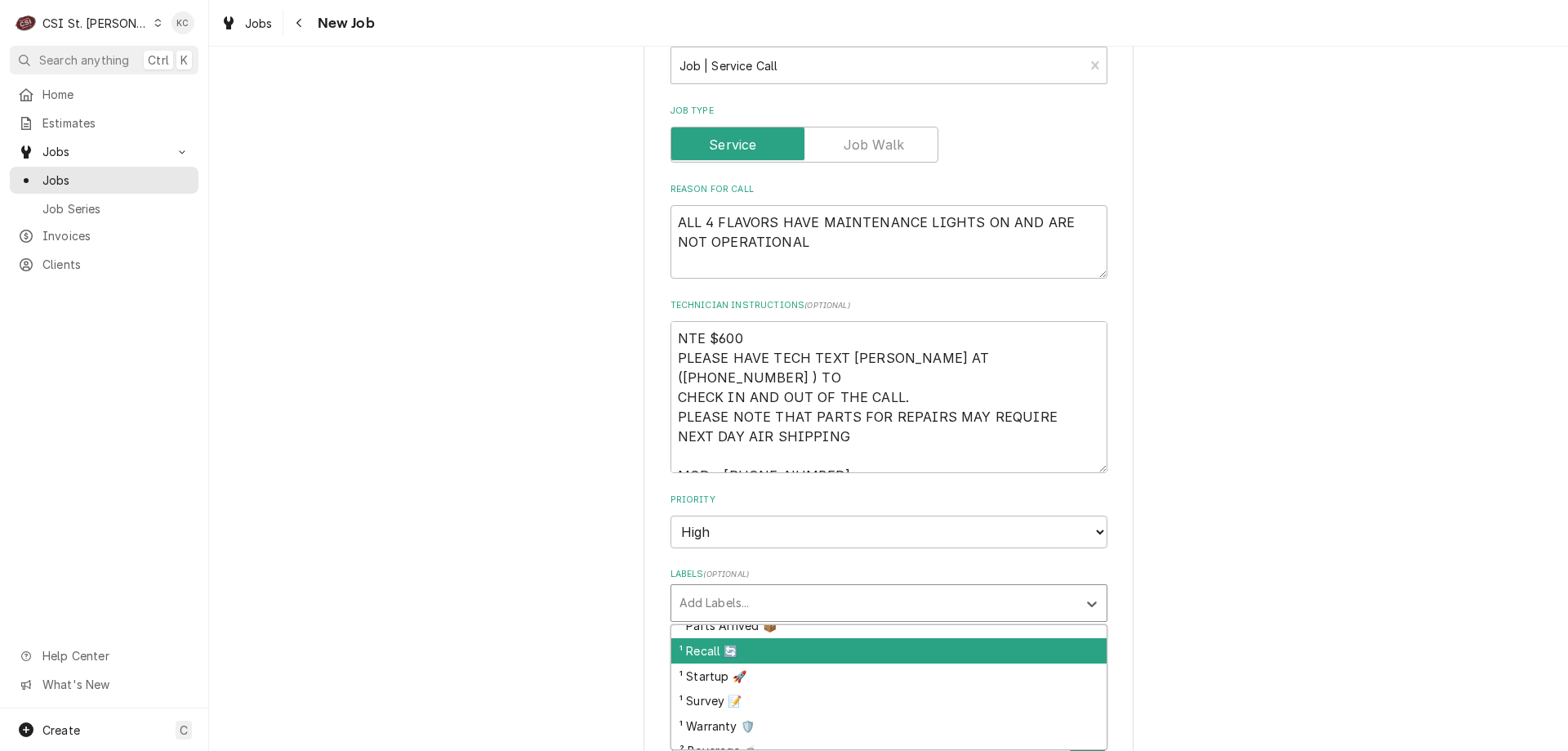
scroll to position [163, 0]
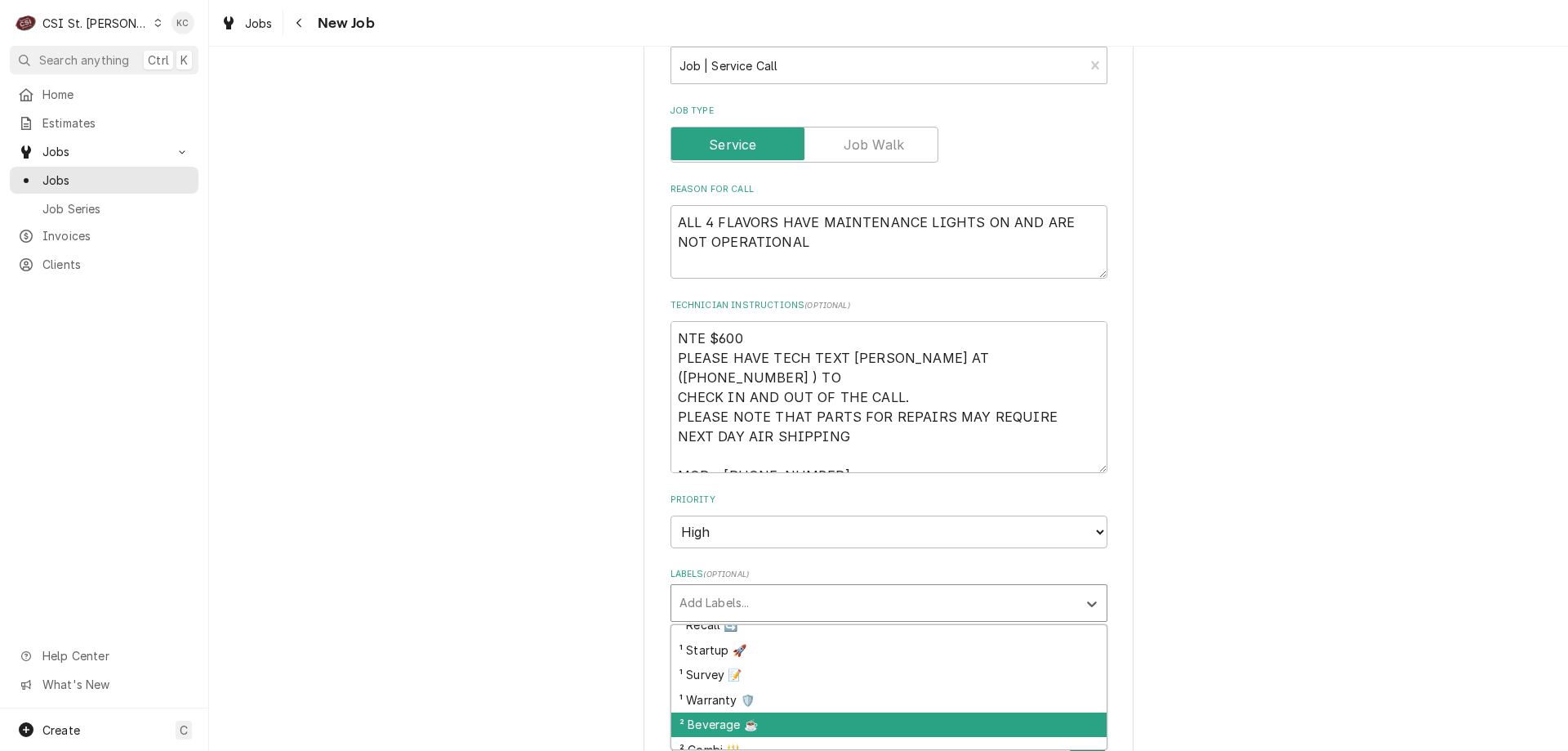
click at [802, 718] on div "² Beverage ☕️" at bounding box center [889, 724] width 435 height 26
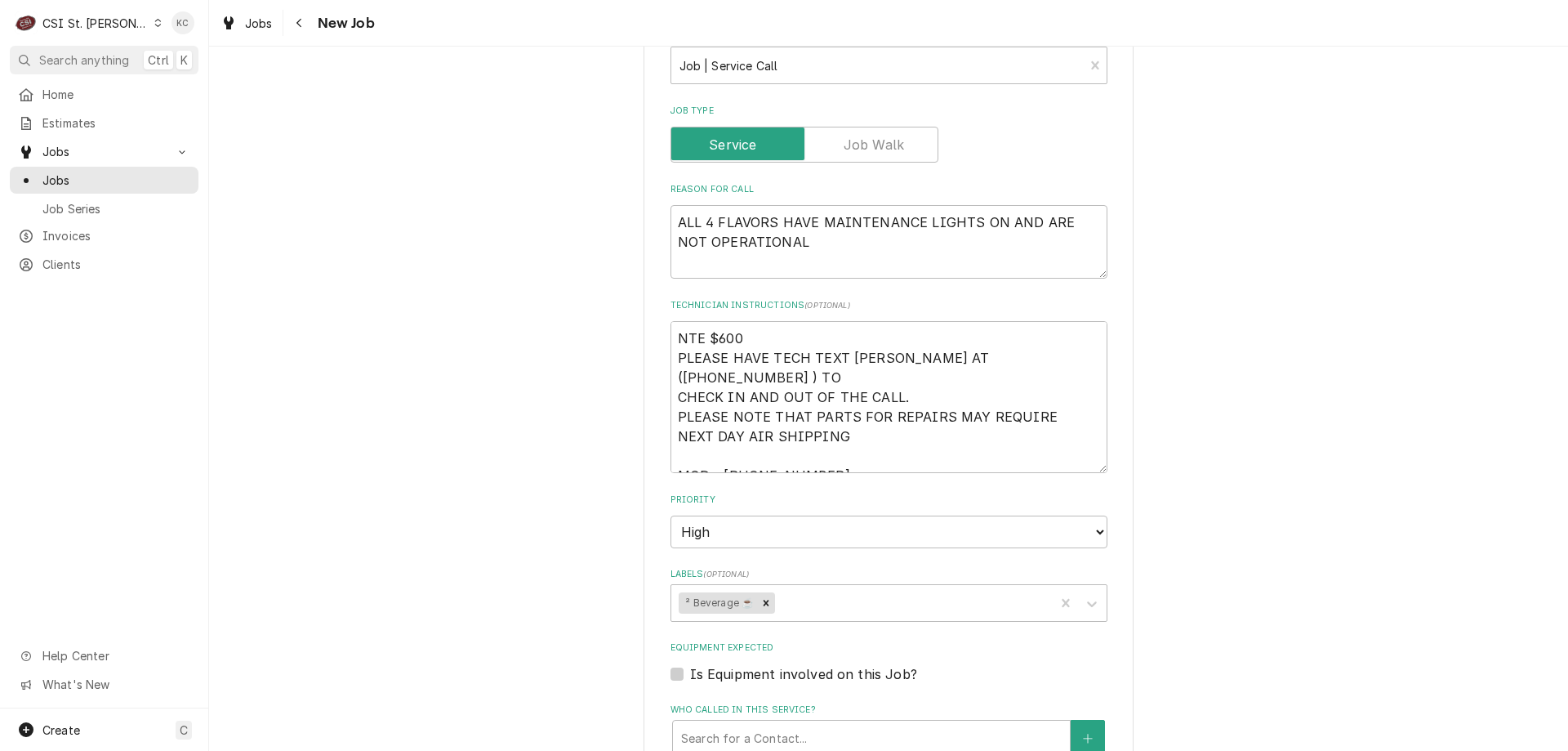
click at [1443, 520] on div "Please provide the following information to create a job: Client Details Client…" at bounding box center [888, 220] width 1358 height 2111
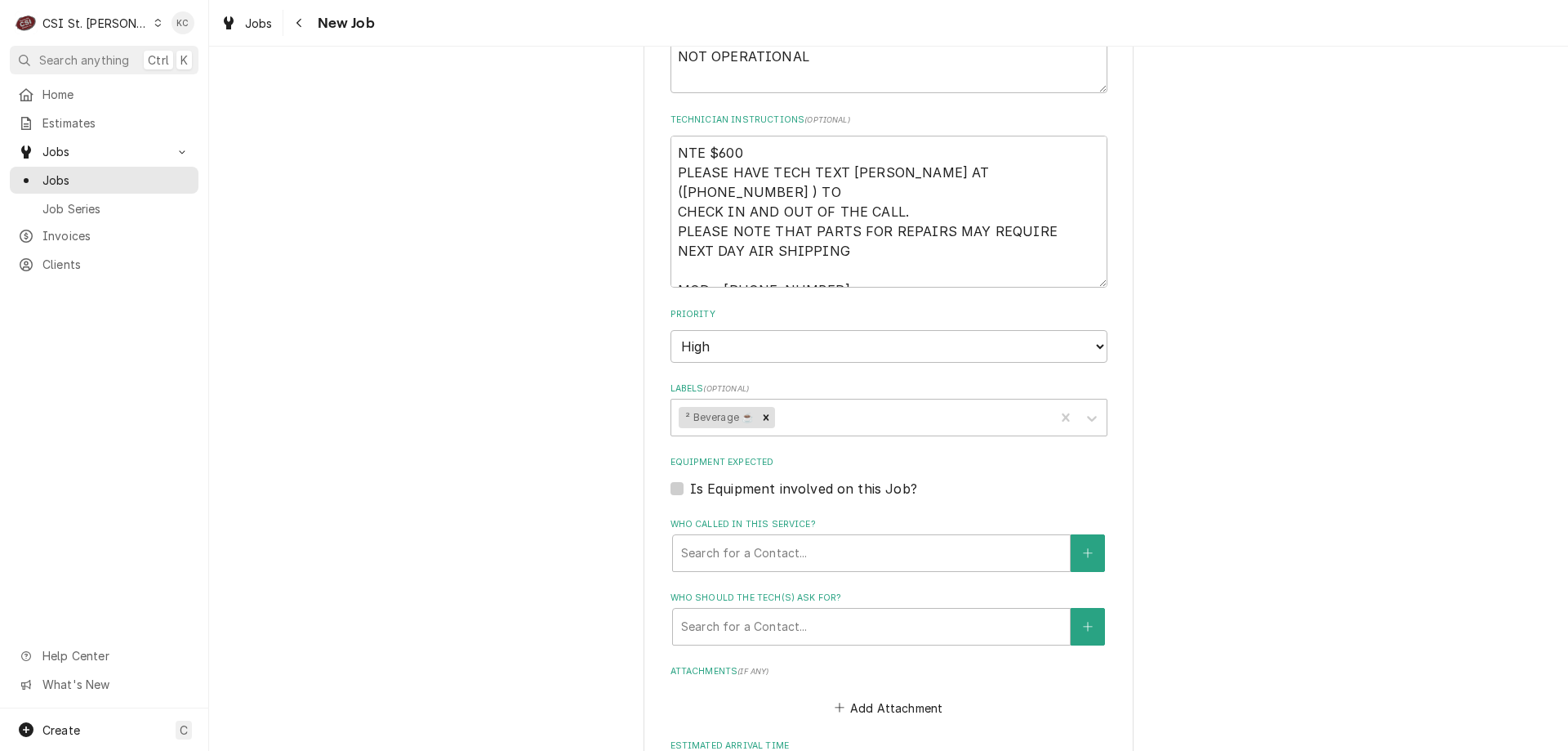
scroll to position [1424, 0]
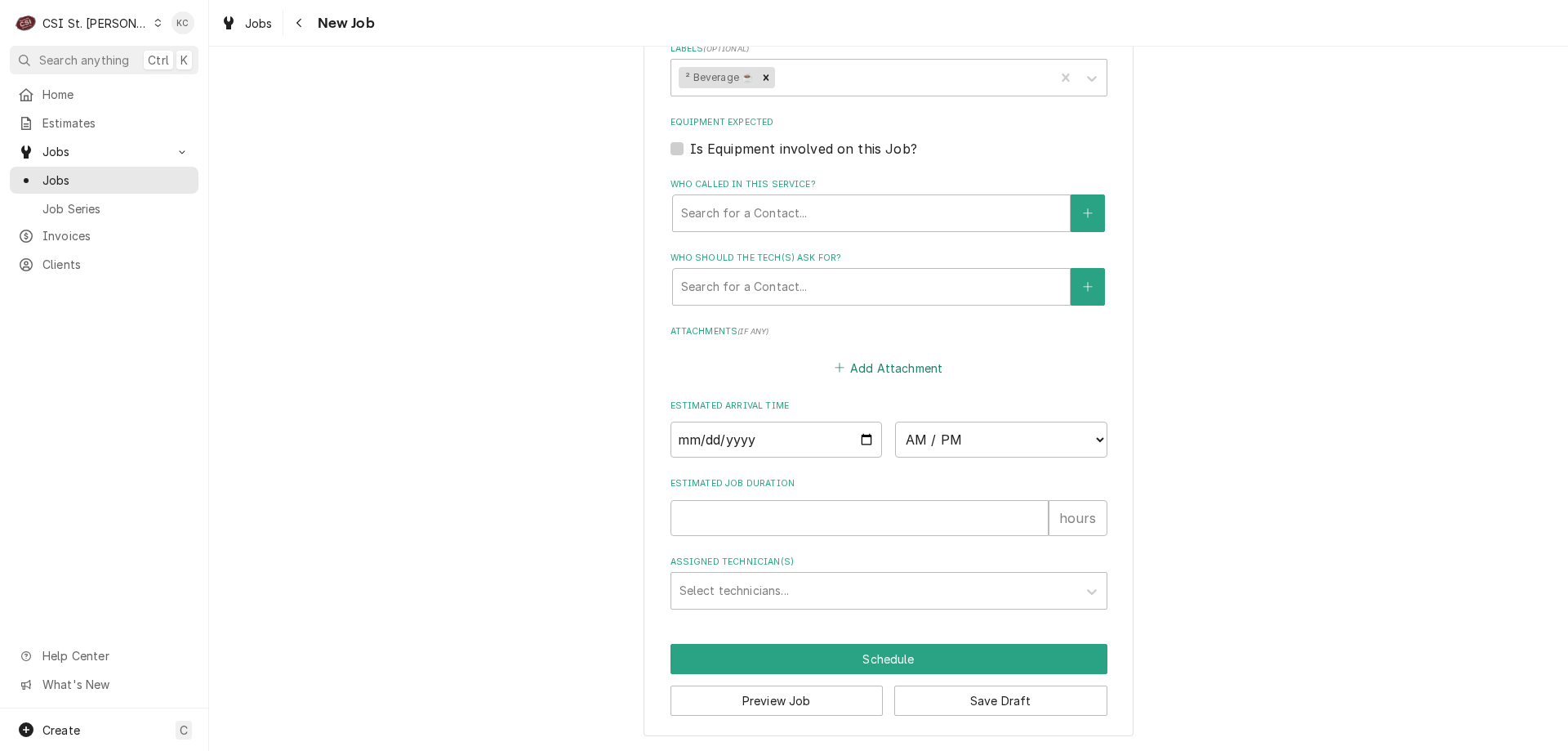
click at [892, 372] on button "Add Attachment" at bounding box center [888, 367] width 114 height 23
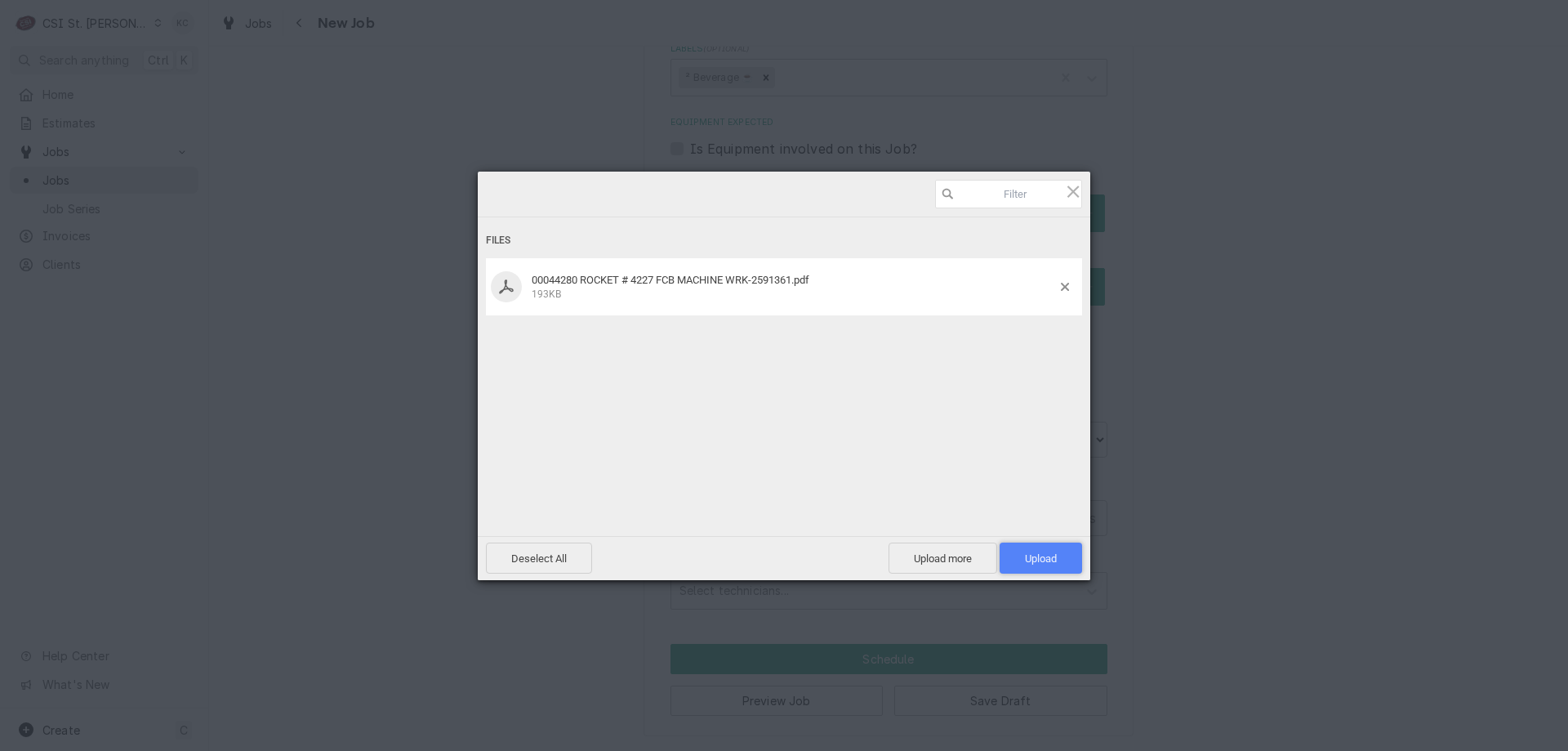
click at [1047, 550] on span "Upload 1" at bounding box center [1041, 557] width 82 height 31
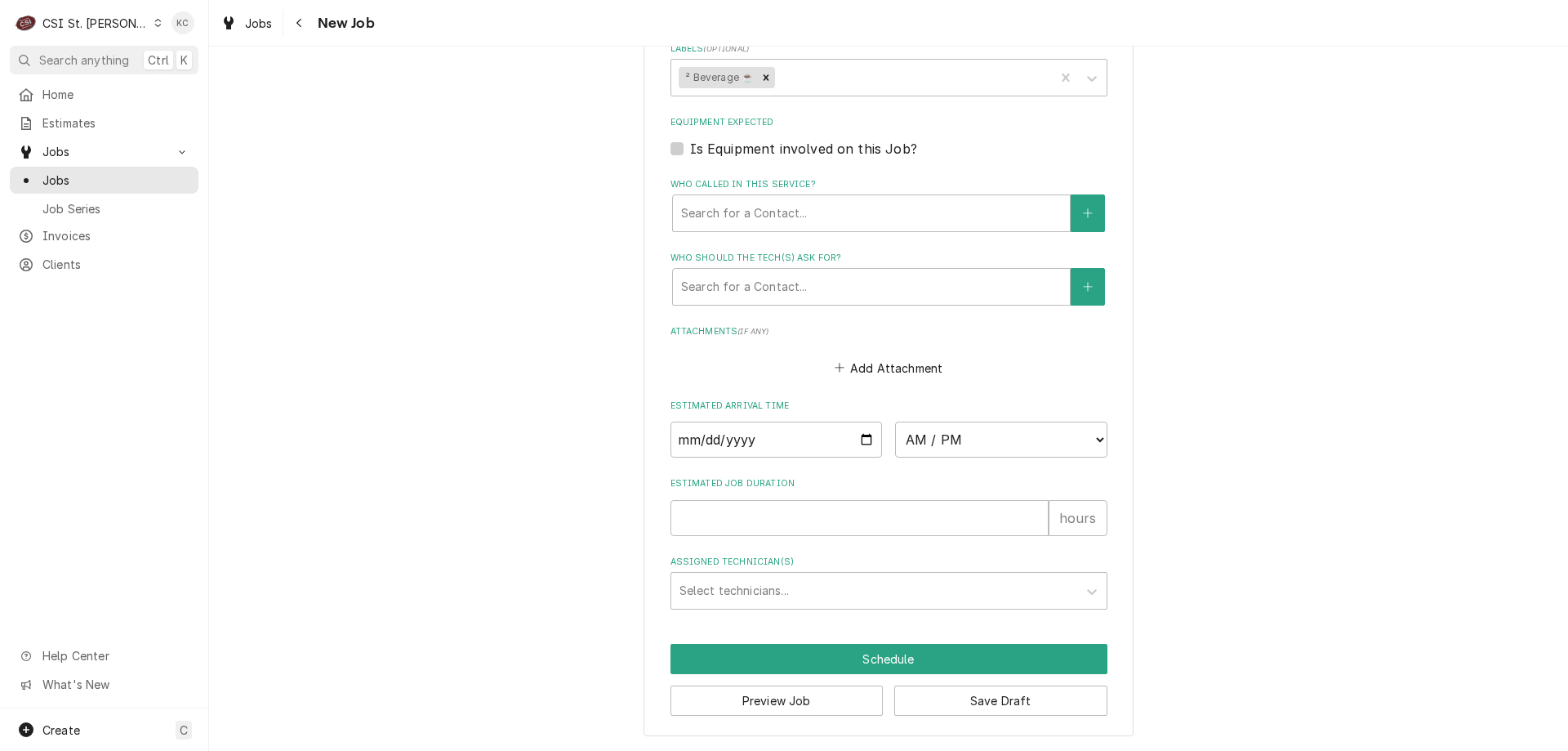
click at [854, 370] on button "Add Attachment" at bounding box center [888, 367] width 114 height 23
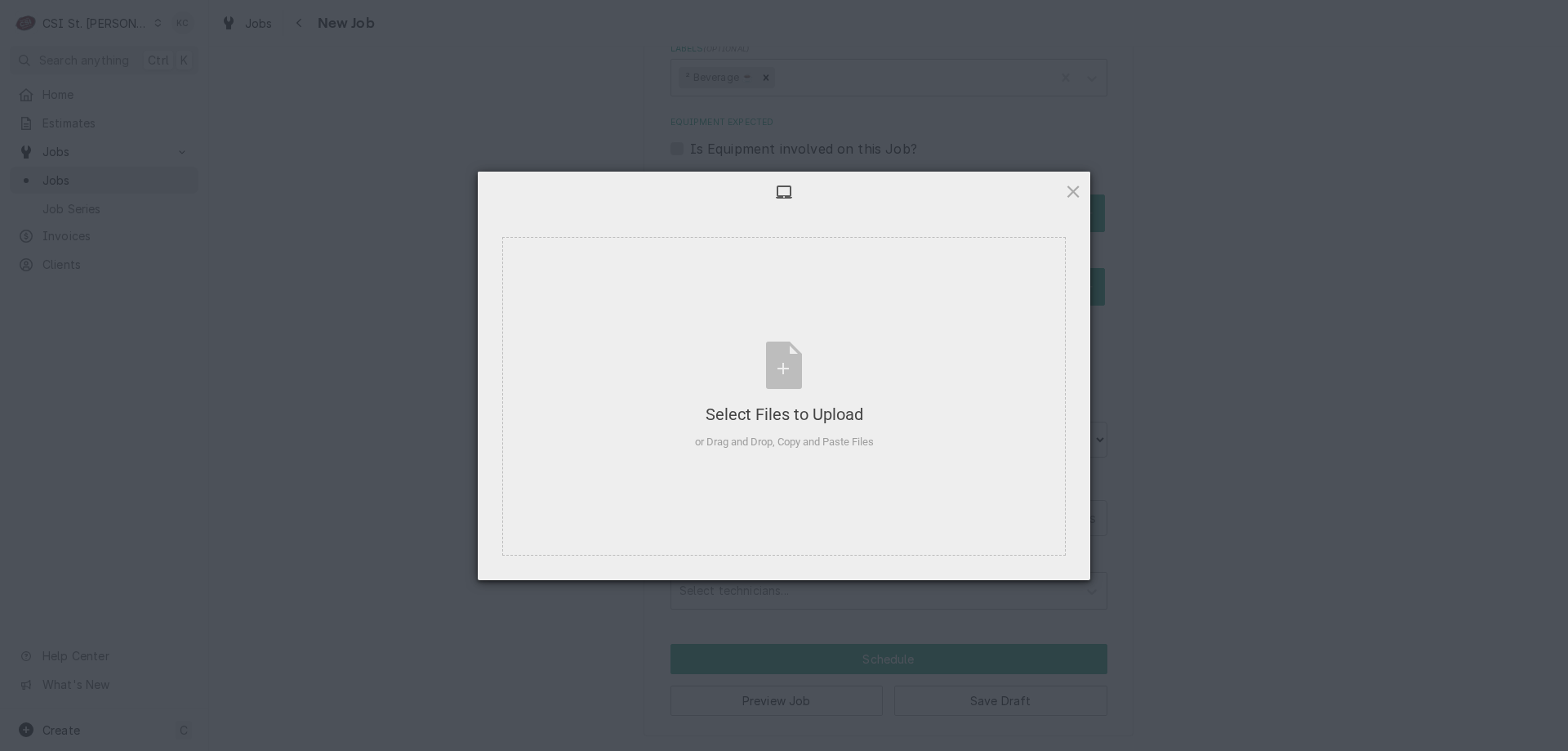
drag, startPoint x: 1557, startPoint y: 418, endPoint x: 1461, endPoint y: 431, distance: 96.9
click at [1547, 421] on div "Select Files to Upload or Drag and Drop, Copy and Paste Files Selected Files: 0…" at bounding box center [784, 375] width 1568 height 751
click at [1387, 438] on div "Select Files to Upload or Drag and Drop, Copy and Paste Files Selected Files: 0…" at bounding box center [784, 375] width 1568 height 751
click at [1078, 191] on span at bounding box center [1072, 191] width 18 height 18
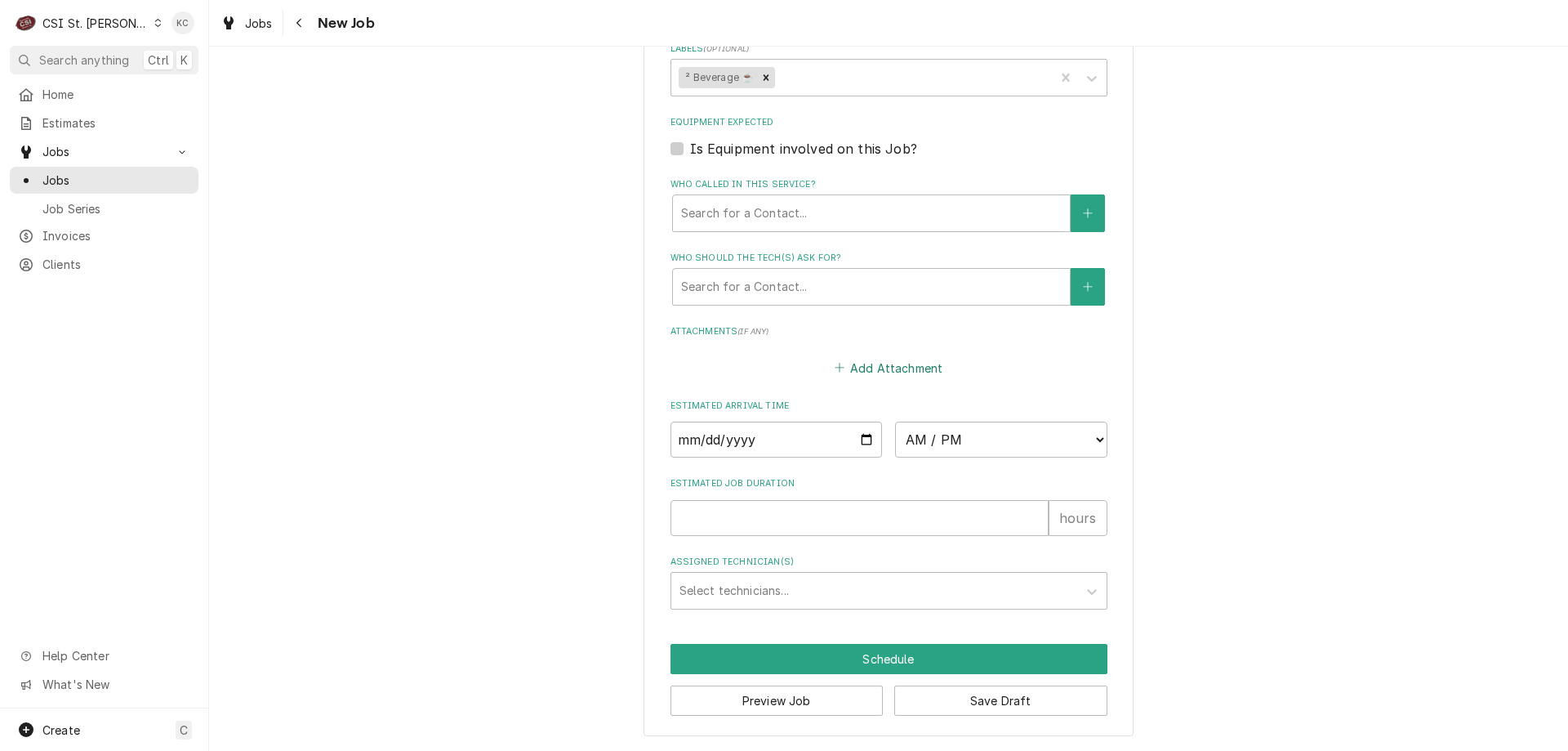
click at [896, 367] on button "Add Attachment" at bounding box center [888, 367] width 114 height 23
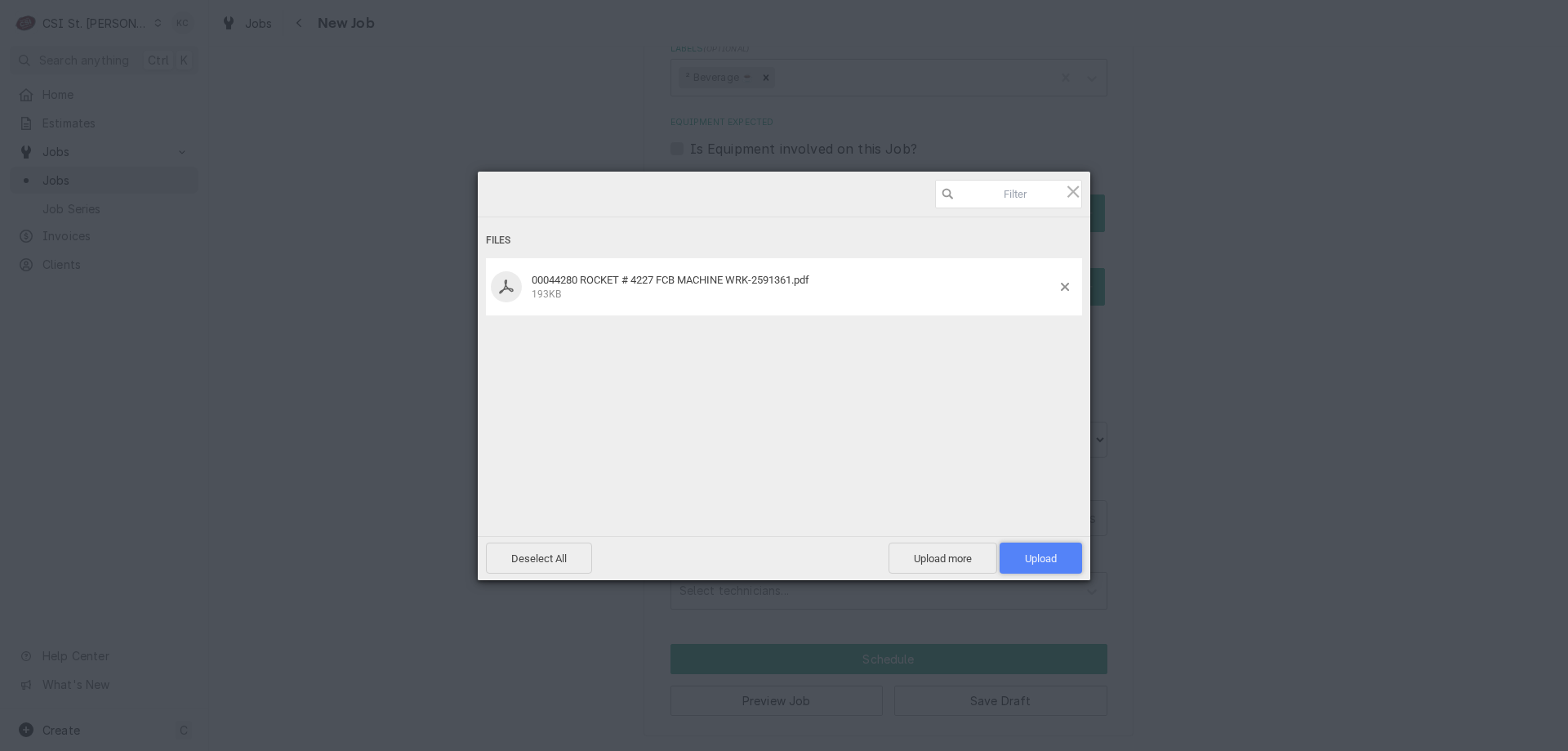
click at [1031, 557] on span "Upload 1" at bounding box center [1040, 558] width 31 height 12
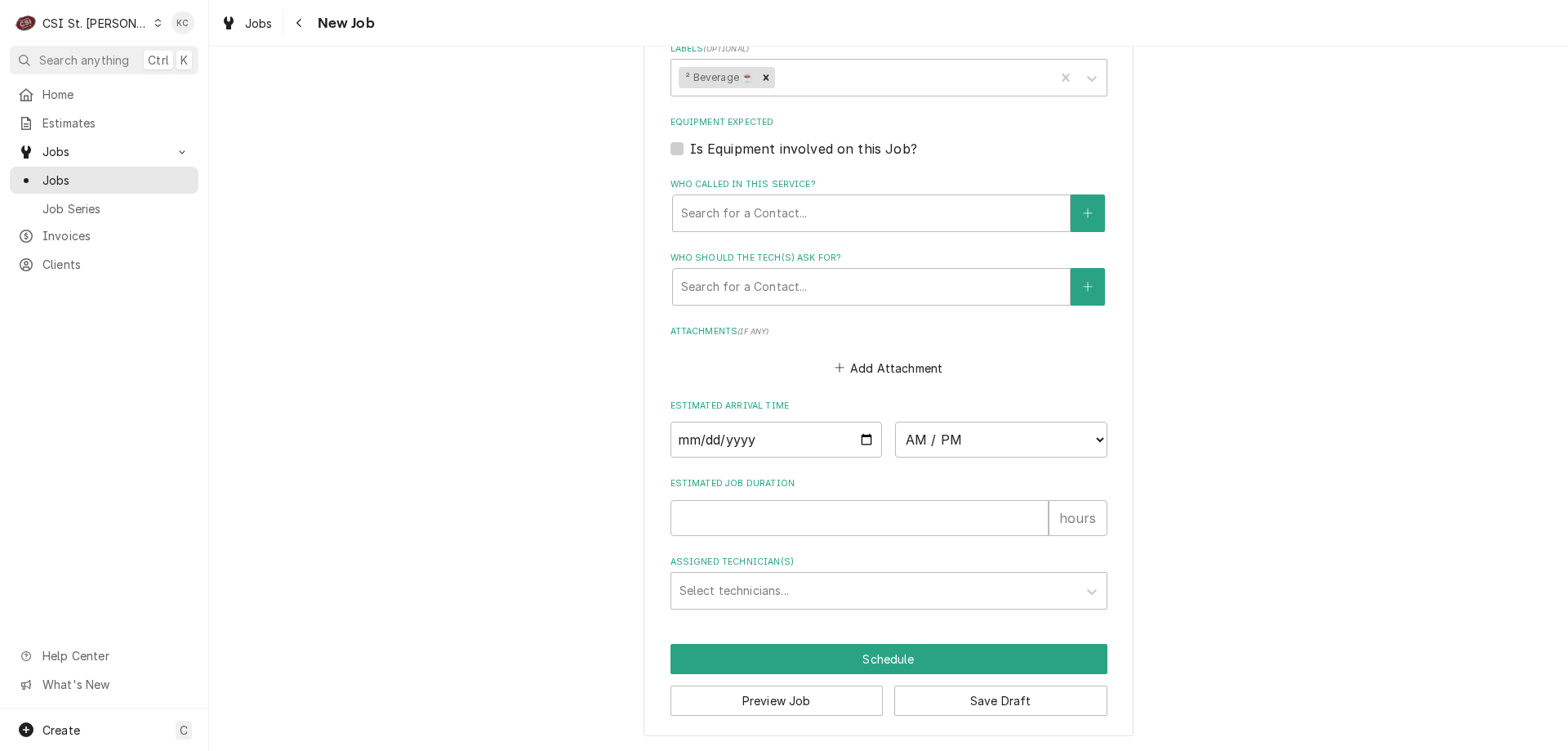
click at [1030, 709] on button "Save Draft" at bounding box center [1000, 700] width 213 height 31
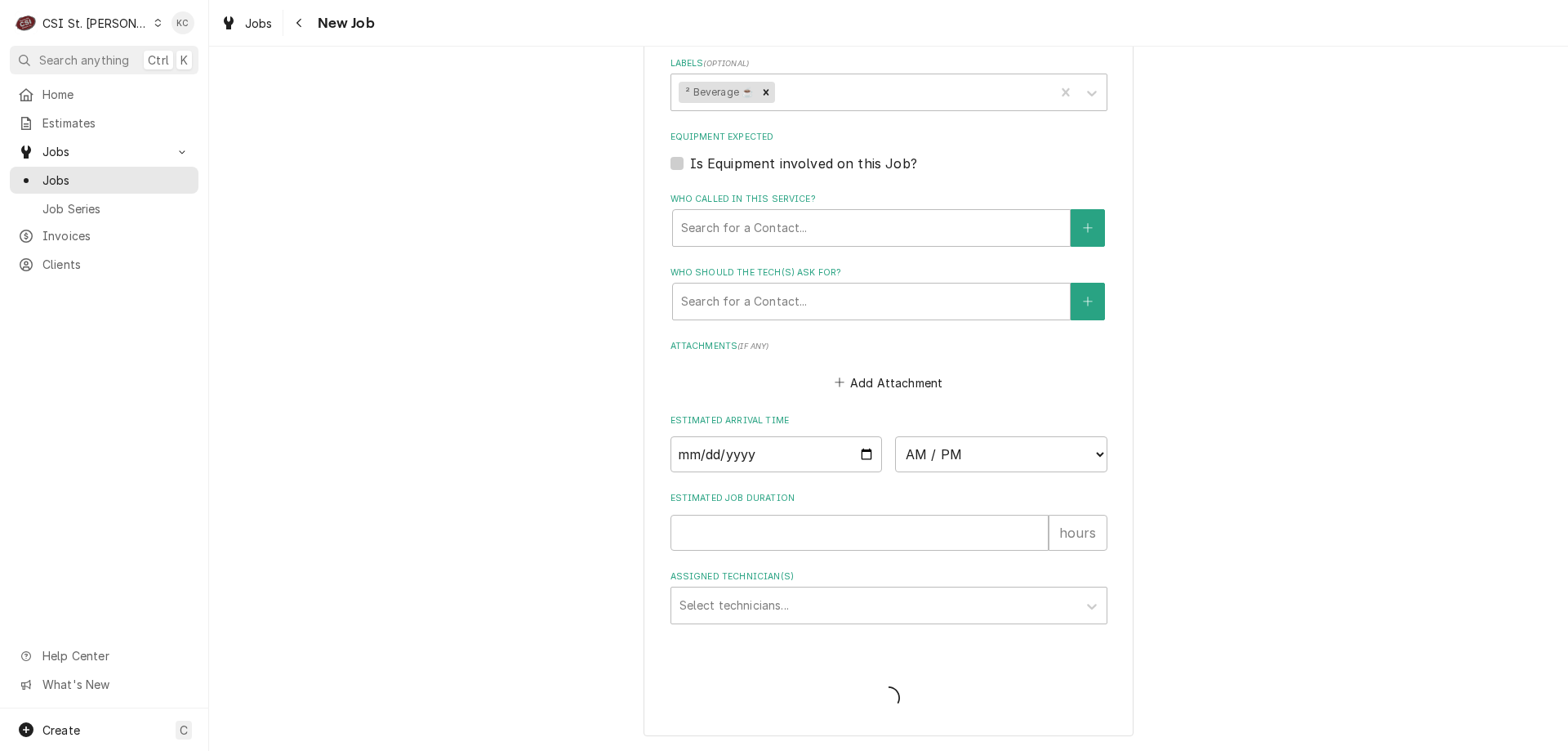
type textarea "x"
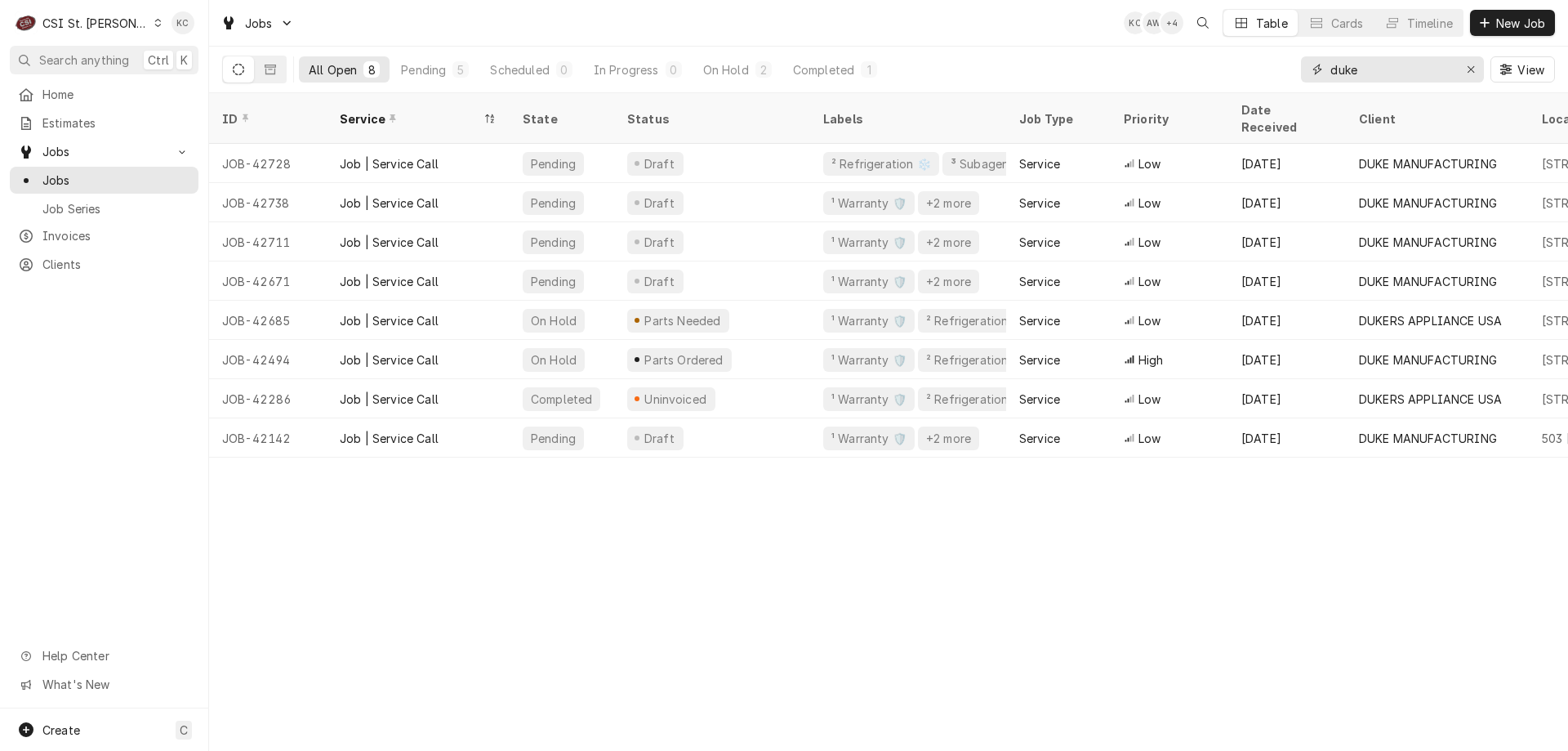
drag, startPoint x: 1373, startPoint y: 78, endPoint x: 1287, endPoint y: 78, distance: 86.0
click at [1287, 78] on div "All Open 8 Pending 5 Scheduled 0 In Progress 0 On Hold 2 Completed 1 duke View" at bounding box center [888, 70] width 1332 height 46
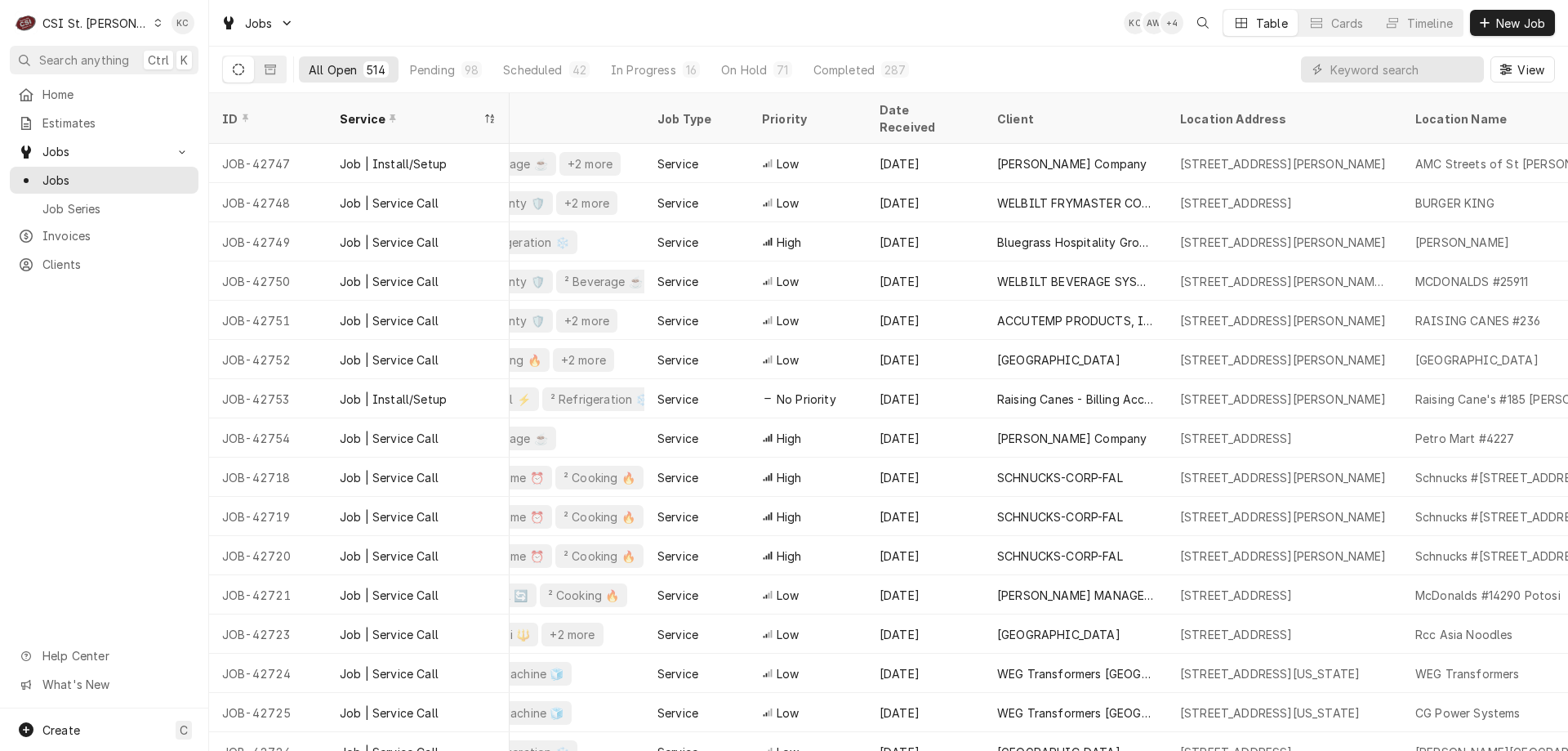
scroll to position [0, 388]
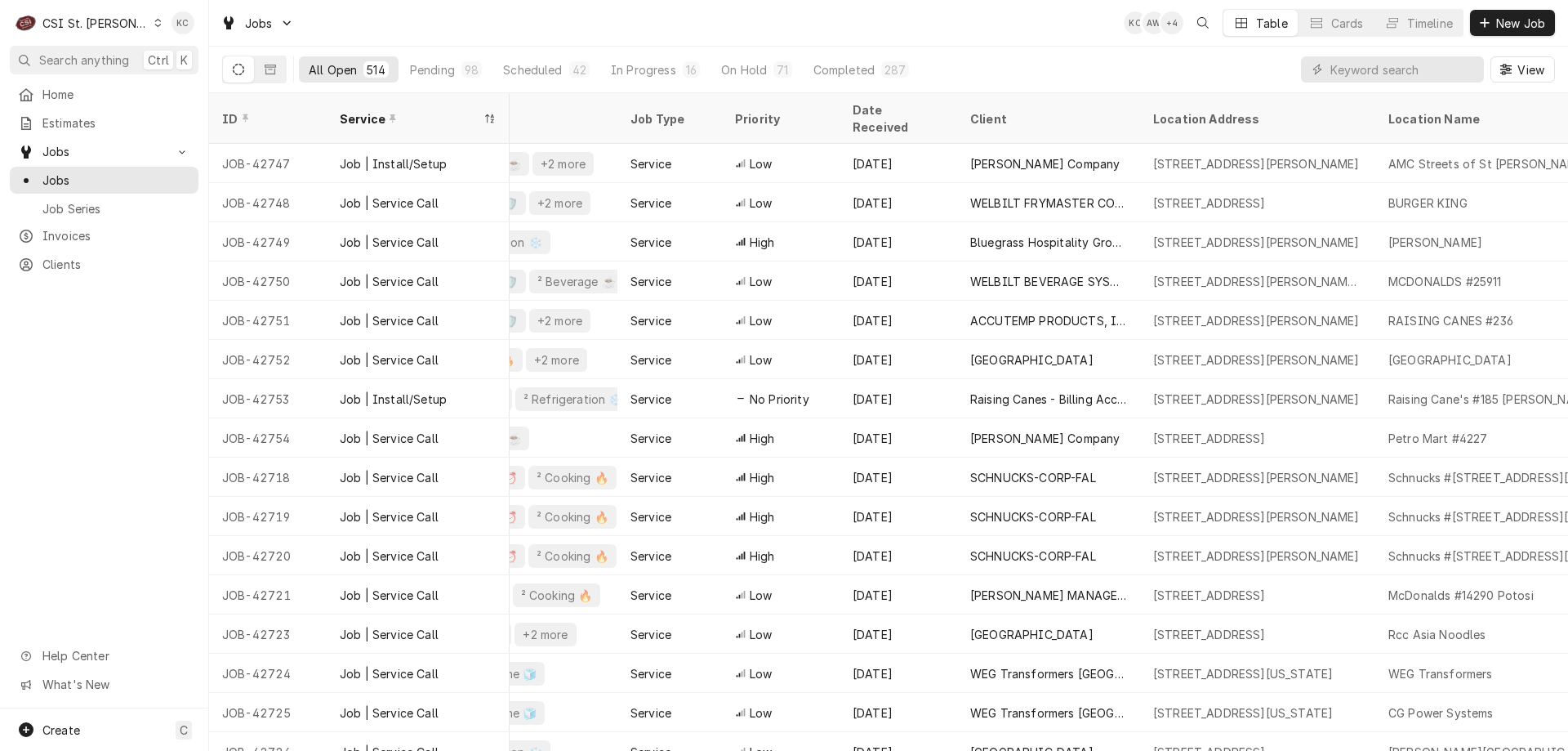
click at [972, 37] on div "Jobs KC AW + 4 Table Cards Timeline New Job" at bounding box center [888, 23] width 1358 height 46
click at [1445, 68] on input "Dynamic Content Wrapper" at bounding box center [1402, 69] width 145 height 26
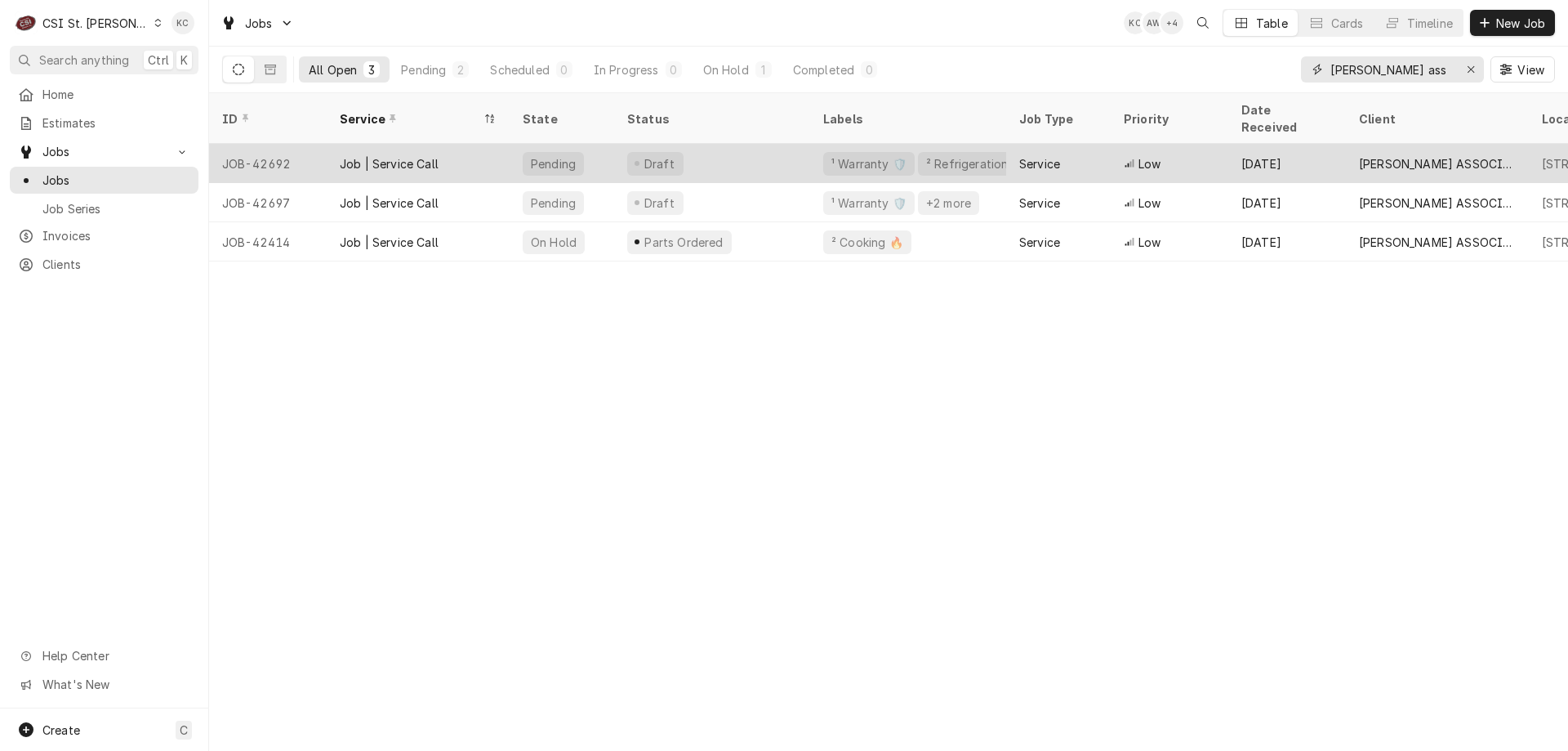
type input "[PERSON_NAME] ass"
click at [723, 148] on div "Draft" at bounding box center [712, 163] width 196 height 39
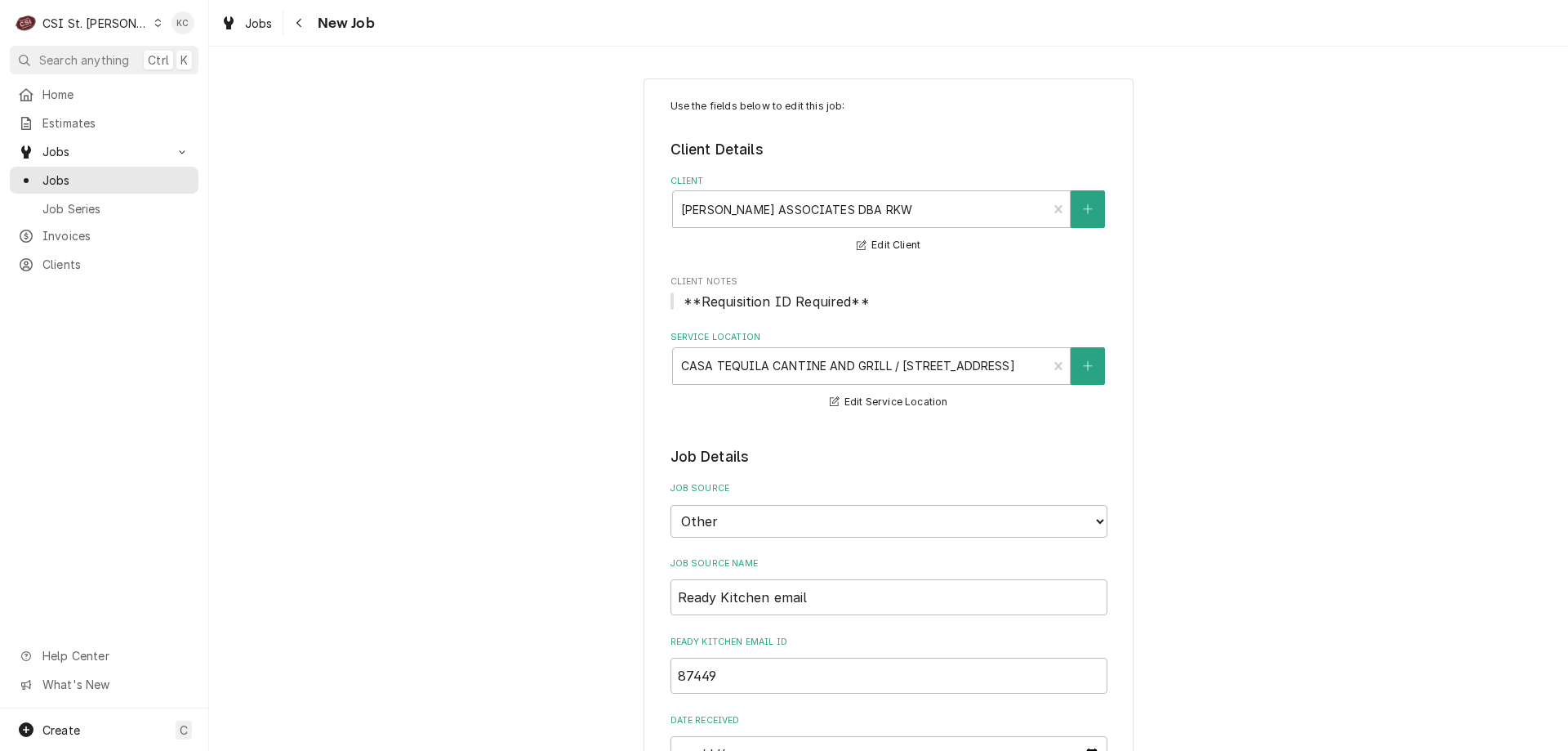
type textarea "x"
click at [295, 31] on button "Navigate back" at bounding box center [299, 22] width 26 height 26
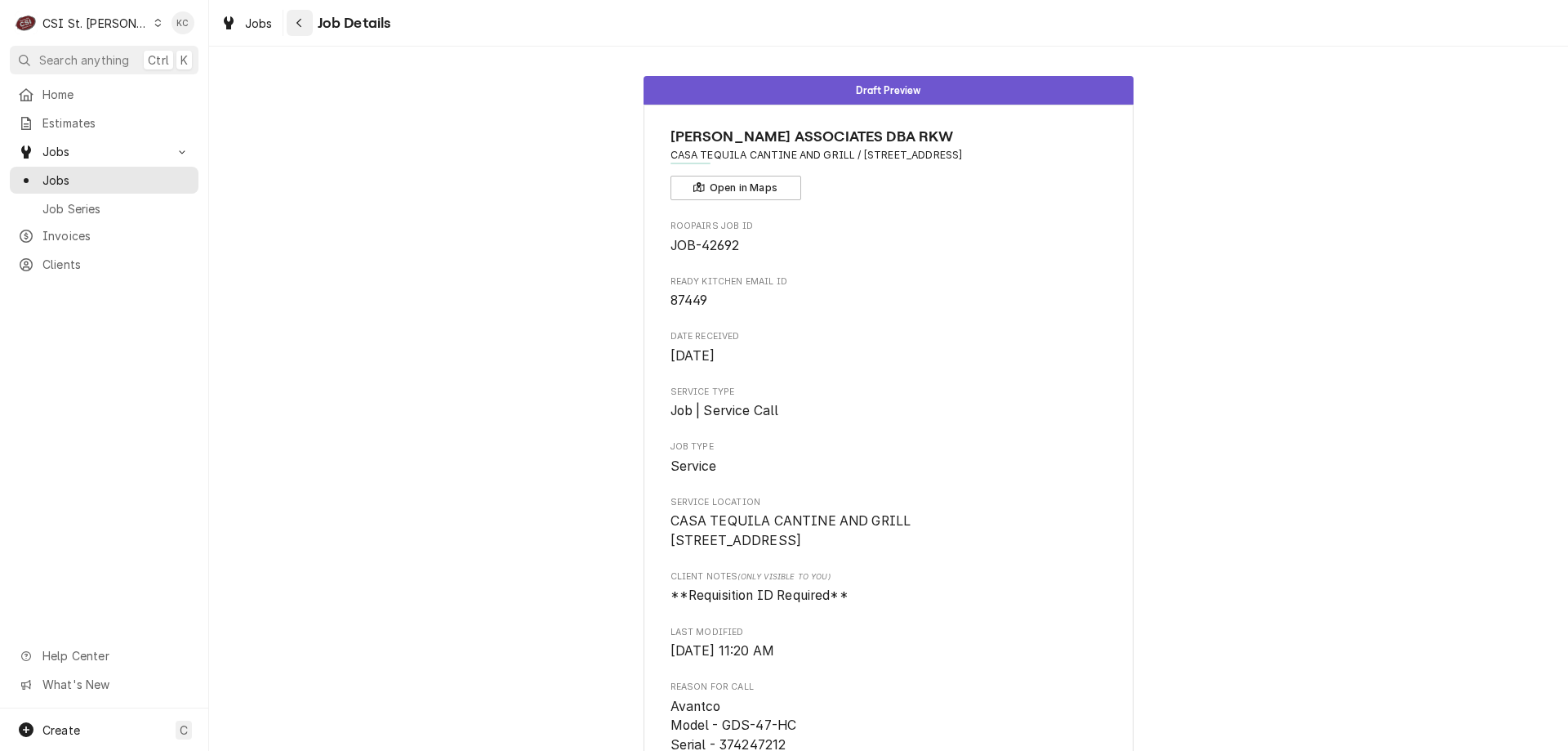
click at [301, 31] on button "Navigate back" at bounding box center [299, 22] width 26 height 26
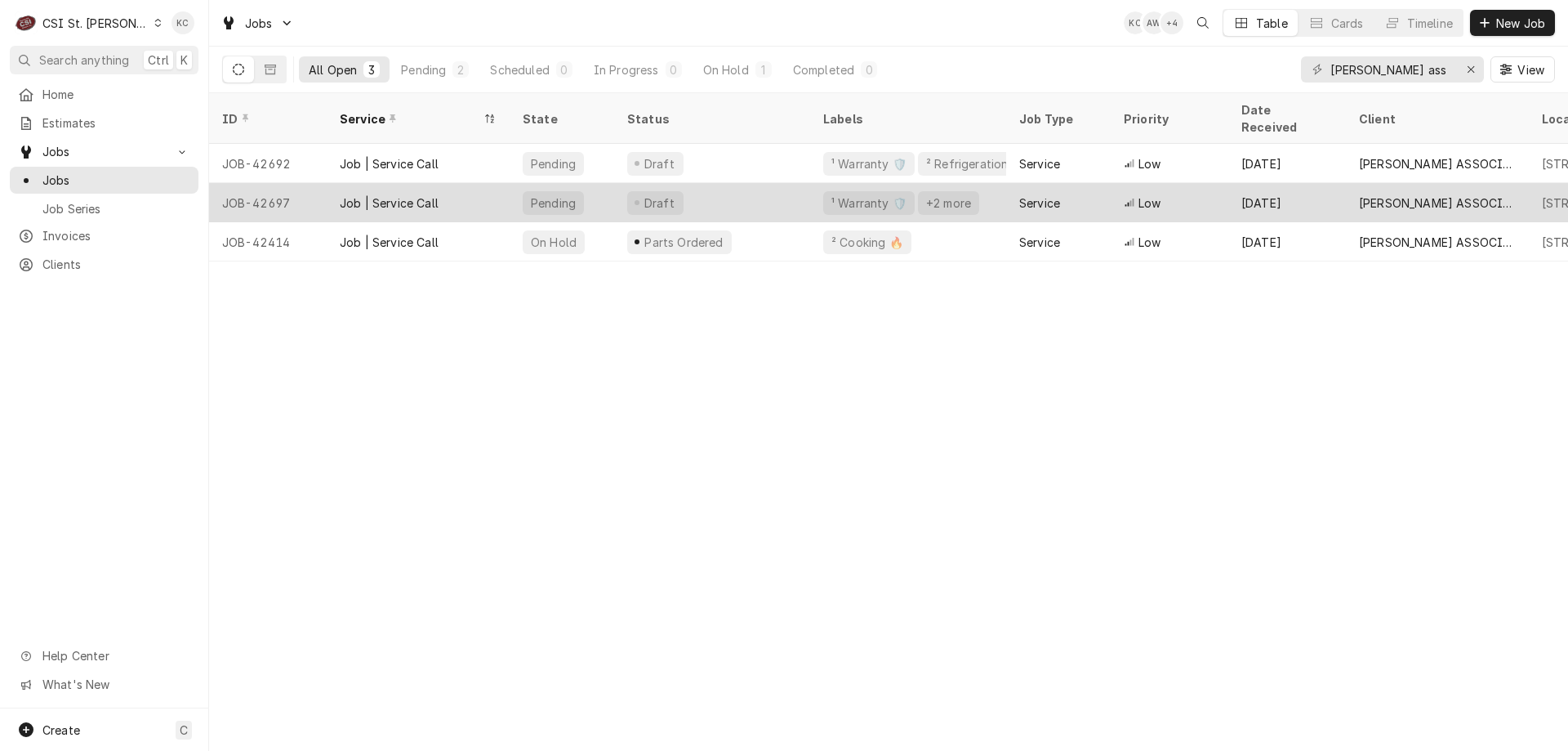
click at [371, 191] on div "Job | Service Call" at bounding box center [418, 202] width 183 height 39
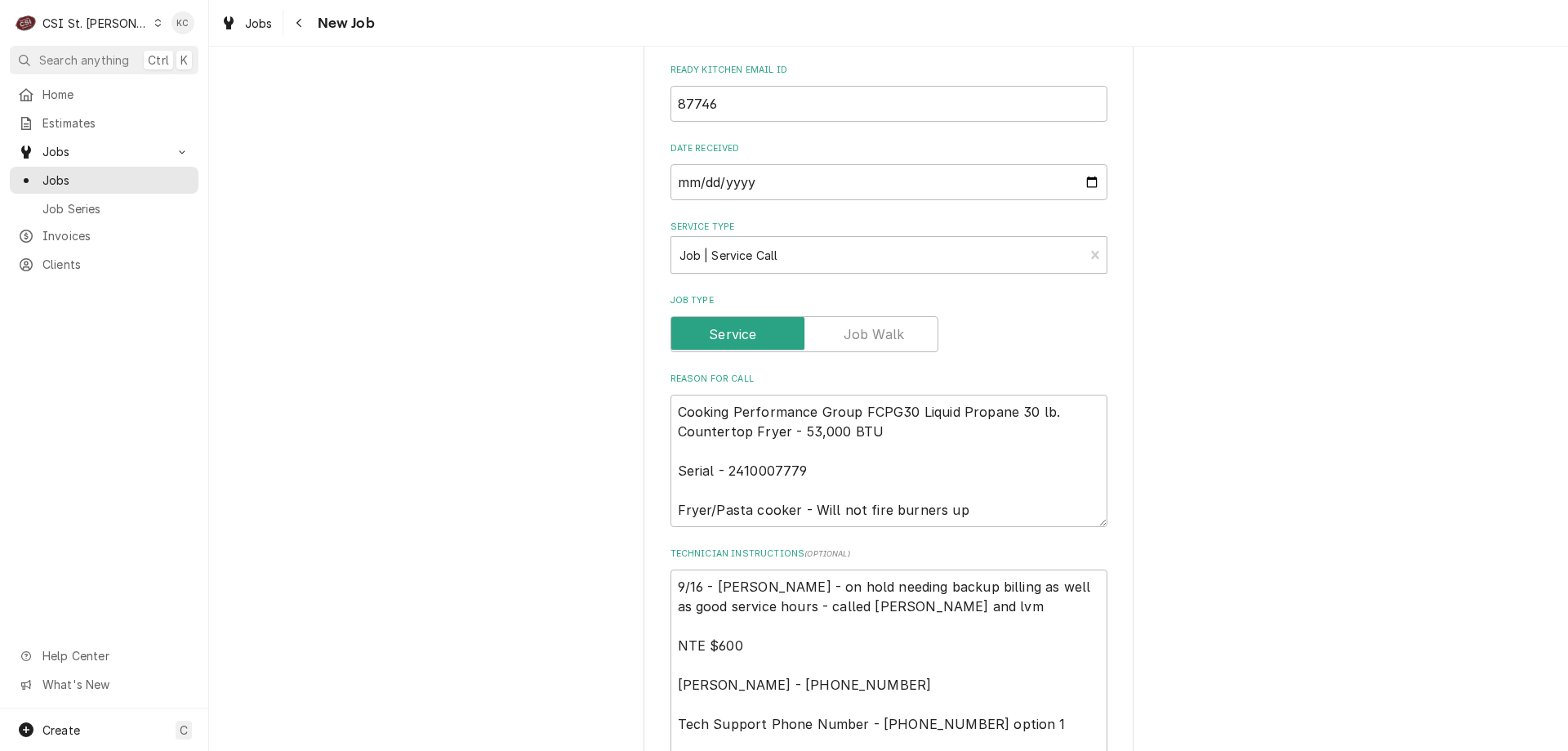
scroll to position [663, 0]
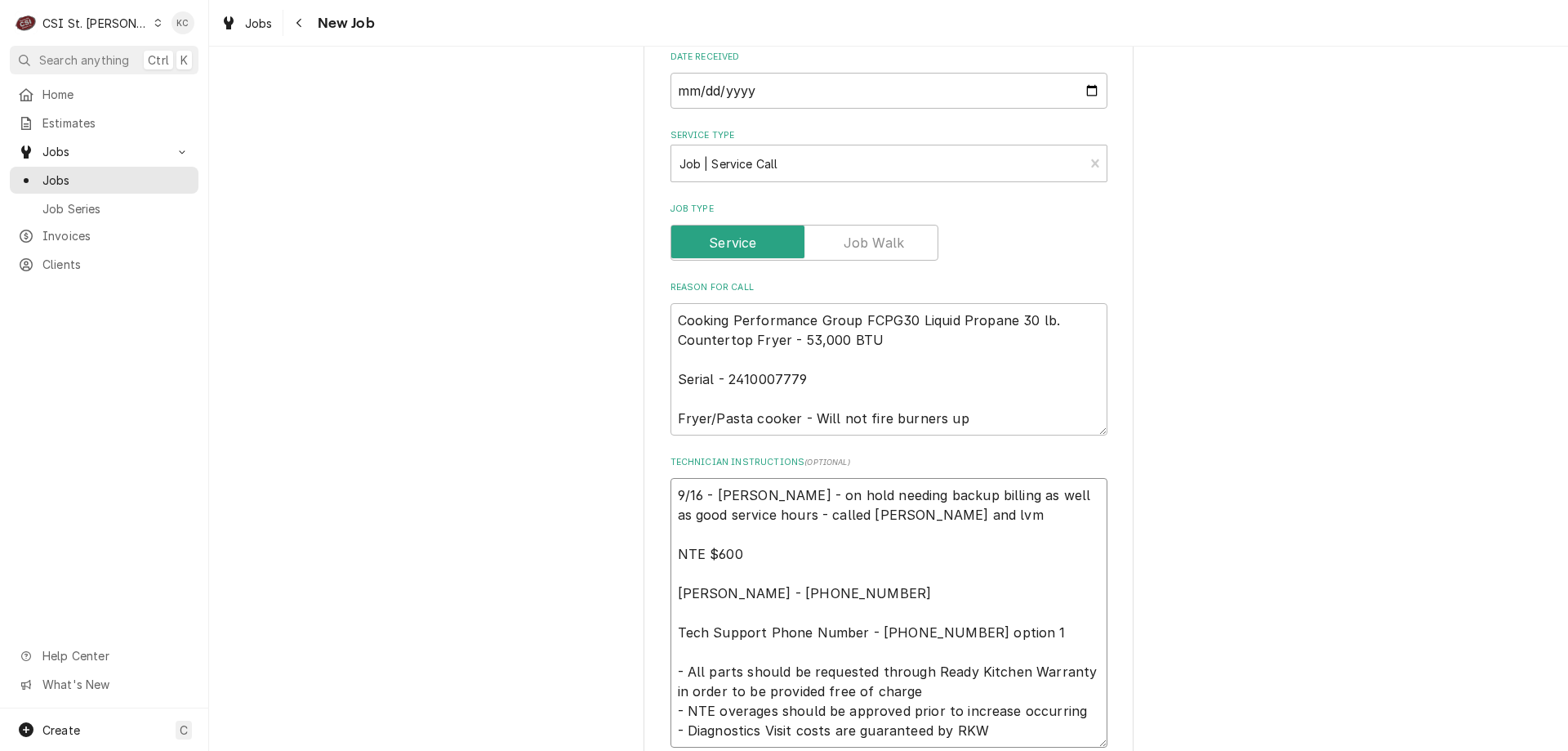
click at [671, 498] on textarea "9/16 - [PERSON_NAME] - on hold needing backup billing as well as good service h…" at bounding box center [889, 613] width 437 height 269
type textarea "x"
type textarea "9/16 - [PERSON_NAME] - on hold needing backup billing as well as good service h…"
type textarea "x"
type textarea "9 9/16 - [PERSON_NAME] - on hold needing backup billing as well as good service…"
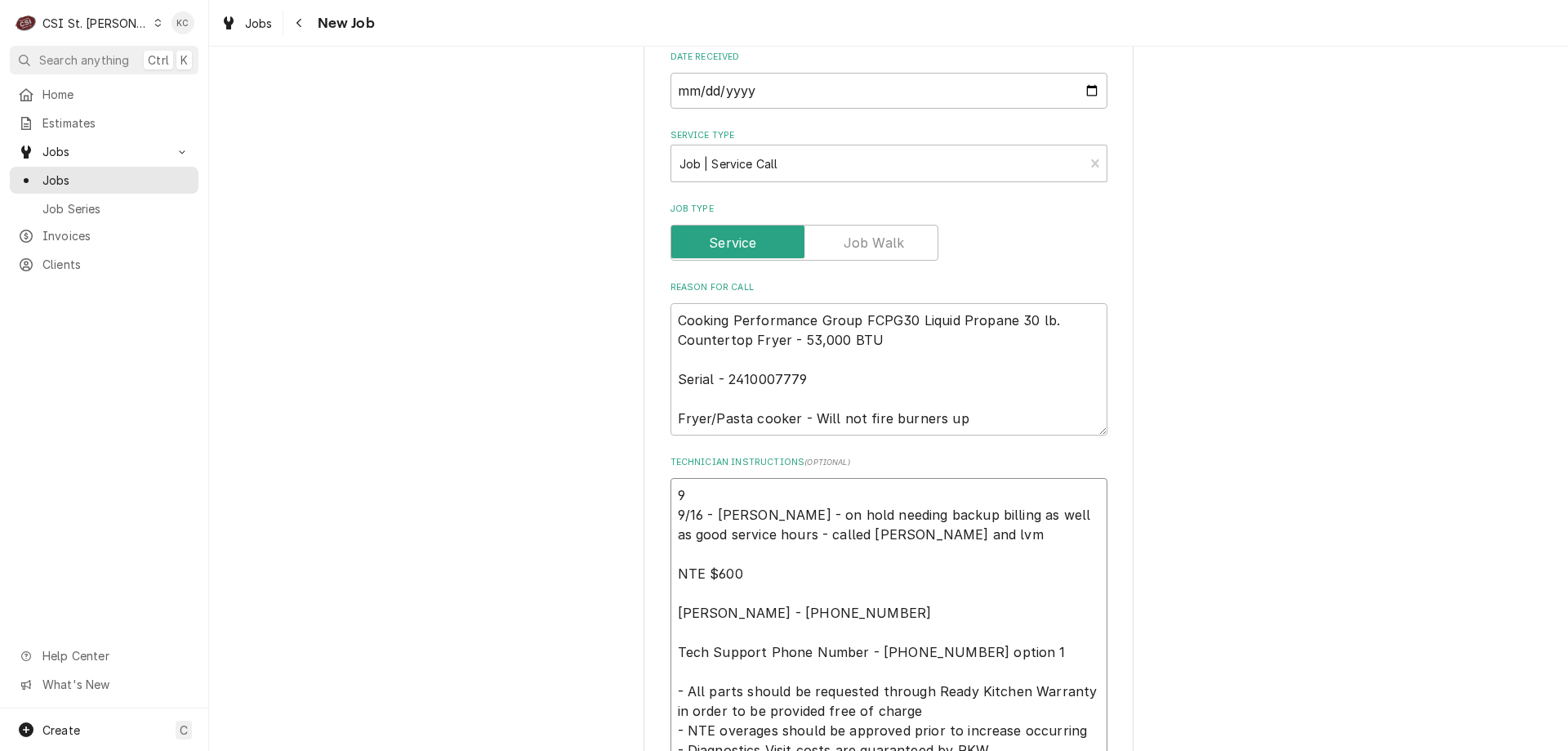
type textarea "x"
type textarea "9/ 9/16 - [PERSON_NAME] - on hold needing backup billing as well as good servic…"
type textarea "x"
type textarea "9/1 9/16 - [PERSON_NAME] - on hold needing backup billing as well as good servi…"
type textarea "x"
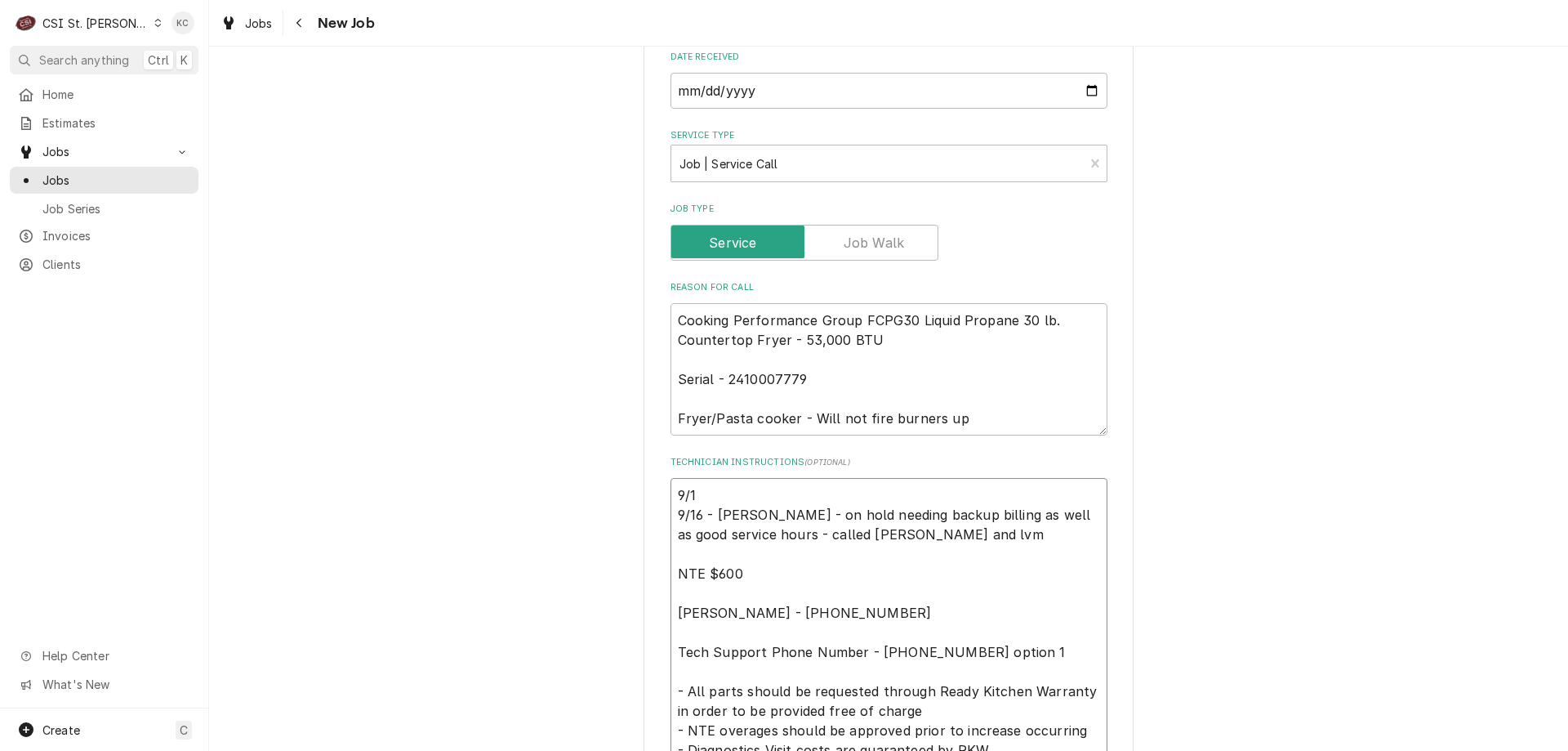
type textarea "9/18 9/16 - [PERSON_NAME] - on hold needing backup billing as well as good serv…"
type textarea "x"
type textarea "9/18 9/16 - [PERSON_NAME] - on hold needing backup billing as well as good serv…"
type textarea "x"
type textarea "9/18 - 9/16 - [PERSON_NAME] - on hold needing backup billing as well as good se…"
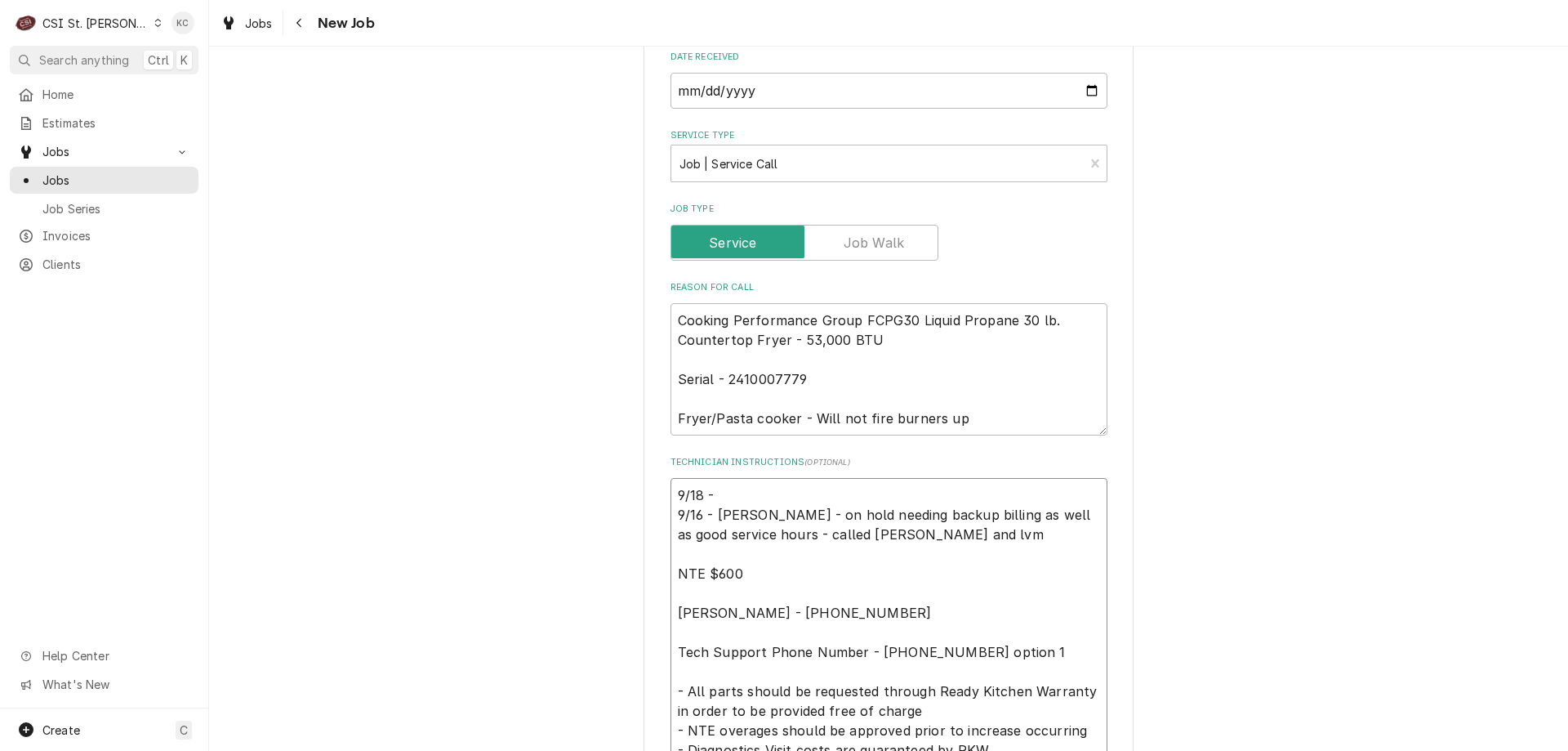
type textarea "x"
type textarea "9/18 - 9/16 - [PERSON_NAME] - on hold needing backup billing as well as good se…"
type textarea "x"
type textarea "9/18 - S 9/16 - [PERSON_NAME] - on hold needing backup billing as well as good …"
type textarea "x"
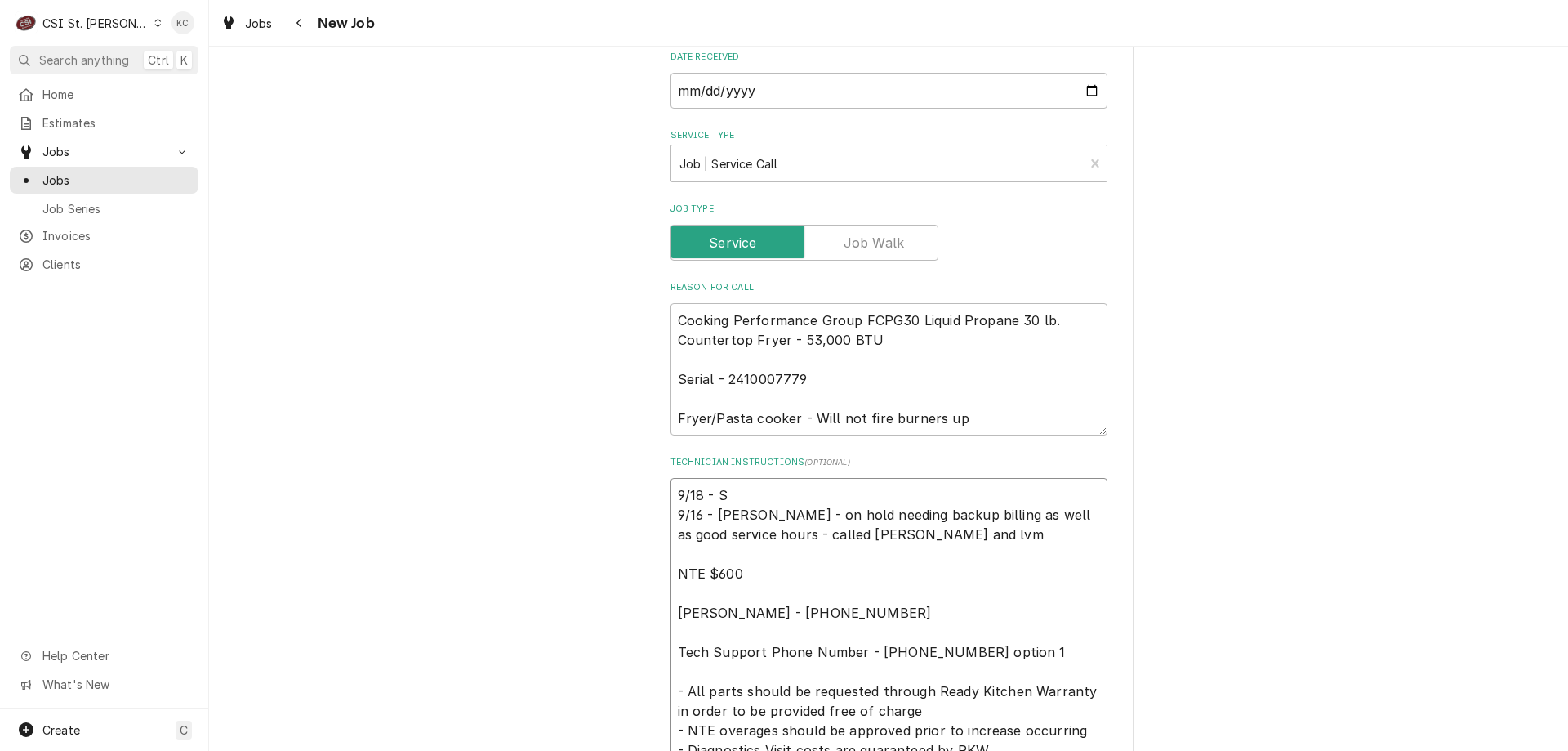
type textarea "9/18 - Sp 9/16 - [PERSON_NAME] - on hold needing backup billing as well as good…"
type textarea "x"
type textarea "9/18 - Spo 9/16 - [PERSON_NAME] - on hold needing backup billing as well as goo…"
type textarea "x"
type textarea "9/18 - Spok 9/16 - [PERSON_NAME] - on hold needing backup billing as well as go…"
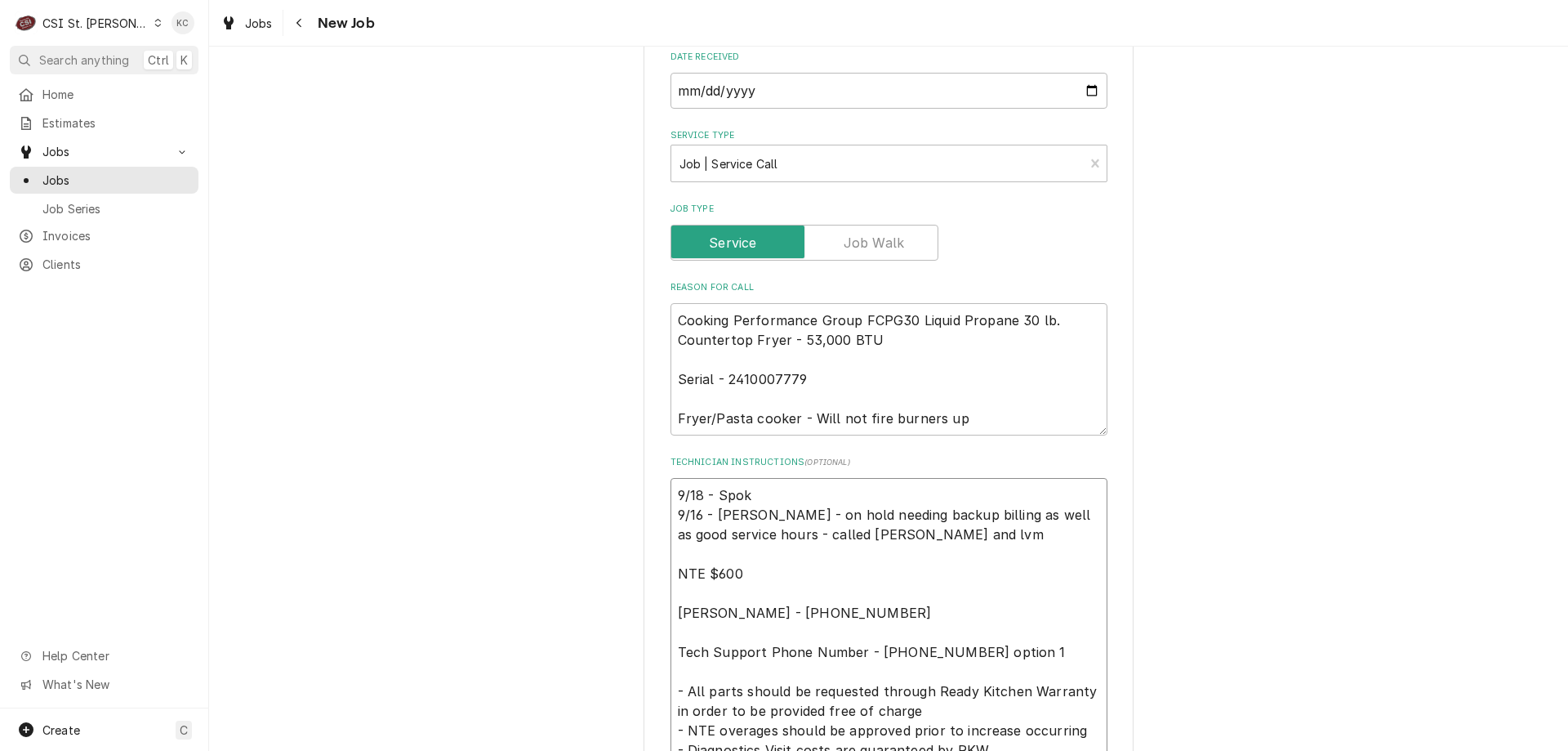
type textarea "x"
type textarea "9/18 - Spoke 9/16 - [PERSON_NAME] - on hold needing backup billing as well as g…"
type textarea "x"
type textarea "9/18 - Spoke 9/16 - [PERSON_NAME] - on hold needing backup billing as well as g…"
type textarea "x"
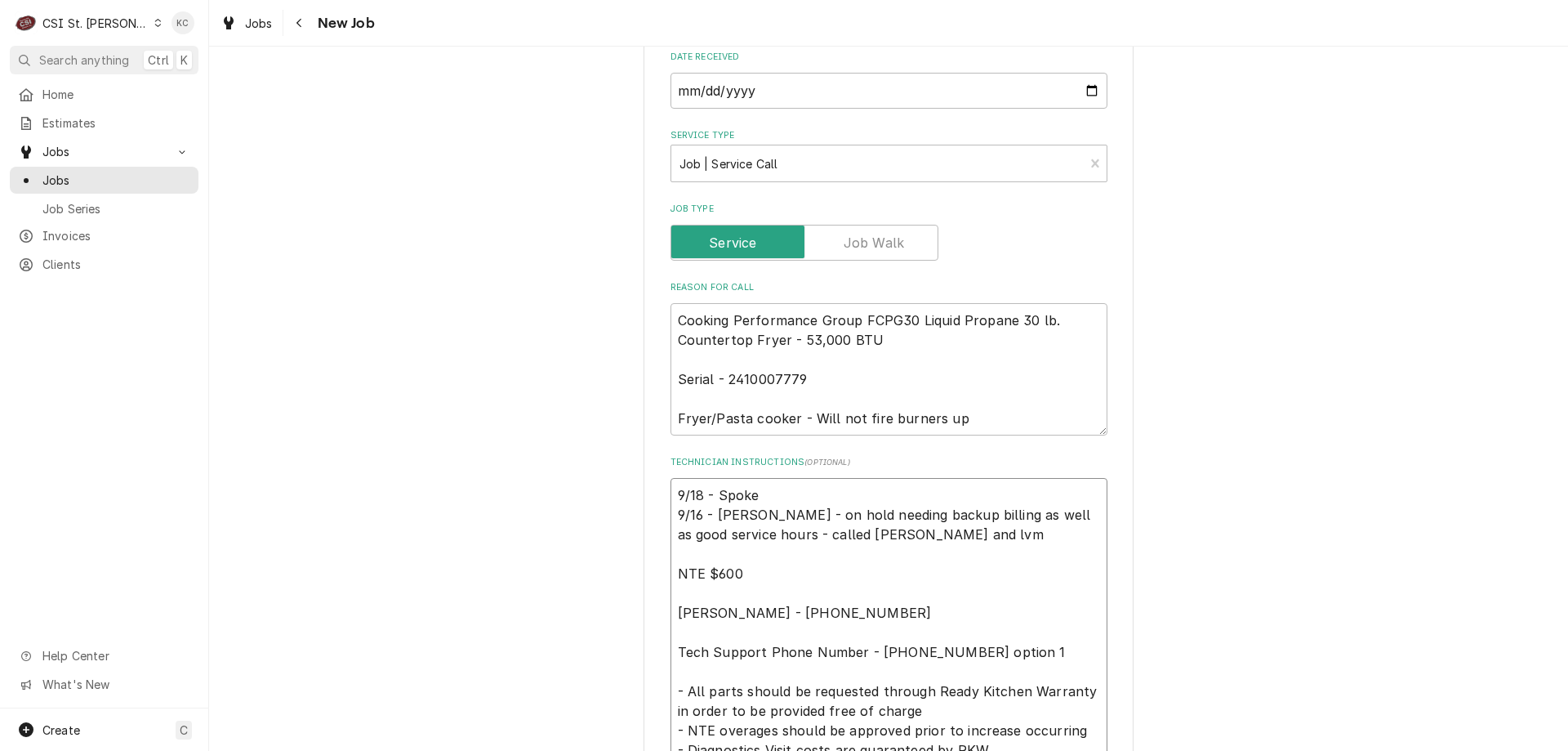
type textarea "9/18 - Spoke t 9/16 - [PERSON_NAME] - on hold needing backup billing as well as…"
type textarea "x"
type textarea "9/18 - Spoke to 9/16 - [PERSON_NAME] - on hold needing backup billing as well a…"
type textarea "x"
type textarea "9/18 - Spoke to 9/16 - [PERSON_NAME] - on hold needing backup billing as well a…"
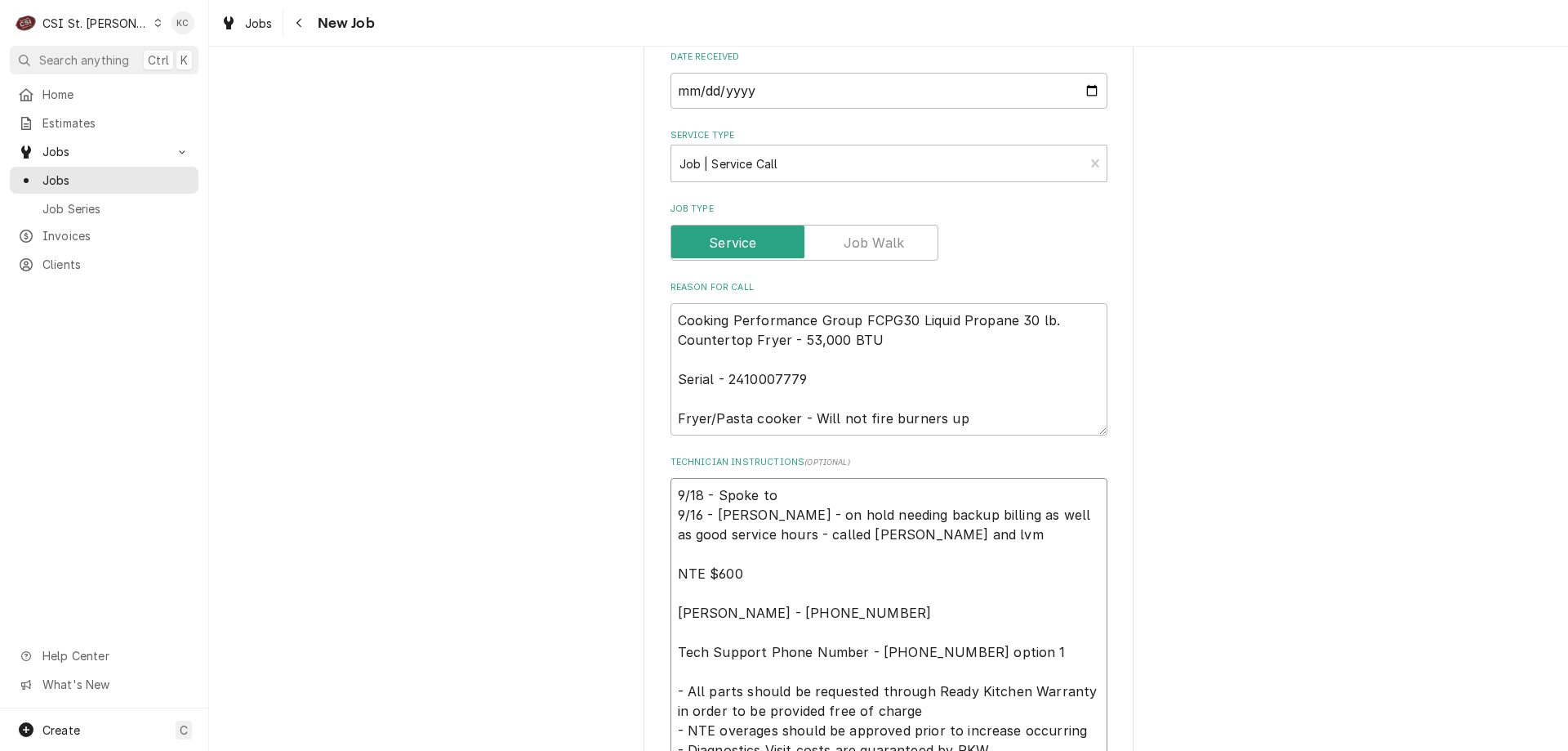
type textarea "x"
type textarea "9/18 - Spoke to S 9/16 - [PERSON_NAME] - on hold needing backup billing as well…"
type textarea "x"
type textarea "9/18 - Spoke to Sc 9/16 - [PERSON_NAME] - on hold needing backup billing as wel…"
type textarea "x"
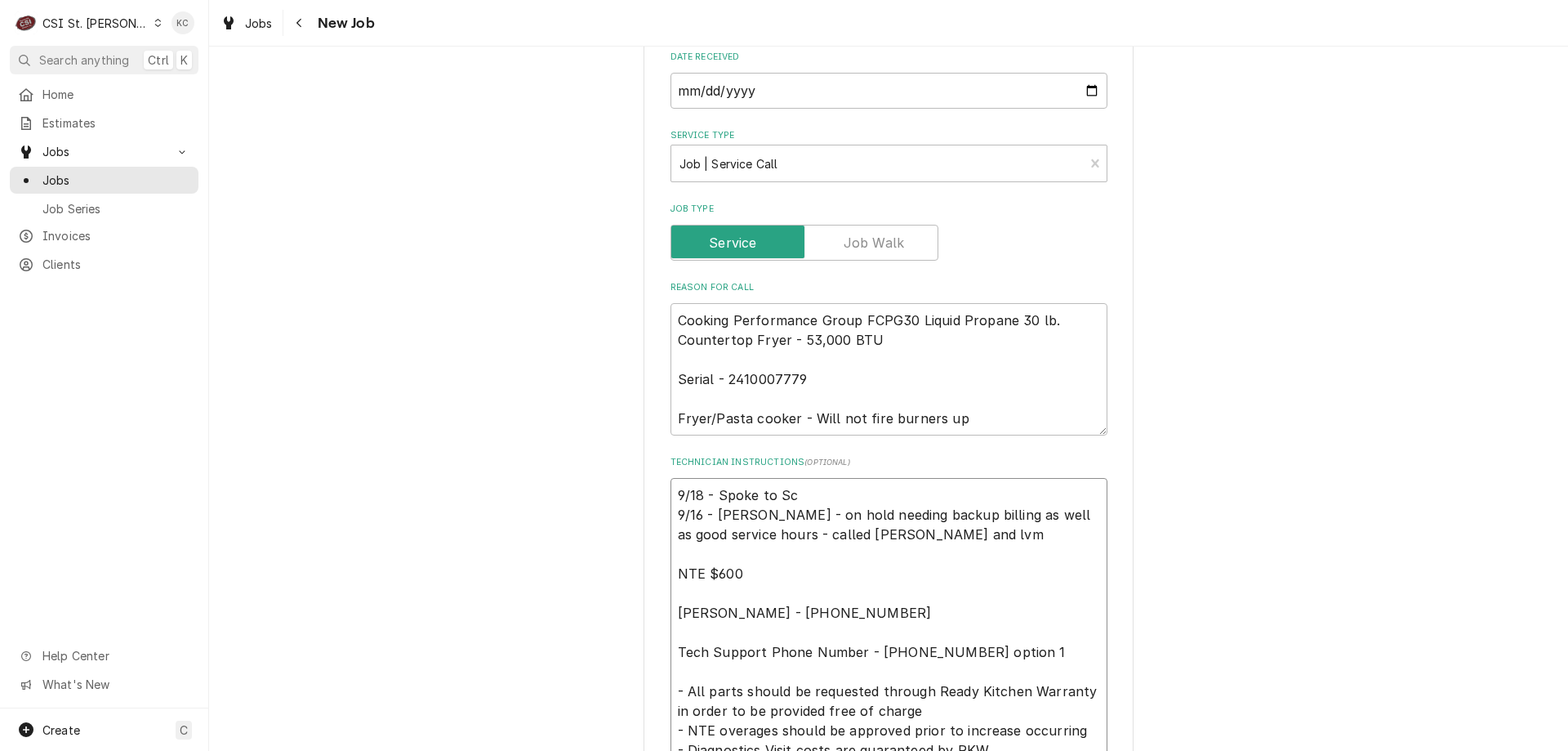
type textarea "9/18 - Spoke to Sco 9/16 - [PERSON_NAME] - on hold needing backup billing as we…"
type textarea "x"
type textarea "9/18 - Spoke to Sc 9/16 - [PERSON_NAME] - on hold needing backup billing as wel…"
type textarea "x"
type textarea "9/18 - Spoke to Scc 9/16 - [PERSON_NAME] - on hold needing backup billing as we…"
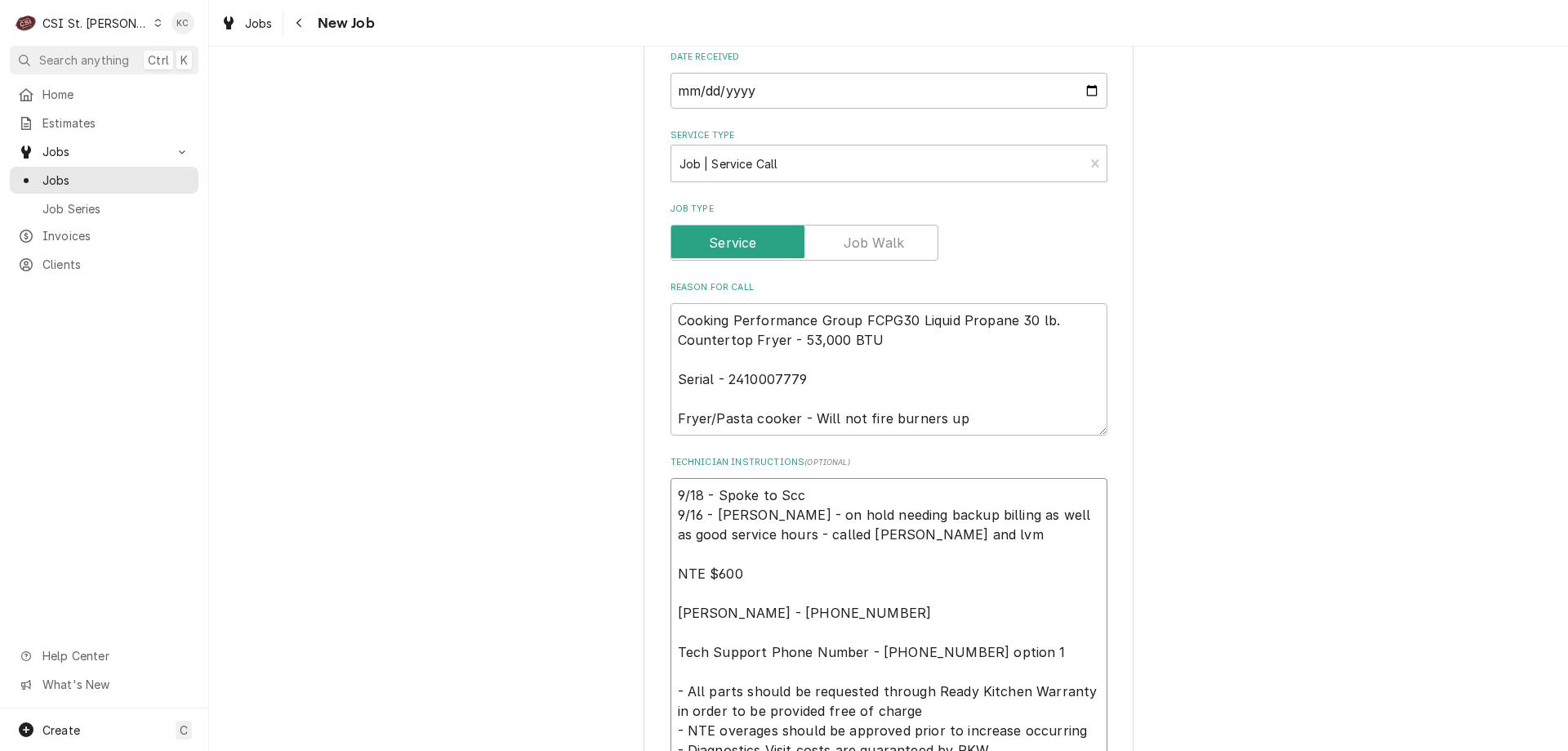
type textarea "x"
type textarea "9/18 - Spoke to Sc 9/16 - [PERSON_NAME] - on hold needing backup billing as wel…"
type textarea "x"
type textarea "9/18 - Spoke to Sco 9/16 - [PERSON_NAME] - on hold needing backup billing as we…"
type textarea "x"
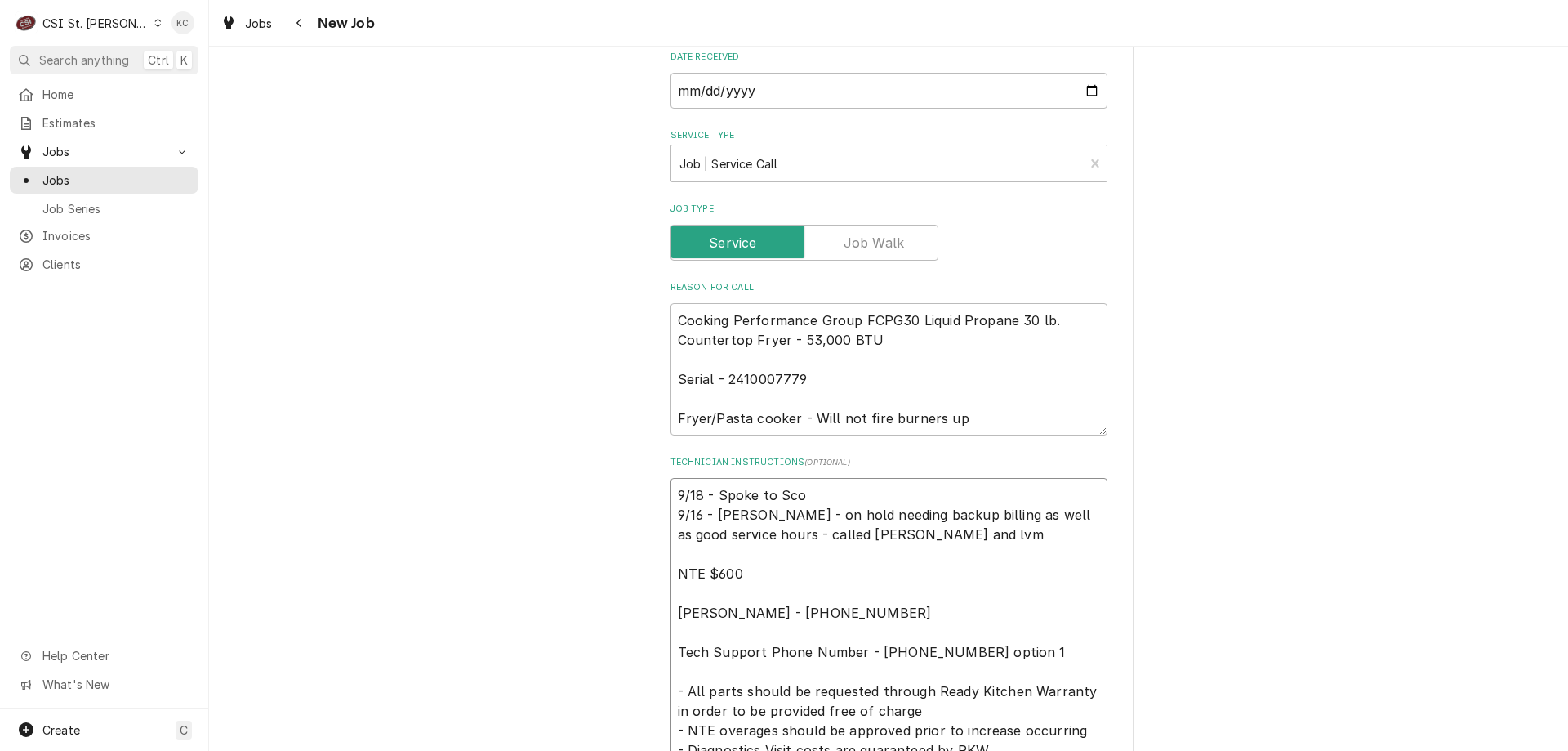
type textarea "9/18 - Spoke to [PERSON_NAME] 9/16 - [PERSON_NAME] - on hold needing backup bil…"
type textarea "x"
type textarea "9/18 - Spoke to [PERSON_NAME] 9/16 - [PERSON_NAME] - on hold needing backup bil…"
type textarea "x"
type textarea "9/18 - Spoke to [PERSON_NAME] 9/16 - [PERSON_NAME] - on hold needing backup bil…"
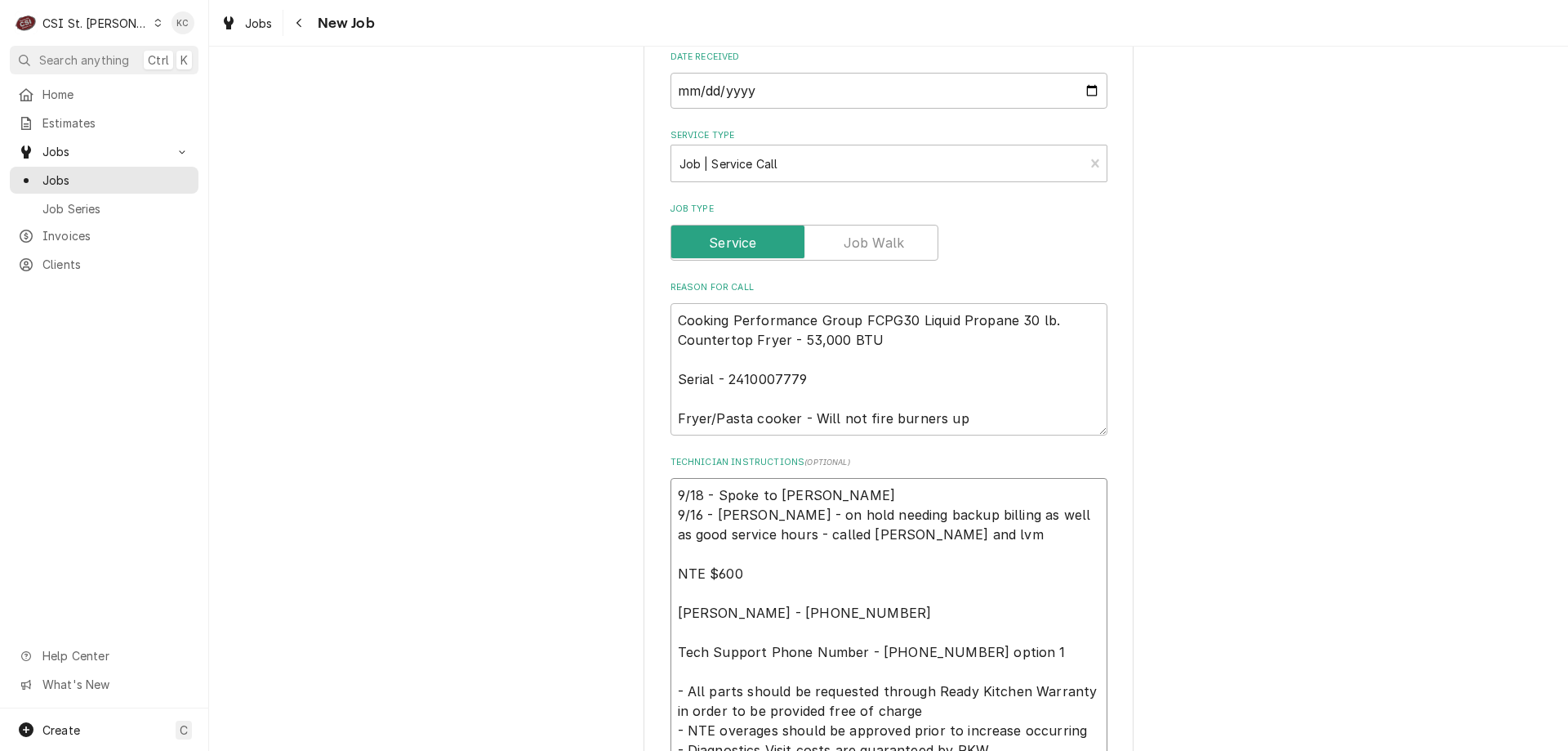
type textarea "x"
type textarea "9/18 - Spoke to [PERSON_NAME] w 9/16 - [PERSON_NAME] - on hold needing backup b…"
type textarea "x"
type textarea "9/18 - Spoke to [PERSON_NAME] wo 9/16 - [PERSON_NAME] - on hold needing backup …"
type textarea "x"
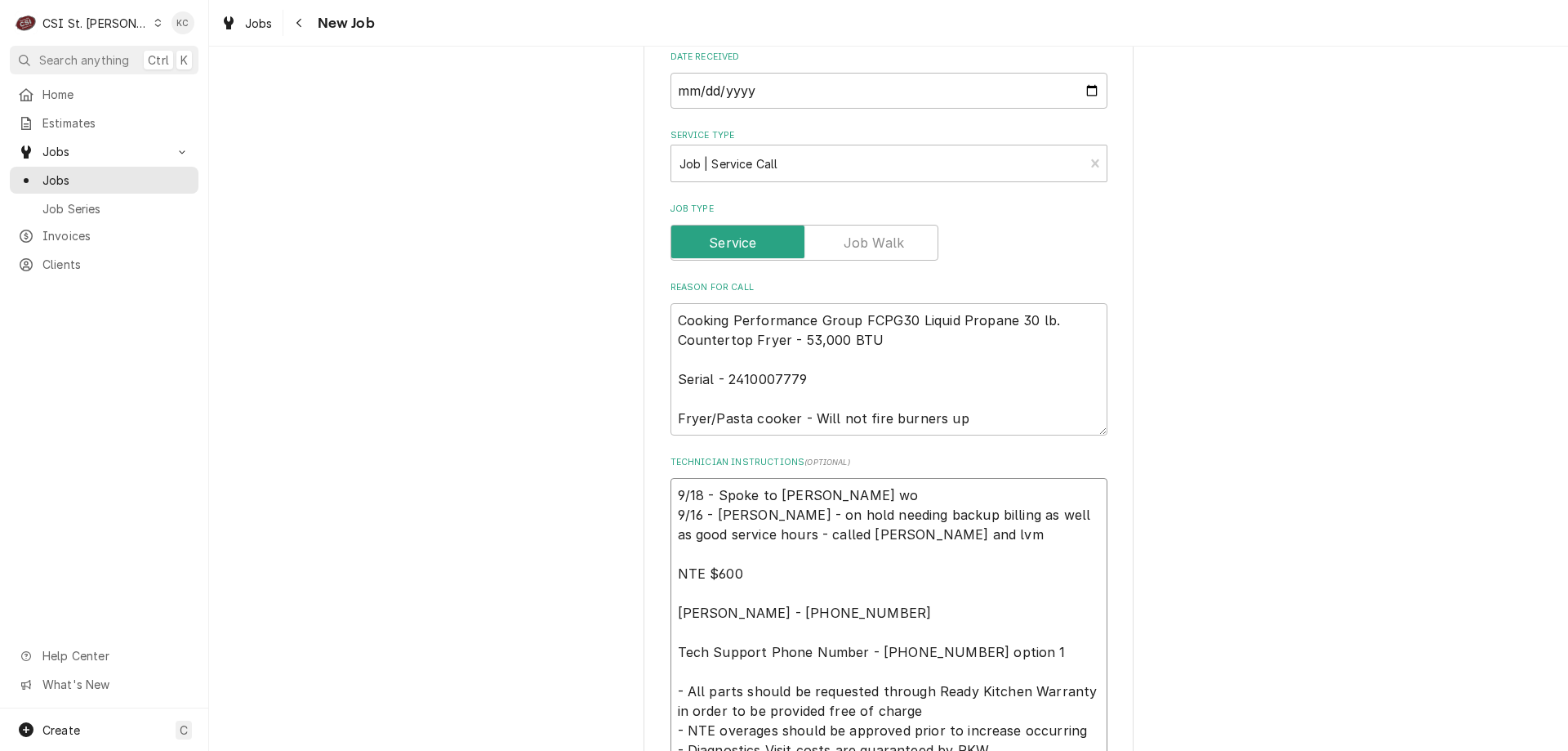
type textarea "9/18 - Spoke to [PERSON_NAME] wo 9/16 - [PERSON_NAME] - on hold needing backup …"
type textarea "x"
type textarea "9/18 - Spoke to [PERSON_NAME] wo 9/16 - [PERSON_NAME] - on hold needing backup …"
type textarea "x"
type textarea "9/18 - Spoke to [PERSON_NAME] w 9/16 - [PERSON_NAME] - on hold needing backup b…"
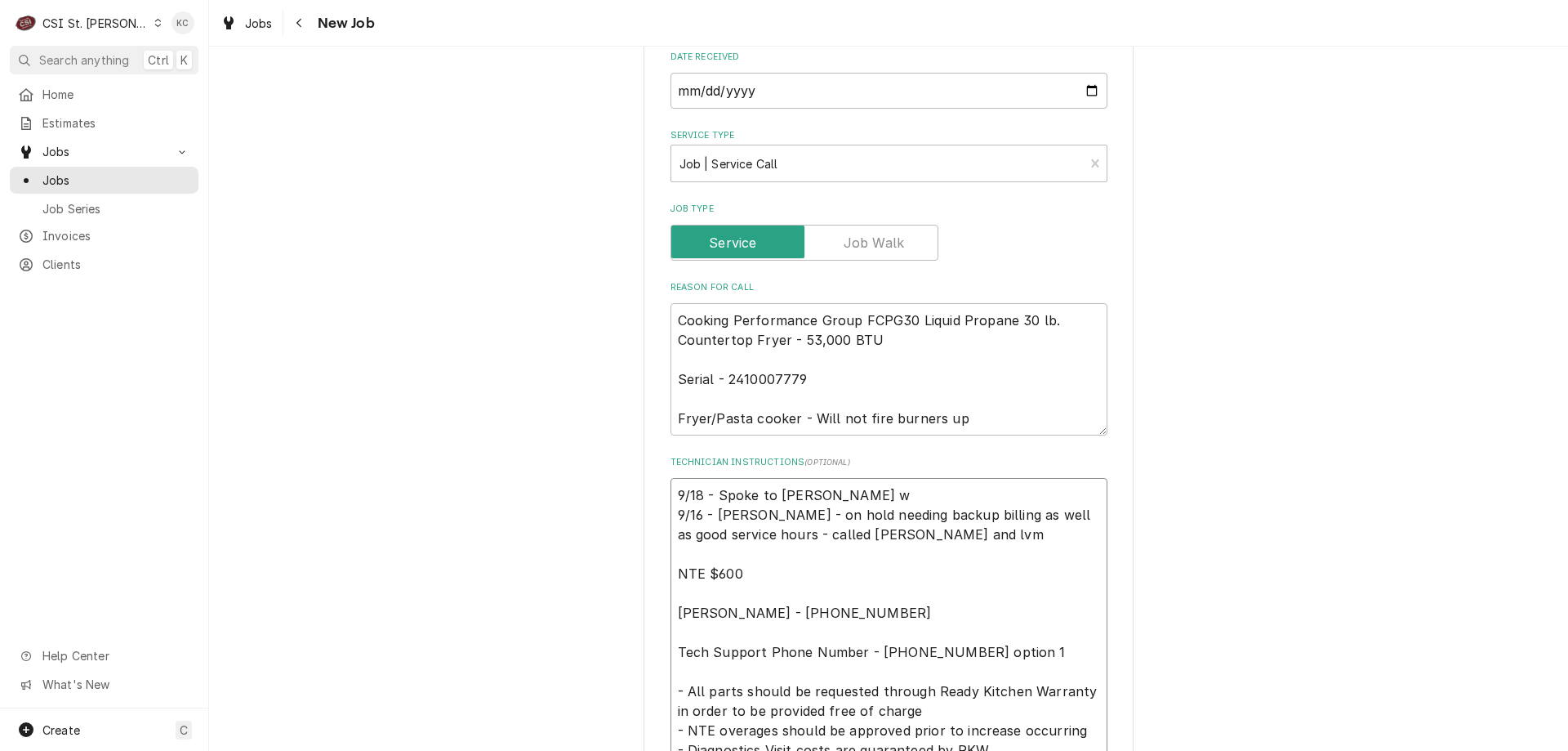
type textarea "x"
type textarea "9/18 - Spoke to [PERSON_NAME] 9/16 - [PERSON_NAME] - on hold needing backup bil…"
type textarea "x"
type textarea "9/18 - Spoke to [PERSON_NAME] a 9/16 - [PERSON_NAME] - on hold needing backup b…"
type textarea "x"
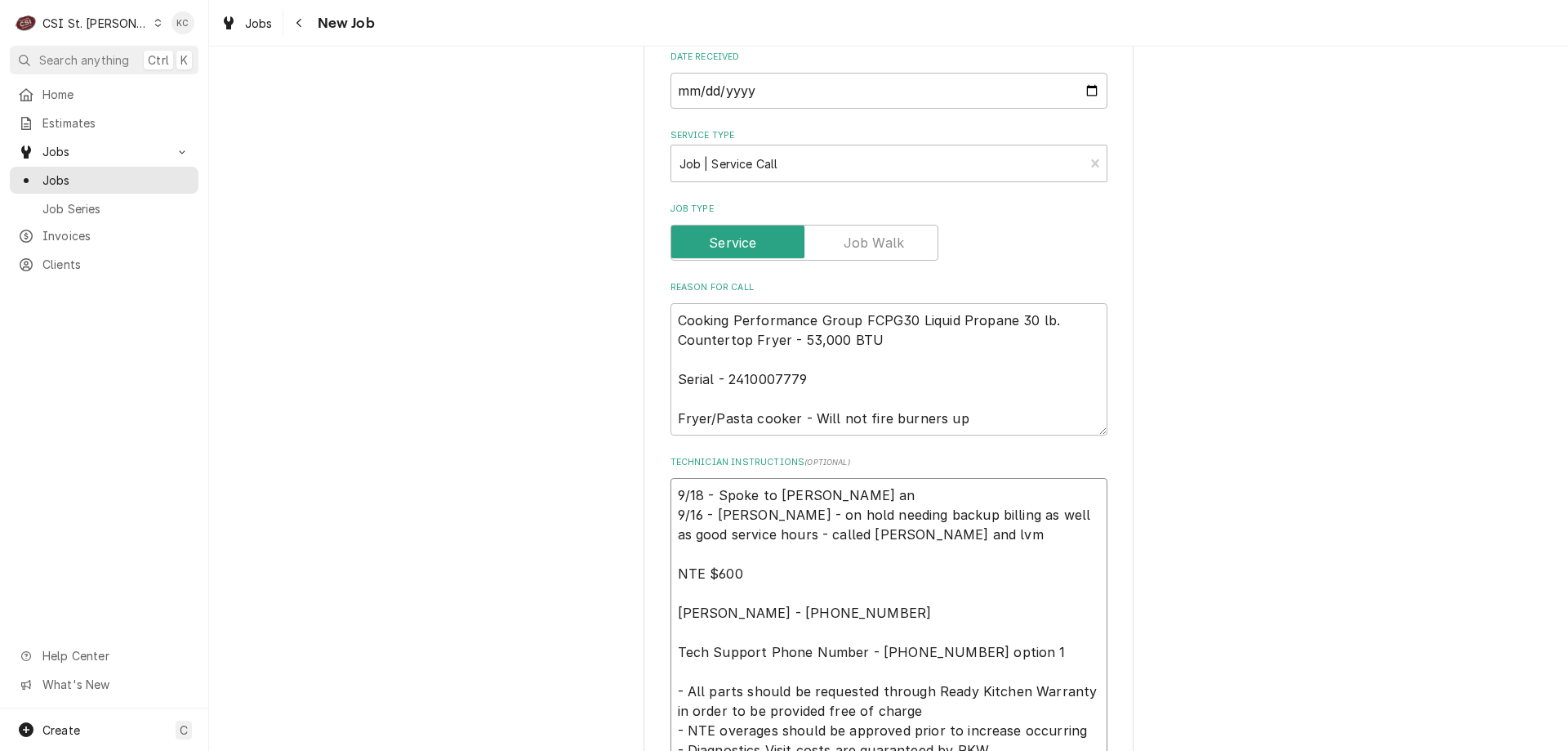
type textarea "9/18 - Spoke to [PERSON_NAME] and 9/16 - [PERSON_NAME] - on hold needing backup…"
type textarea "x"
type textarea "9/18 - Spoke to [PERSON_NAME] and 9/16 - [PERSON_NAME] - on hold needing backup…"
type textarea "x"
type textarea "9/18 - Spoke to [PERSON_NAME] and wa 9/16 - [PERSON_NAME] - on hold needing bac…"
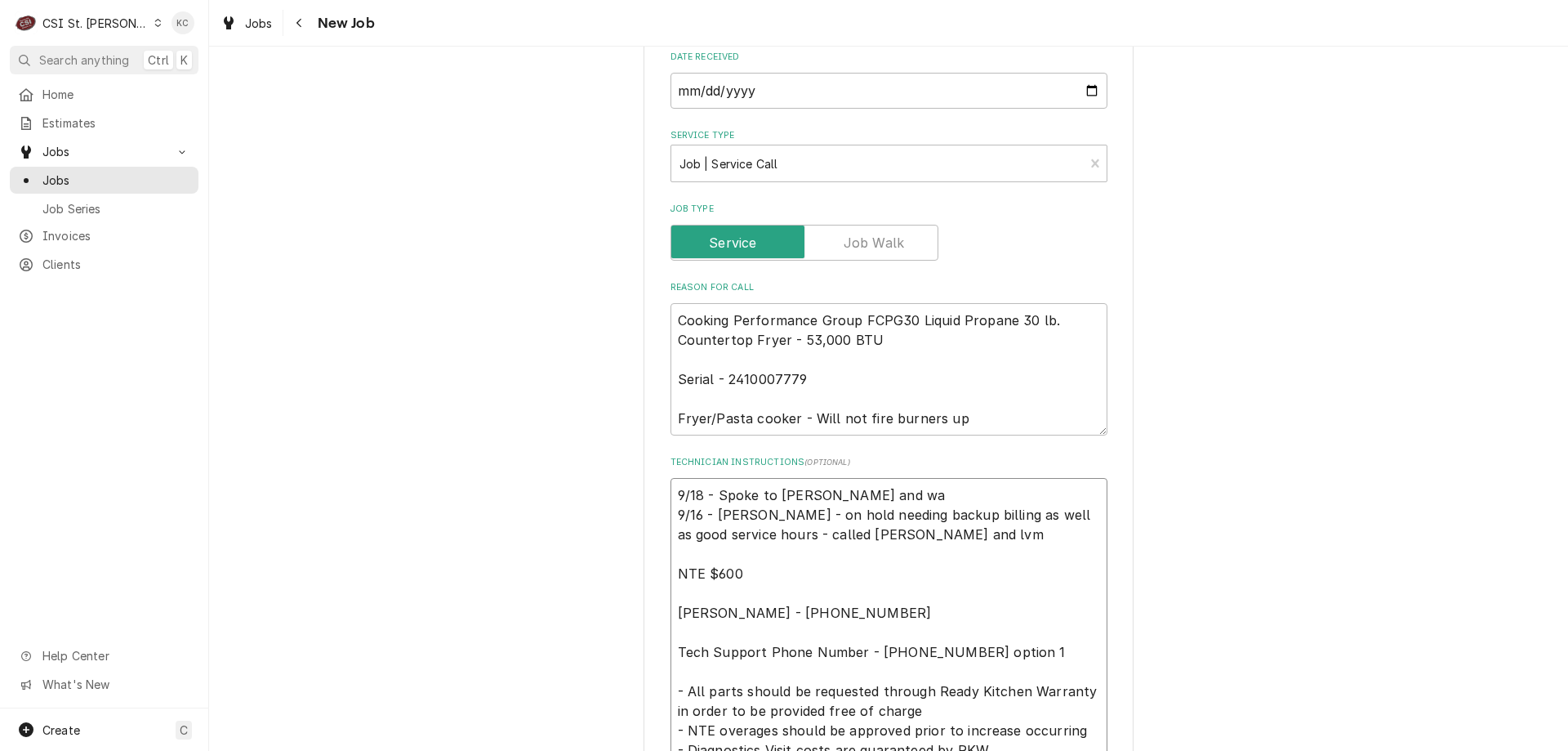
type textarea "x"
type textarea "9/18 - Spoke to [PERSON_NAME] and was 9/16 - [PERSON_NAME] - on hold needing ba…"
type textarea "x"
type textarea "9/18 - Spoke to [PERSON_NAME] and was 9/16 - [PERSON_NAME] - on hold needing ba…"
type textarea "x"
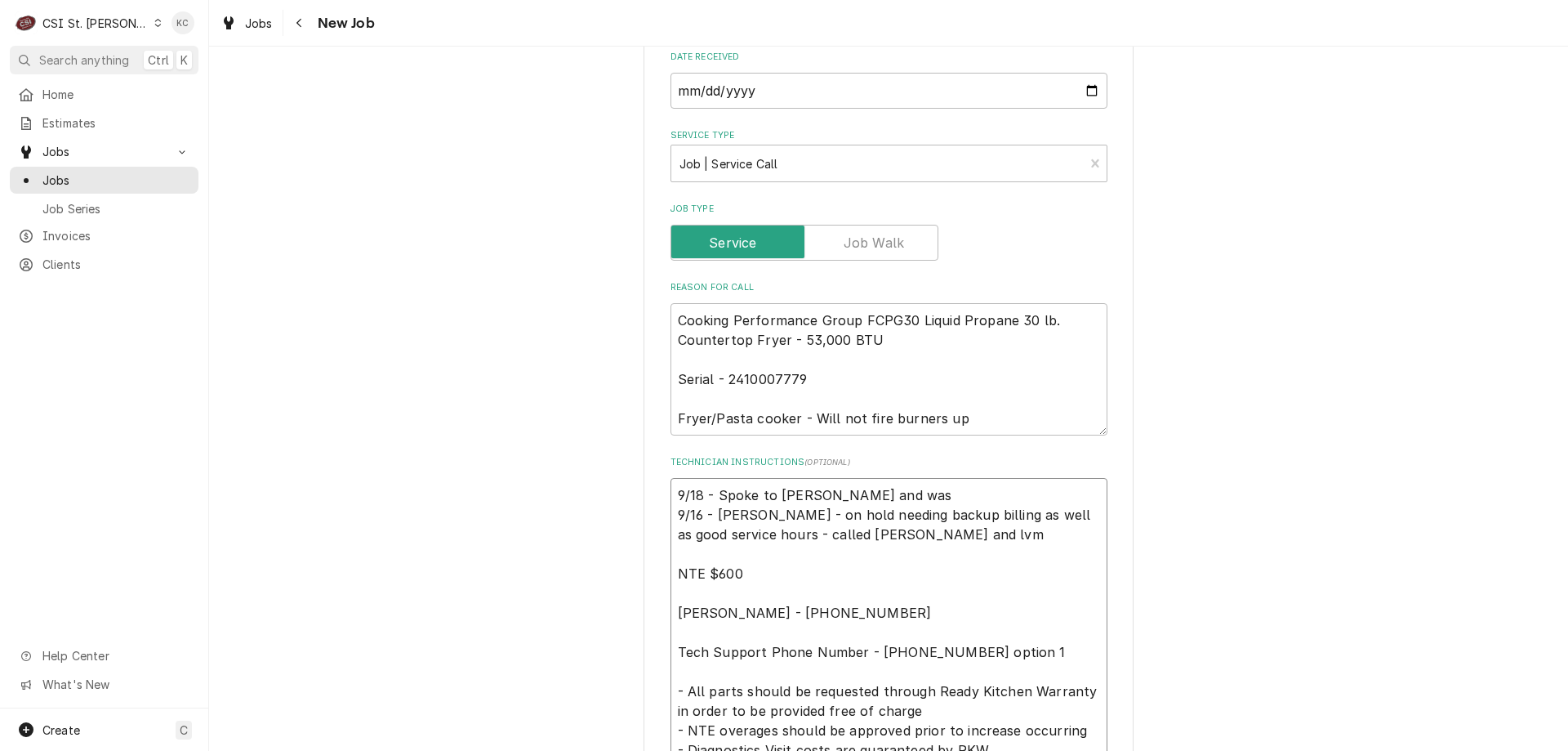
type textarea "9/18 - Spoke to [PERSON_NAME] and was i 9/16 - [PERSON_NAME] - on hold needing …"
type textarea "x"
type textarea "9/18 - Spoke to [PERSON_NAME] and was in 9/16 - [PERSON_NAME] - on hold needing…"
type textarea "x"
type textarea "9/18 - Spoke to [PERSON_NAME] and was inf 9/16 - [PERSON_NAME] - on hold needin…"
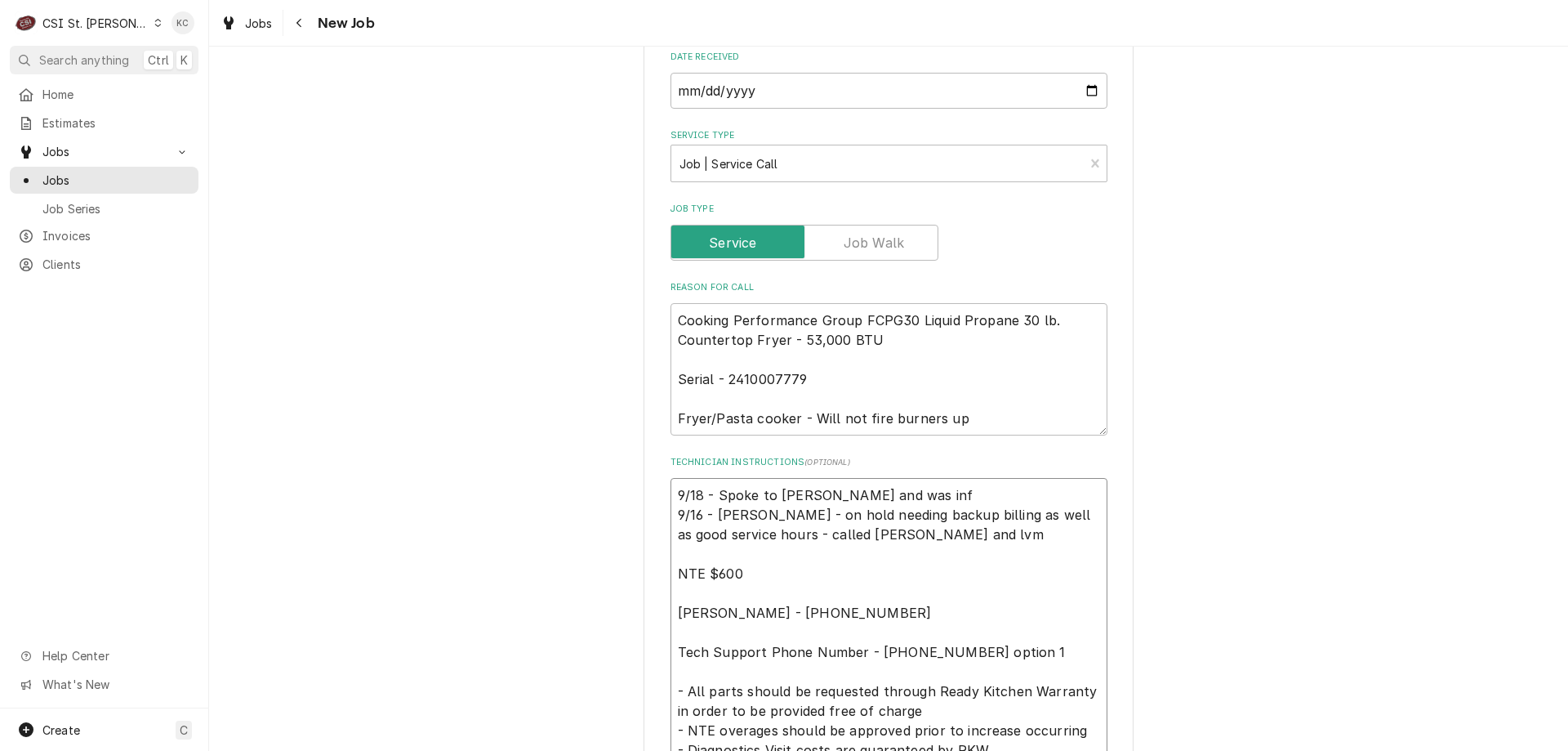
type textarea "x"
type textarea "9/18 - Spoke to [PERSON_NAME] and was infor 9/16 - [PERSON_NAME] - on hold need…"
type textarea "x"
type textarea "9/18 - Spoke to [PERSON_NAME] and was informe 9/16 - [PERSON_NAME] - on hold ne…"
type textarea "x"
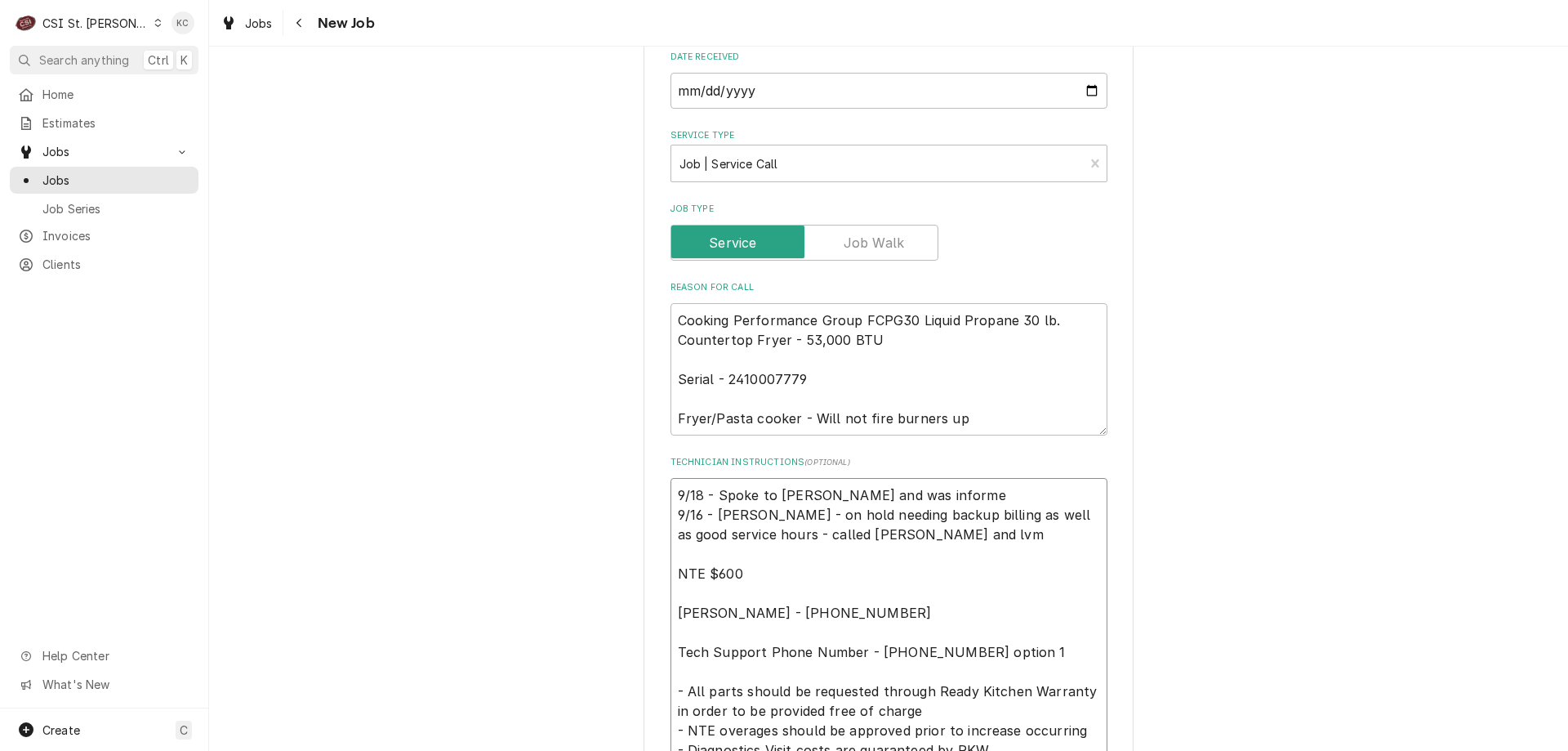
type textarea "9/18 - Spoke to [PERSON_NAME] and was informed 9/16 - [PERSON_NAME] - on hold n…"
type textarea "x"
type textarea "9/18 - Spoke to [PERSON_NAME] and was informed 9/16 - [PERSON_NAME] - on hold n…"
type textarea "x"
type textarea "9/18 - Spoke to [PERSON_NAME] and was informed h 9/16 - [PERSON_NAME] - on hold…"
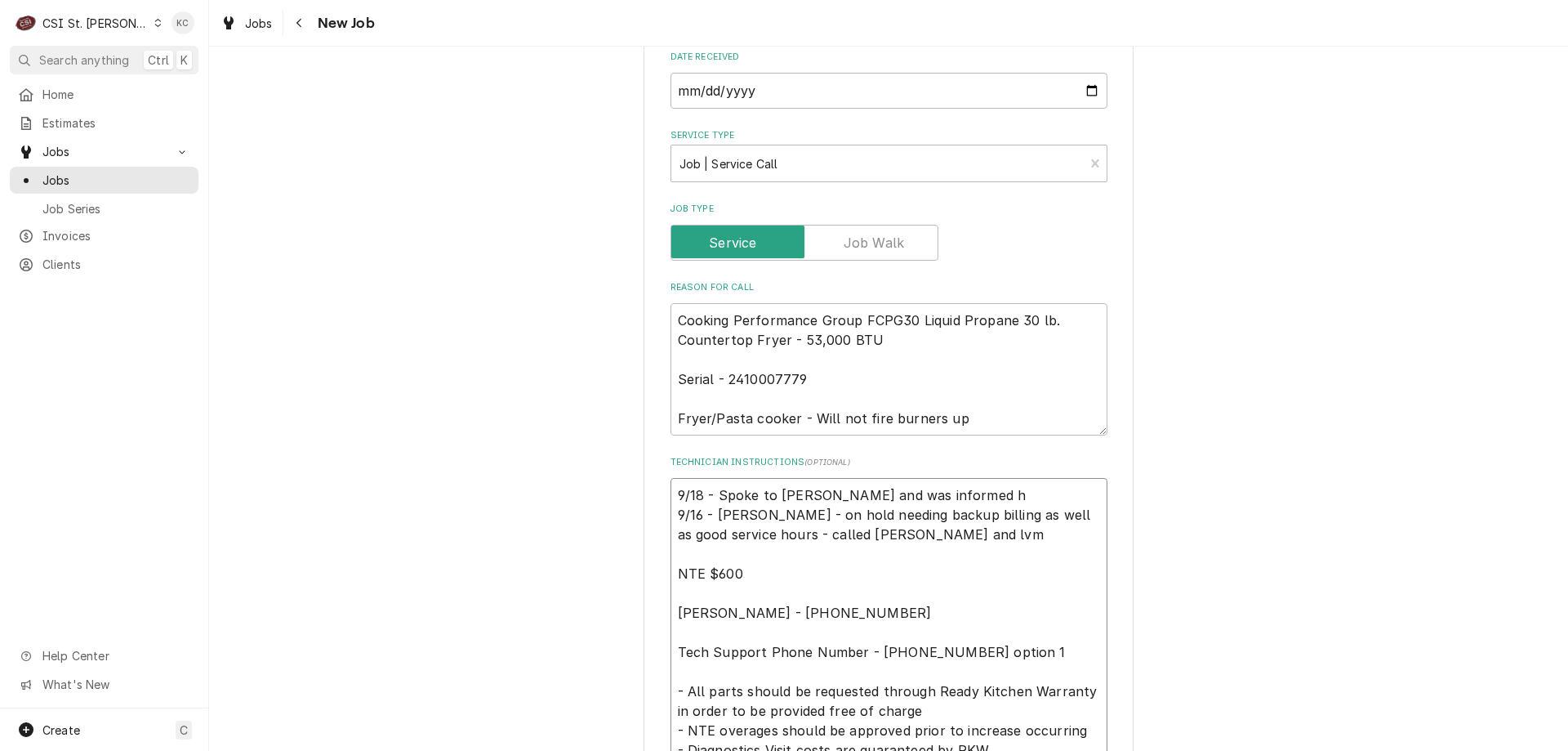
type textarea "x"
type textarea "9/18 - Spoke to [PERSON_NAME] and was informed he 9/16 - [PERSON_NAME] - on hol…"
type textarea "x"
type textarea "9/18 - Spoke to [PERSON_NAME] and was informed he 9/16 - [PERSON_NAME] - on hol…"
type textarea "x"
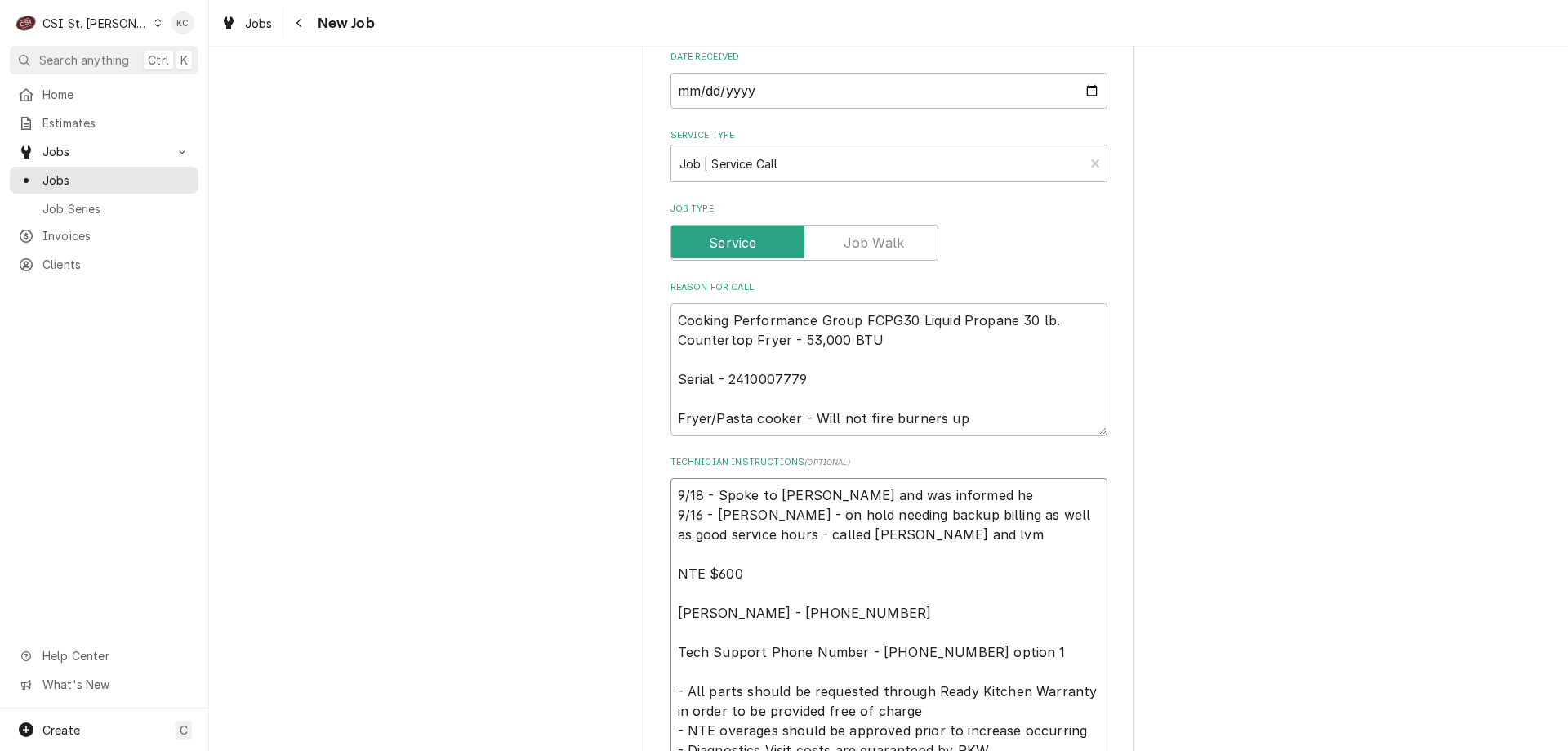
type textarea "9/18 - Spoke to [PERSON_NAME] and was informed he d 9/16 - [PERSON_NAME] - on h…"
type textarea "x"
type textarea "9/18 - Spoke to [PERSON_NAME] and was informed he do 9/16 - [PERSON_NAME] - on …"
type textarea "x"
type textarea "9/18 - Spoke to [PERSON_NAME] and was informed he doe 9/16 - [PERSON_NAME] - on…"
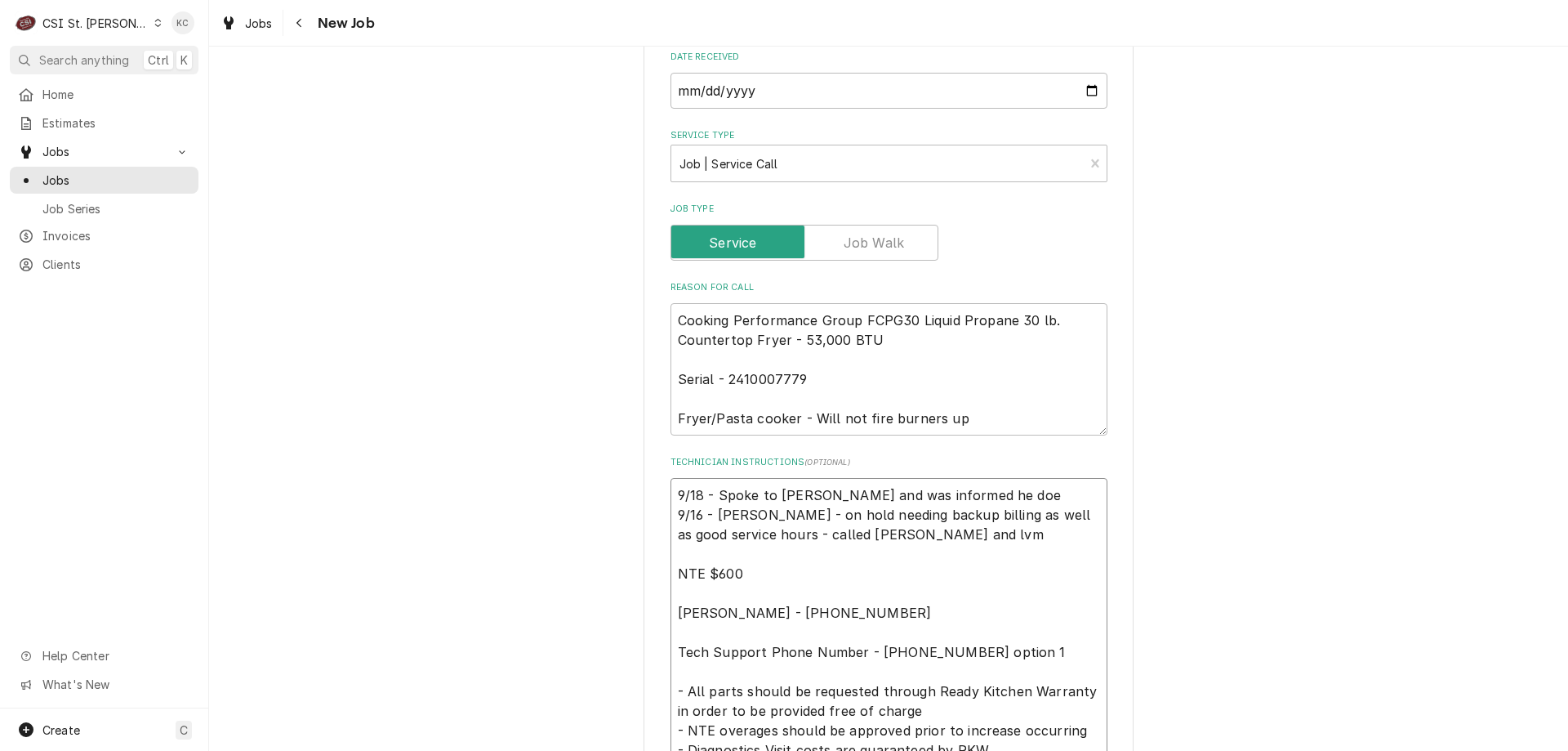
type textarea "x"
type textarea "9/18 - Spoke to [PERSON_NAME] and was informed he does 9/16 - [PERSON_NAME] - o…"
type textarea "x"
type textarea "9/18 - Spoke to [PERSON_NAME] and was informed he doesn 9/16 - [PERSON_NAME] - …"
type textarea "x"
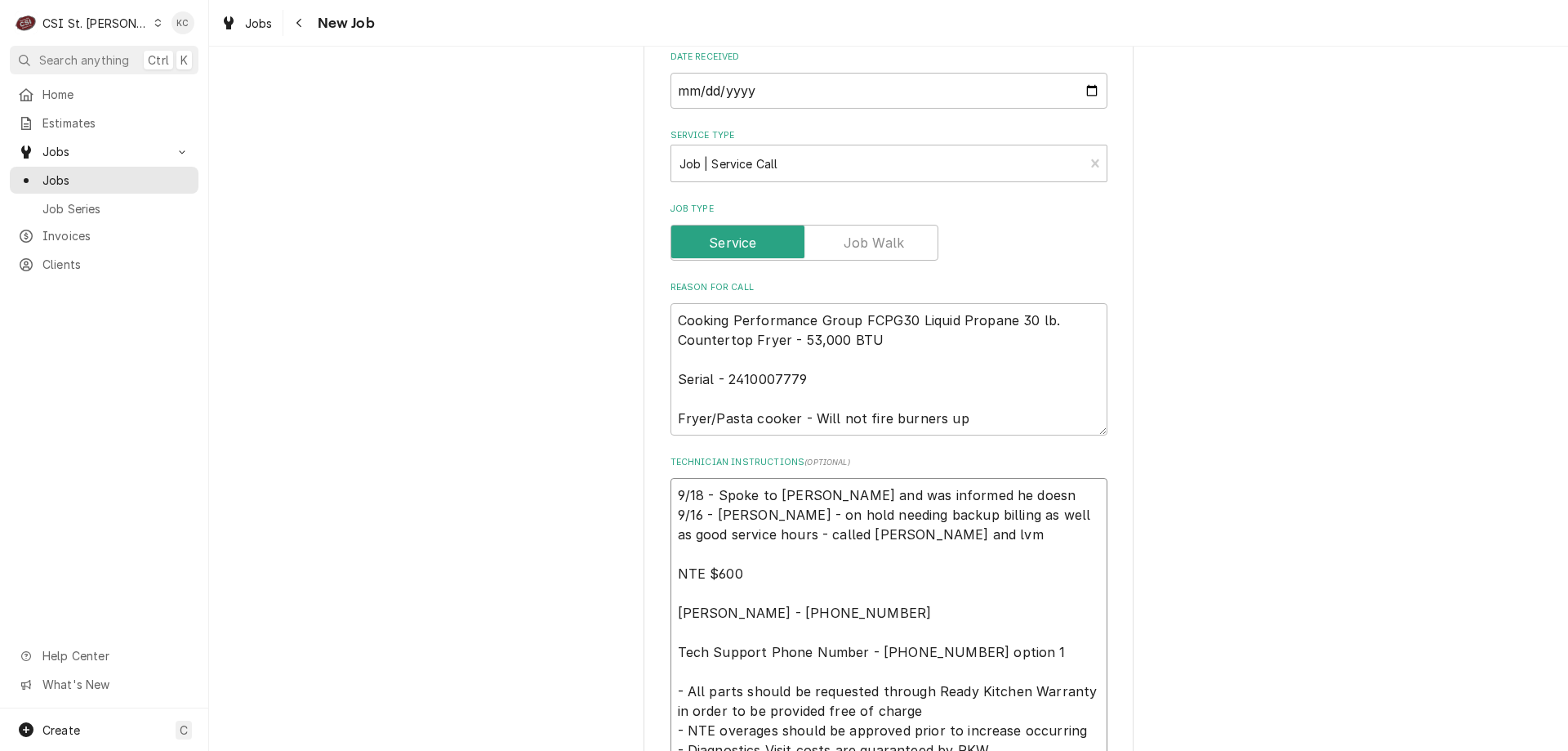
type textarea "9/18 - Spoke to [PERSON_NAME] and was informed he doesn' 9/16 - [PERSON_NAME] -…"
type textarea "x"
type textarea "9/18 - Spoke to [PERSON_NAME] and was informed he doesn't 9/16 - [PERSON_NAME] …"
type textarea "x"
type textarea "9/18 - Spoke to [PERSON_NAME] and was informed he doesn't w 9/16 - [PERSON_NAME…"
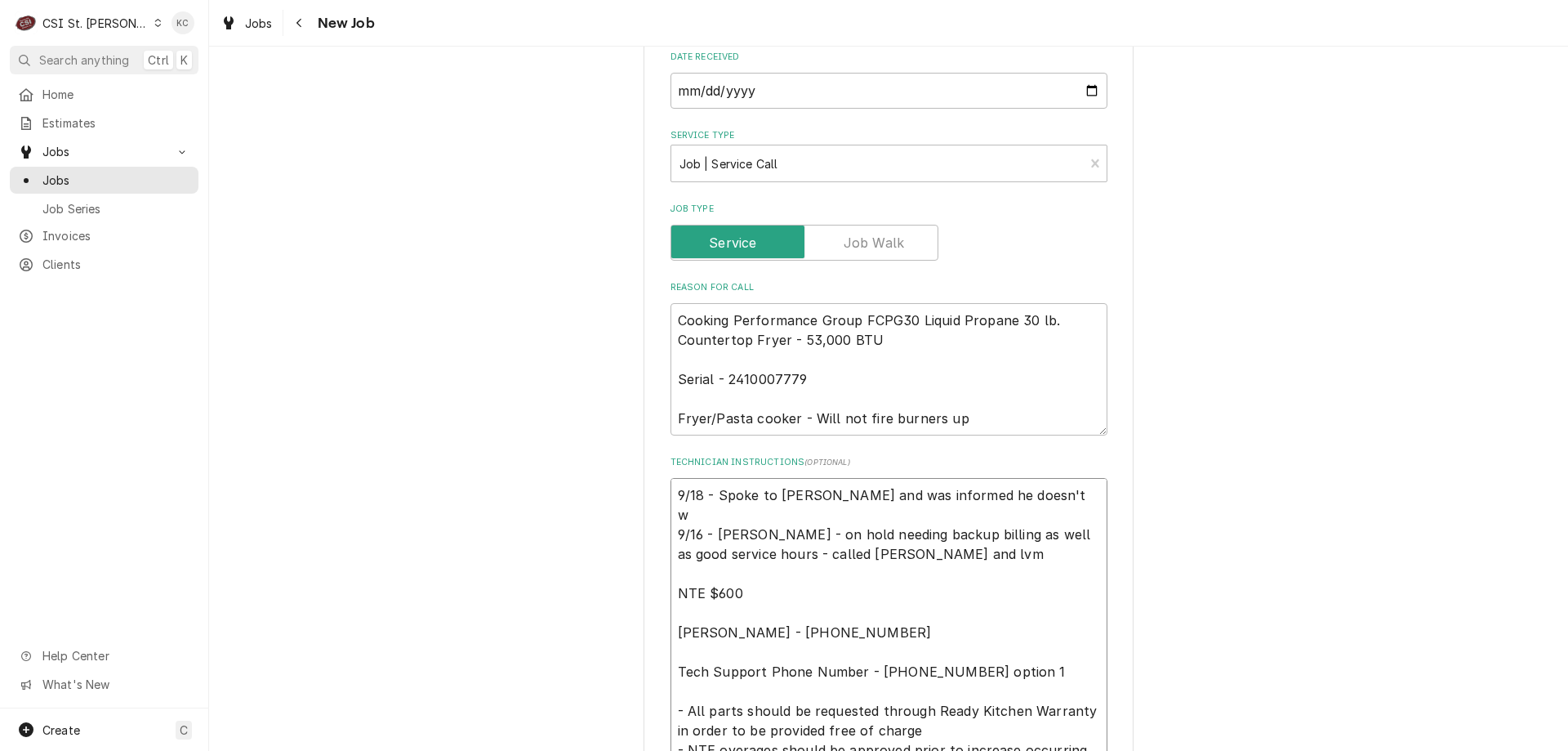
type textarea "x"
type textarea "9/18 - Spoke to [PERSON_NAME] and was informed he doesn't wa 9/16 - [PERSON_NAM…"
type textarea "x"
type textarea "9/18 - Spoke to [PERSON_NAME] and was informed he doesn't wan 9/16 - [PERSON_NA…"
type textarea "x"
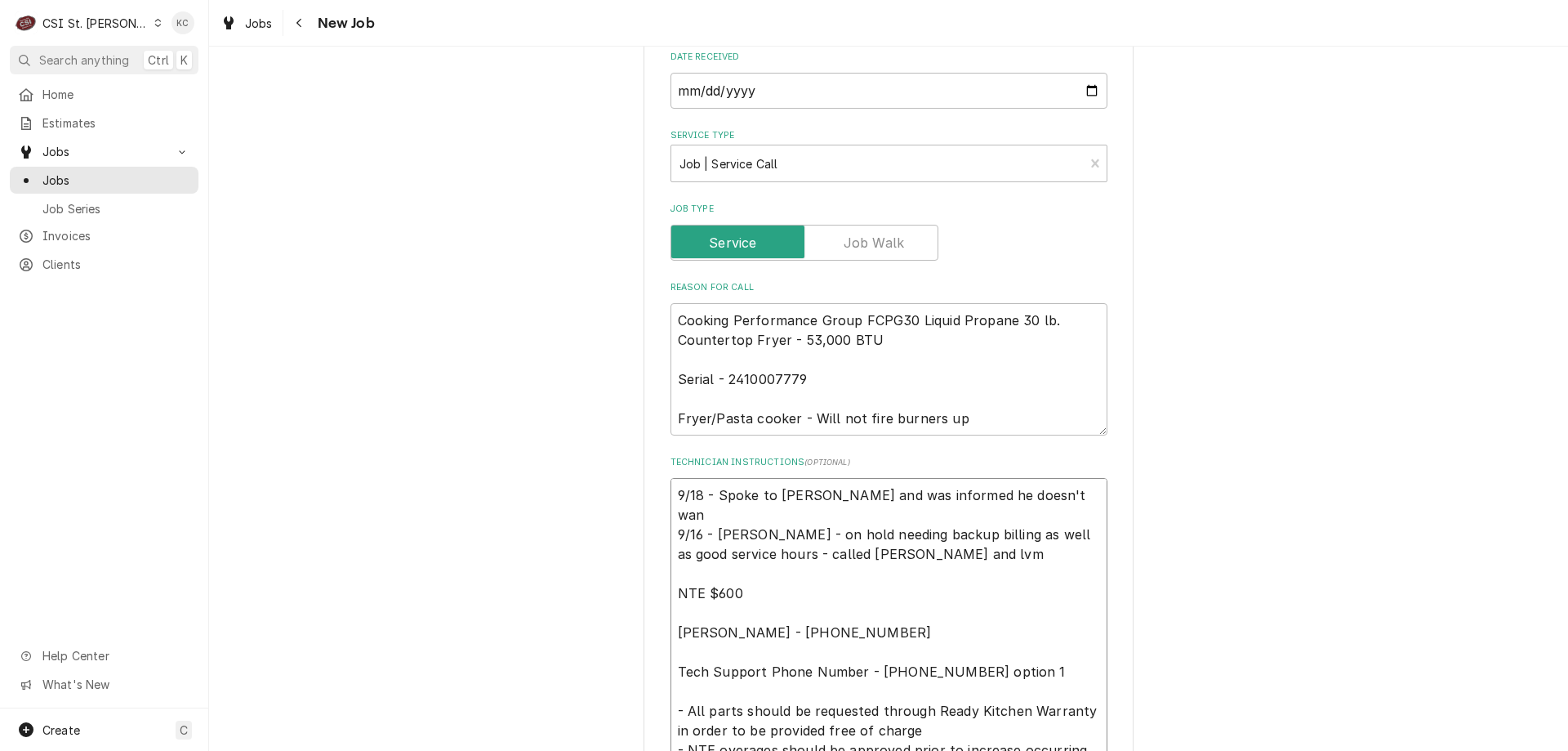
type textarea "9/18 - Spoke to [PERSON_NAME] and was informed he doesn't wanr 9/16 - [PERSON_N…"
type textarea "x"
type textarea "9/18 - Spoke to [PERSON_NAME] and was informed he doesn't wan 9/16 - [PERSON_NA…"
type textarea "x"
type textarea "9/18 - Spoke to [PERSON_NAME] and was informed he doesn't want 9/16 - [PERSON_N…"
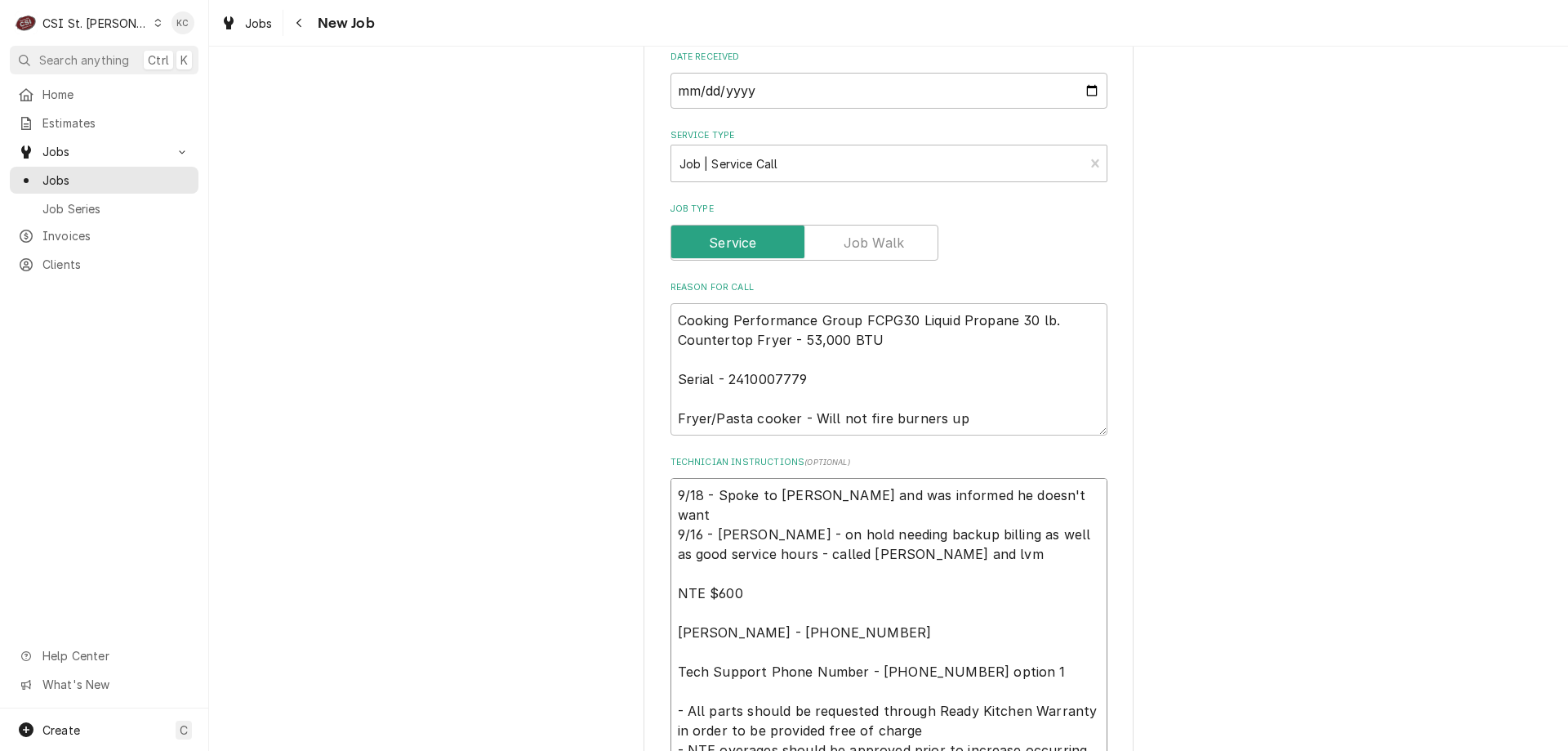
type textarea "x"
type textarea "9/18 - Spoke to [PERSON_NAME] and was informed he doesn't want 9/16 - [PERSON_N…"
type textarea "x"
type textarea "9/18 - Spoke to [PERSON_NAME] and was informed he doesn't want s 9/16 - [PERSON…"
type textarea "x"
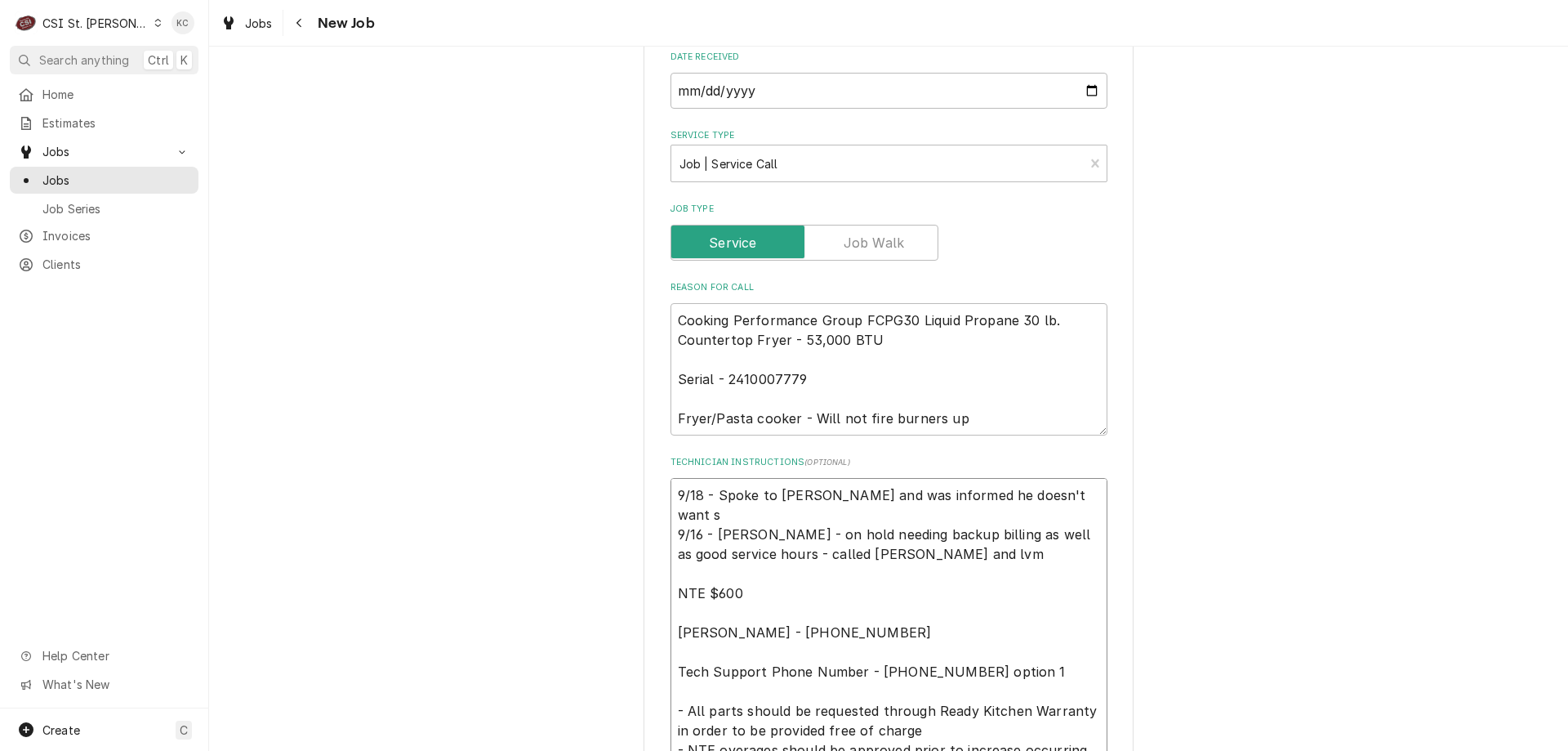
type textarea "9/18 - Spoke to [PERSON_NAME] and was informed he doesn't want se 9/16 - [PERSO…"
type textarea "x"
type textarea "9/18 - Spoke to [PERSON_NAME] and was informed he doesn't want ser 9/16 - [PERS…"
type textarea "x"
type textarea "9/18 - Spoke to [PERSON_NAME] and was informed he doesn't want serv 9/16 - [PER…"
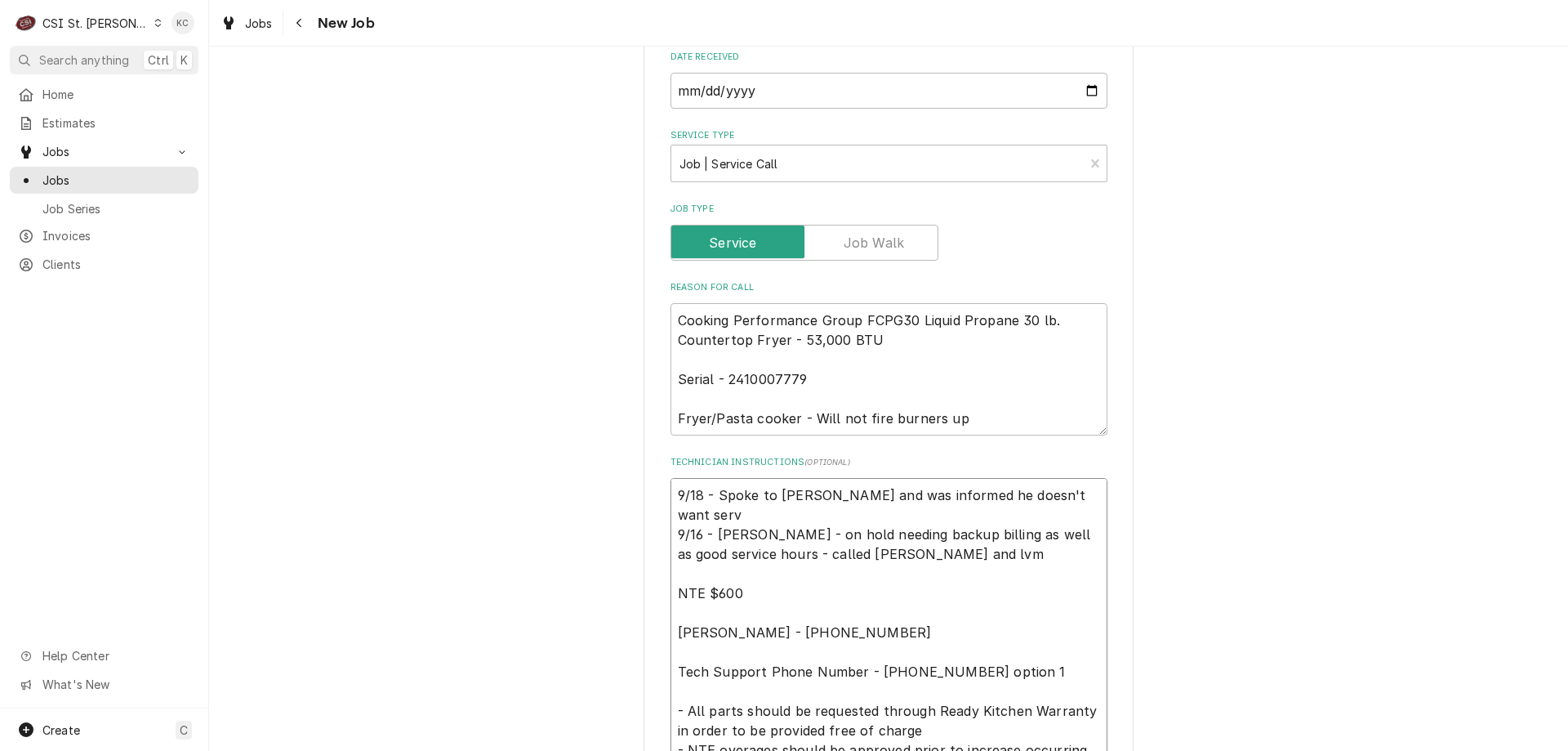
type textarea "x"
type textarea "9/18 - Spoke to [PERSON_NAME] and was informed he doesn't want servi 9/16 - [PE…"
type textarea "x"
type textarea "9/18 - Spoke to [PERSON_NAME] and was informed he doesn't want servic 9/16 - [P…"
type textarea "x"
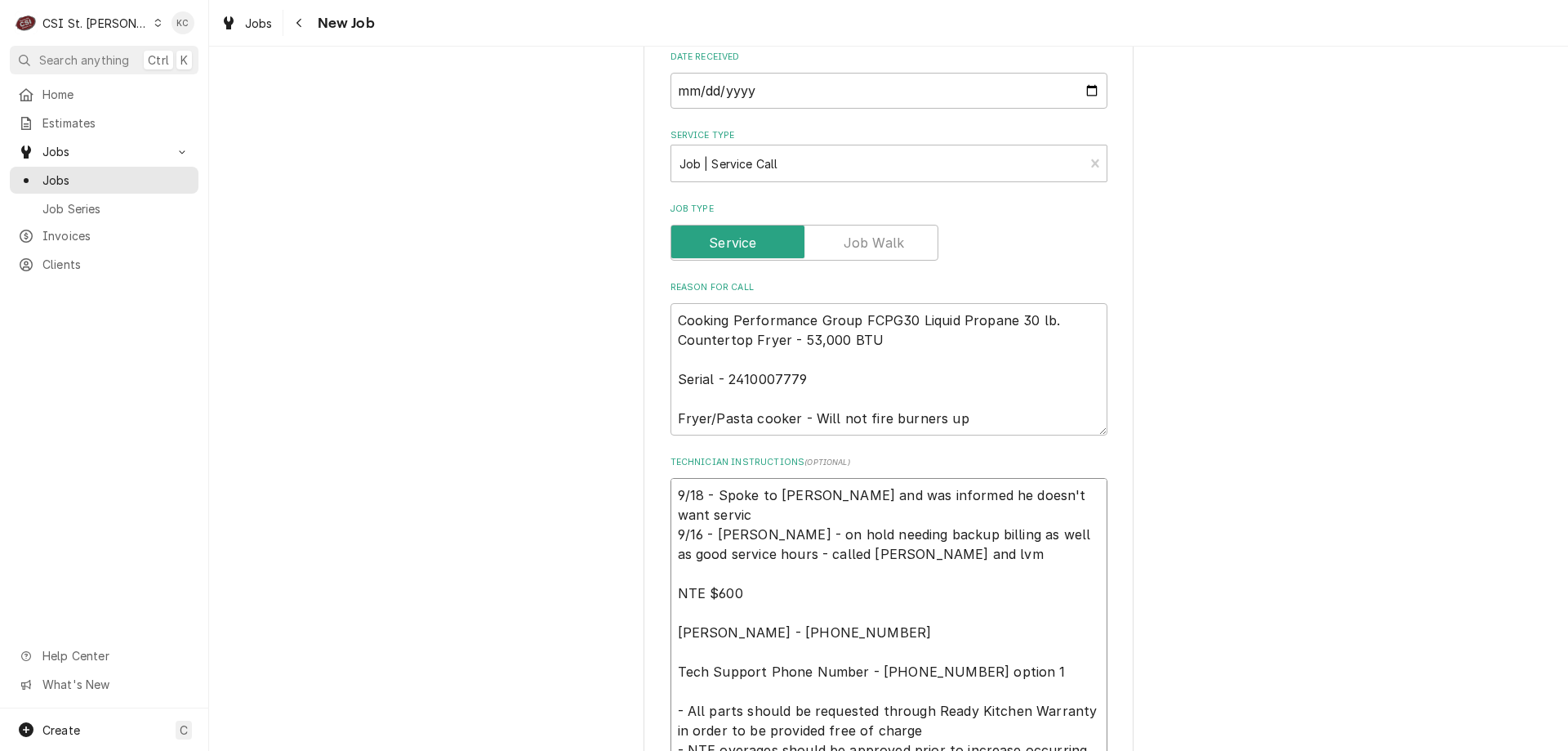
type textarea "9/18 - Spoke to [PERSON_NAME] and was informed he doesn't want service 9/16 - […"
type textarea "x"
type textarea "9/18 - Spoke to [PERSON_NAME] and was informed he doesn't want service 9/16 - […"
type textarea "x"
type textarea "9/18 - Spoke to [PERSON_NAME] and was informed he doesn't want service c 9/16 -…"
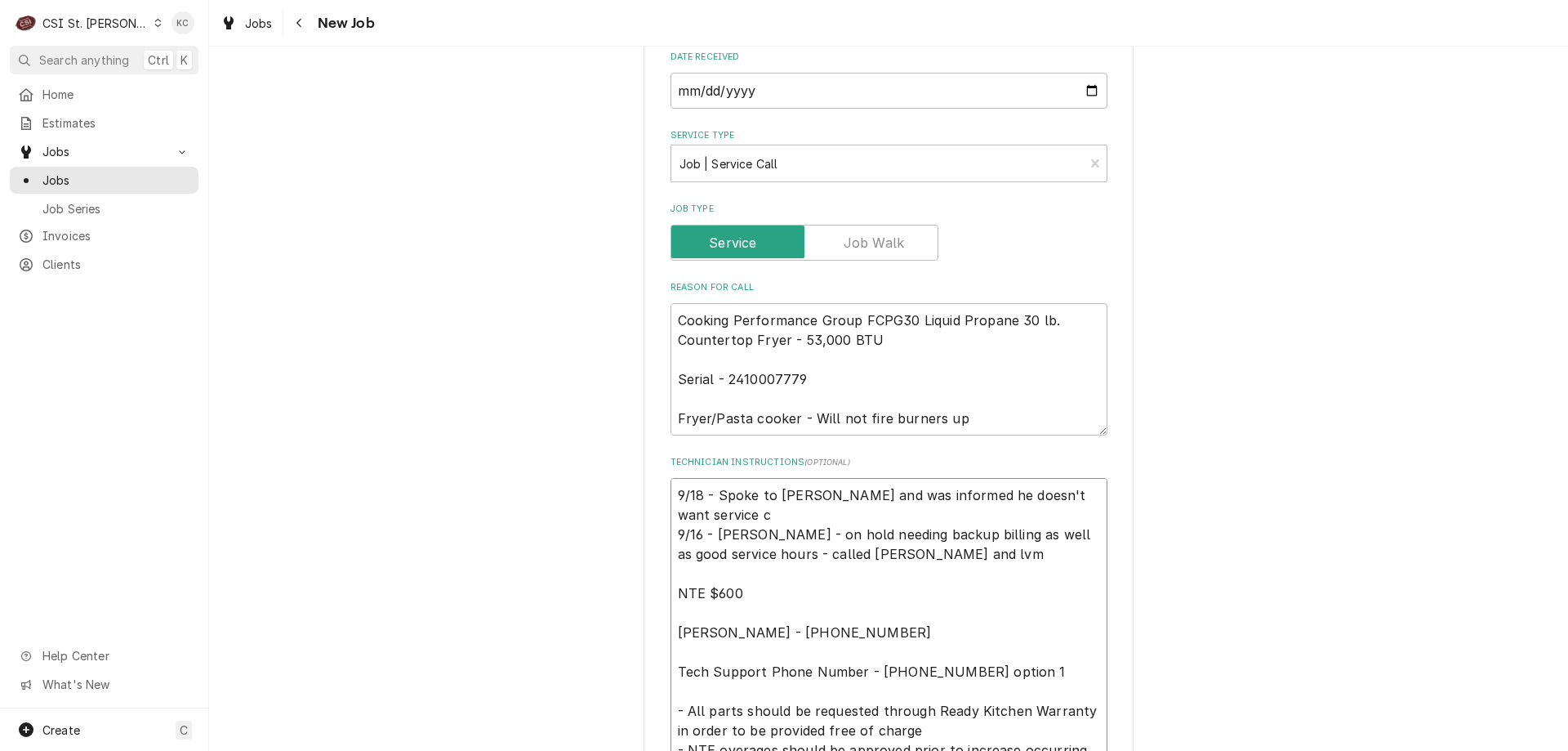
type textarea "x"
type textarea "9/18 - Spoke to [PERSON_NAME] and was informed he doesn't want service ca 9/16 …"
type textarea "x"
type textarea "9/18 - Spoke to [PERSON_NAME] and was informed he doesn't want service cal 9/16…"
type textarea "x"
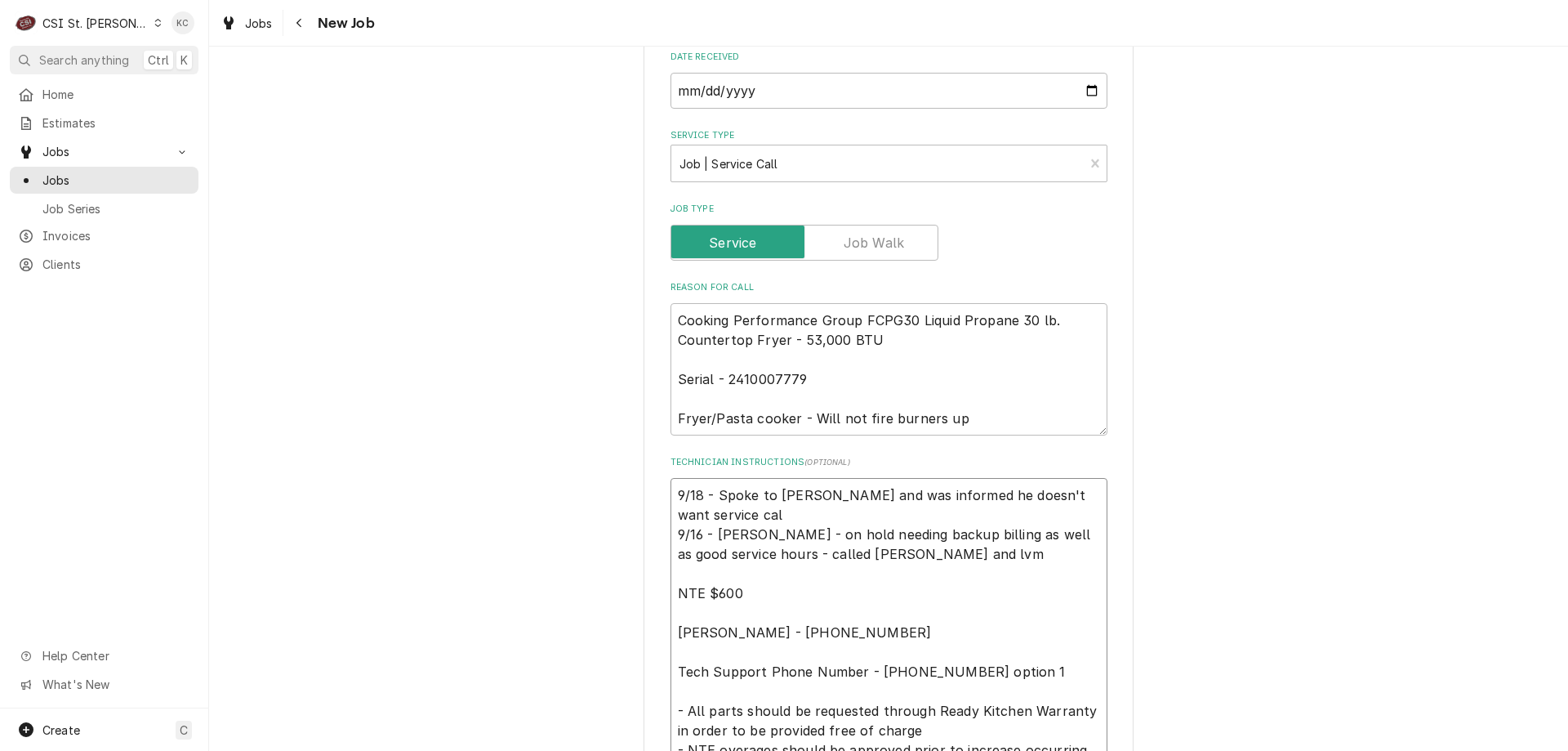
type textarea "9/18 - Spoke to [PERSON_NAME] and was informed he doesn't want service call 9/1…"
type textarea "x"
type textarea "9/18 - Spoke to [PERSON_NAME] and was informed he doesn't want service call 9/1…"
type textarea "x"
type textarea "9/18 - Spoke to [PERSON_NAME] and was informed he doesn't want service call a 9…"
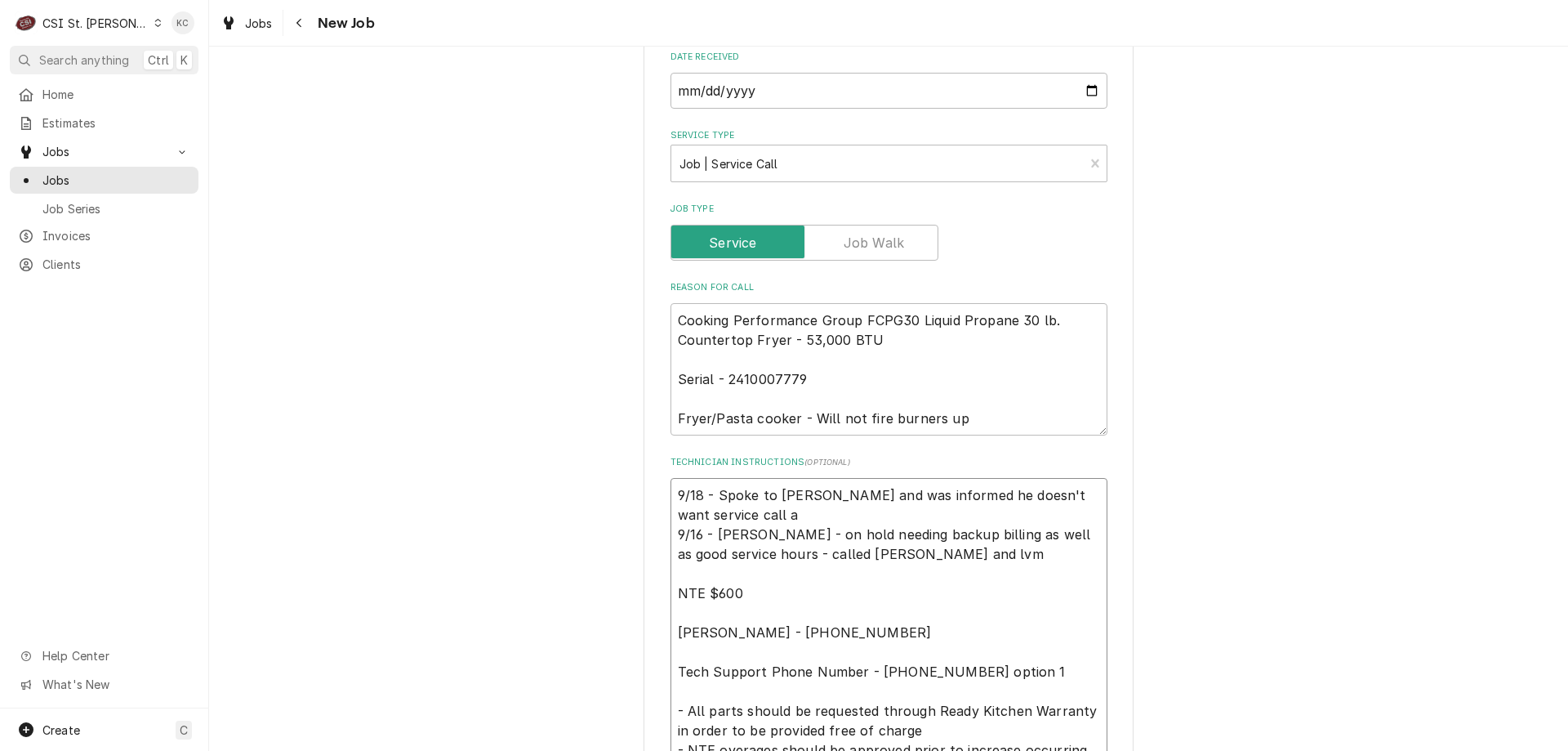
type textarea "x"
type textarea "9/18 - Spoke to [PERSON_NAME] and was informed he doesn't want service call an …"
type textarea "x"
type textarea "9/18 - Spoke to [PERSON_NAME] and was informed he doesn't want service call and…"
type textarea "x"
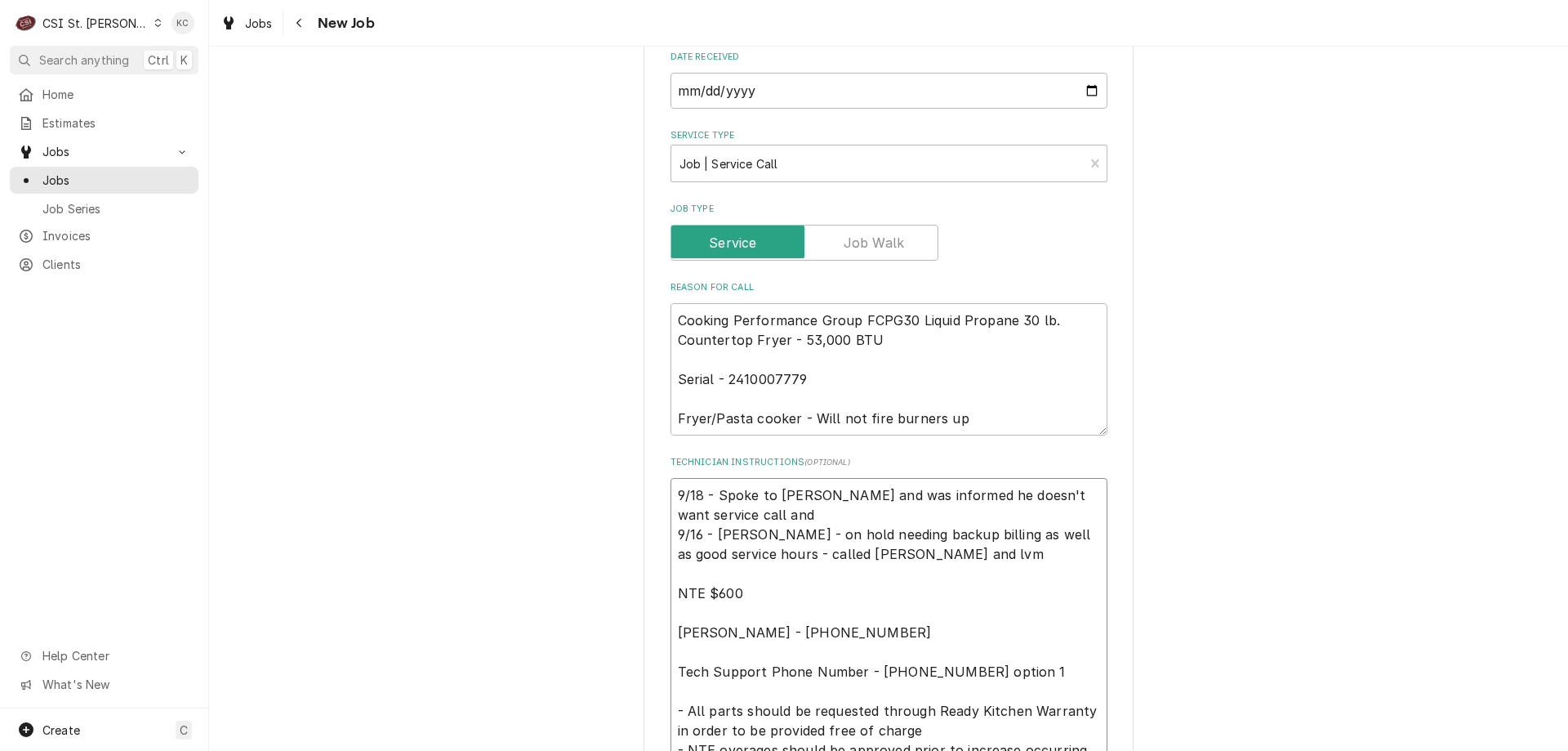
type textarea "9/18 - Spoke to [PERSON_NAME] and was informed he doesn't want service call and…"
type textarea "x"
type textarea "9/18 - Spoke to [PERSON_NAME] and was informed he doesn't want service call and…"
type textarea "x"
type textarea "9/18 - Spoke to [PERSON_NAME] and was informed he doesn't want service call an …"
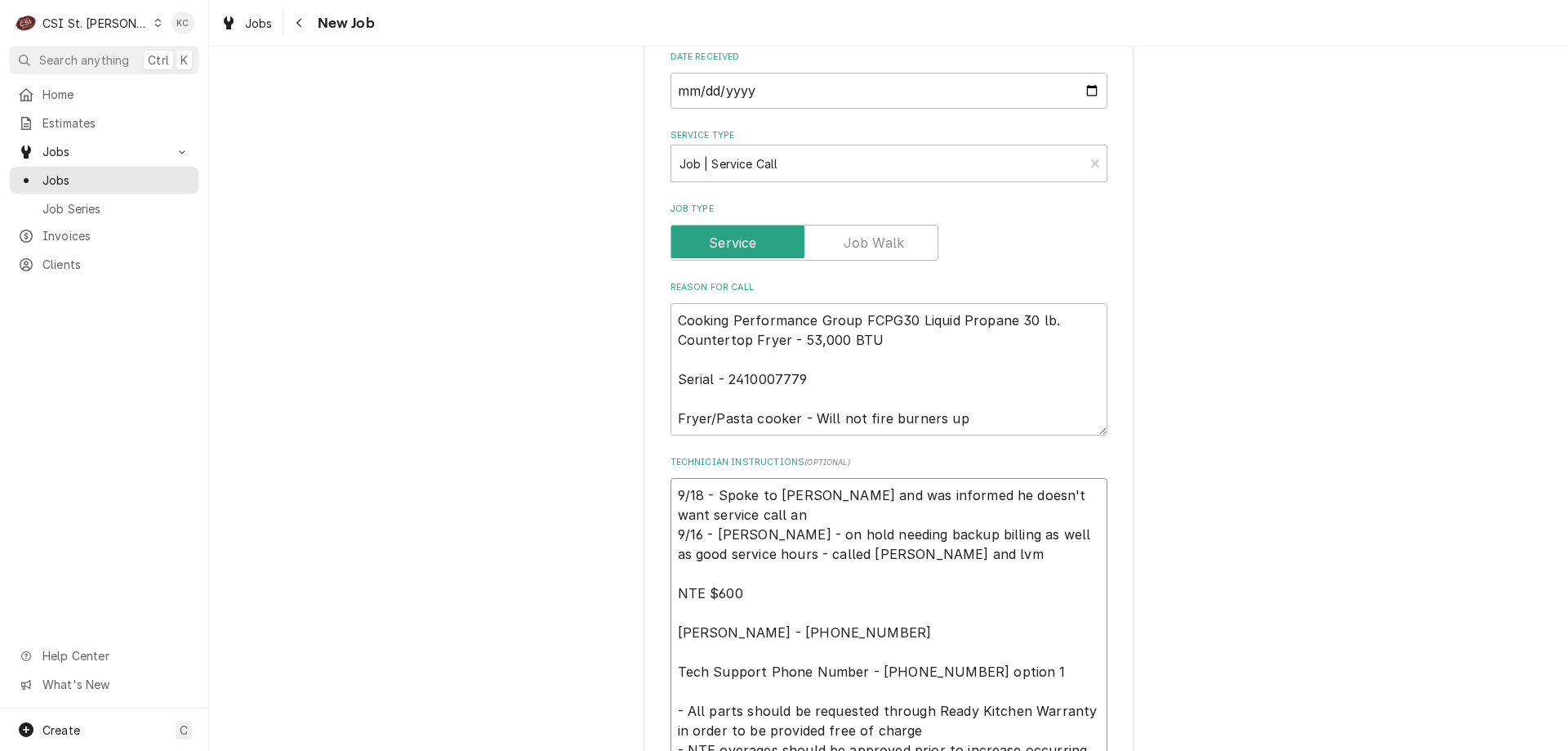
type textarea "x"
type textarea "9/18 - Spoke to [PERSON_NAME] and was informed he doesn't want service call a 9…"
type textarea "x"
type textarea "9/18 - Spoke to [PERSON_NAME] and was informed he doesn't want service call as …"
type textarea "x"
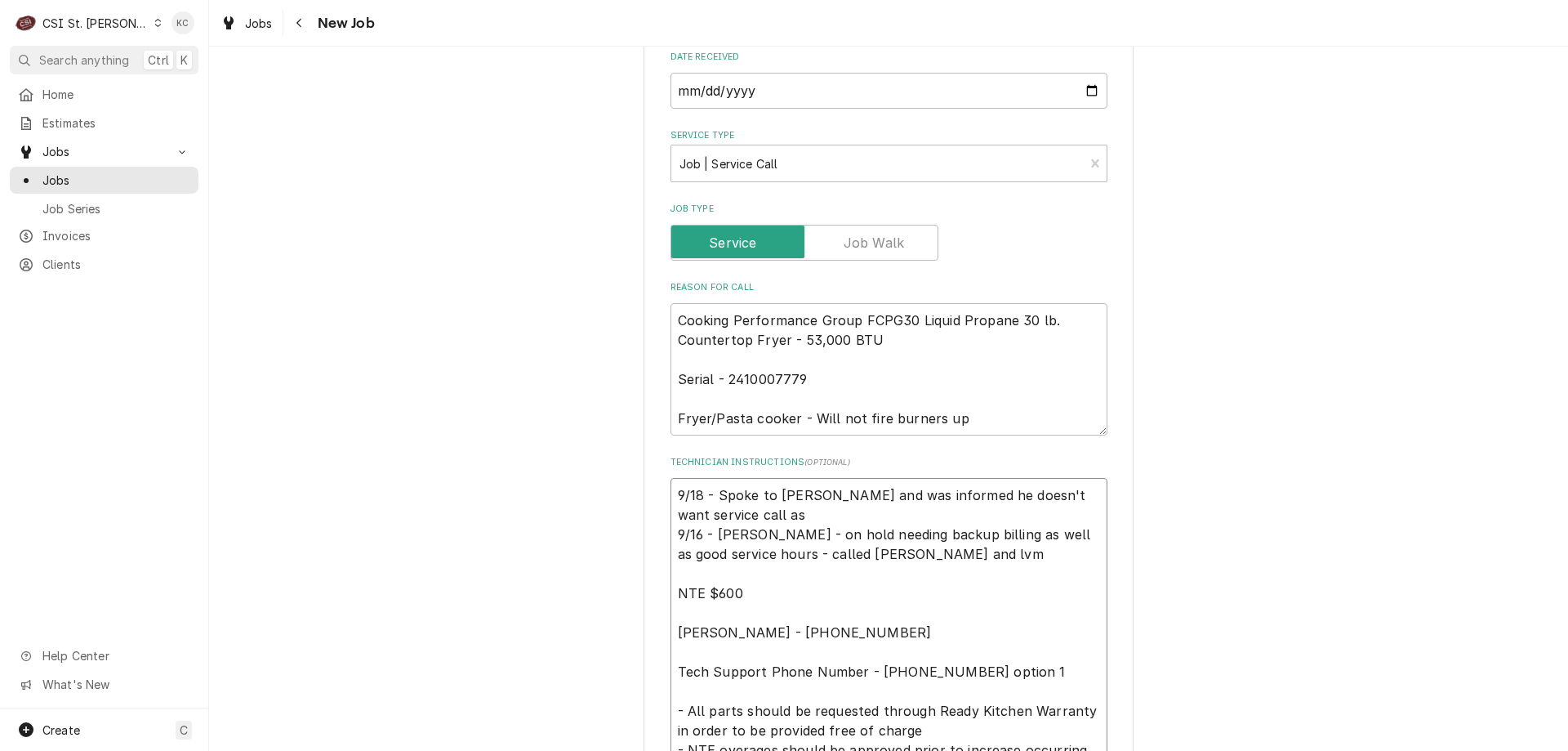
type textarea "9/18 - Spoke to [PERSON_NAME] and was informed he doesn't want service call as …"
type textarea "x"
type textarea "9/18 - Spoke to [PERSON_NAME] and was informed he doesn't want service call as …"
type textarea "x"
type textarea "9/18 - Spoke to [PERSON_NAME] and was informed he doesn't want service call as …"
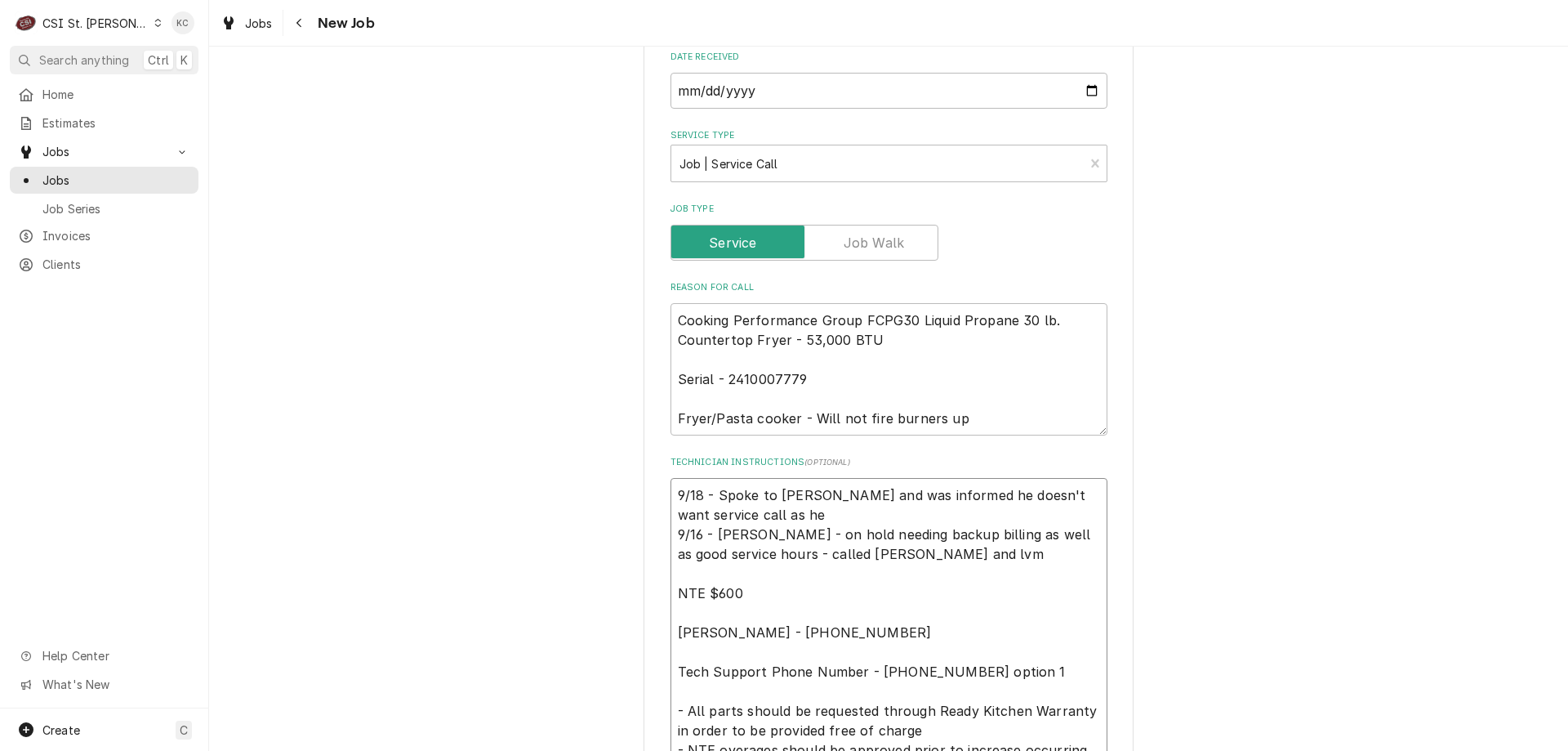
type textarea "x"
type textarea "9/18 - Spoke to [PERSON_NAME] and was informed he doesn't want service call as …"
type textarea "x"
type textarea "9/18 - Spoke to [PERSON_NAME] and was informed he doesn't want service call as …"
type textarea "x"
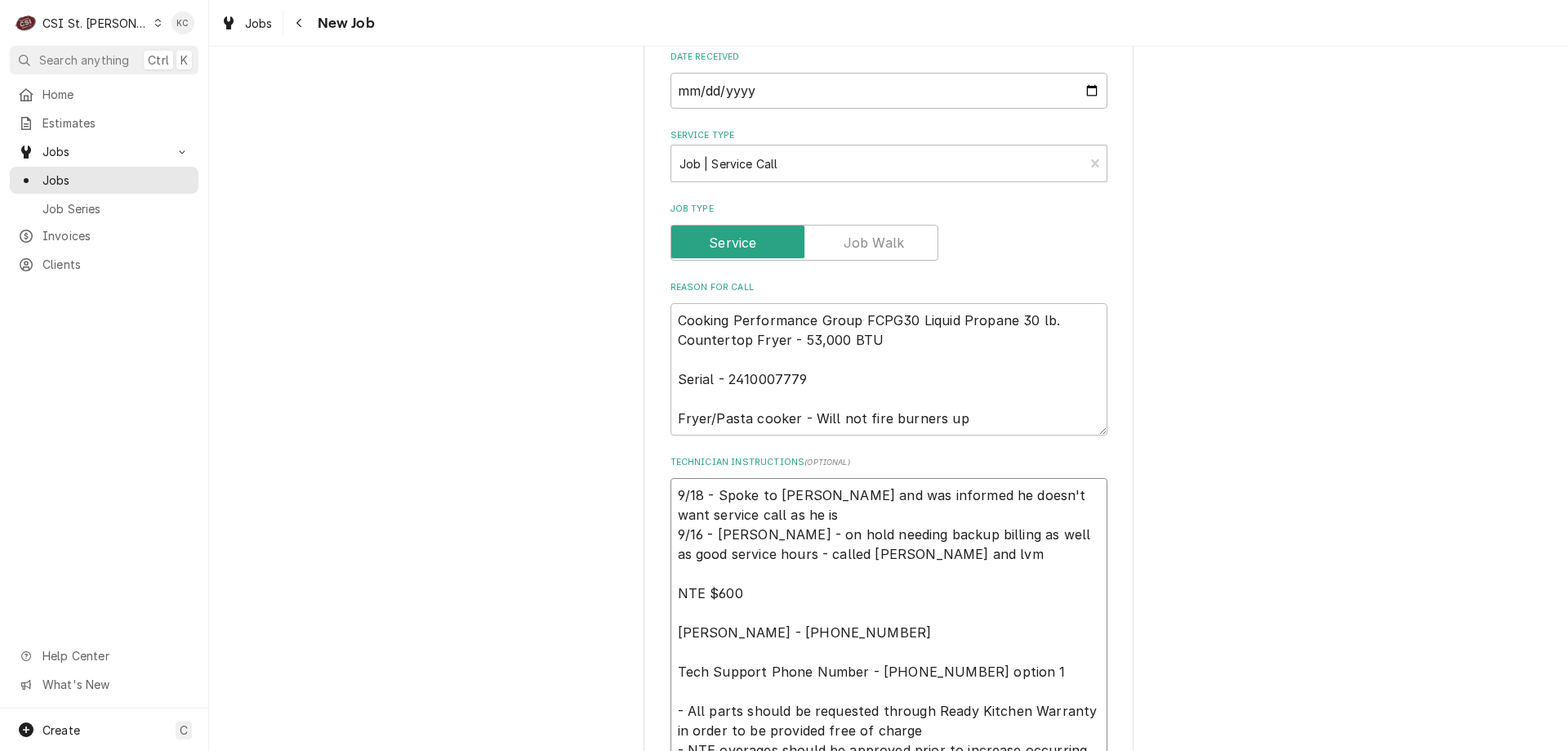
type textarea "9/18 - Spoke to [PERSON_NAME] and was informed he doesn't want service call as …"
type textarea "x"
type textarea "9/18 - Spoke to [PERSON_NAME] and was informed he doesn't want service call as …"
type textarea "x"
type textarea "9/18 - Spoke to [PERSON_NAME] and was informed he doesn't want service call as …"
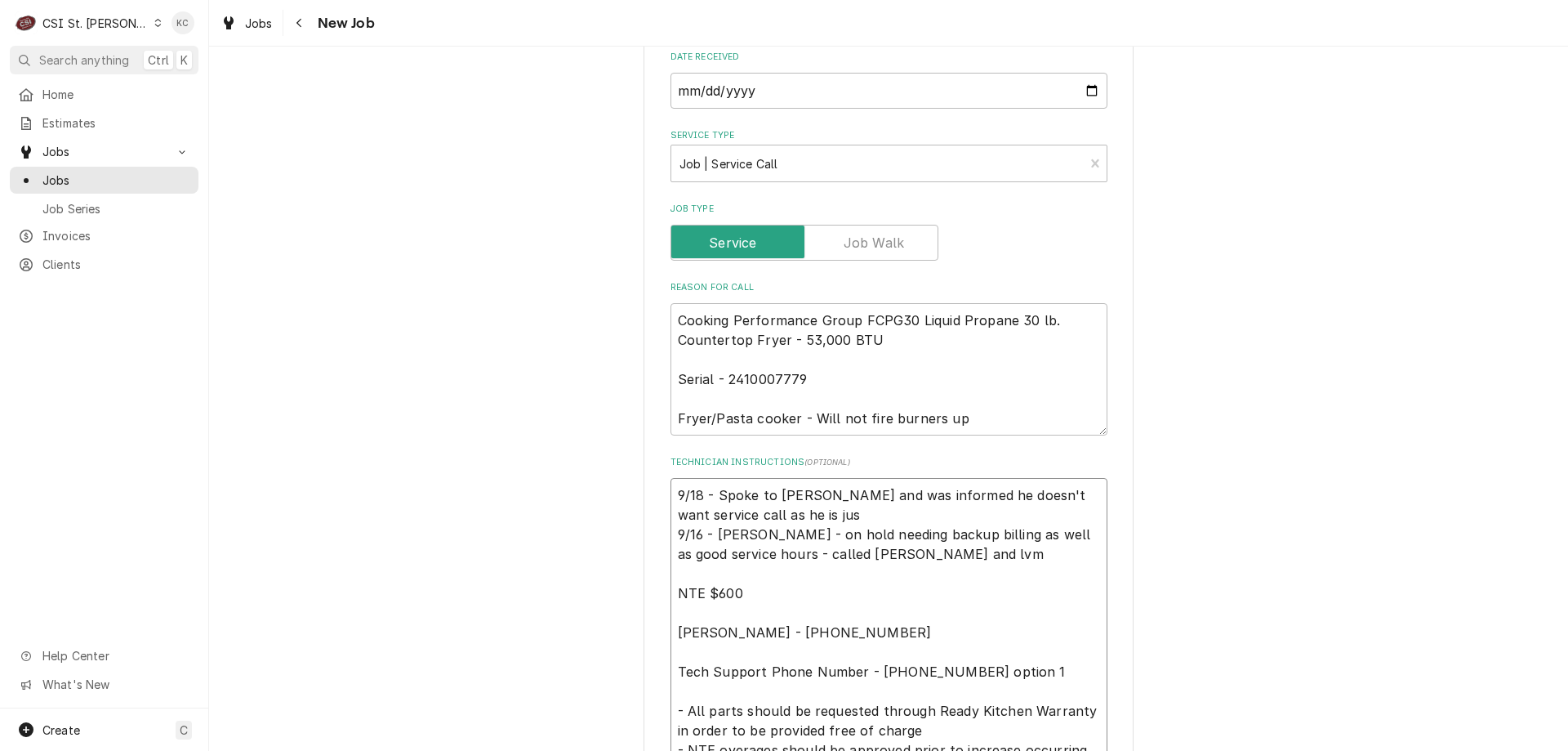
type textarea "x"
type textarea "9/18 - Spoke to [PERSON_NAME] and was informed he doesn't want service call as …"
type textarea "x"
type textarea "9/18 - Spoke to [PERSON_NAME] and was informed he doesn't want service call as …"
type textarea "x"
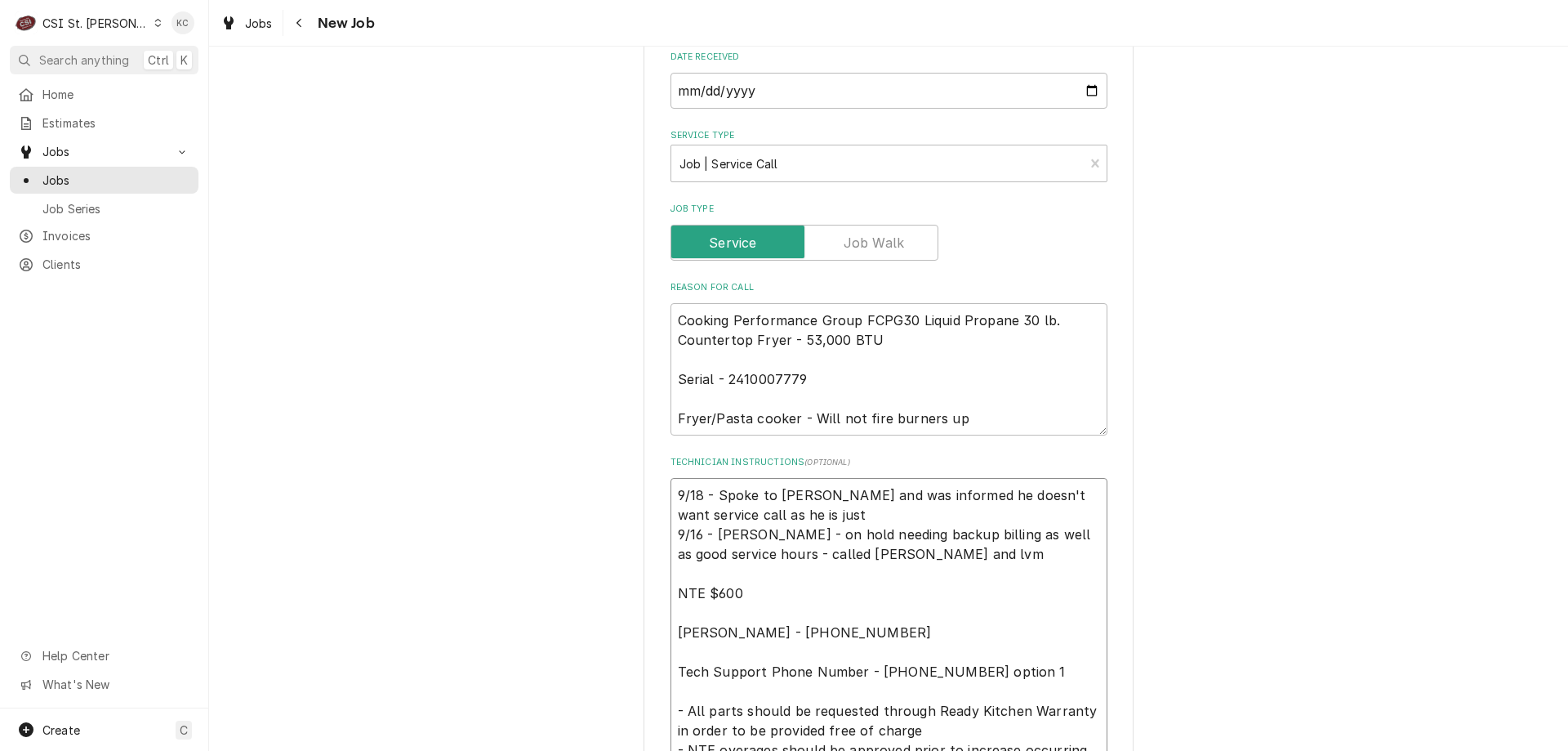
type textarea "9/18 - Spoke to [PERSON_NAME] and was informed he doesn't want service call as …"
type textarea "x"
type textarea "9/18 - Spoke to [PERSON_NAME] and was informed he doesn't want service call as …"
type textarea "x"
type textarea "9/18 - Spoke to [PERSON_NAME] and was informed he doesn't want service call as …"
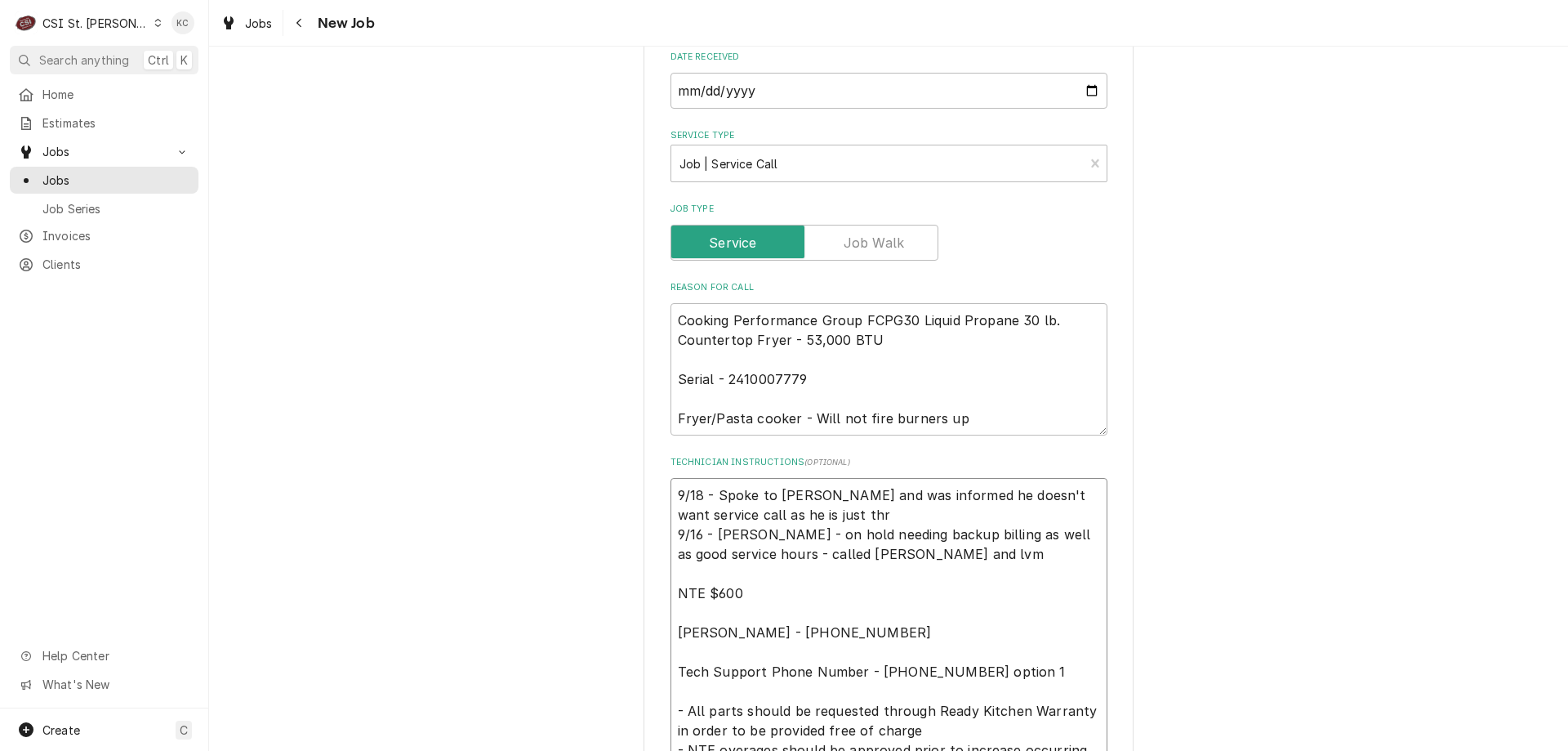
type textarea "x"
type textarea "9/18 - Spoke to [PERSON_NAME] and was informed he doesn't want service call as …"
type textarea "x"
type textarea "9/18 - Spoke to [PERSON_NAME] and was informed he doesn't want service call as …"
type textarea "x"
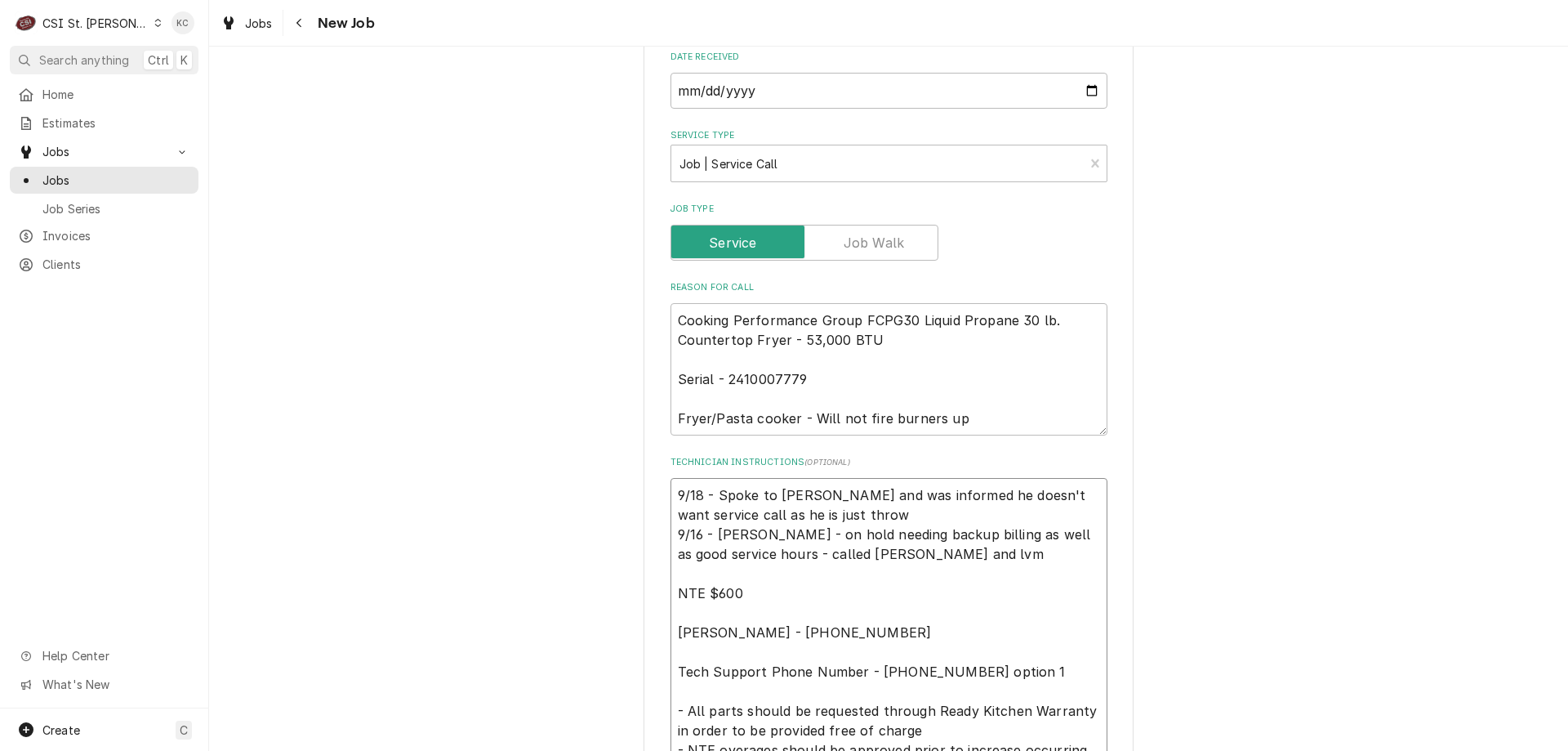
type textarea "9/18 - Spoke to [PERSON_NAME] and was informed he doesn't want service call as …"
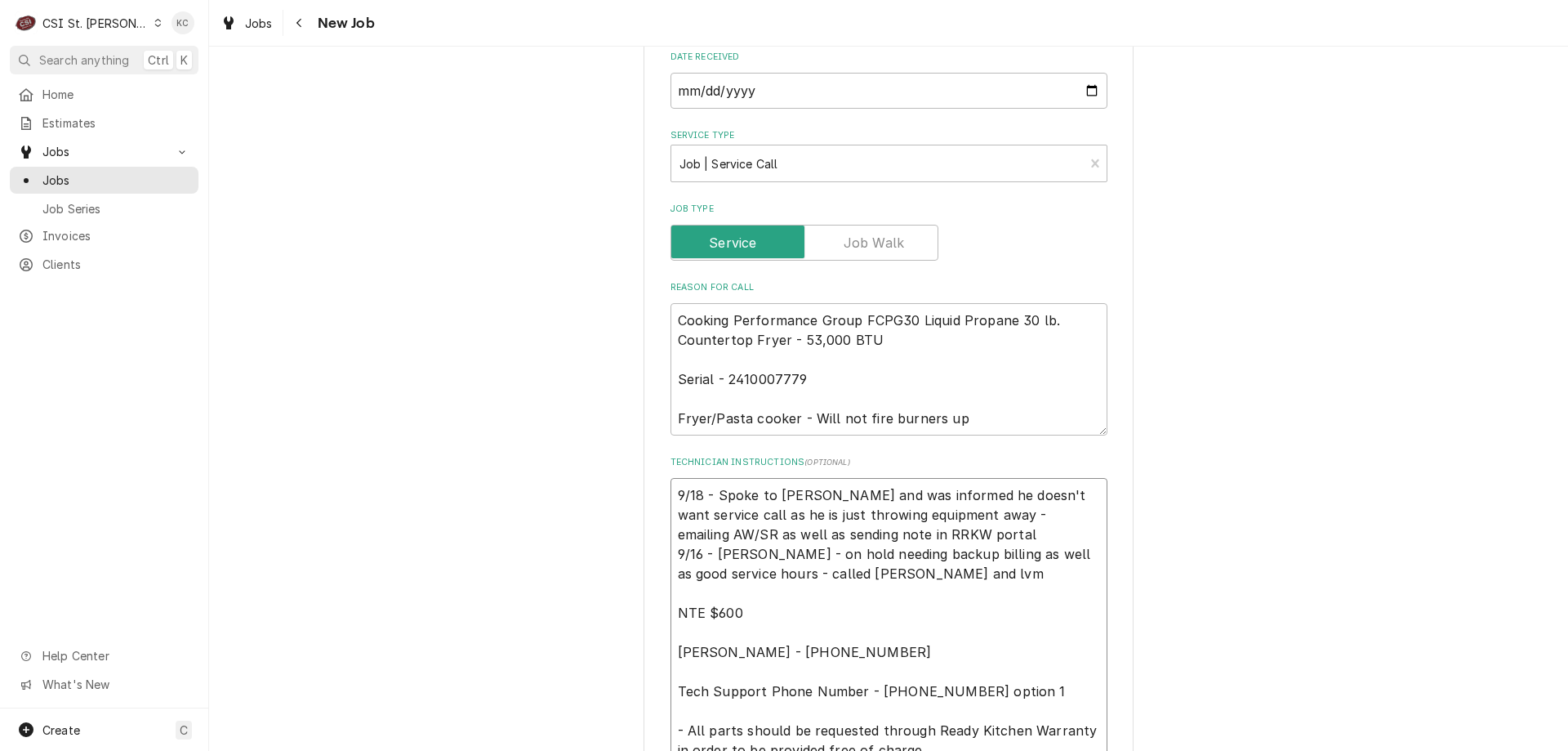
drag, startPoint x: 937, startPoint y: 515, endPoint x: 713, endPoint y: 496, distance: 224.8
click at [713, 496] on textarea "9/18 - Spoke to [PERSON_NAME] and was informed he doesn't want service call as …" at bounding box center [889, 642] width 437 height 328
click at [1303, 303] on div "Use the fields below to edit this job: Client Details Client [PERSON_NAME] ASSO…" at bounding box center [888, 526] width 1358 height 2250
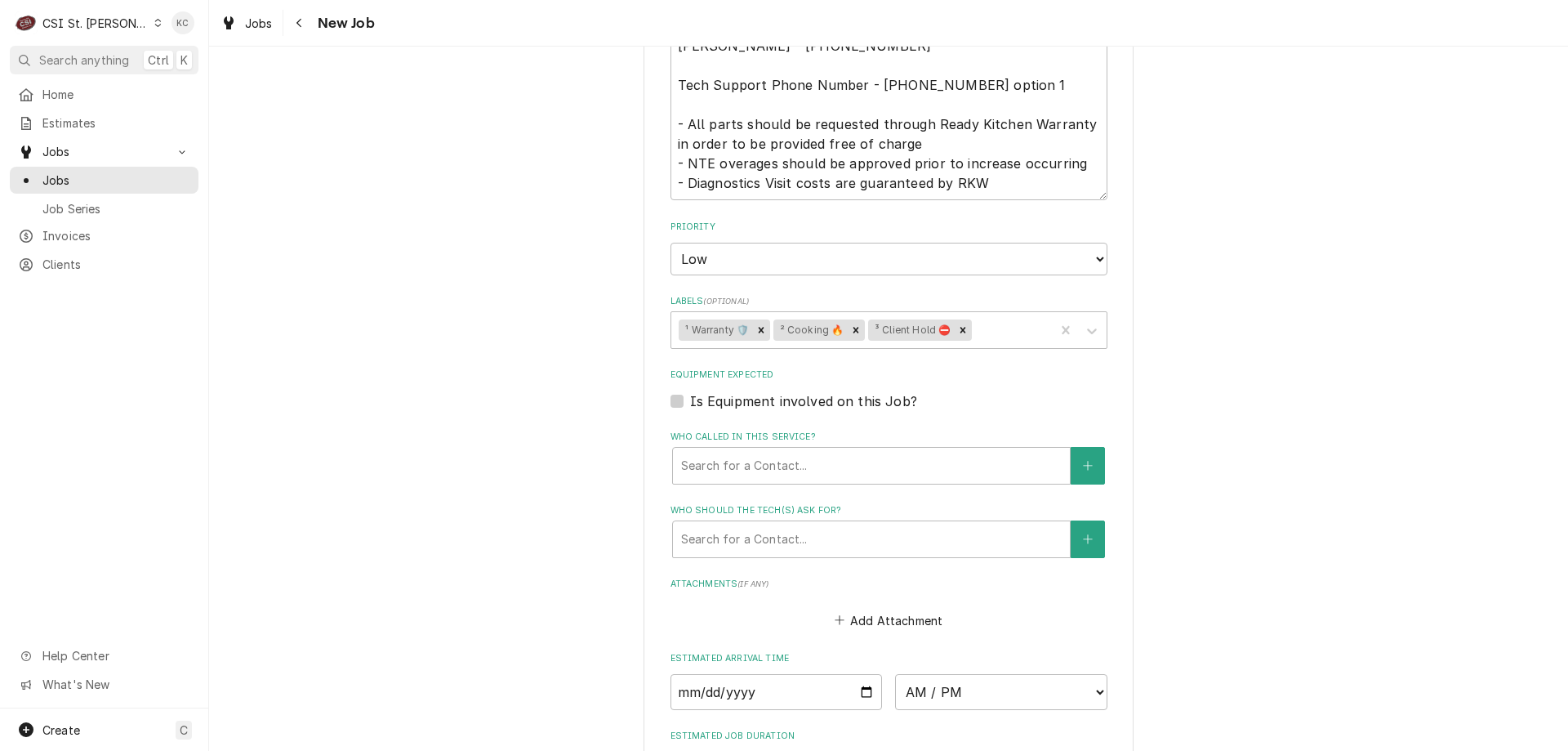
scroll to position [1563, 0]
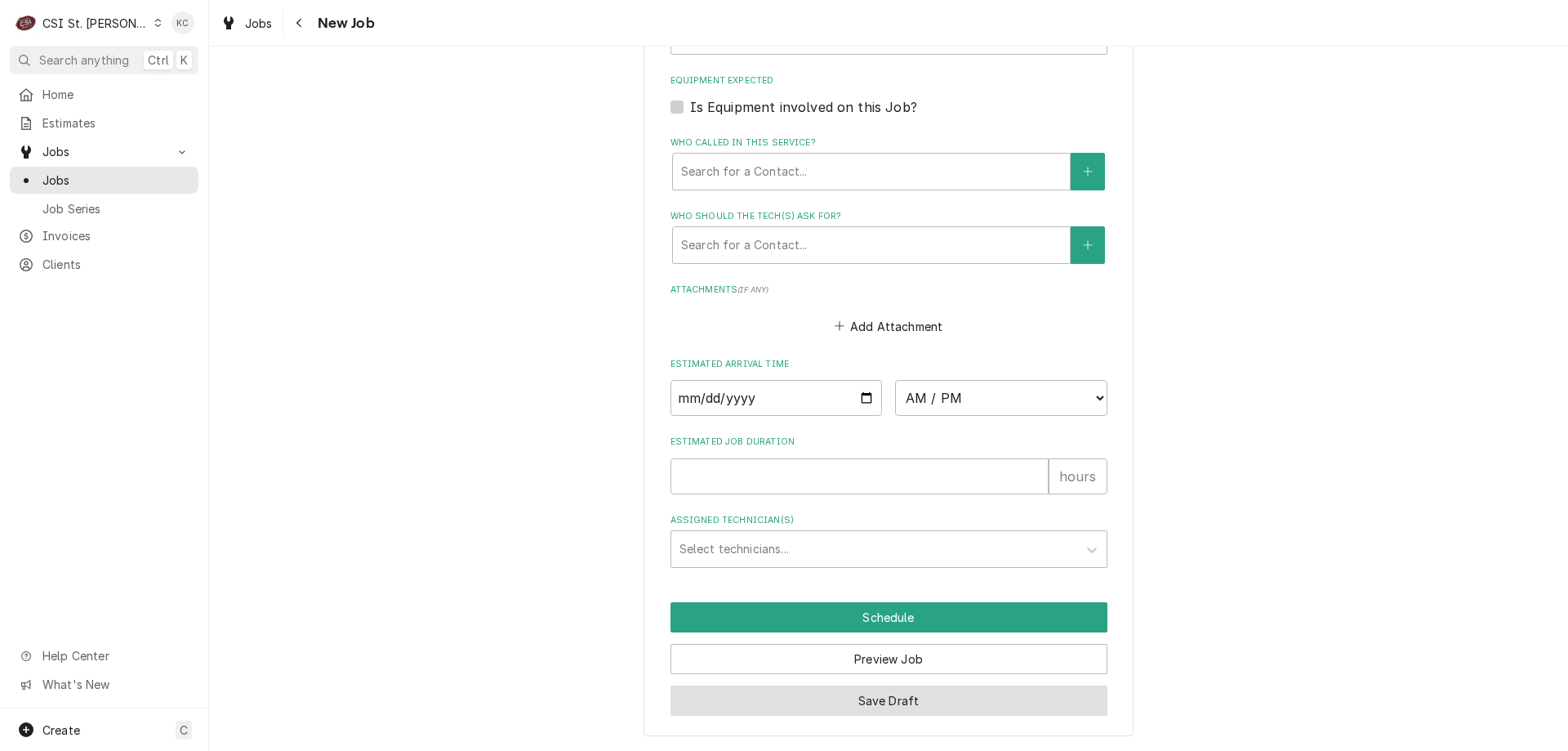
click at [864, 697] on button "Save Draft" at bounding box center [889, 700] width 437 height 31
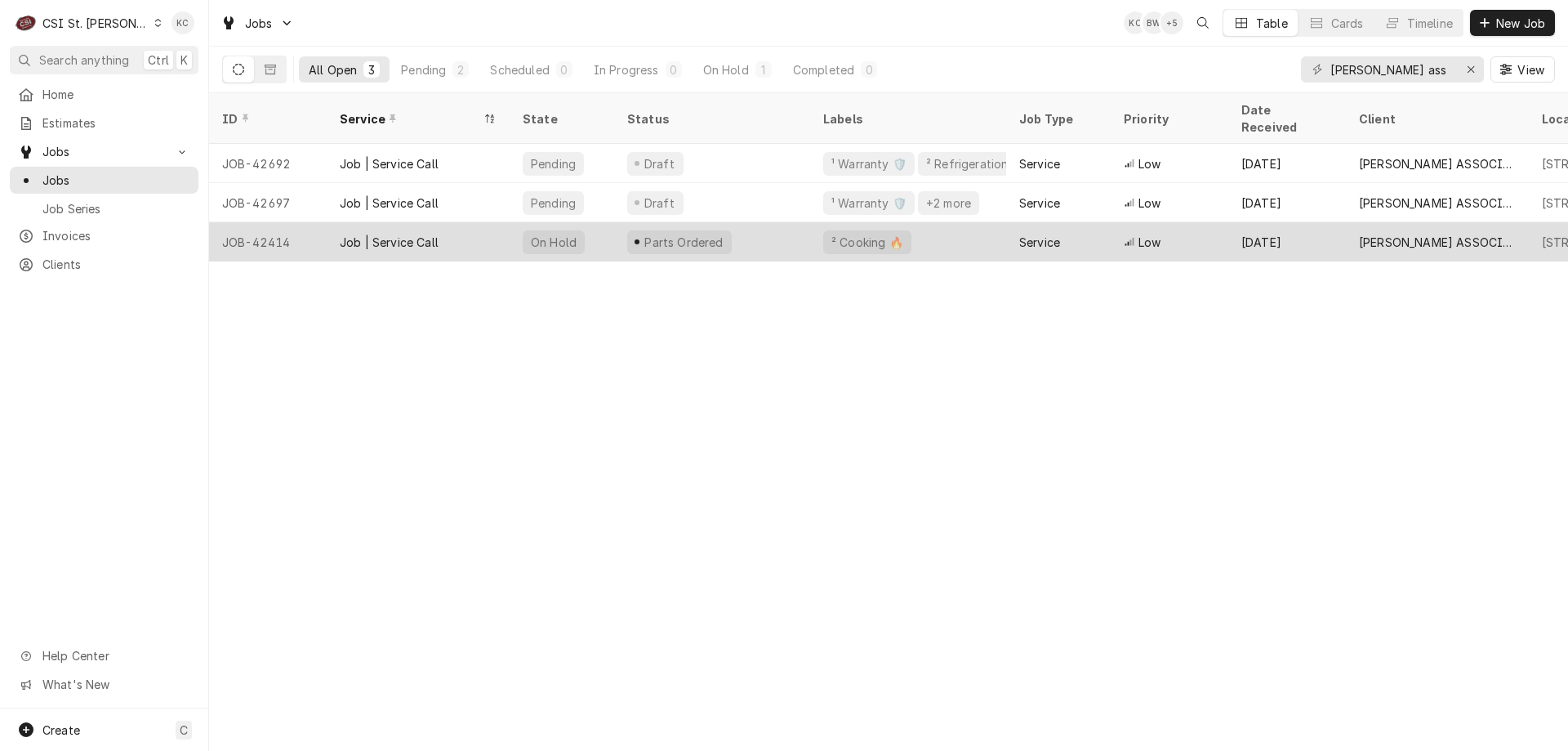
click at [479, 222] on div "Job | Service Call" at bounding box center [418, 241] width 183 height 39
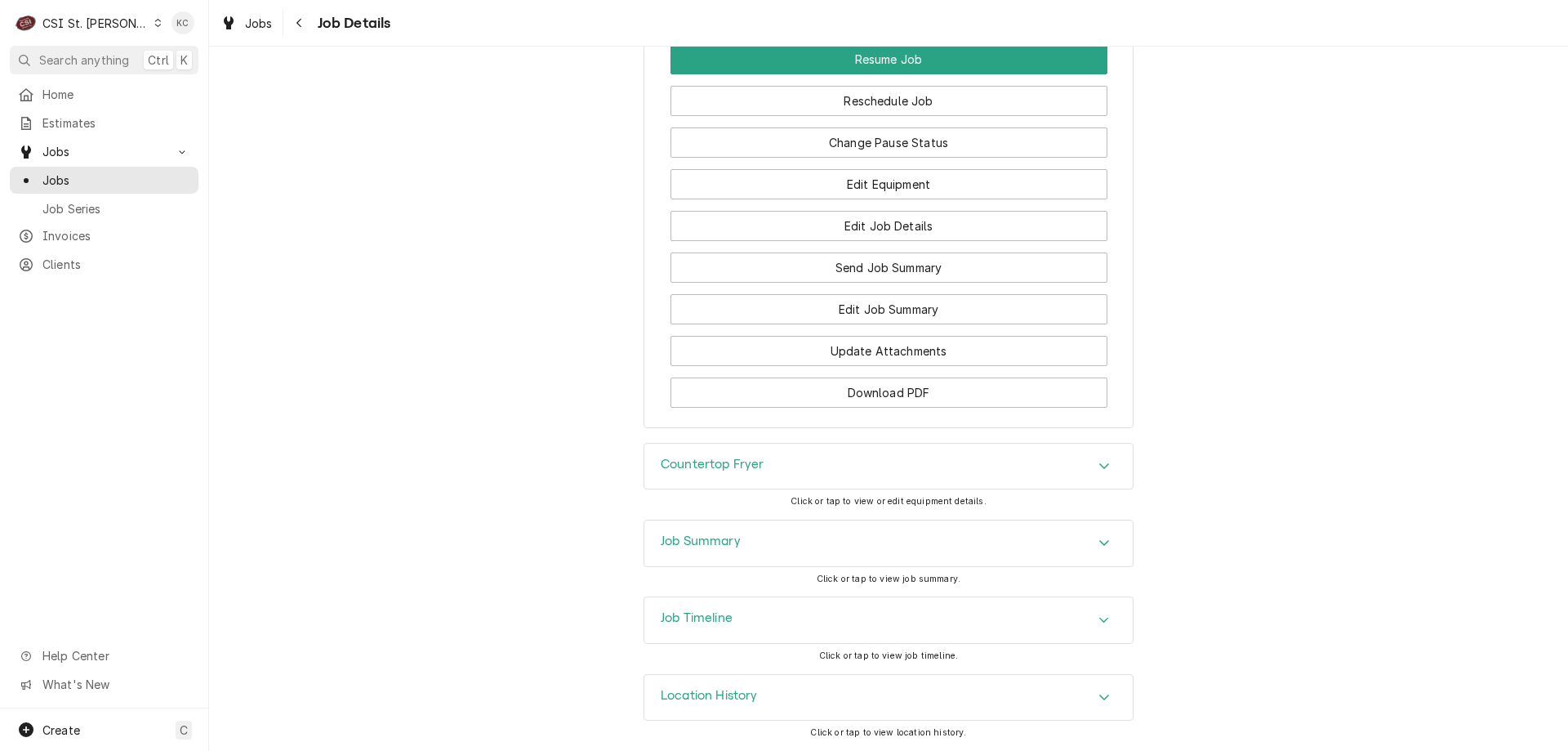
scroll to position [1960, 0]
click at [785, 631] on div "Job Timeline" at bounding box center [888, 620] width 488 height 46
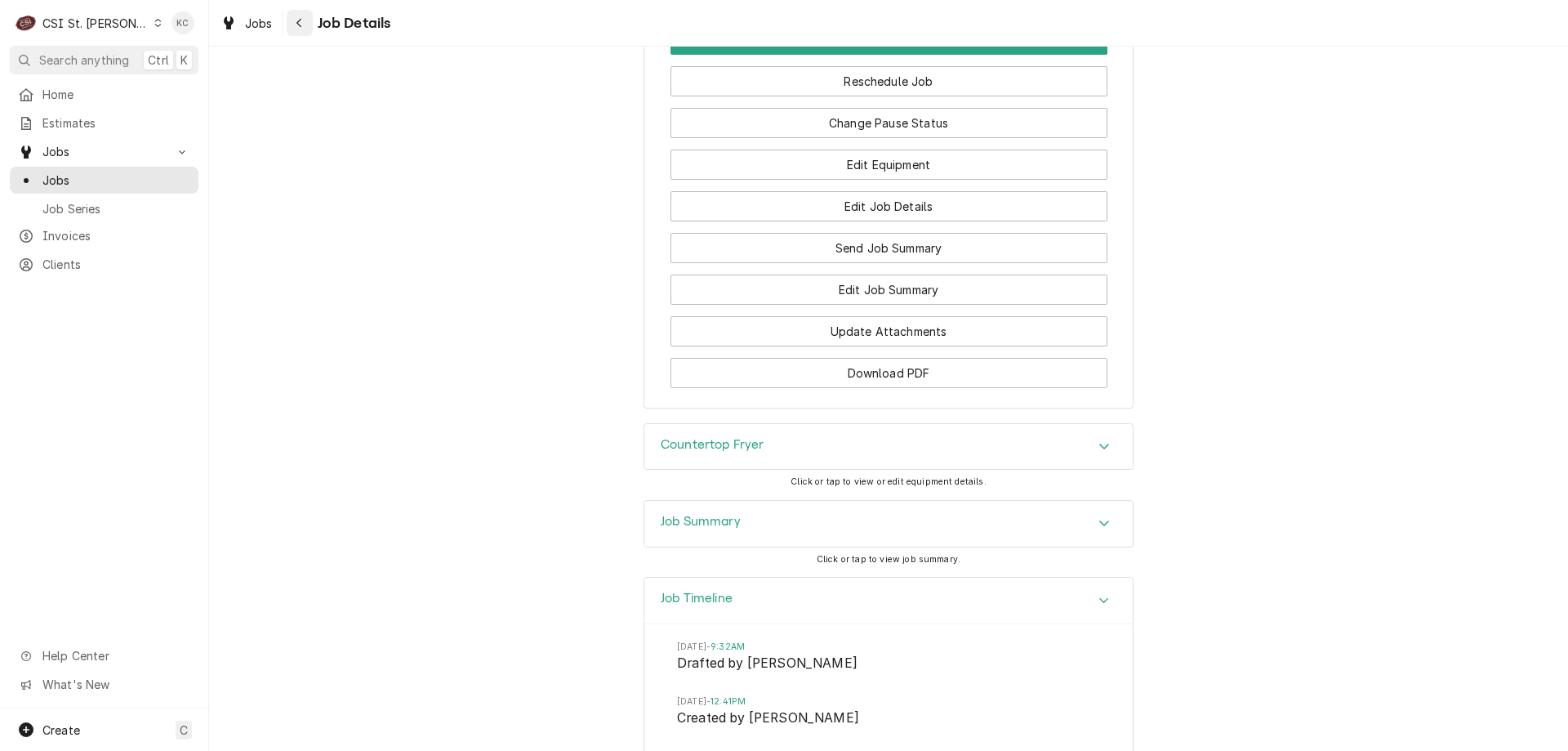
click at [299, 26] on icon "Navigate back" at bounding box center [299, 23] width 5 height 9
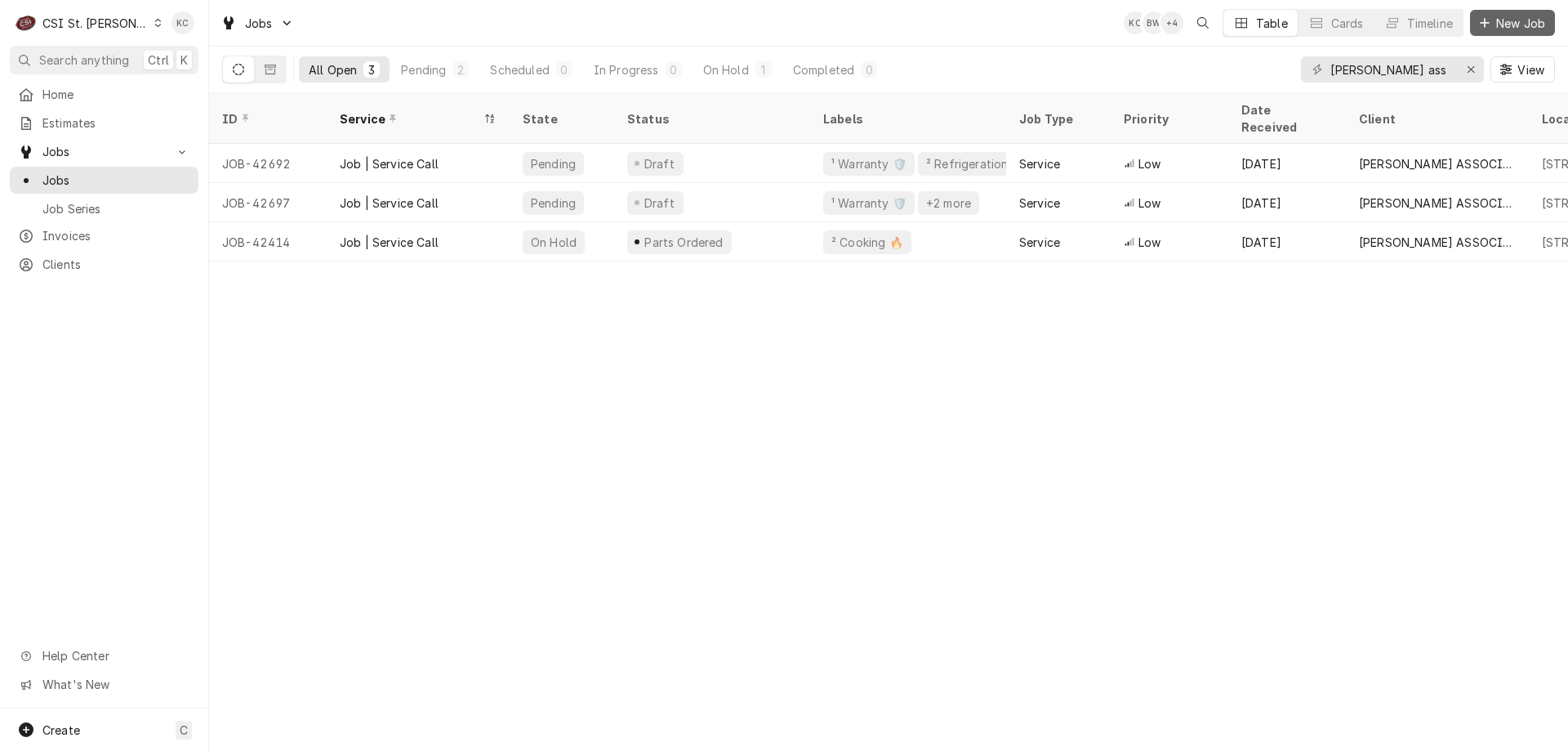
click at [1491, 26] on div "Dynamic Content Wrapper" at bounding box center [1484, 22] width 16 height 16
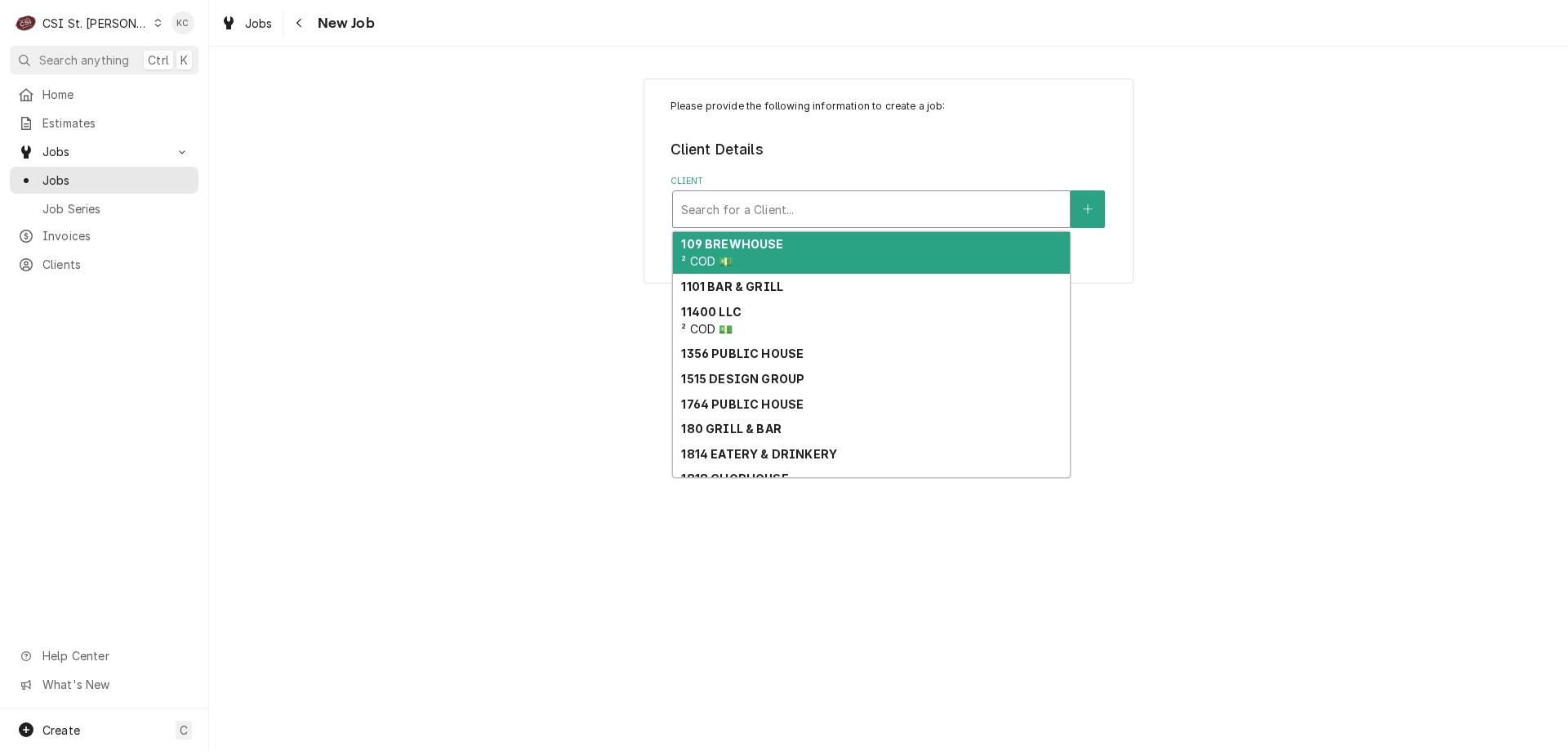
click at [801, 219] on div "Client" at bounding box center [871, 209] width 381 height 30
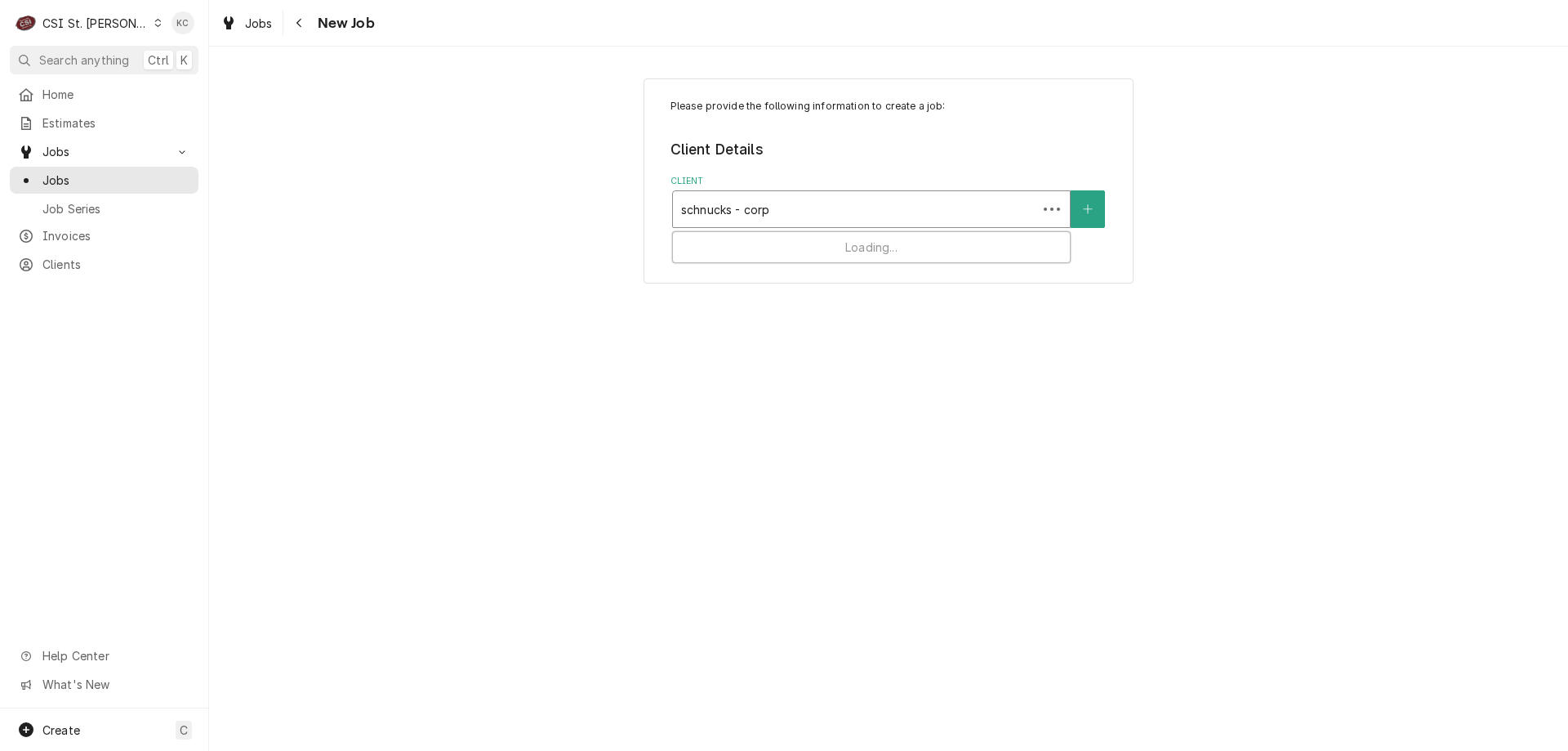
type input "schnucks - corp"
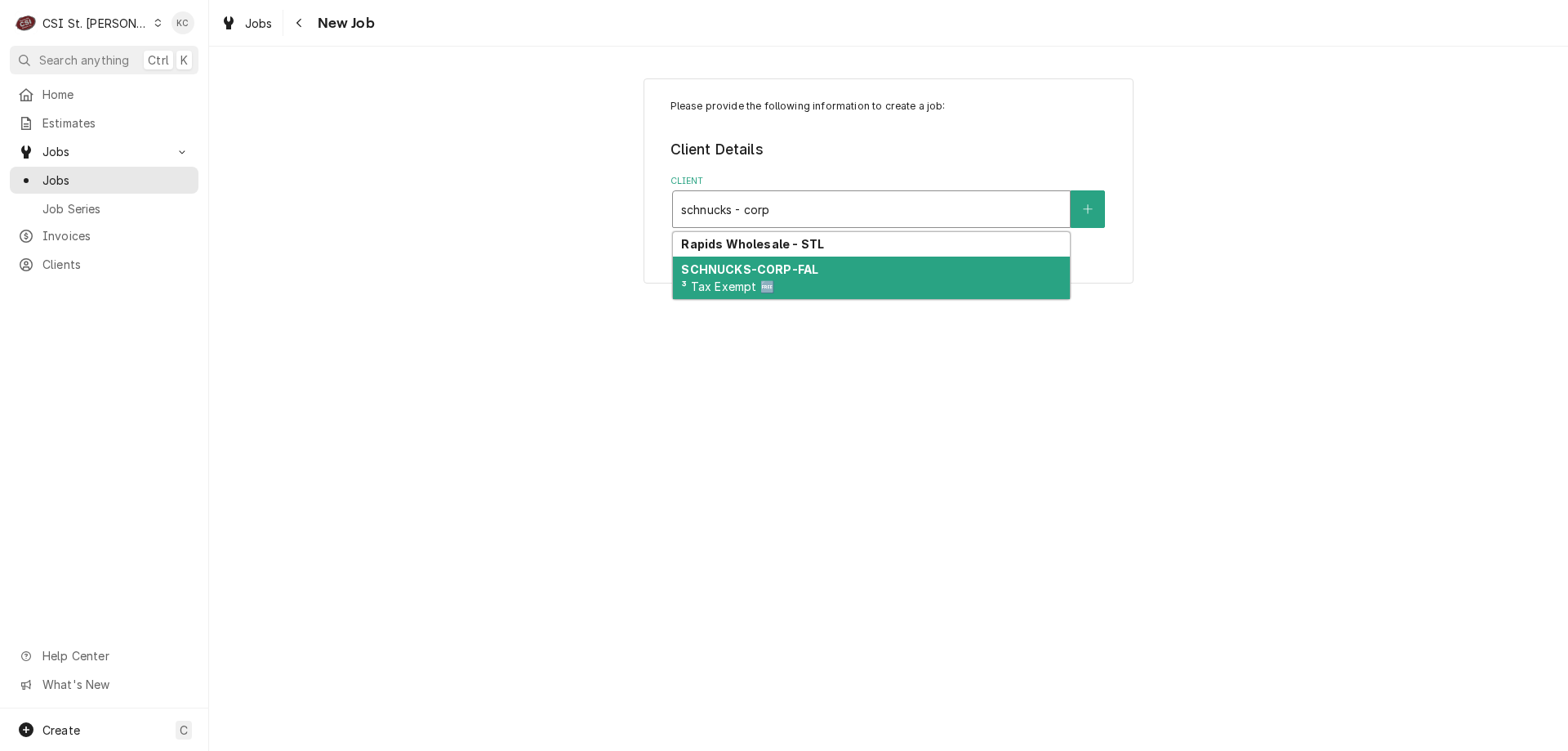
click at [791, 286] on div "SCHNUCKS-CORP-FAL ³ Tax Exempt 🆓" at bounding box center [871, 278] width 397 height 43
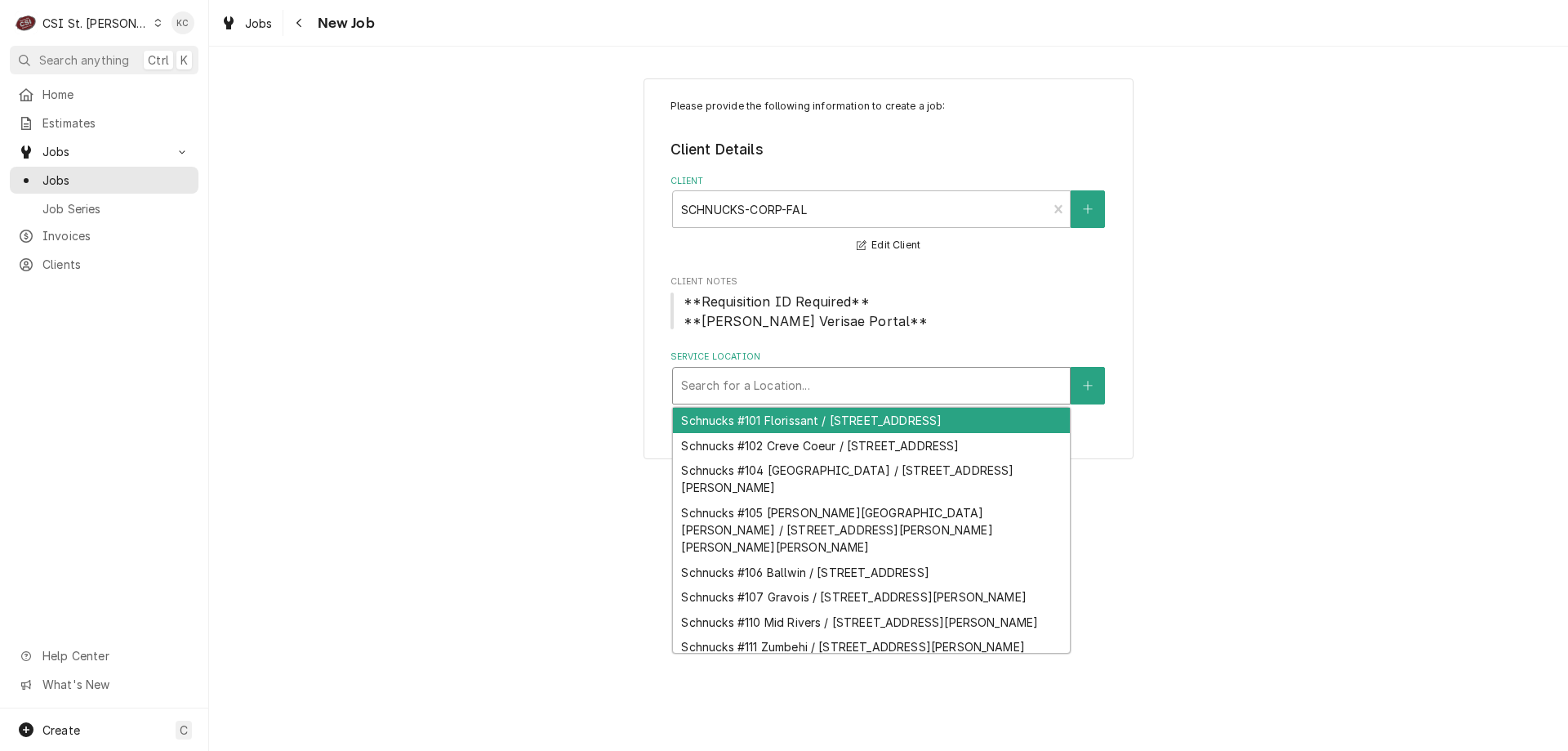
click at [800, 386] on div "Service Location" at bounding box center [871, 386] width 381 height 30
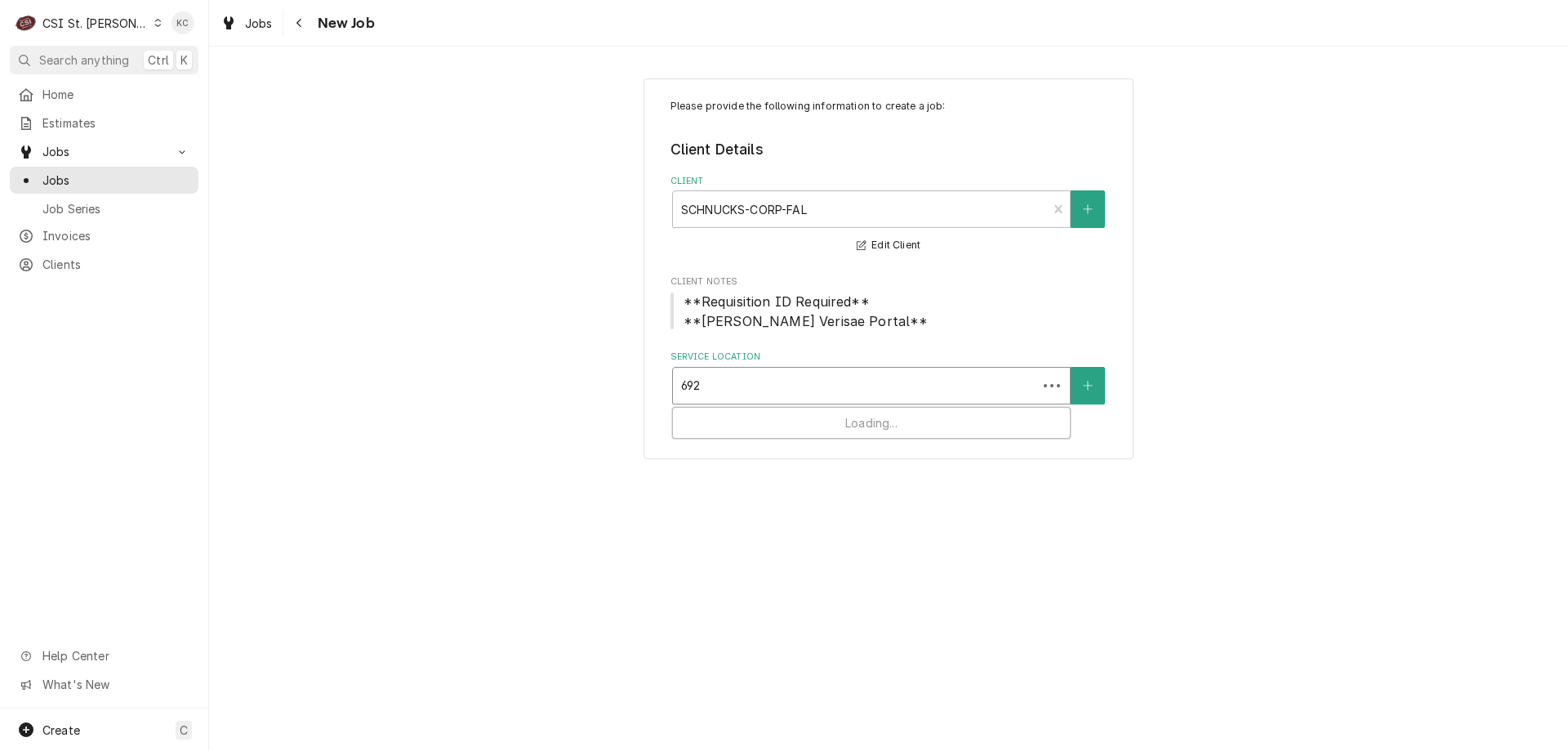
type input "6920"
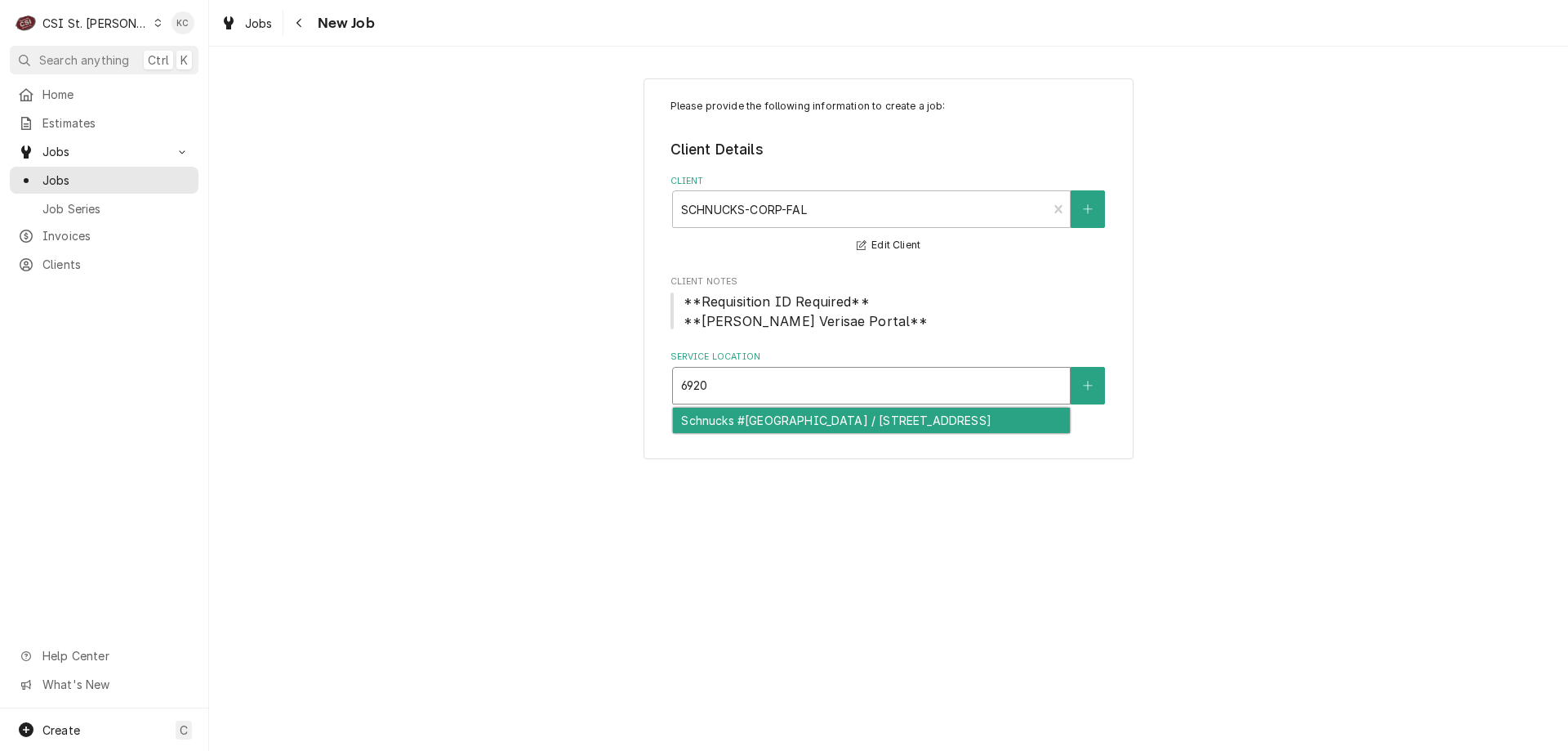
click at [800, 426] on div "Schnucks #[GEOGRAPHIC_DATA] / [STREET_ADDRESS]" at bounding box center [871, 420] width 397 height 26
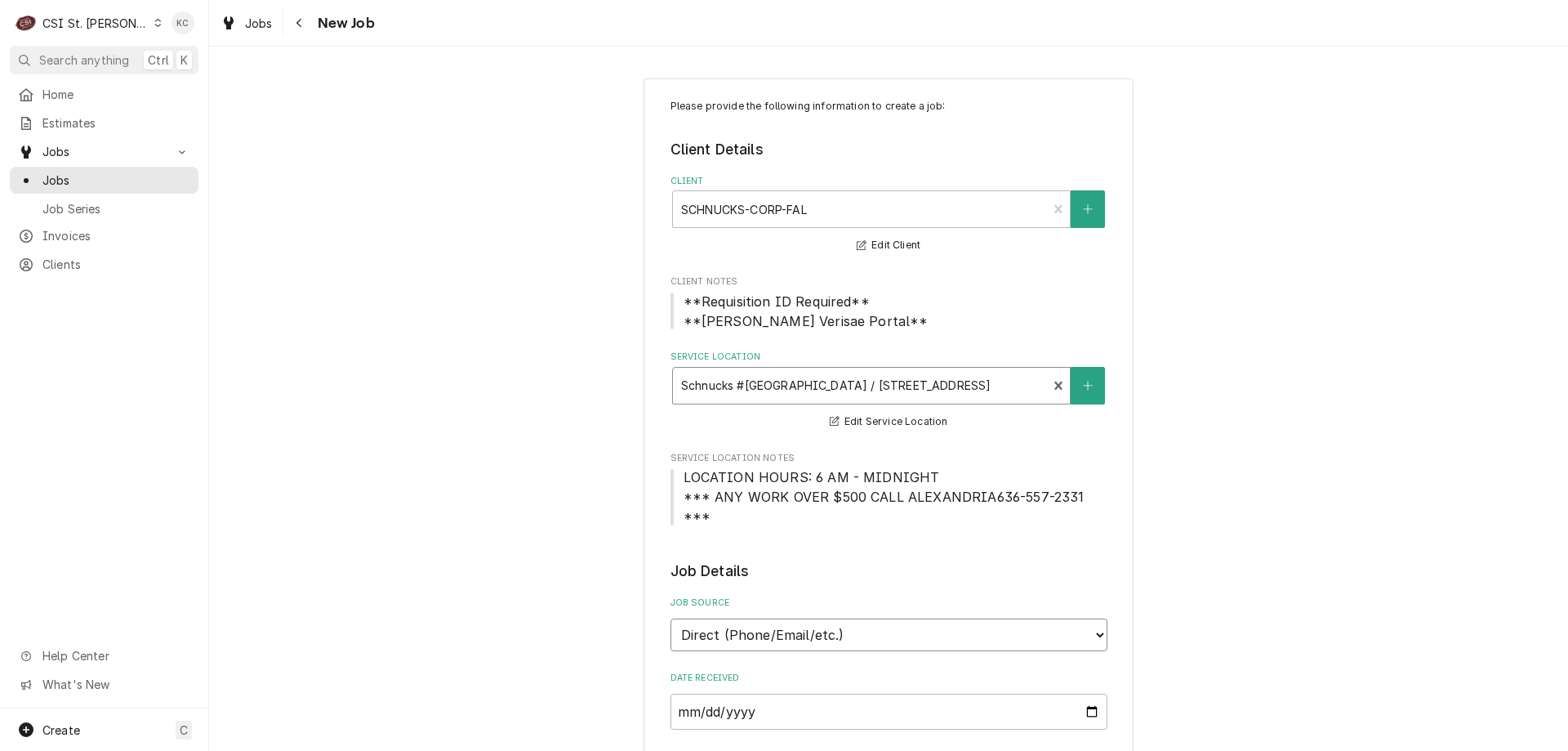
click at [822, 618] on select "Direct (Phone/Email/etc.) Service Channel Corrigo Ecotrak Other" at bounding box center [889, 635] width 437 height 32
select select "100"
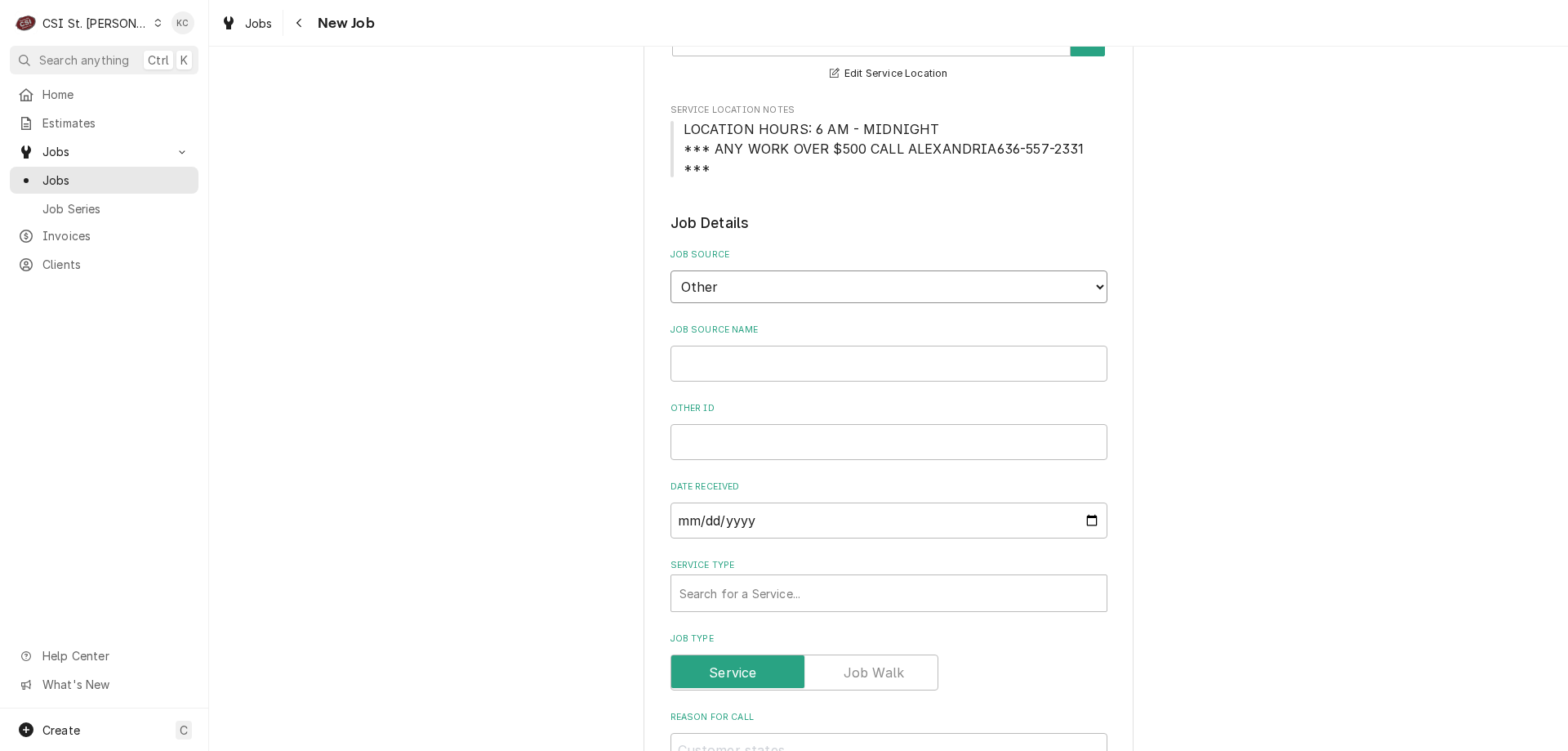
scroll to position [326, 0]
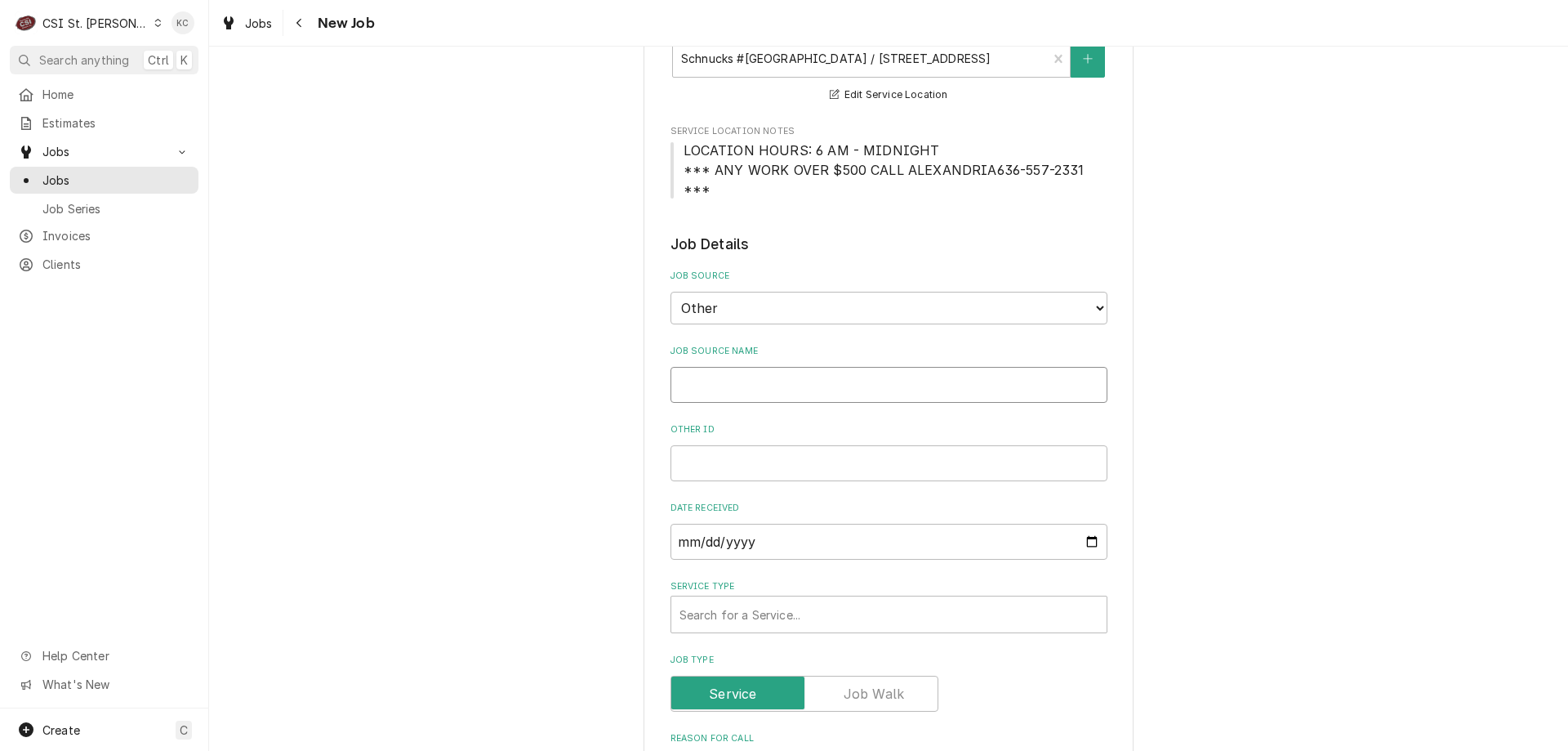
click at [833, 366] on input "Job Source Name" at bounding box center [889, 385] width 437 height 36
type textarea "x"
type input "V"
type textarea "x"
type input "Ve"
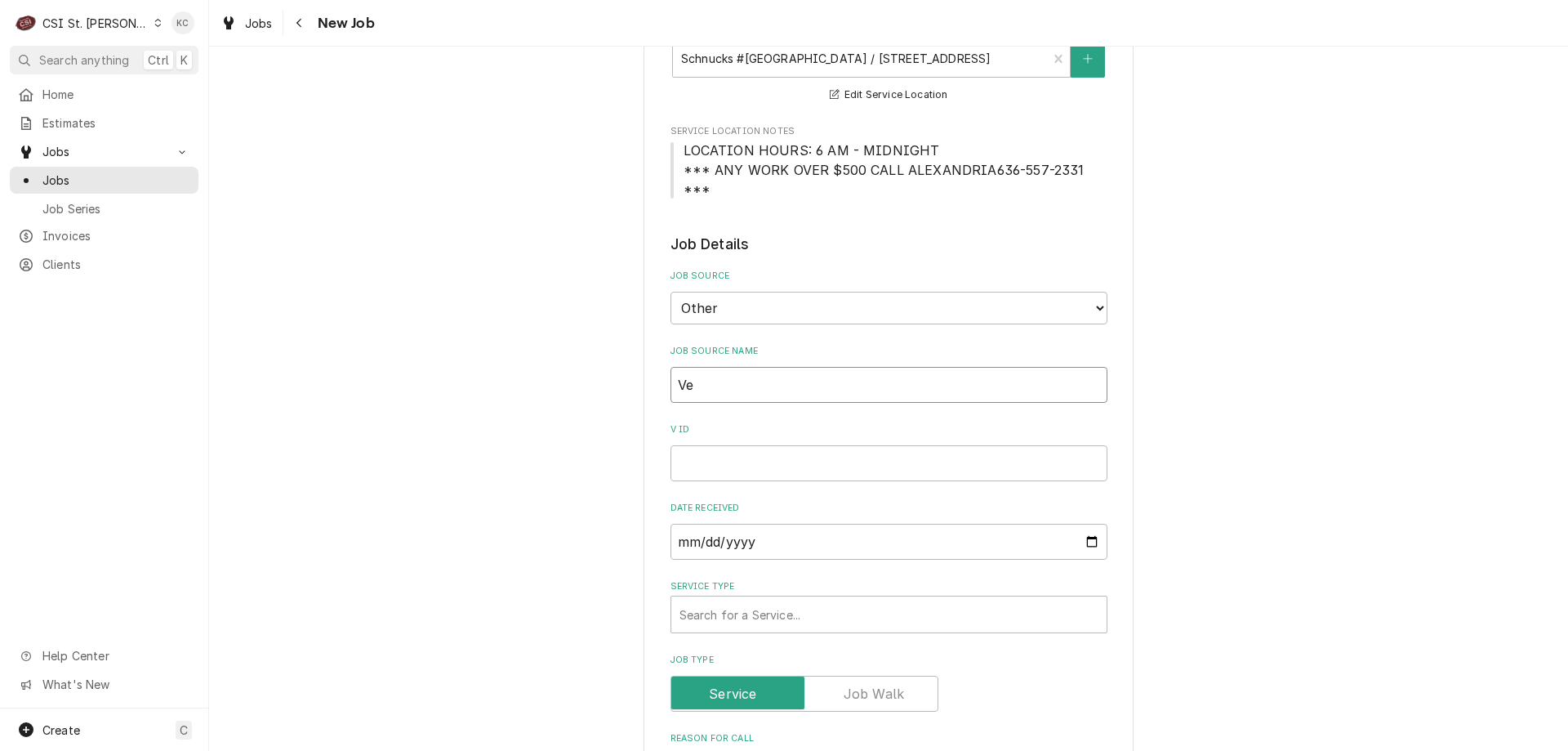
type textarea "x"
type input "Ver"
type textarea "x"
type input "Veris"
type textarea "x"
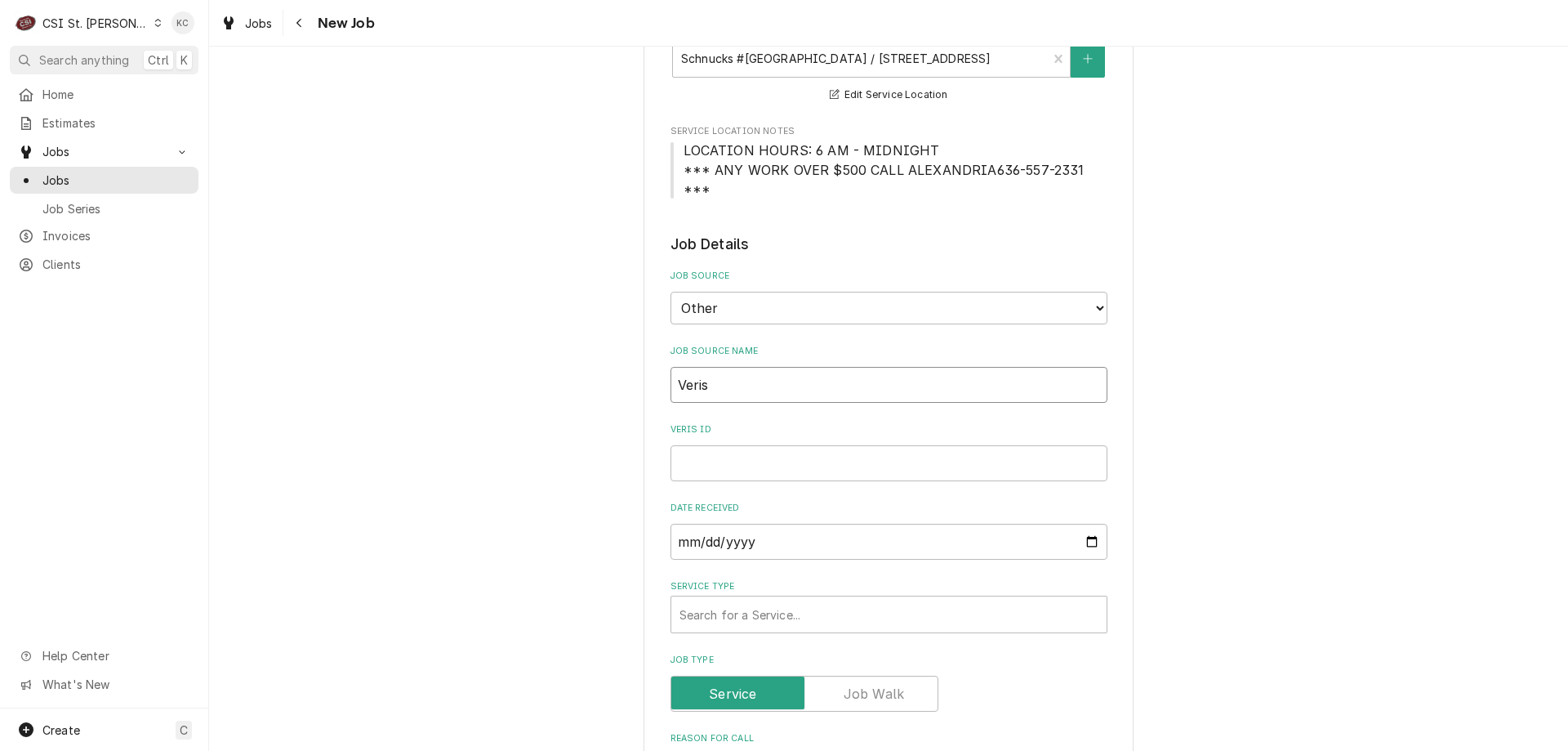
type input "Verisa"
type textarea "x"
type input "Verisae"
type textarea "x"
type input "Verisae"
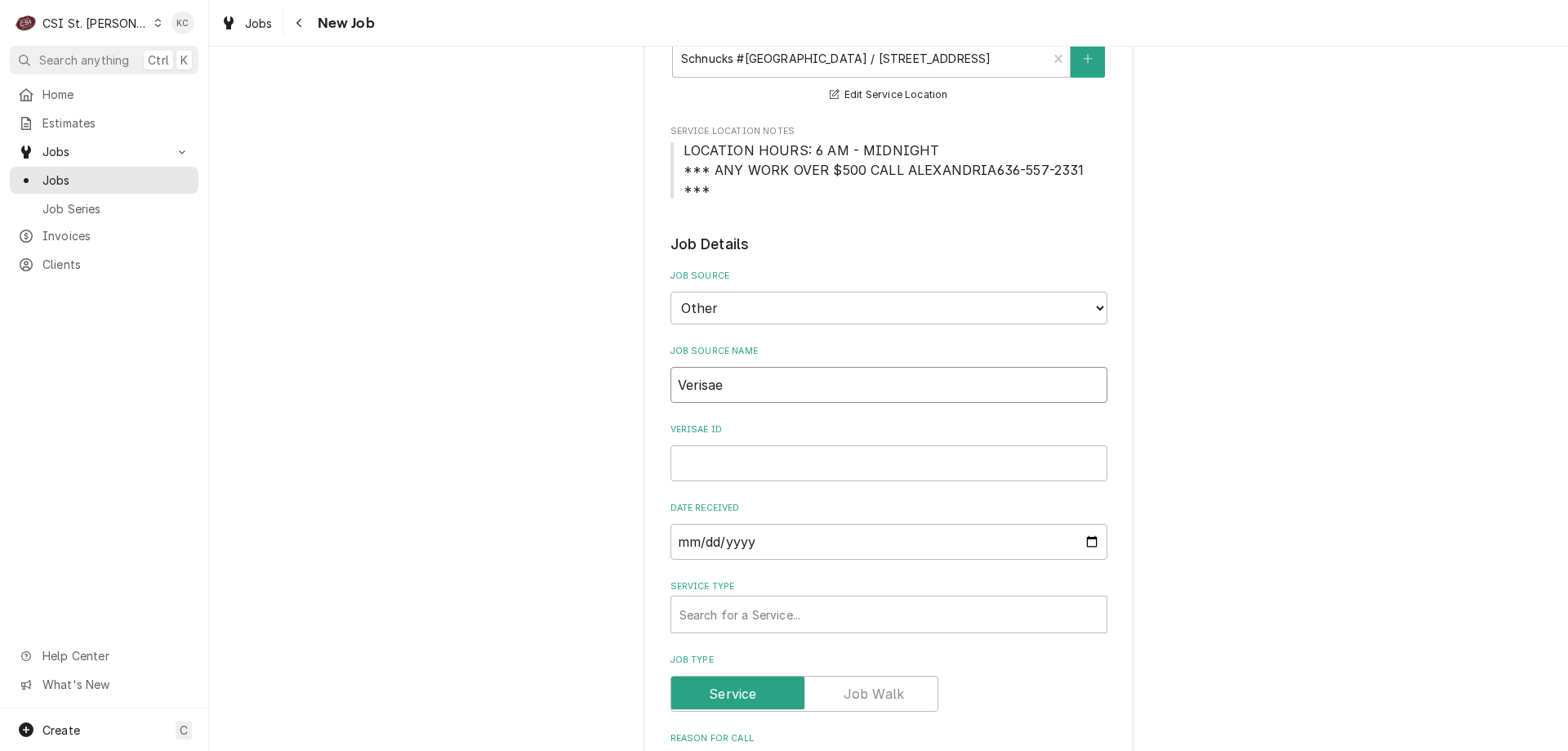
type textarea "x"
type input "Verisae e"
type textarea "x"
type input "Verisae em"
type textarea "x"
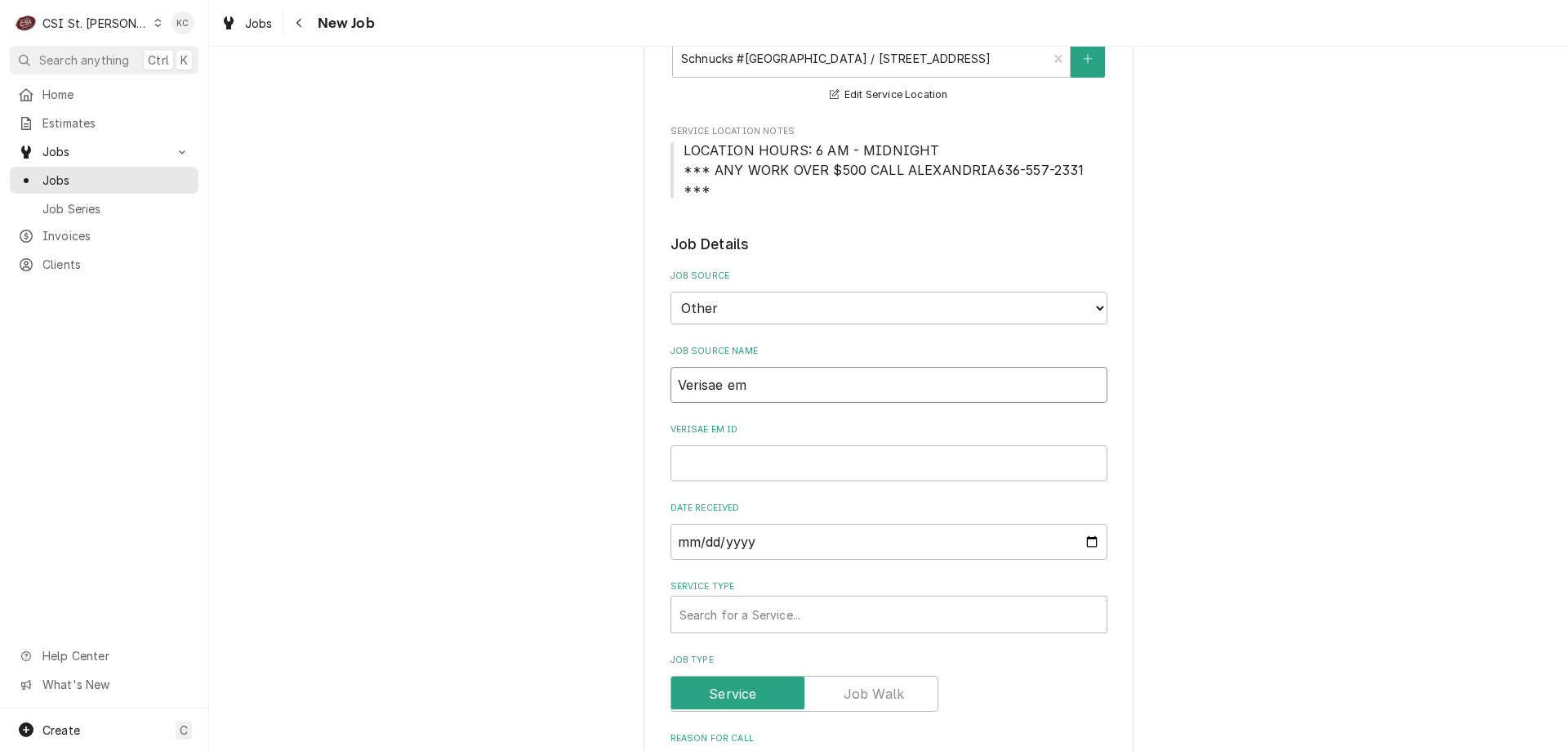
type input "Verisae ema"
type textarea "x"
type input "Verisae emai"
type textarea "x"
type input "Verisae email"
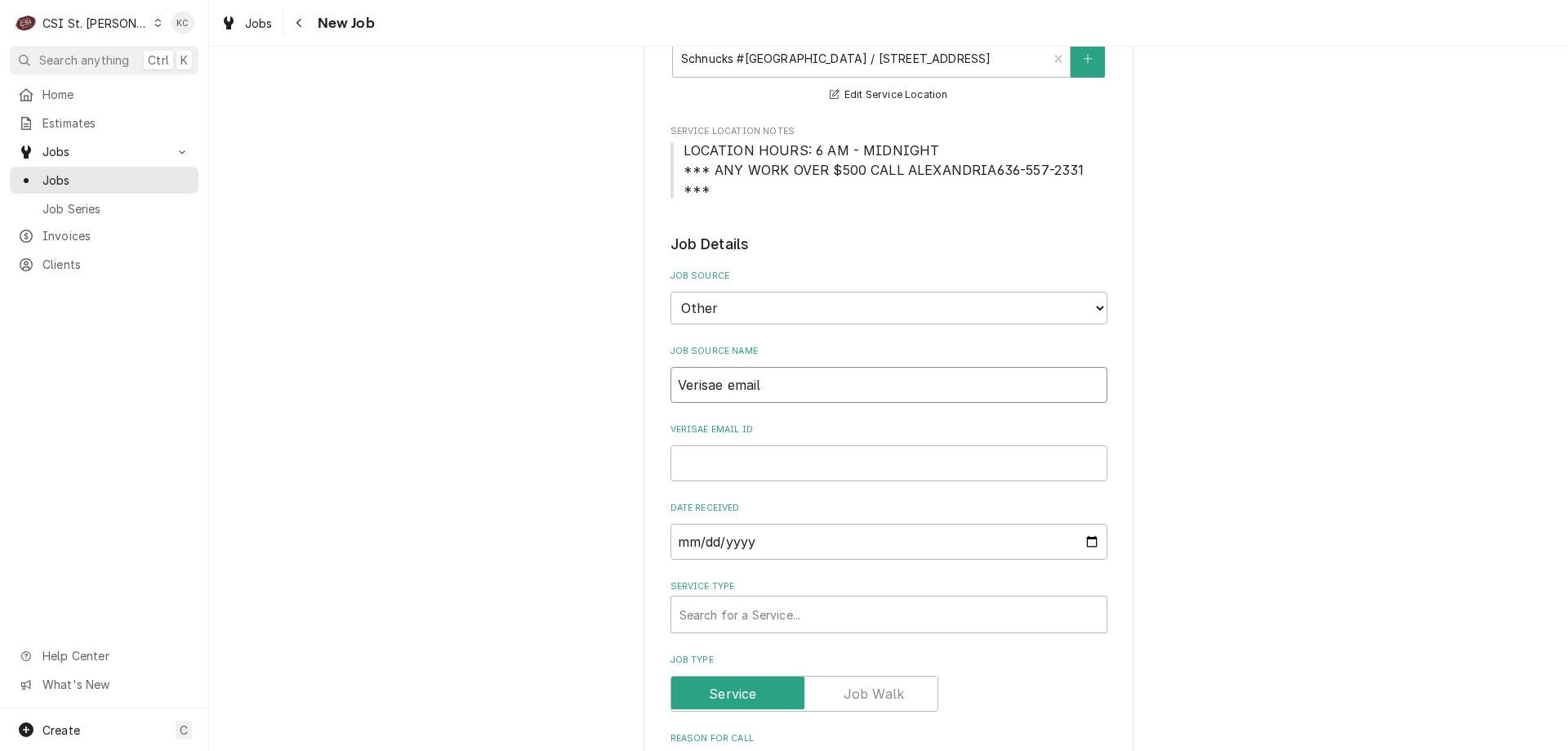
type textarea "x"
type input "Verisae email"
click at [717, 446] on input "Verisae email ID" at bounding box center [889, 464] width 437 height 36
paste input "72107684"
type textarea "x"
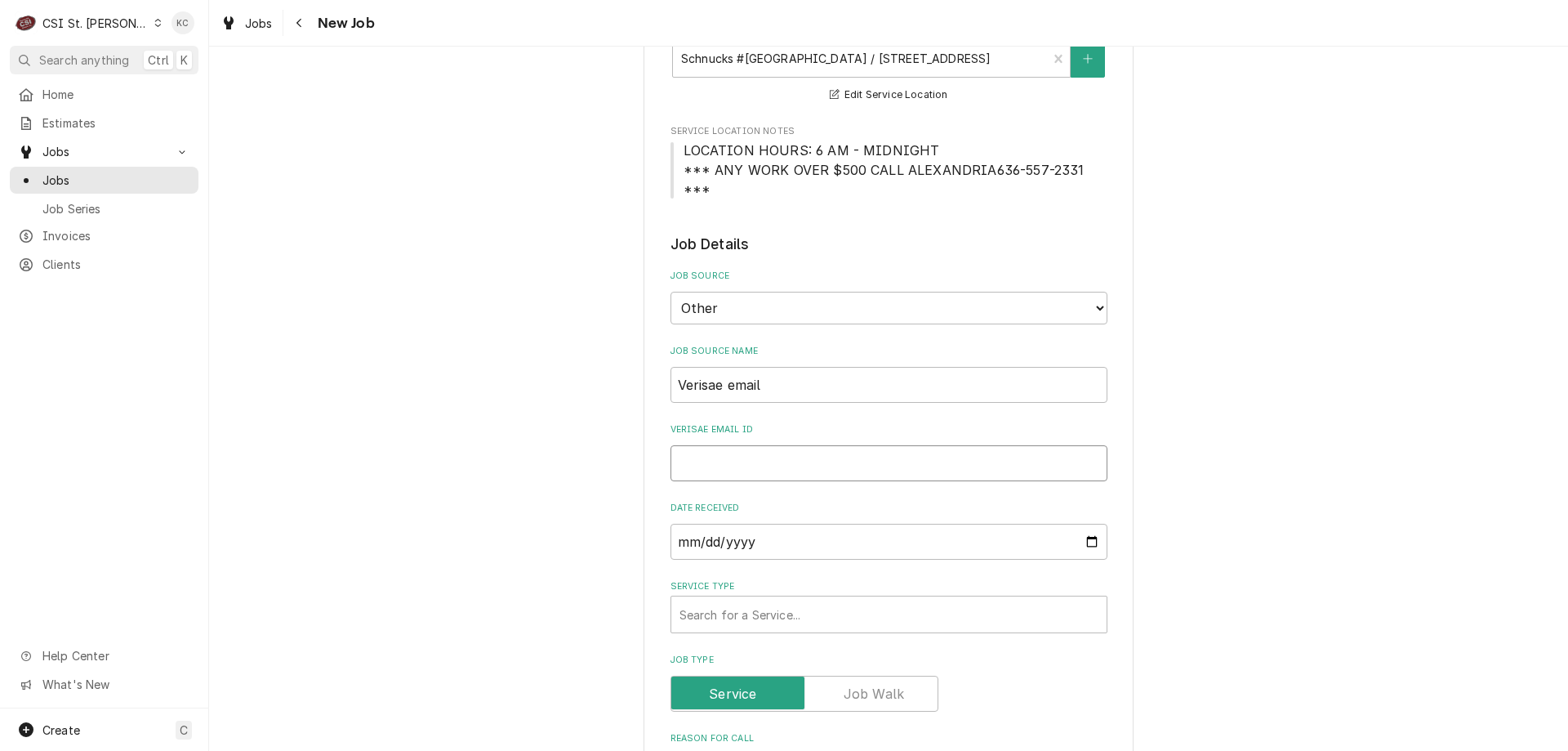
type input "72107684"
type textarea "x"
type input "72107684"
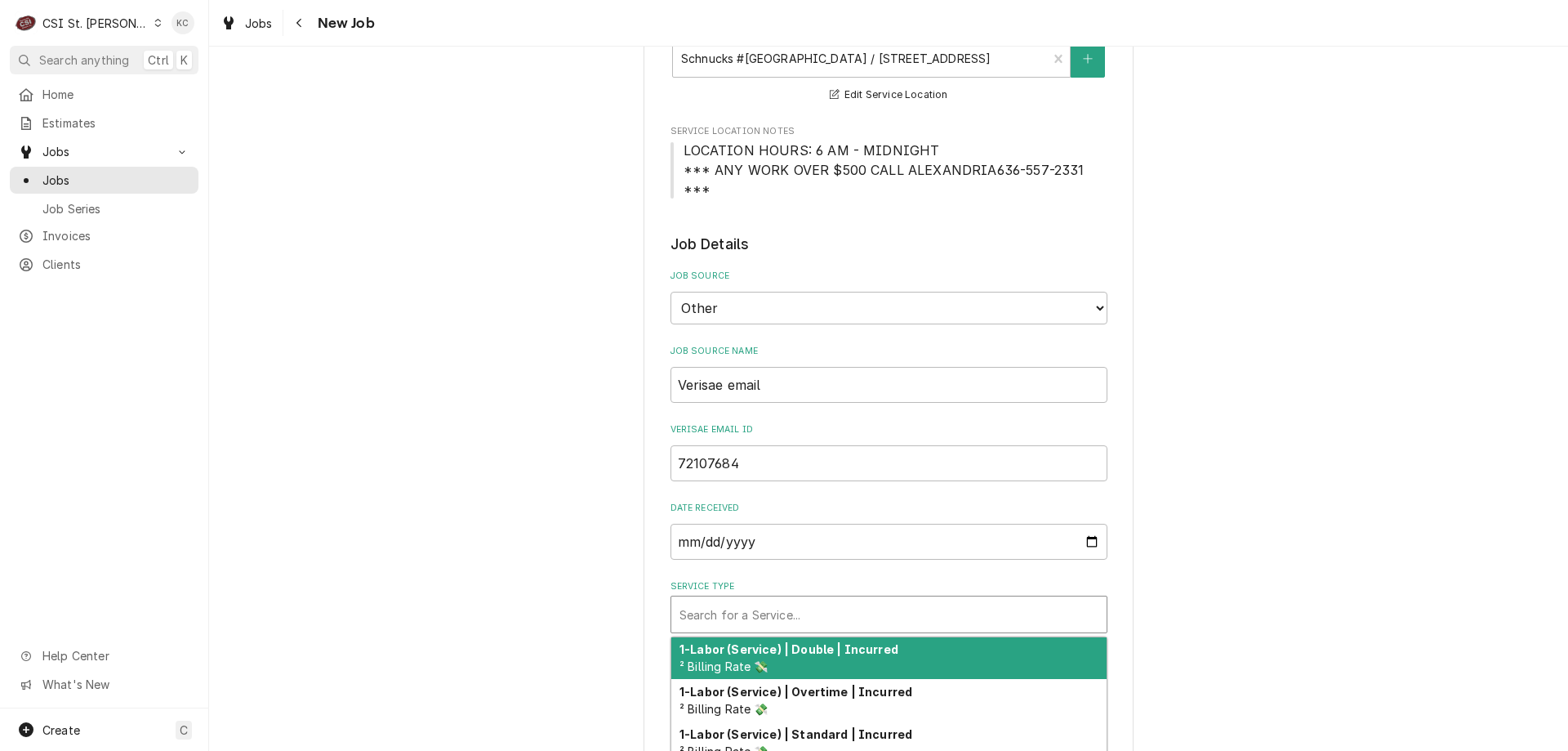
click at [775, 599] on div "Service Type" at bounding box center [888, 614] width 419 height 30
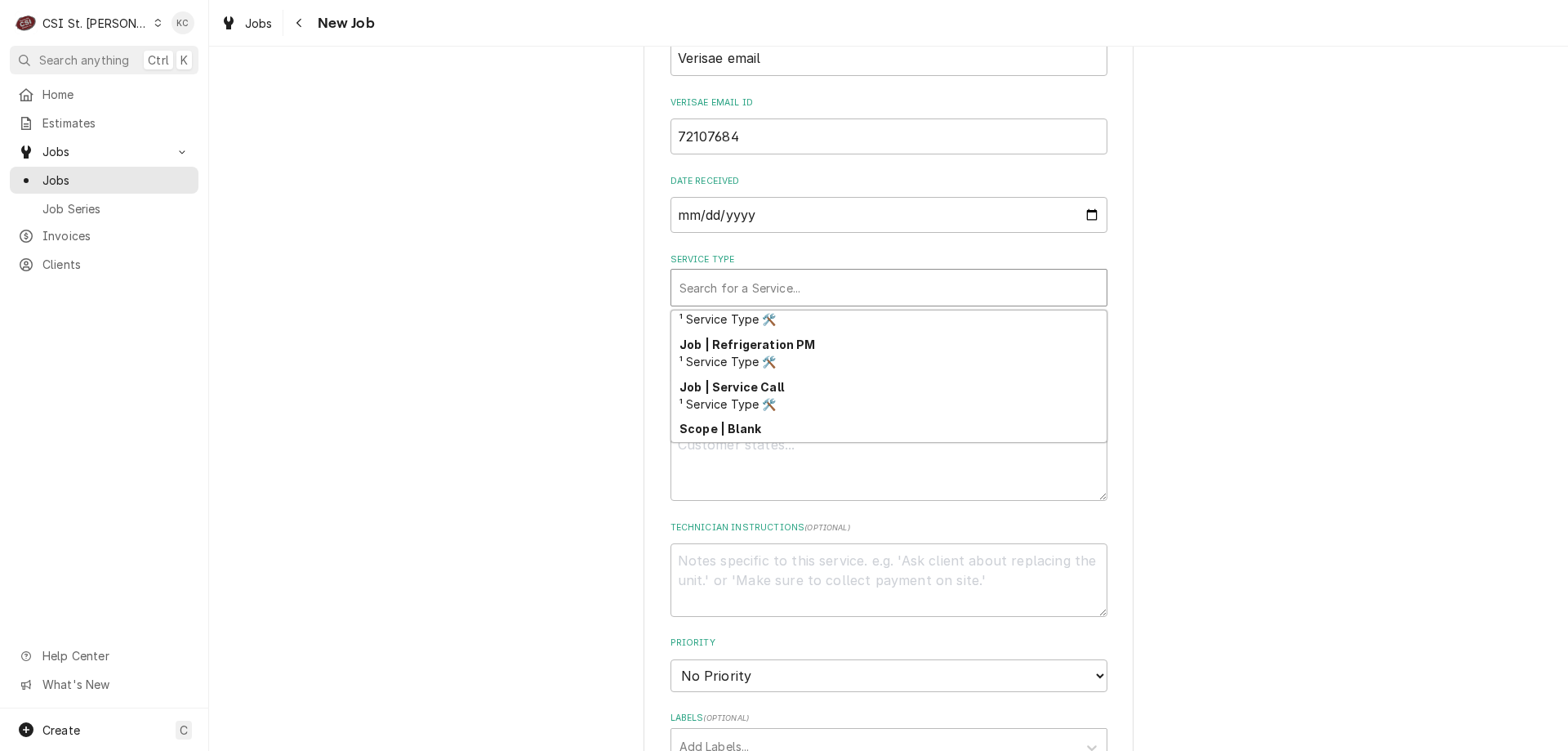
scroll to position [970, 0]
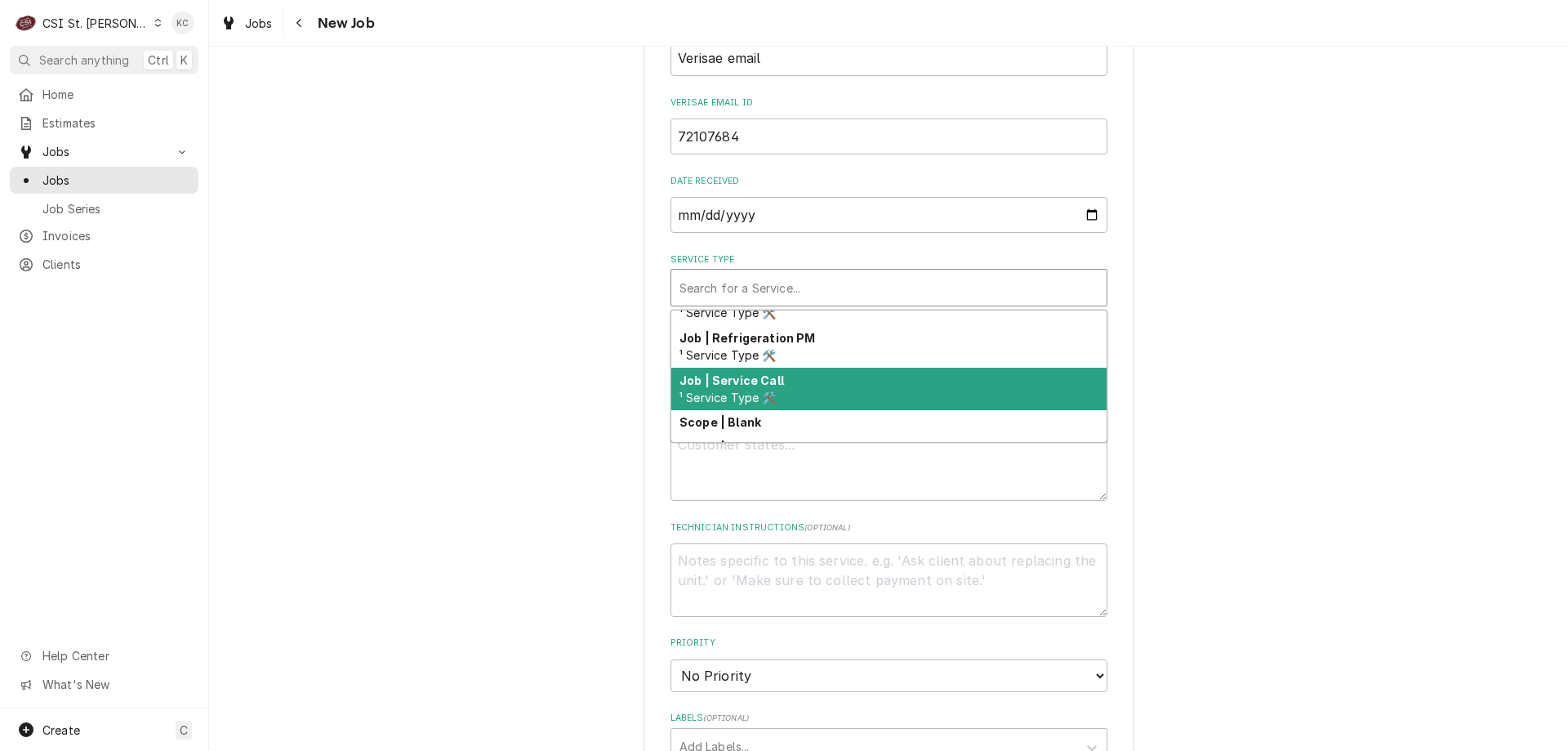
click at [817, 377] on div "Job | Service Call ¹ Service Type 🛠️" at bounding box center [889, 388] width 435 height 43
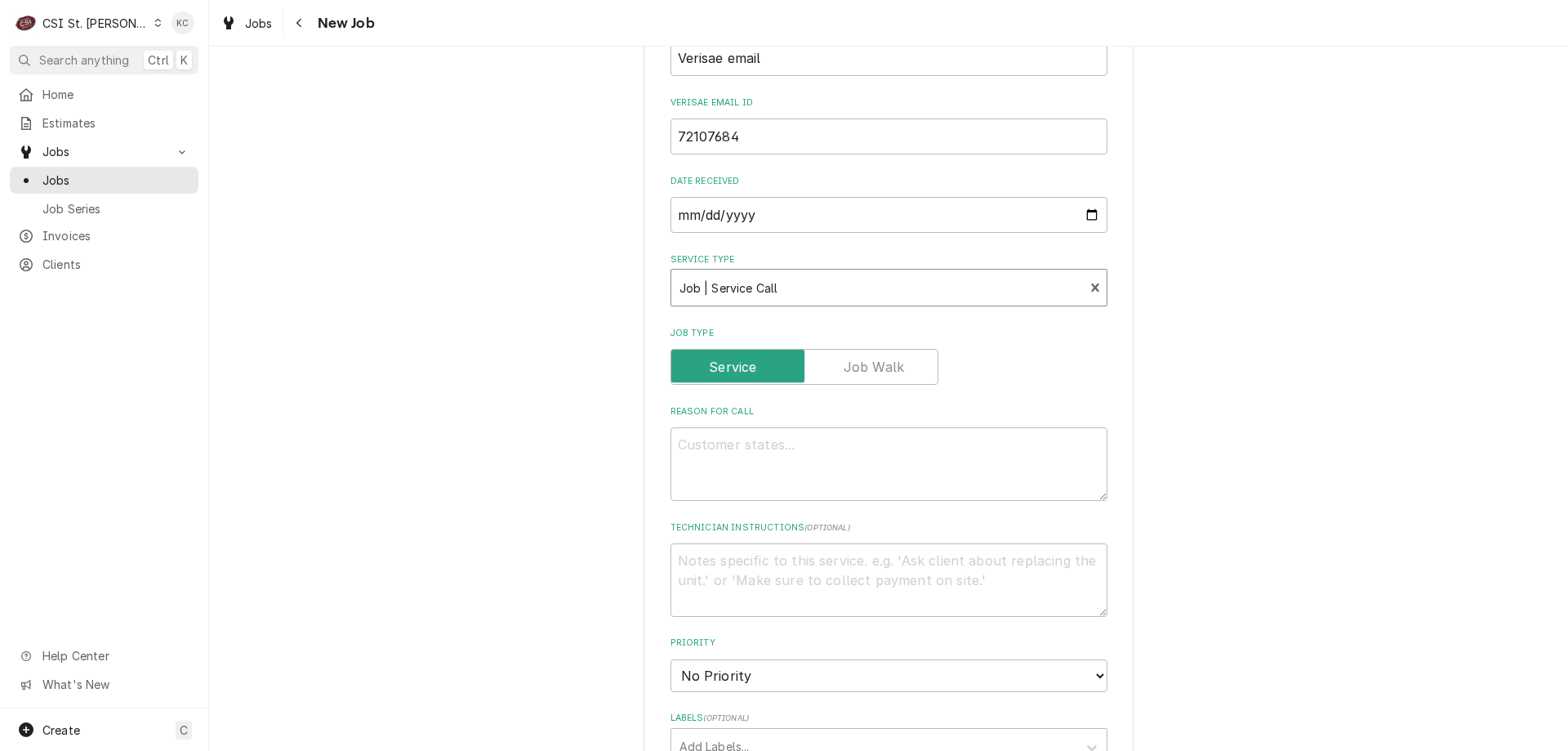
click at [1402, 337] on div "Please provide the following information to create a job: Client Details Client…" at bounding box center [888, 415] width 1358 height 2010
click at [802, 428] on textarea "Reason For Call" at bounding box center [889, 464] width 437 height 73
paste textarea "Tag #: 125SF54A1 Fixture Number: Serial #: 1807213090773 In-Service Date: 12/18…"
type textarea "x"
type textarea "Tag #: 125SF54A1 Fixture Number: Serial #: 1807213090773 In-Service Date: 12/18…"
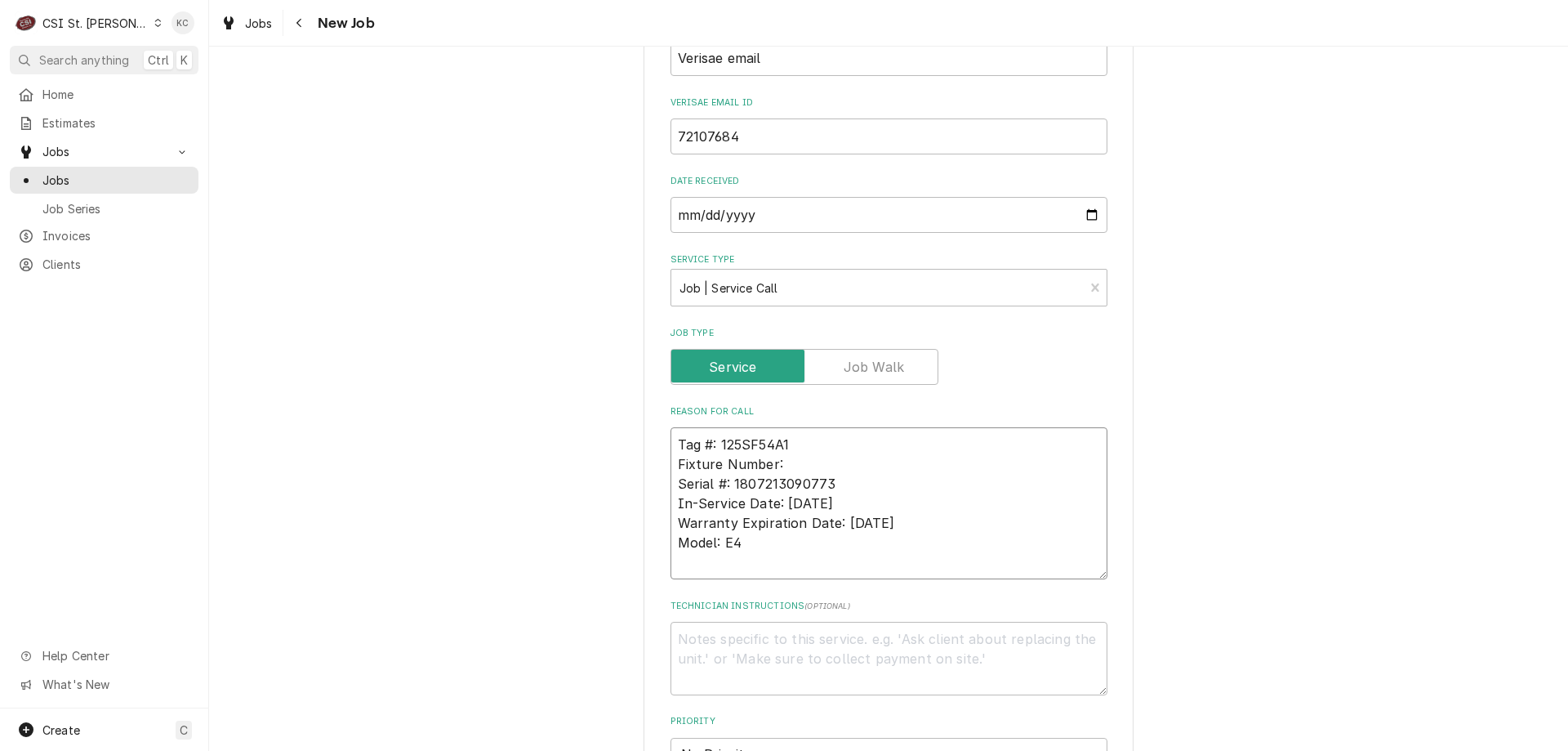
drag, startPoint x: 779, startPoint y: 442, endPoint x: 598, endPoint y: 440, distance: 181.0
click at [598, 440] on div "Please provide the following information to create a job: Client Details Client…" at bounding box center [888, 529] width 1358 height 2238
type textarea "x"
type textarea "Tag #: 125SF54A1 Serial #: 1807213090773 In-Service Date: 12/18/2018 Warranty E…"
drag, startPoint x: 739, startPoint y: 524, endPoint x: 671, endPoint y: 531, distance: 68.4
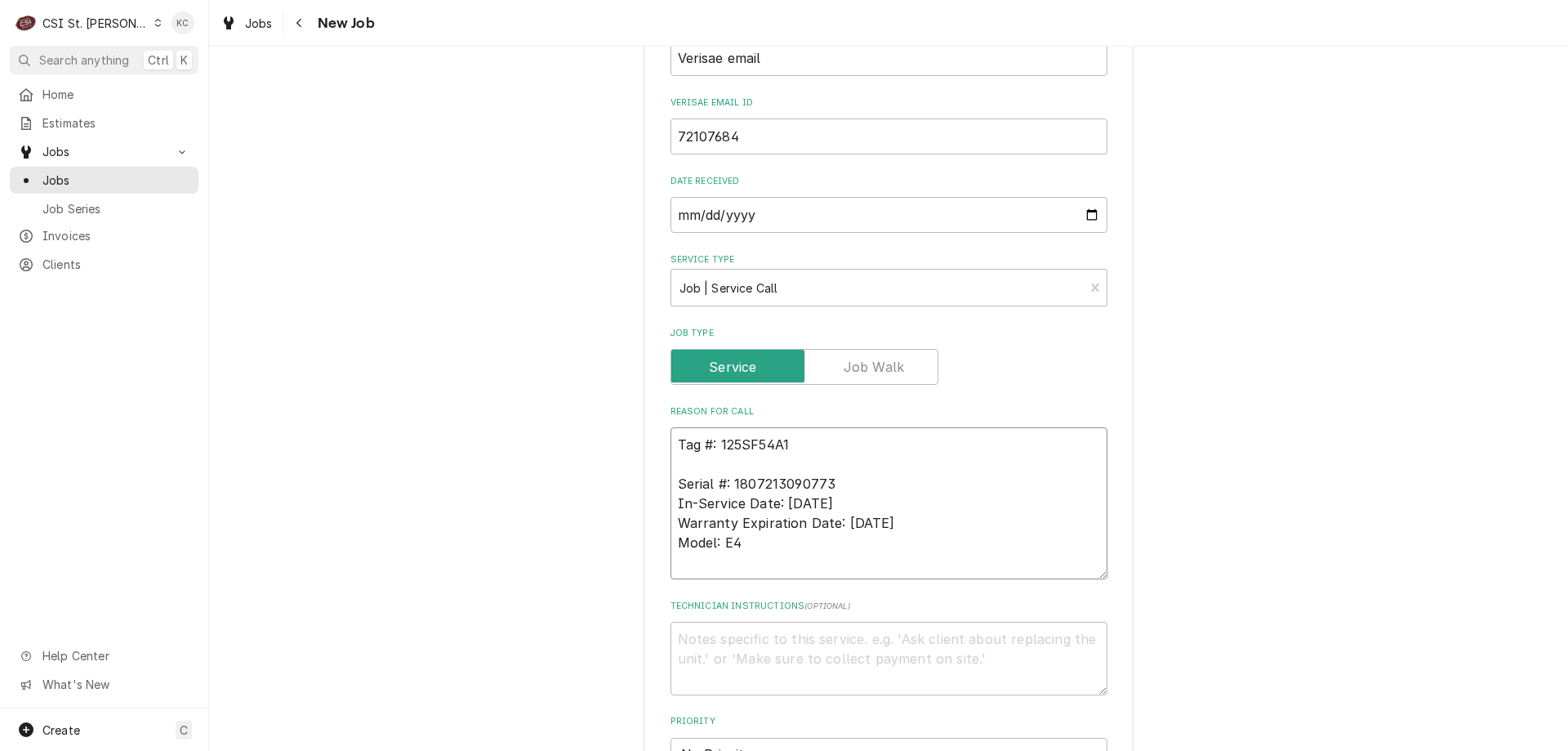
click at [671, 531] on textarea "Tag #: 125SF54A1 Serial #: 1807213090773 In-Service Date: 12/18/2018 Warranty E…" at bounding box center [889, 503] width 437 height 152
click at [724, 445] on textarea "Tag #: 125SF54A1 Serial #: 1807213090773 In-Service Date: 12/18/2018 Warranty E…" at bounding box center [889, 503] width 437 height 152
paste textarea "Model: E4"
type textarea "x"
type textarea "Tag #: 125SF54A1 Model: E4 Serial #: 1807213090773 In-Service Date: 12/18/2018 …"
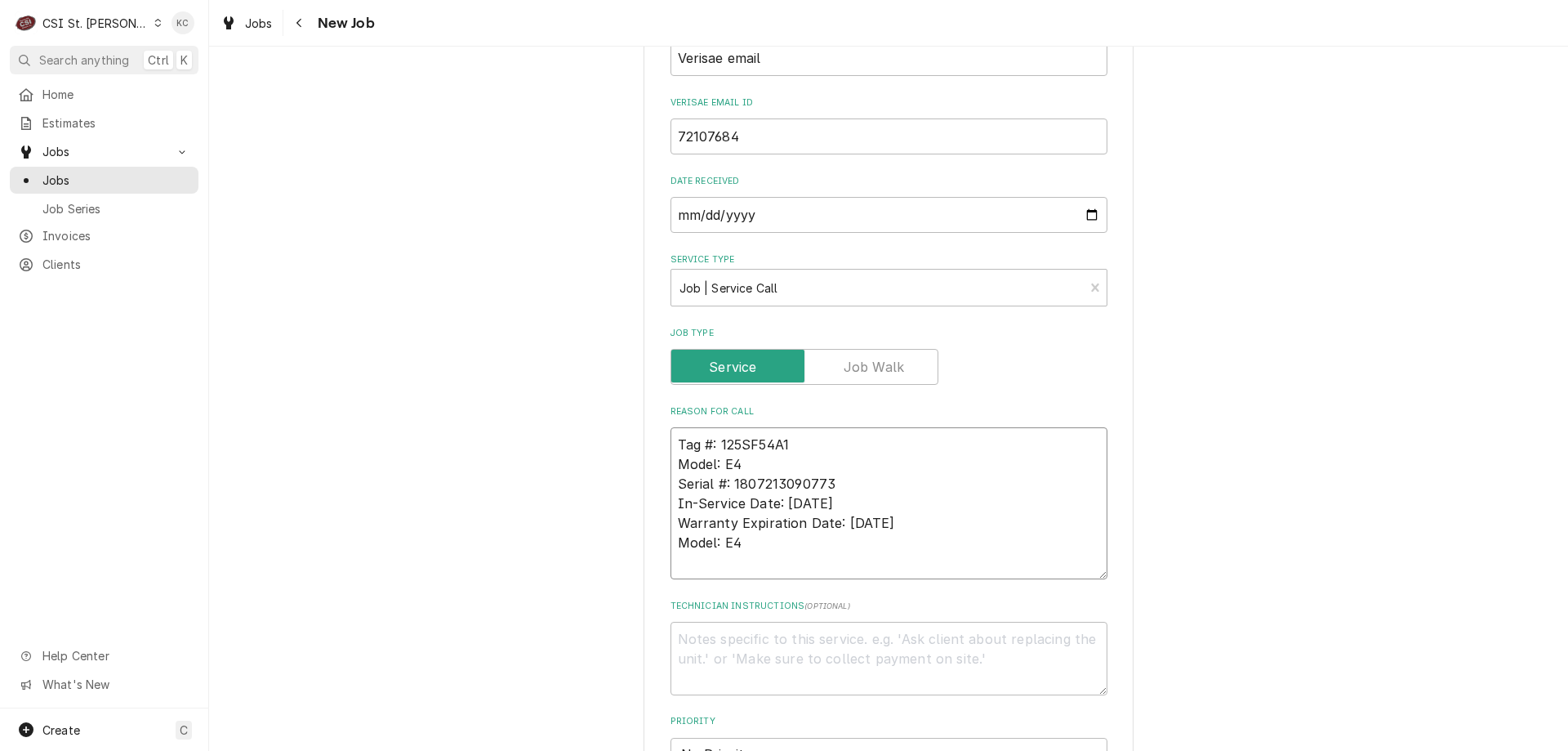
drag, startPoint x: 737, startPoint y: 526, endPoint x: 654, endPoint y: 486, distance: 92.1
click at [654, 486] on div "Please provide the following information to create a job: Client Details Client…" at bounding box center [889, 529] width 490 height 2209
type textarea "x"
type textarea "Tag #: 125SF54A1 Model: E4 Serial #: 1807213090773"
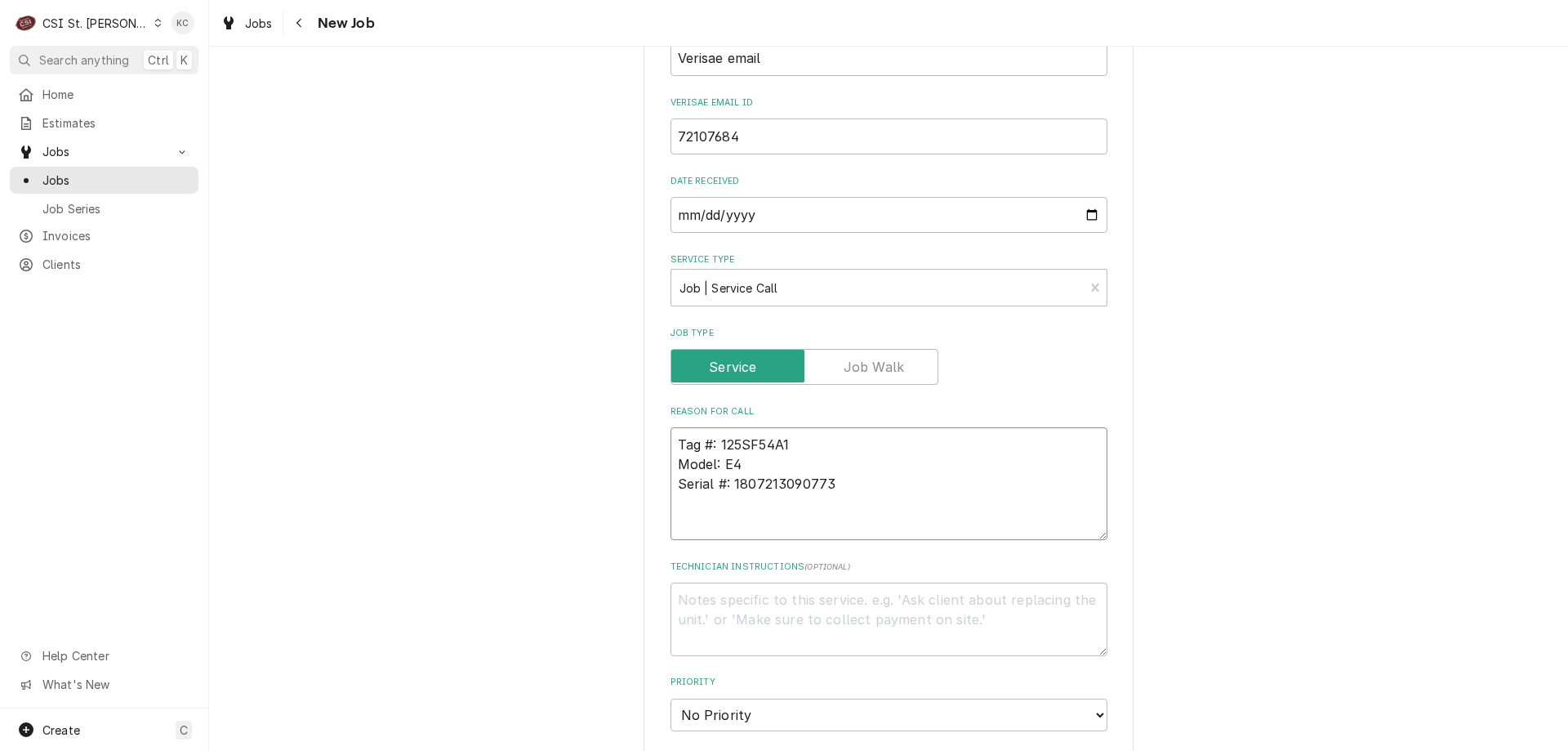
type textarea "x"
type textarea "Tag #: 125SF54A1 Model: E4 Serial #: 1807213090773"
type textarea "x"
type textarea "Tag #: 125SF54A1 Model: E4 Serial #: 1807213090773 O"
type textarea "x"
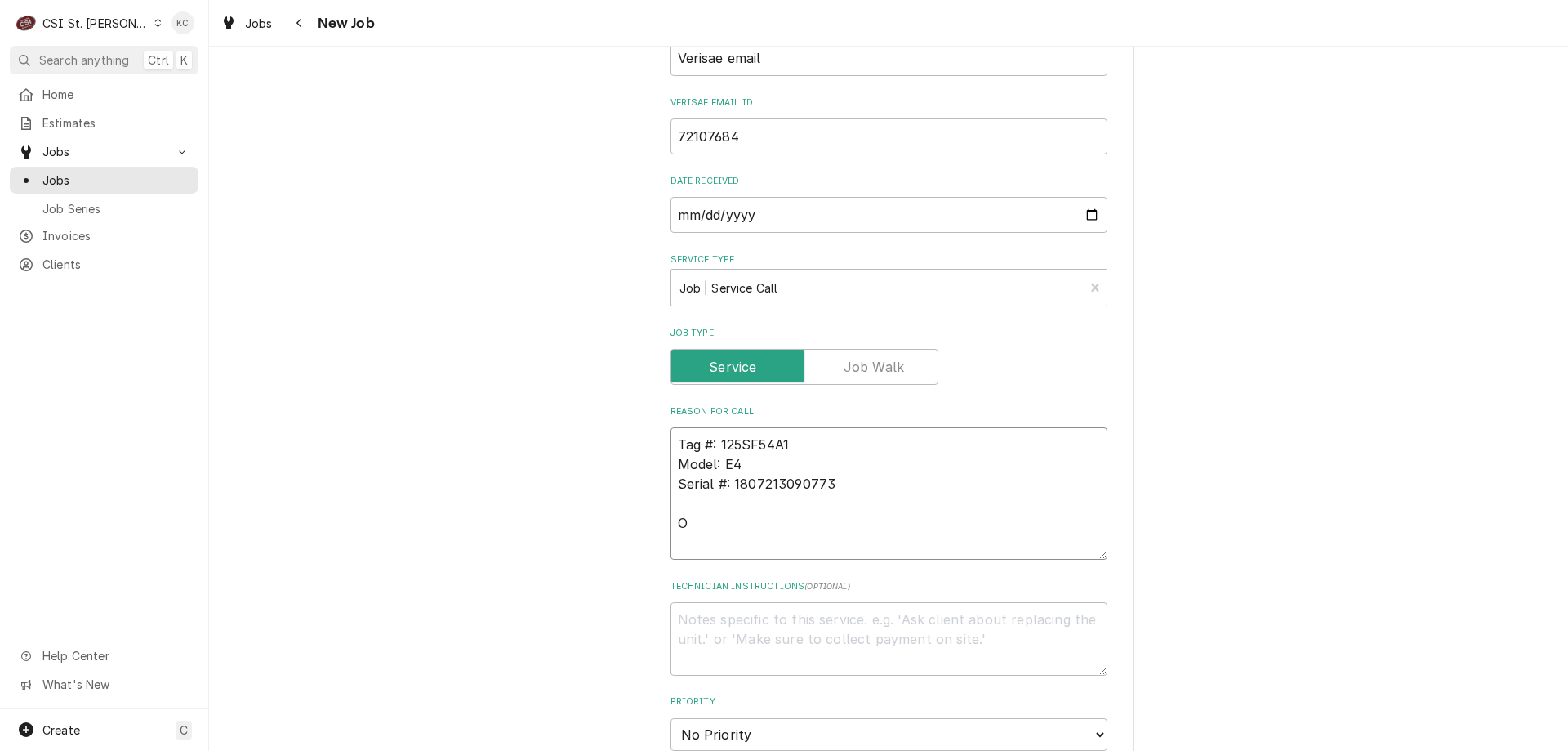
type textarea "Tag #: 125SF54A1 Model: E4 Serial #: 1807213090773 Ov"
type textarea "x"
type textarea "Tag #: 125SF54A1 Model: E4 Serial #: 1807213090773 Ove"
type textarea "x"
type textarea "Tag #: 125SF54A1 Model: E4 Serial #: 1807213090773 Over"
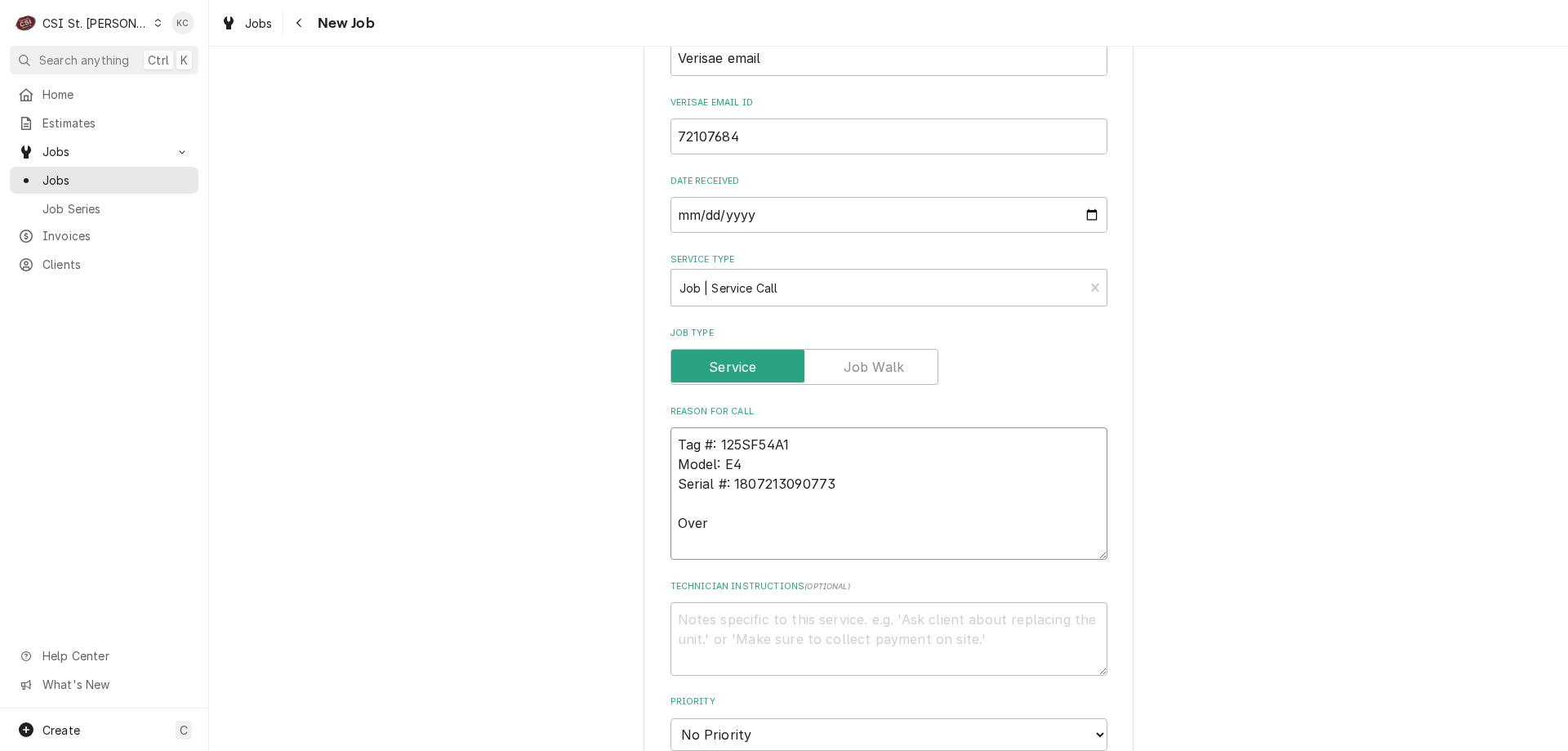
type textarea "x"
type textarea "Tag #: 125SF54A1 Model: E4 Serial #: 1807213090773 Overn"
type textarea "x"
type textarea "Tag #: 125SF54A1 Model: E4 Serial #: 1807213090773 Overn"
type textarea "x"
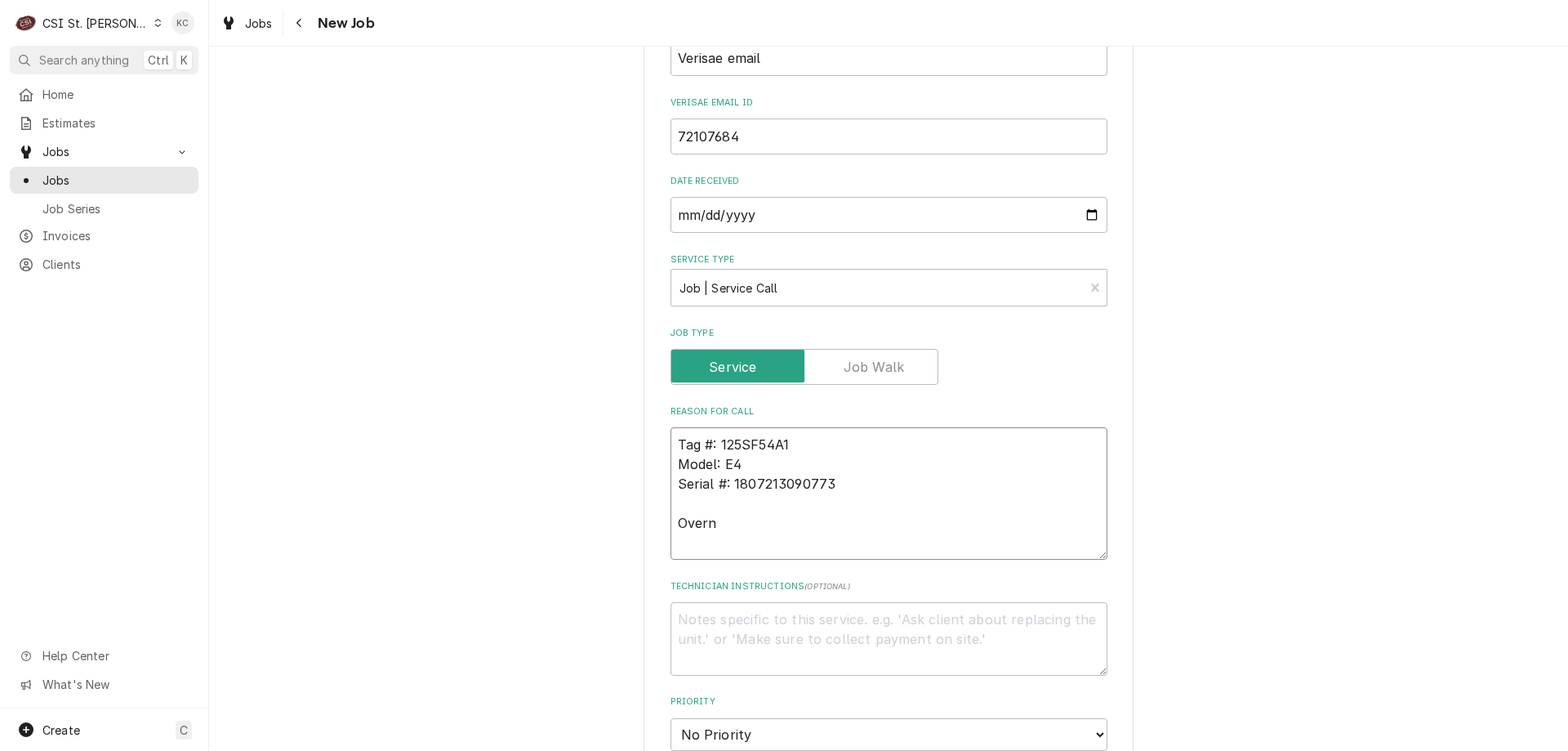
type textarea "Tag #: 125SF54A1 Model: E4 Serial #: 1807213090773 Overn -"
type textarea "x"
type textarea "Tag #: 125SF54A1 Model: E4 Serial #: 1807213090773 Overn -"
type textarea "x"
type textarea "Tag #: 125SF54A1 Model: E4 Serial #: 1807213090773 Overn -"
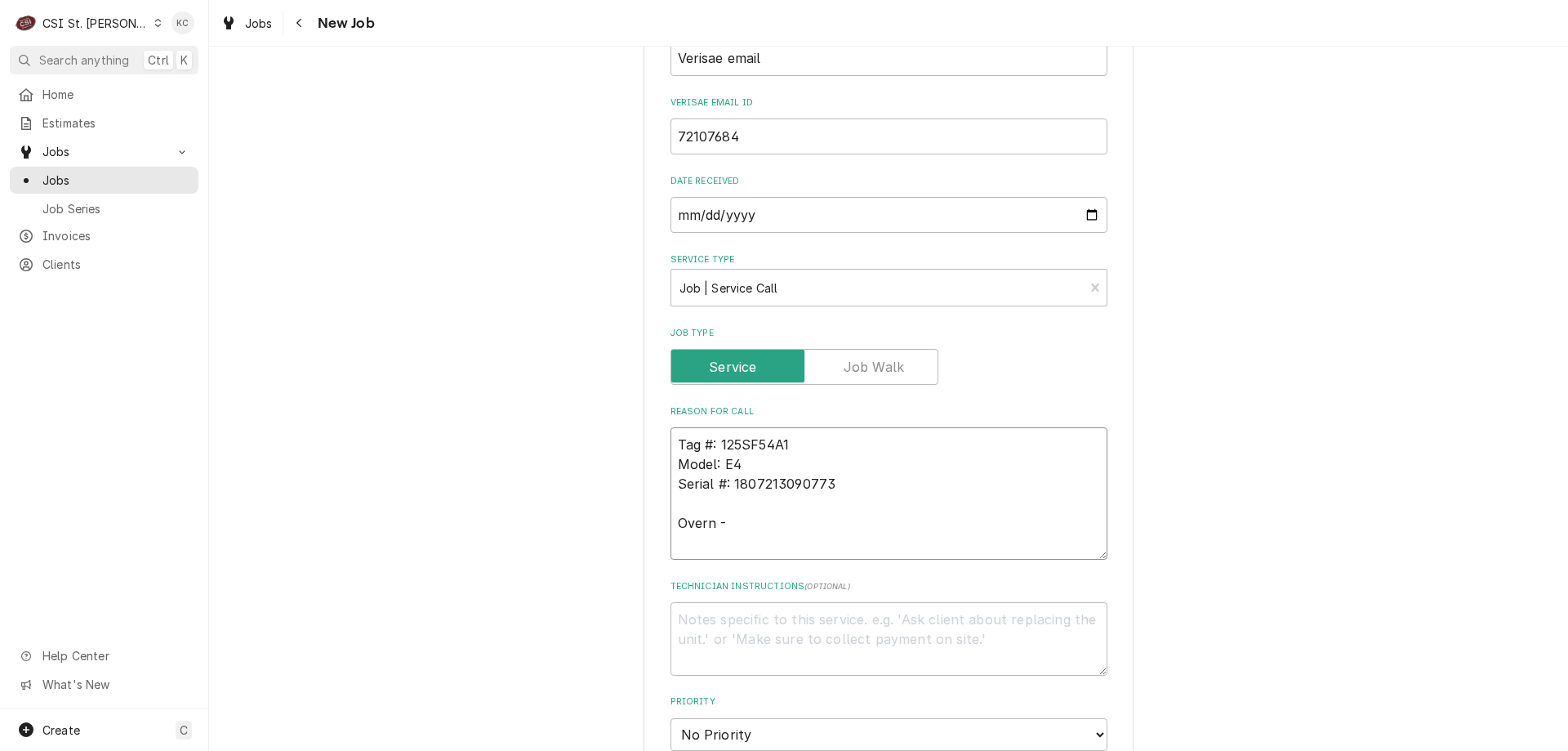
type textarea "x"
type textarea "Tag #: 125SF54A1 Model: E4 Serial #: 1807213090773 Overn"
type textarea "x"
type textarea "Tag #: 125SF54A1 Model: E4 Serial #: 1807213090773 Overn"
type textarea "x"
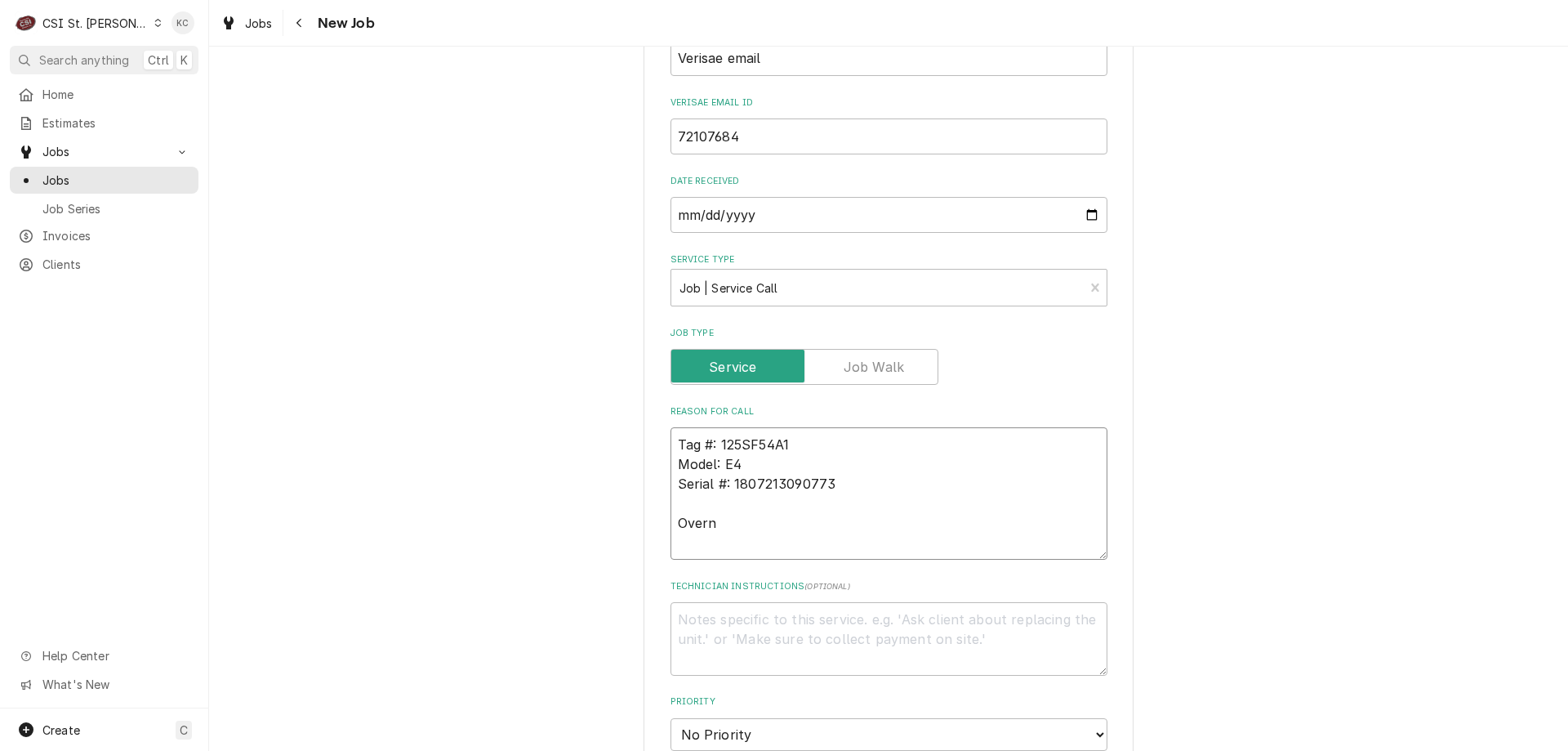
type textarea "Tag #: 125SF54A1 Model: E4 Serial #: 1807213090773 Over"
type textarea "x"
type textarea "Tag #: 125SF54A1 Model: E4 Serial #: 1807213090773 Ove"
type textarea "x"
type textarea "Tag #: 125SF54A1 Model: E4 Serial #: 1807213090773 Oven"
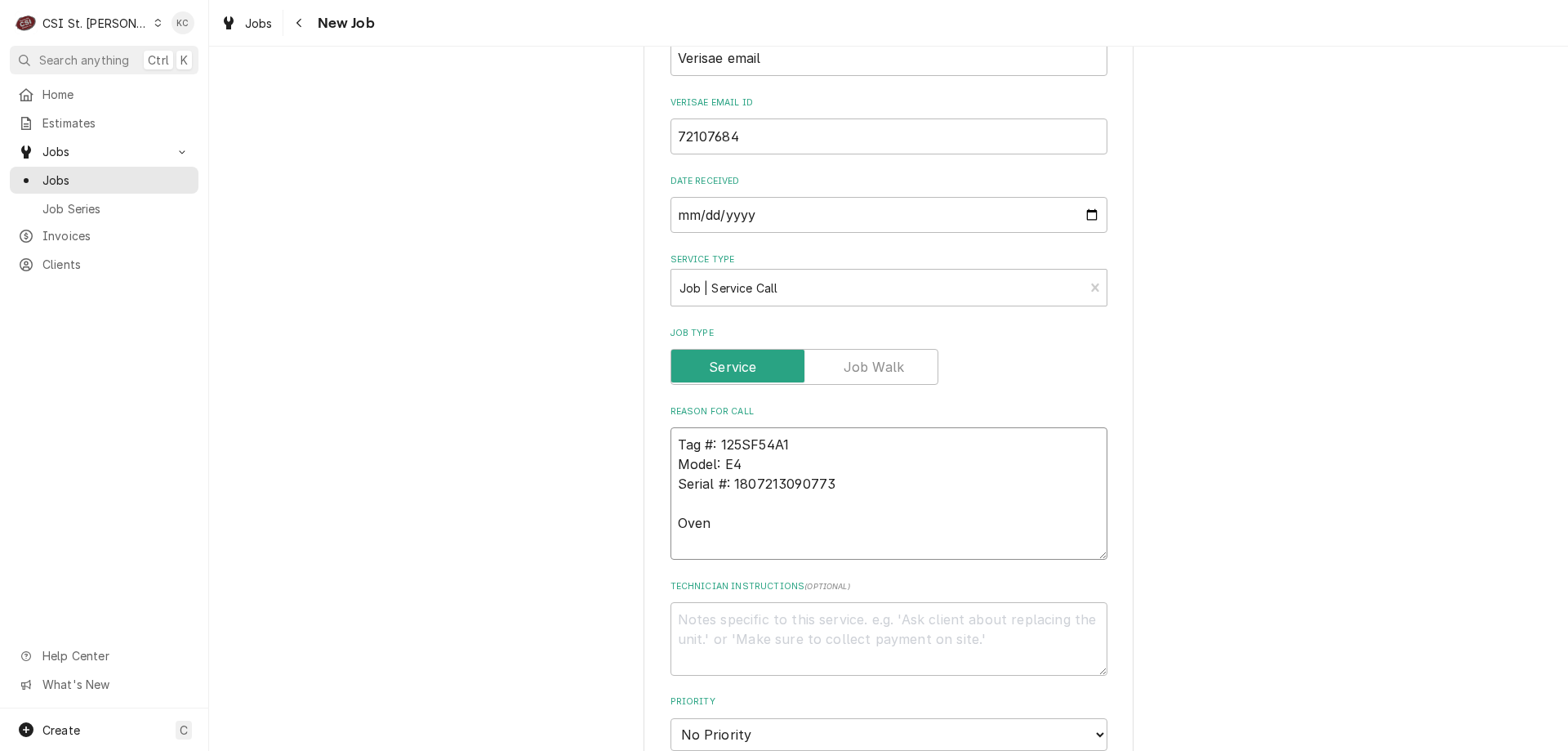
type textarea "x"
type textarea "Tag #: 125SF54A1 Model: E4 Serial #: 1807213090773 Oven"
type textarea "x"
type textarea "Tag #: 125SF54A1 Model: E4 Serial #: 1807213090773 Oven -"
type textarea "x"
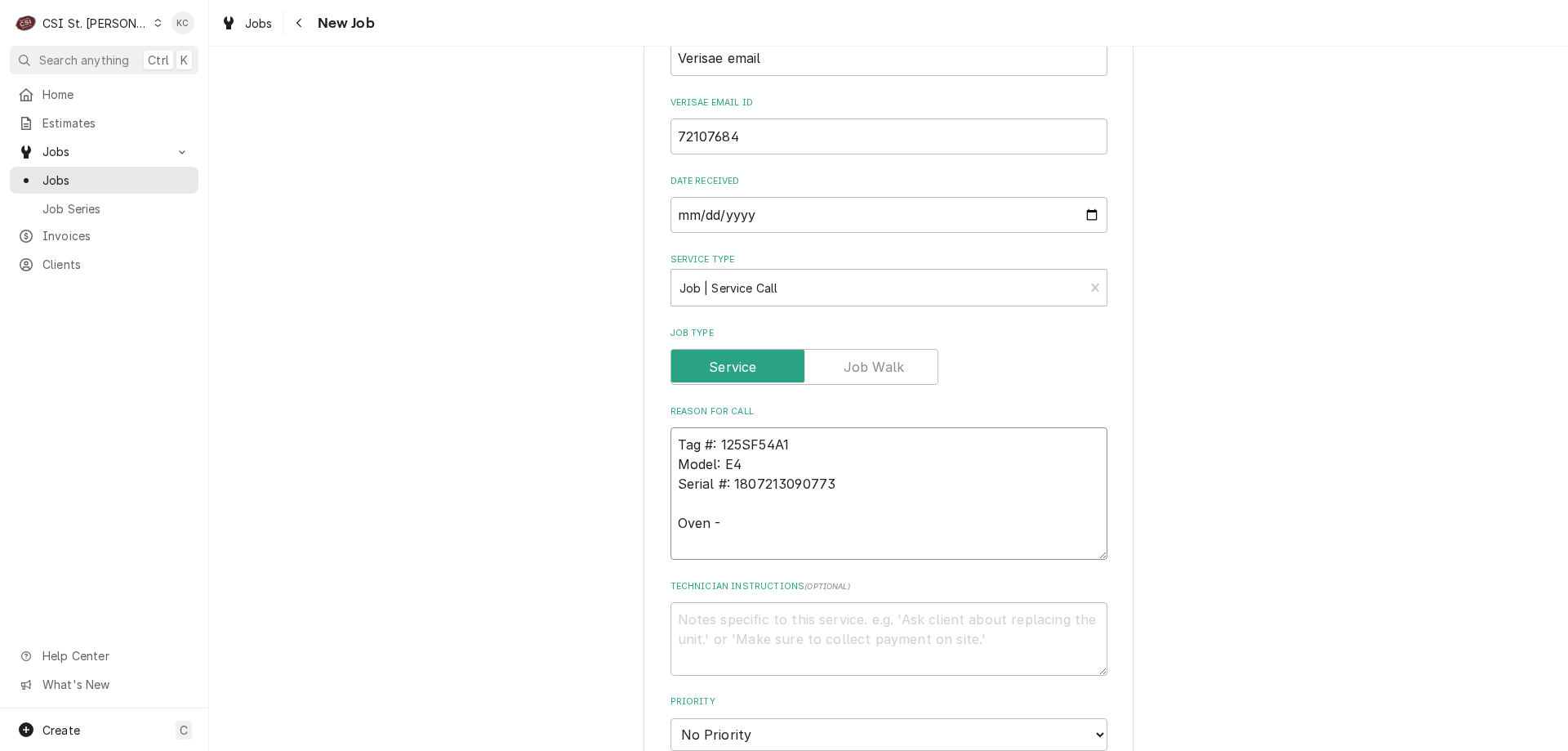
type textarea "Tag #: 125SF54A1 Model: E4 Serial #: 1807213090773 Oven -"
type textarea "x"
type textarea "Tag #: 125SF54A1 Model: E4 Serial #: 1807213090773 Oven - o"
type textarea "x"
type textarea "Tag #: 125SF54A1 Model: E4 Serial #: 1807213090773 Oven - on"
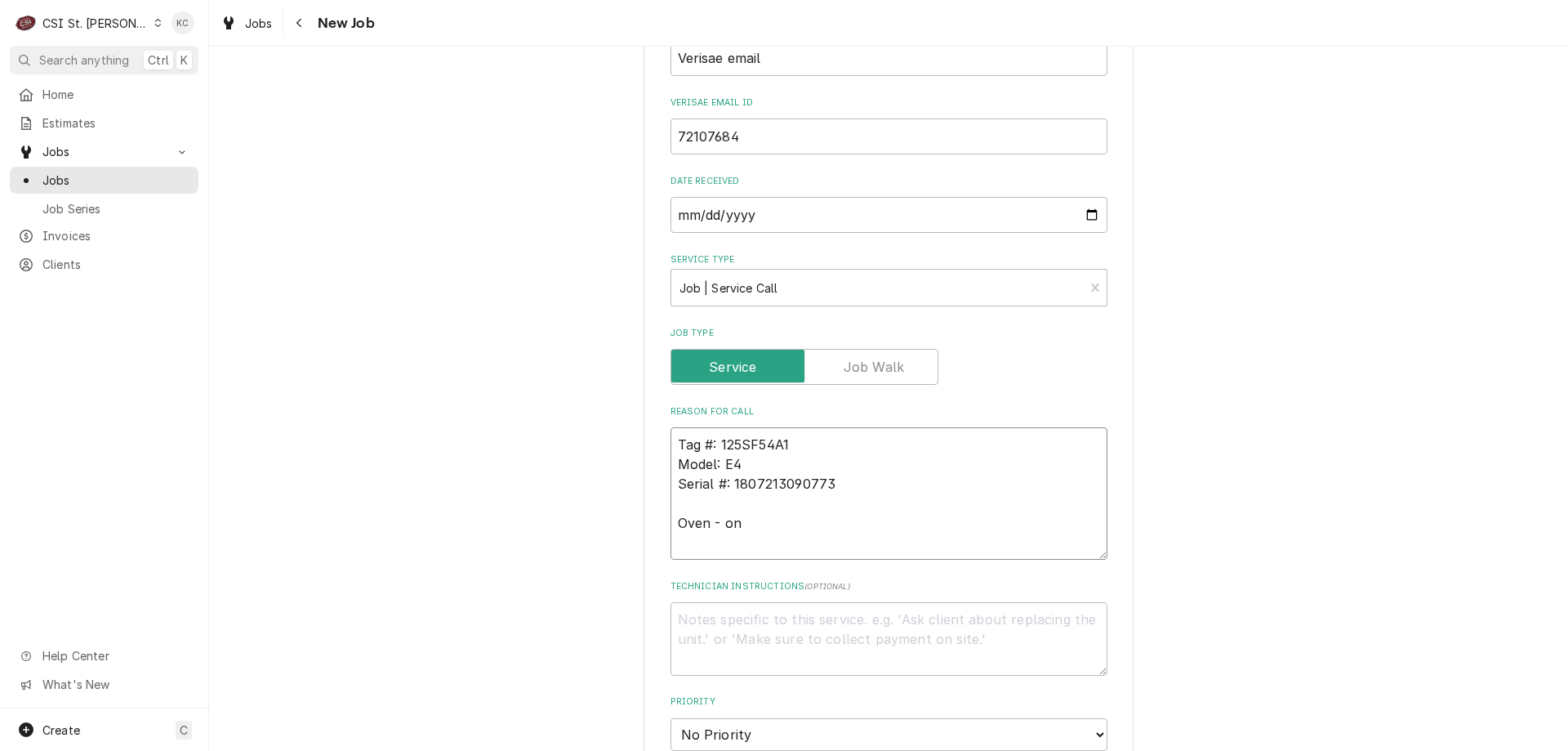
type textarea "x"
type textarea "Tag #: 125SF54A1 Model: E4 Serial #: 1807213090773 Oven - onl"
type textarea "x"
type textarea "Tag #: 125SF54A1 Model: E4 Serial #: 1807213090773 Oven - only"
type textarea "x"
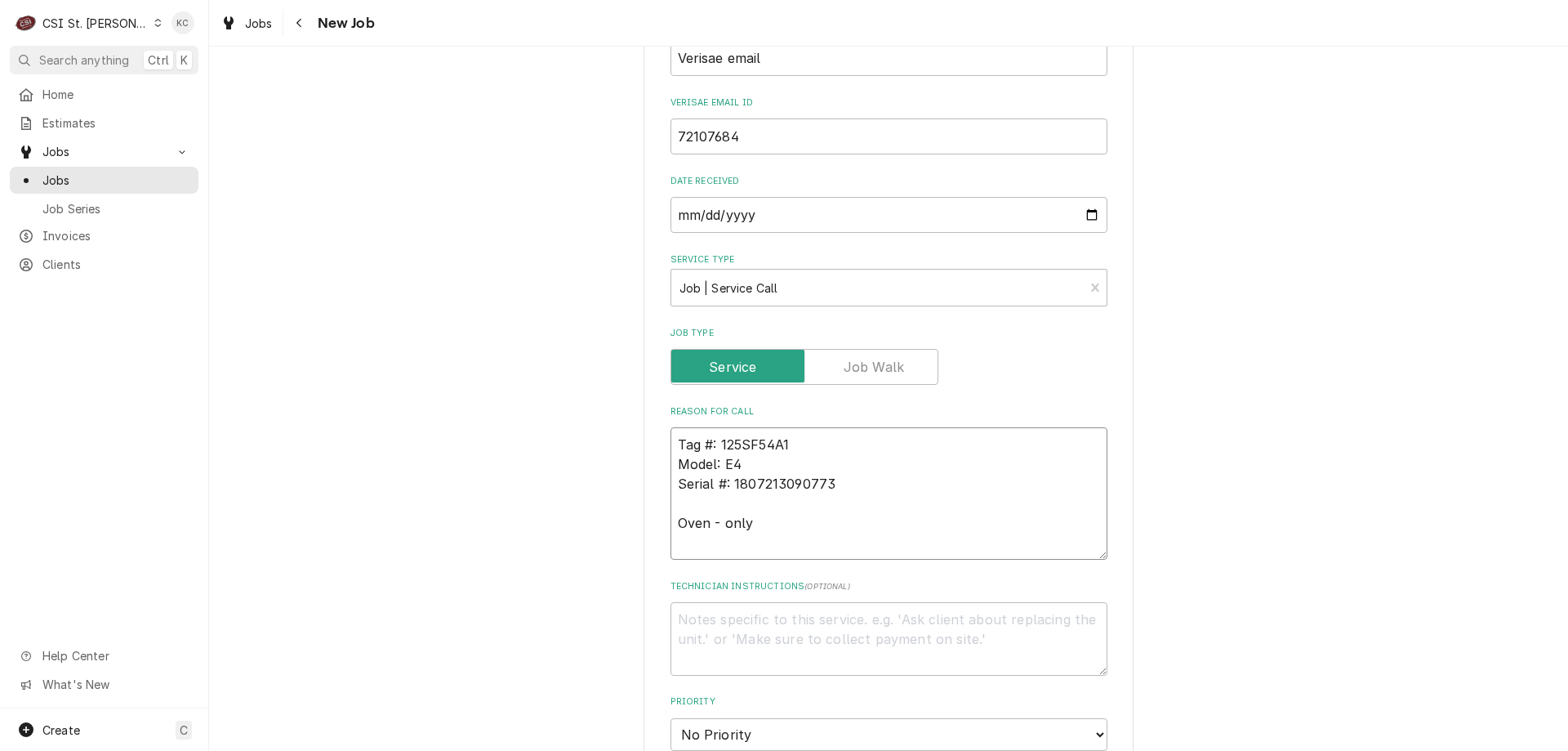
type textarea "Tag #: 125SF54A1 Model: E4 Serial #: 1807213090773 Oven - only"
type textarea "x"
type textarea "Tag #: 125SF54A1 Model: E4 Serial #: 1807213090773 Oven - only w"
type textarea "x"
type textarea "Tag #: 125SF54A1 Model: E4 Serial #: 1807213090773 Oven - only wo"
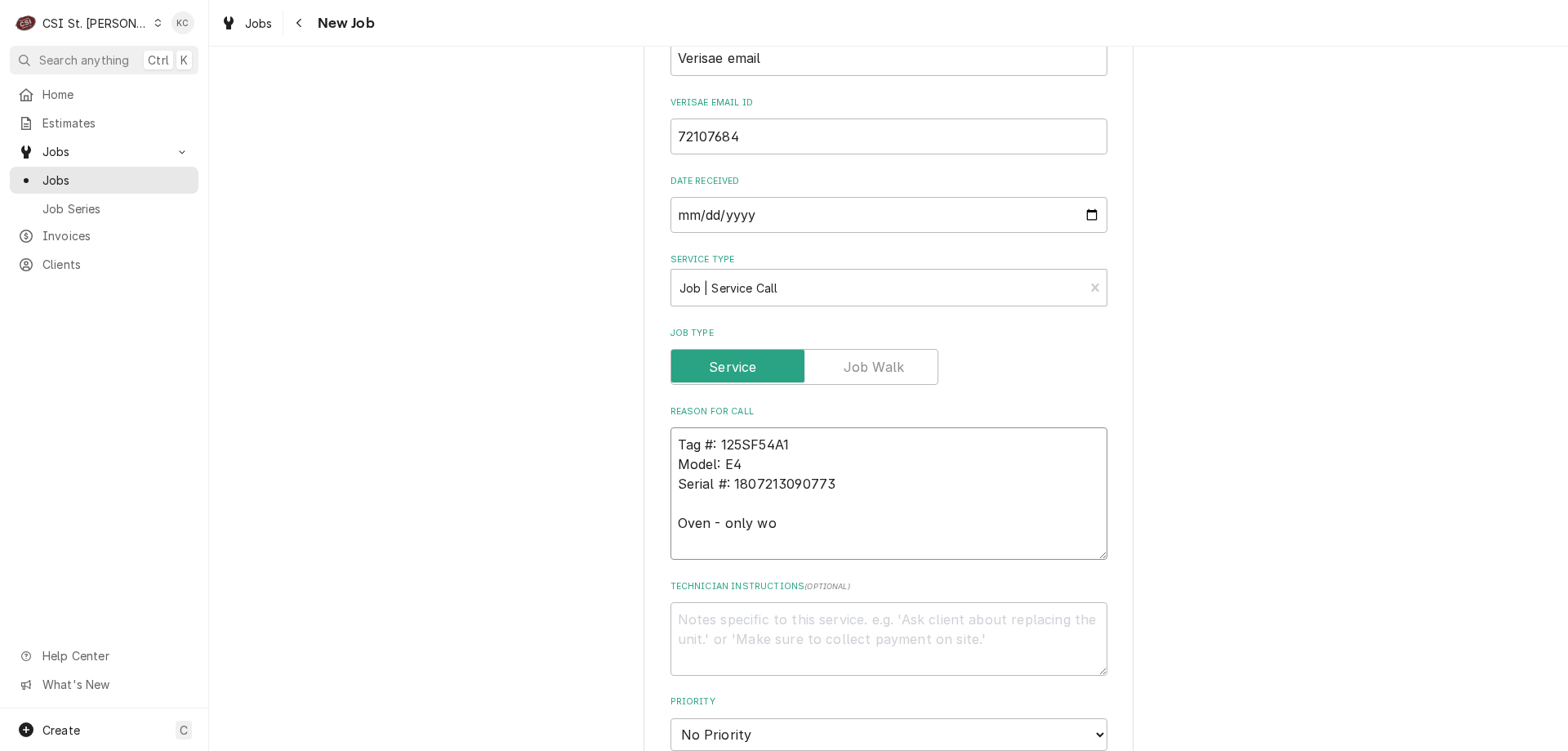
type textarea "x"
type textarea "Tag #: 125SF54A1 Model: E4 Serial #: 1807213090773 Oven - only wor"
type textarea "x"
type textarea "Tag #: 125SF54A1 Model: E4 Serial #: 1807213090773 Oven - only work"
type textarea "x"
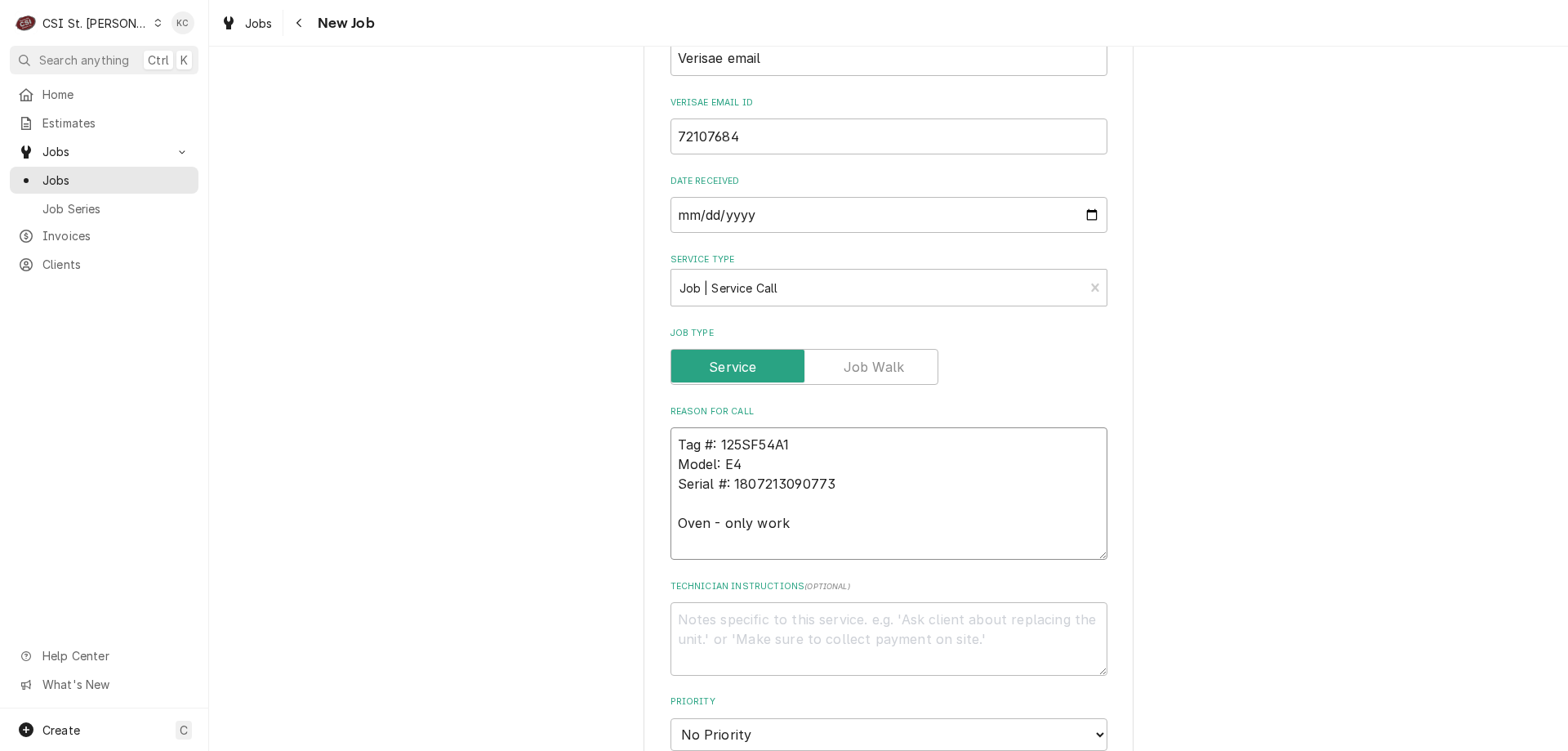
type textarea "Tag #: 125SF54A1 Model: E4 Serial #: 1807213090773 Oven - only worki"
type textarea "x"
type textarea "Tag #: 125SF54A1 Model: E4 Serial #: 1807213090773 Oven - only working"
type textarea "x"
type textarea "Tag #: 125SF54A1 Model: E4 Serial #: 1807213090773 Oven - only working"
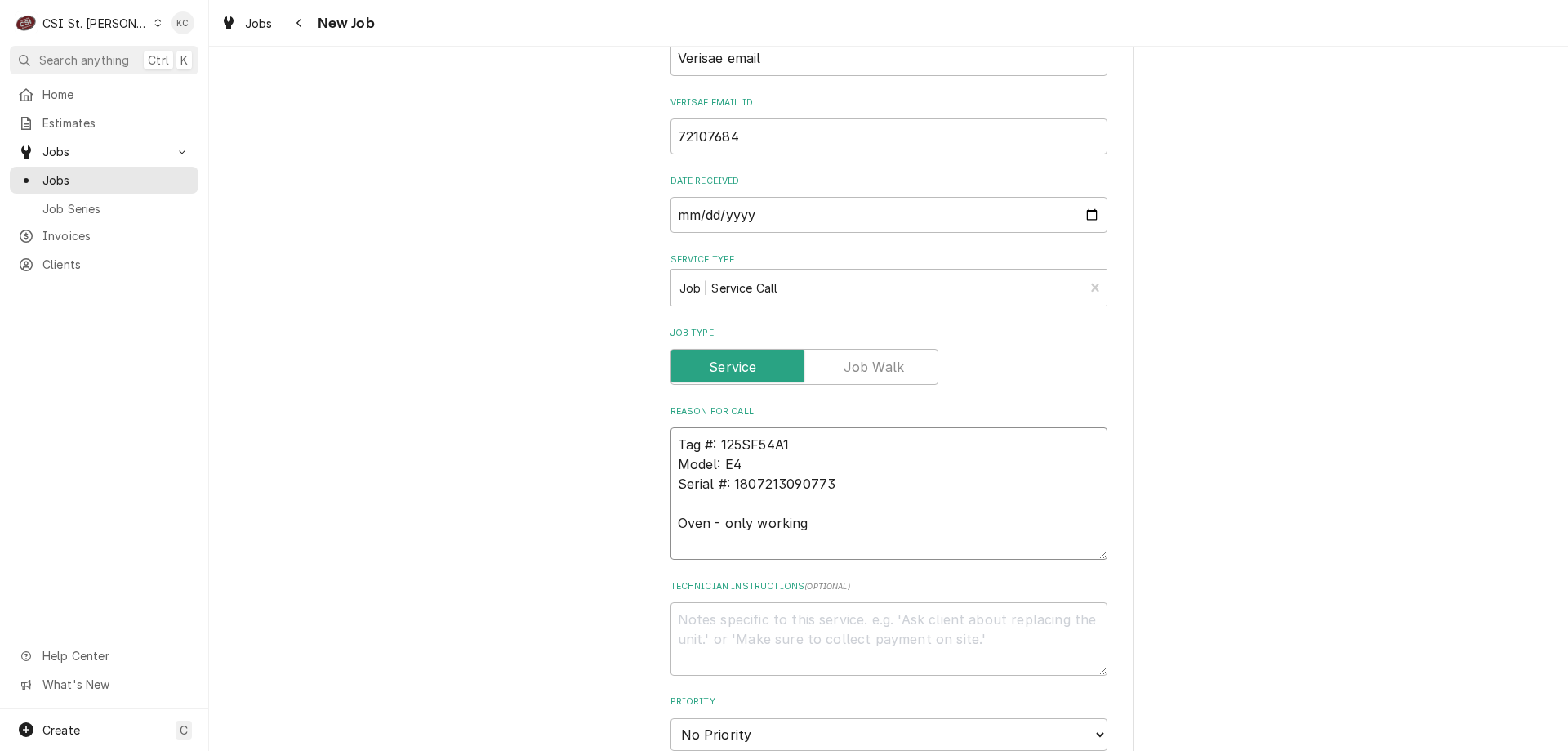
type textarea "x"
type textarea "Tag #: 125SF54A1 Model: E4 Serial #: 1807213090773 Oven - only working h"
type textarea "x"
type textarea "Tag #: 125SF54A1 Model: E4 Serial #: 1807213090773 Oven - only working ha"
type textarea "x"
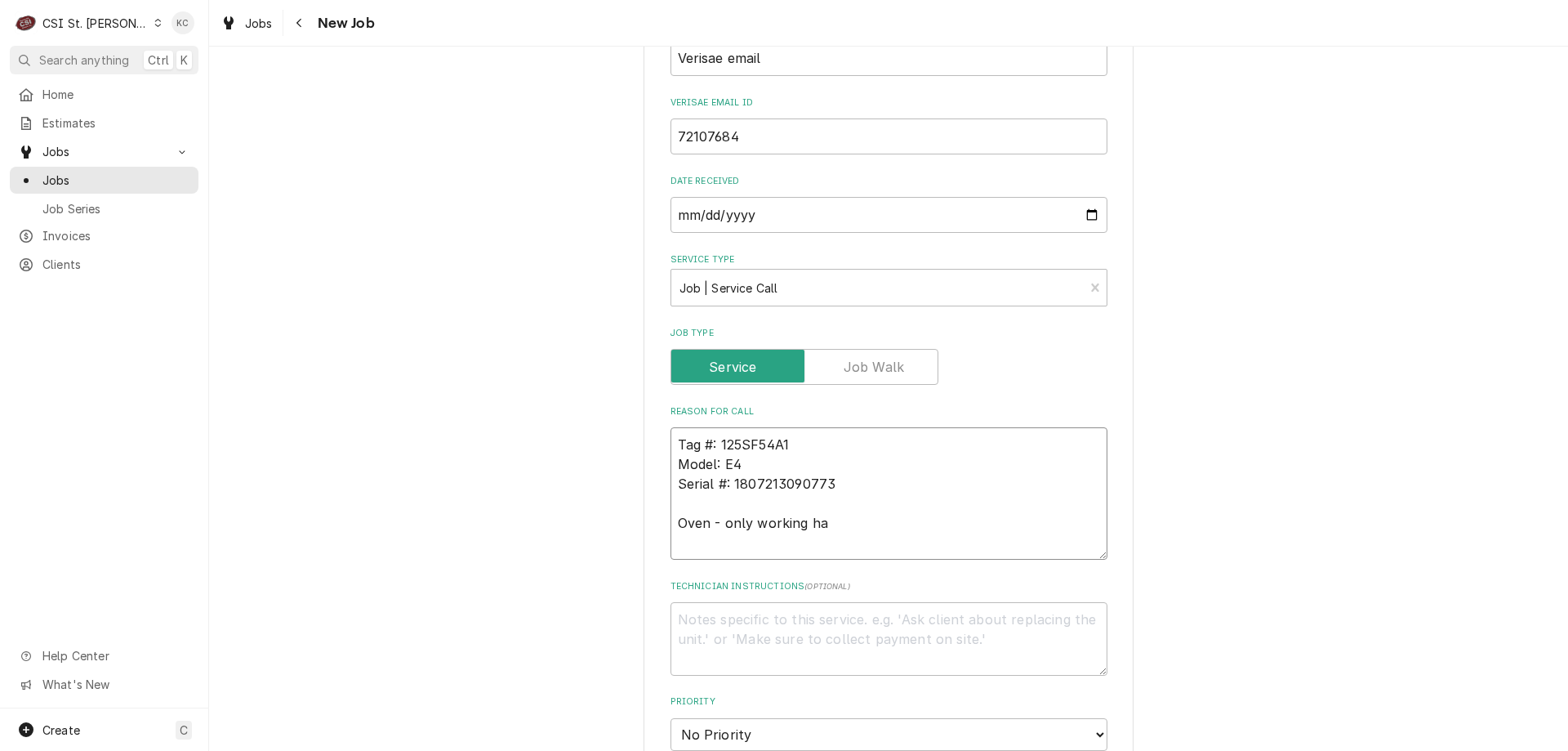
type textarea "Tag #: 125SF54A1 Model: E4 Serial #: 1807213090773 Oven - only working hal"
type textarea "x"
type textarea "Tag #: 125SF54A1 Model: E4 Serial #: 1807213090773 Oven - only working half"
type textarea "x"
type textarea "Tag #: 125SF54A1 Model: E4 Serial #: 1807213090773 Oven - only working half"
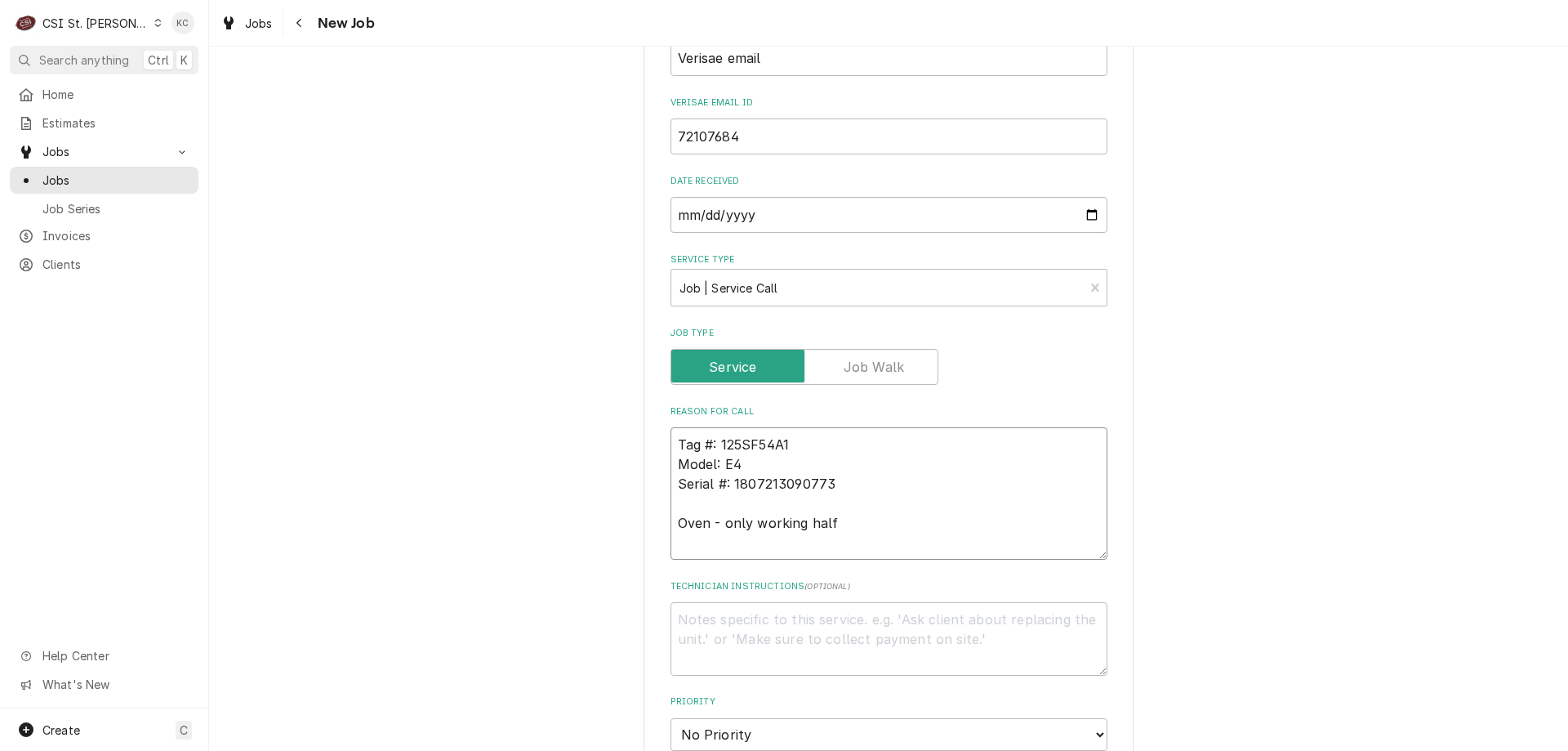
type textarea "x"
type textarea "Tag #: 125SF54A1 Model: E4 Serial #: 1807213090773 Oven - only working half o"
type textarea "x"
type textarea "Tag #: 125SF54A1 Model: E4 Serial #: 1807213090773 Oven - only working half of"
type textarea "x"
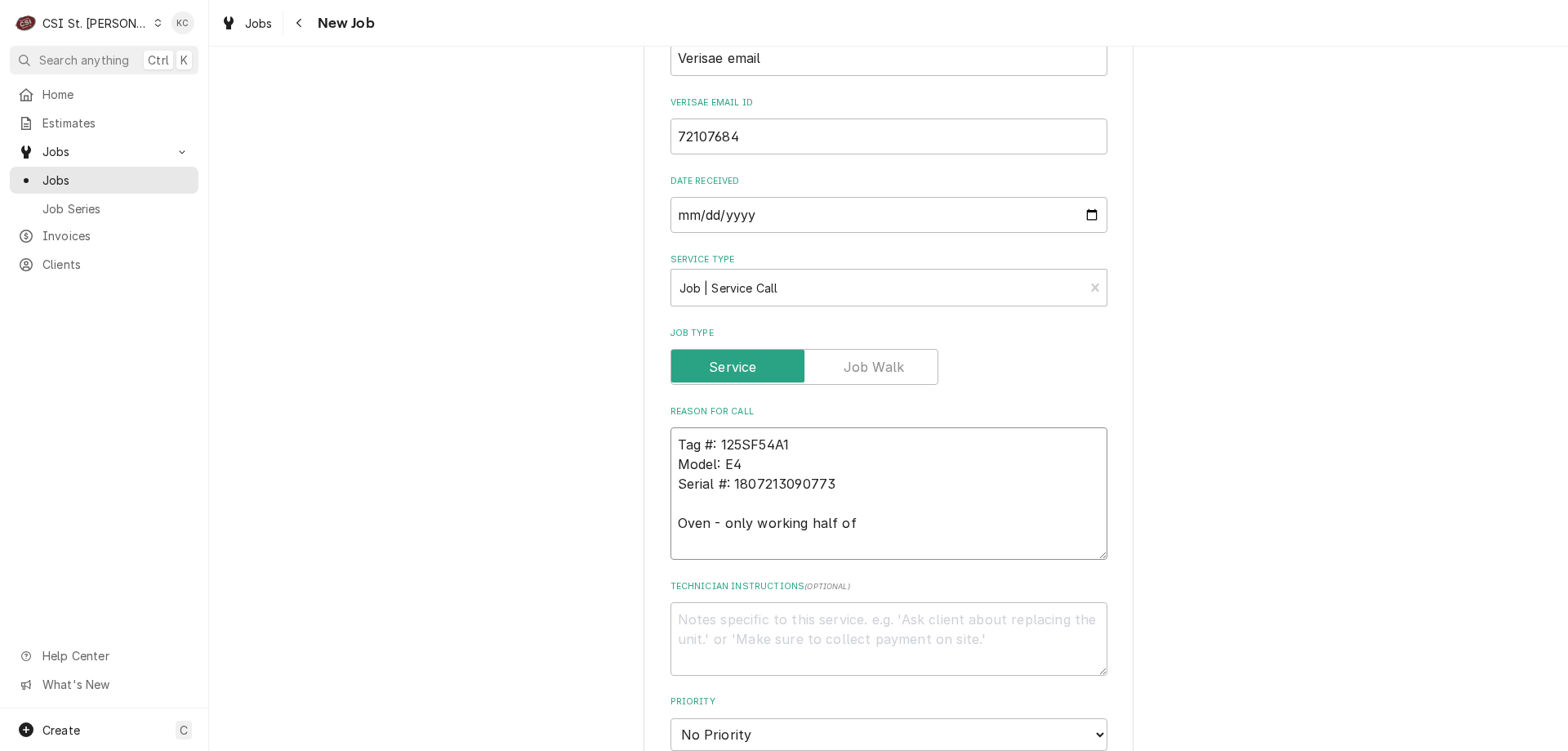
type textarea "Tag #: 125SF54A1 Model: E4 Serial #: 1807213090773 Oven - only working half of t"
type textarea "x"
type textarea "Tag #: 125SF54A1 Model: E4 Serial #: 1807213090773 Oven - only working half of …"
type textarea "x"
type textarea "Tag #: 125SF54A1 Model: E4 Serial #: 1807213090773 Oven - only working half of …"
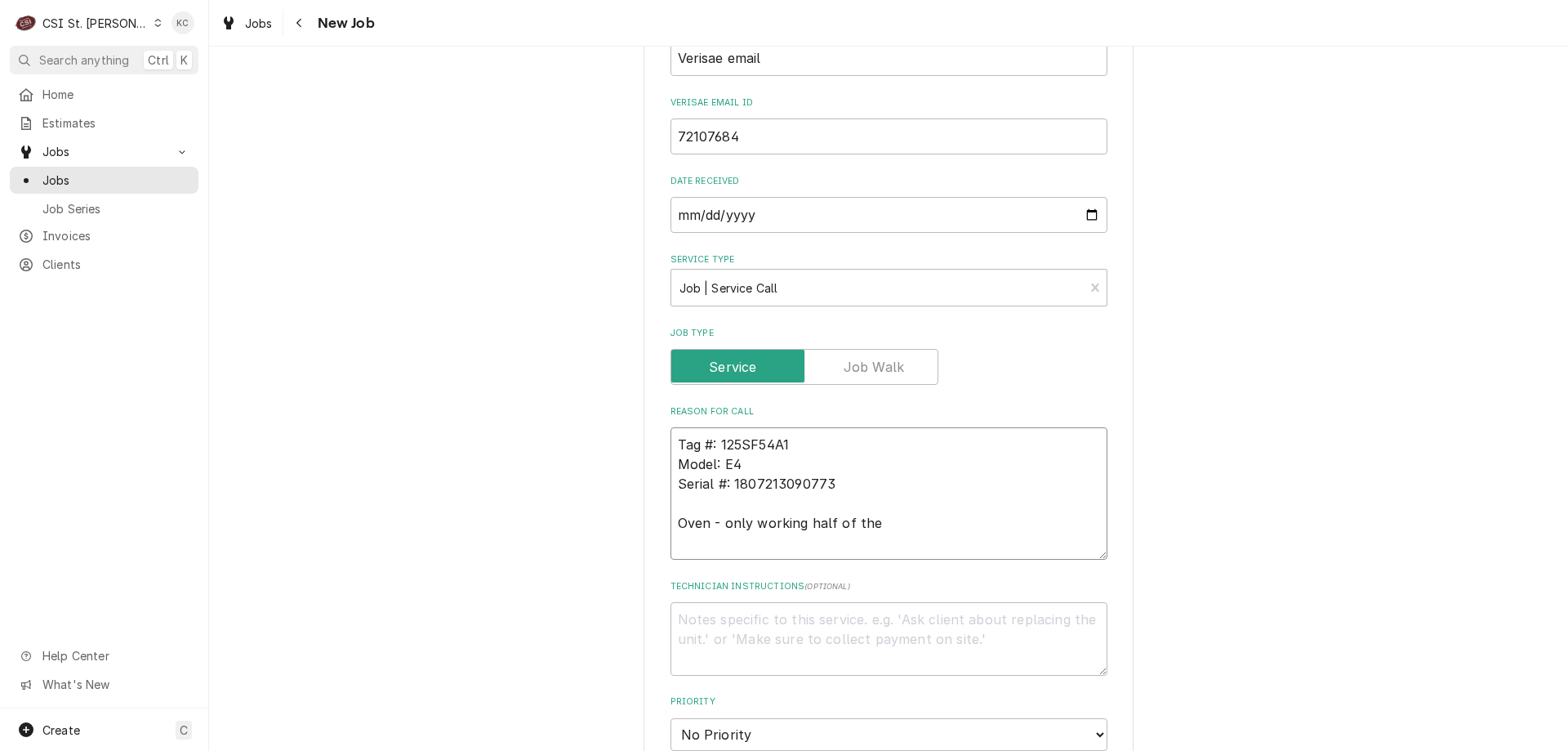
type textarea "x"
type textarea "Tag #: 125SF54A1 Model: E4 Serial #: 1807213090773 Oven - only working half of …"
type textarea "x"
type textarea "Tag #: 125SF54A1 Model: E4 Serial #: 1807213090773 Oven - only working half of …"
type textarea "x"
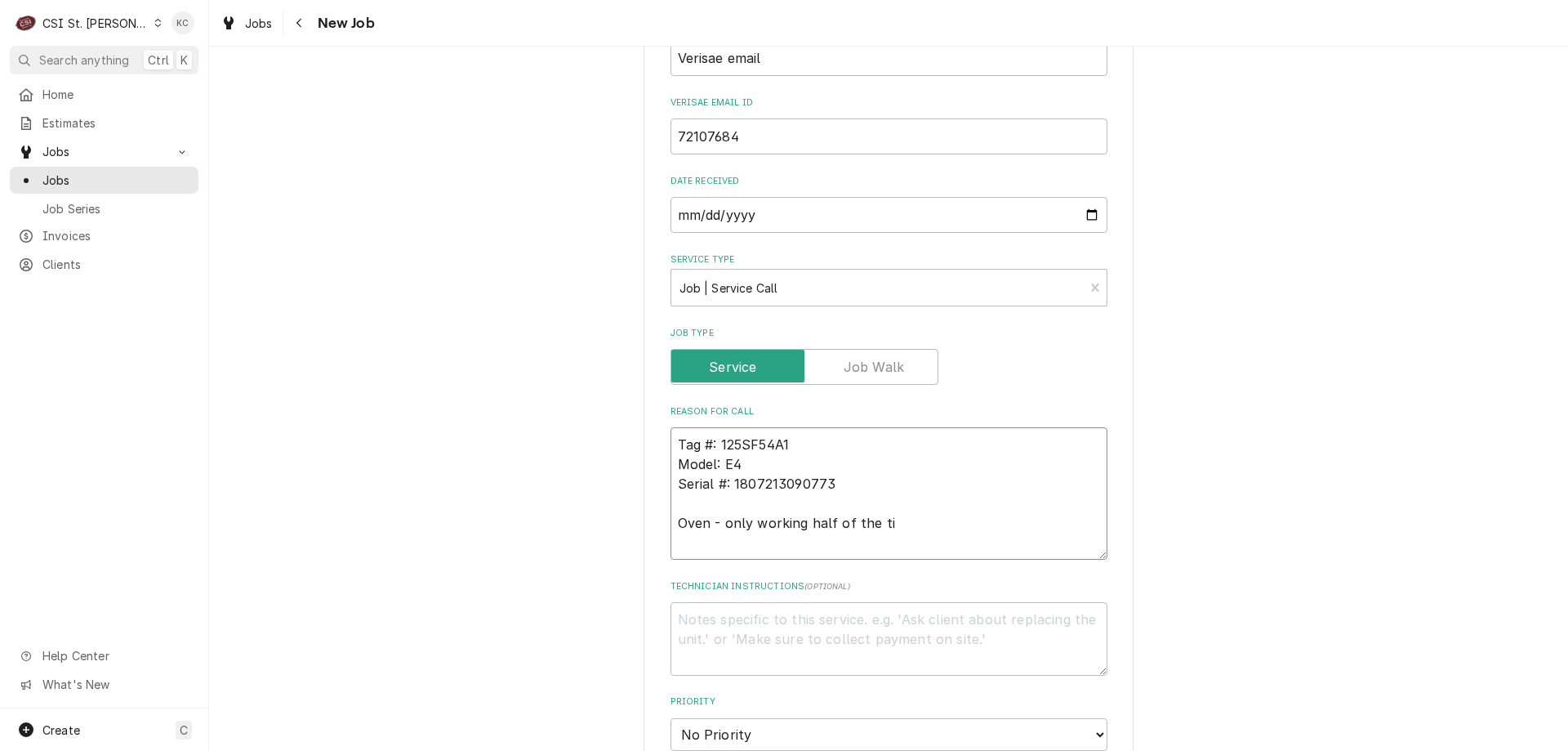
type textarea "Tag #: 125SF54A1 Model: E4 Serial #: 1807213090773 Oven - only working half of …"
type textarea "x"
type textarea "Tag #: 125SF54A1 Model: E4 Serial #: 1807213090773 Oven - only working half of …"
type textarea "x"
type textarea "Tag #: 125SF54A1 Model: E4 Serial #: 1807213090773 Oven - only working half of …"
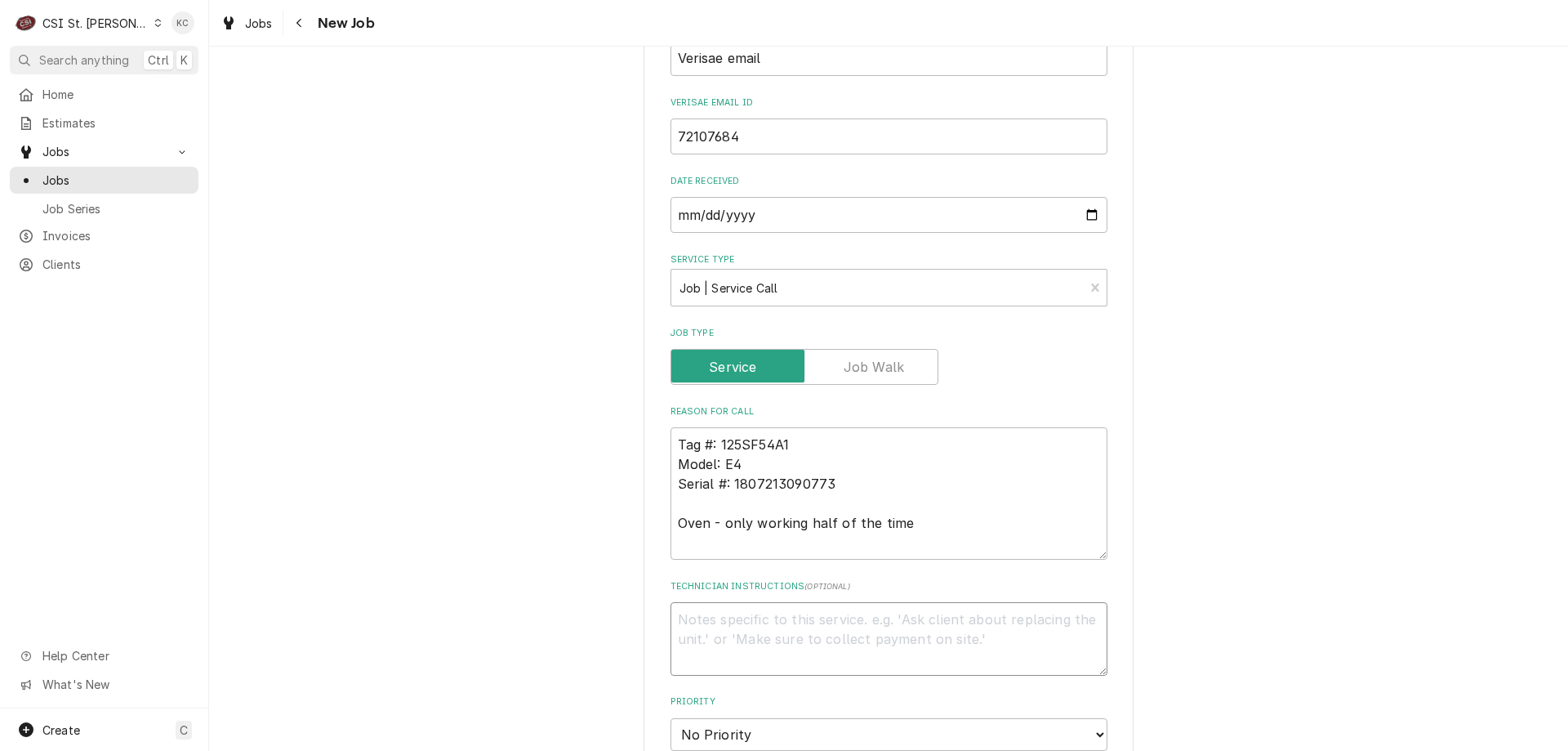
click at [729, 602] on textarea "Technician Instructions ( optional )" at bounding box center [889, 638] width 437 height 73
paste textarea "Sue Young"
type textarea "x"
type textarea "Sue Young"
type textarea "x"
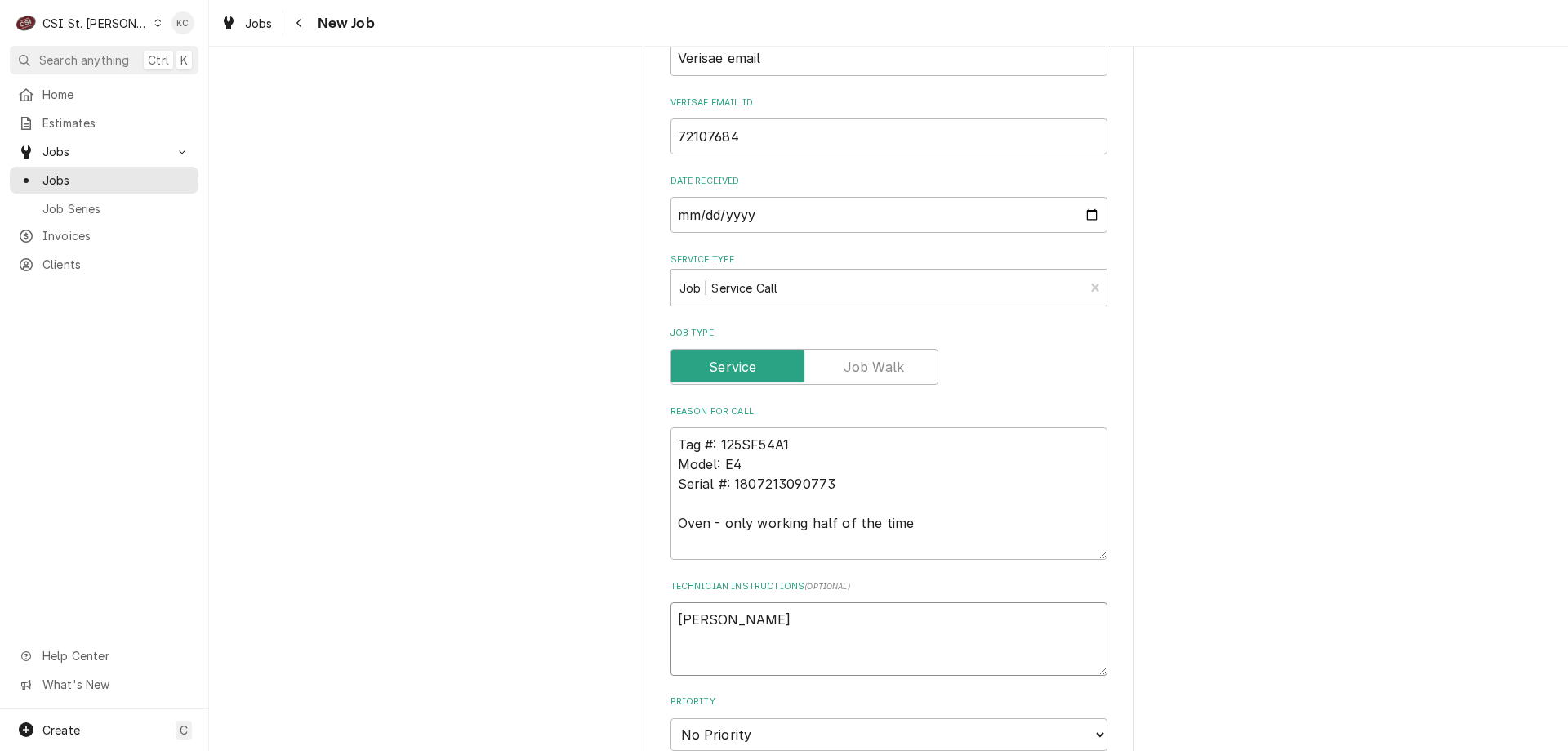
type textarea "Sue Young -"
type textarea "x"
type textarea "Sue Young -"
type textarea "x"
type textarea "Sue Young - 3"
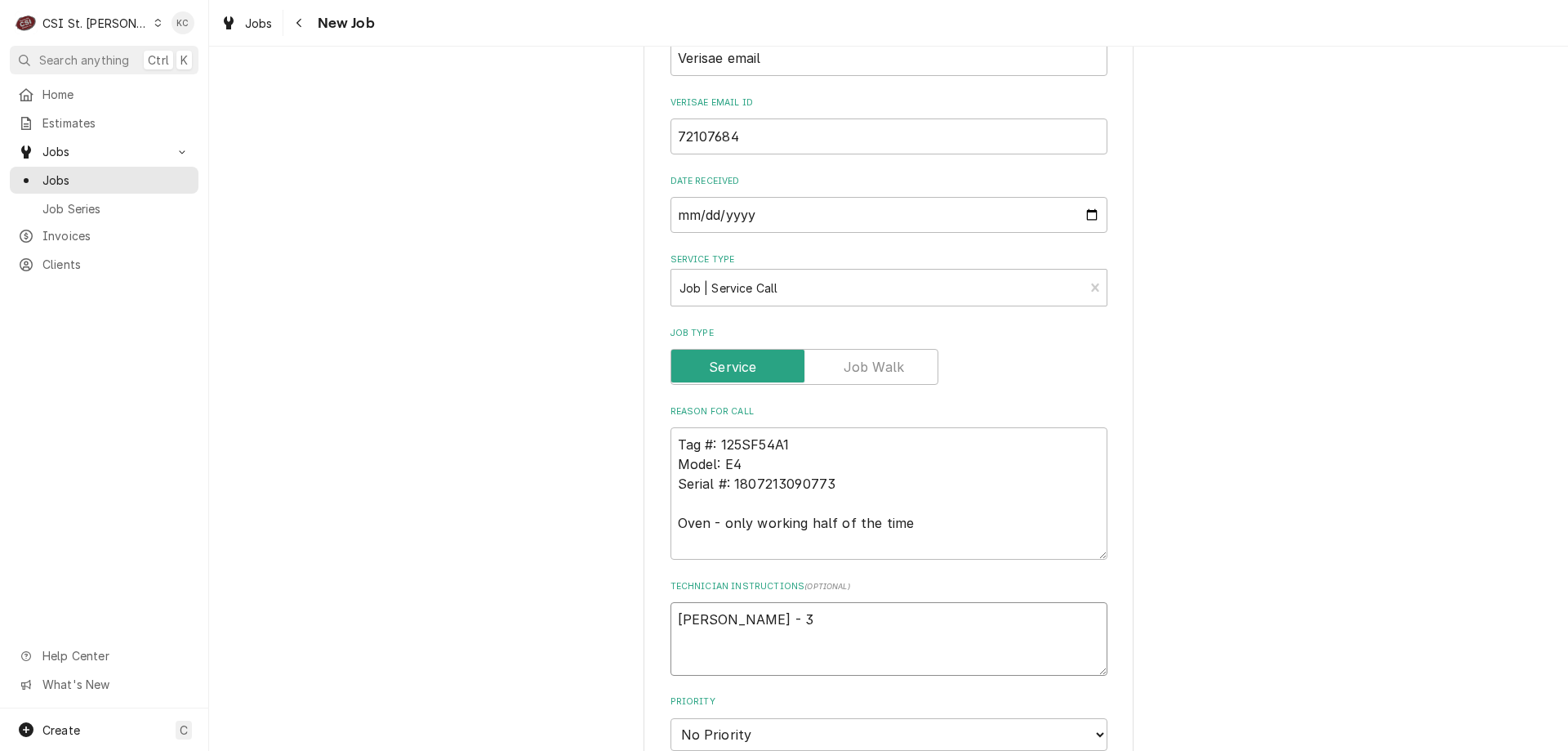
type textarea "x"
type textarea "Sue Young - 31"
type textarea "x"
type textarea "Sue Young - 314"
type textarea "x"
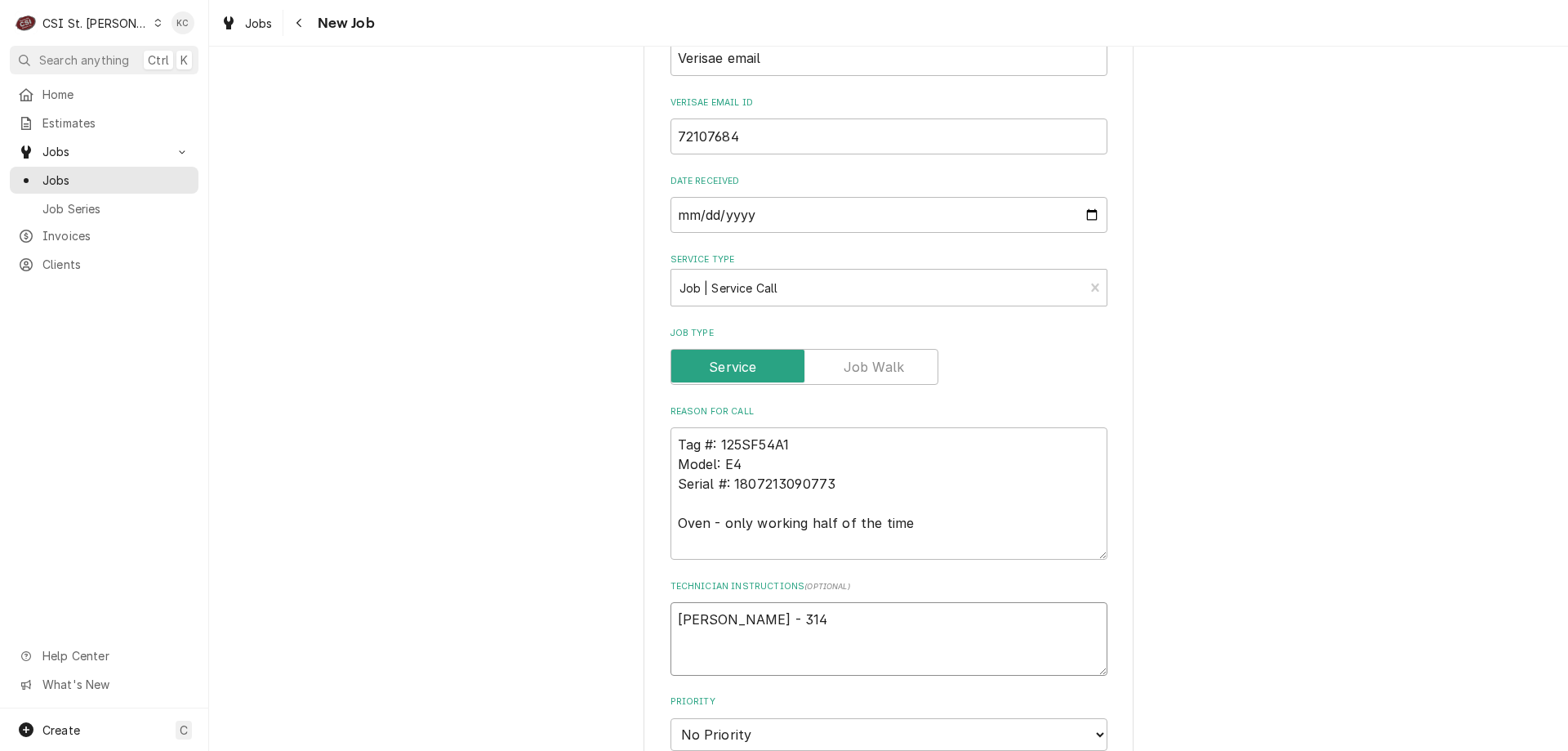
type textarea "Sue Young - 314"
type textarea "x"
type textarea "Sue Young - 314 7"
type textarea "x"
type textarea "Sue Young - 314 72"
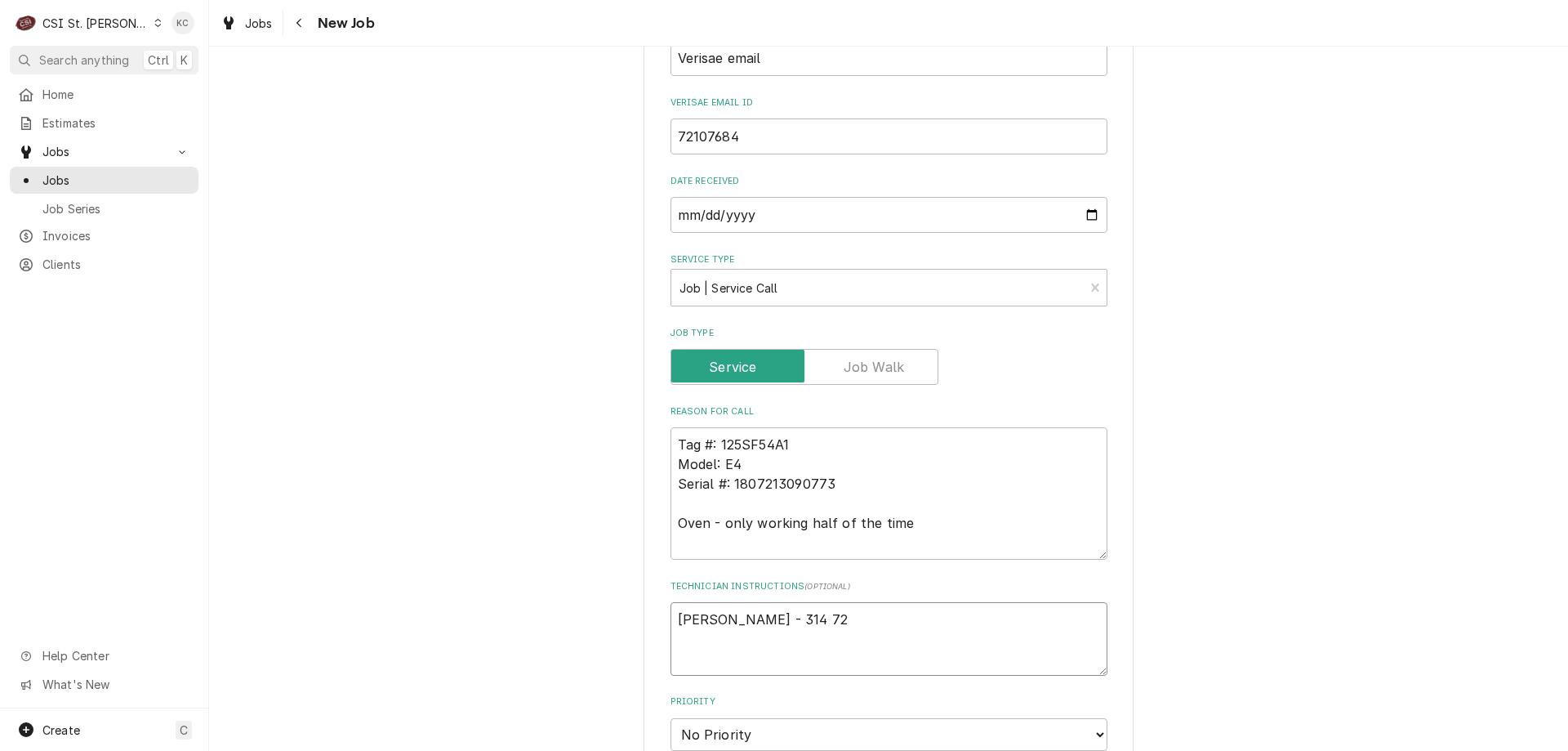
type textarea "x"
type textarea "Sue Young - 314 726"
type textarea "x"
type textarea "Sue Young - 314 726-"
type textarea "x"
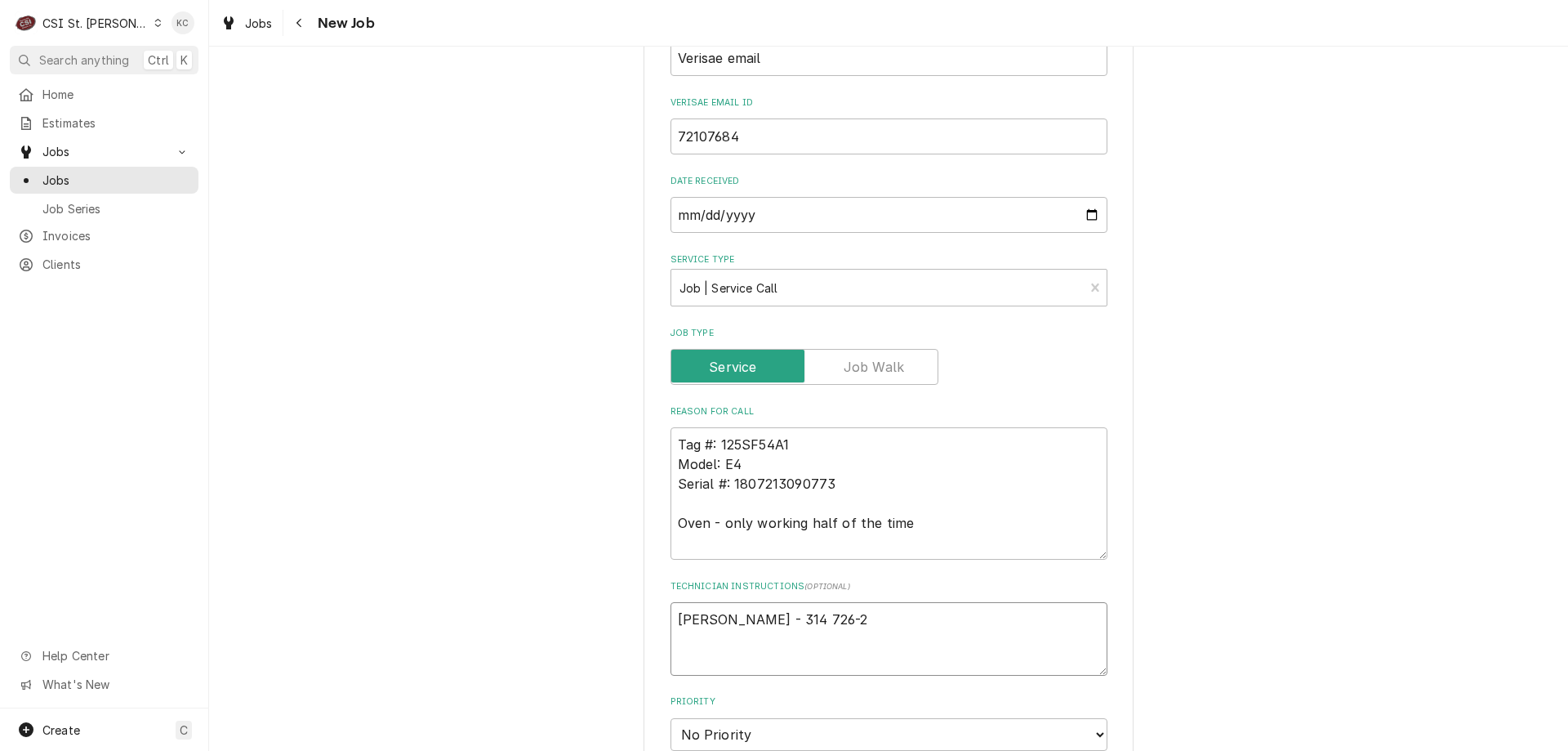
type textarea "Sue Young - 314 726-23"
type textarea "x"
type textarea "Sue Young - 314 726-237"
type textarea "x"
type textarea "Sue Young - 314 726-2373"
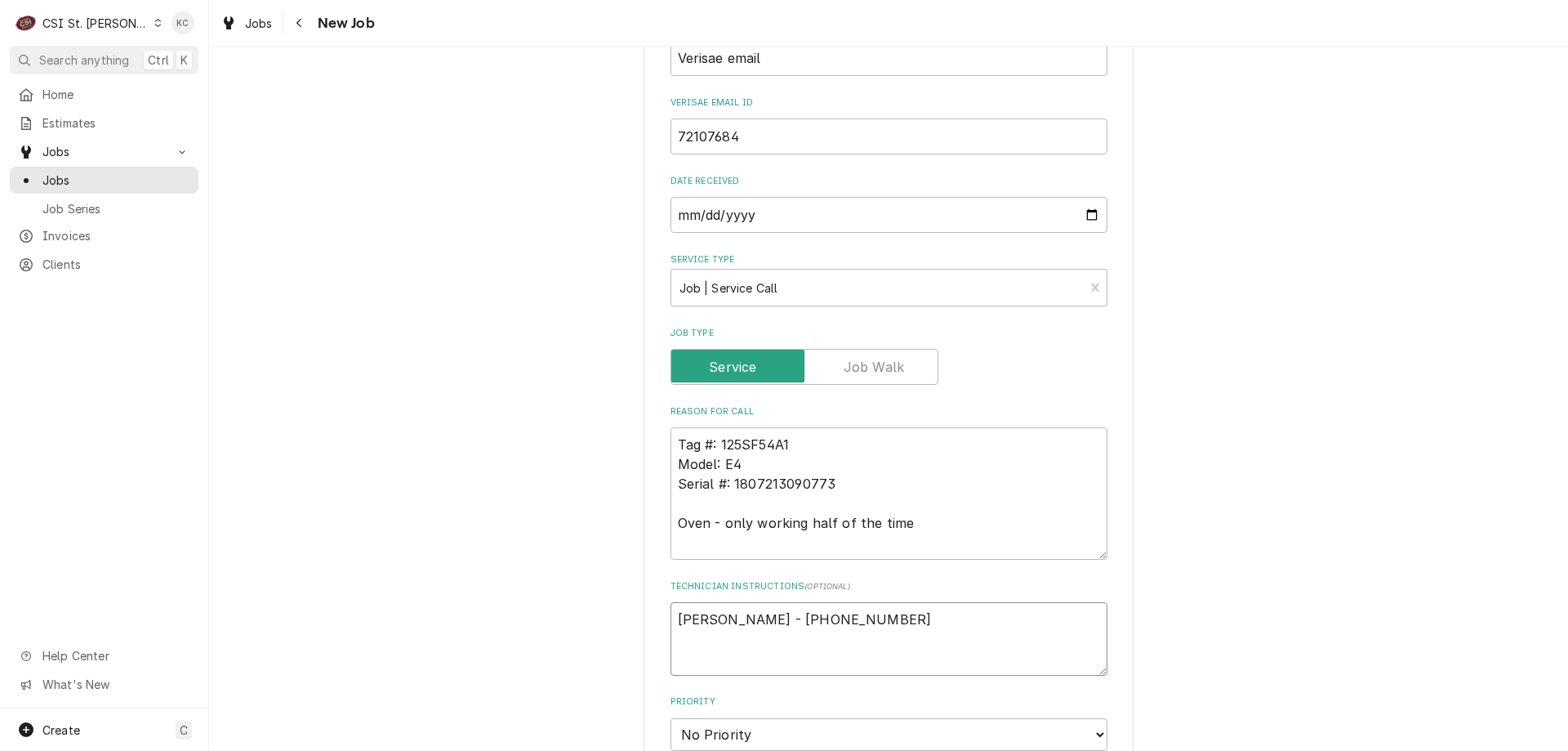
type textarea "x"
type textarea "Sue Young - 314 726-2373"
type textarea "x"
type textarea "Sue Young - 314 726-2373"
type textarea "x"
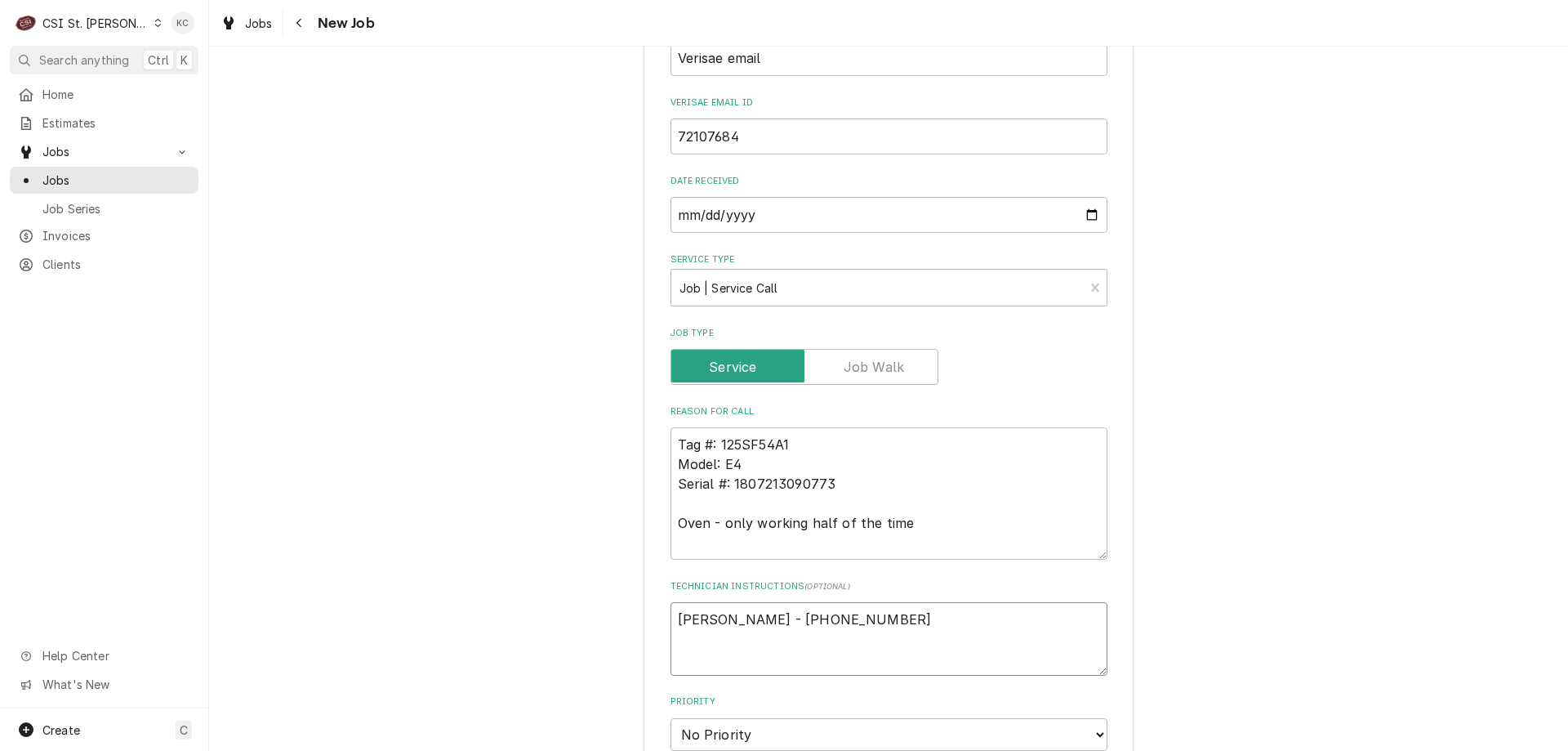
type textarea "Sue Young - 314 726-2373 6"
type textarea "x"
type textarea "Sue Young - 314 726-2373 6a"
type textarea "x"
type textarea "Sue Young - 314 726-2373 6am"
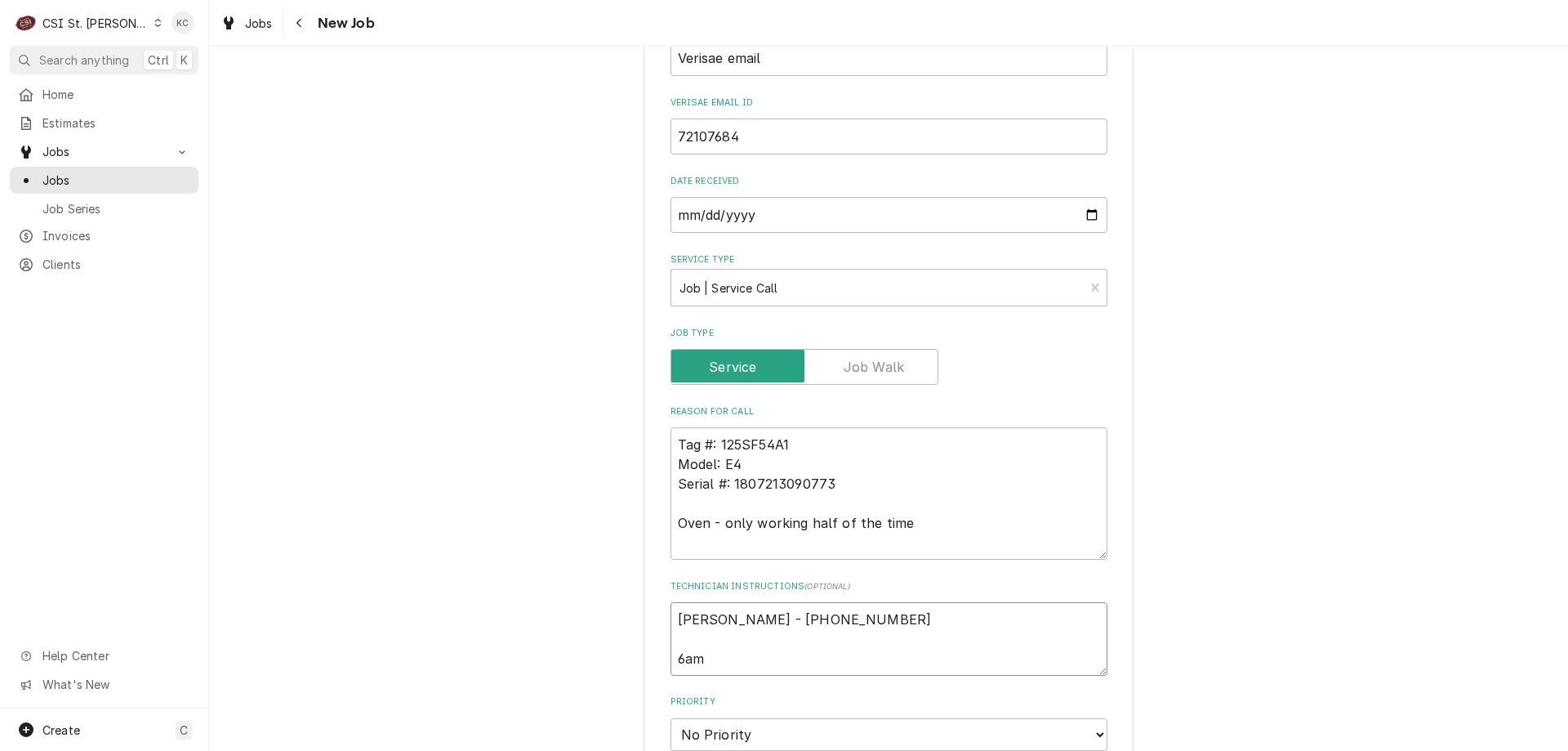
type textarea "x"
type textarea "Sue Young - 314 726-2373 6am"
type textarea "x"
type textarea "Sue Young - 314 726-2373 6am -"
type textarea "x"
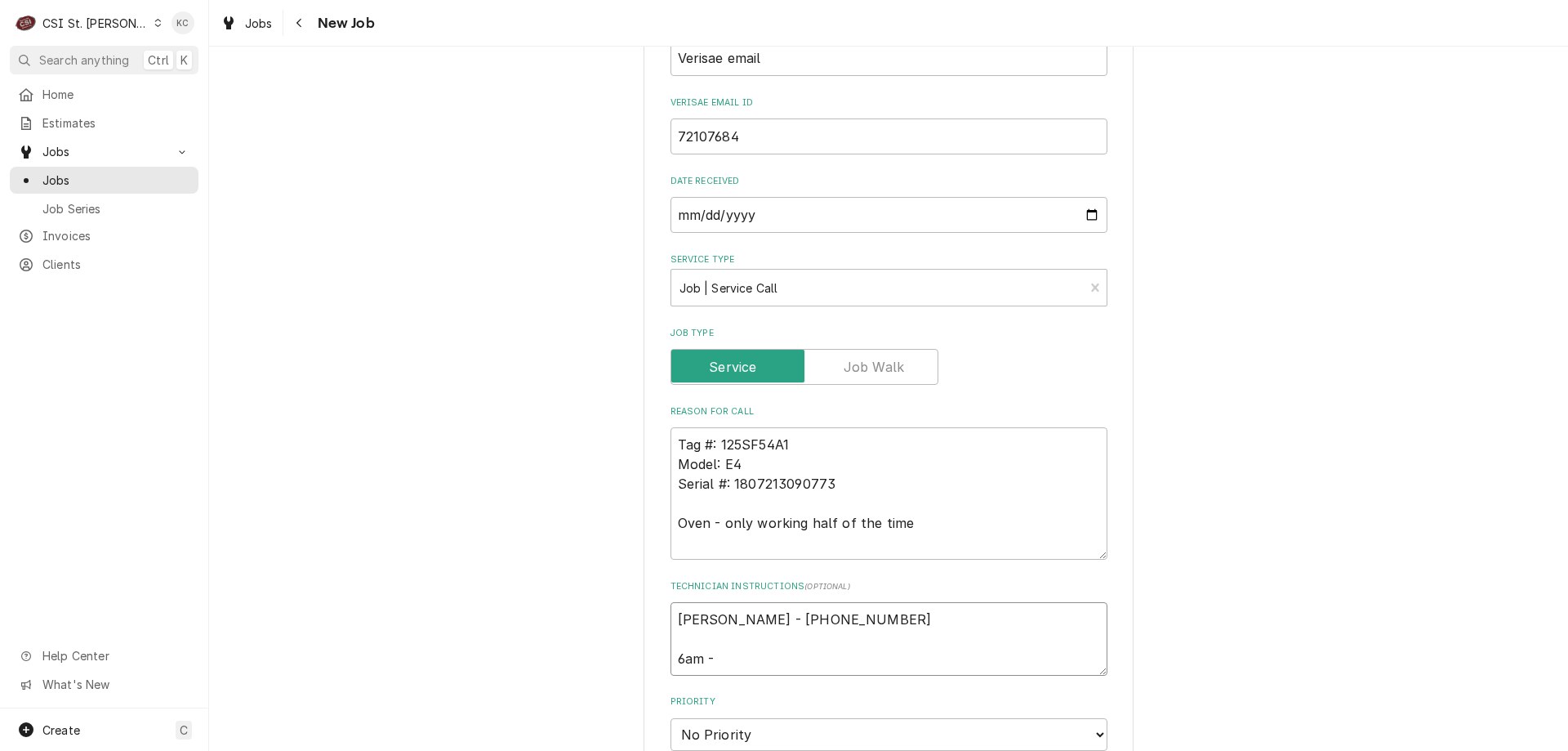
type textarea "Sue Young - 314 726-2373 6am -"
type textarea "x"
type textarea "Sue Young - 314 726-2373 6am - 1"
type textarea "x"
type textarea "Sue Young - 314 726-2373 6am - 10"
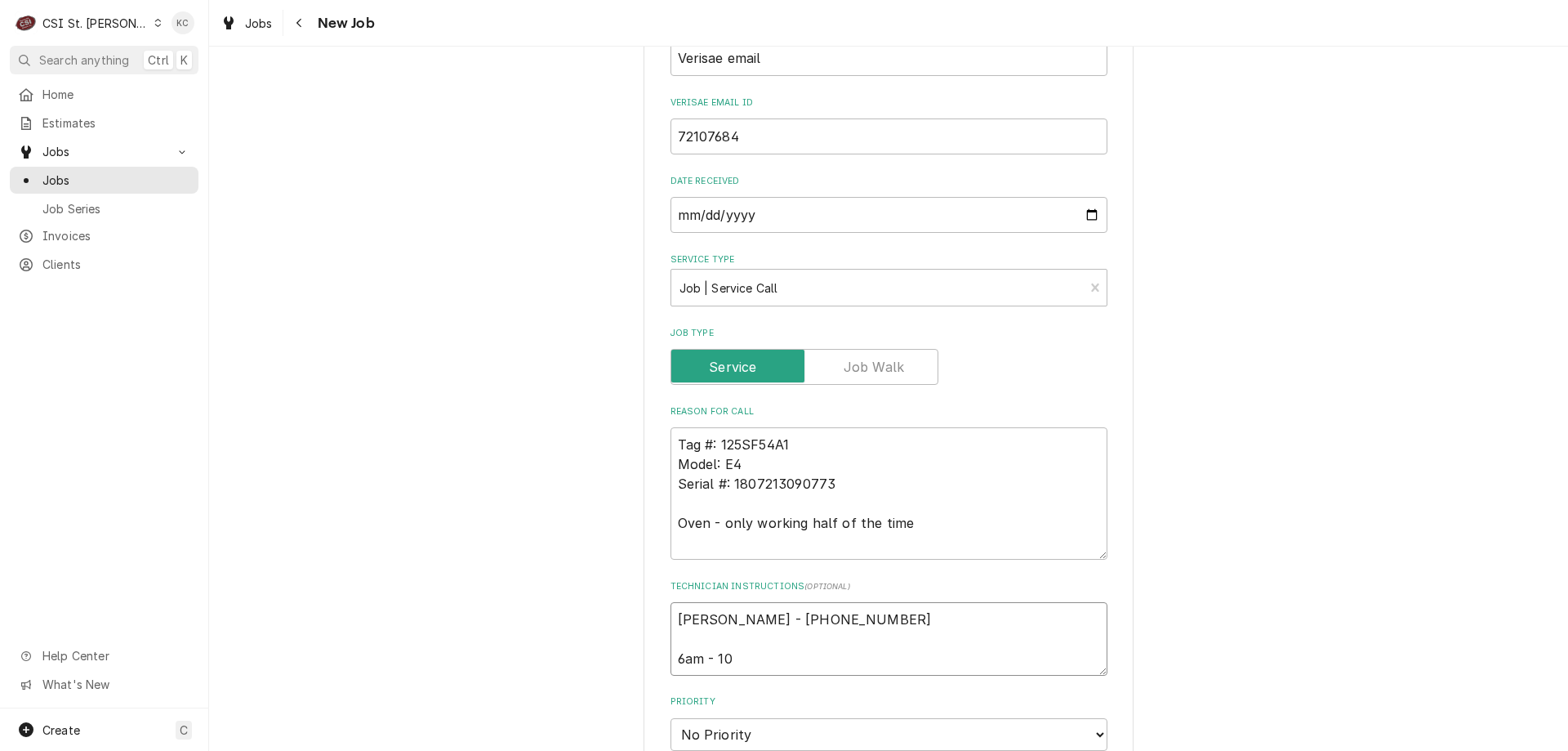
type textarea "x"
type textarea "Sue Young - 314 726-2373 6am - 10p"
type textarea "x"
type textarea "Sue Young - 314 726-2373 6am - 10pm"
type textarea "x"
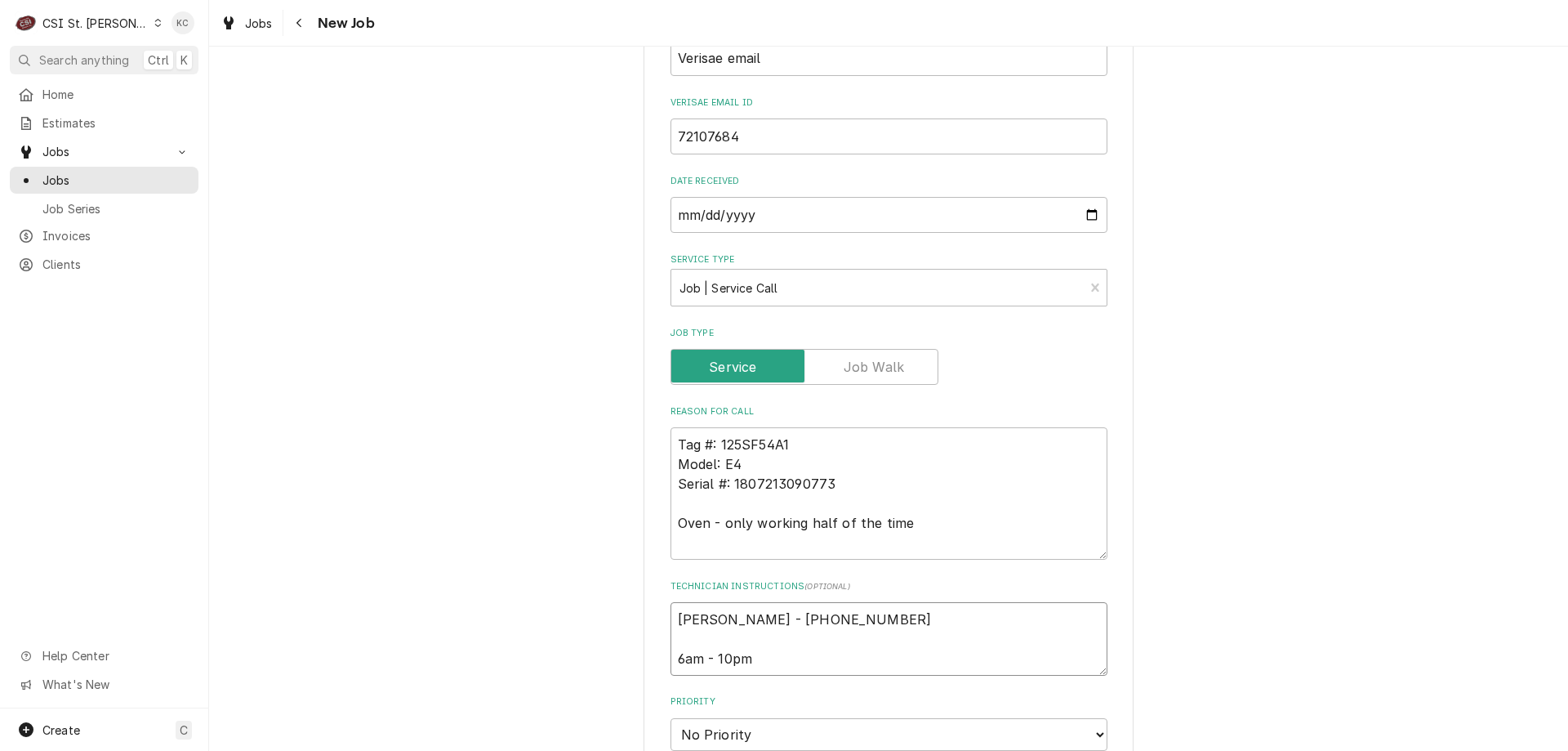
type textarea "Sue Young - 314 726-2373 6am - 10pm"
type textarea "x"
type textarea "Sue Young - 314 726-2373 6am - 10pm"
type textarea "x"
type textarea "Sue Young - 314 726-2373 6am - 10pm L"
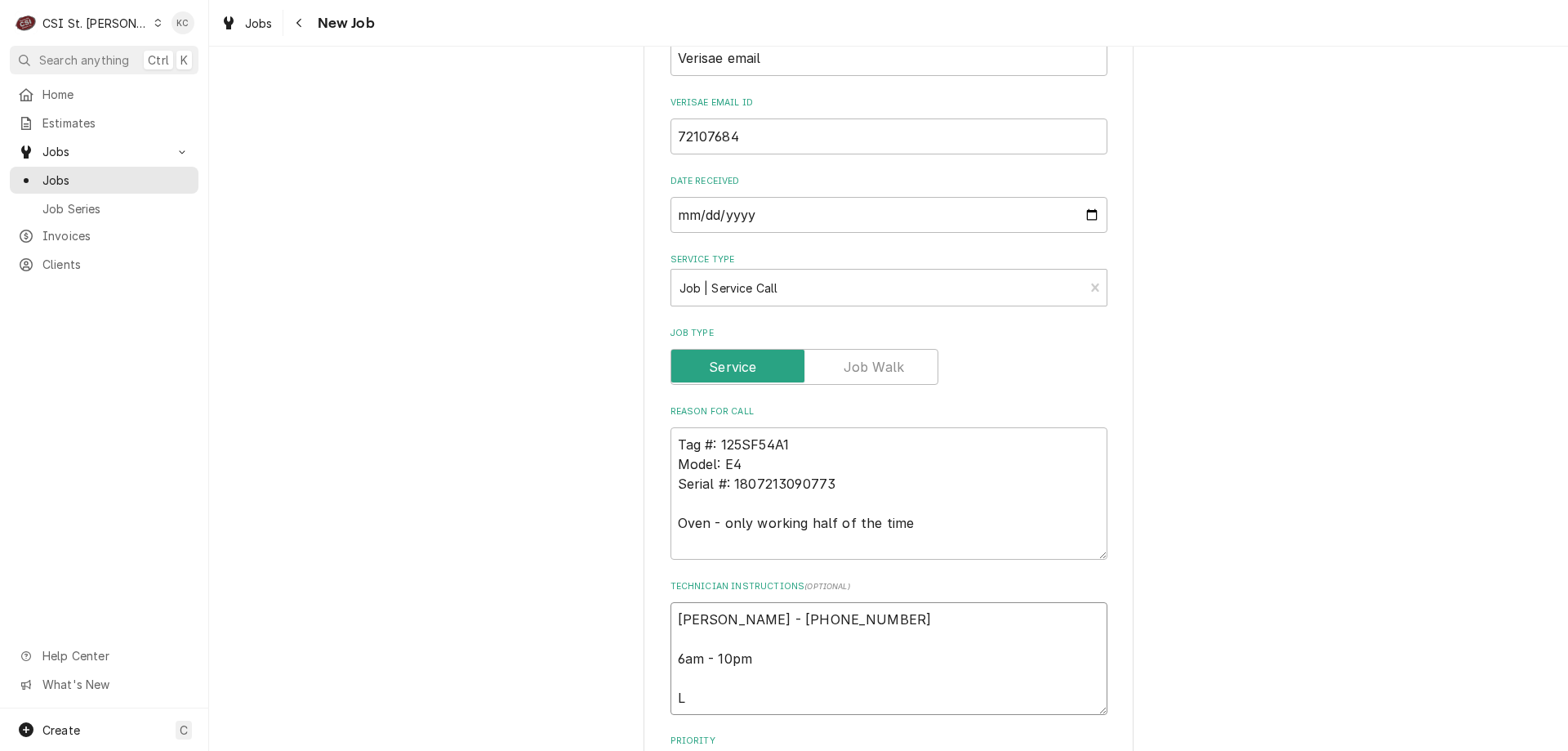
type textarea "x"
type textarea "Sue Young - 314 726-2373 6am - 10pm Lo"
type textarea "x"
type textarea "Sue Young - 314 726-2373 6am - 10pm Loc"
type textarea "x"
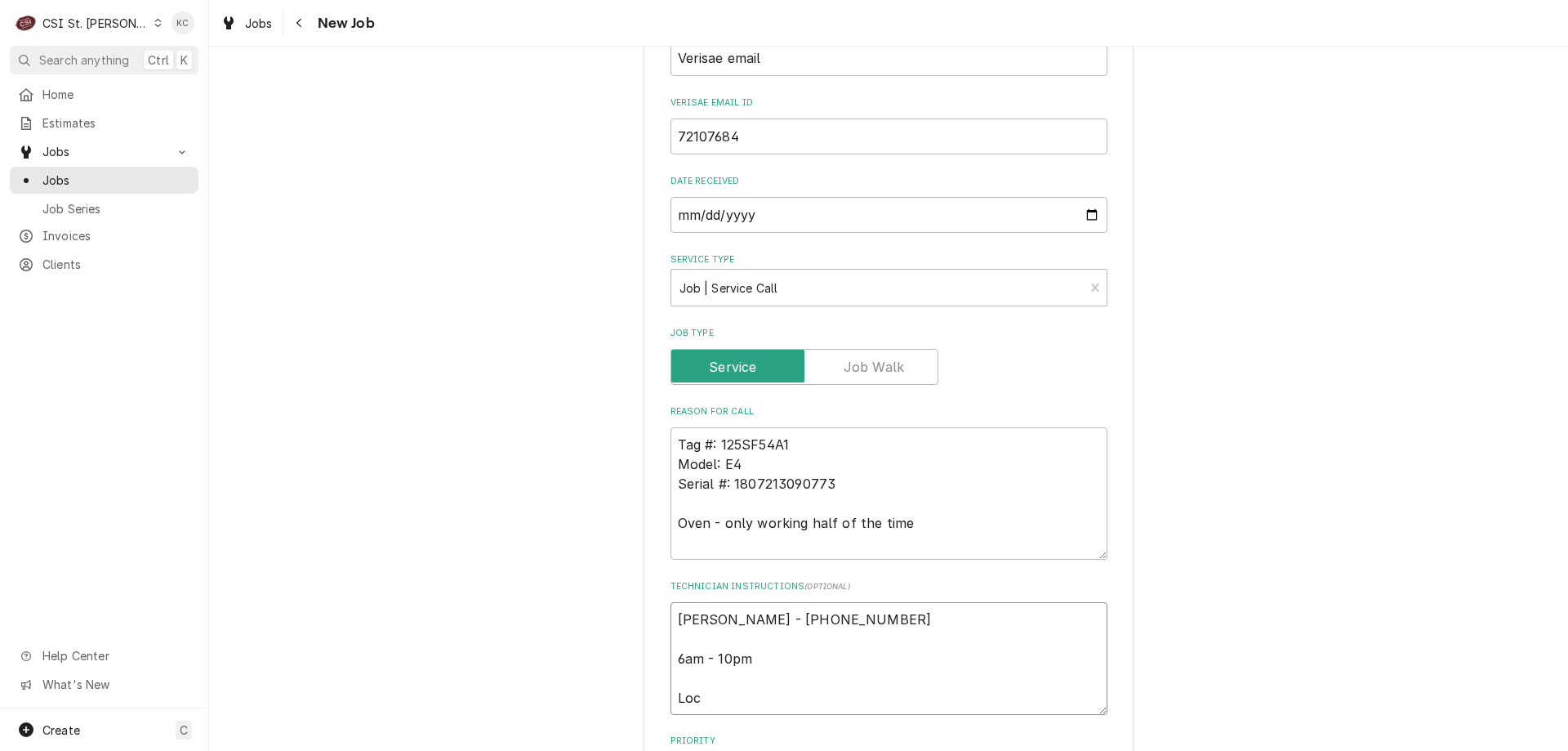
type textarea "Sue Young - 314 726-2373 6am - 10pm Loca"
type textarea "x"
type textarea "Sue Young - 314 726-2373 6am - 10pm Locat"
type textarea "x"
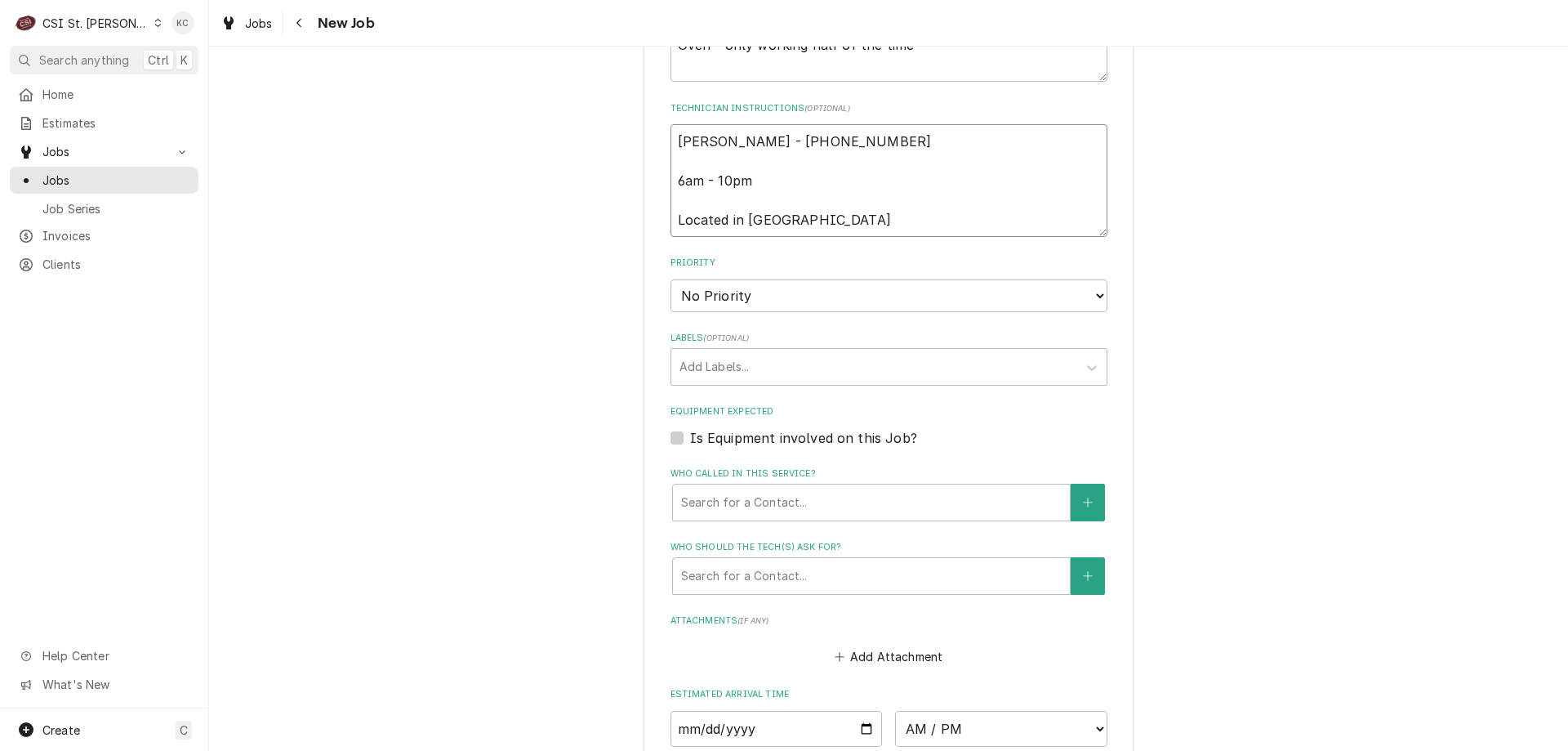
scroll to position [1143, 0]
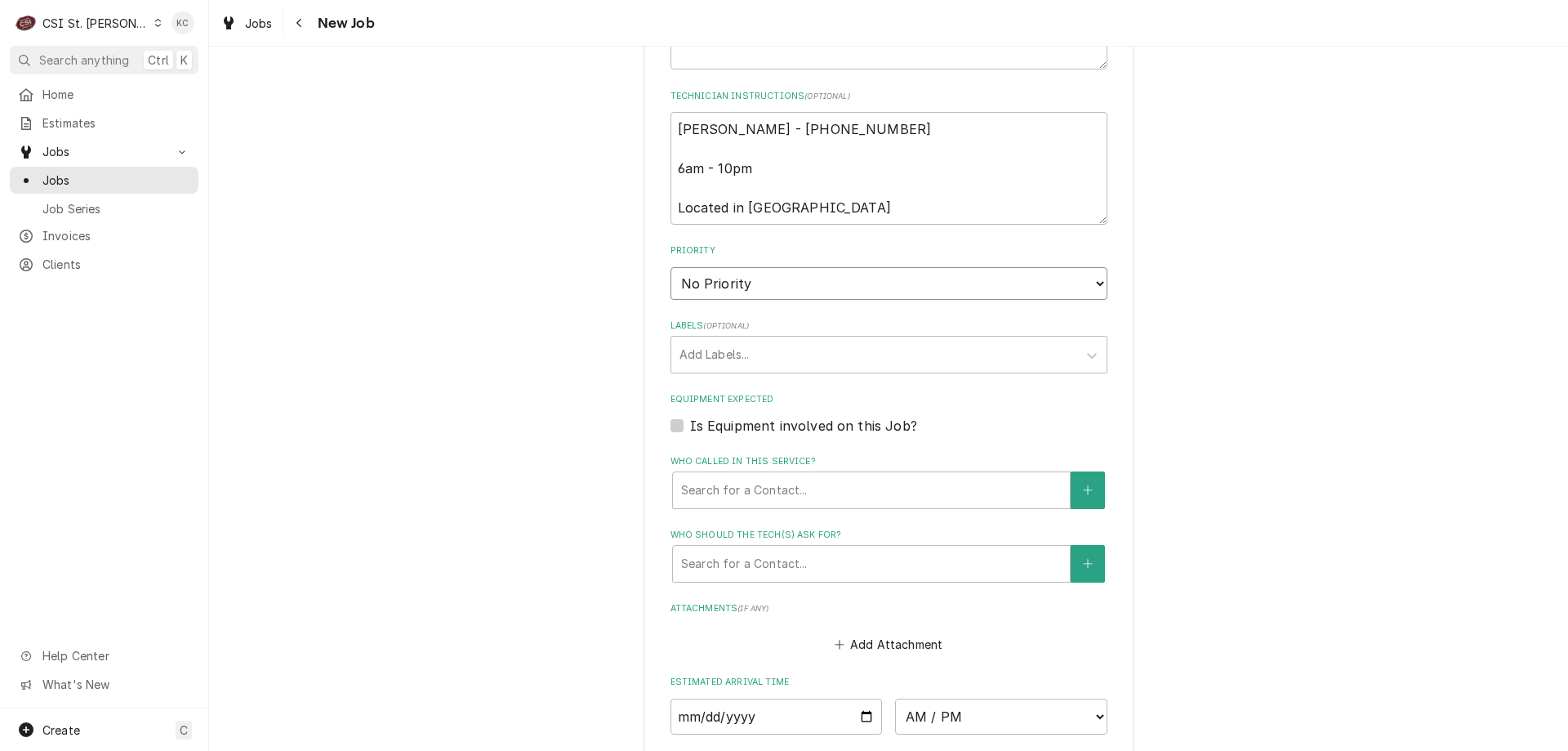
click at [744, 274] on select "No Priority Urgent High Medium Low" at bounding box center [889, 283] width 437 height 32
click at [671, 267] on select "No Priority Urgent High Medium Low" at bounding box center [889, 283] width 437 height 32
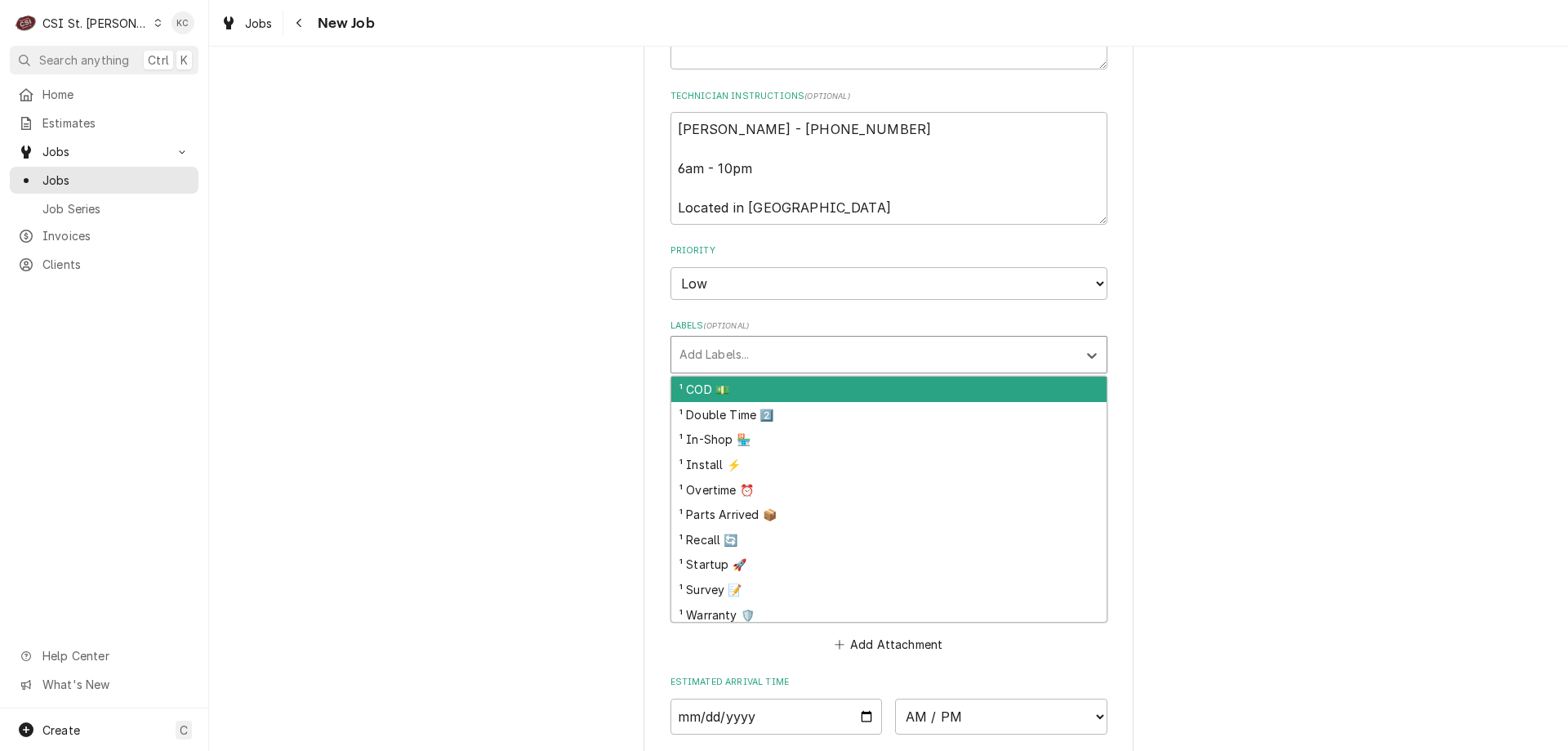
click at [753, 340] on div "Labels" at bounding box center [874, 354] width 389 height 30
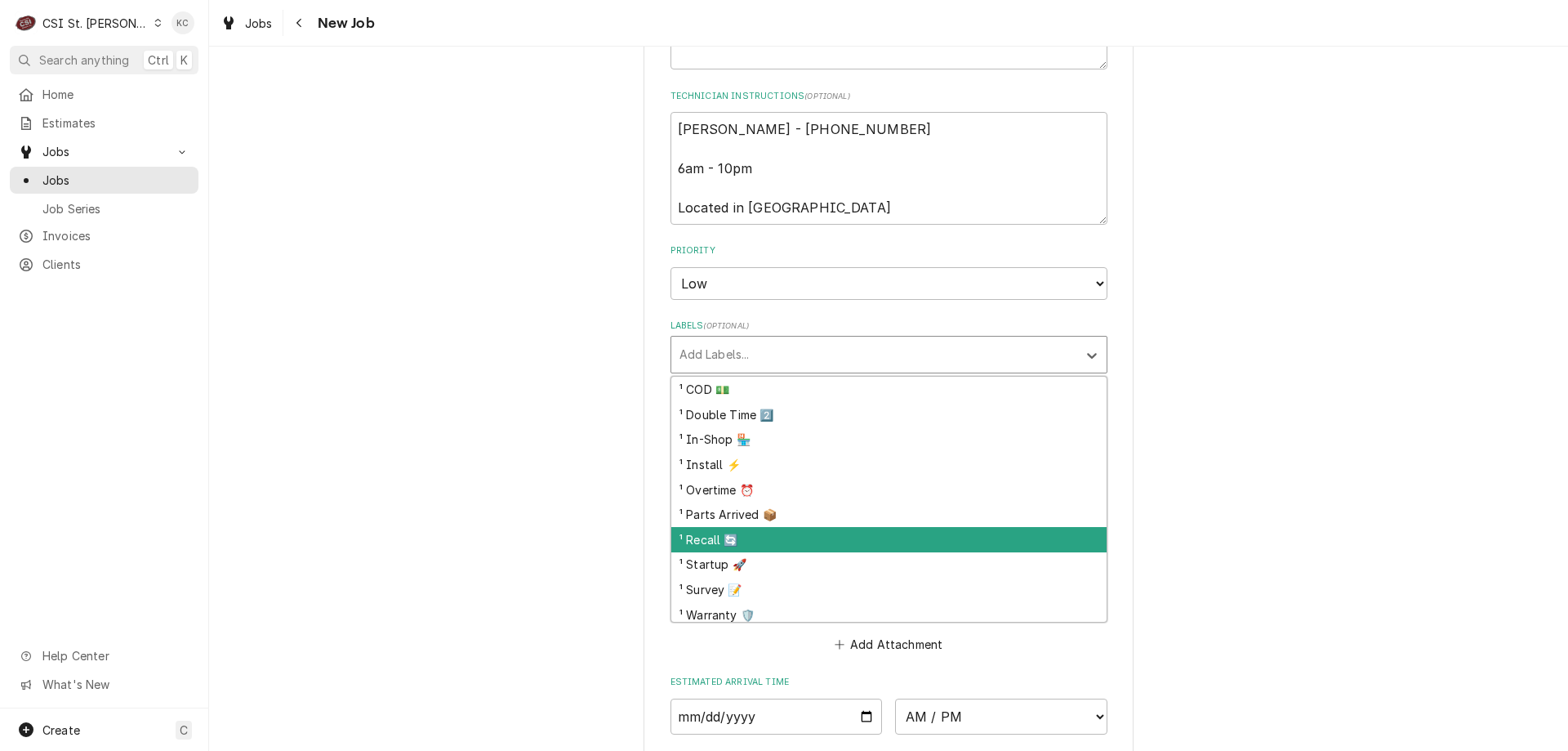
scroll to position [82, 0]
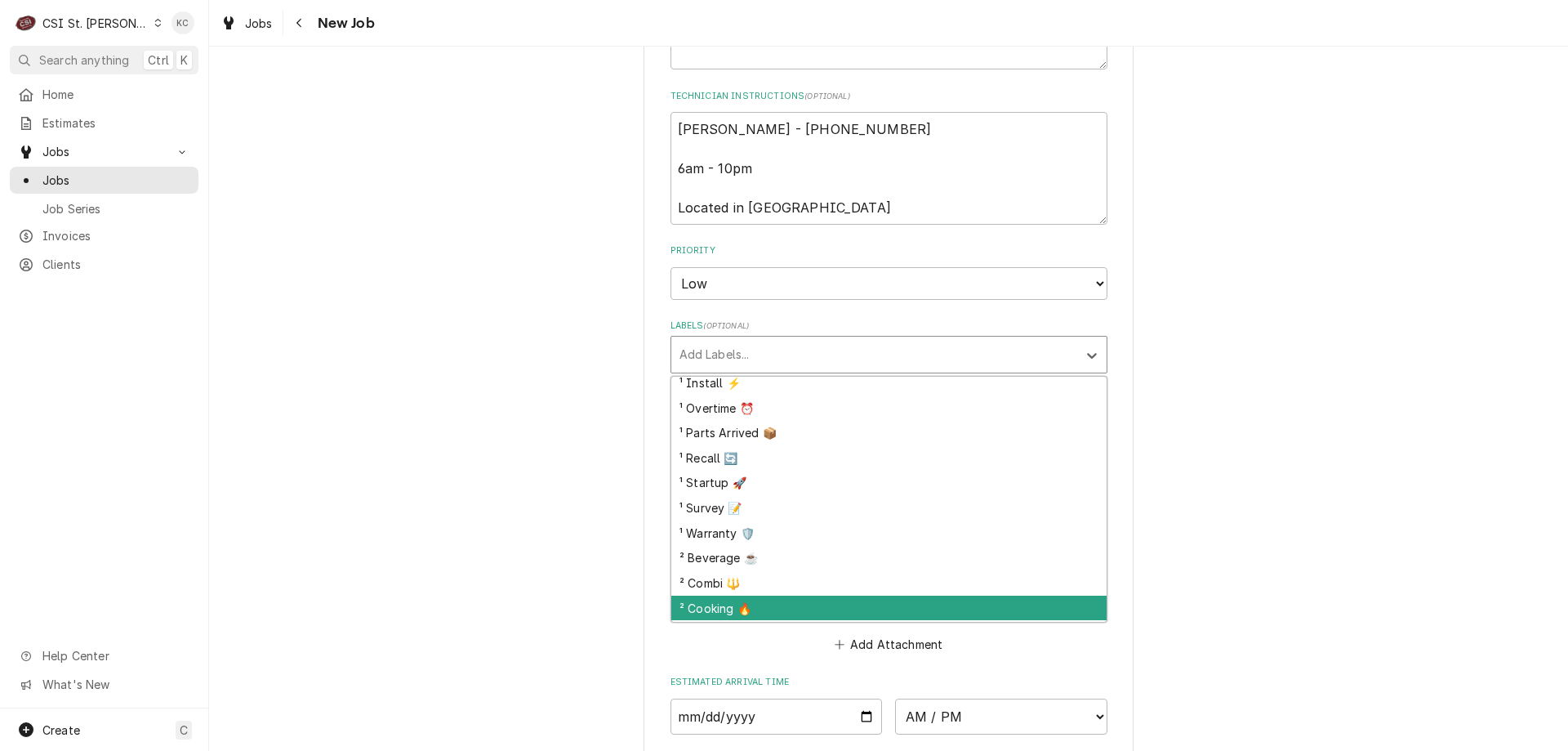
click at [765, 595] on div "² Cooking 🔥" at bounding box center [889, 608] width 435 height 26
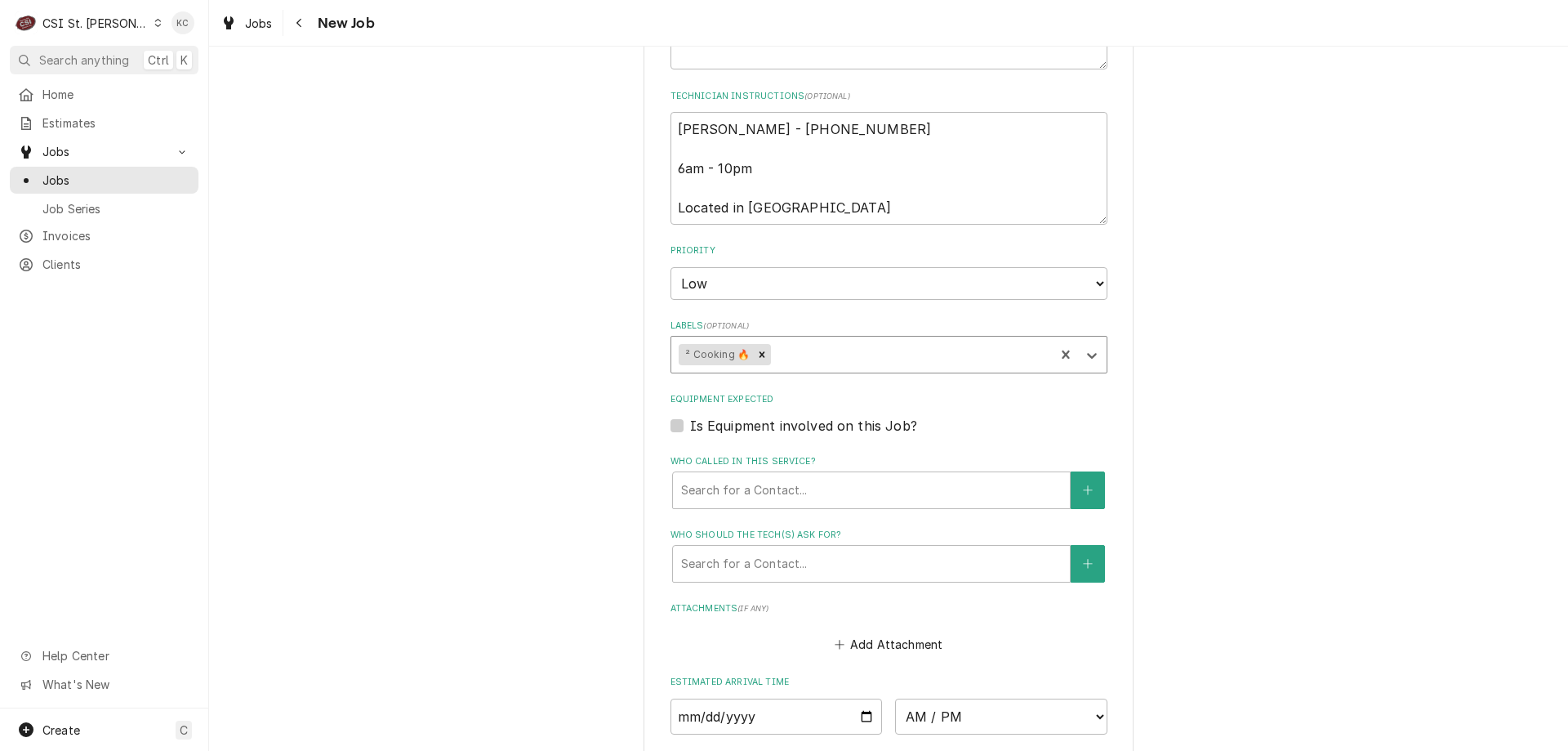
click at [1330, 342] on div "Please provide the following information to create a job: Client Details Client…" at bounding box center [888, 48] width 1358 height 2257
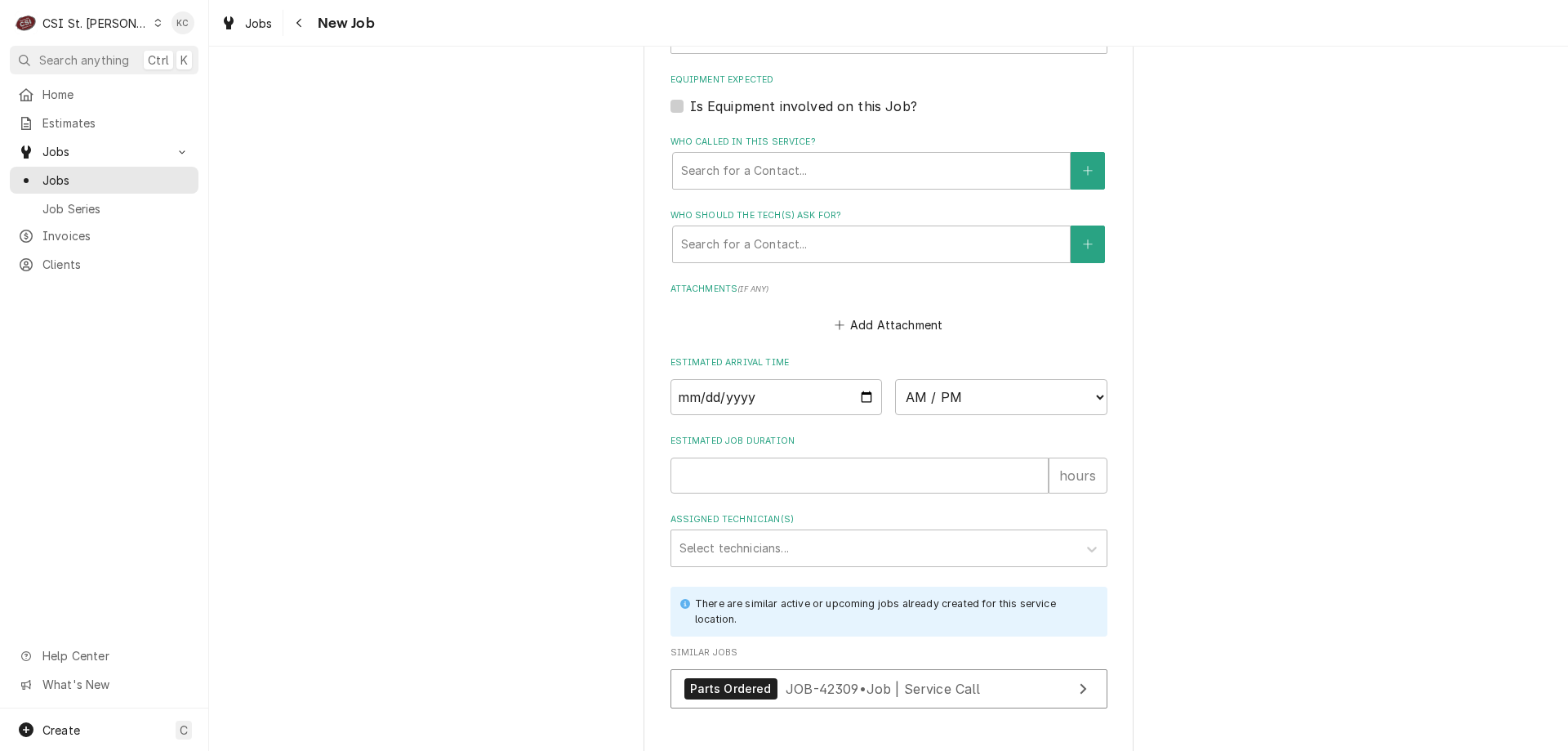
scroll to position [1551, 0]
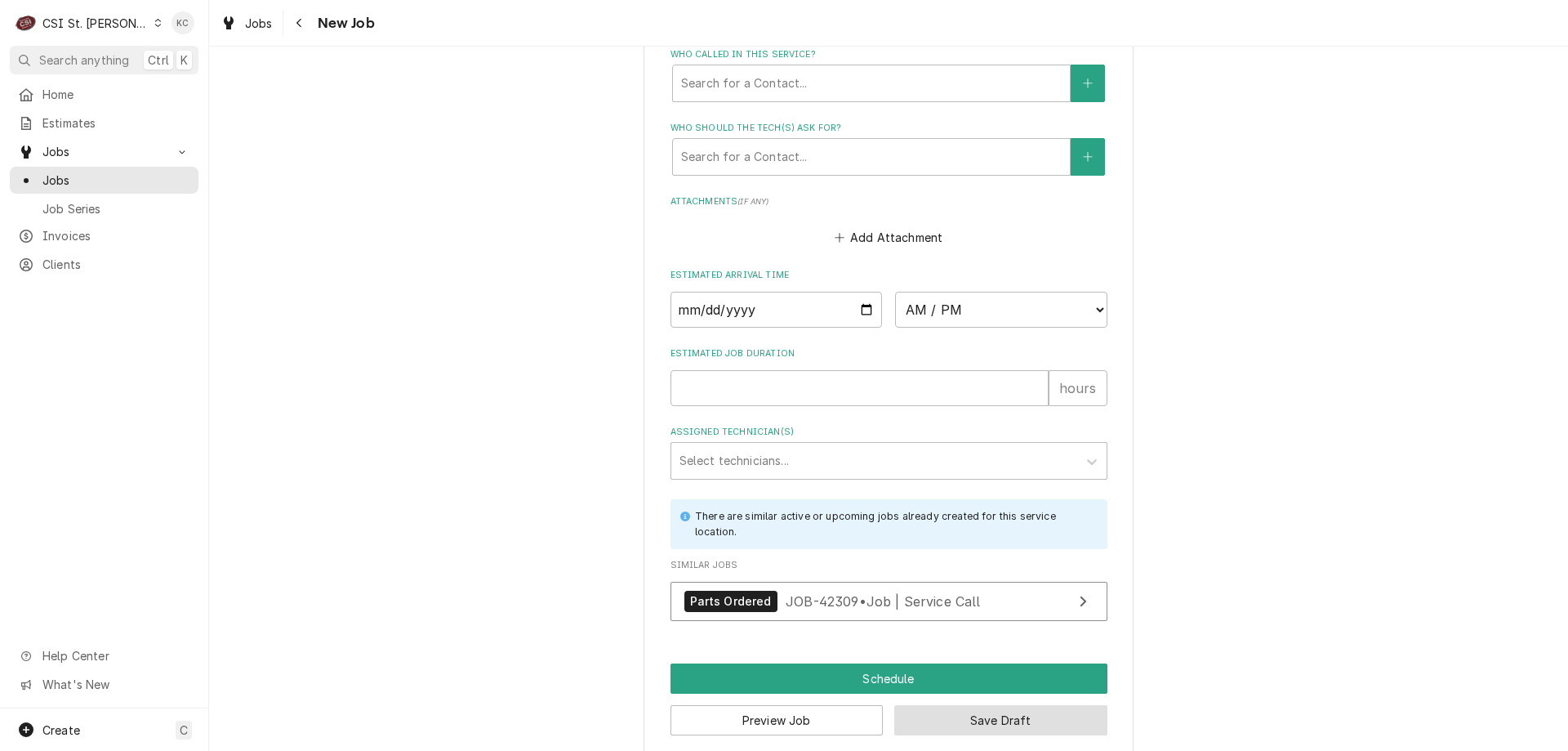
click at [1012, 705] on button "Save Draft" at bounding box center [1000, 720] width 213 height 31
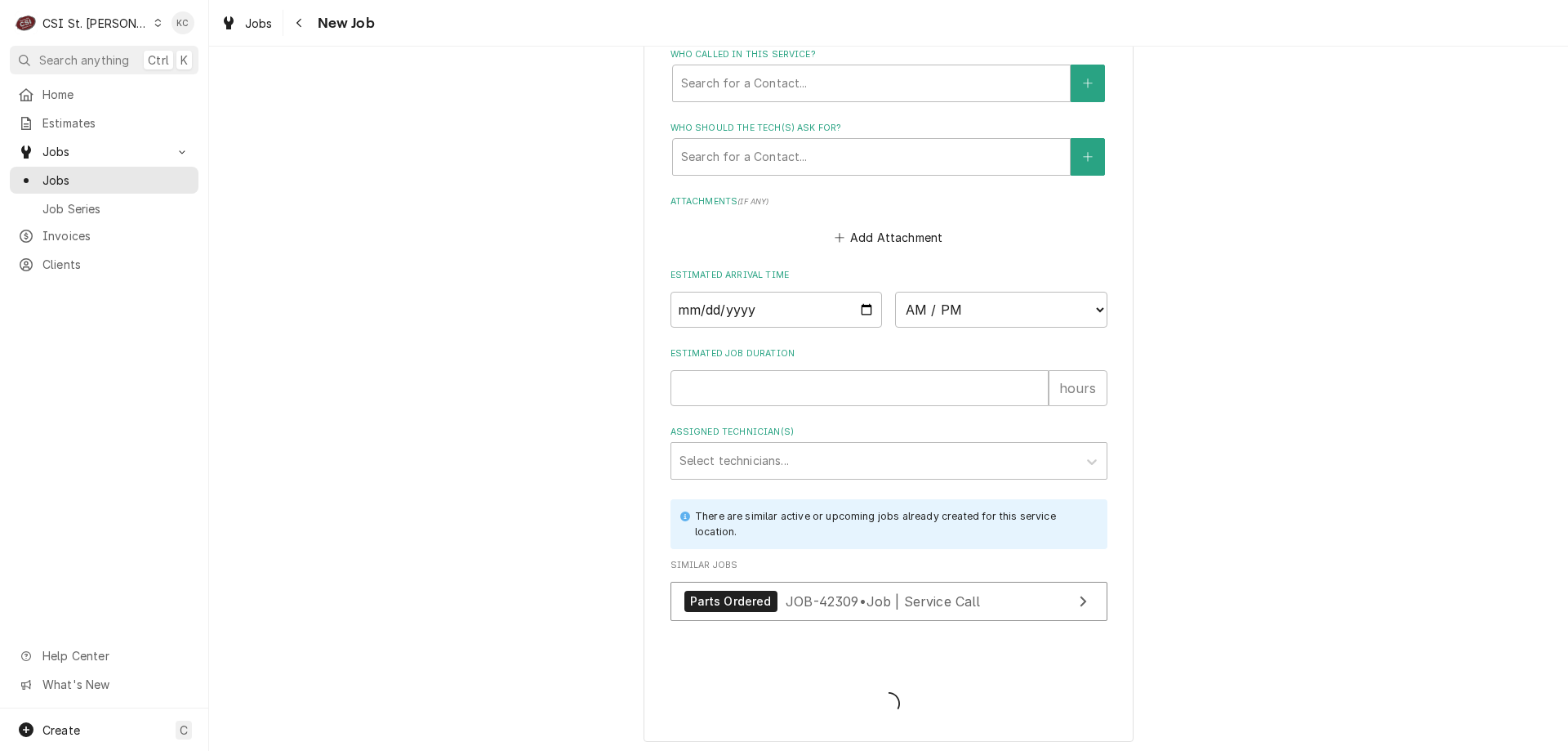
scroll to position [1535, 0]
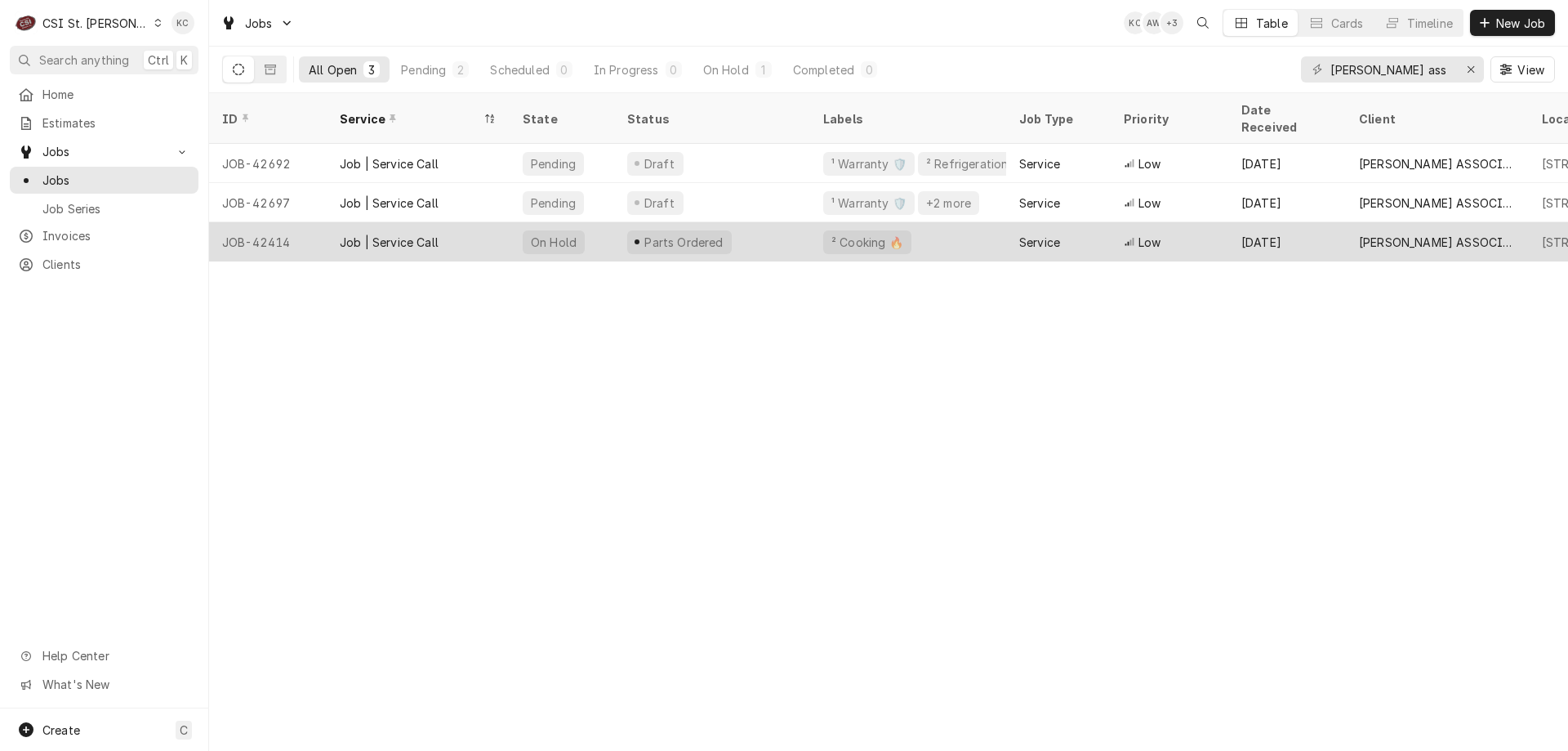
click at [477, 222] on div "Job | Service Call" at bounding box center [418, 241] width 183 height 39
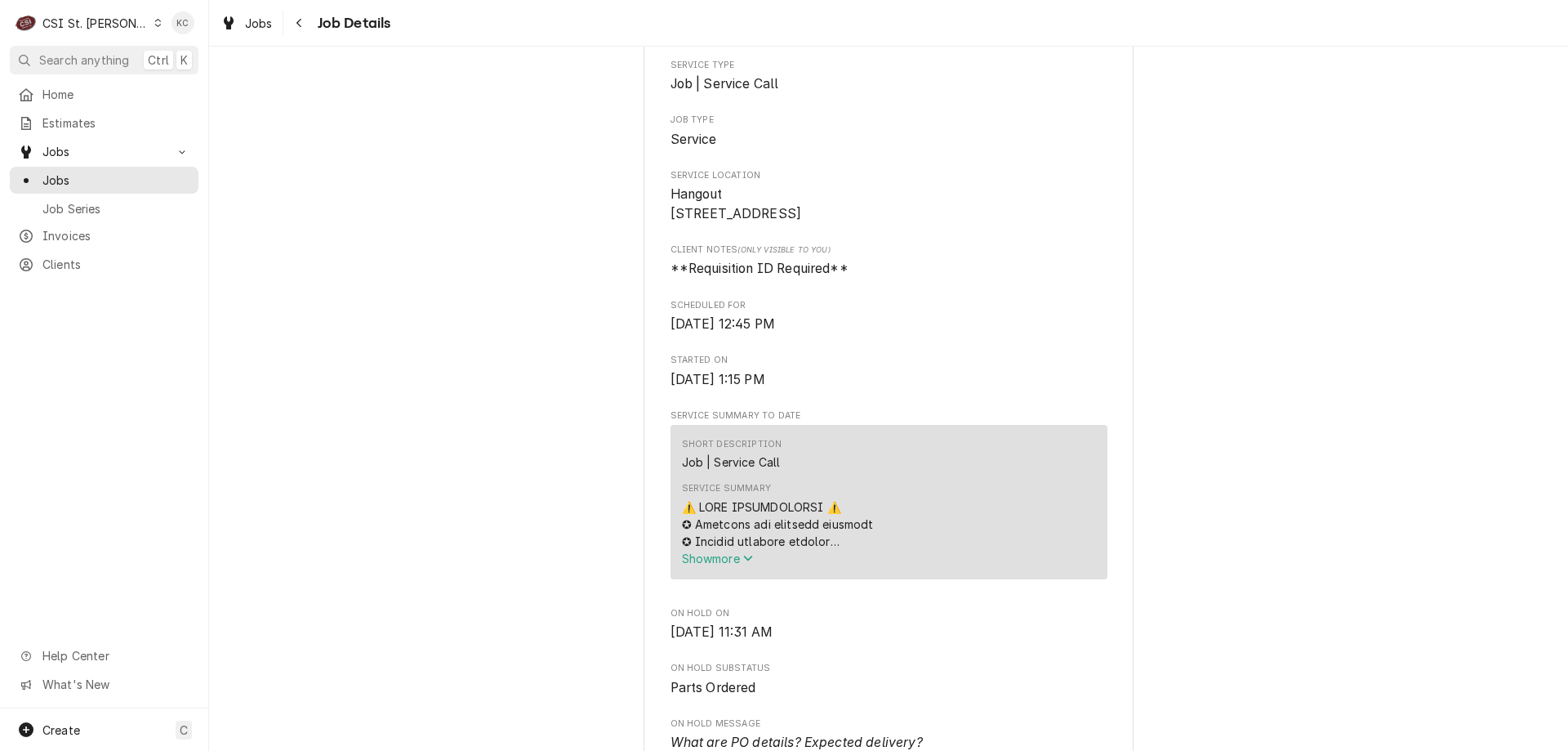
scroll to position [735, 0]
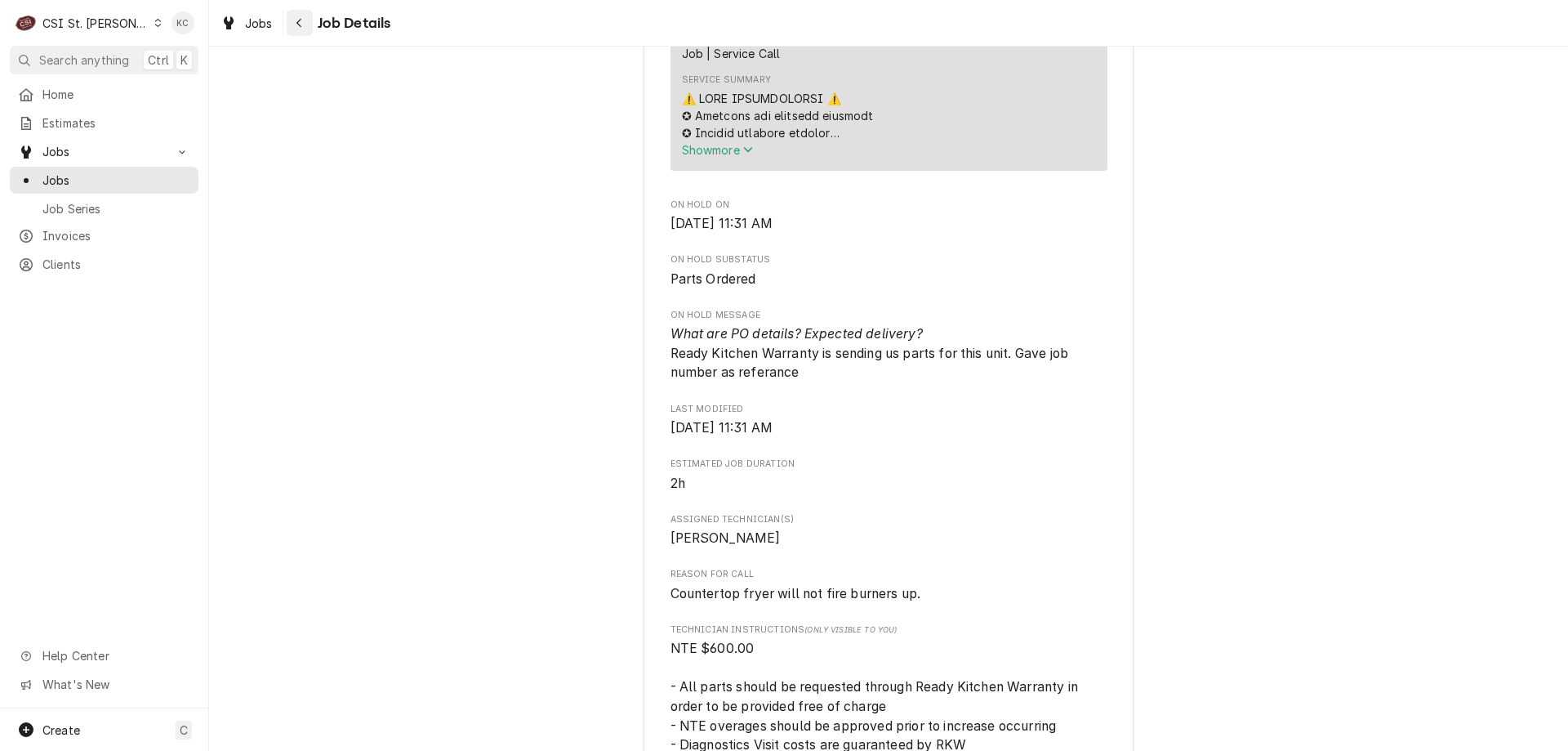
click at [303, 27] on div "Navigate back" at bounding box center [299, 22] width 16 height 16
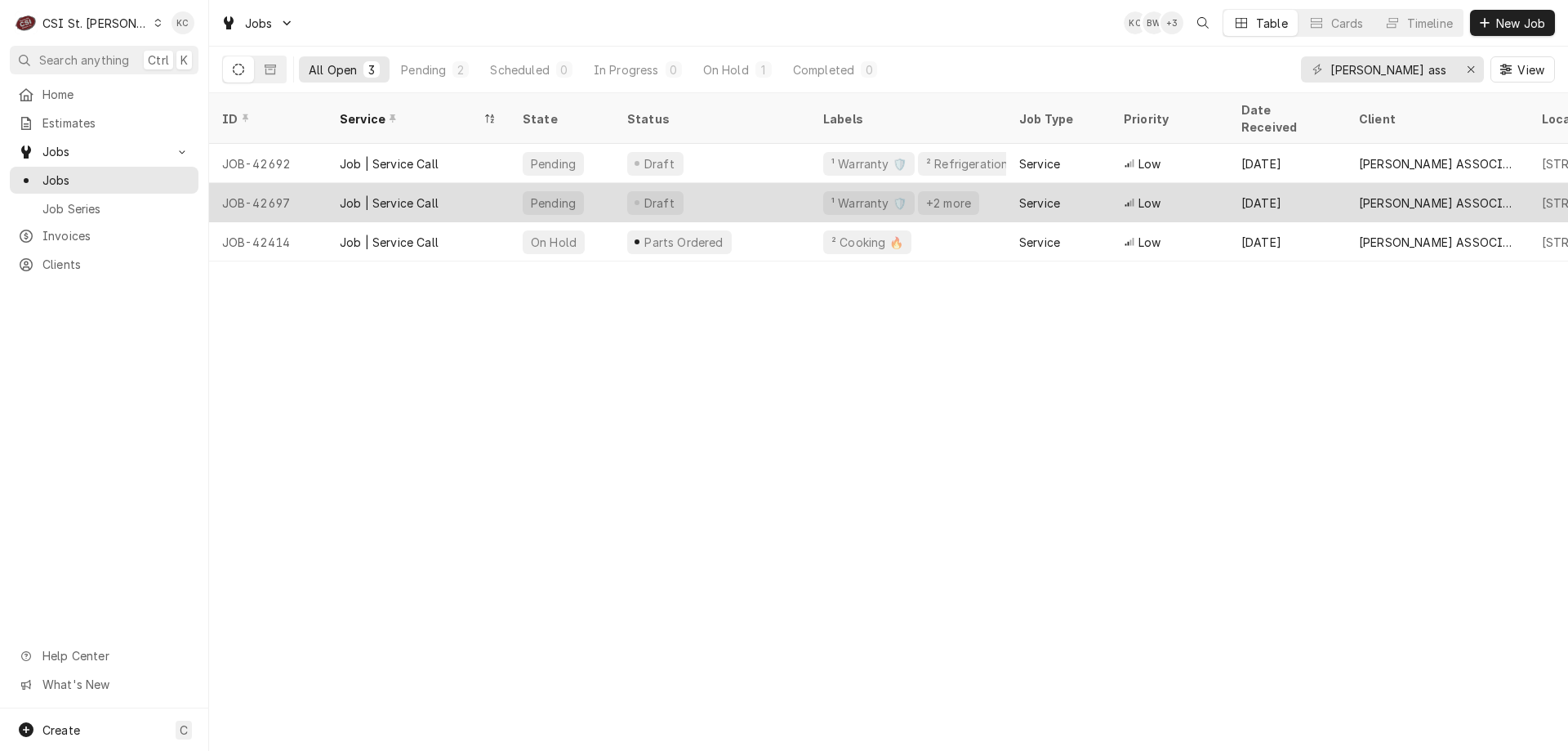
click at [746, 183] on div "Draft" at bounding box center [712, 202] width 196 height 39
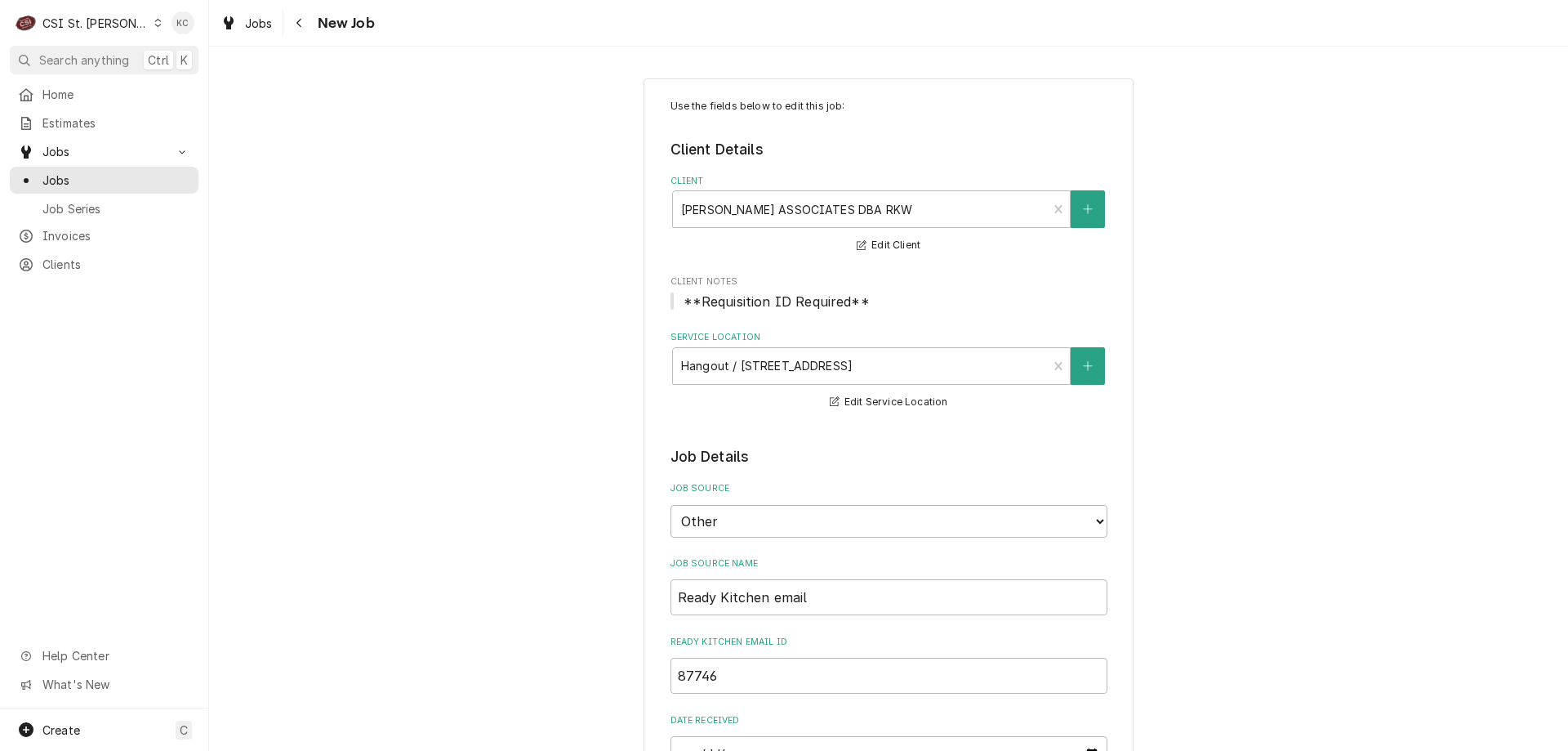
type textarea "x"
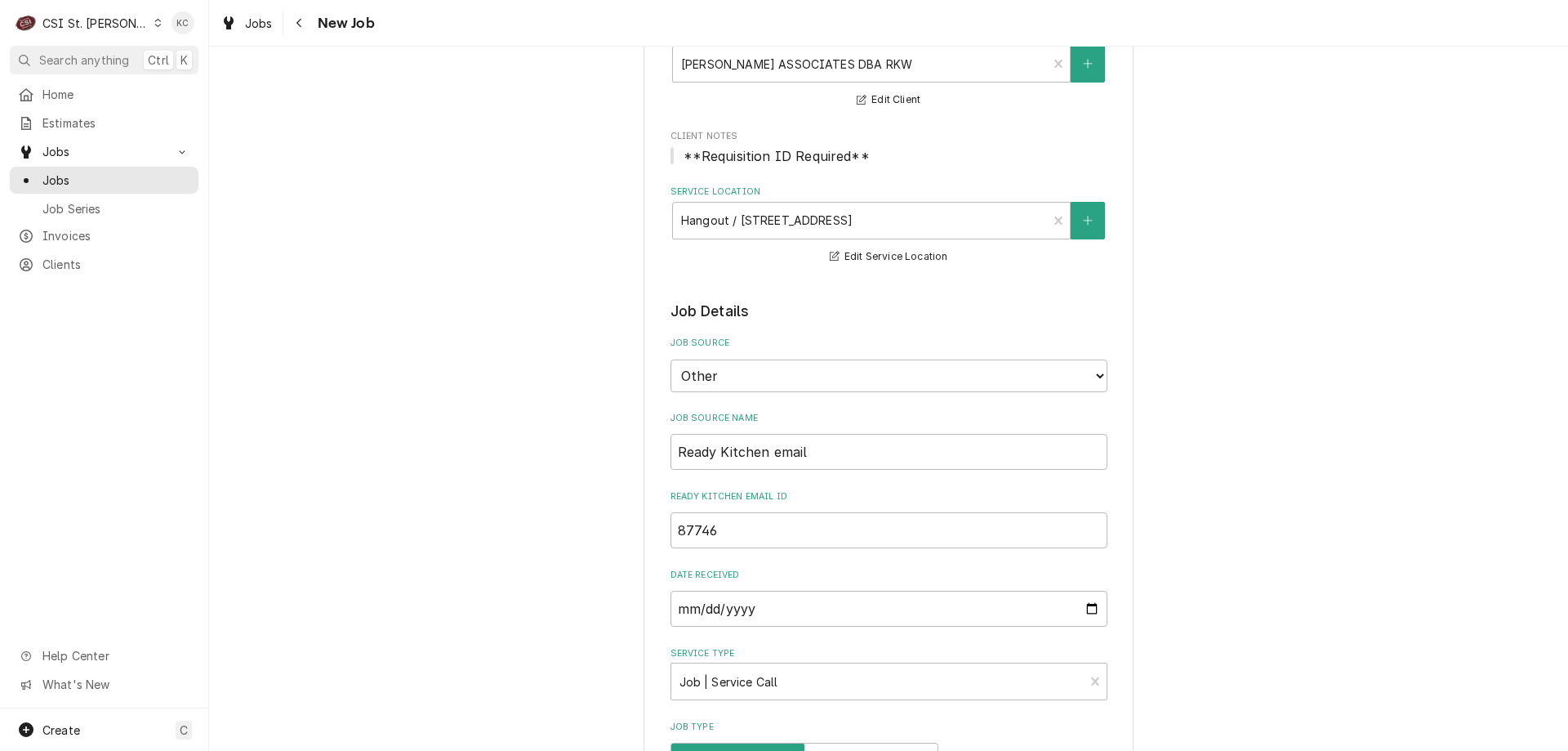
scroll to position [82, 0]
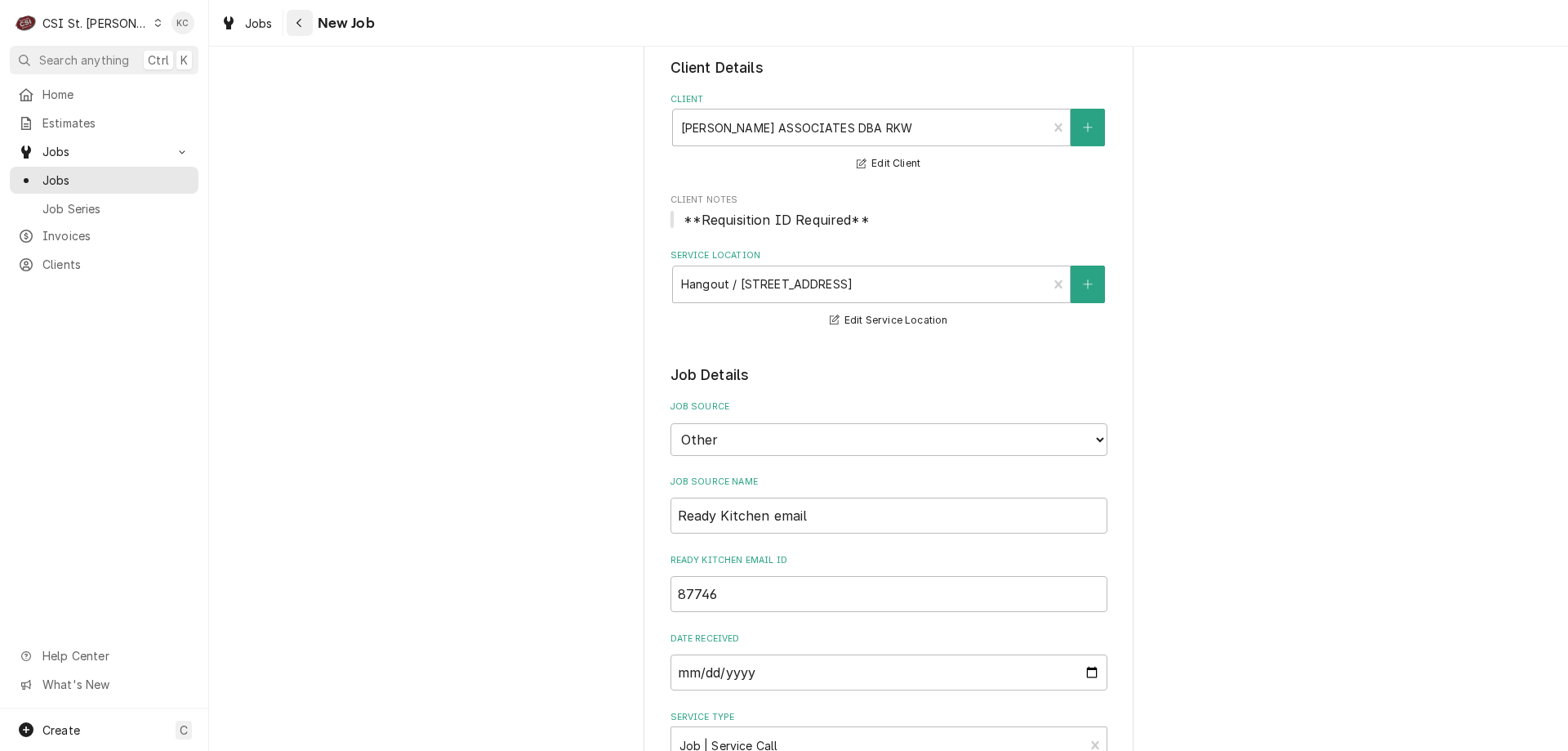
click at [298, 27] on icon "Navigate back" at bounding box center [299, 23] width 8 height 11
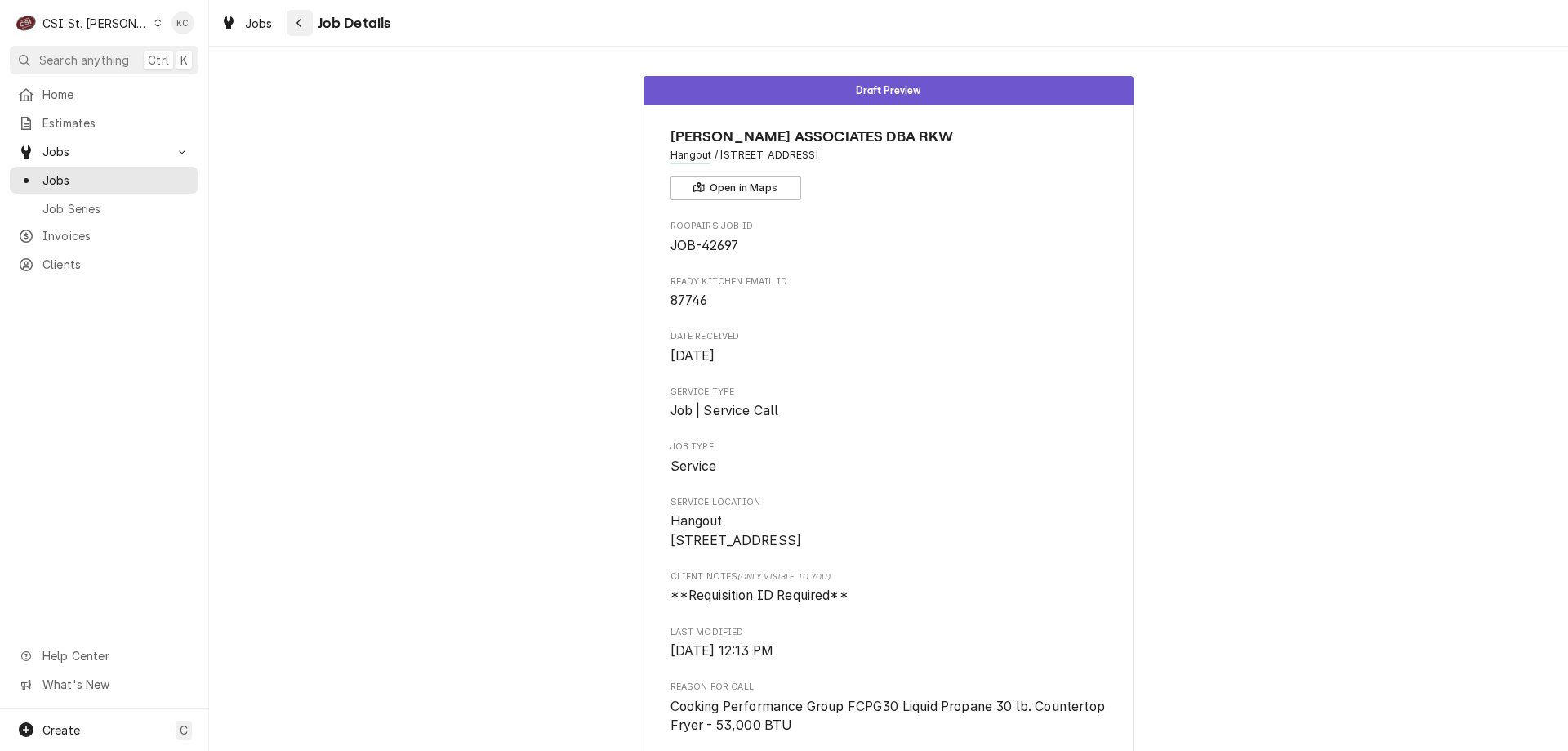
click at [296, 25] on icon "Navigate back" at bounding box center [299, 23] width 8 height 11
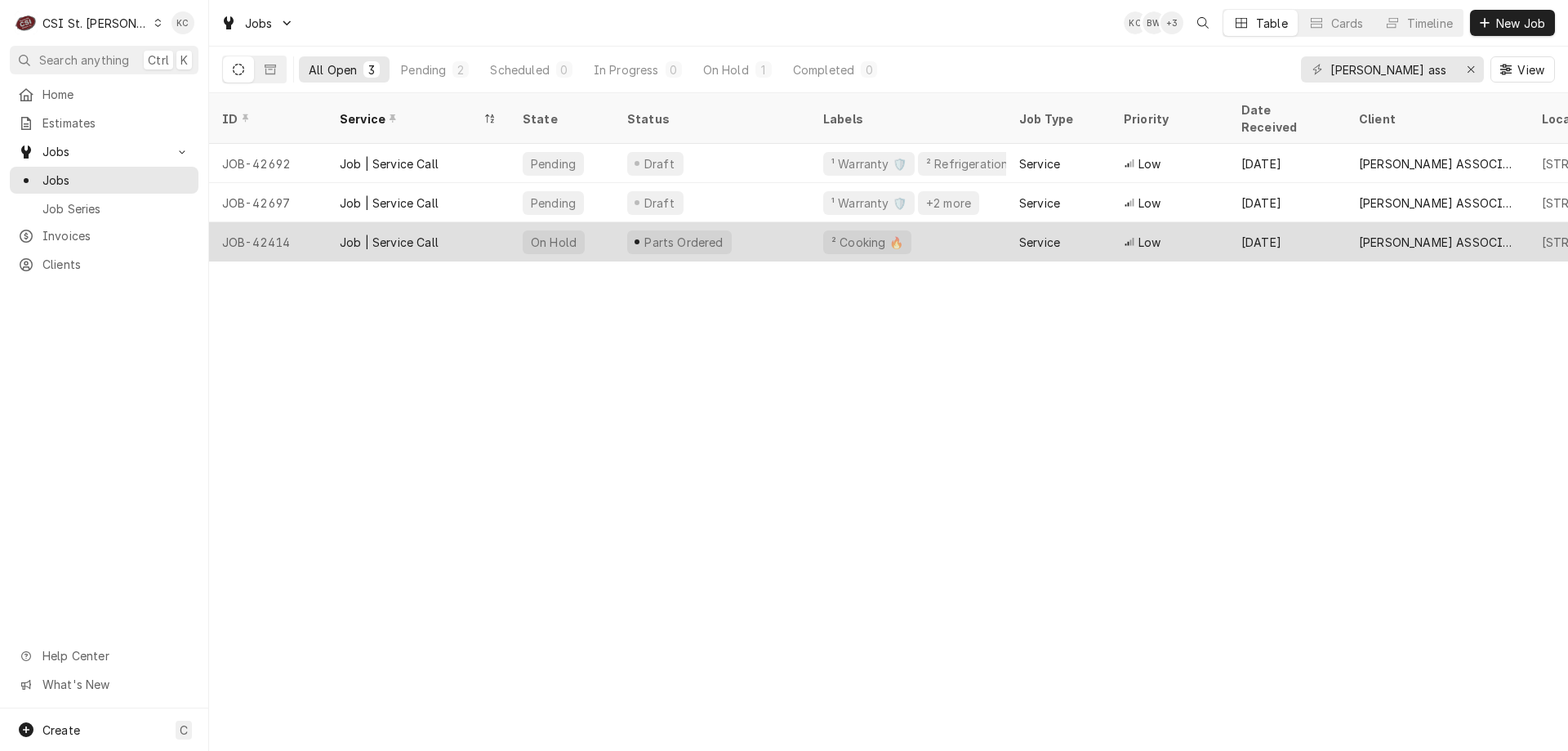
click at [377, 234] on div "Job | Service Call" at bounding box center [389, 242] width 99 height 17
